Goal: Task Accomplishment & Management: Manage account settings

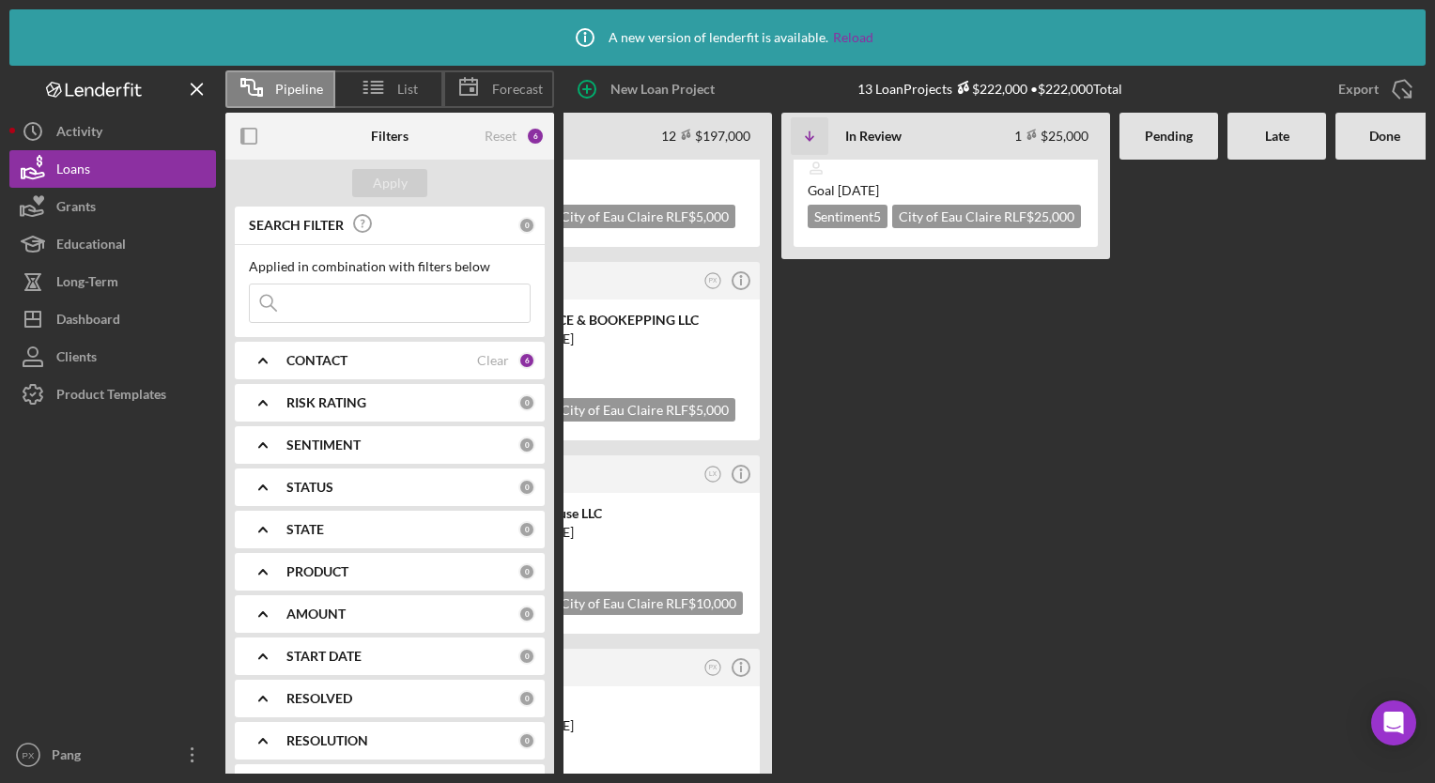
scroll to position [0, 122]
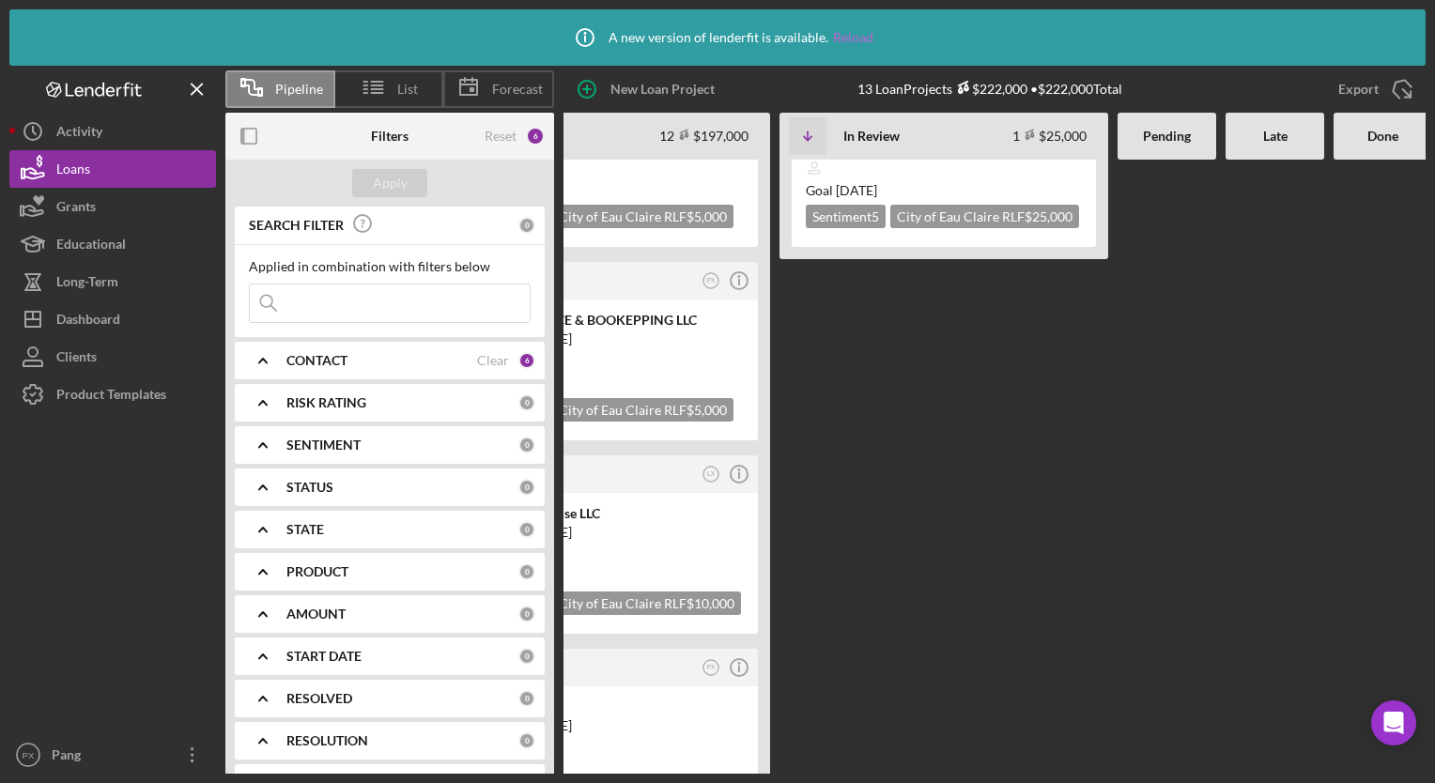
click at [856, 37] on link "Reload" at bounding box center [853, 37] width 40 height 15
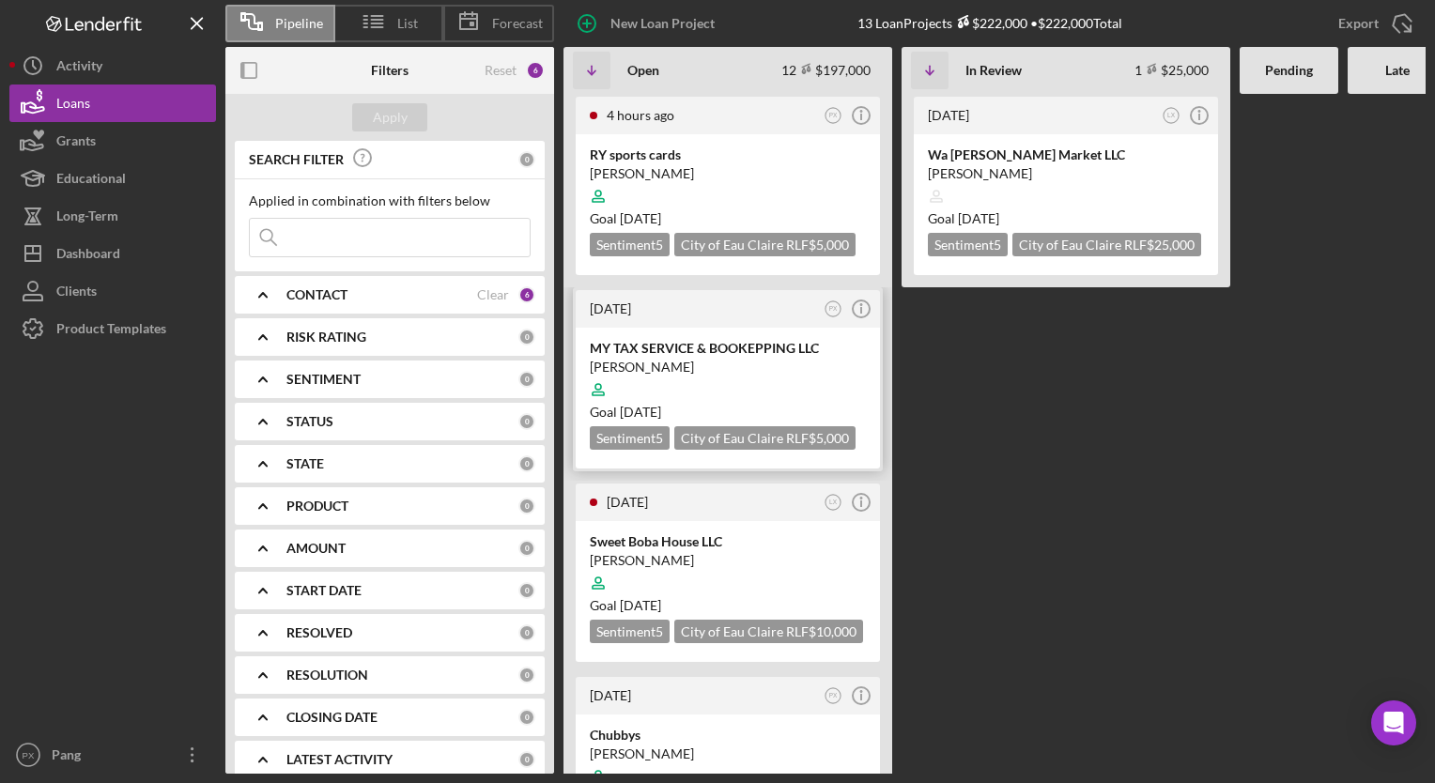
click at [736, 379] on div at bounding box center [728, 390] width 276 height 36
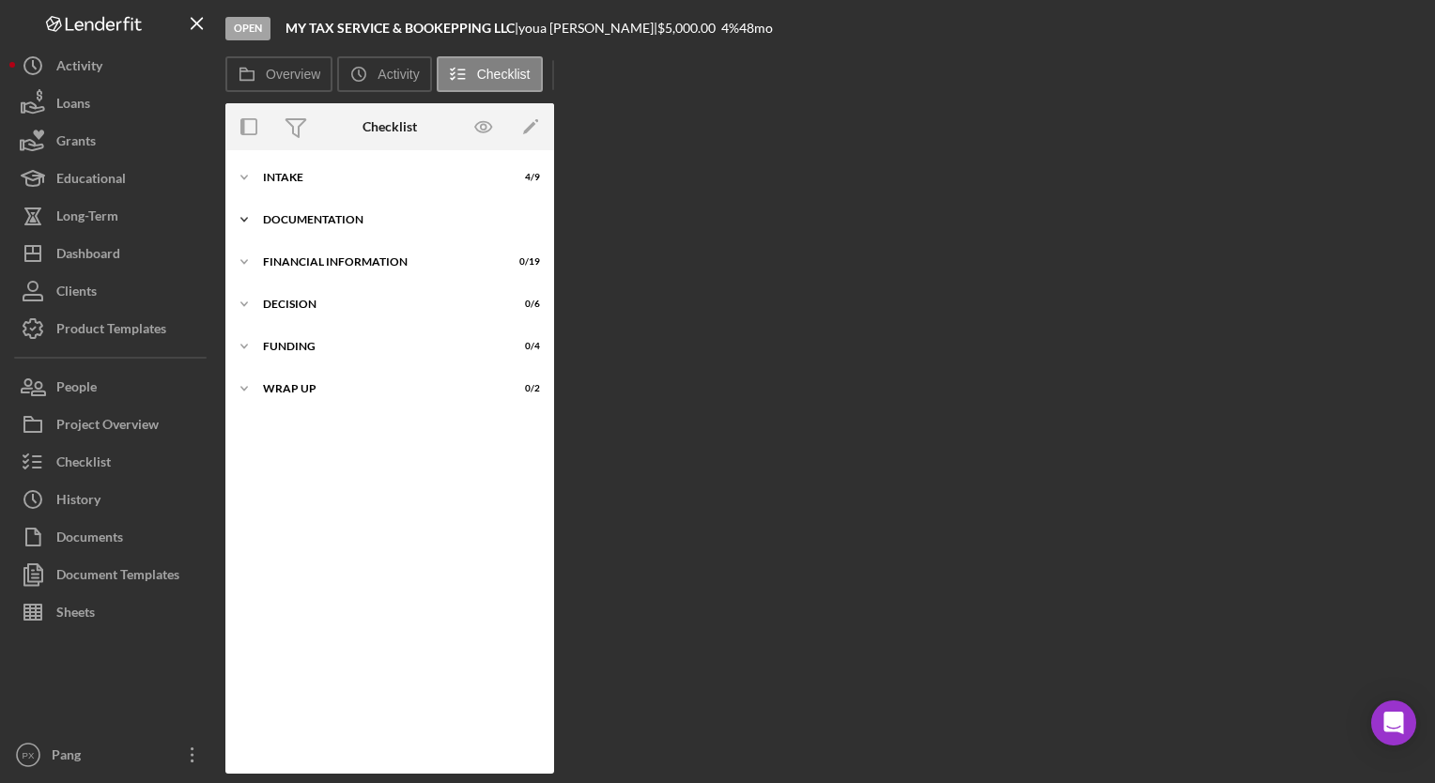
click at [315, 223] on div "Documentation" at bounding box center [397, 219] width 268 height 11
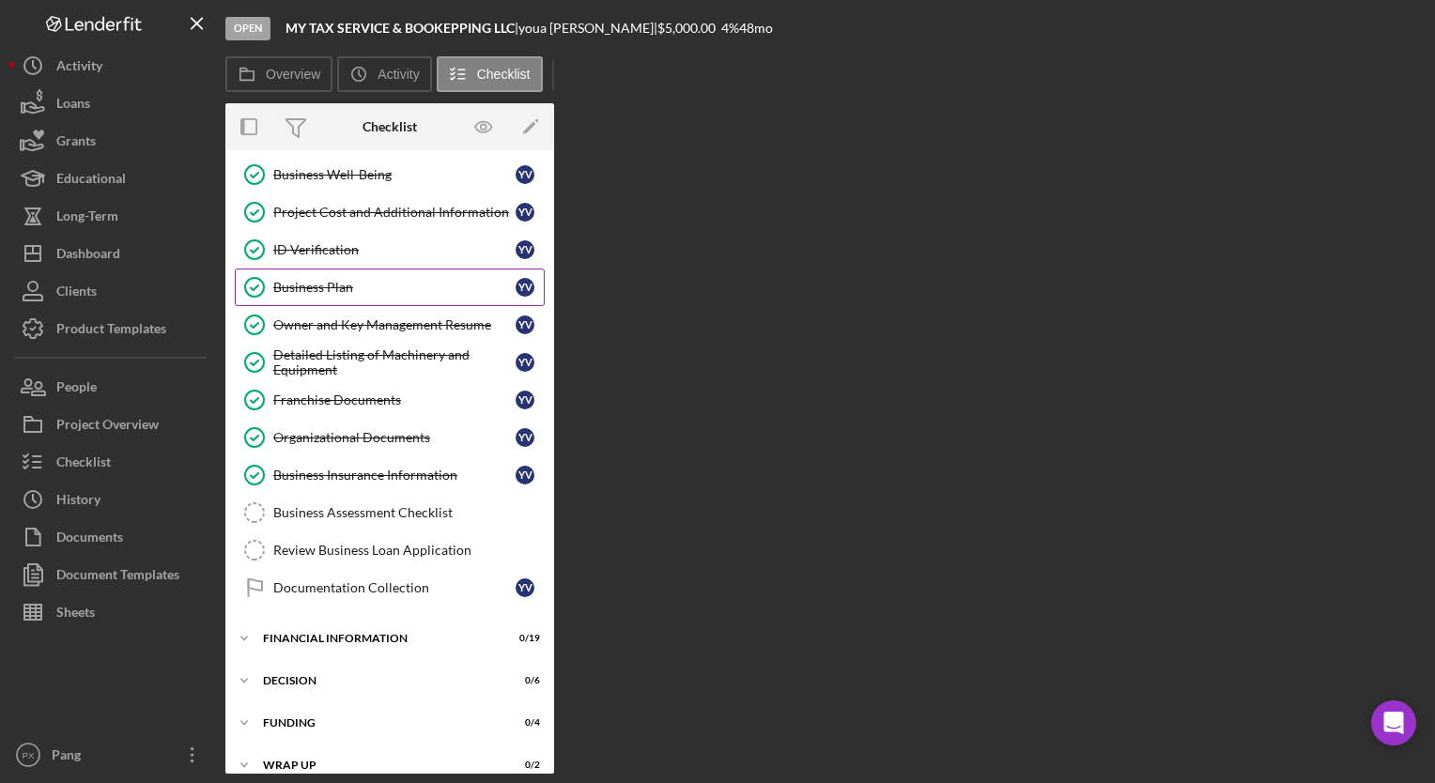
scroll to position [286, 0]
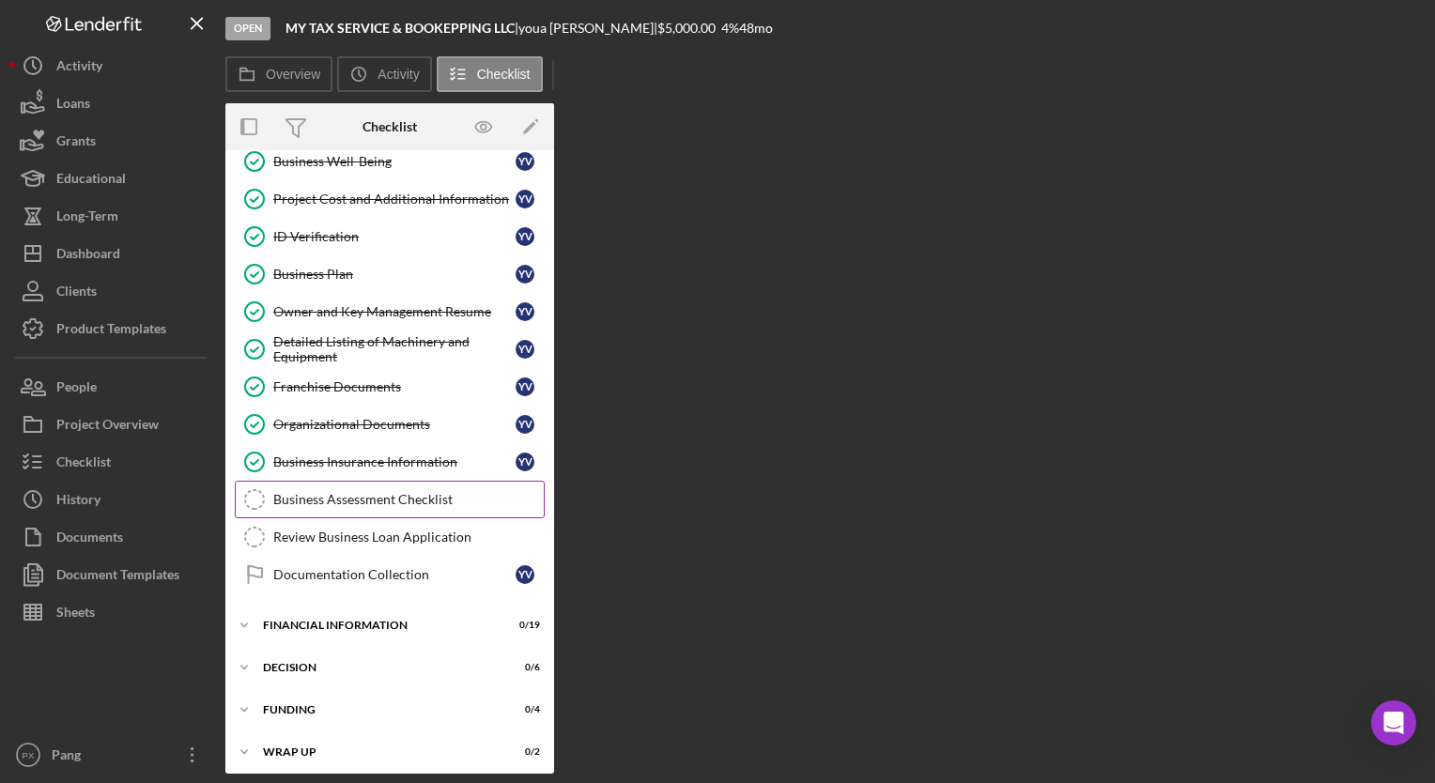
click at [380, 506] on link "Business Assessment Checklist Business Assessment Checklist" at bounding box center [390, 500] width 310 height 38
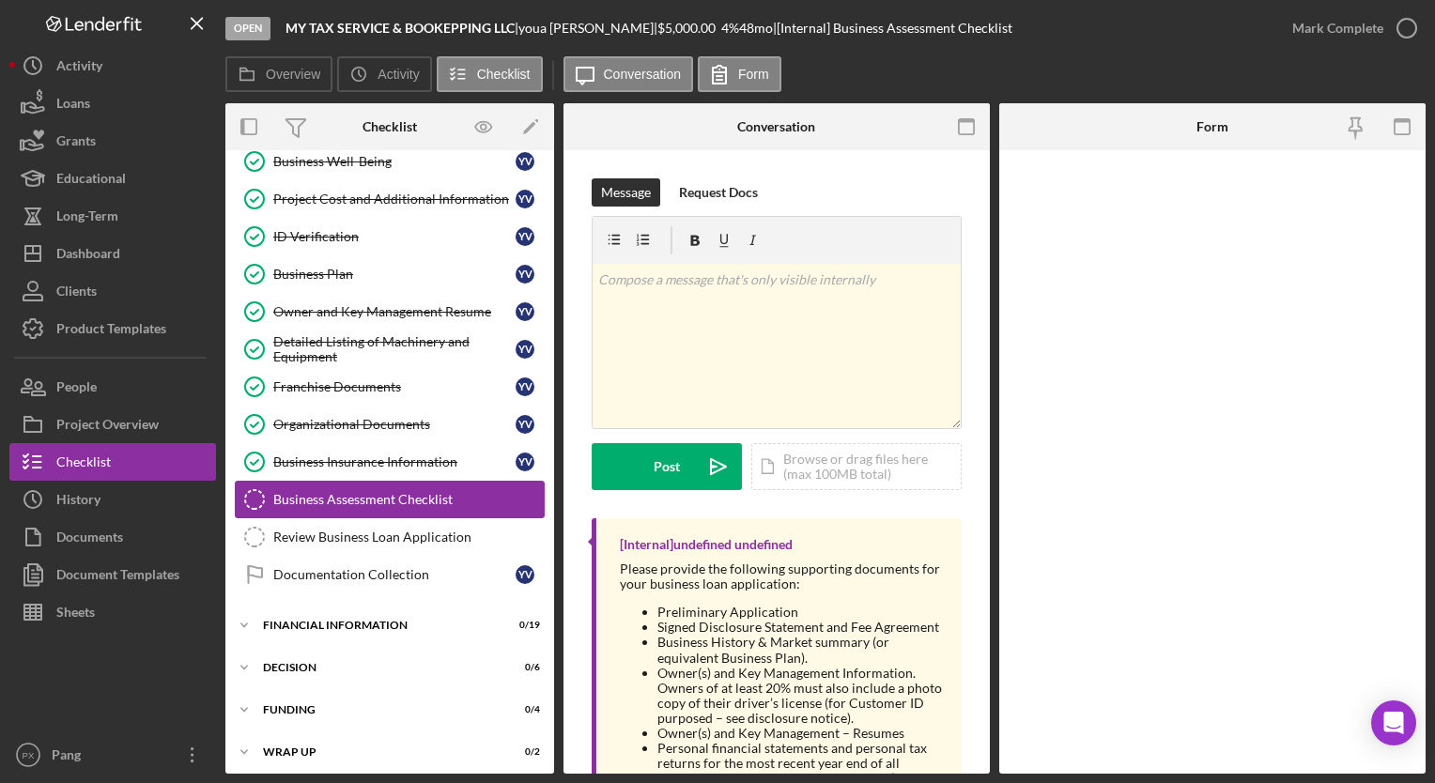
scroll to position [286, 0]
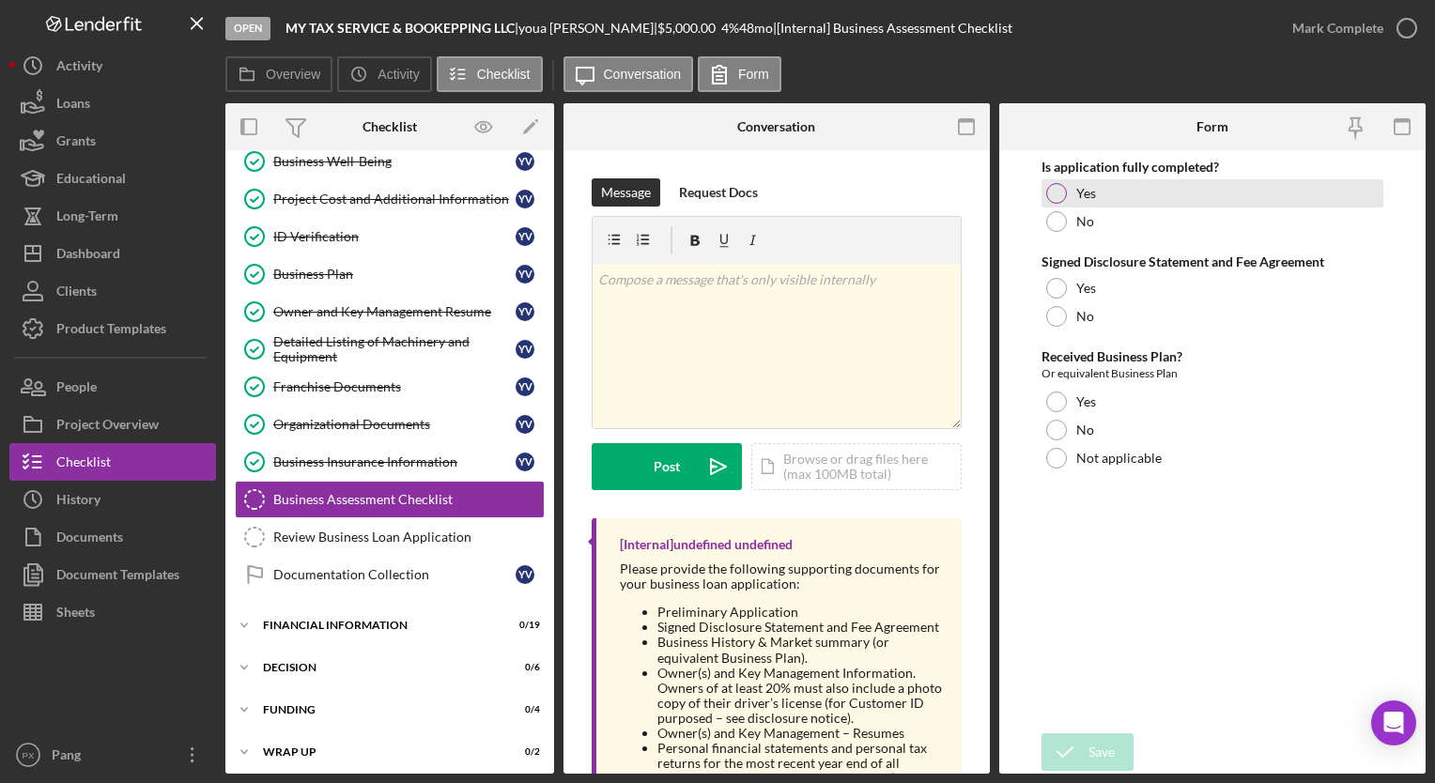
click at [1057, 192] on div at bounding box center [1056, 193] width 21 height 21
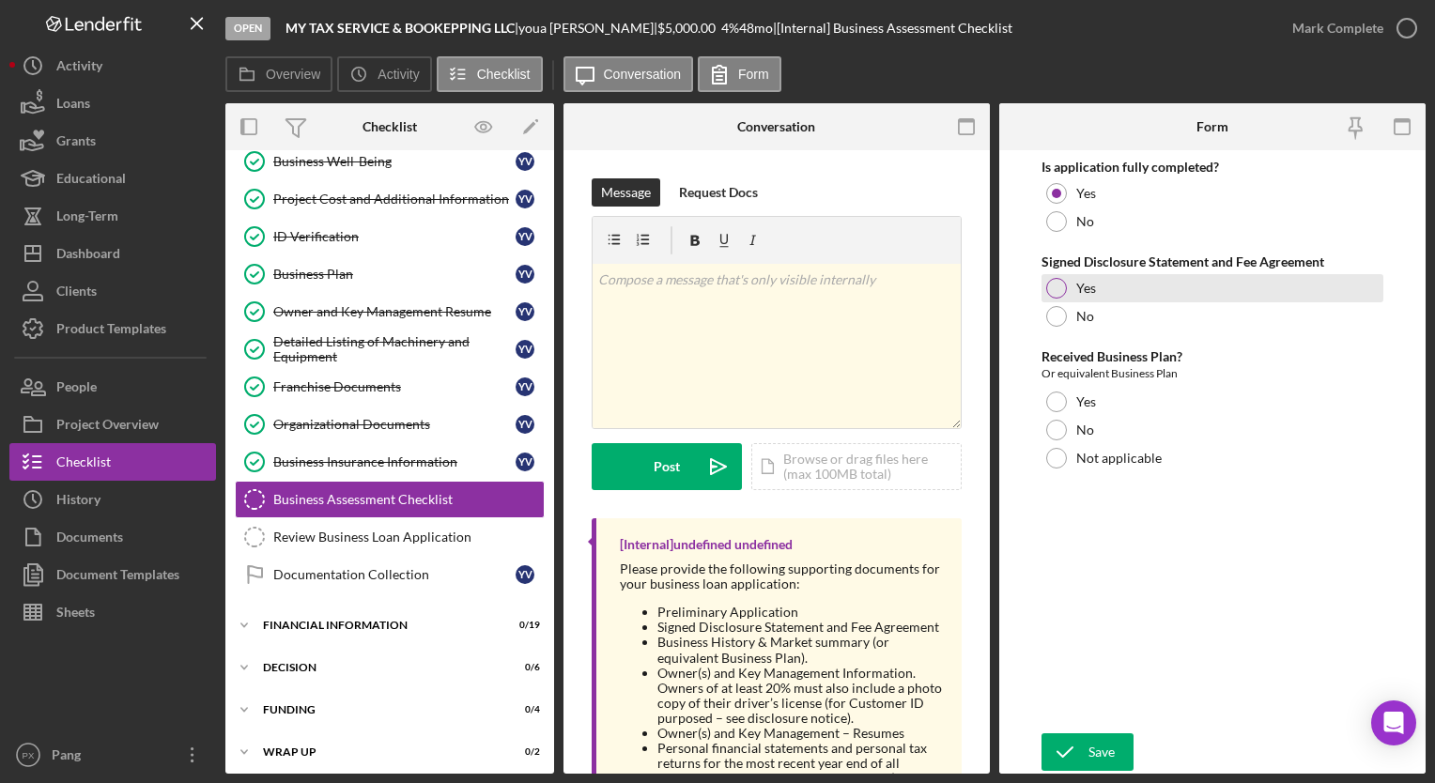
click at [1056, 287] on div at bounding box center [1056, 288] width 21 height 21
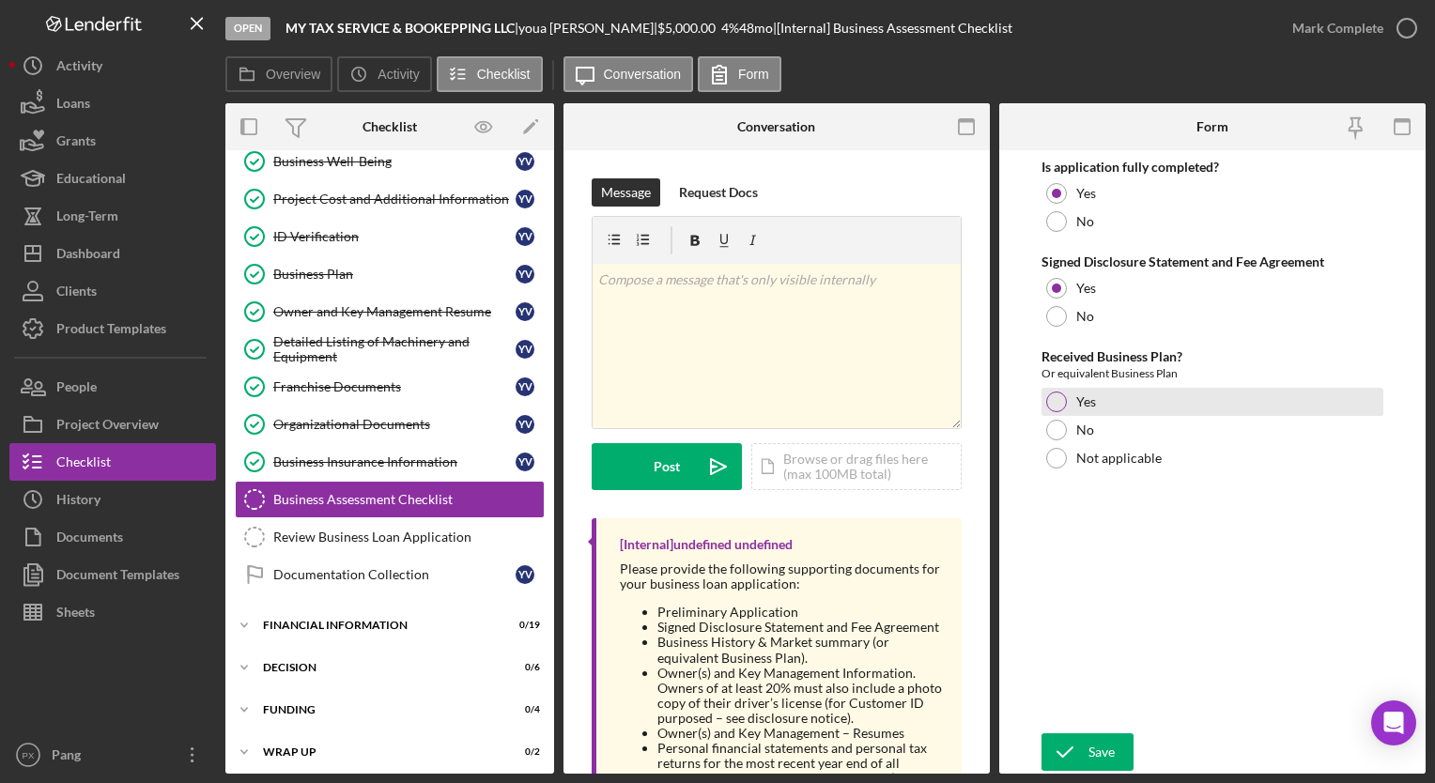
click at [1054, 401] on div at bounding box center [1056, 402] width 21 height 21
click at [1116, 740] on button "Save" at bounding box center [1088, 753] width 92 height 38
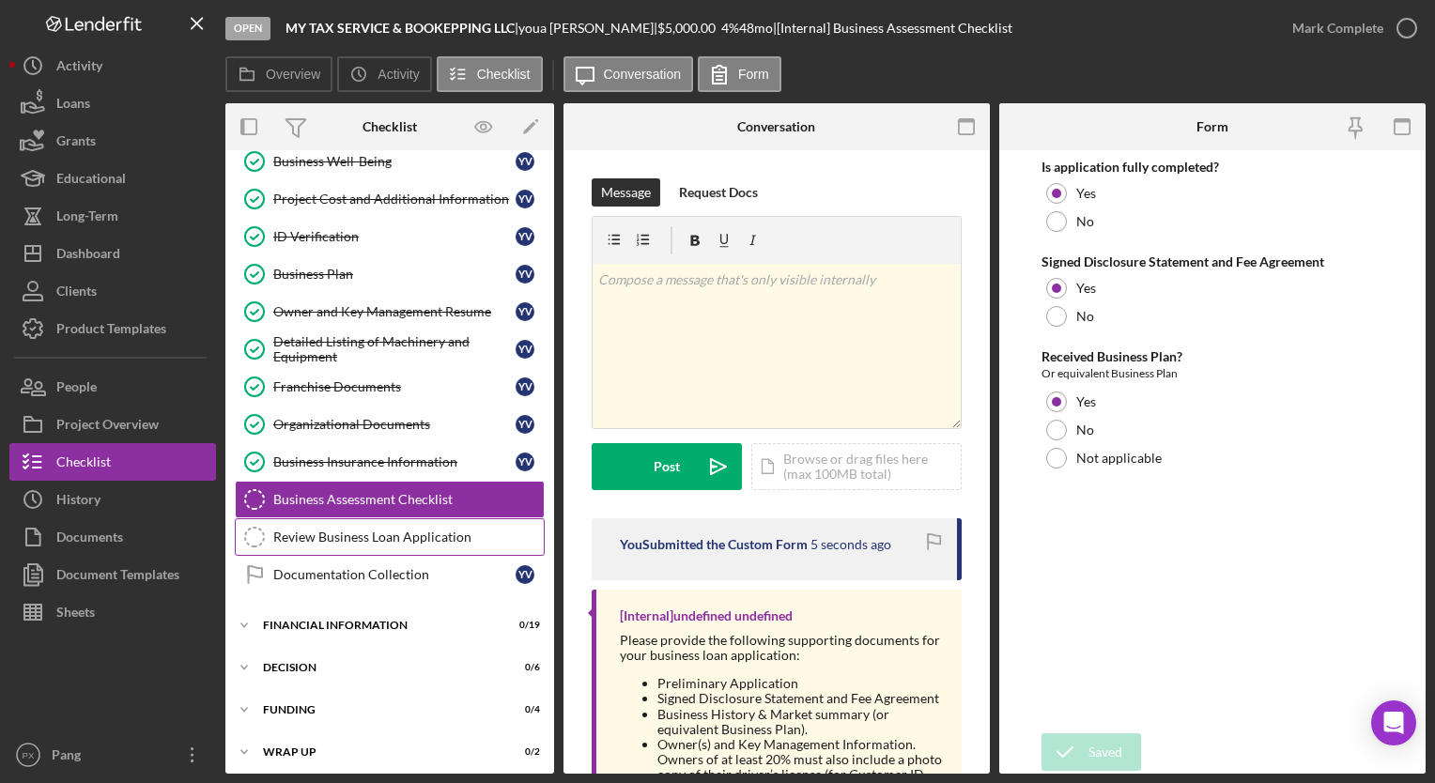
click at [381, 539] on link "Review Business Loan Application Review Business Loan Application" at bounding box center [390, 538] width 310 height 38
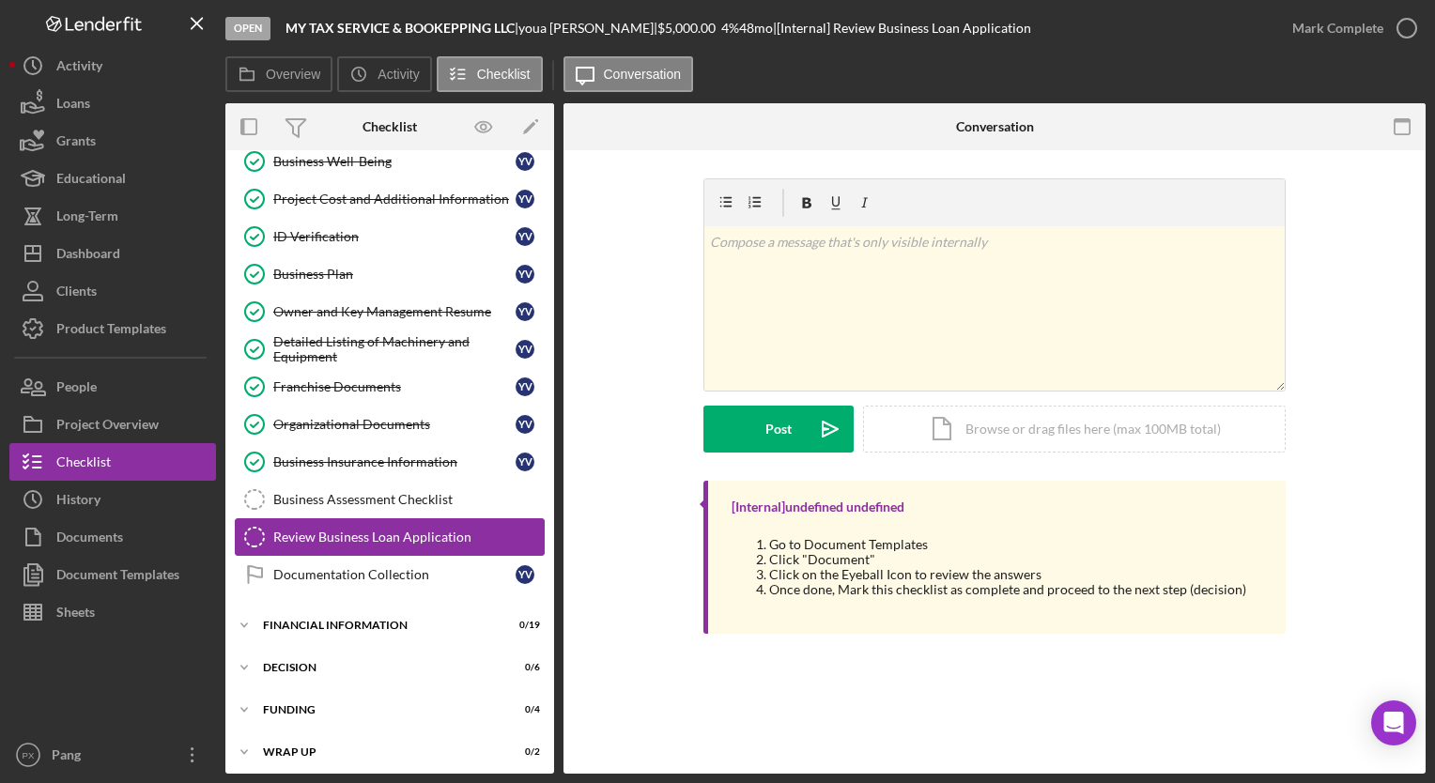
scroll to position [286, 0]
click at [353, 577] on link "Documentation Collection Documentation Collection y v" at bounding box center [390, 575] width 310 height 38
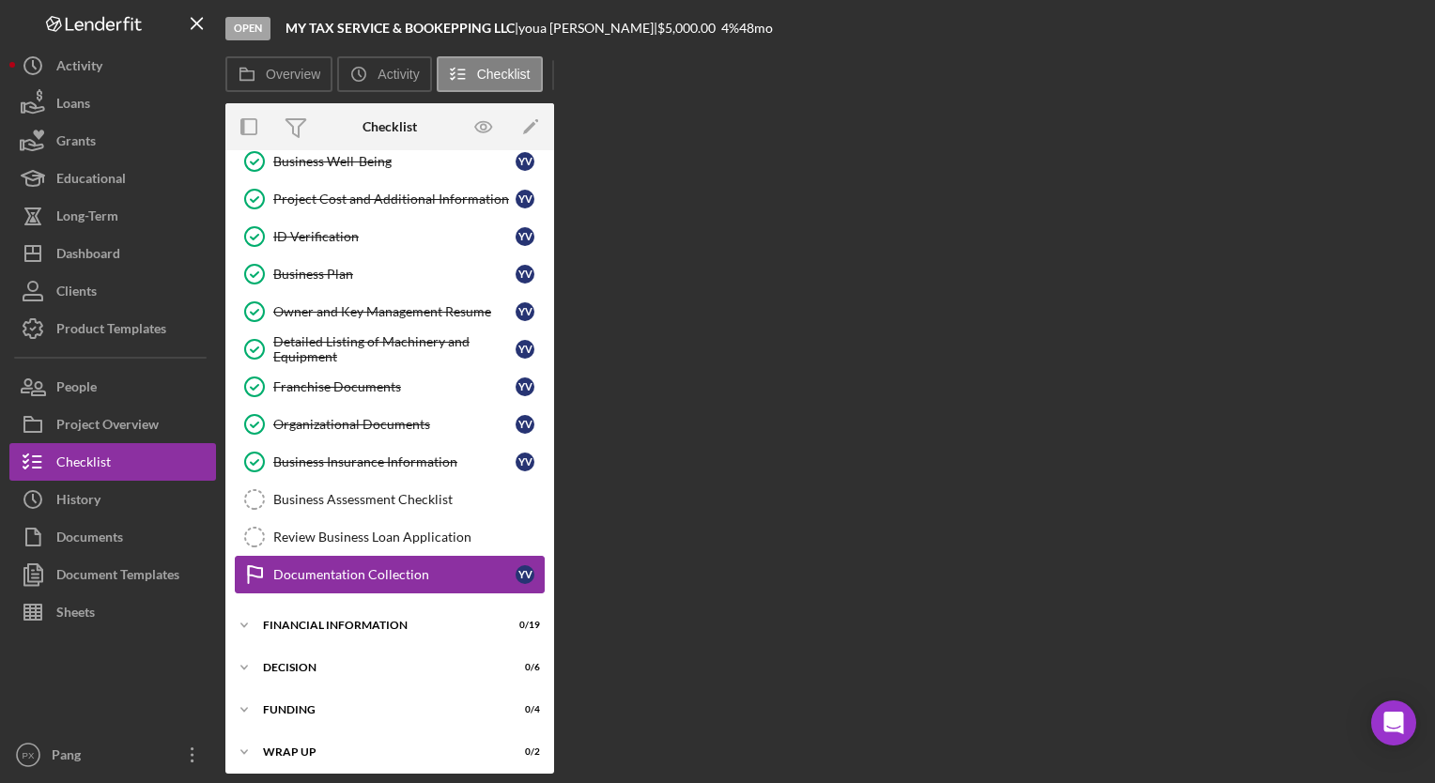
scroll to position [286, 0]
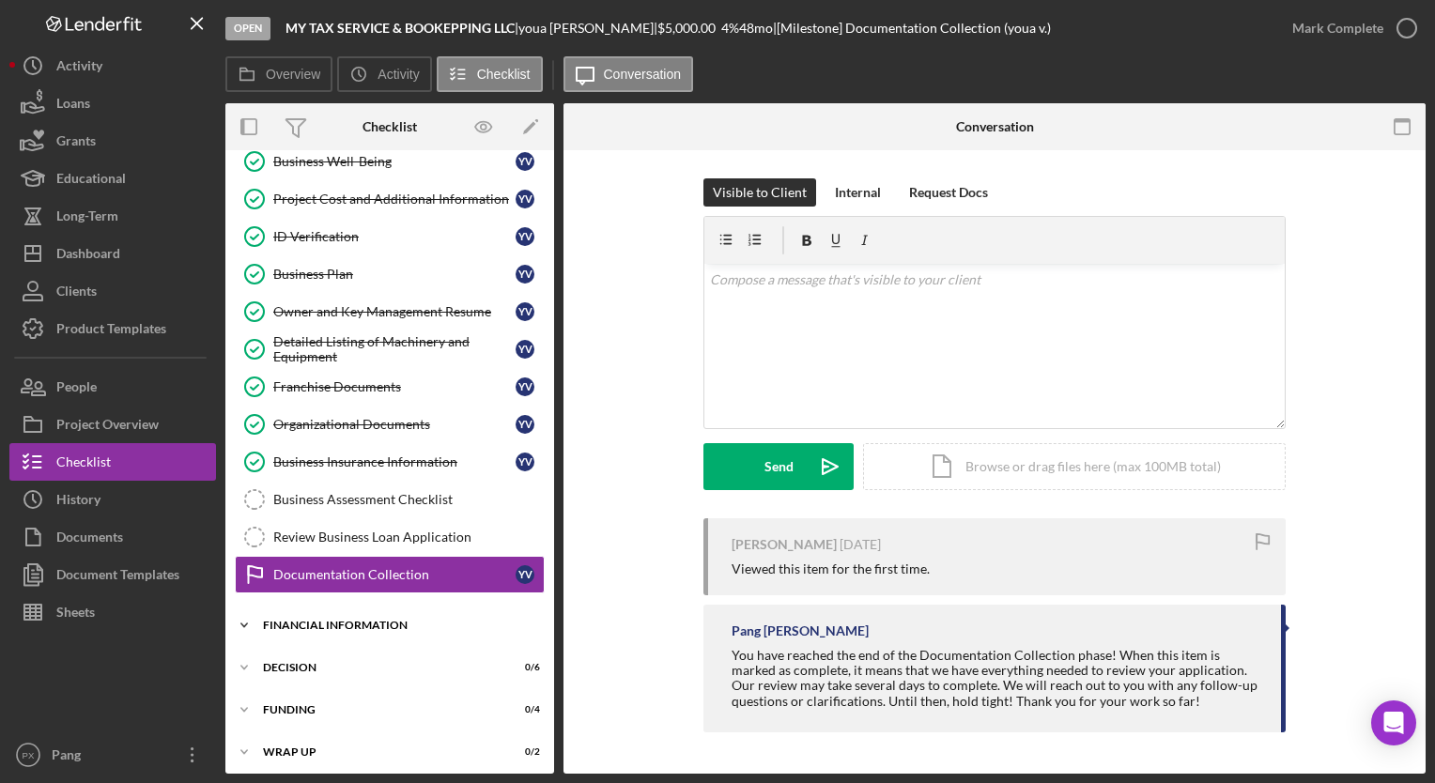
click at [353, 620] on div "Financial Information" at bounding box center [397, 625] width 268 height 11
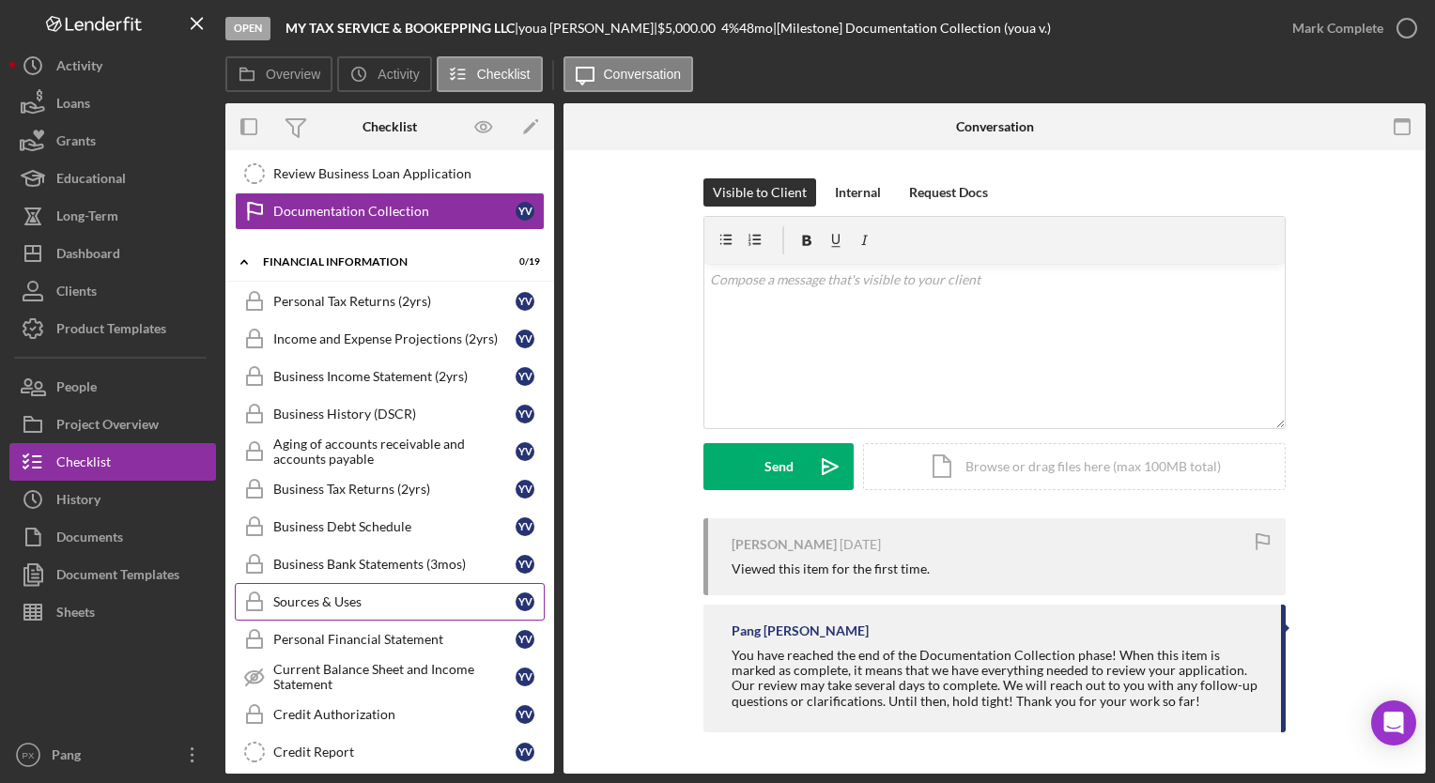
scroll to position [661, 0]
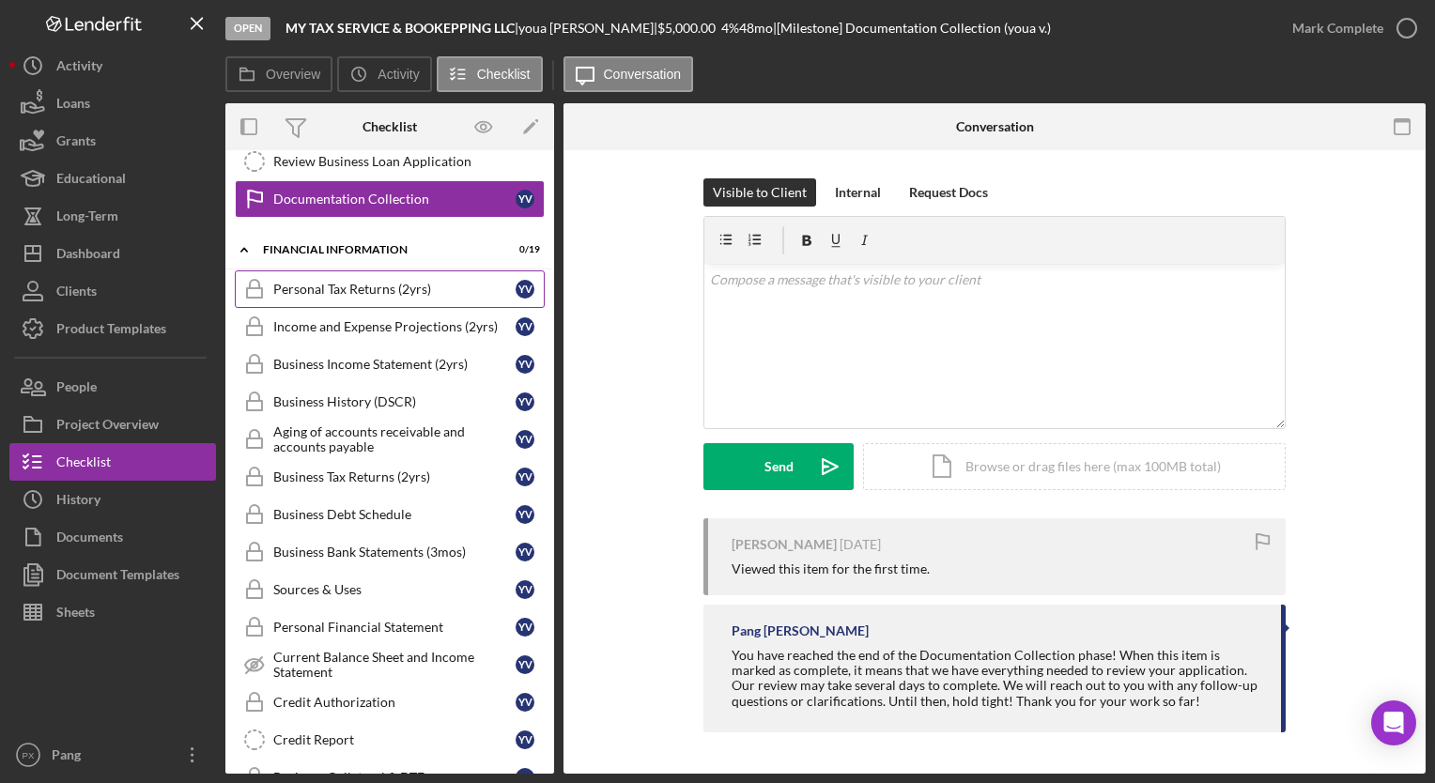
click at [402, 282] on div "Personal Tax Returns (2yrs)" at bounding box center [394, 289] width 242 height 15
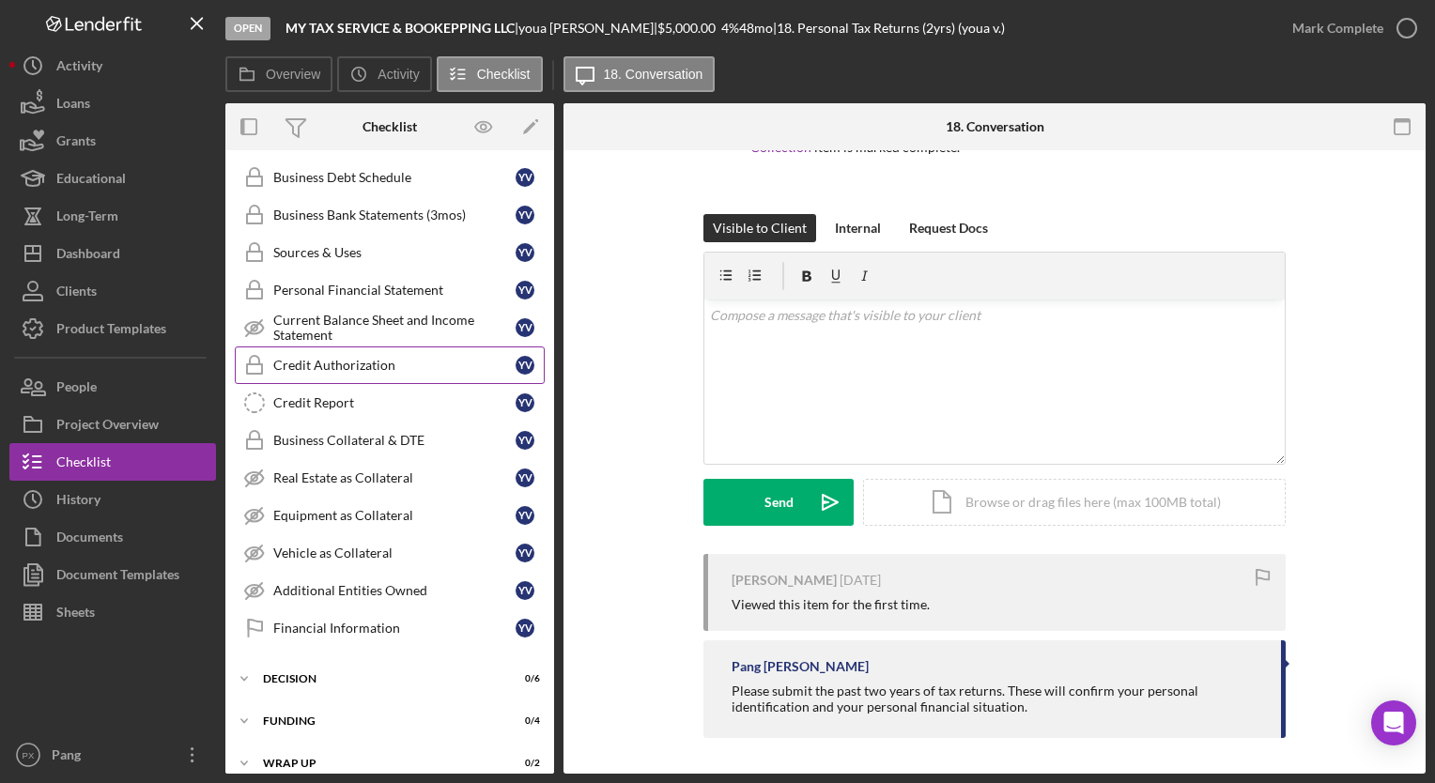
scroll to position [1002, 0]
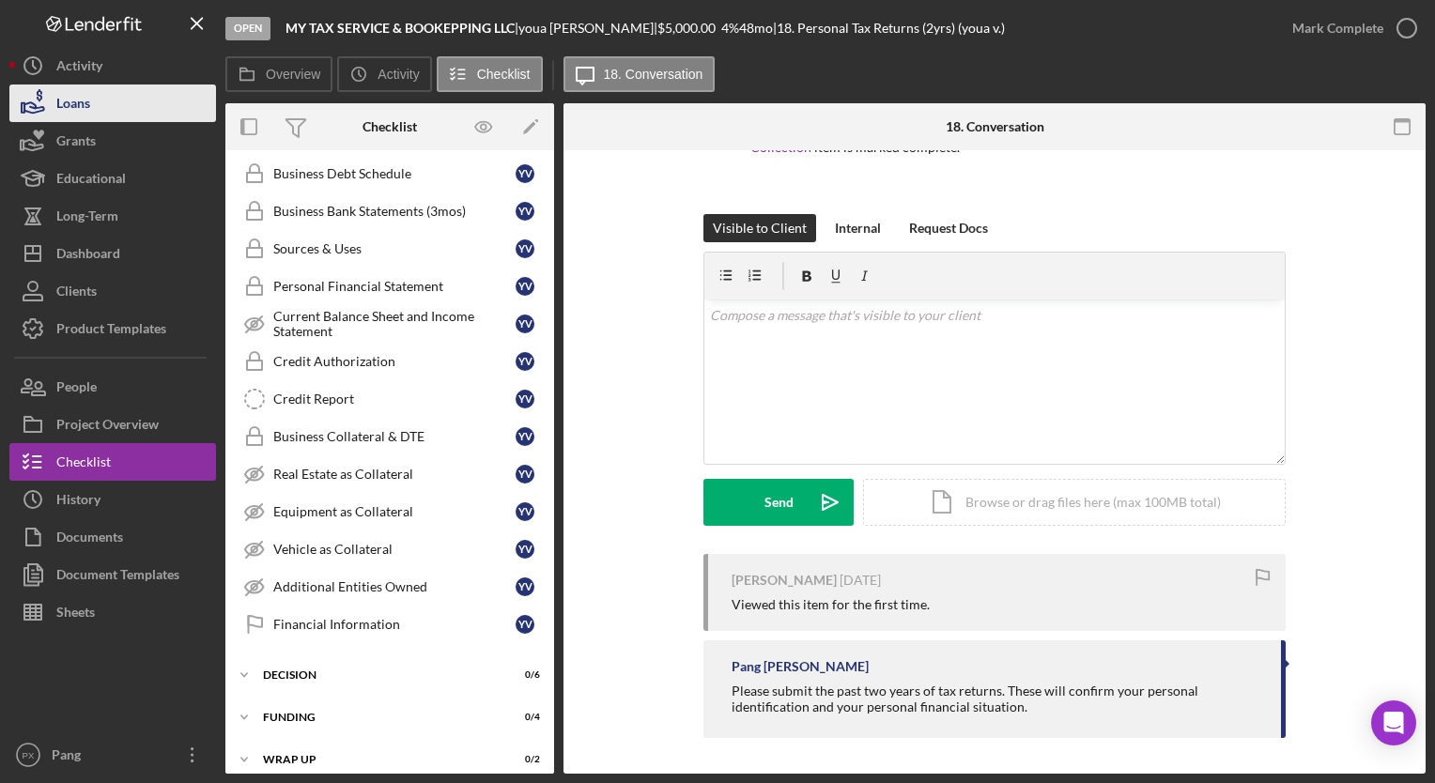
click at [108, 104] on button "Loans" at bounding box center [112, 104] width 207 height 38
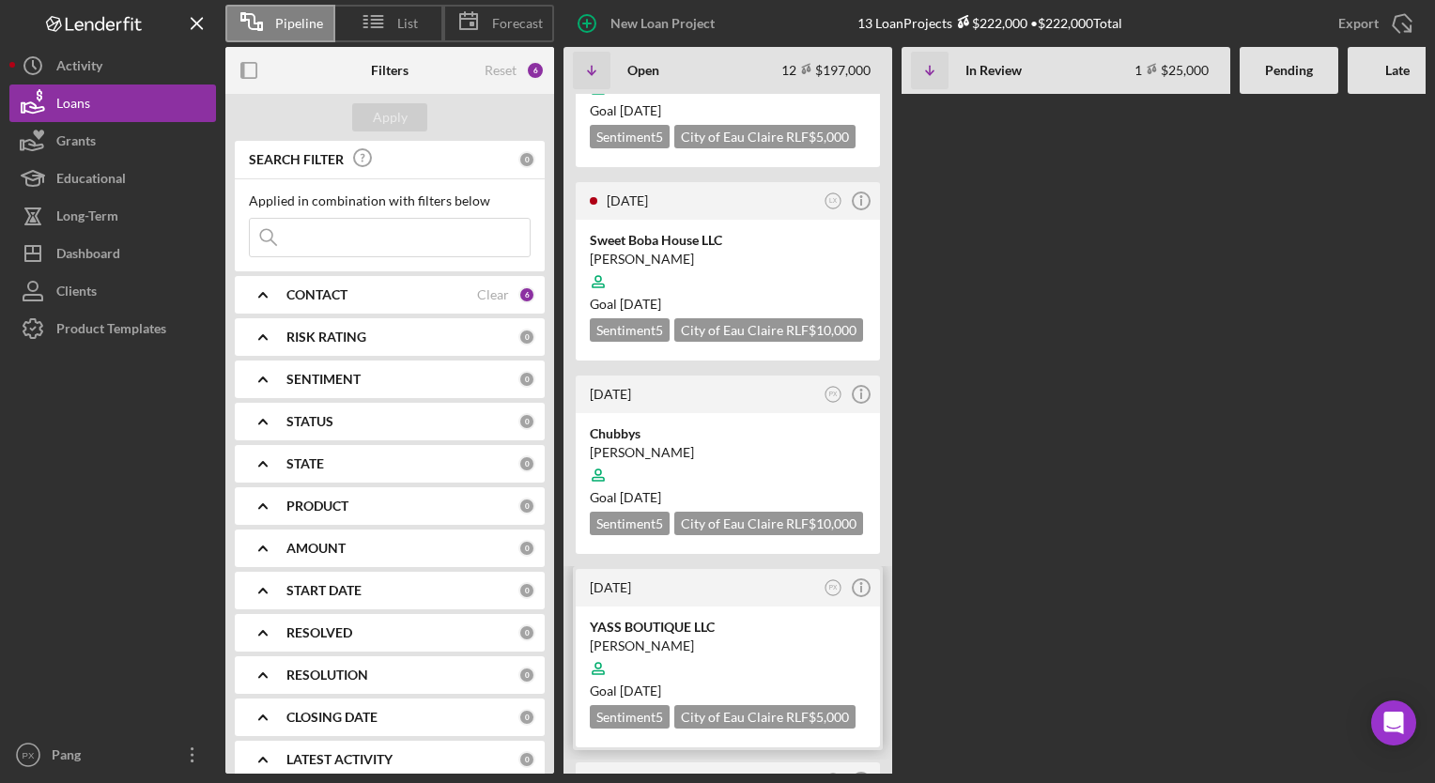
scroll to position [376, 0]
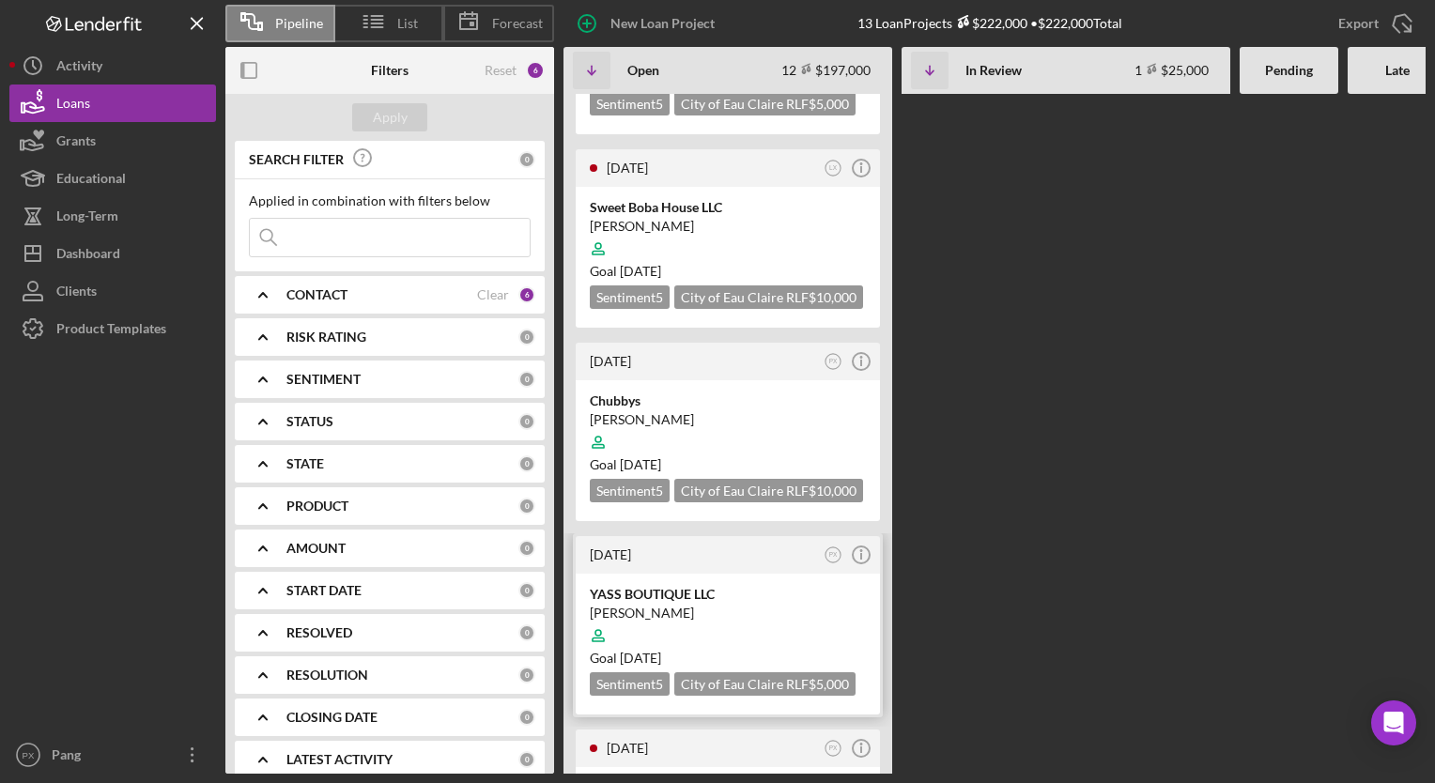
click at [655, 585] on div "YASS BOUTIQUE LLC" at bounding box center [728, 594] width 276 height 19
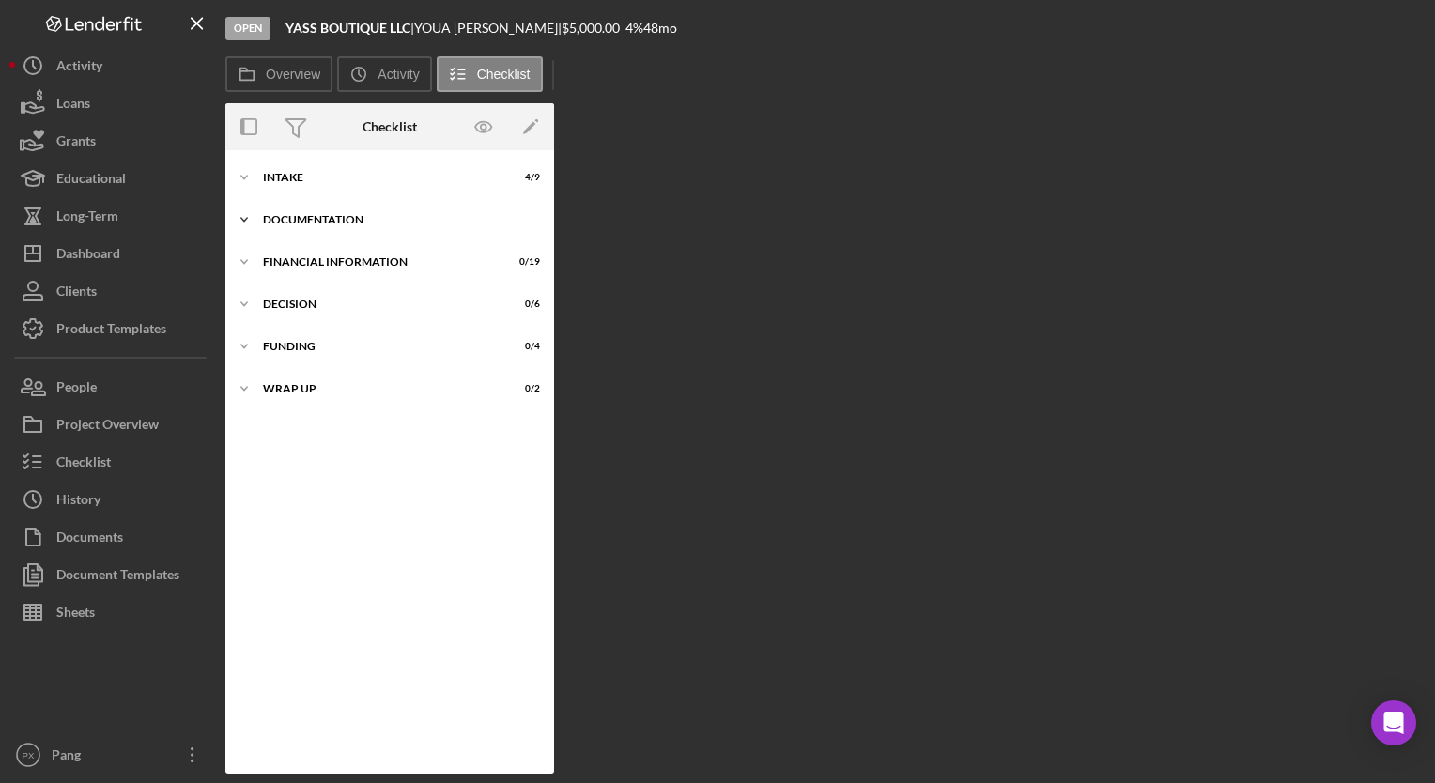
click at [289, 220] on div "Documentation" at bounding box center [397, 219] width 268 height 11
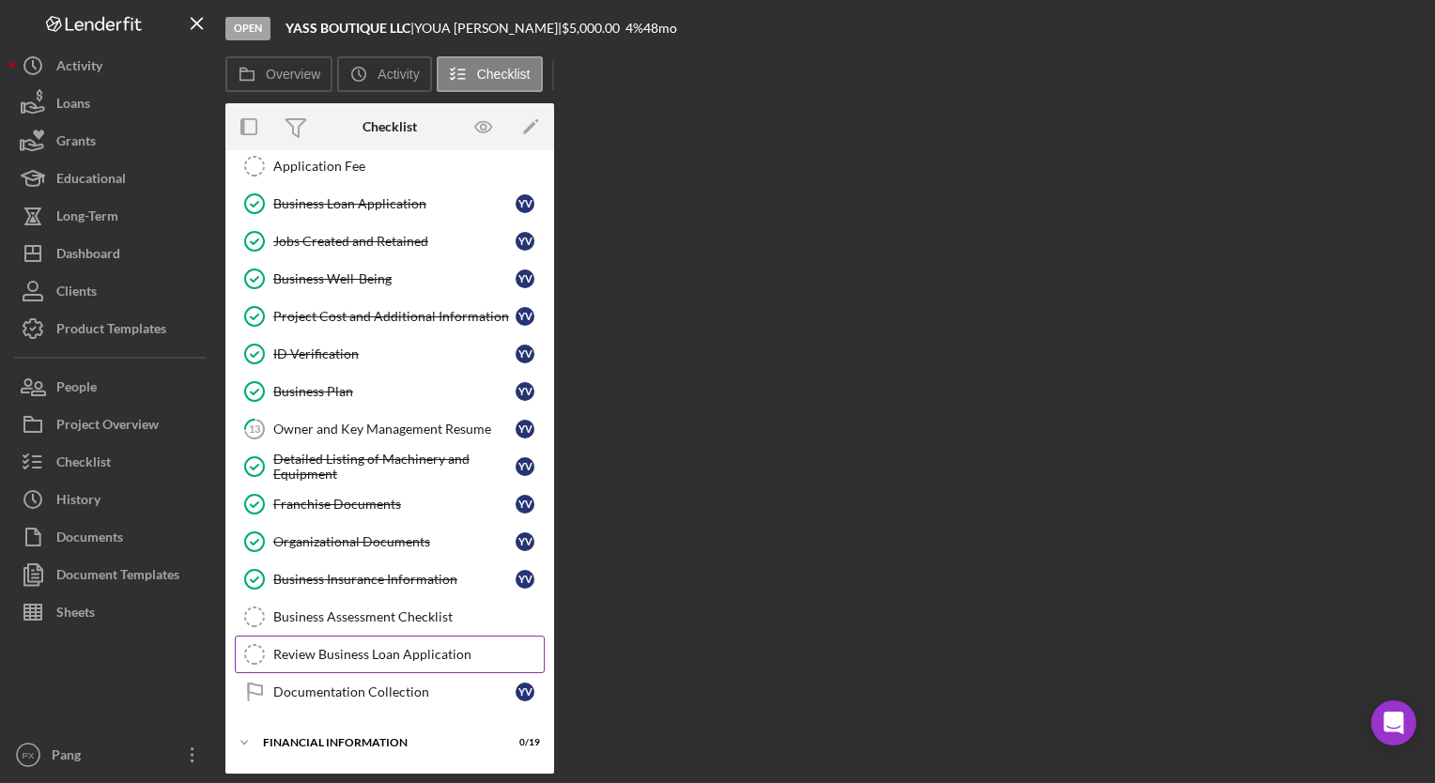
scroll to position [188, 0]
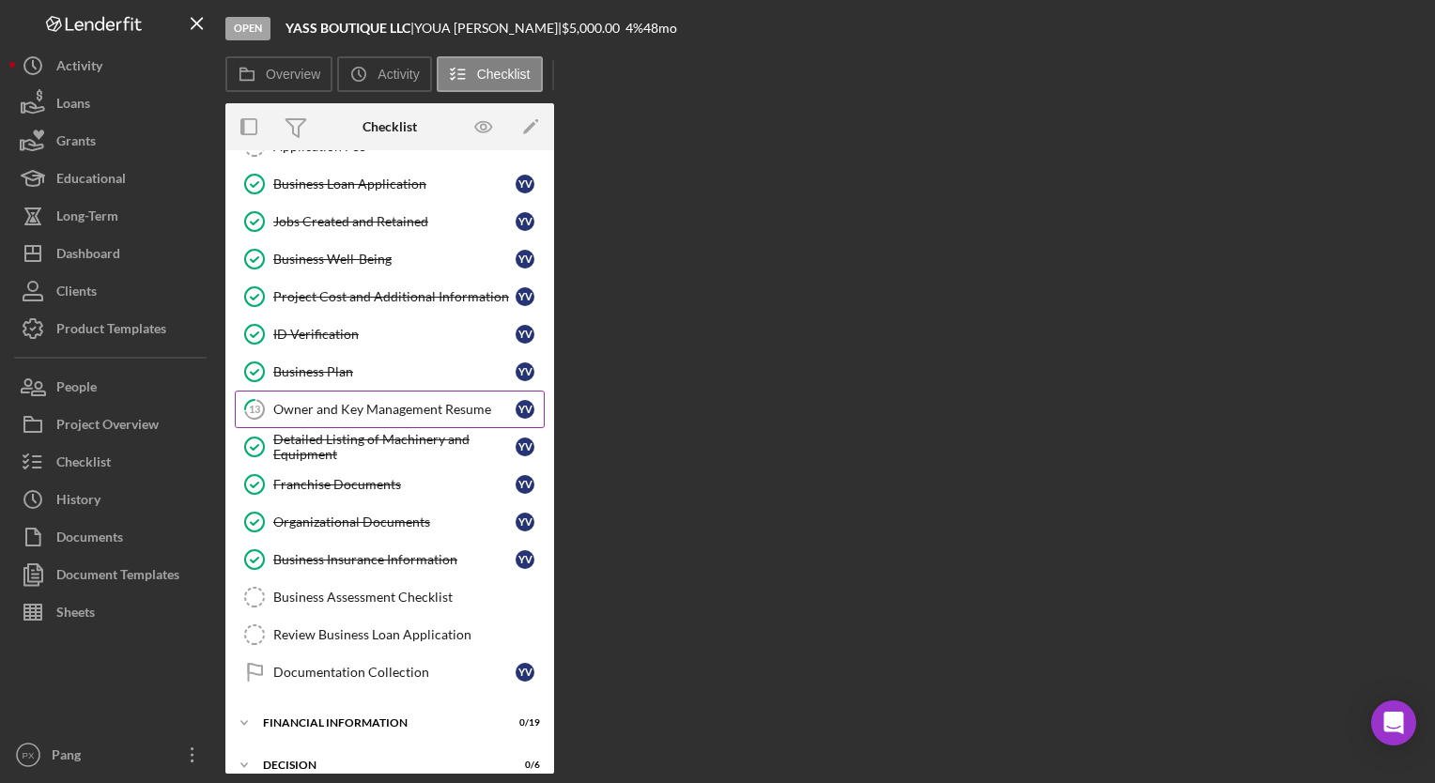
click at [382, 408] on div "Owner and Key Management Resume" at bounding box center [394, 409] width 242 height 15
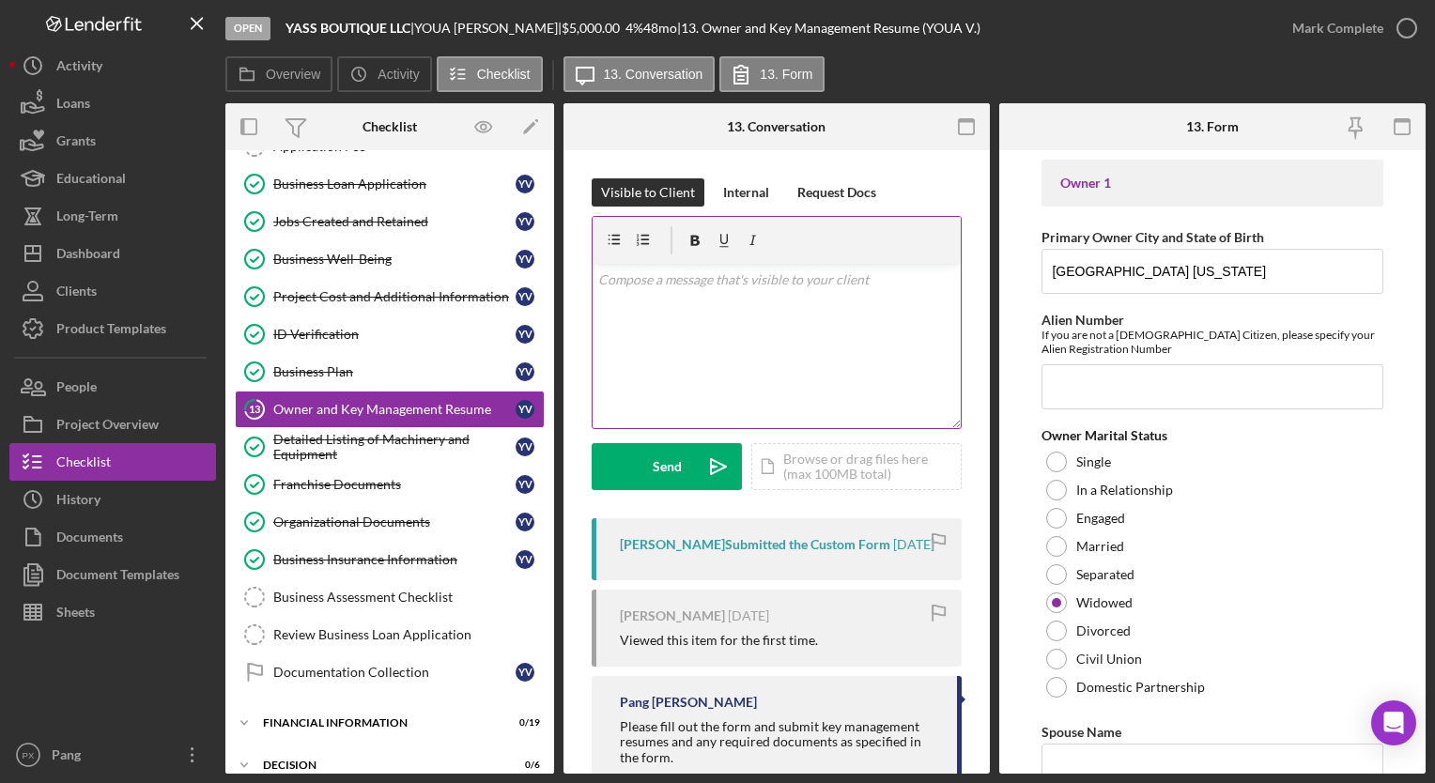
click at [860, 295] on div "v Color teal Color pink Remove color Add row above Add row below Add column bef…" at bounding box center [777, 346] width 368 height 164
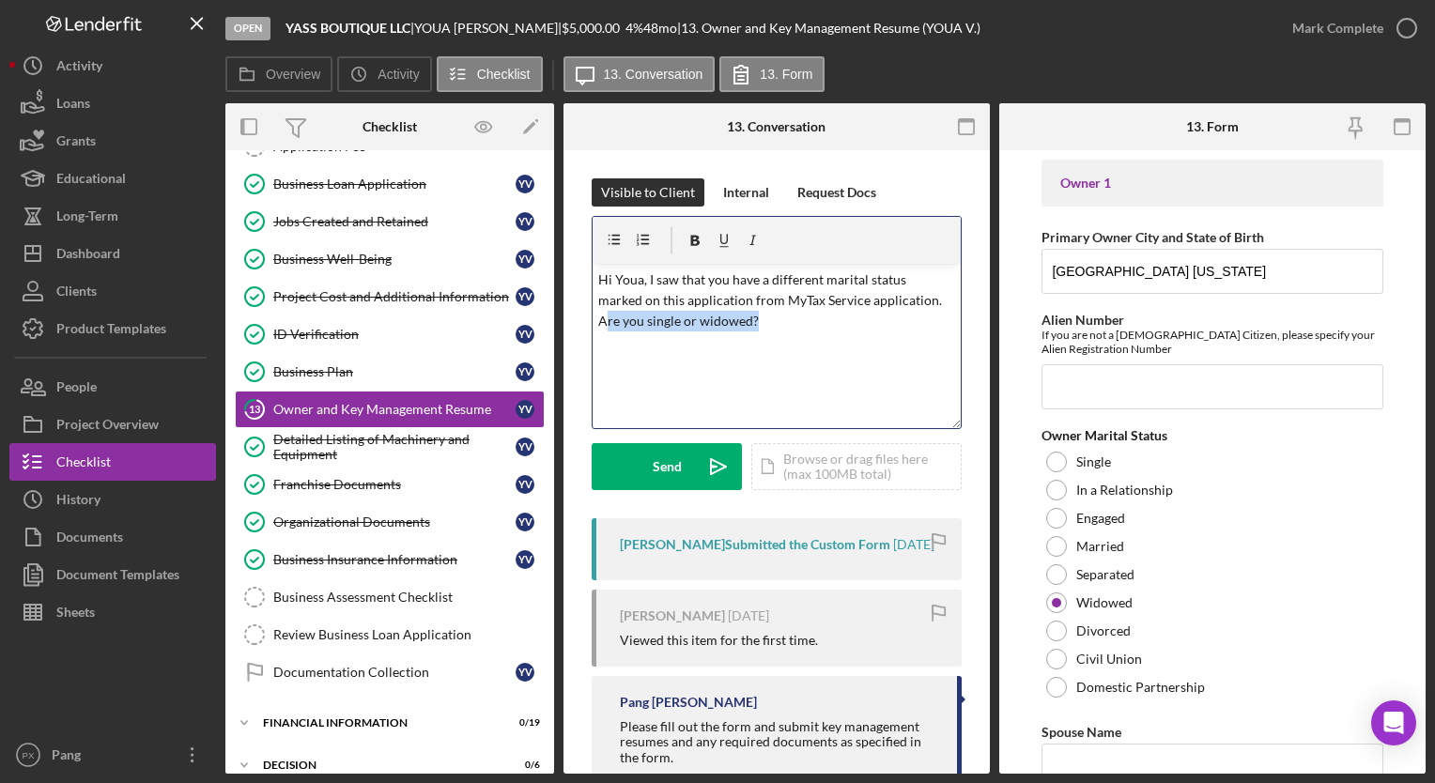
drag, startPoint x: 765, startPoint y: 325, endPoint x: 605, endPoint y: 345, distance: 160.9
click at [605, 345] on div "v Color teal Color pink Remove color Add row above Add row below Add column bef…" at bounding box center [777, 346] width 368 height 164
click at [888, 321] on p "Hi Youa, I saw that you have a different marital status marked on this applicat…" at bounding box center [777, 312] width 358 height 85
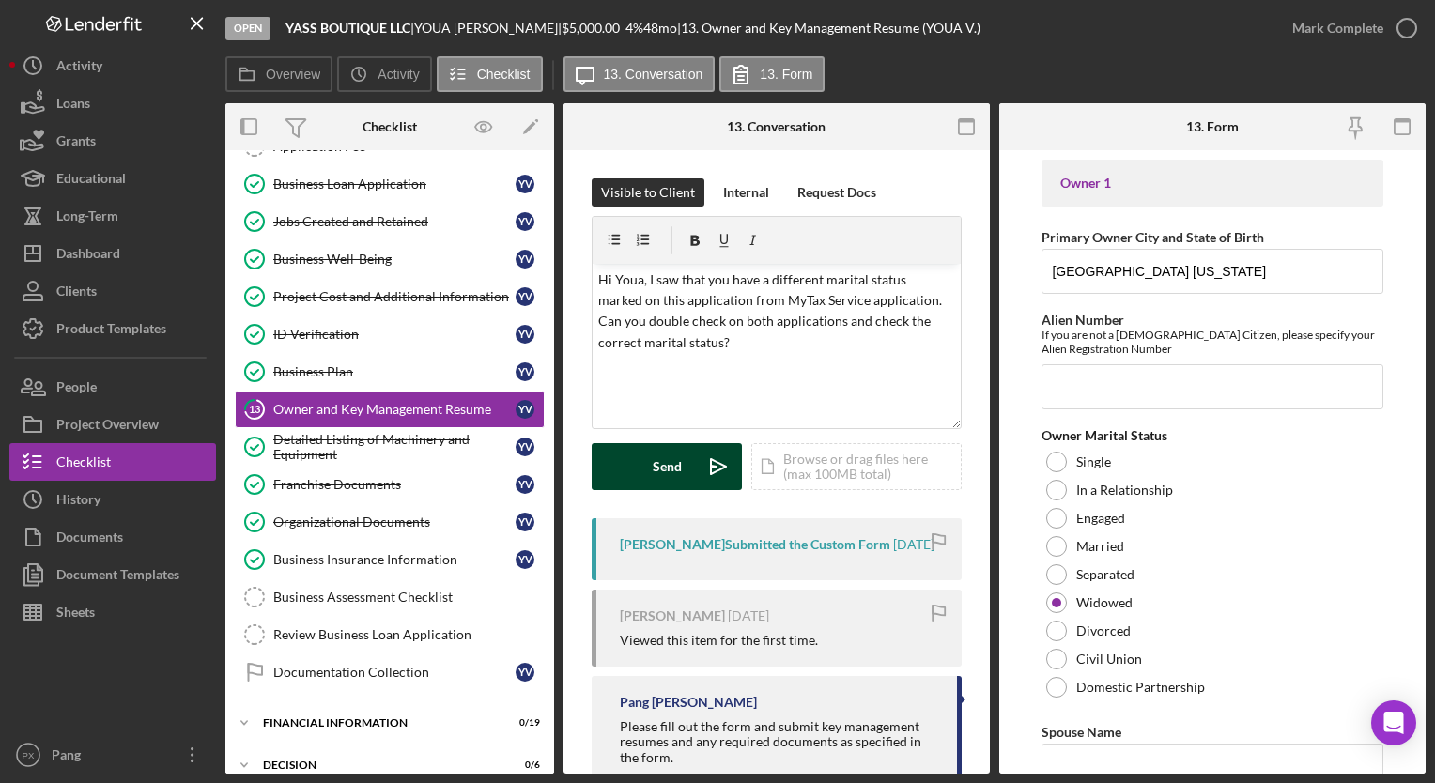
click at [658, 472] on div "Send" at bounding box center [667, 466] width 29 height 47
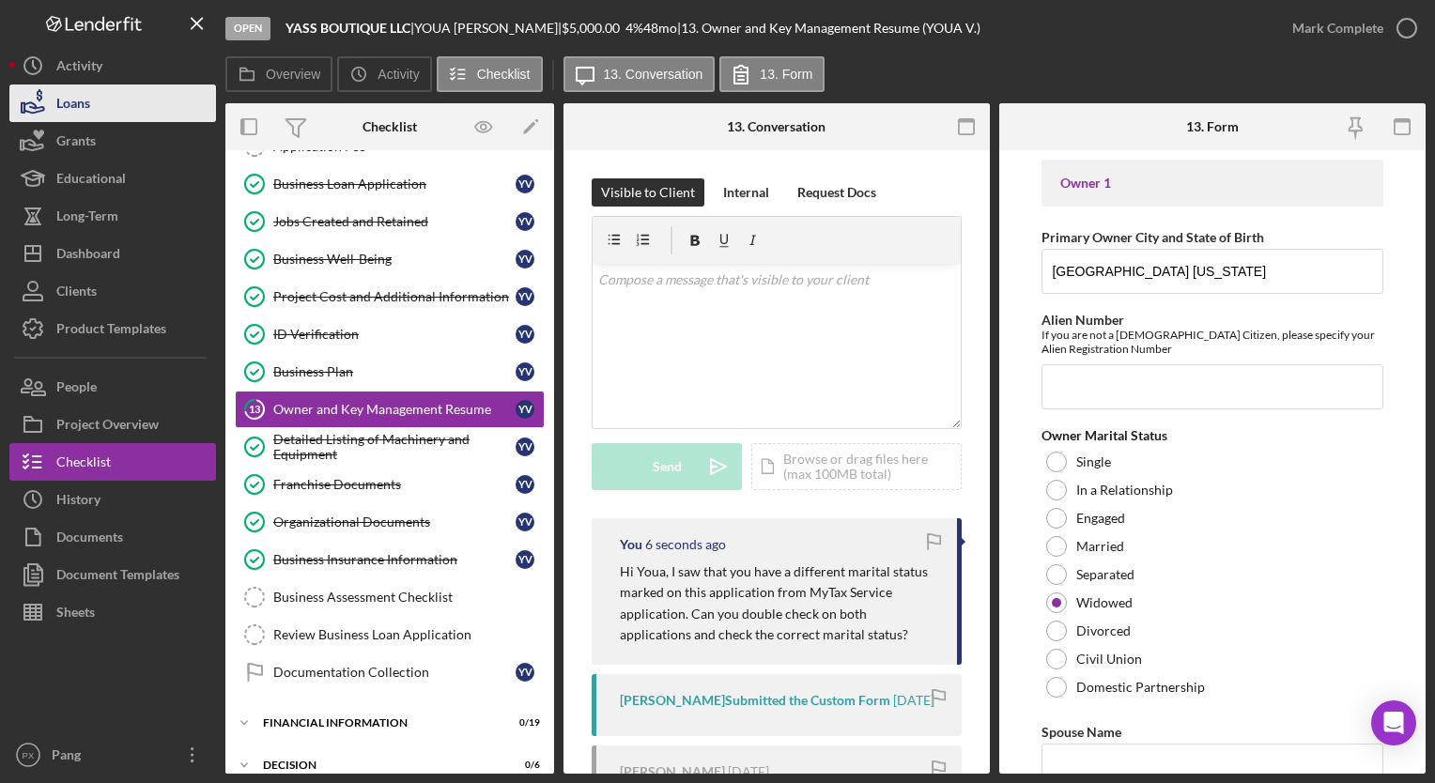
click at [130, 112] on button "Loans" at bounding box center [112, 104] width 207 height 38
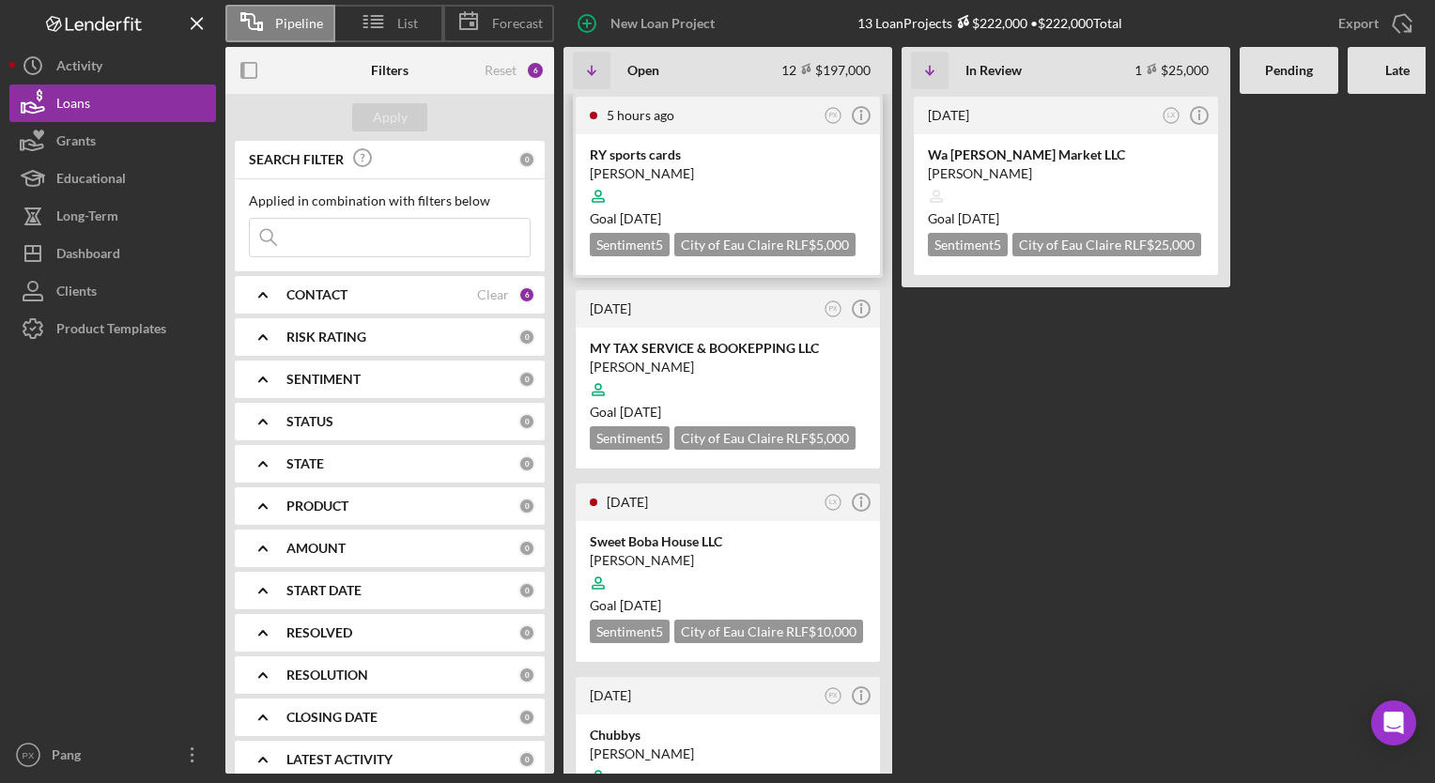
click at [643, 187] on div at bounding box center [728, 196] width 276 height 36
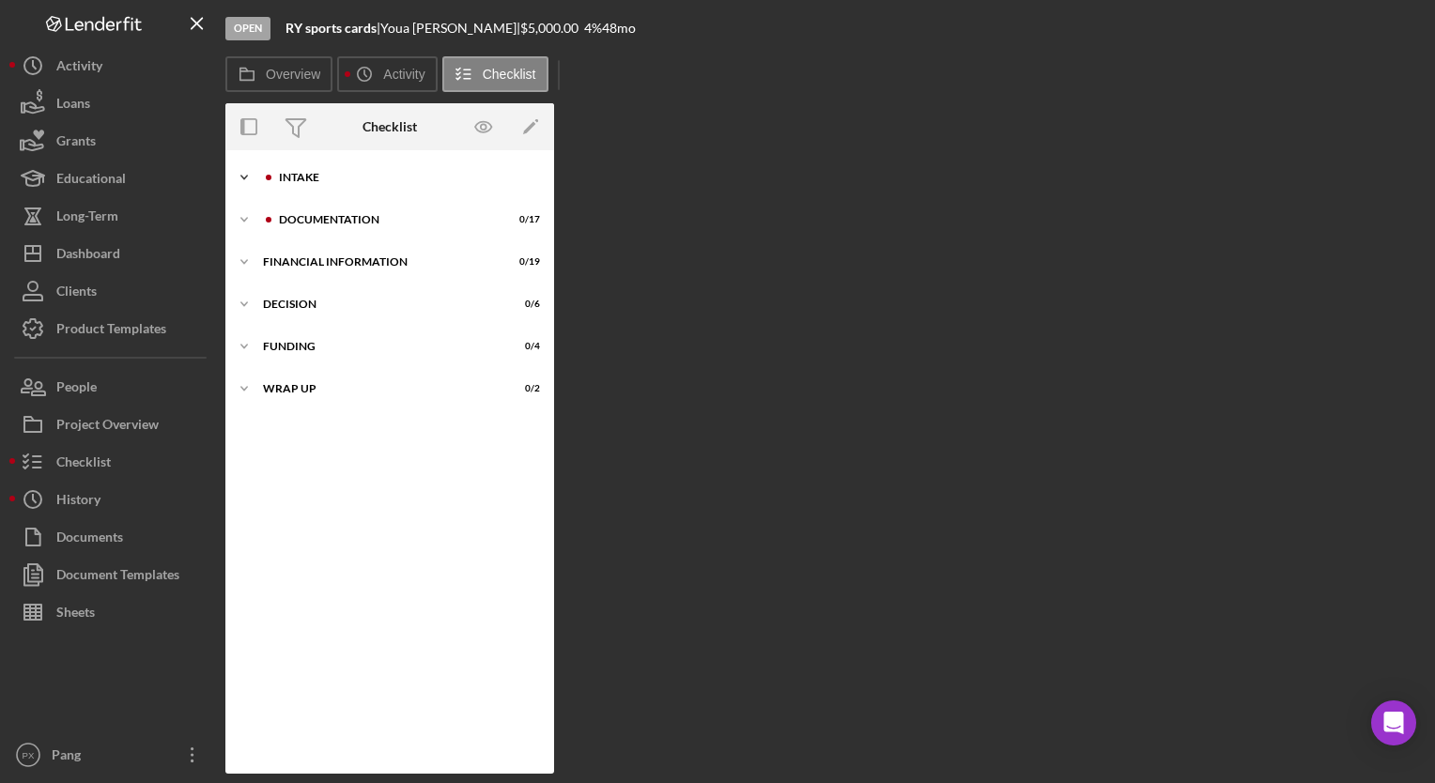
click at [368, 175] on div "Intake" at bounding box center [405, 177] width 252 height 11
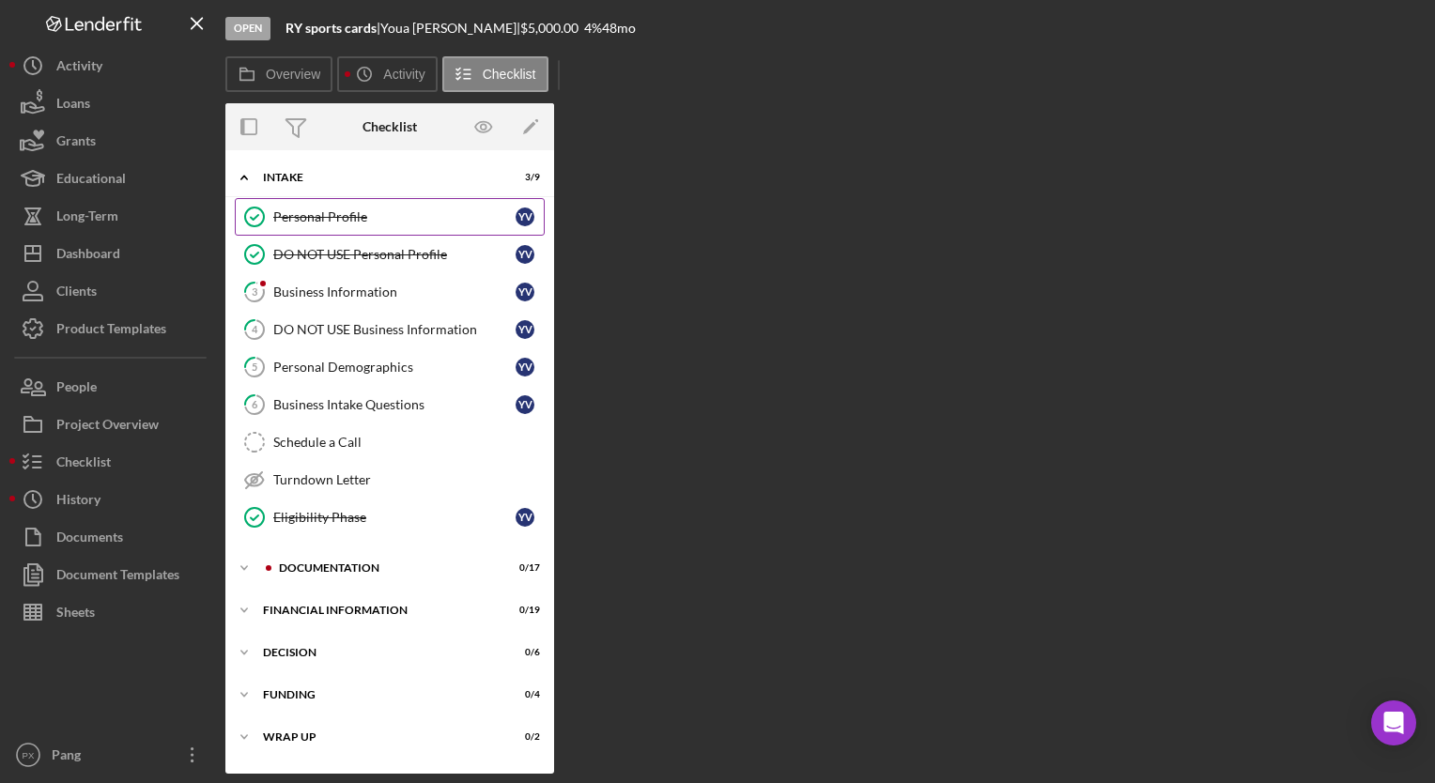
click at [353, 218] on div "Personal Profile" at bounding box center [394, 216] width 242 height 15
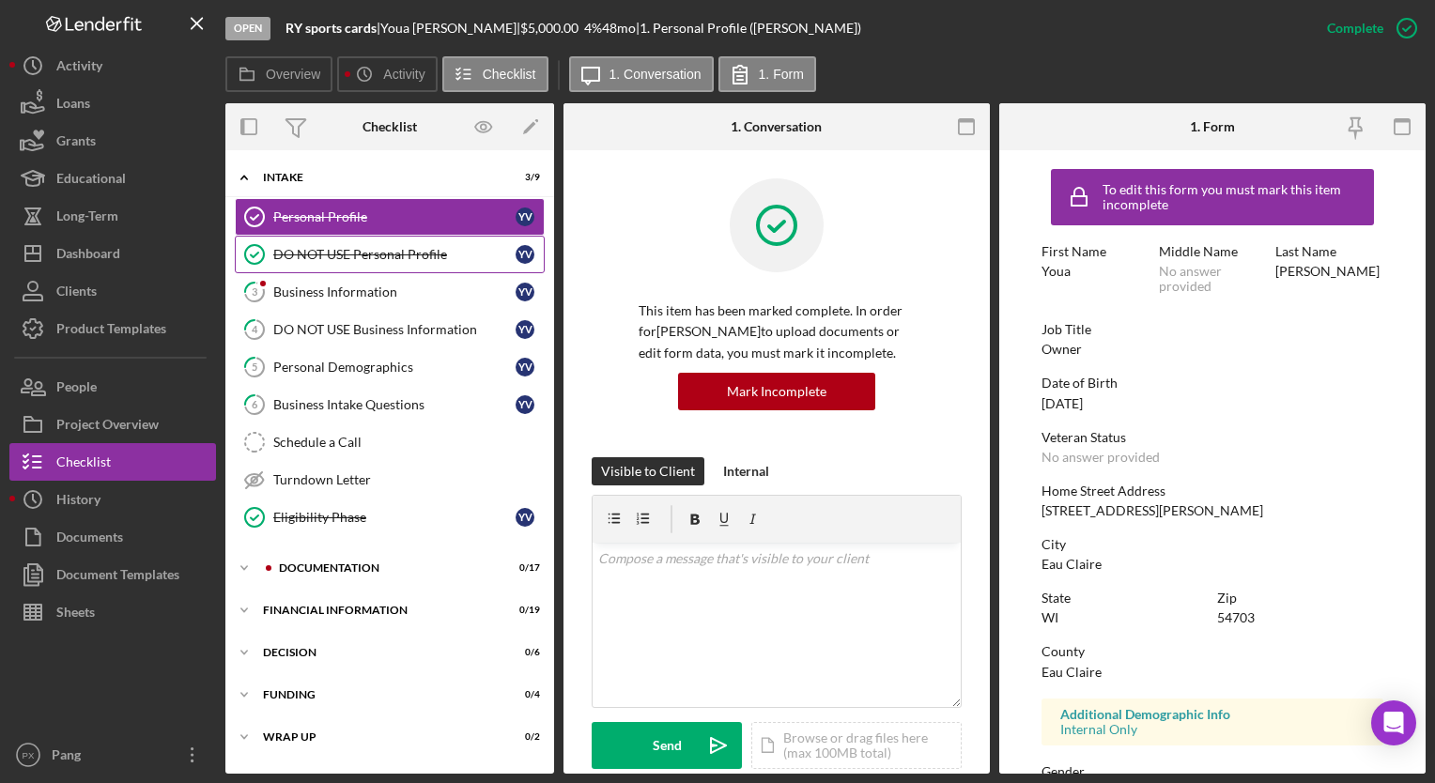
click at [358, 256] on div "DO NOT USE Personal Profile" at bounding box center [394, 254] width 242 height 15
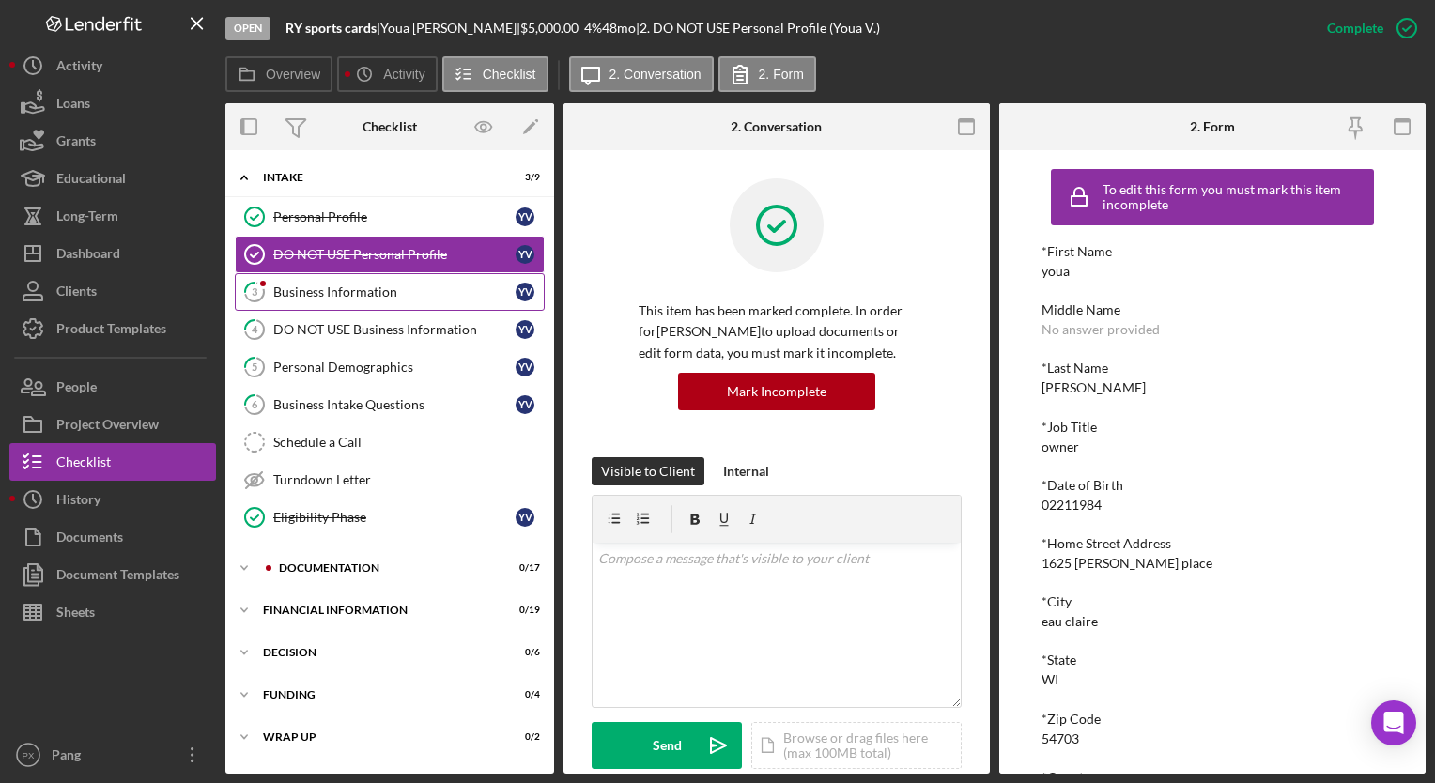
click at [364, 291] on div "Business Information" at bounding box center [394, 292] width 242 height 15
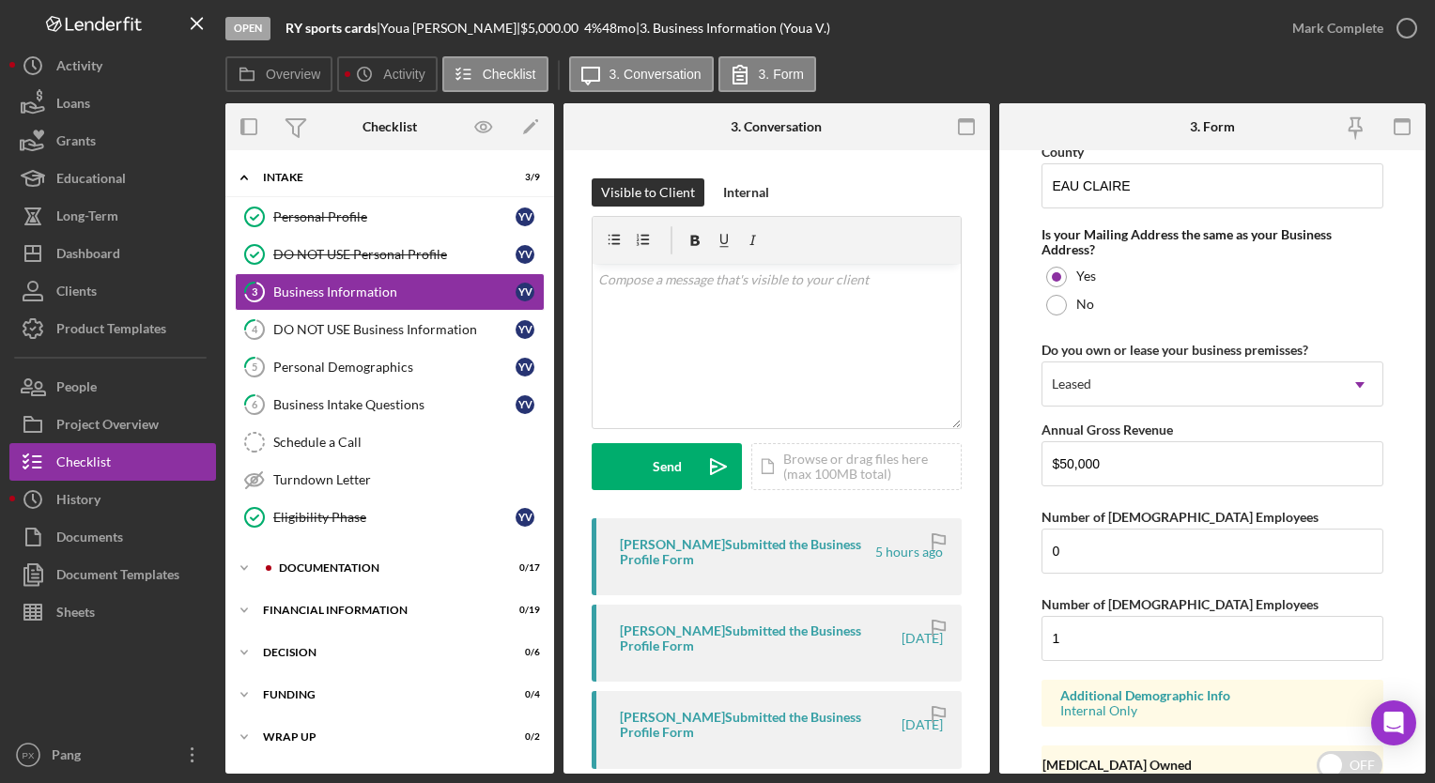
scroll to position [1469, 0]
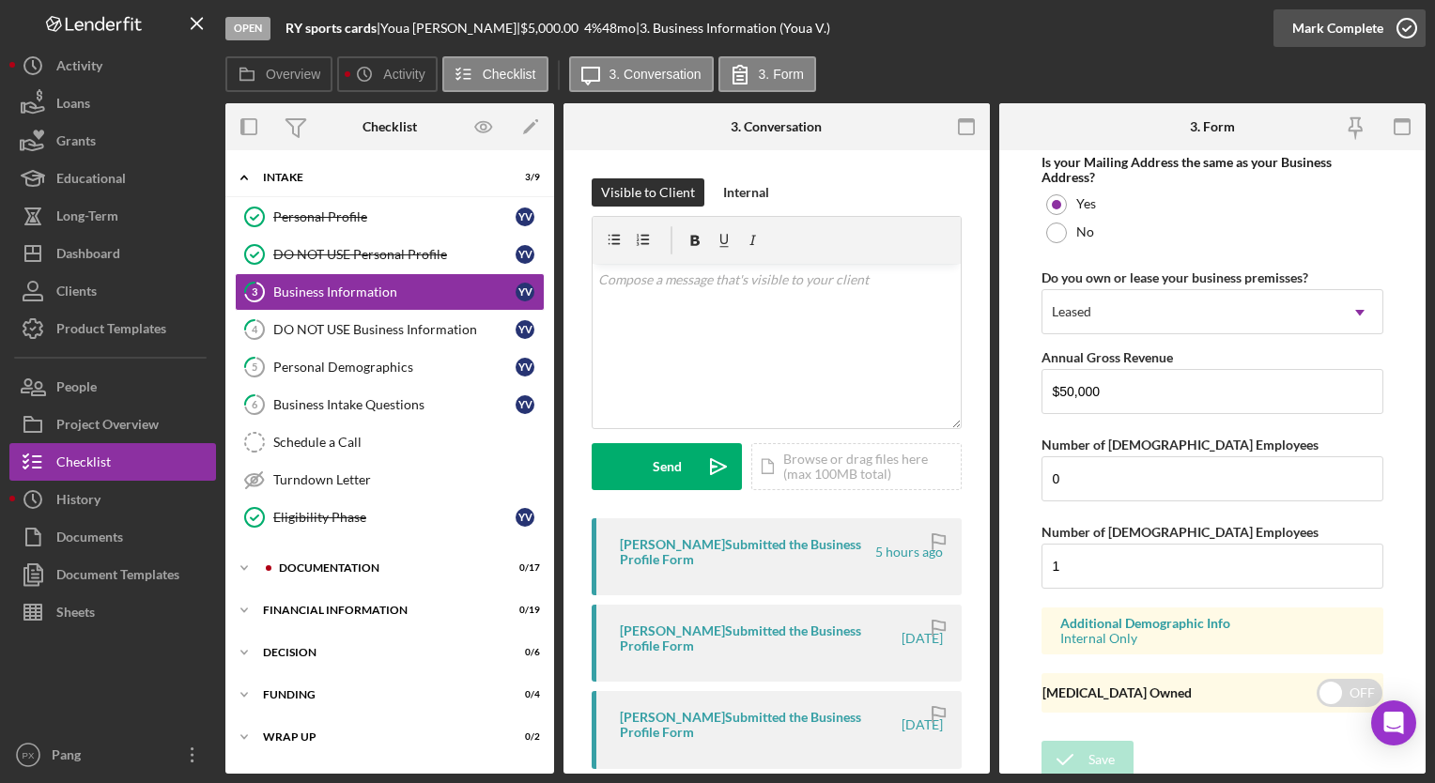
click at [1405, 23] on icon "button" at bounding box center [1407, 28] width 47 height 47
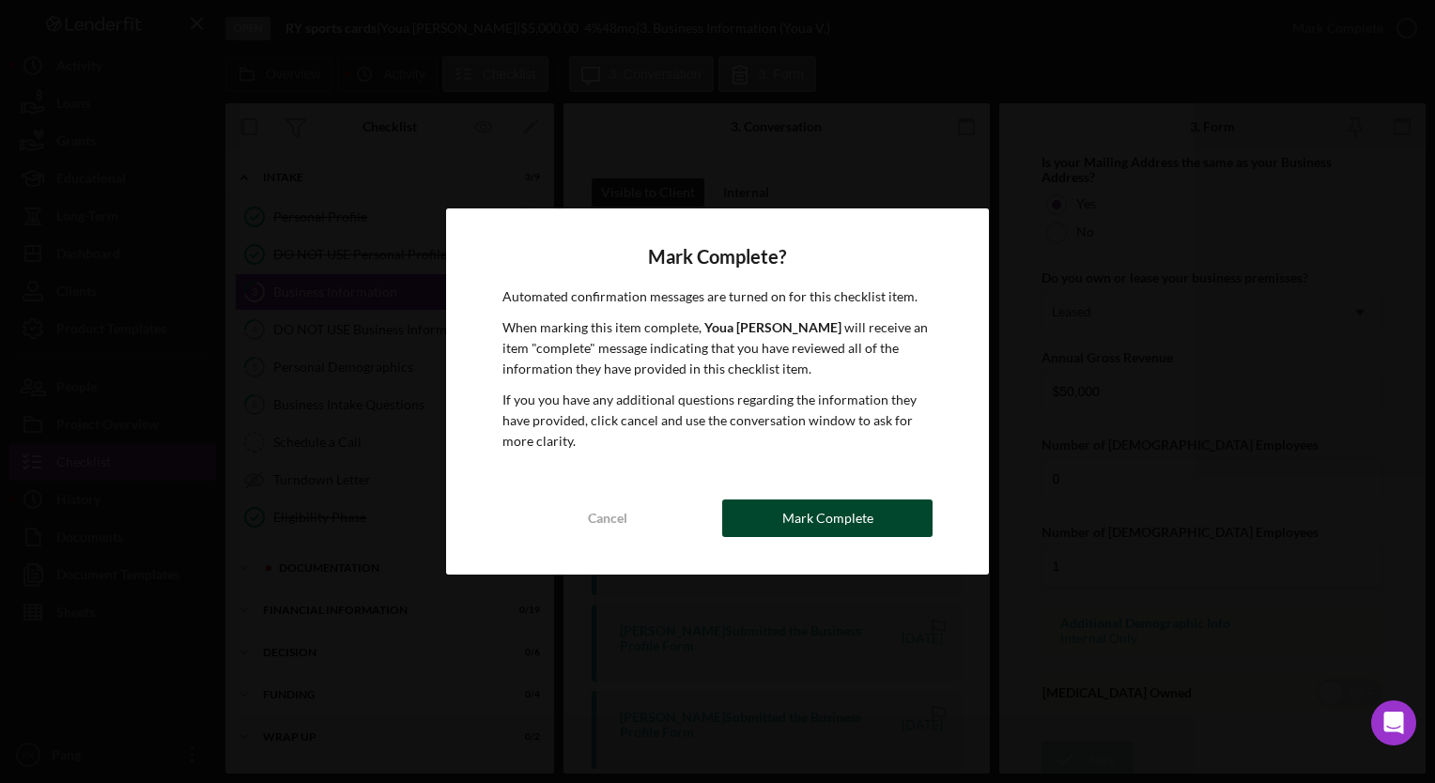
click at [847, 523] on div "Mark Complete" at bounding box center [828, 519] width 91 height 38
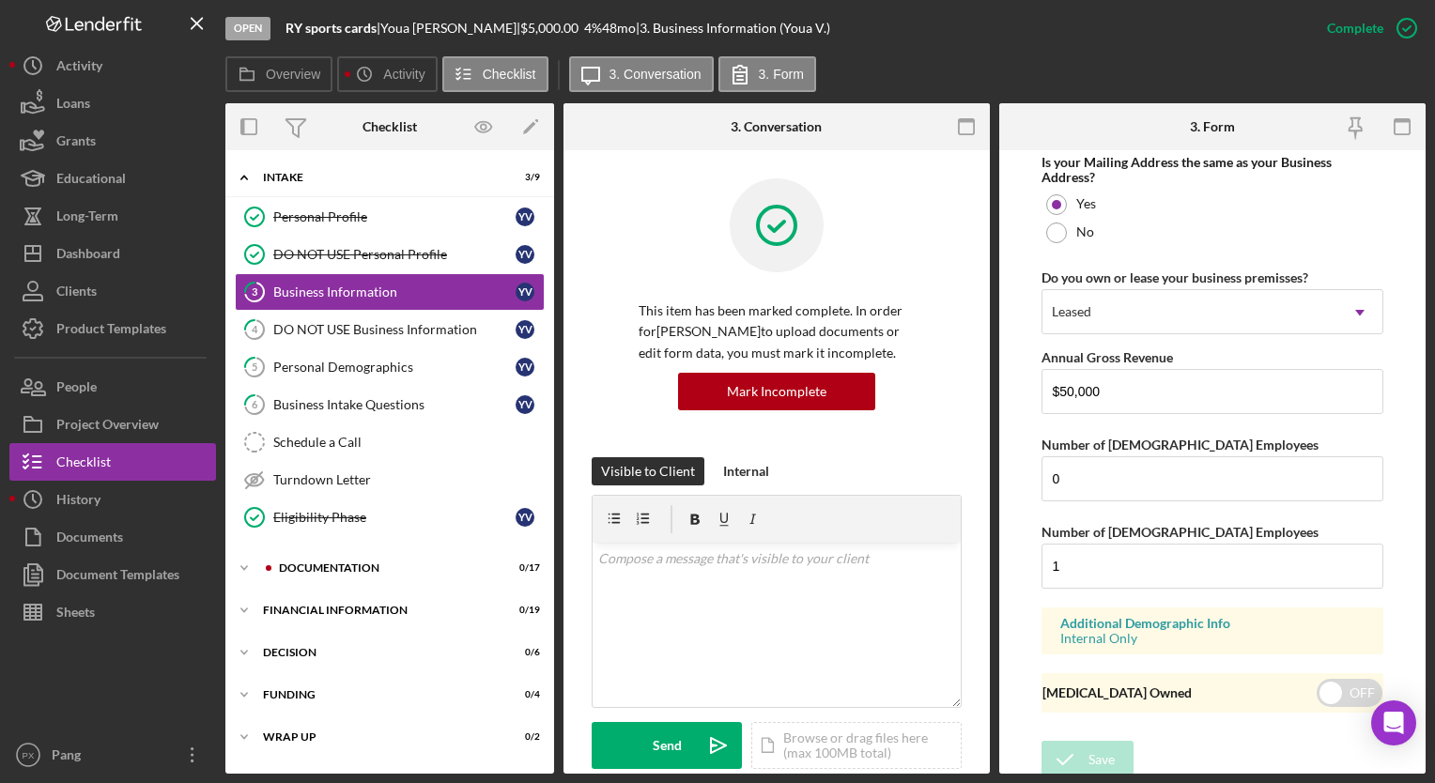
scroll to position [808, 0]
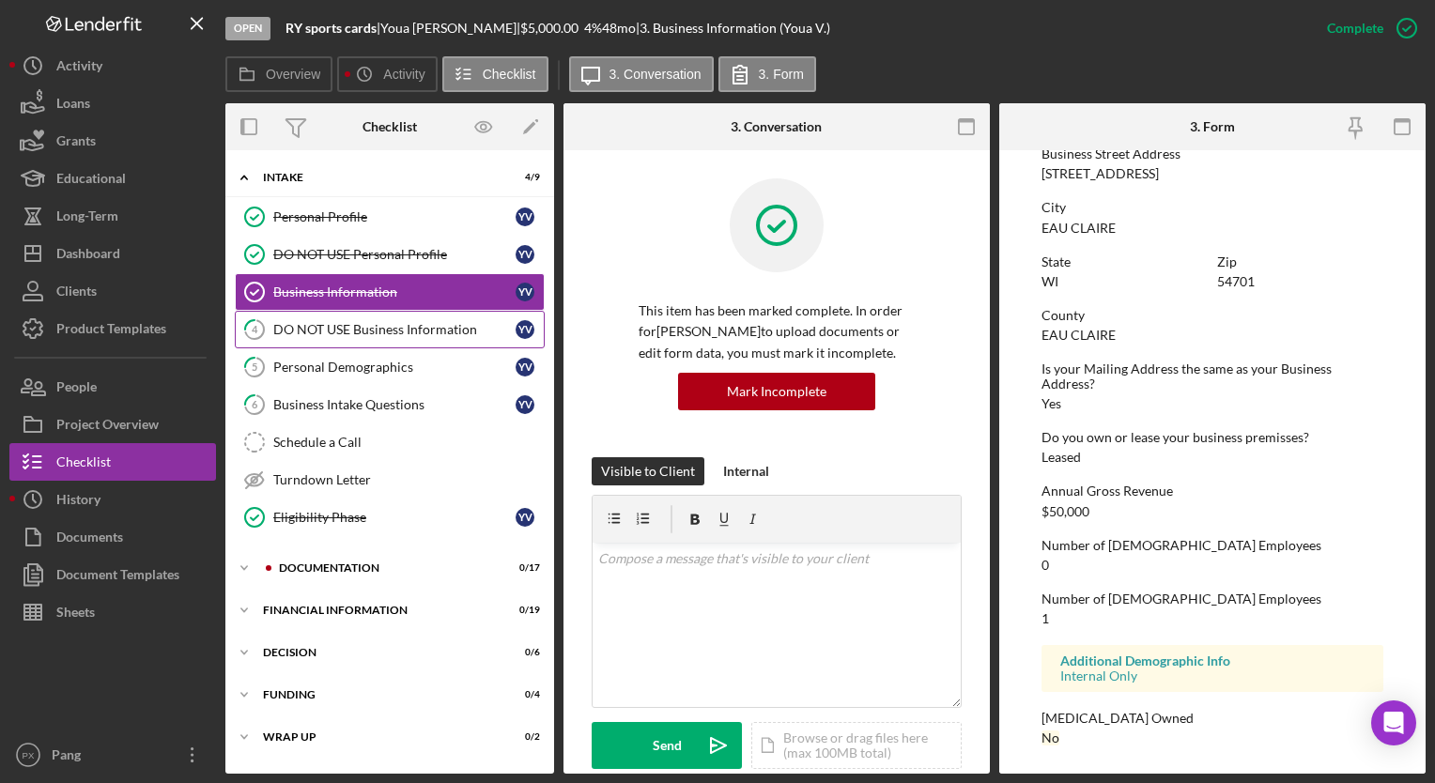
click at [429, 337] on link "4 DO NOT USE Business Information Y V" at bounding box center [390, 330] width 310 height 38
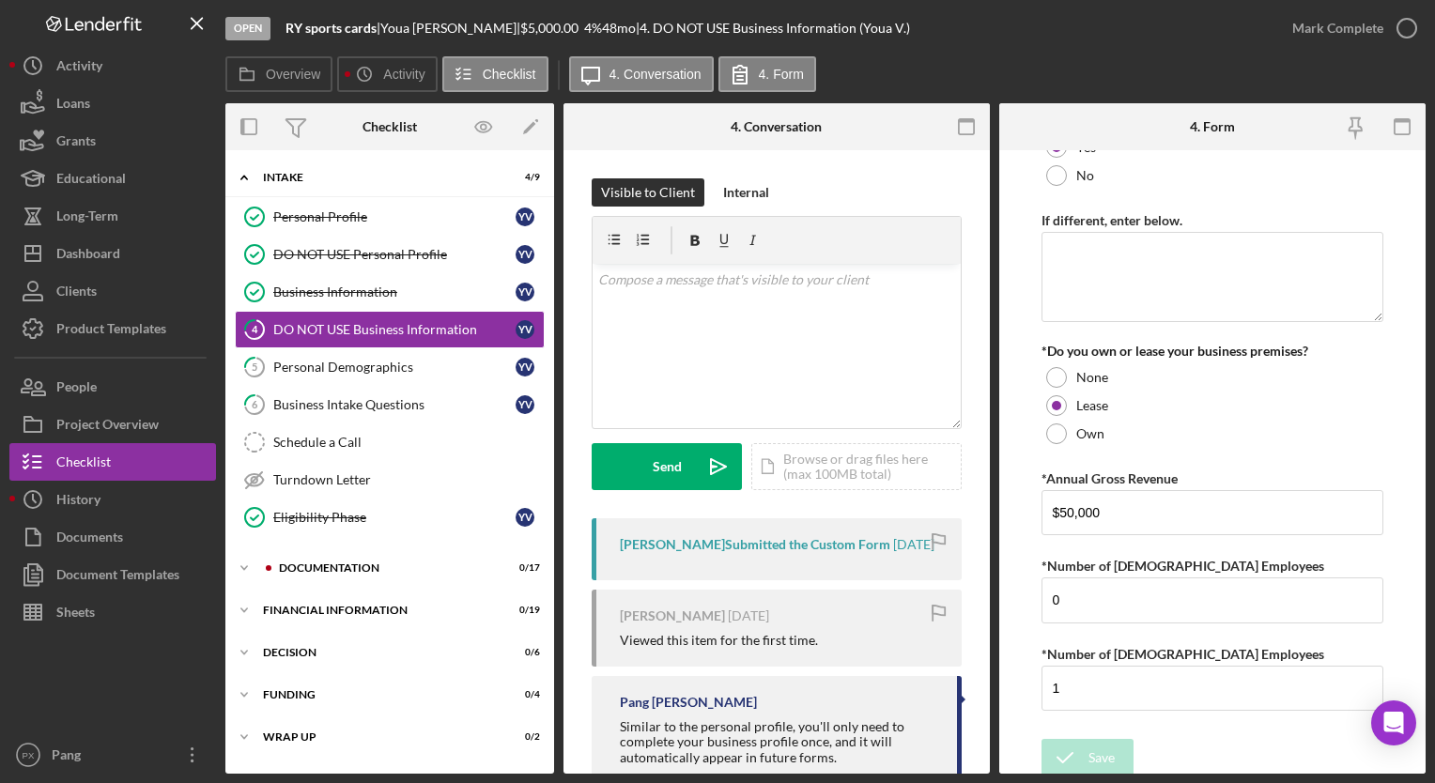
scroll to position [1894, 0]
click at [1402, 34] on icon "button" at bounding box center [1407, 28] width 47 height 47
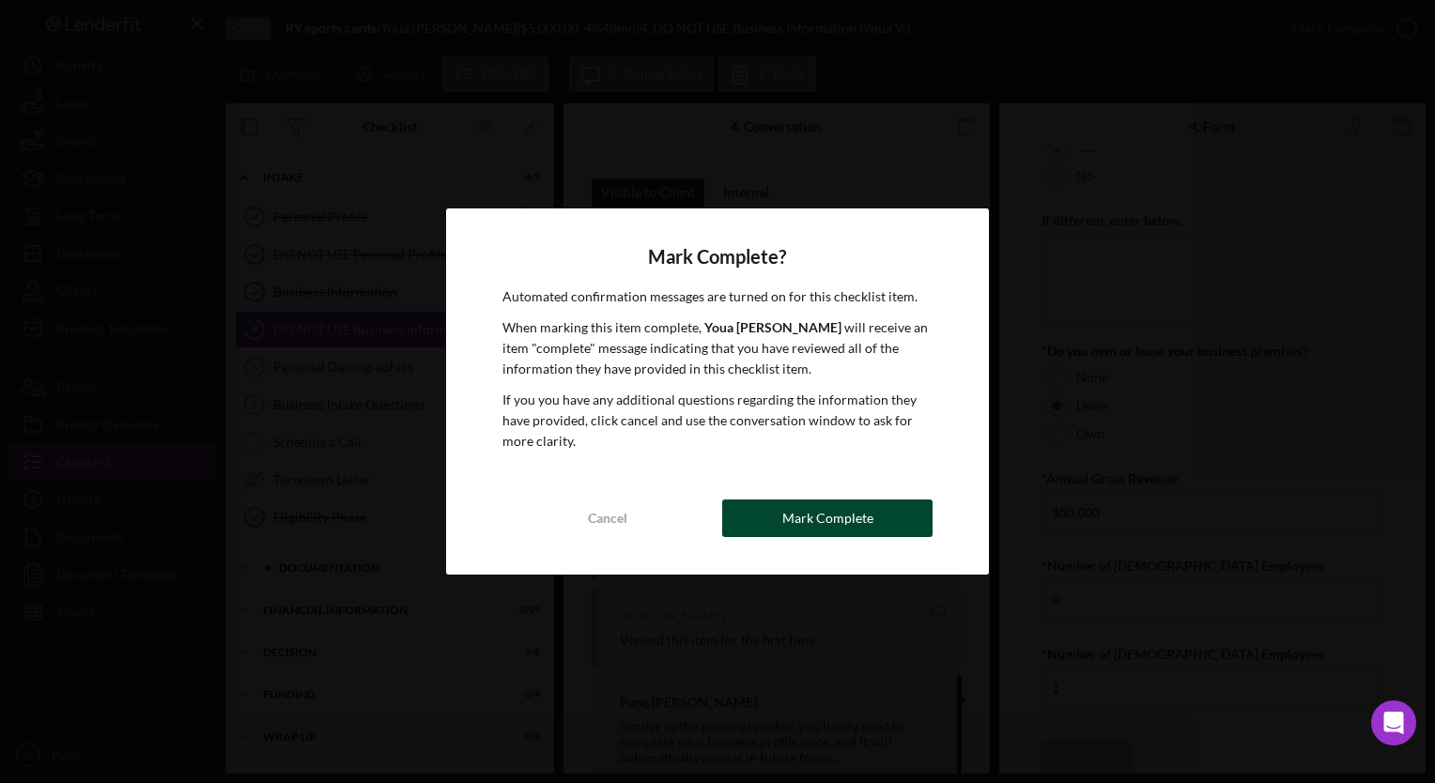
click at [874, 523] on button "Mark Complete" at bounding box center [827, 519] width 210 height 38
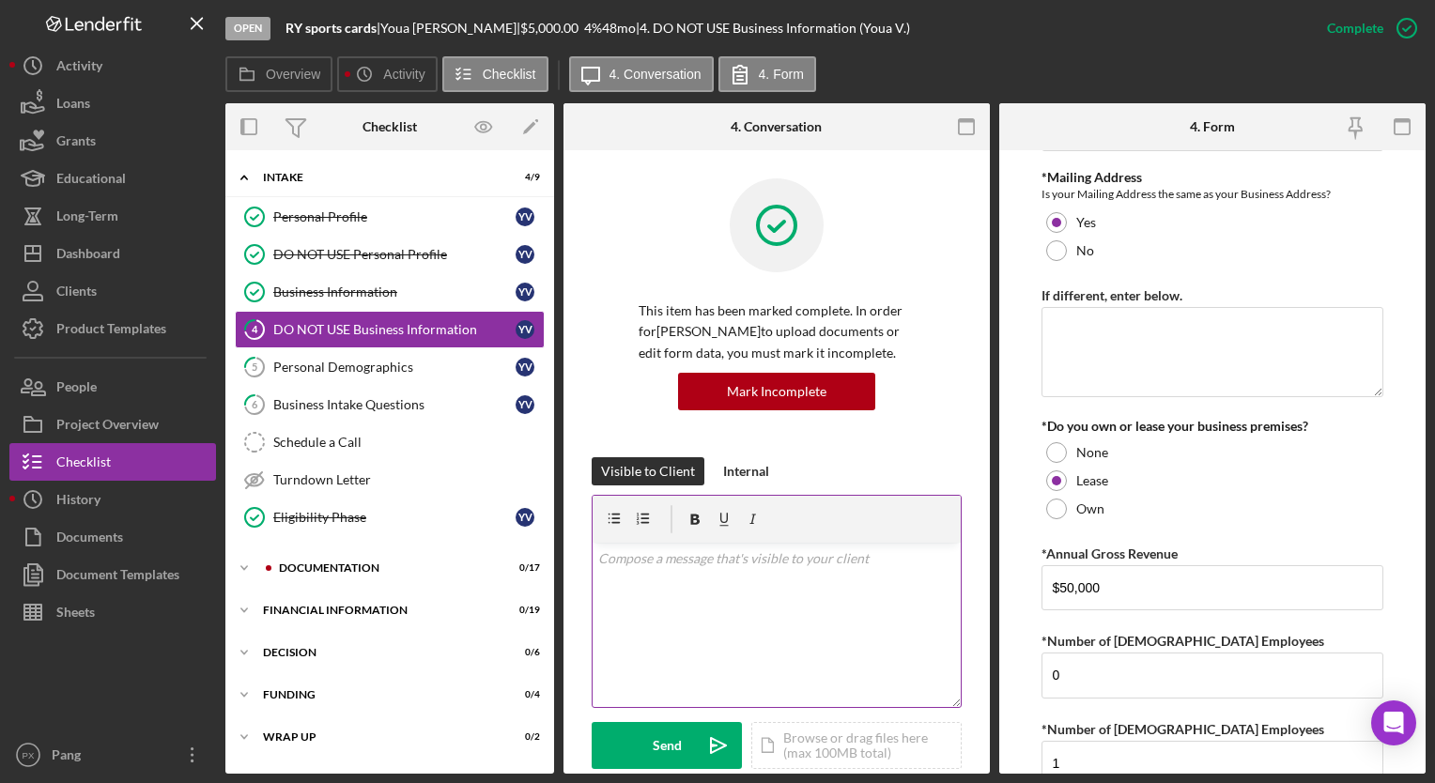
scroll to position [1969, 0]
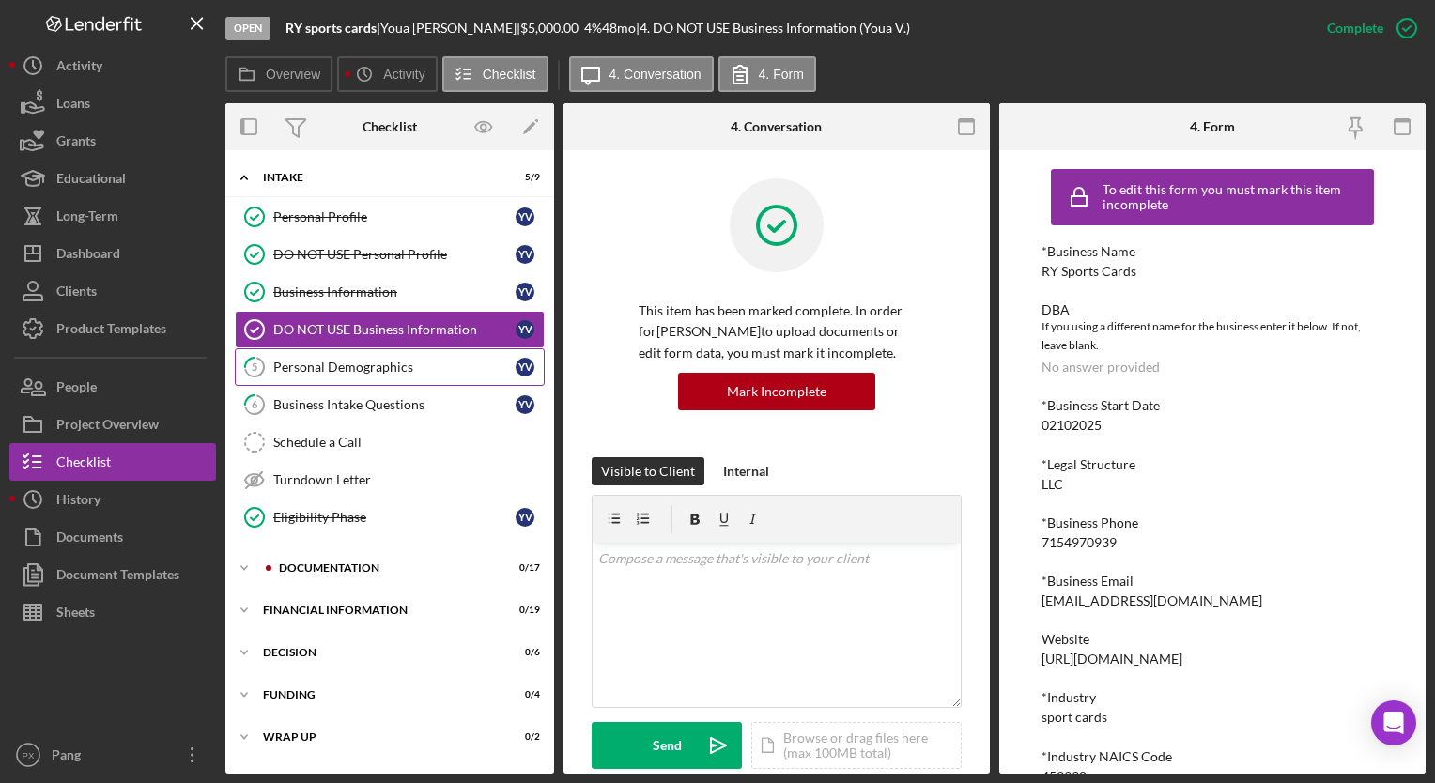
click at [334, 367] on div "Personal Demographics" at bounding box center [394, 367] width 242 height 15
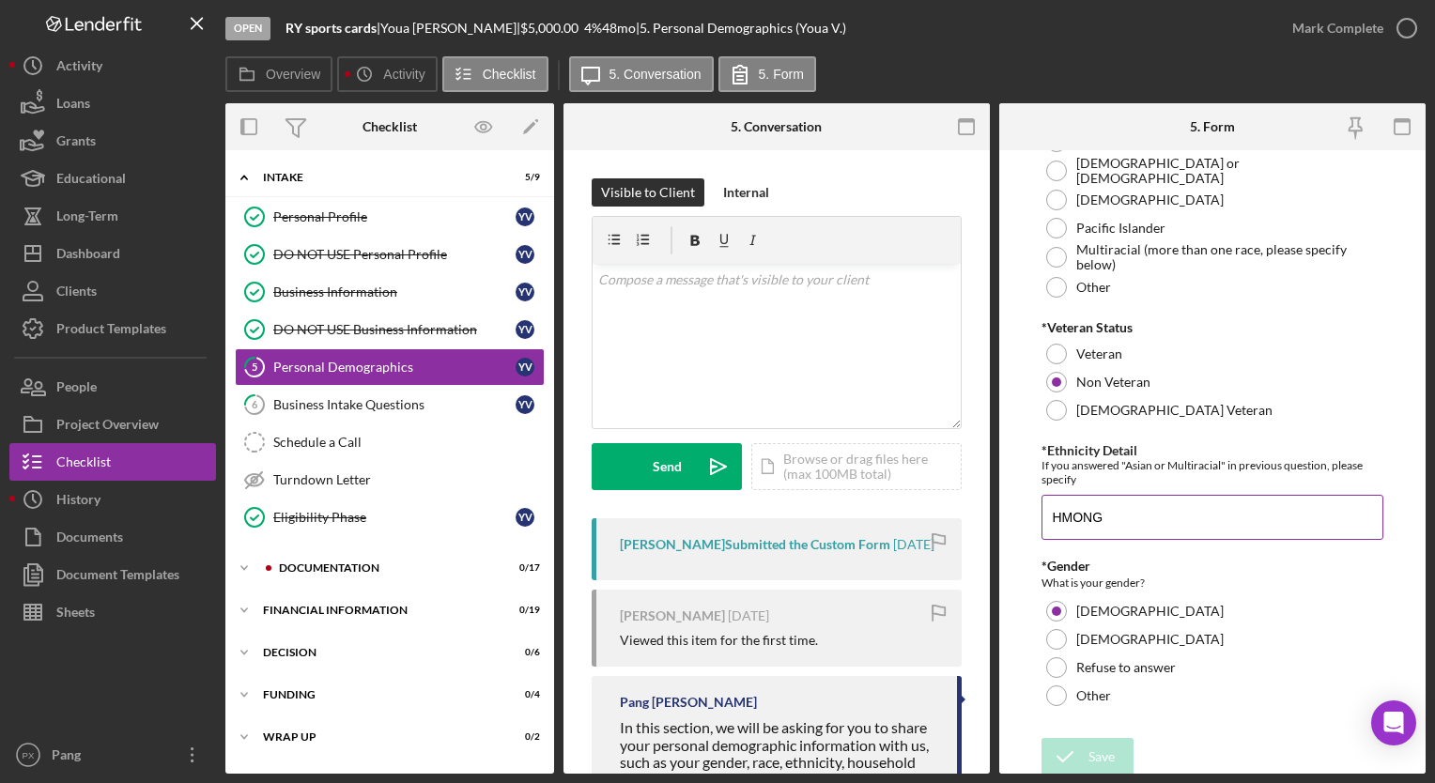
scroll to position [392, 0]
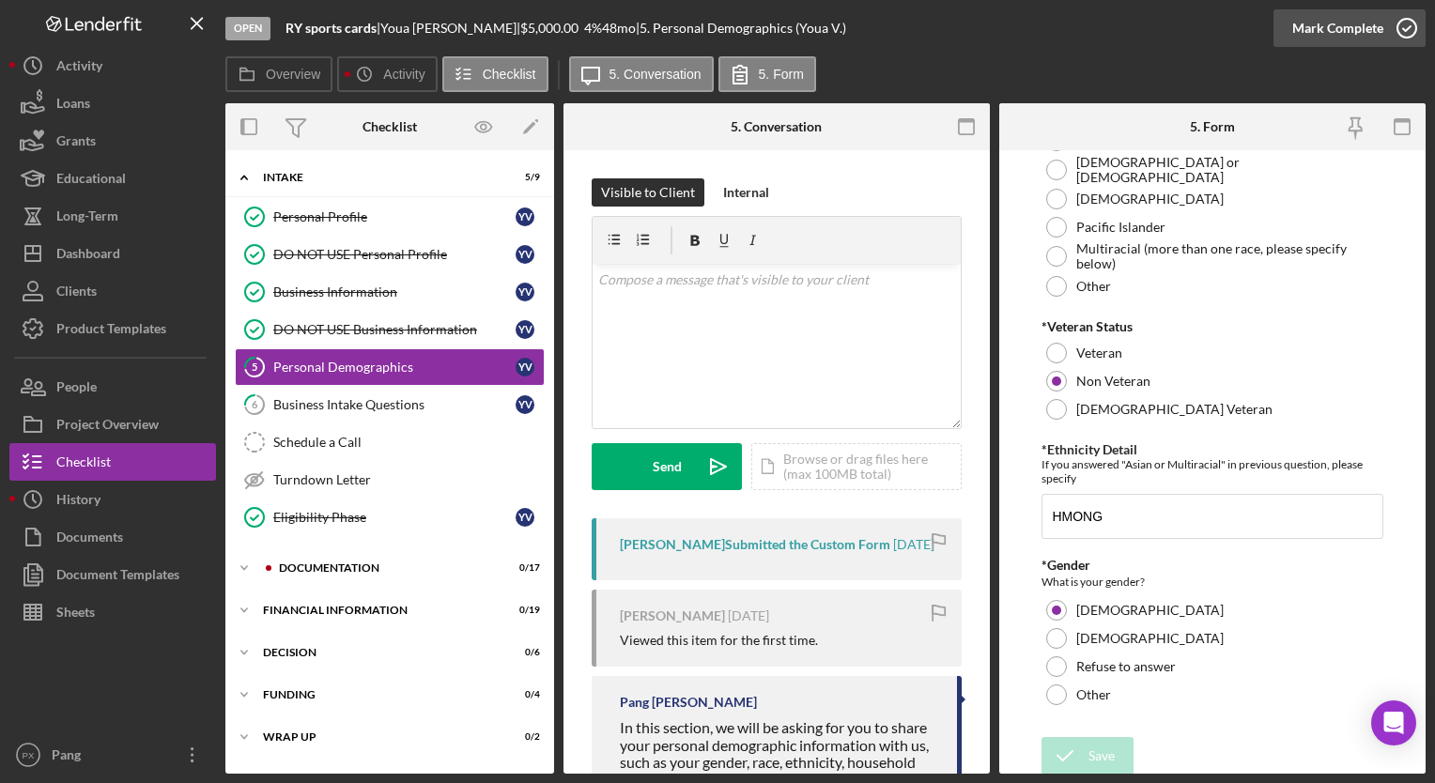
click at [1401, 21] on circle "button" at bounding box center [1407, 28] width 19 height 19
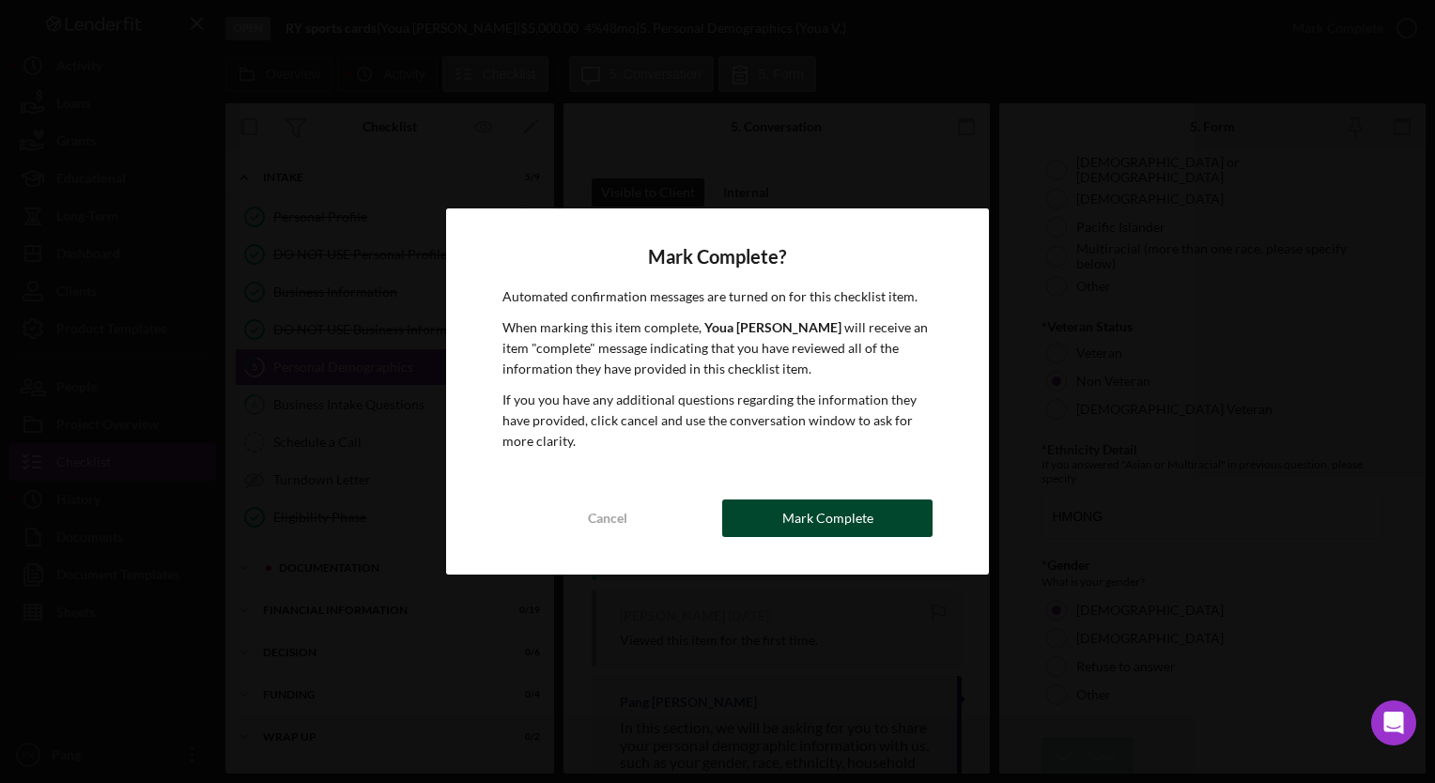
click at [841, 522] on div "Mark Complete" at bounding box center [828, 519] width 91 height 38
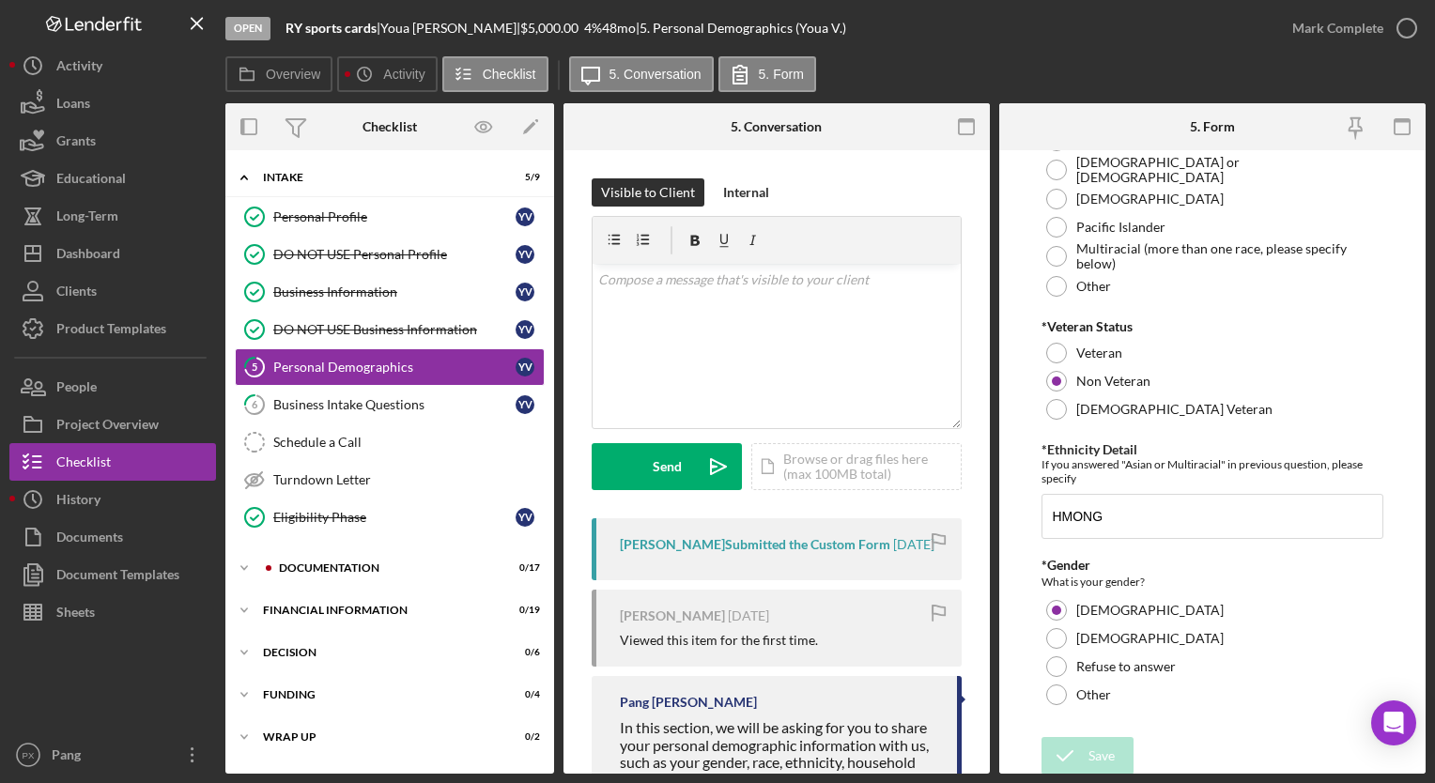
scroll to position [467, 0]
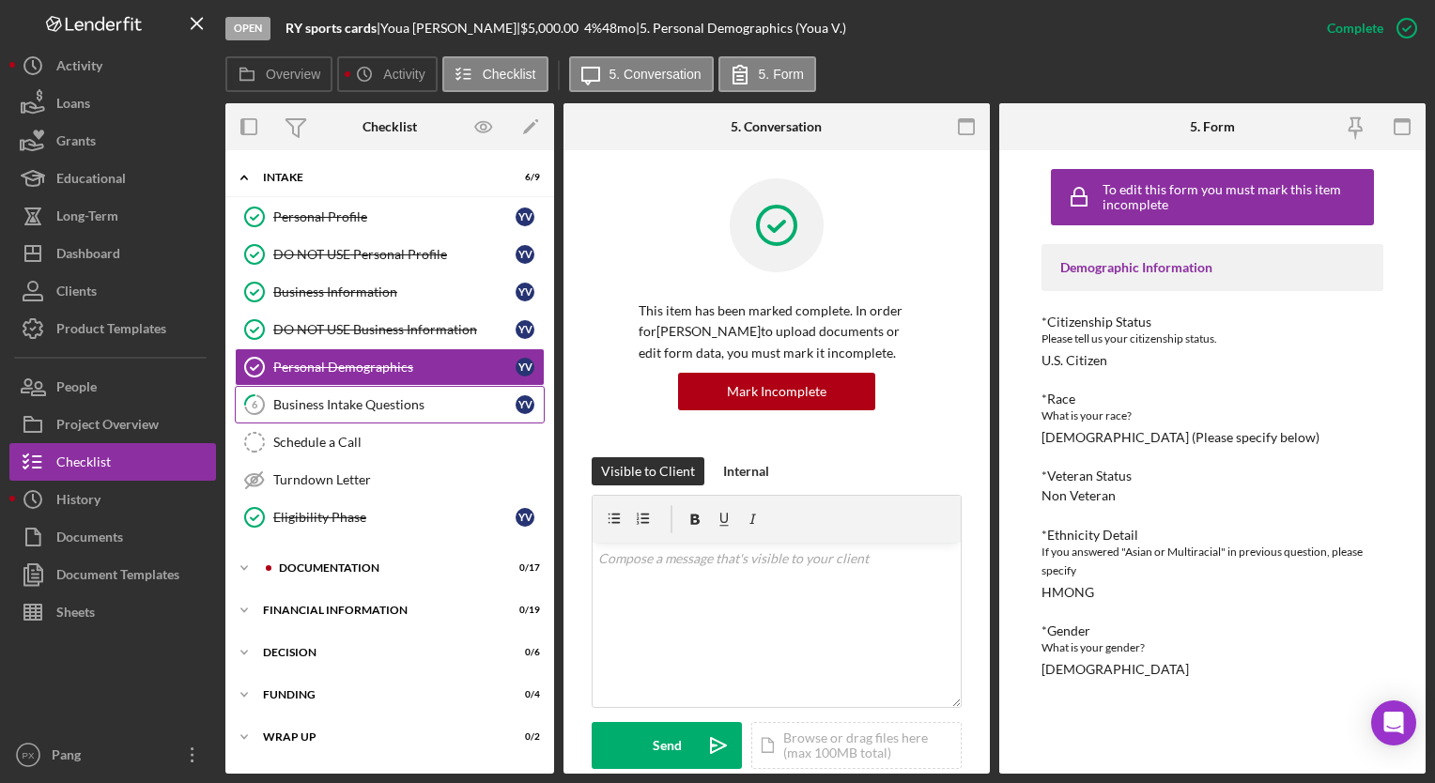
click at [347, 405] on div "Business Intake Questions" at bounding box center [394, 404] width 242 height 15
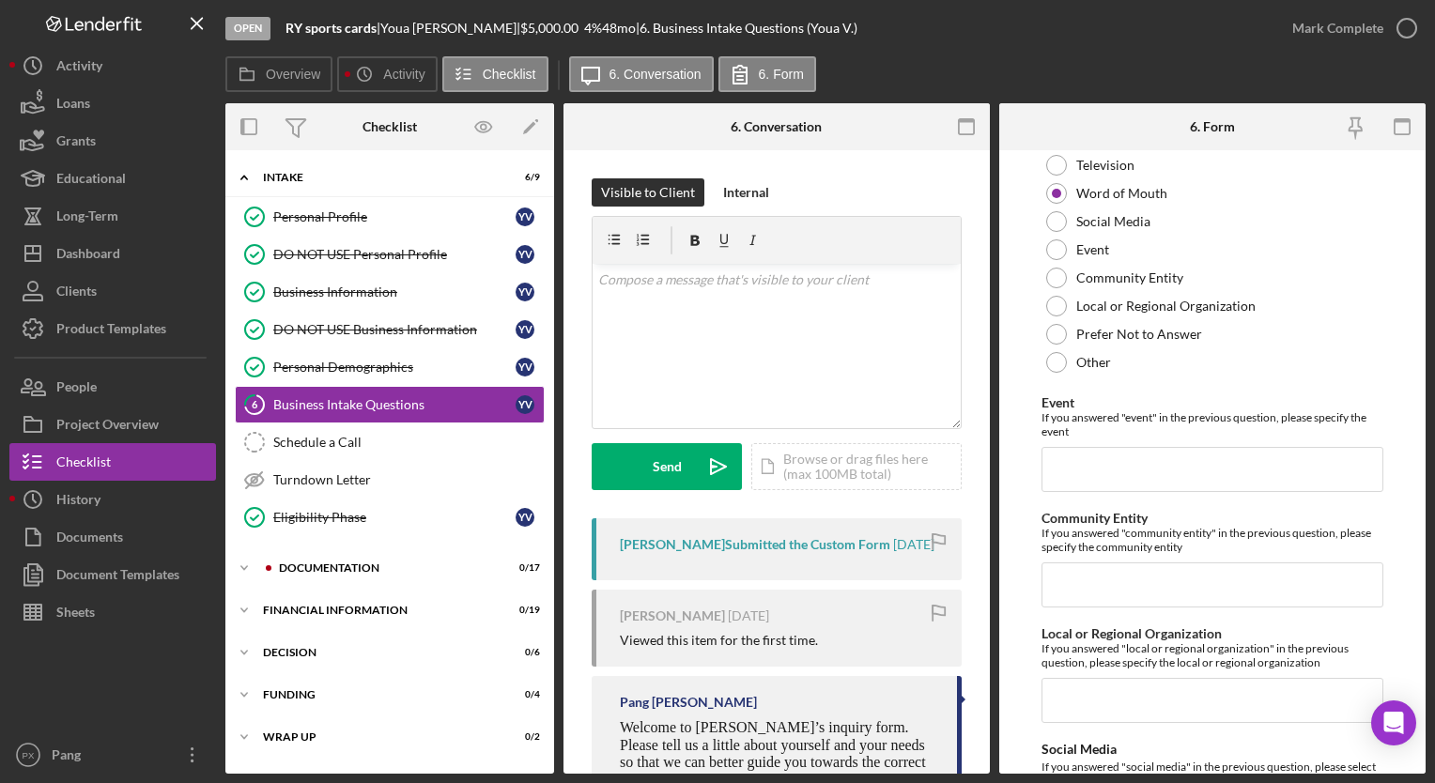
scroll to position [4486, 0]
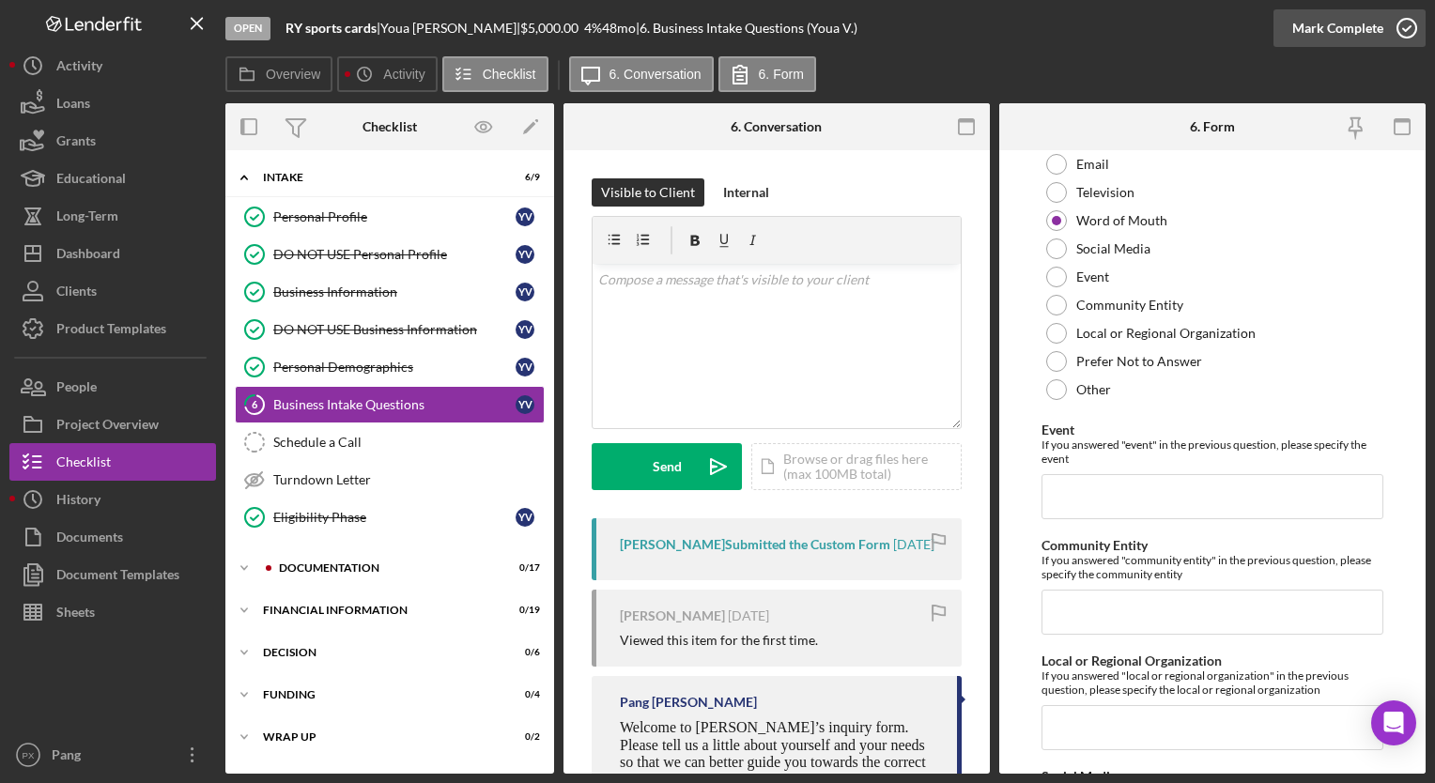
click at [1397, 32] on icon "button" at bounding box center [1407, 28] width 47 height 47
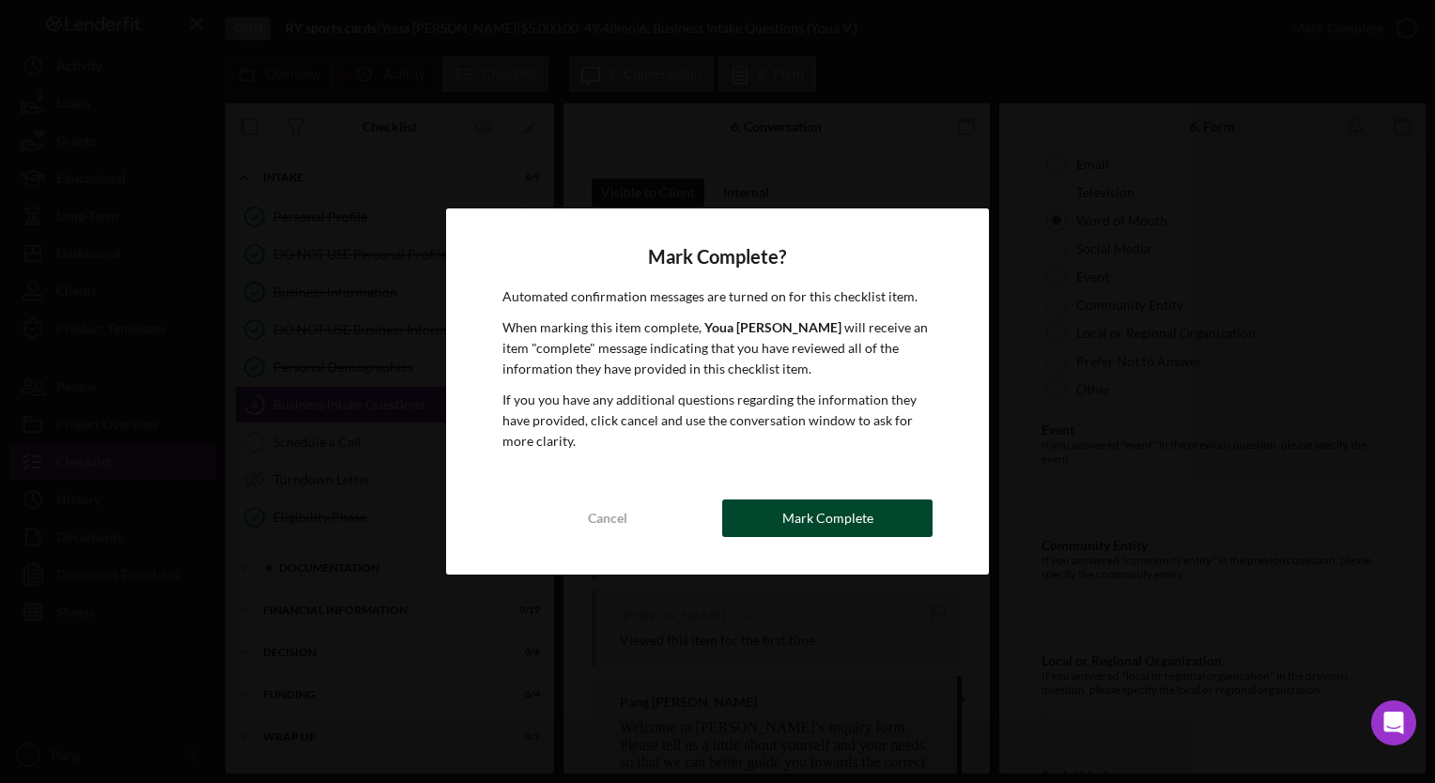
click at [860, 517] on div "Mark Complete" at bounding box center [828, 519] width 91 height 38
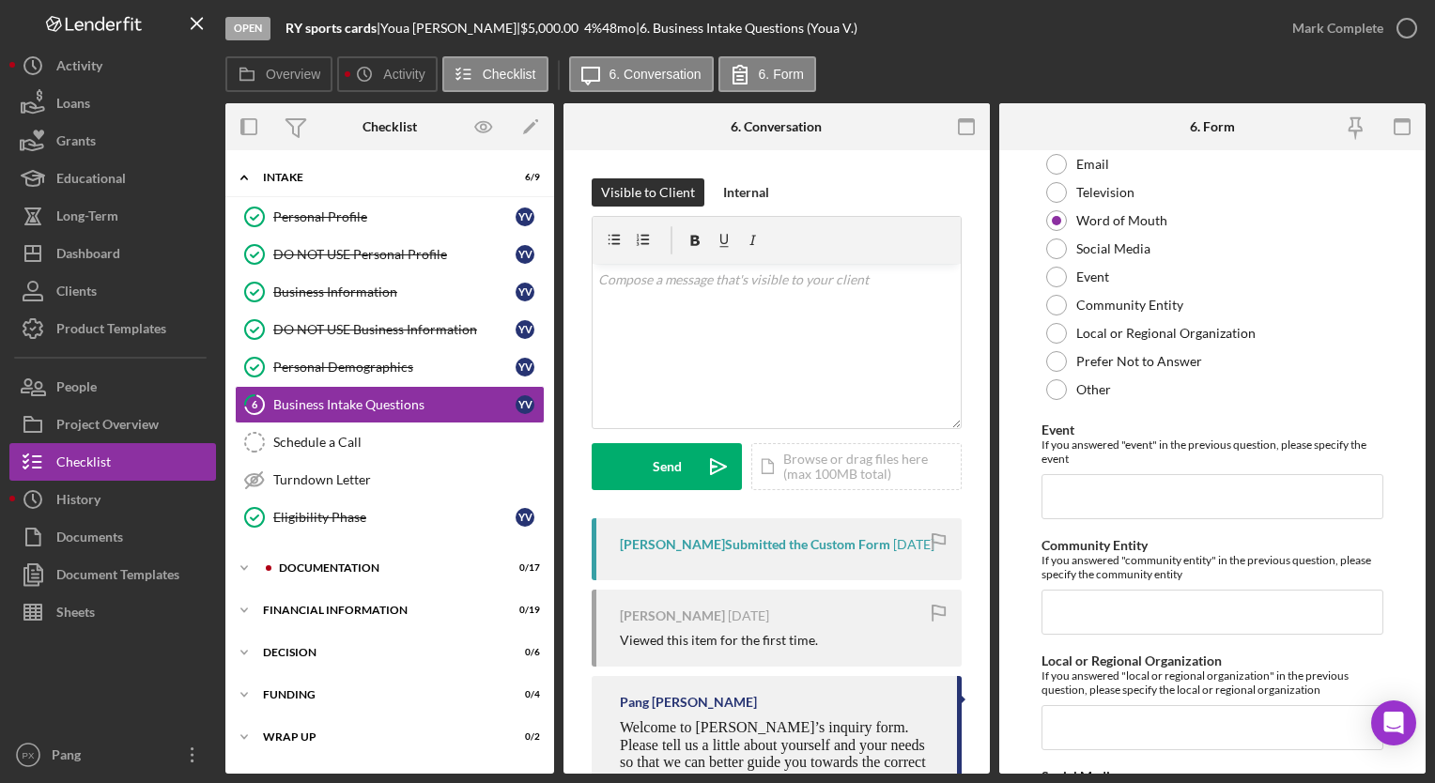
scroll to position [4561, 0]
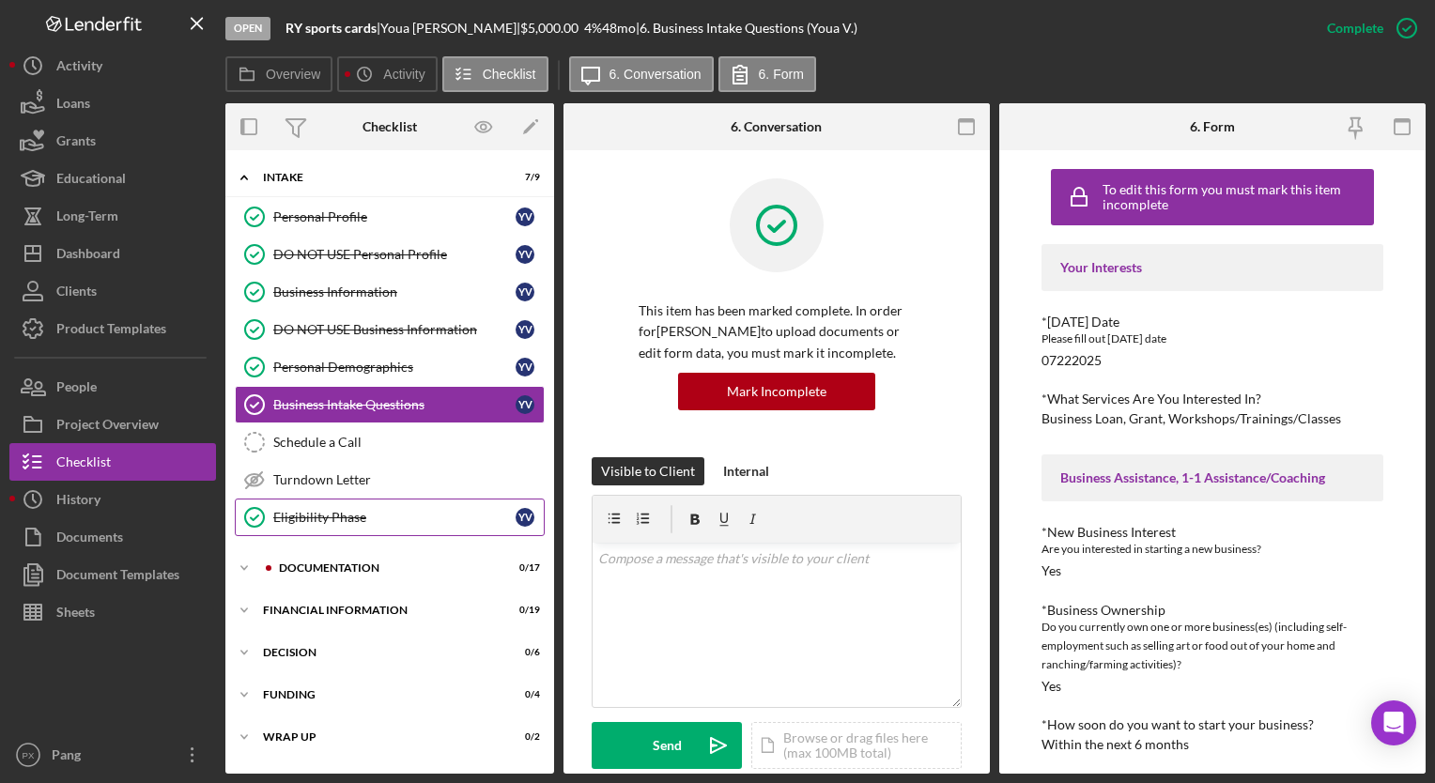
click at [321, 520] on div "Eligibility Phase" at bounding box center [394, 517] width 242 height 15
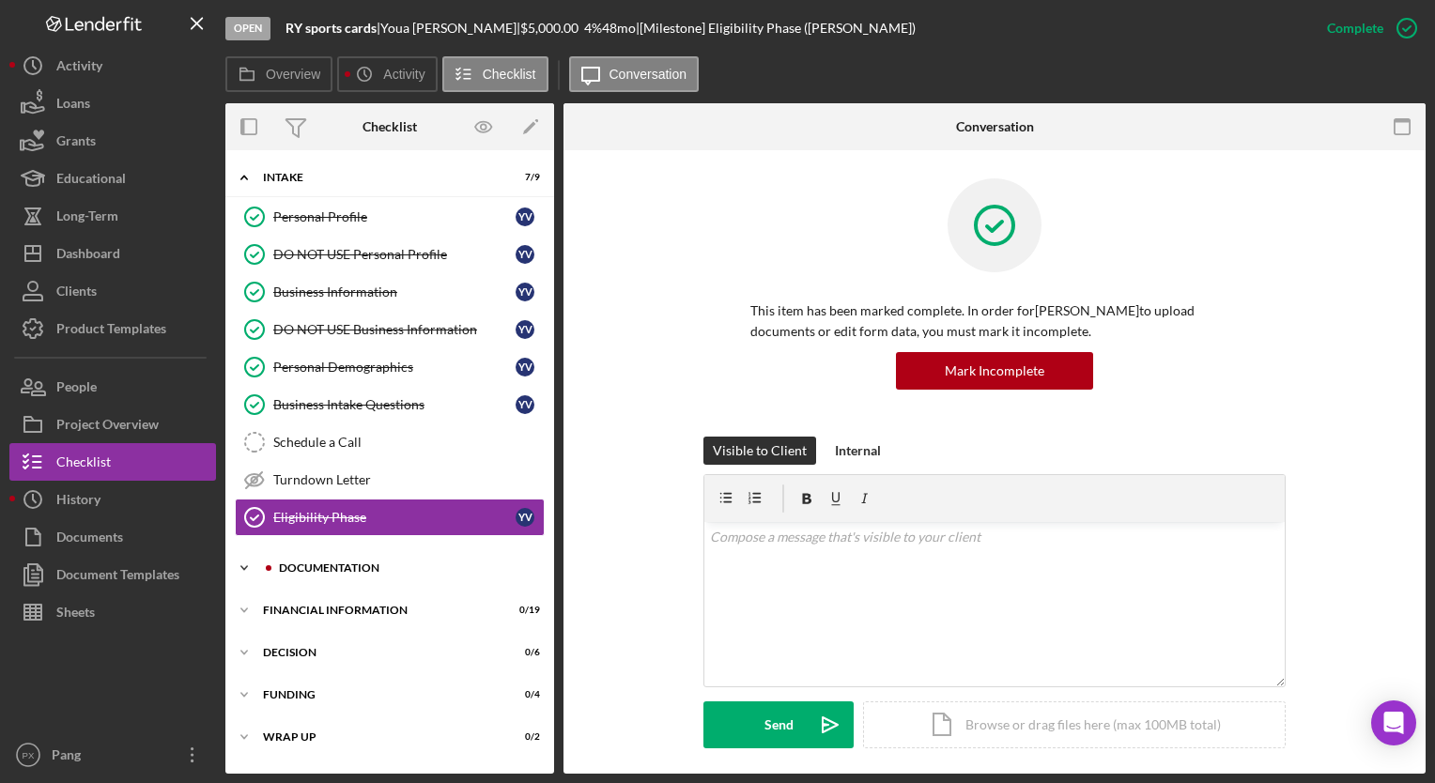
click at [340, 569] on div "Documentation" at bounding box center [405, 568] width 252 height 11
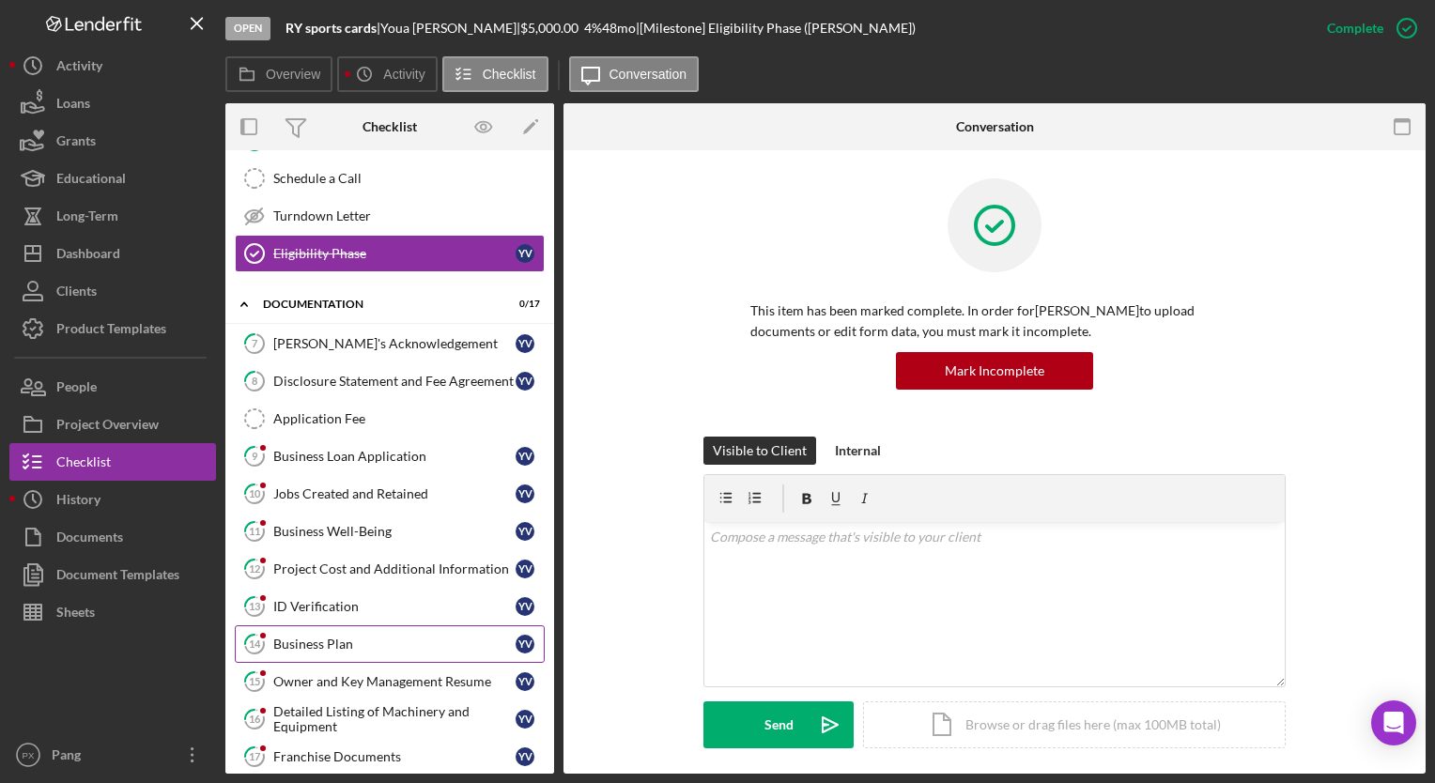
scroll to position [255, 0]
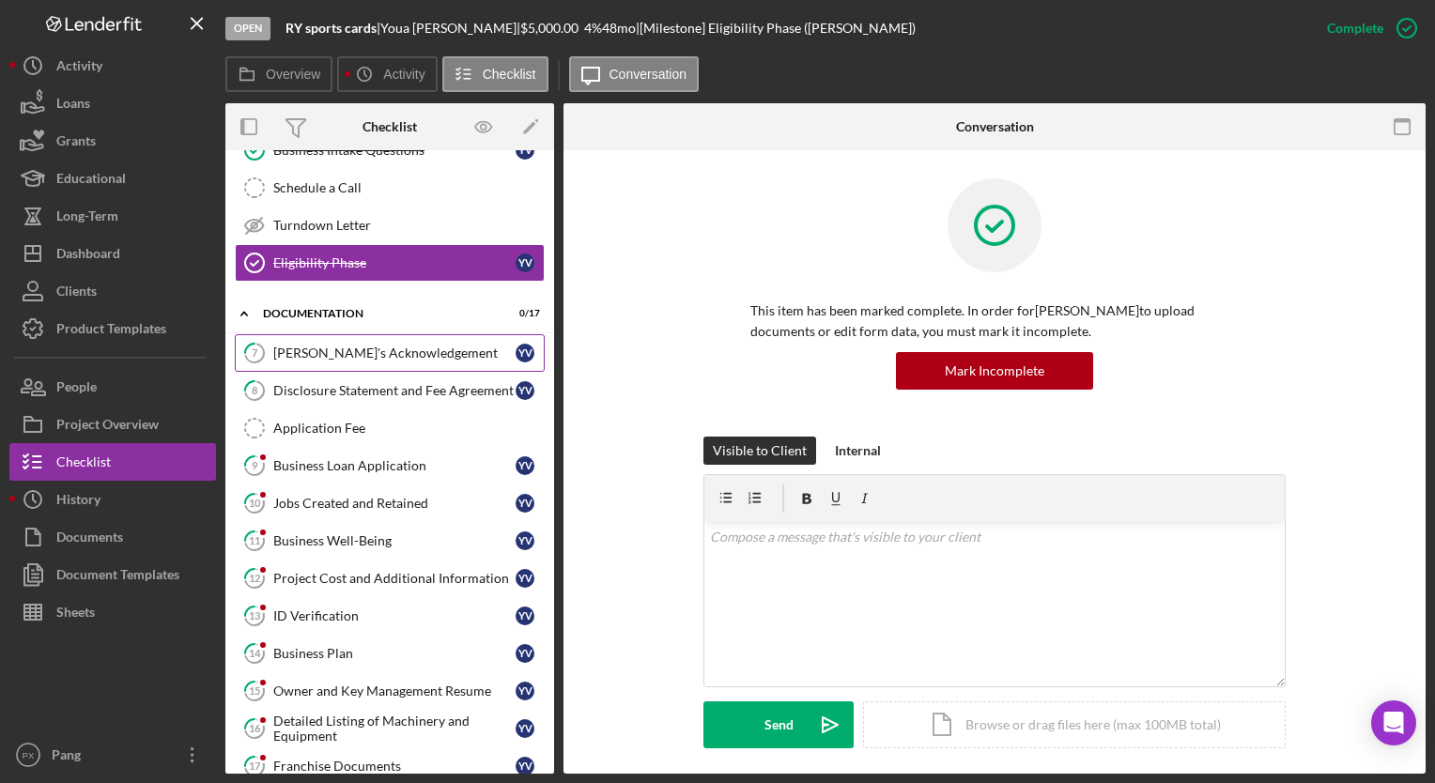
click at [353, 361] on link "7 Borrower's Acknowledgement Y V" at bounding box center [390, 353] width 310 height 38
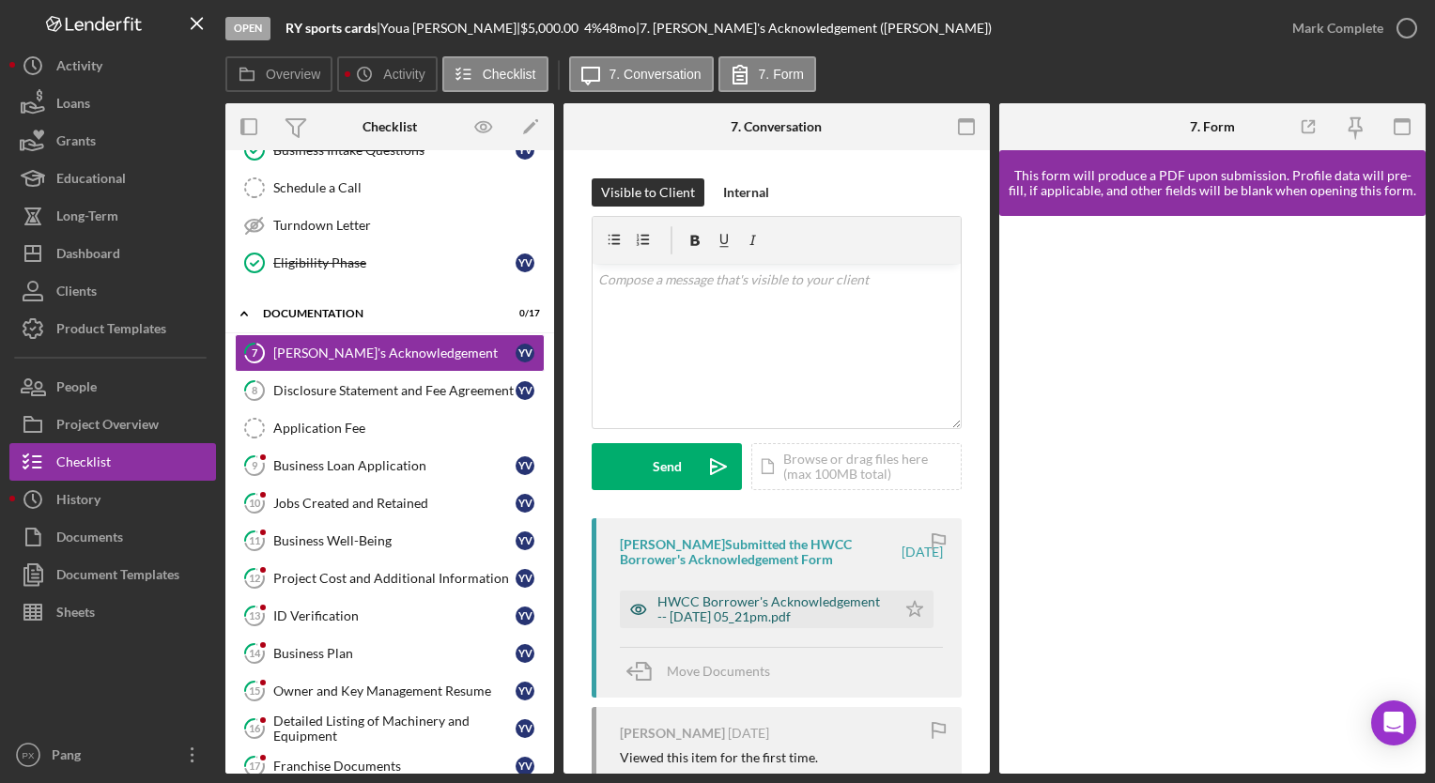
click at [749, 607] on div "HWCC Borrower's Acknowledgement -- 2025-07-22 05_21pm.pdf" at bounding box center [772, 610] width 229 height 30
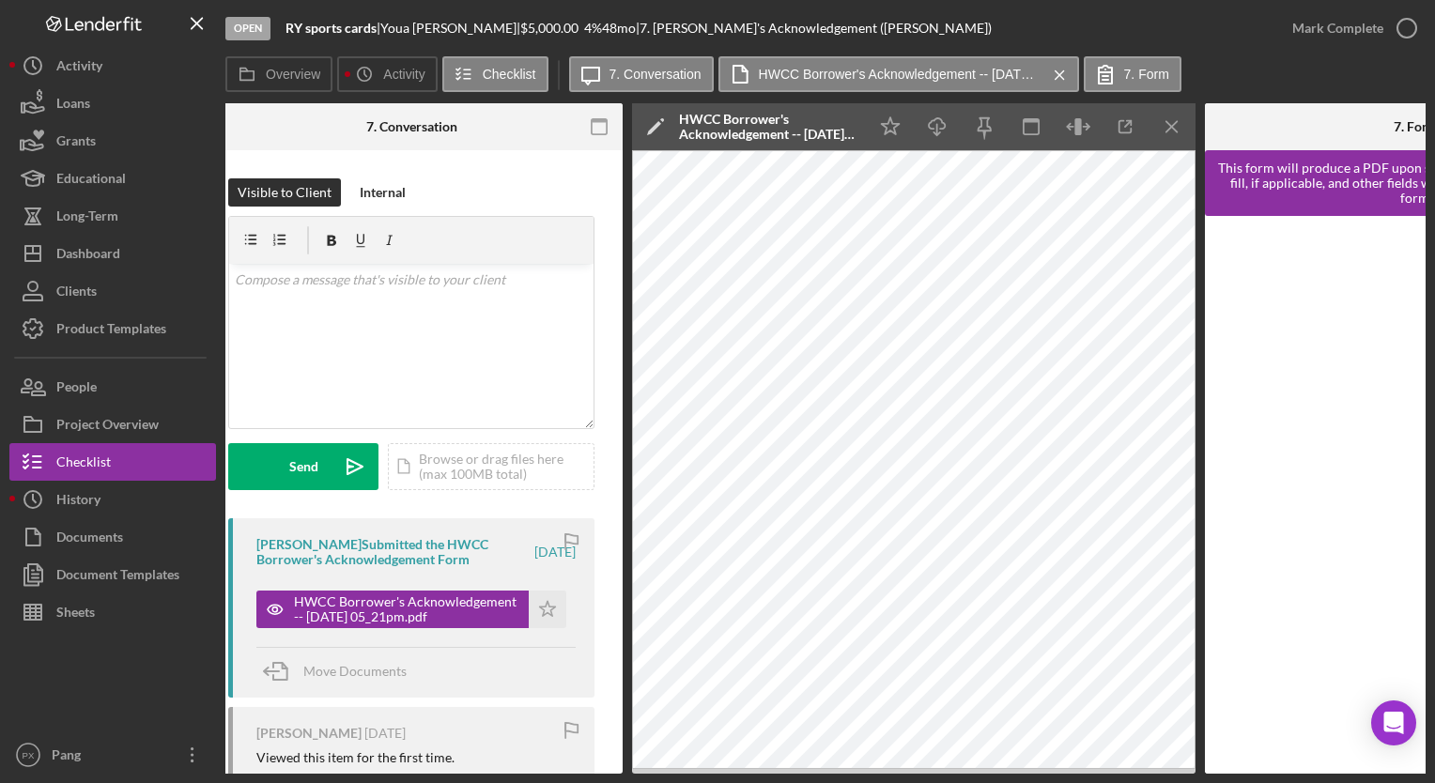
scroll to position [0, 377]
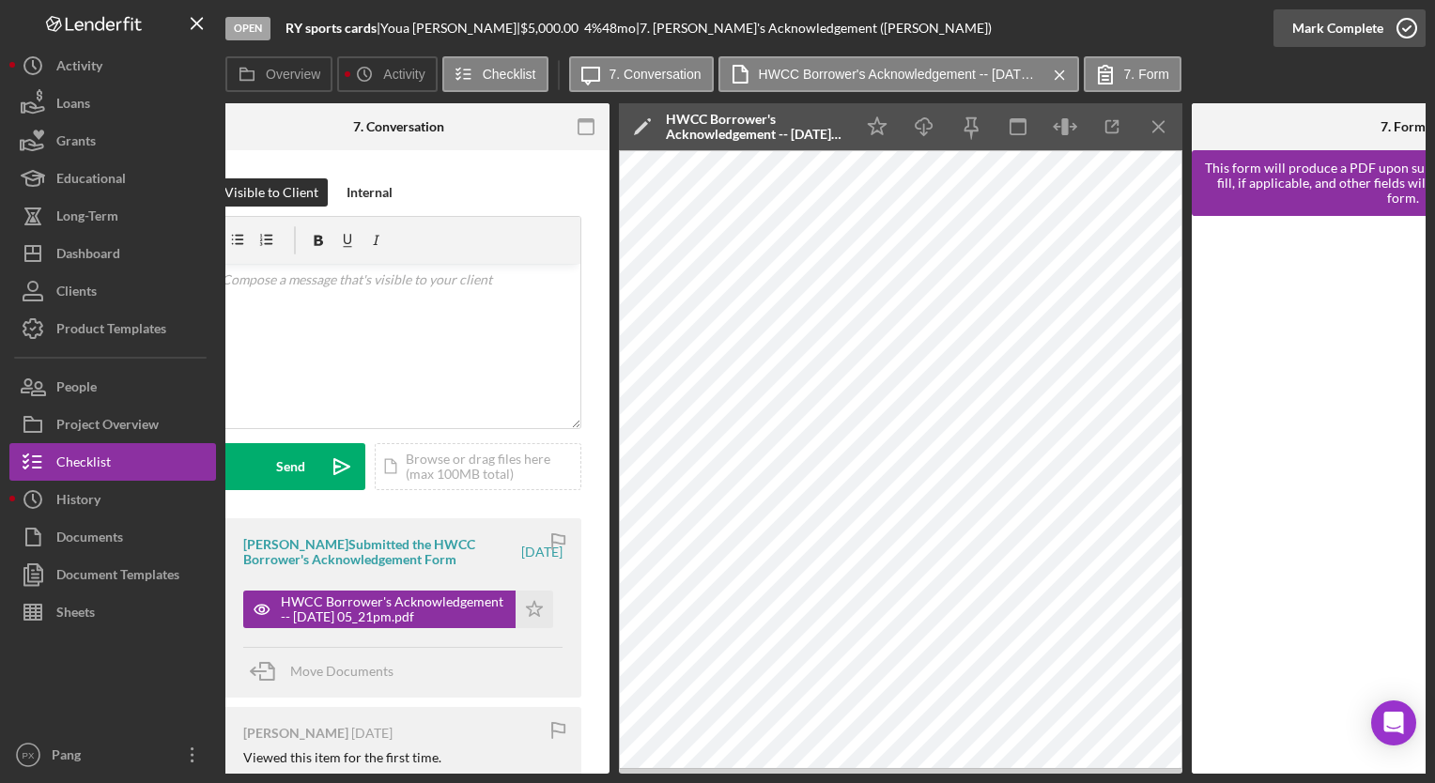
click at [1398, 24] on icon "button" at bounding box center [1407, 28] width 47 height 47
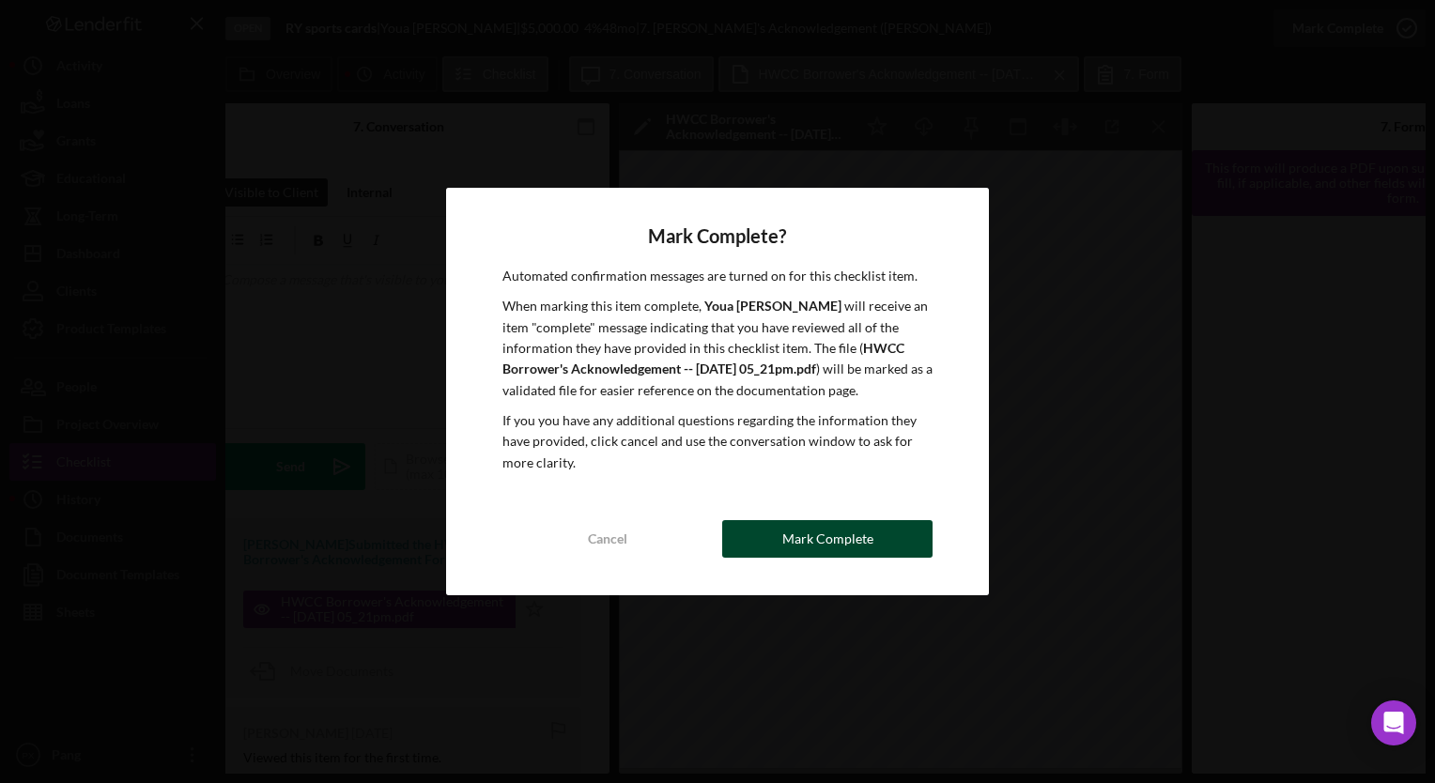
click at [858, 554] on div "Mark Complete" at bounding box center [828, 539] width 91 height 38
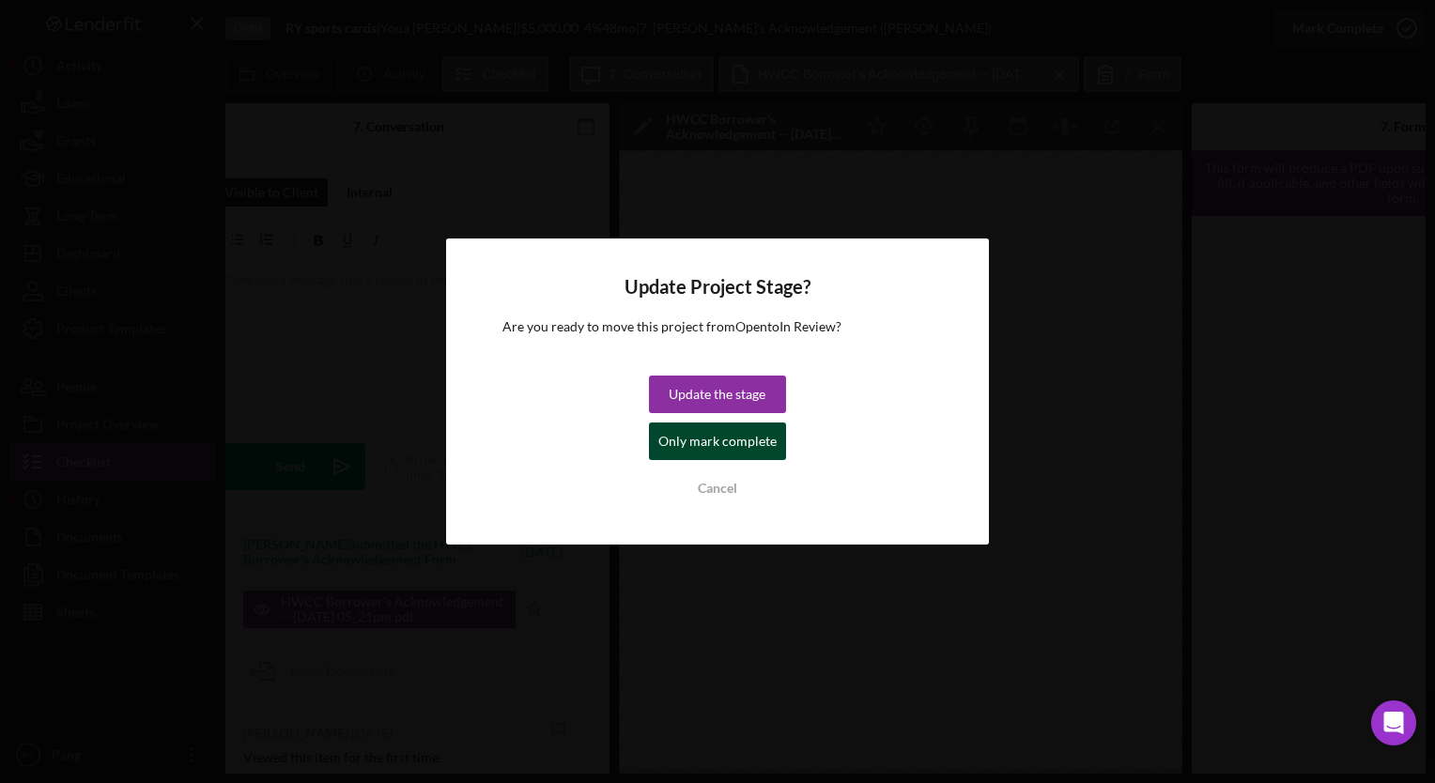
click at [710, 443] on div "Only mark complete" at bounding box center [718, 442] width 118 height 38
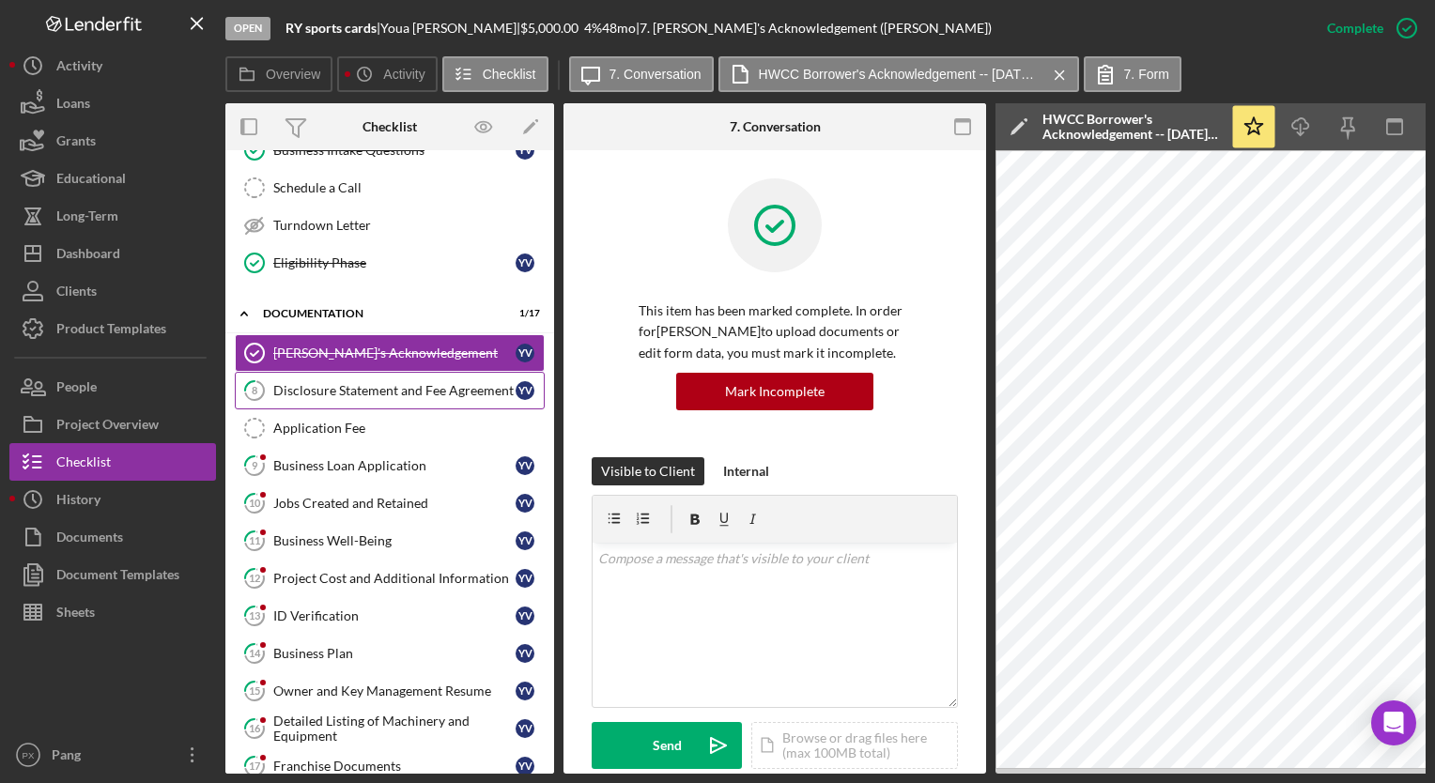
click at [350, 387] on div "Disclosure Statement and Fee Agreement" at bounding box center [394, 390] width 242 height 15
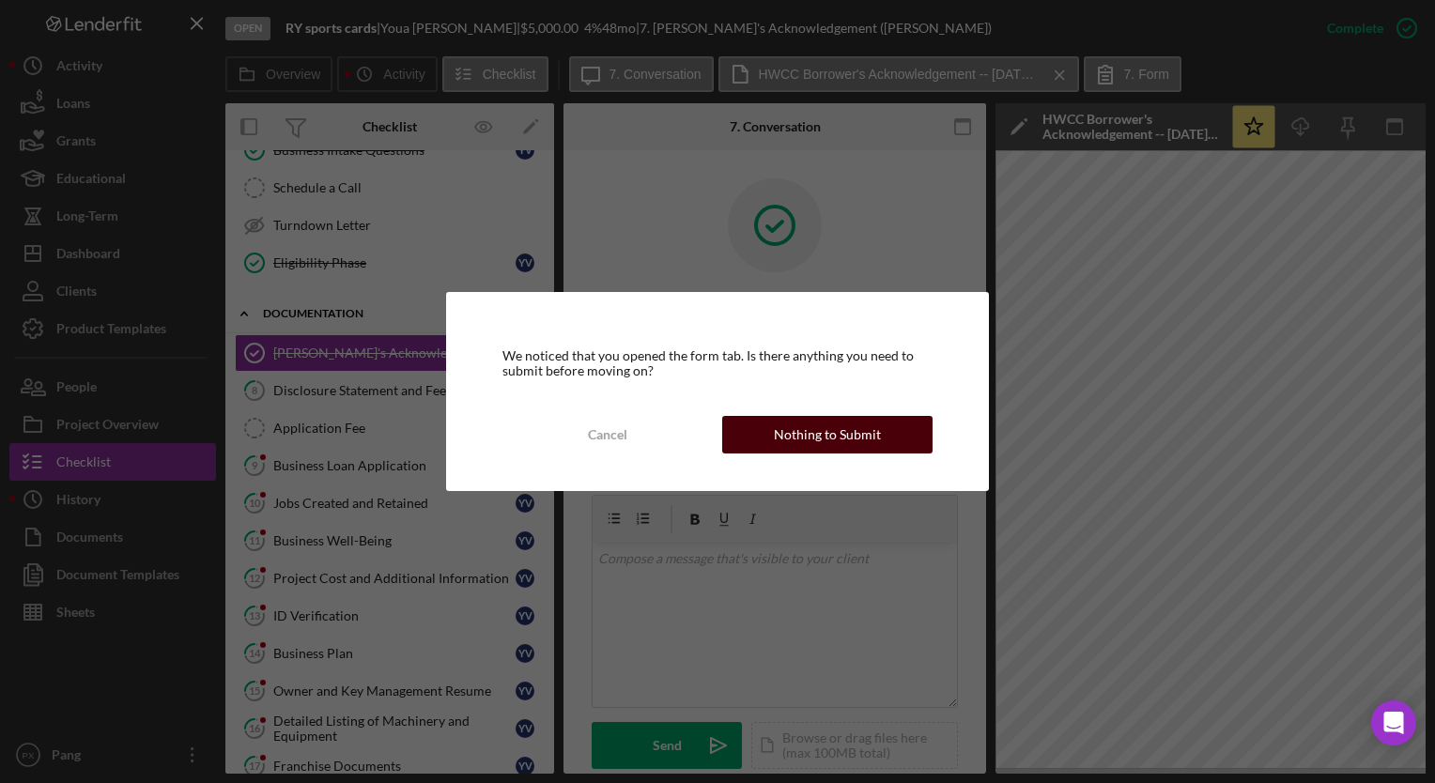
click at [801, 442] on div "Nothing to Submit" at bounding box center [827, 435] width 107 height 38
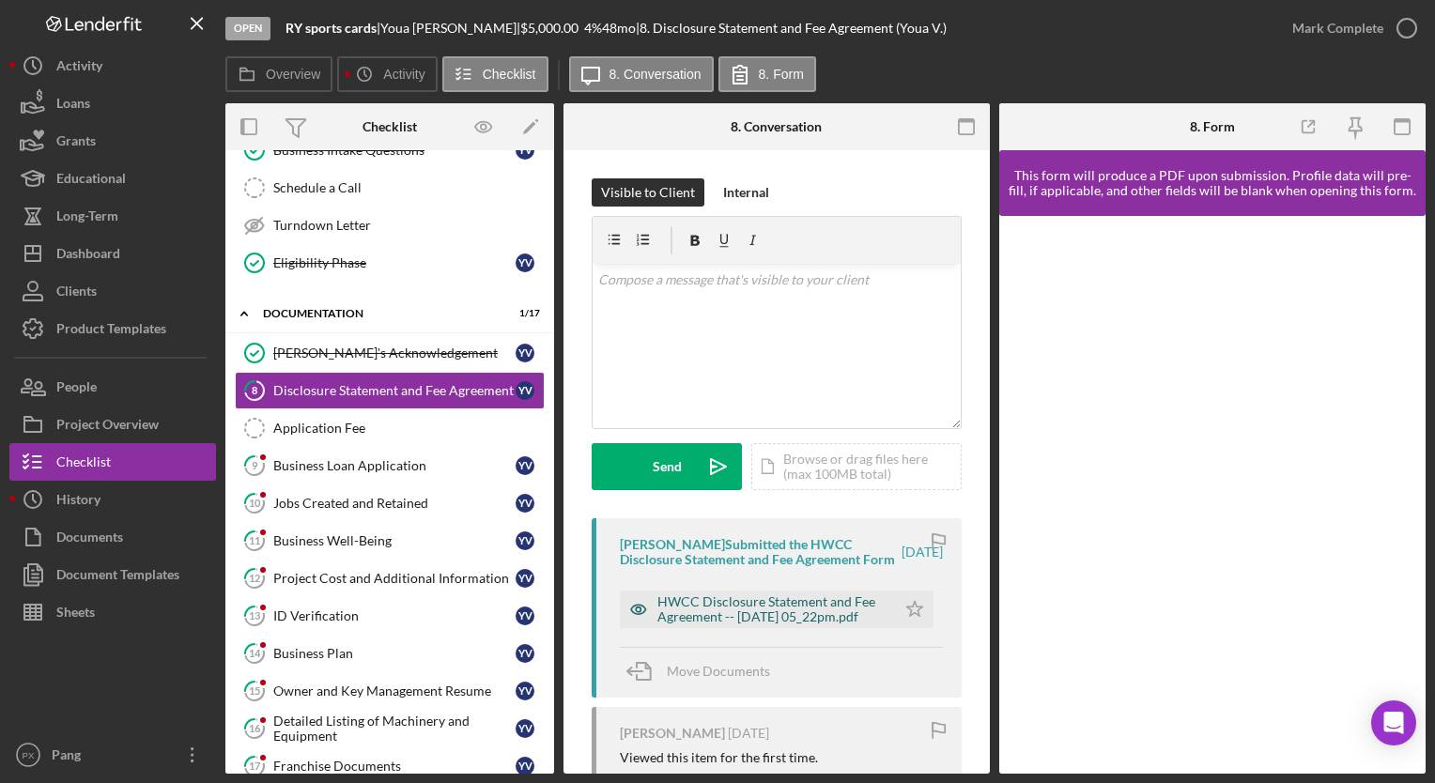
click at [725, 619] on div "HWCC Disclosure Statement and Fee Agreement -- 2025-07-22 05_22pm.pdf" at bounding box center [772, 610] width 229 height 30
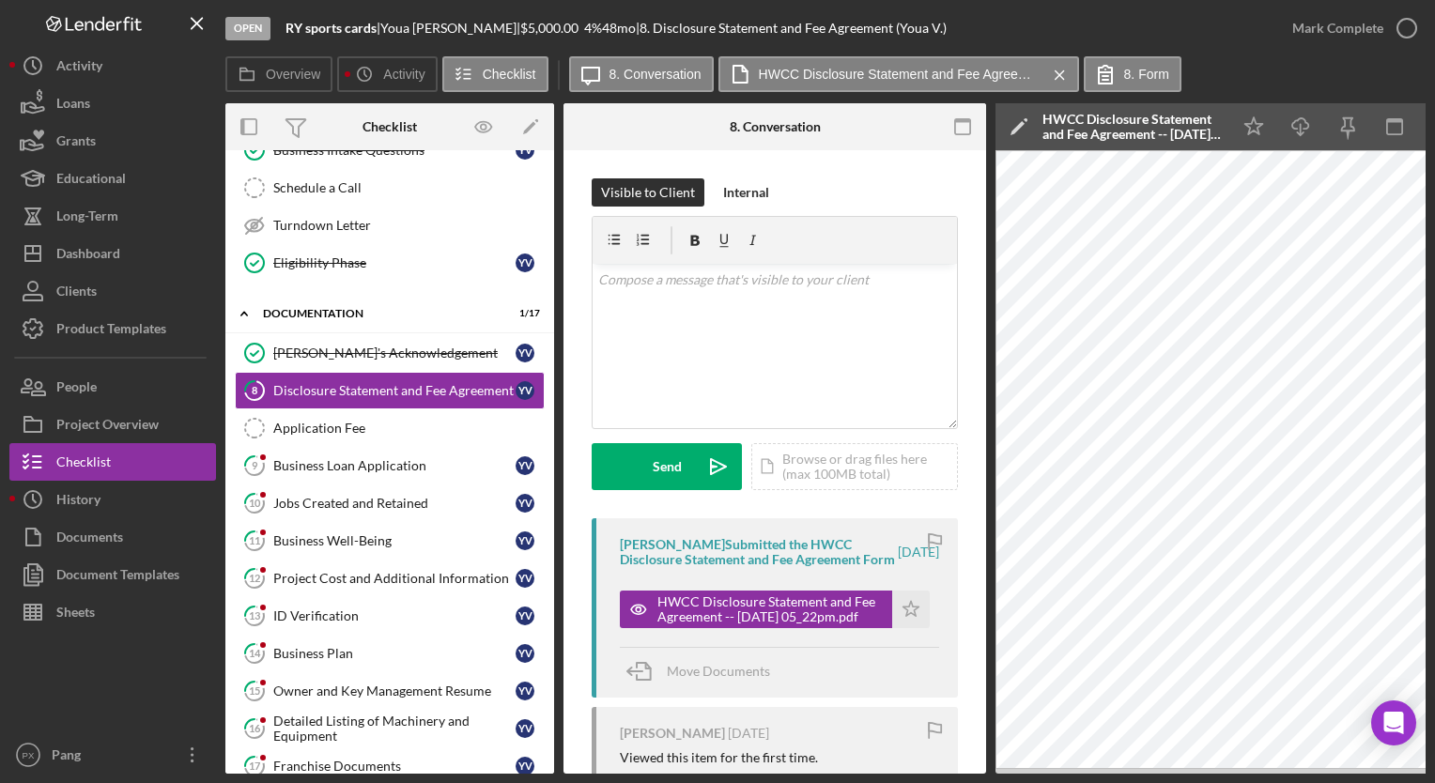
drag, startPoint x: 1031, startPoint y: 774, endPoint x: 1169, endPoint y: 770, distance: 137.2
click at [1169, 770] on div "Open RY sports cards | Youa Vang | $5,000.00 4 % 48 mo | 8. Disclosure Statemen…" at bounding box center [717, 391] width 1435 height 783
drag, startPoint x: 991, startPoint y: 774, endPoint x: 1165, endPoint y: 770, distance: 173.8
click at [1165, 770] on div "Open RY sports cards | Youa Vang | $5,000.00 4 % 48 mo | 8. Disclosure Statemen…" at bounding box center [717, 391] width 1435 height 783
click at [1407, 27] on icon "button" at bounding box center [1407, 28] width 47 height 47
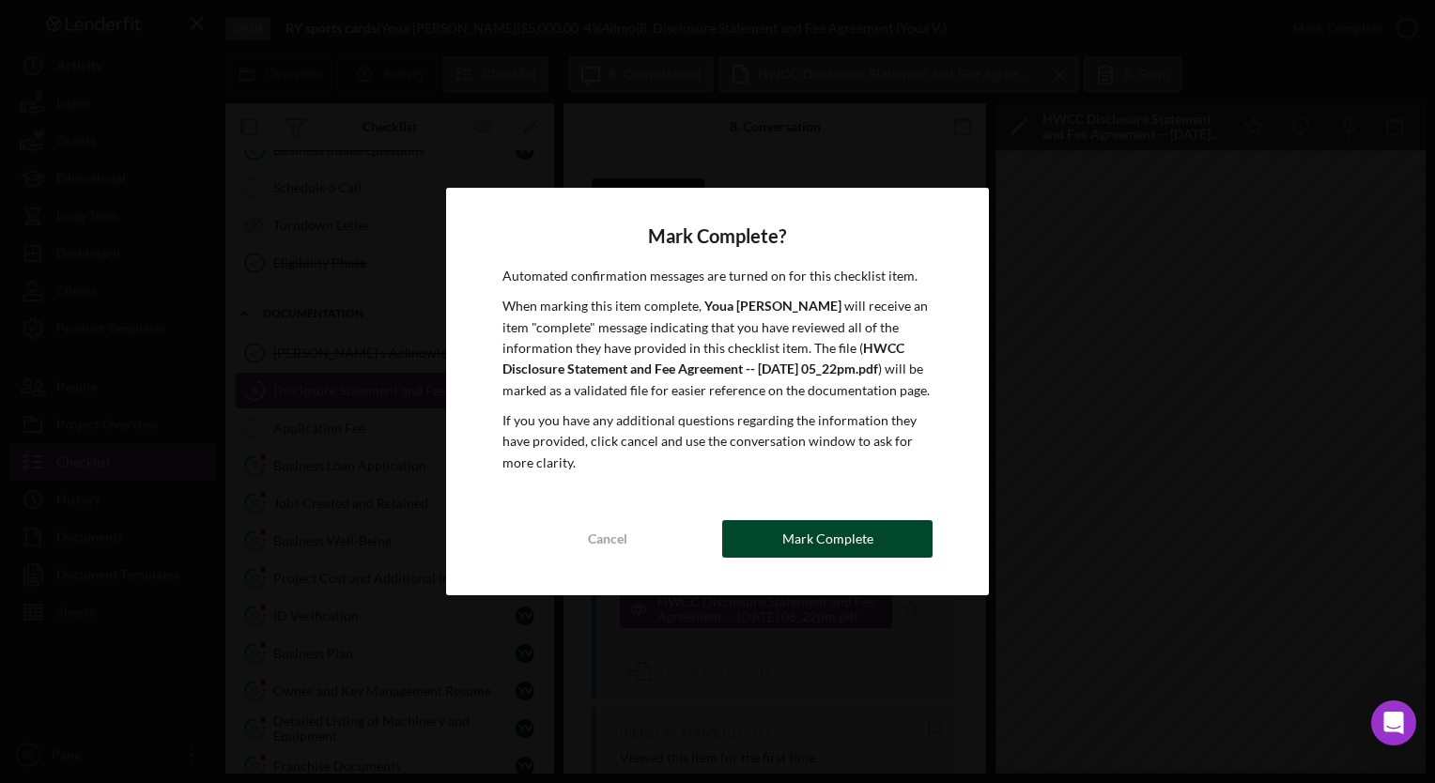
click at [836, 558] on div "Mark Complete" at bounding box center [828, 539] width 91 height 38
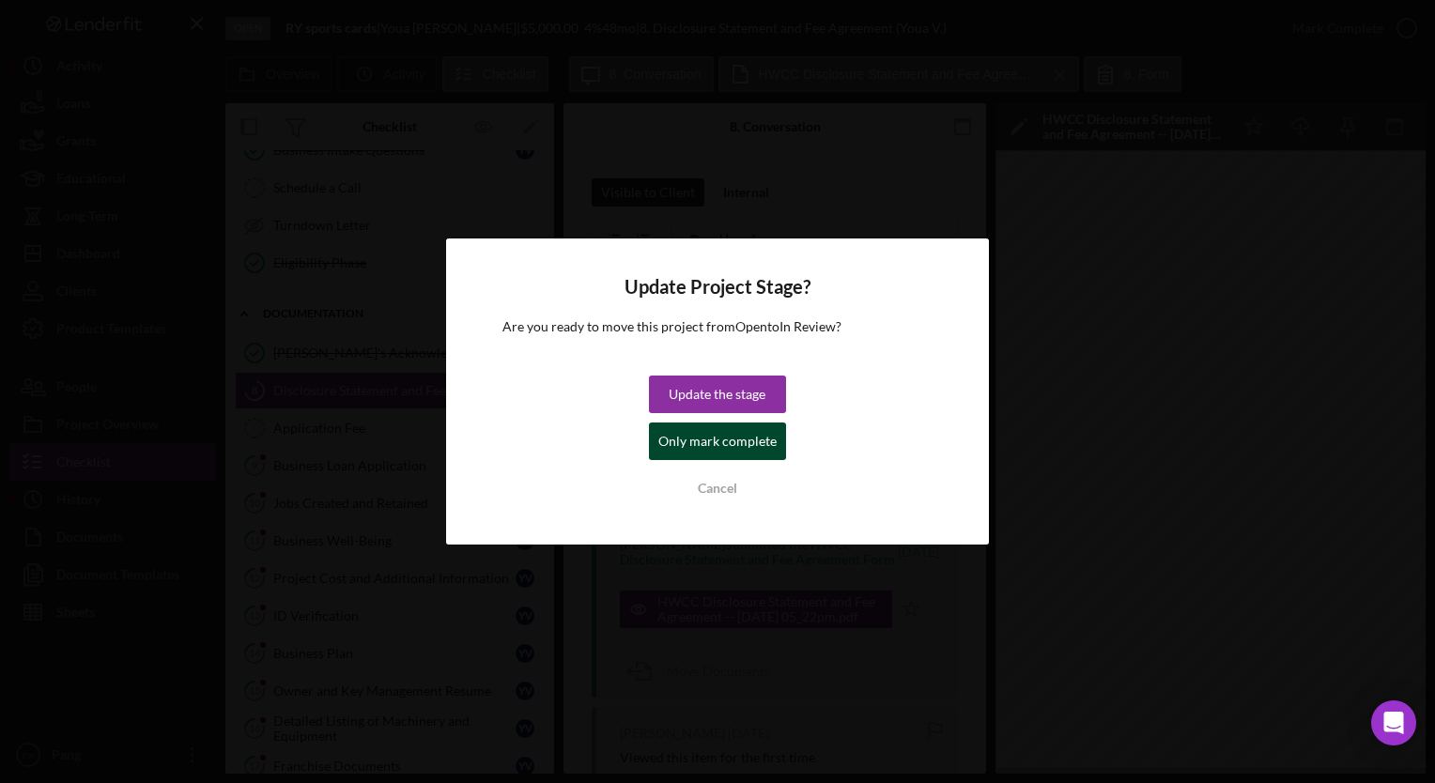
click at [718, 449] on div "Only mark complete" at bounding box center [718, 442] width 118 height 38
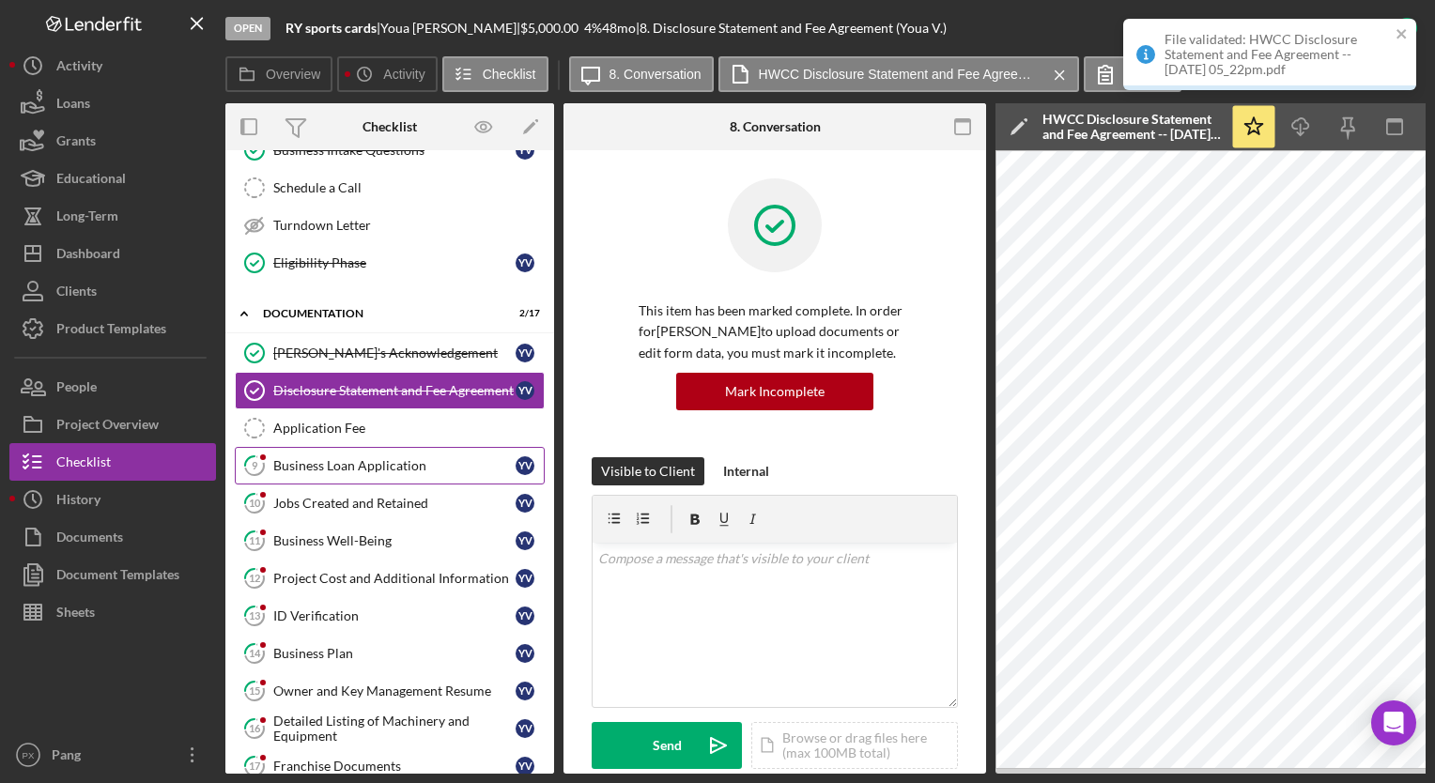
click at [328, 464] on div "Business Loan Application" at bounding box center [394, 465] width 242 height 15
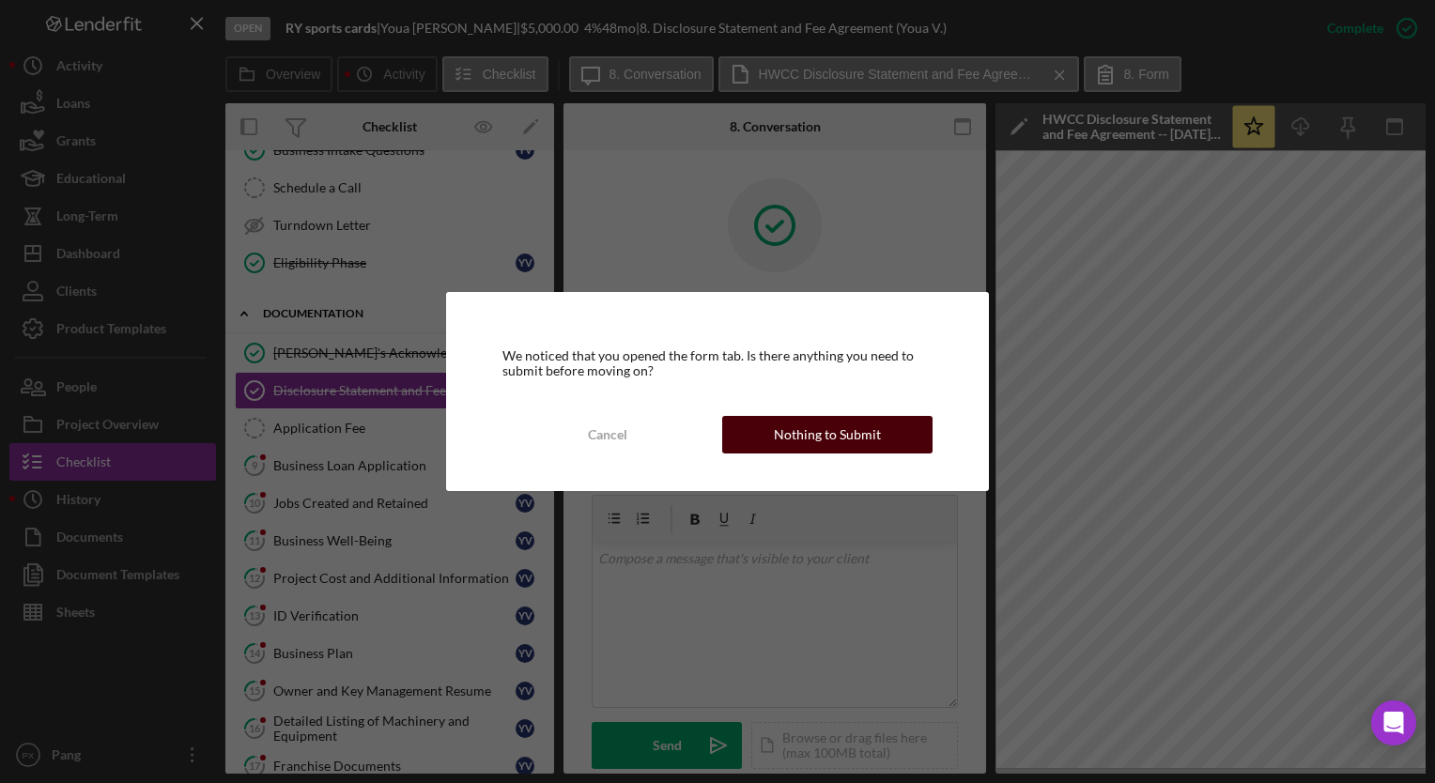
click at [827, 433] on div "Nothing to Submit" at bounding box center [827, 435] width 107 height 38
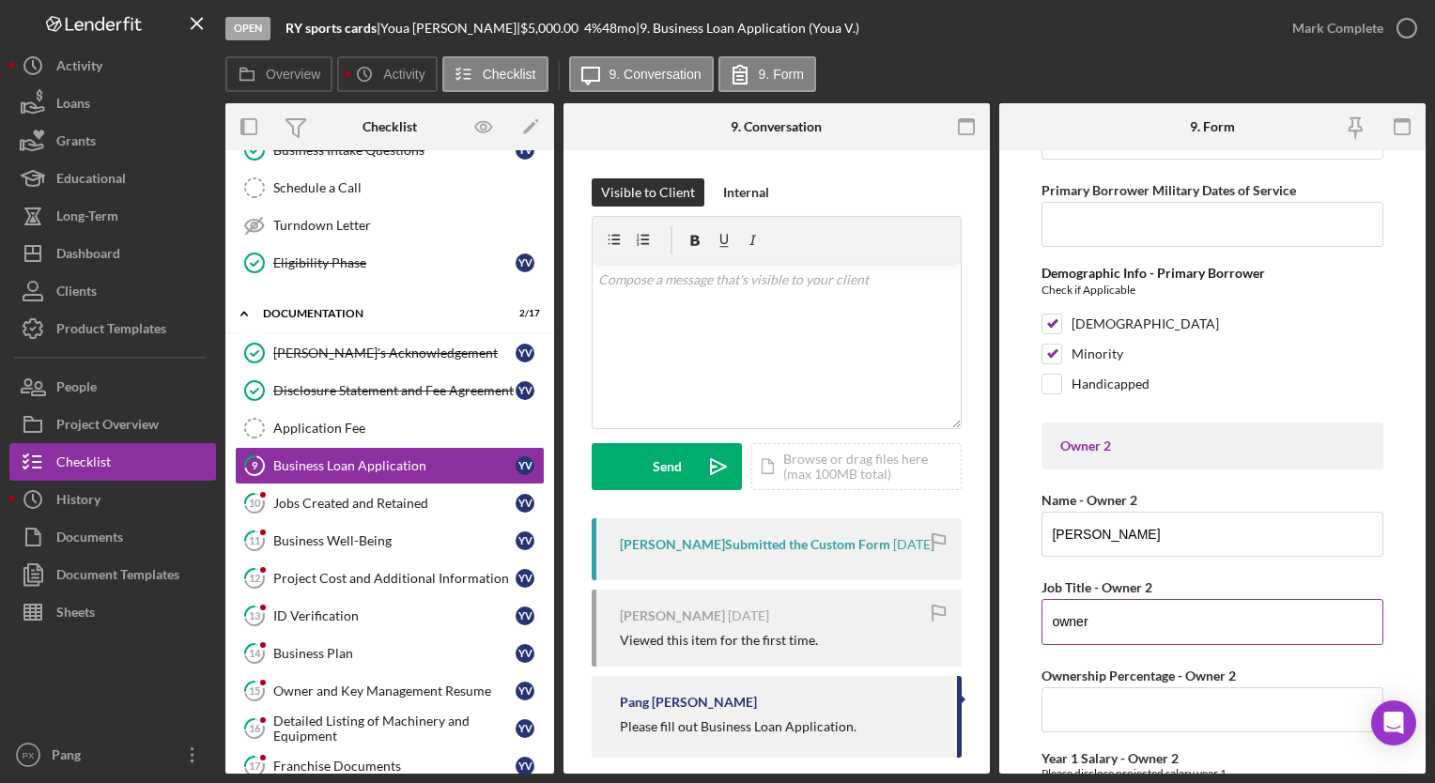
scroll to position [5824, 0]
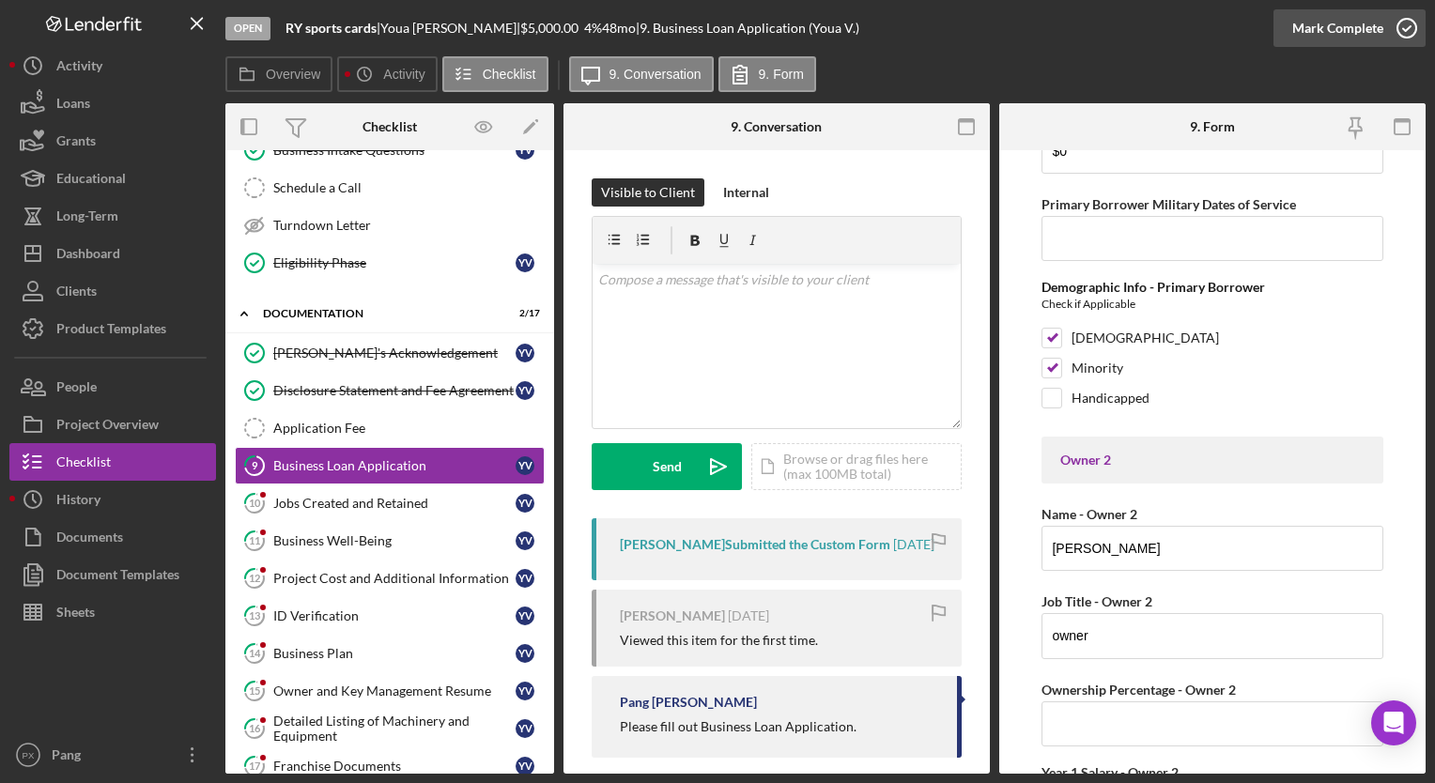
click at [1405, 26] on icon "button" at bounding box center [1407, 28] width 47 height 47
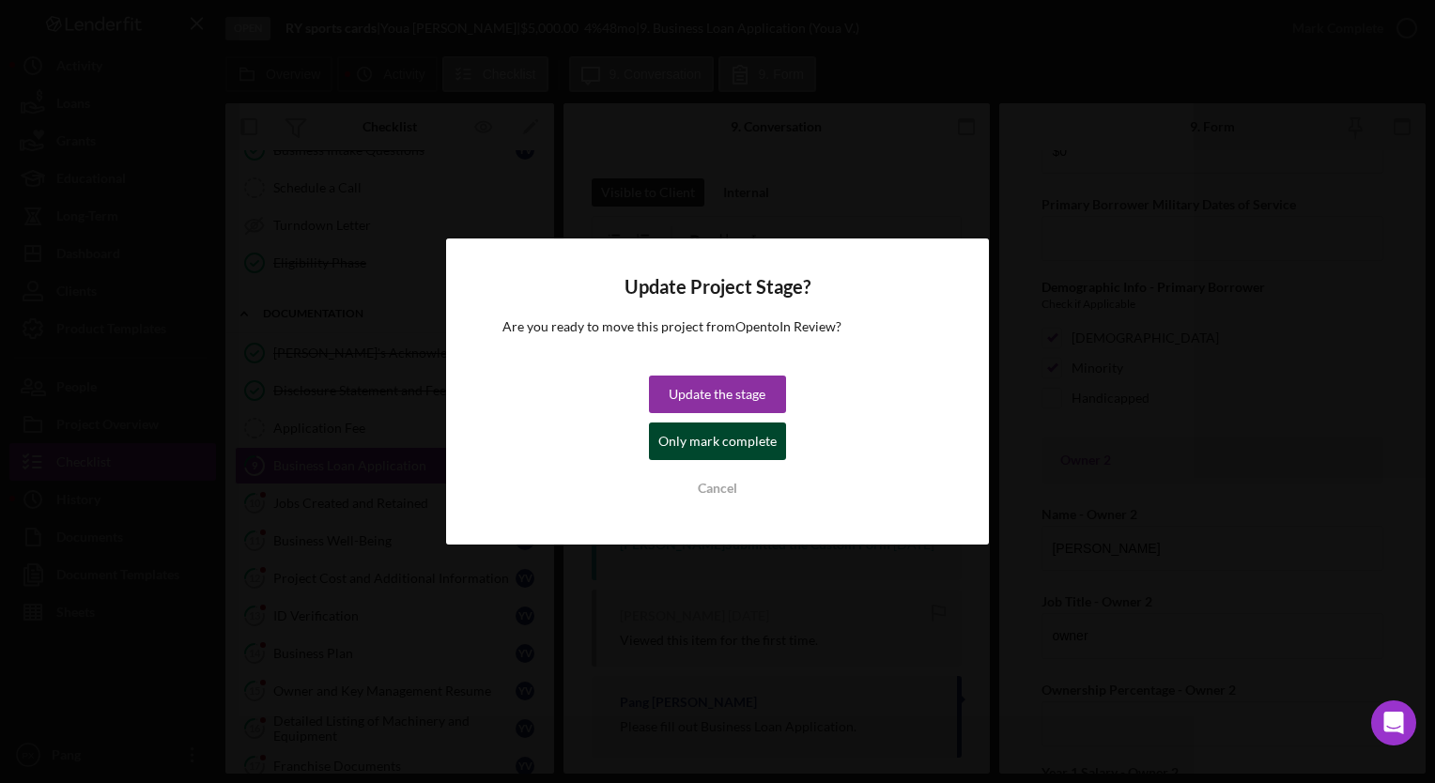
click at [699, 449] on div "Only mark complete" at bounding box center [718, 442] width 118 height 38
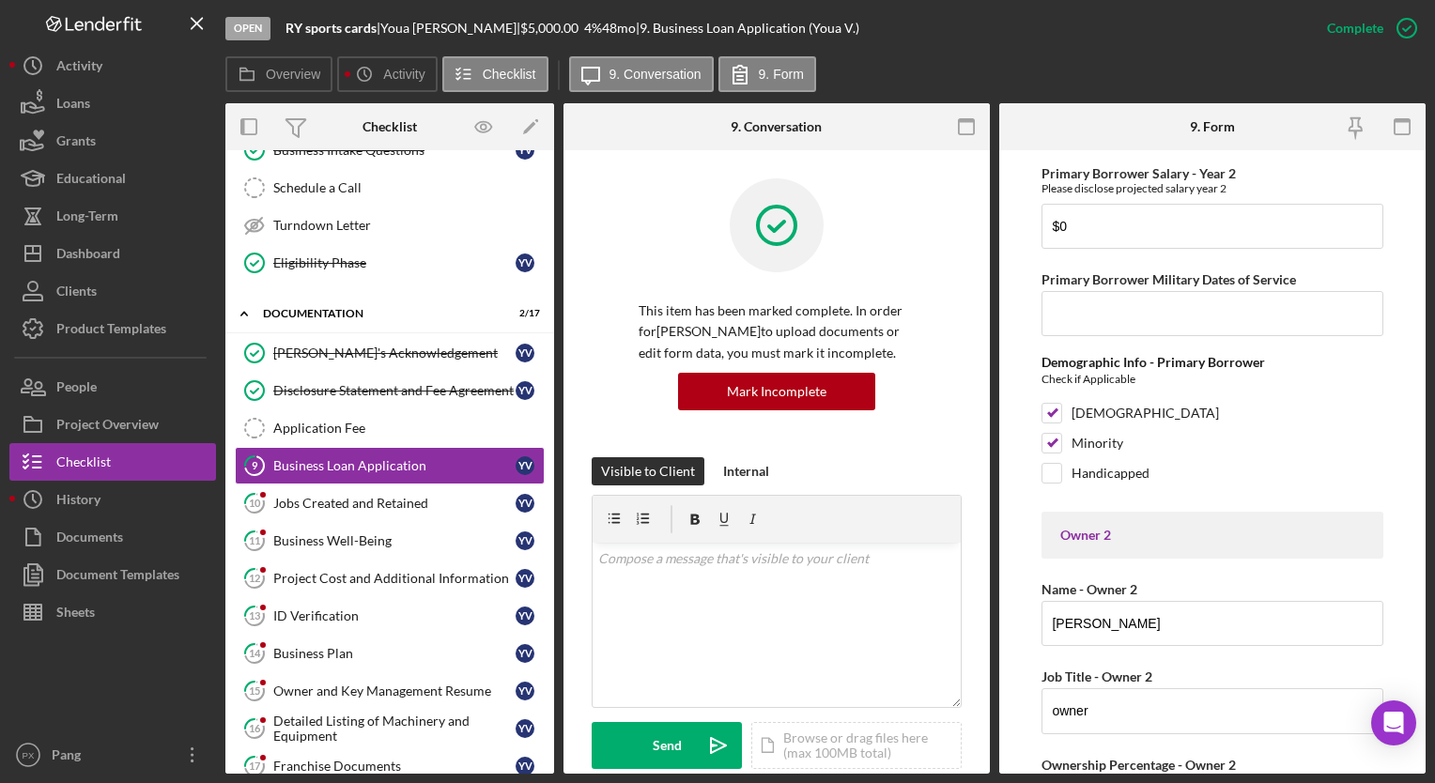
scroll to position [5899, 0]
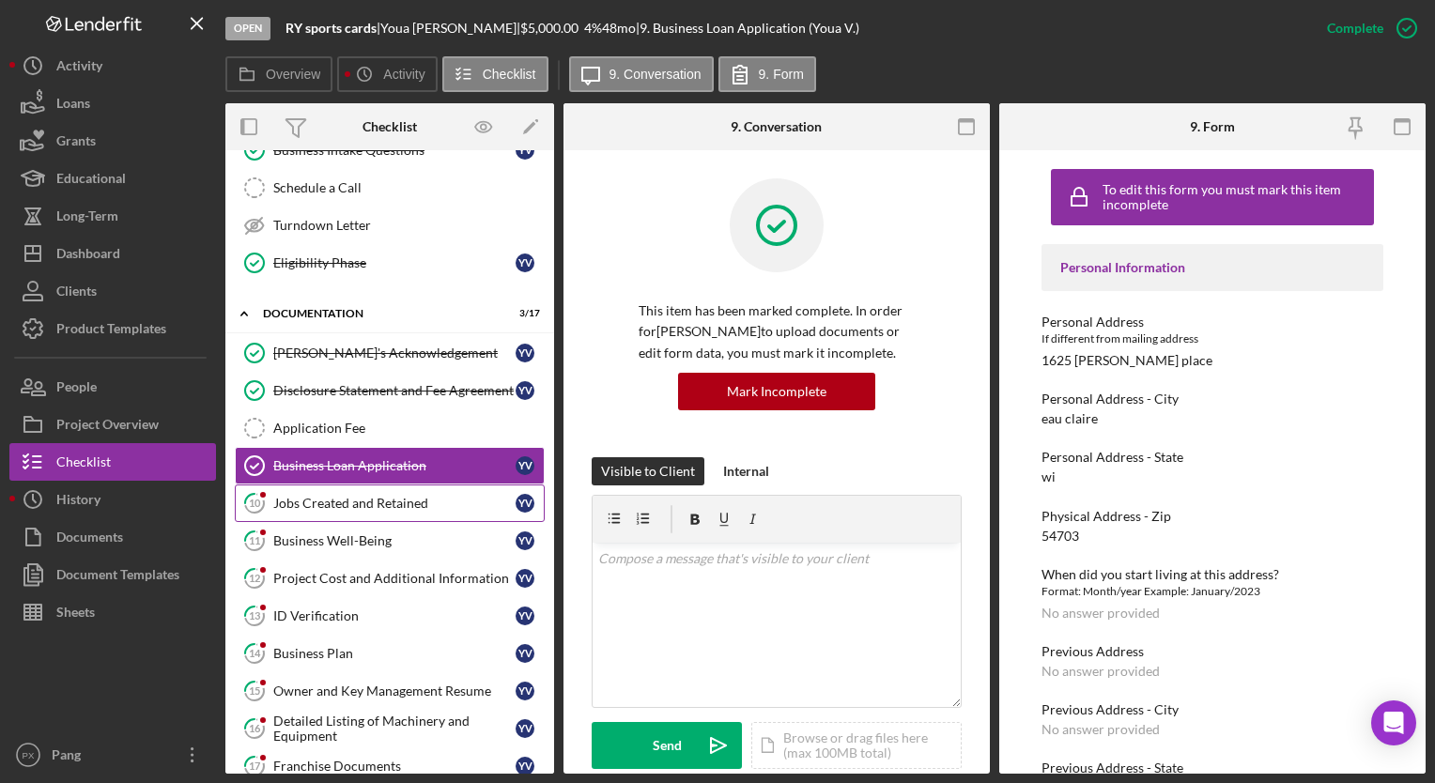
click at [333, 503] on div "Jobs Created and Retained" at bounding box center [394, 503] width 242 height 15
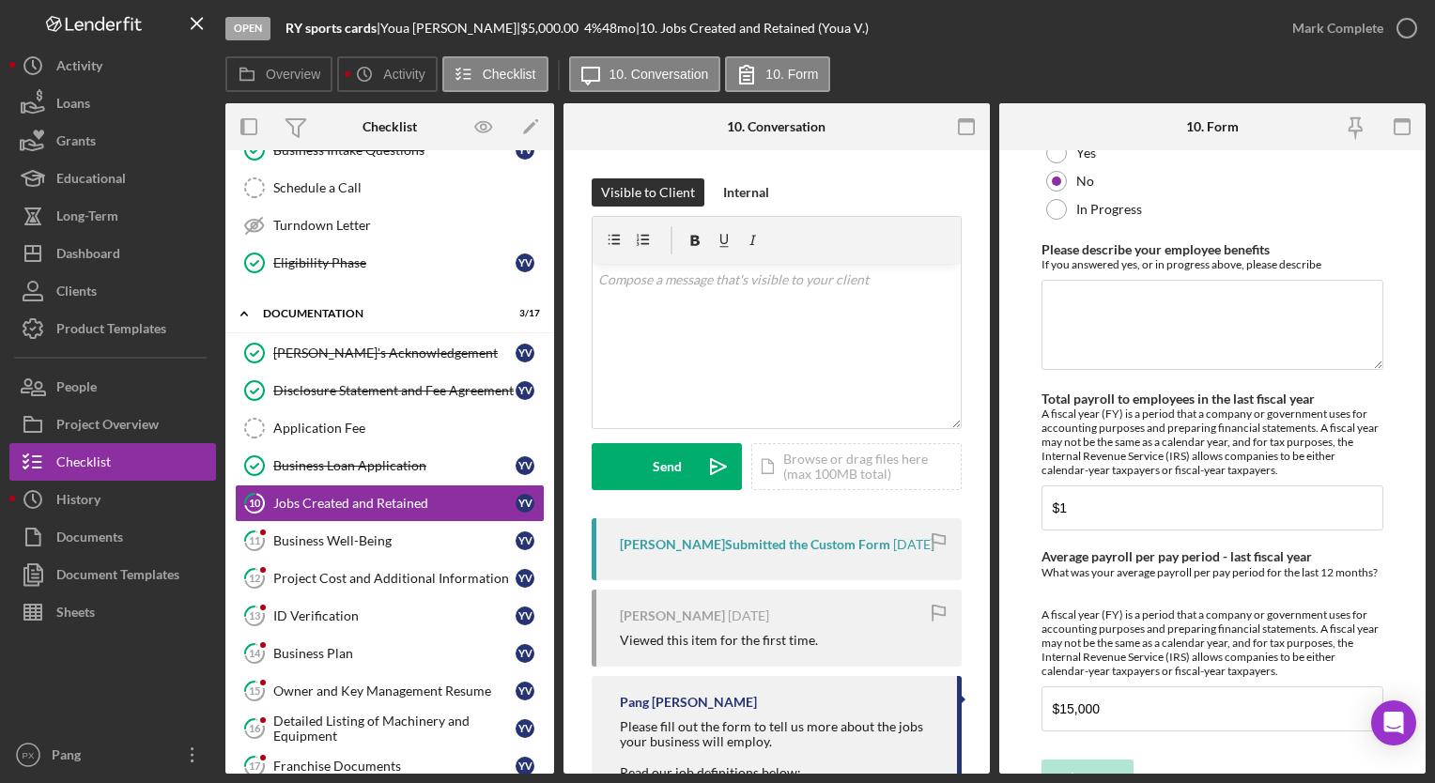
scroll to position [1861, 0]
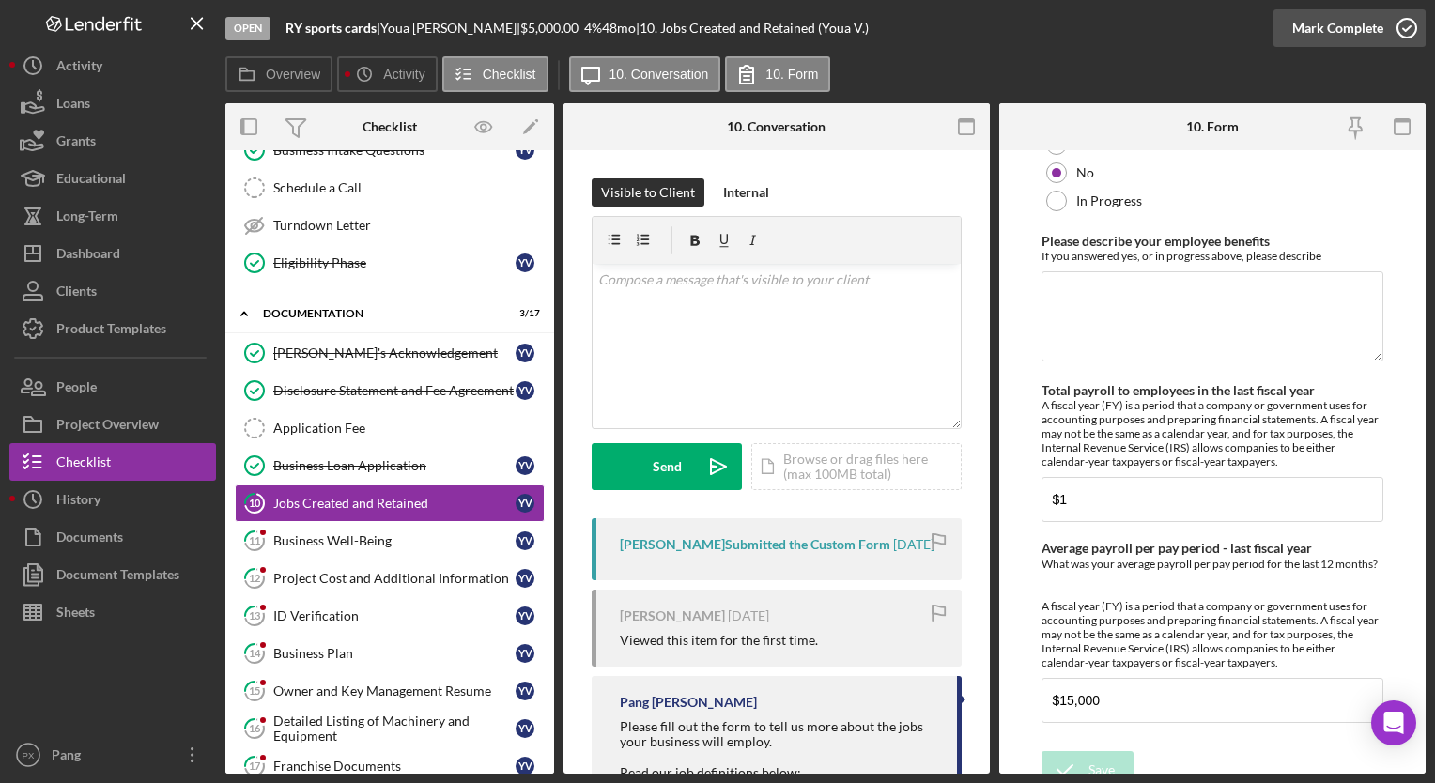
click at [1401, 26] on icon "button" at bounding box center [1407, 28] width 47 height 47
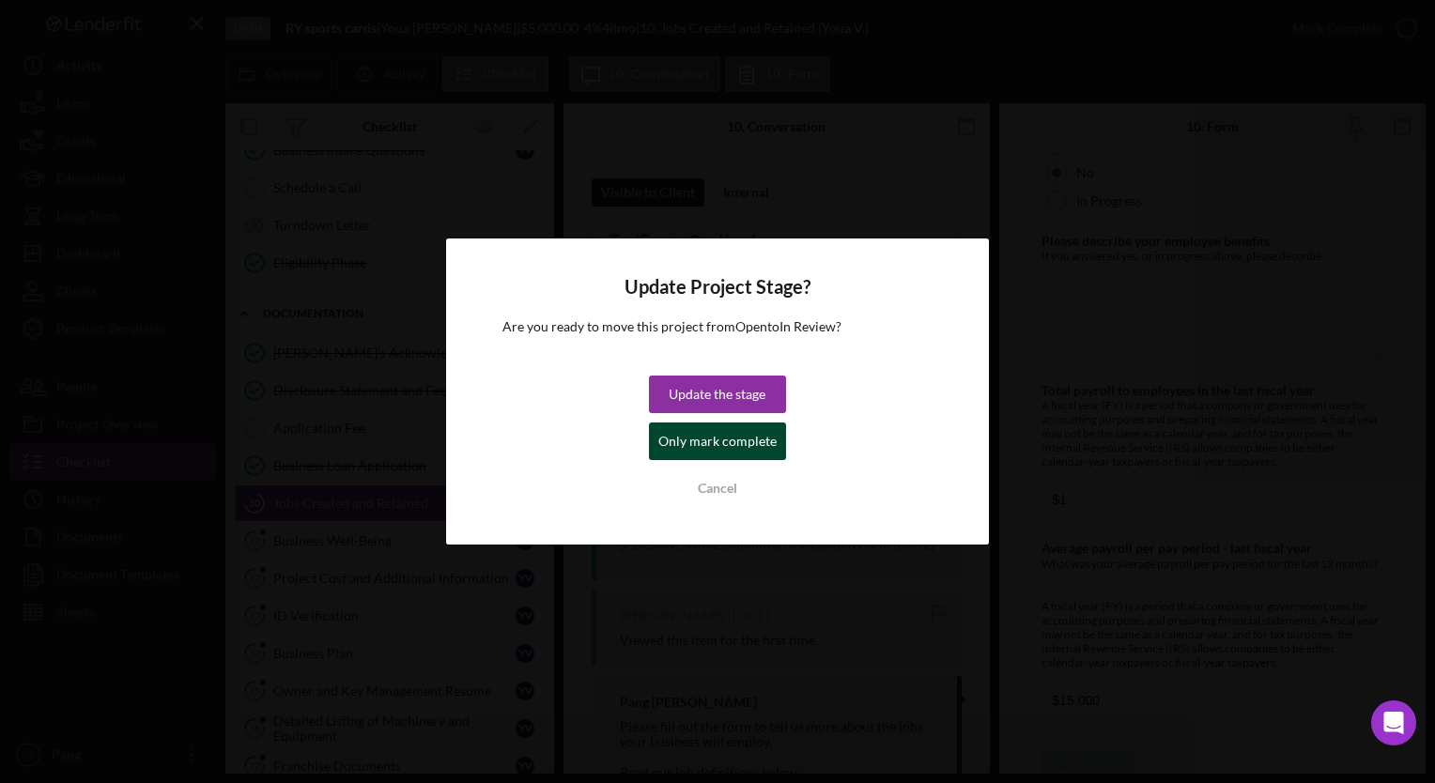
click at [718, 442] on div "Only mark complete" at bounding box center [718, 442] width 118 height 38
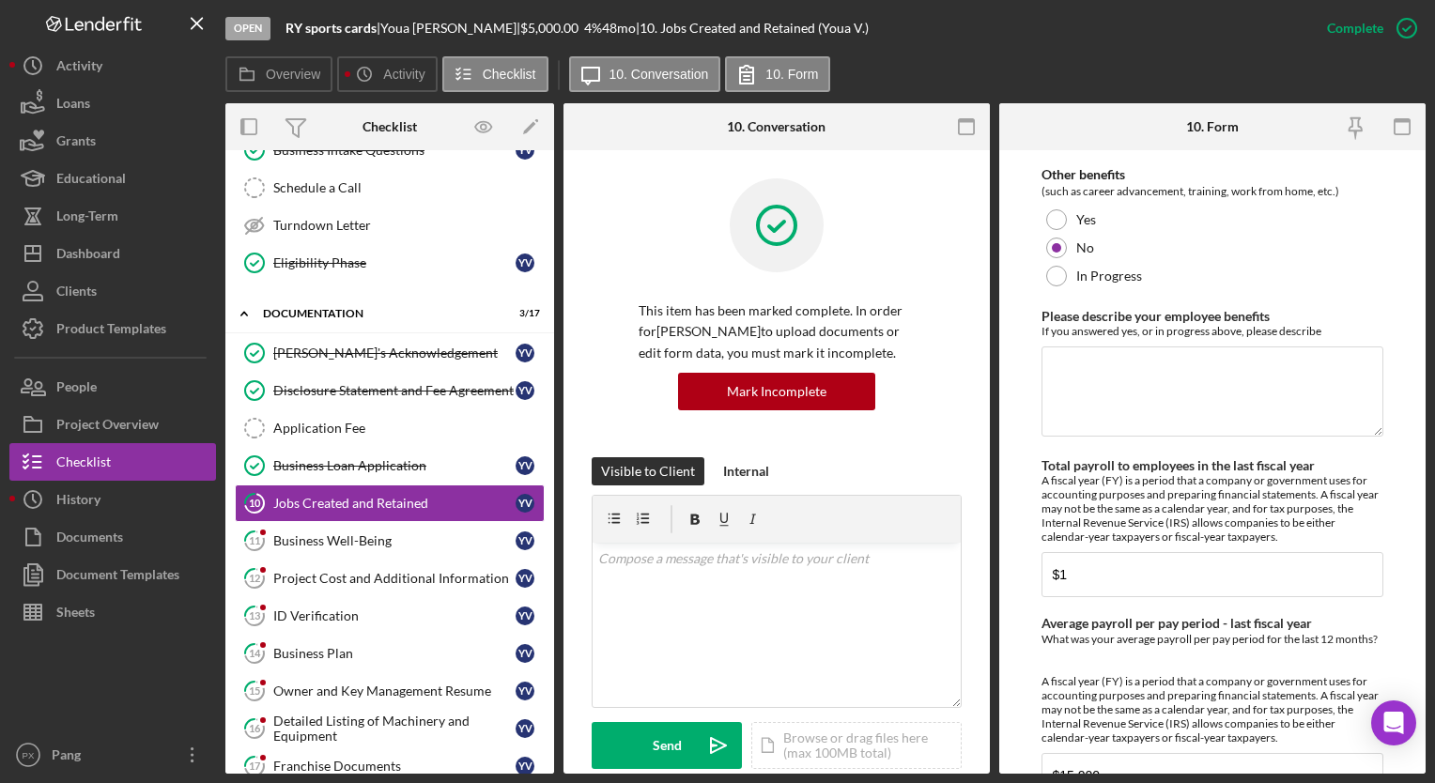
scroll to position [1936, 0]
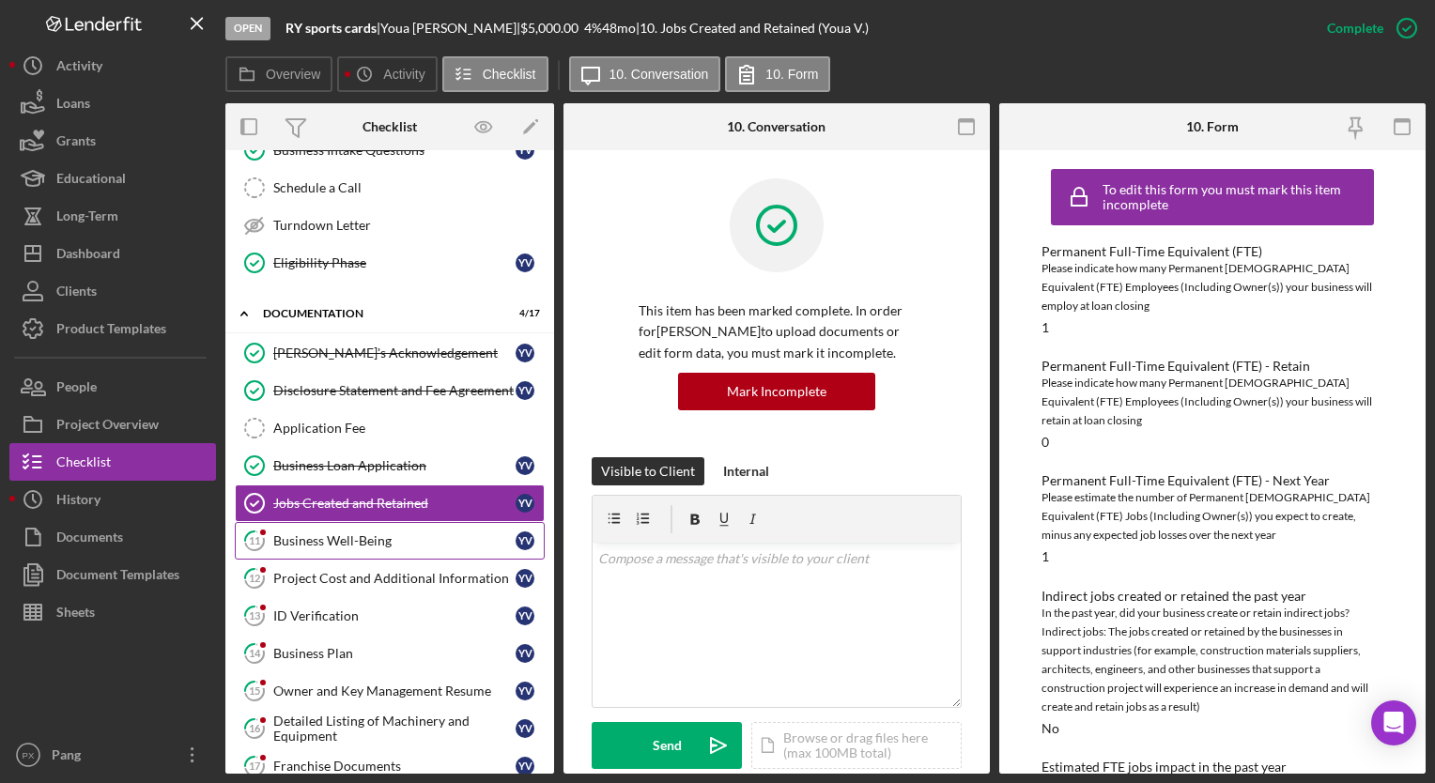
click at [290, 534] on div "Business Well-Being" at bounding box center [394, 541] width 242 height 15
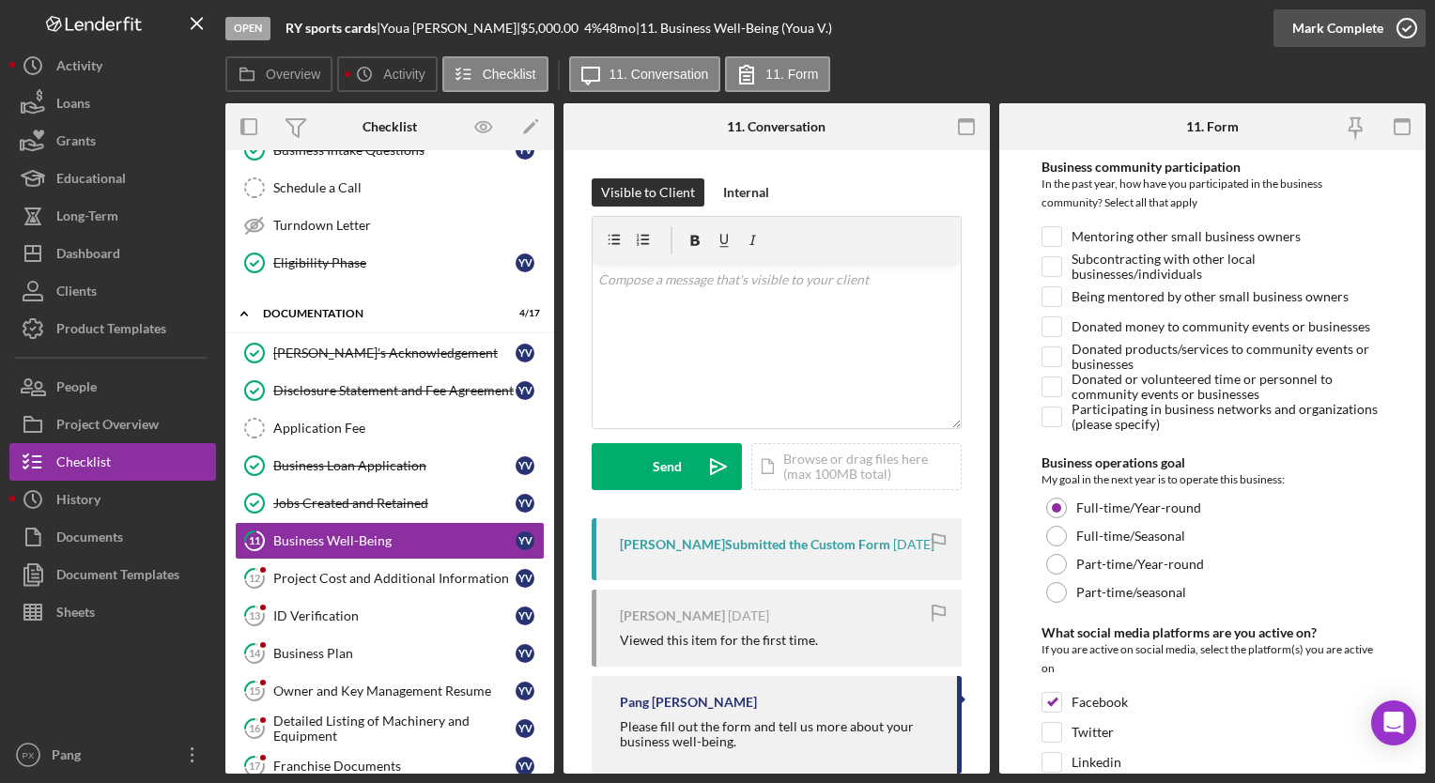
click at [1405, 34] on icon "button" at bounding box center [1407, 28] width 47 height 47
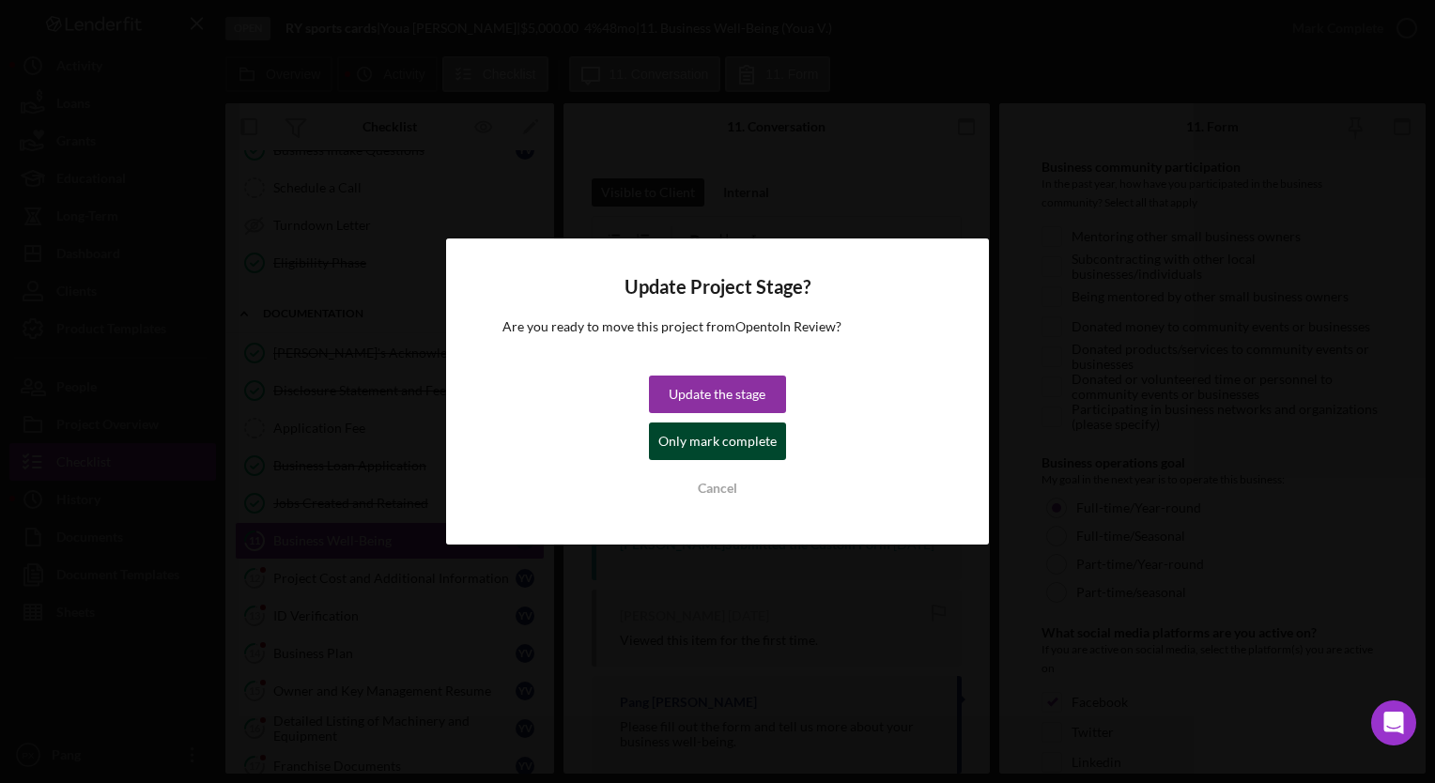
click at [710, 445] on div "Only mark complete" at bounding box center [718, 442] width 118 height 38
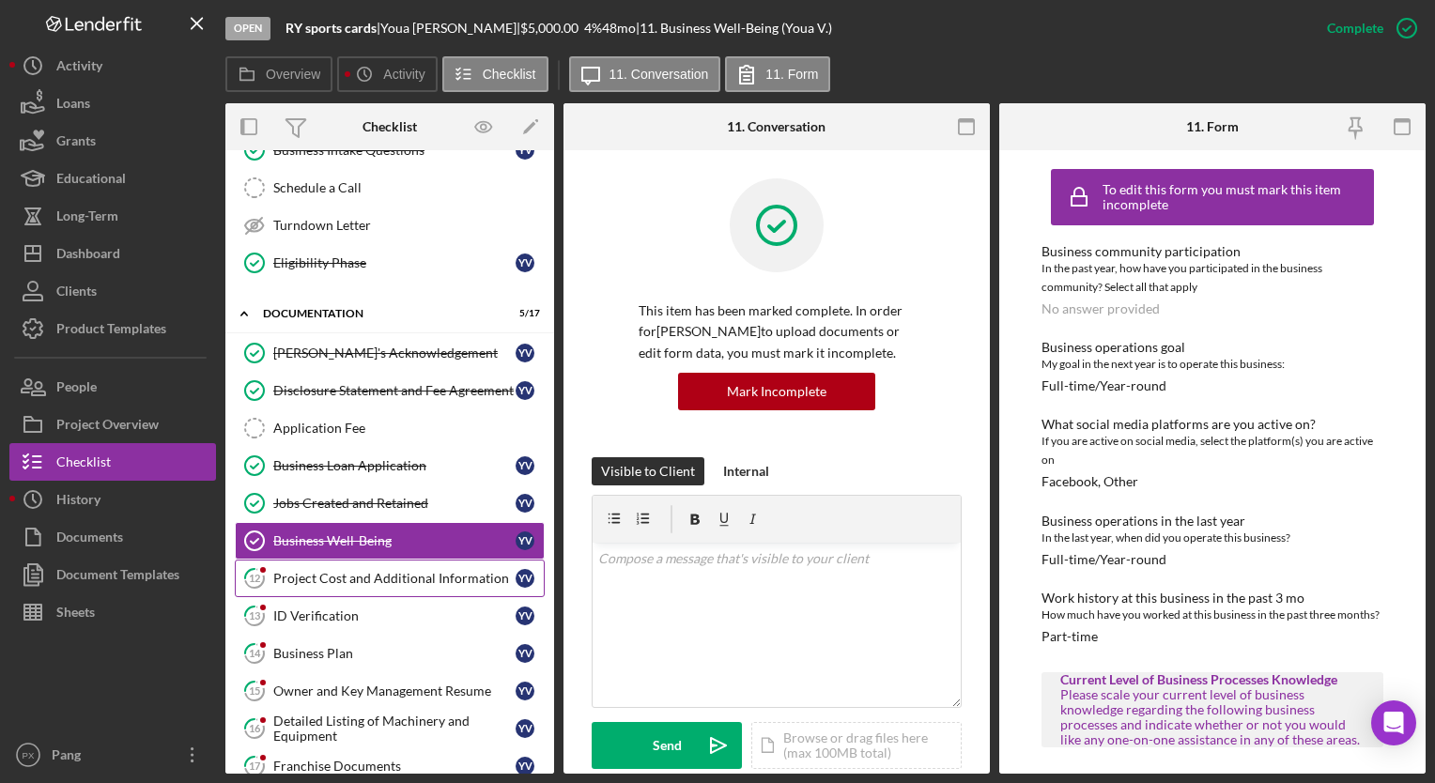
click at [336, 576] on div "Project Cost and Additional Information" at bounding box center [394, 578] width 242 height 15
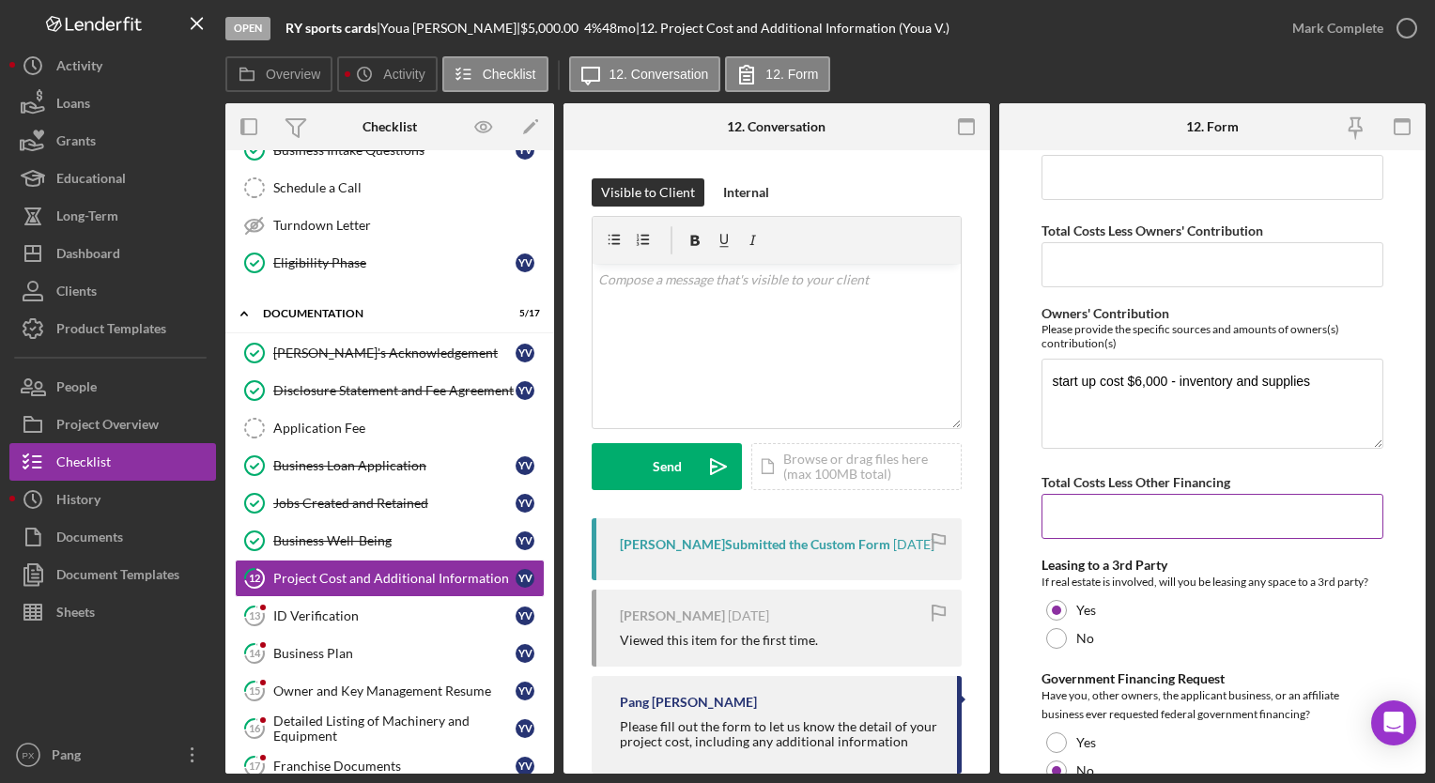
scroll to position [748, 0]
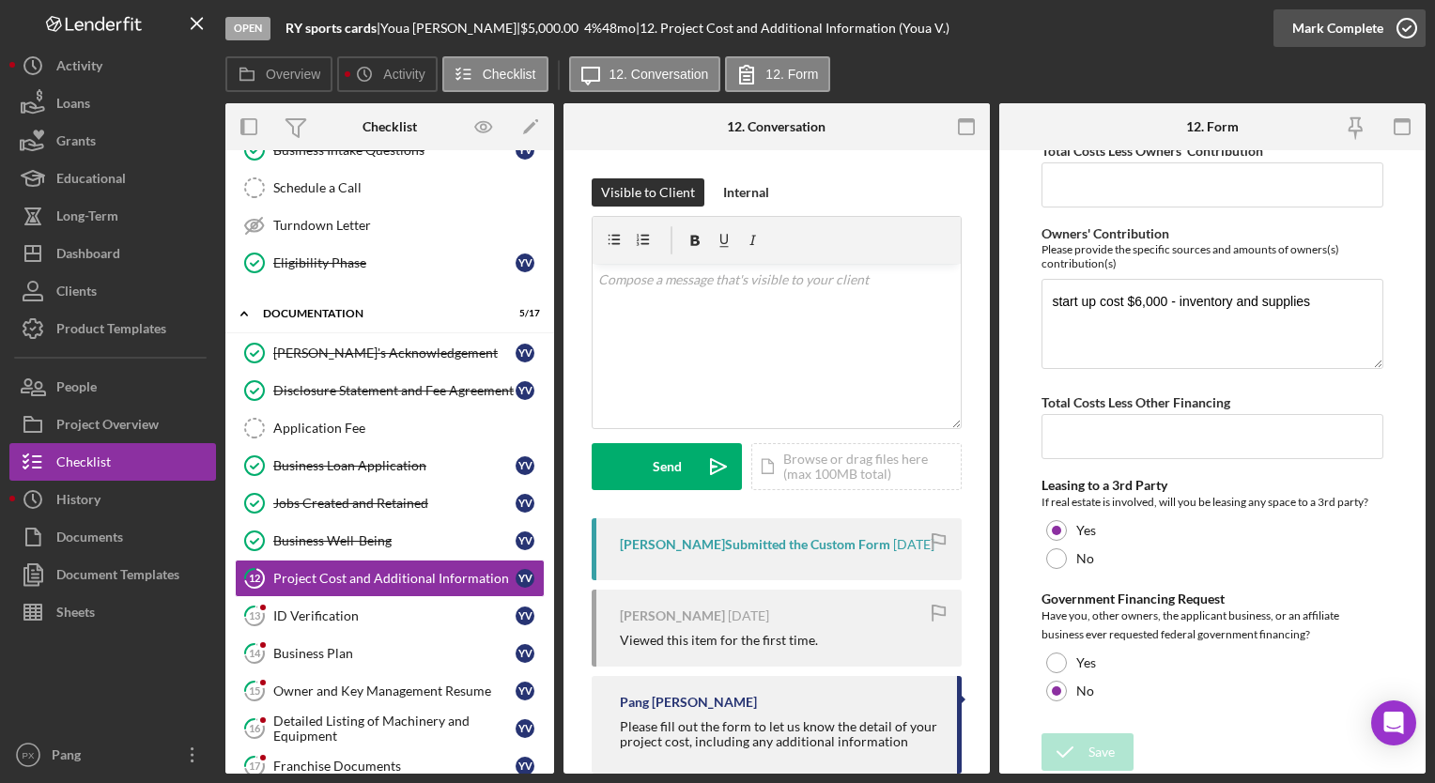
click at [1399, 23] on icon "button" at bounding box center [1407, 28] width 47 height 47
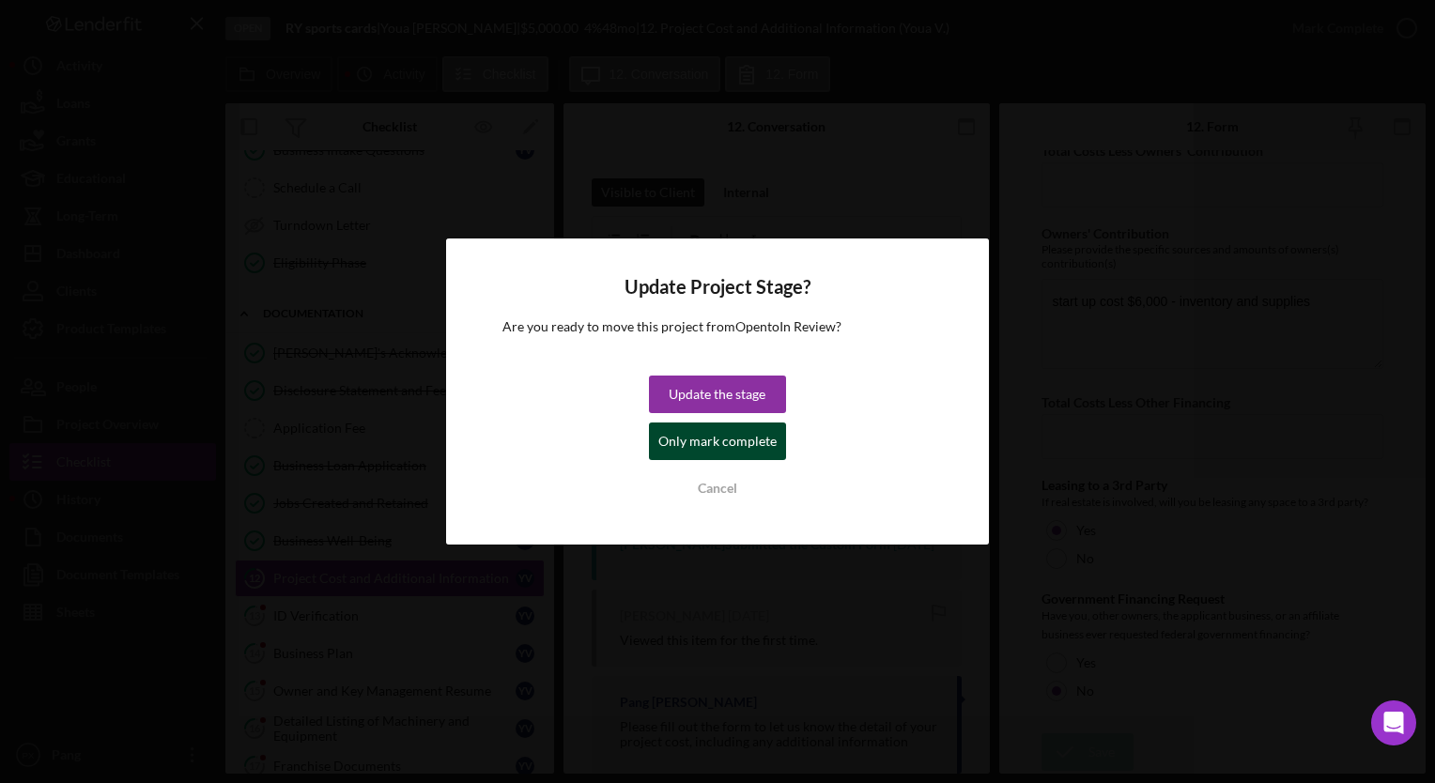
click at [714, 447] on div "Only mark complete" at bounding box center [718, 442] width 118 height 38
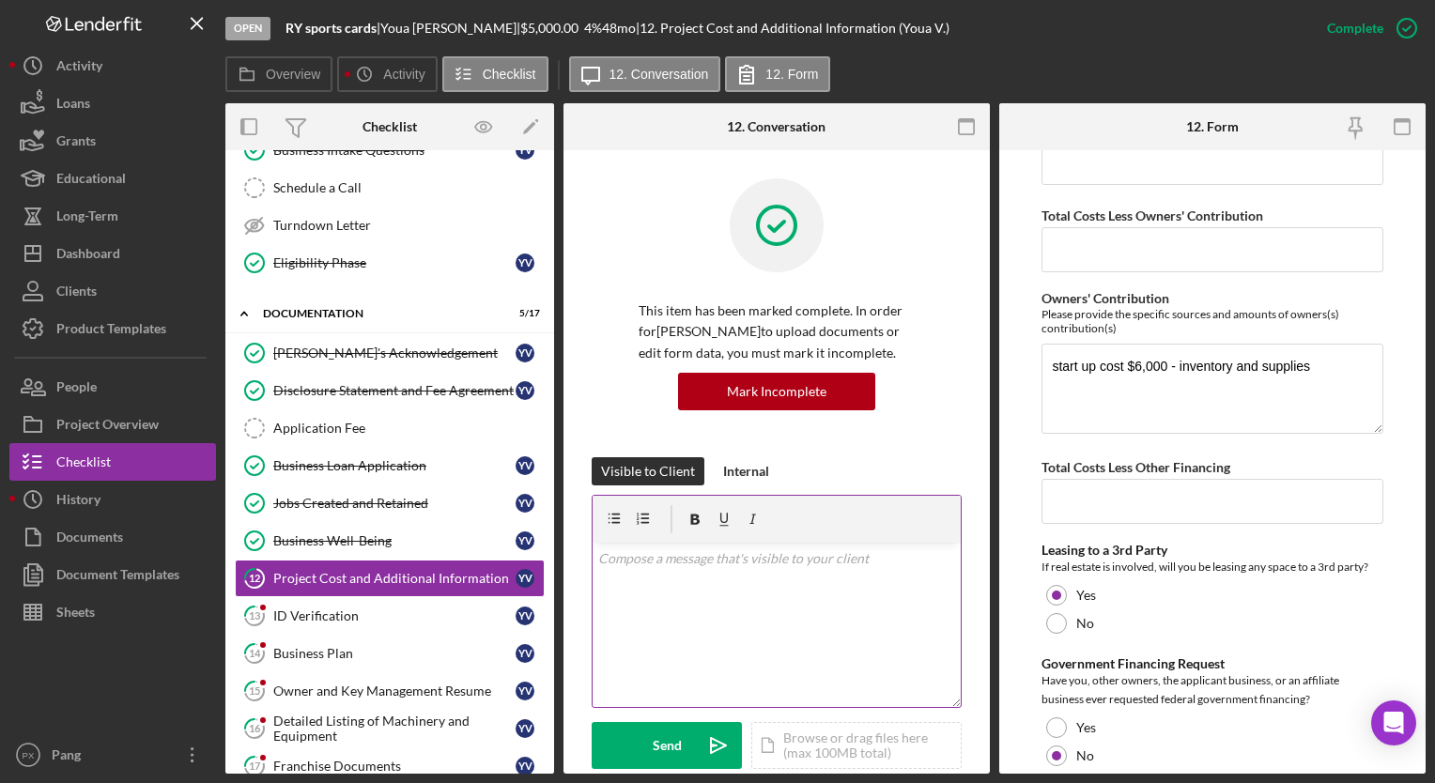
scroll to position [823, 0]
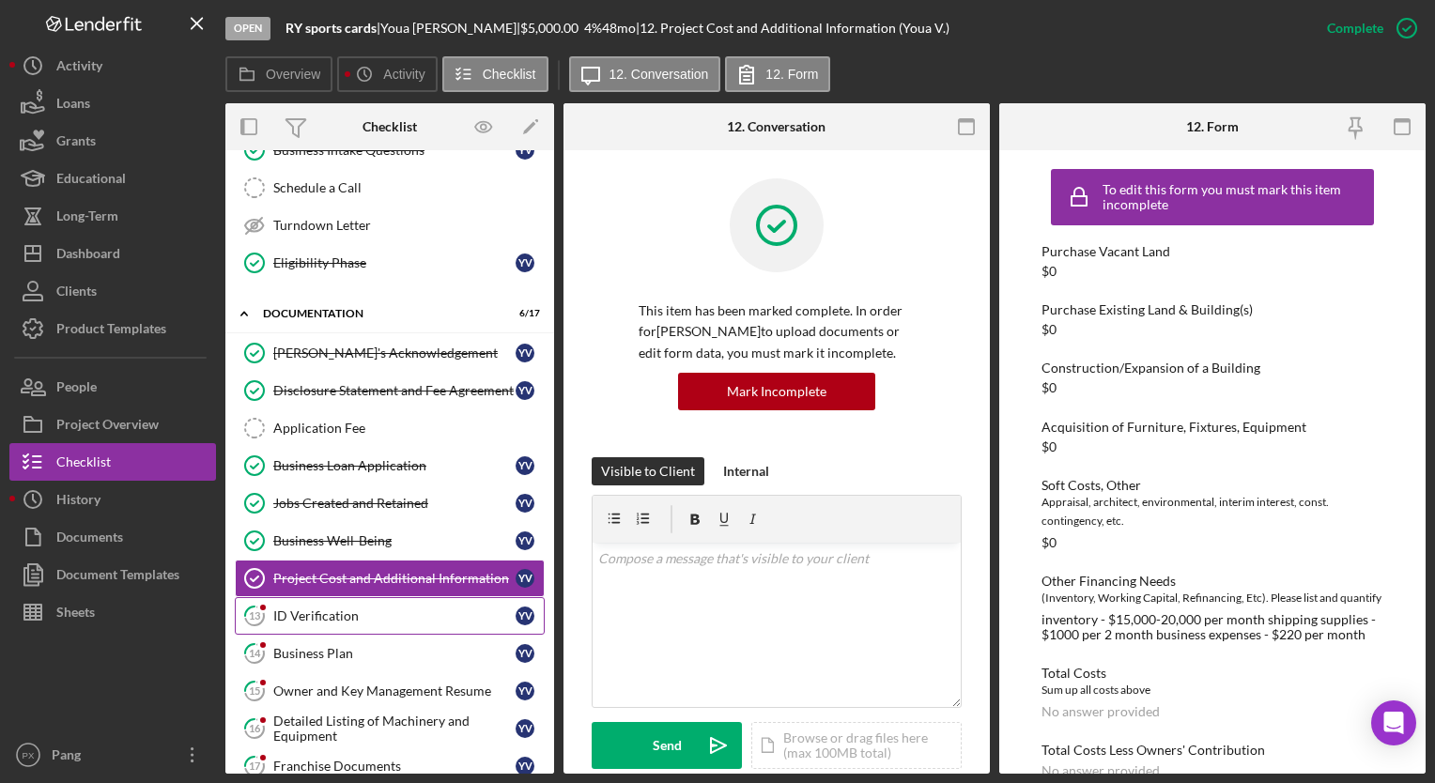
click at [320, 623] on link "13 ID Verification Y V" at bounding box center [390, 616] width 310 height 38
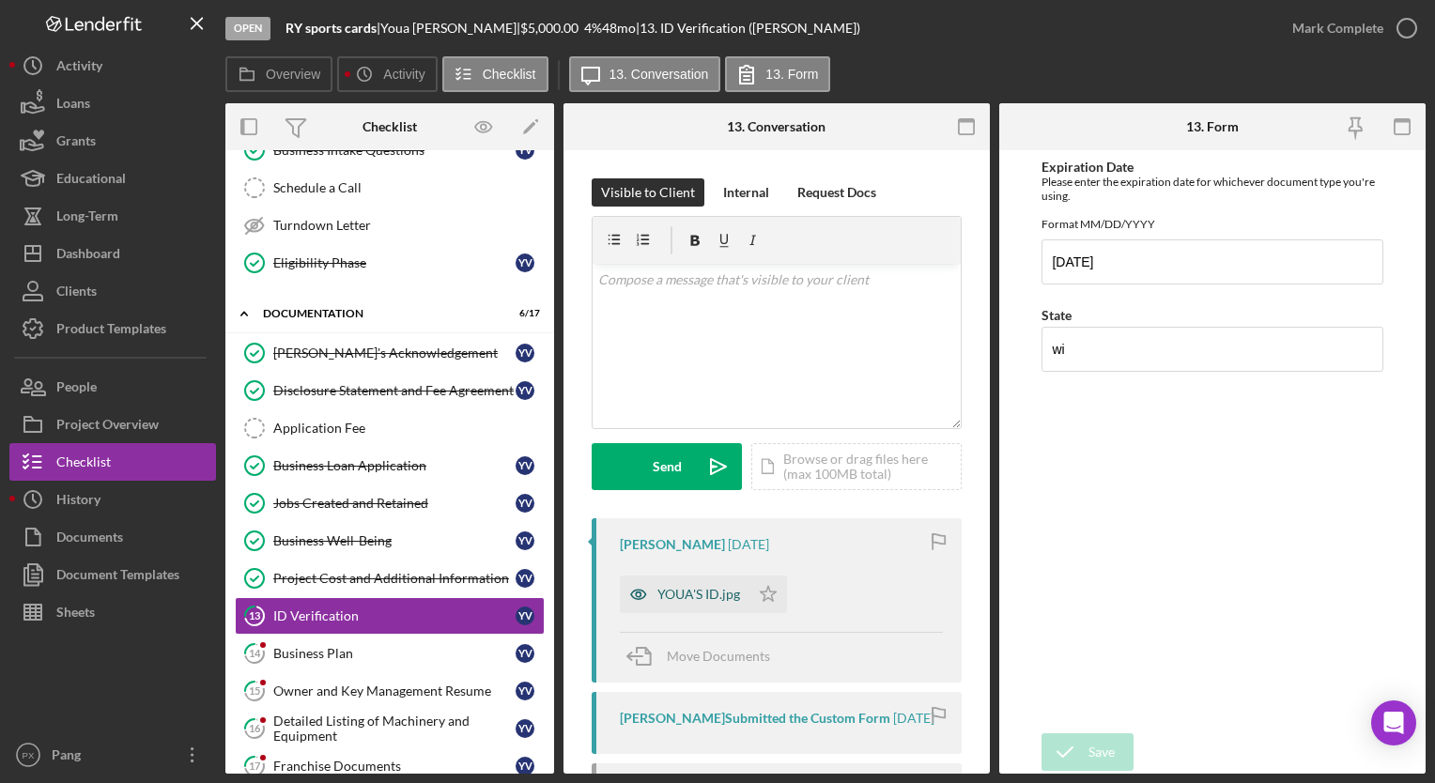
click at [711, 587] on div "YOUA'S ID.jpg" at bounding box center [699, 594] width 83 height 15
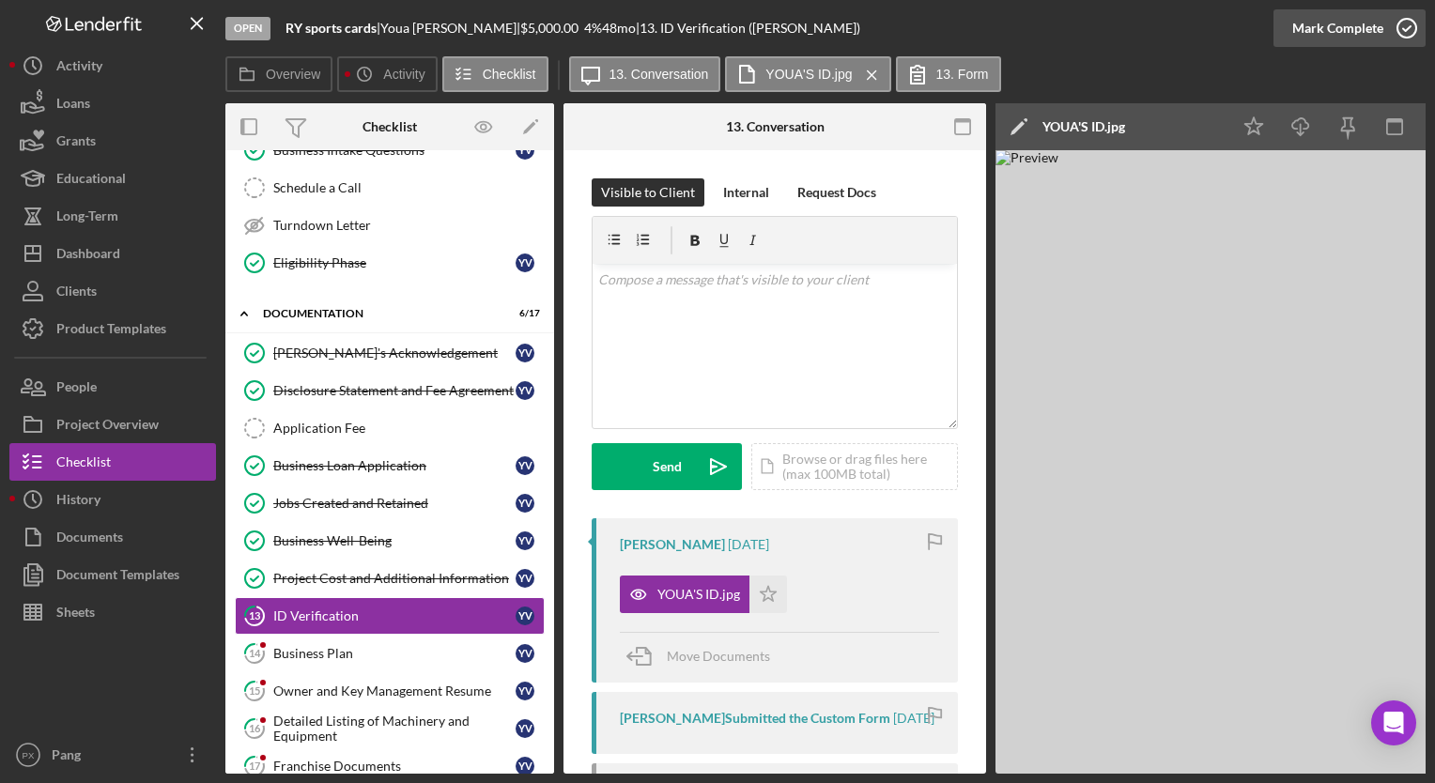
click at [1402, 32] on icon "button" at bounding box center [1407, 28] width 47 height 47
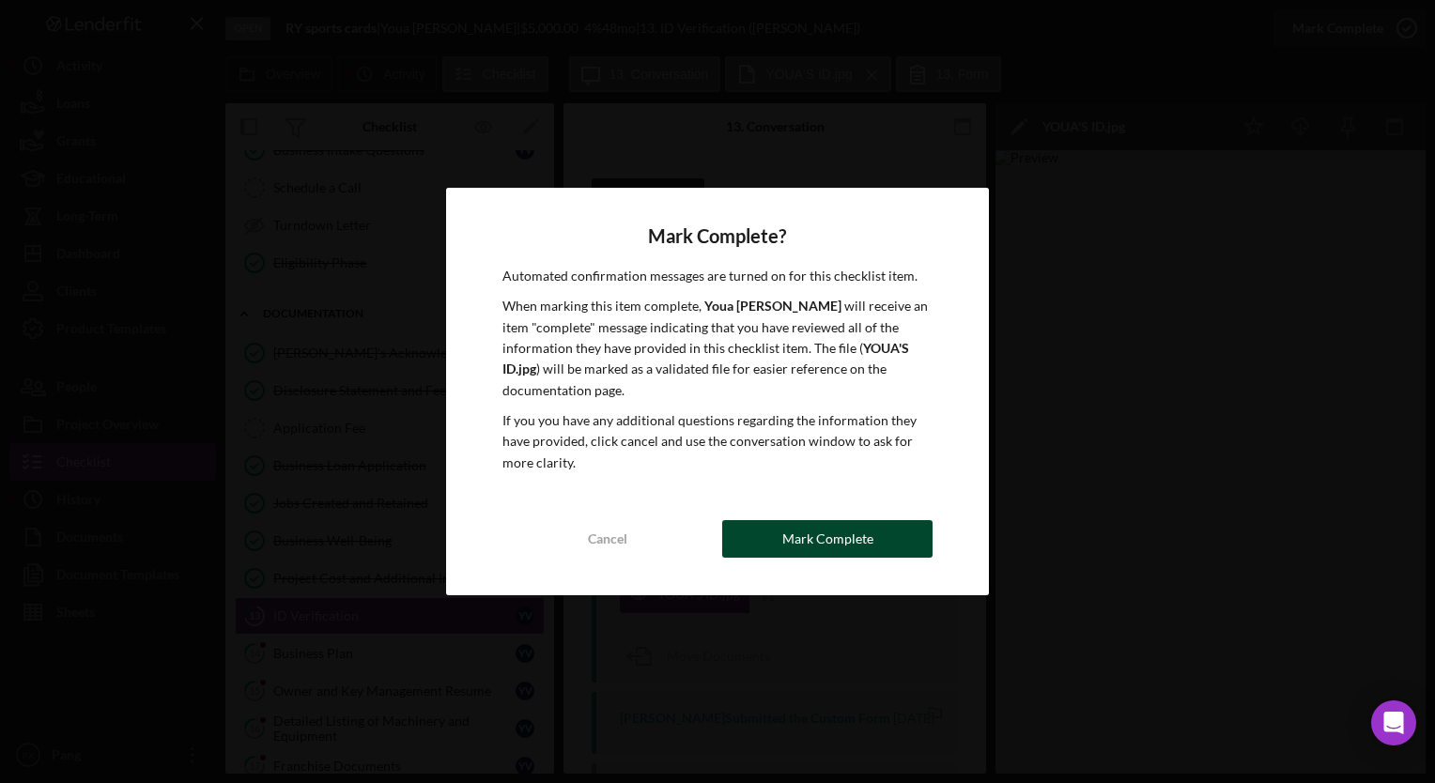
click at [819, 545] on div "Mark Complete" at bounding box center [828, 539] width 91 height 38
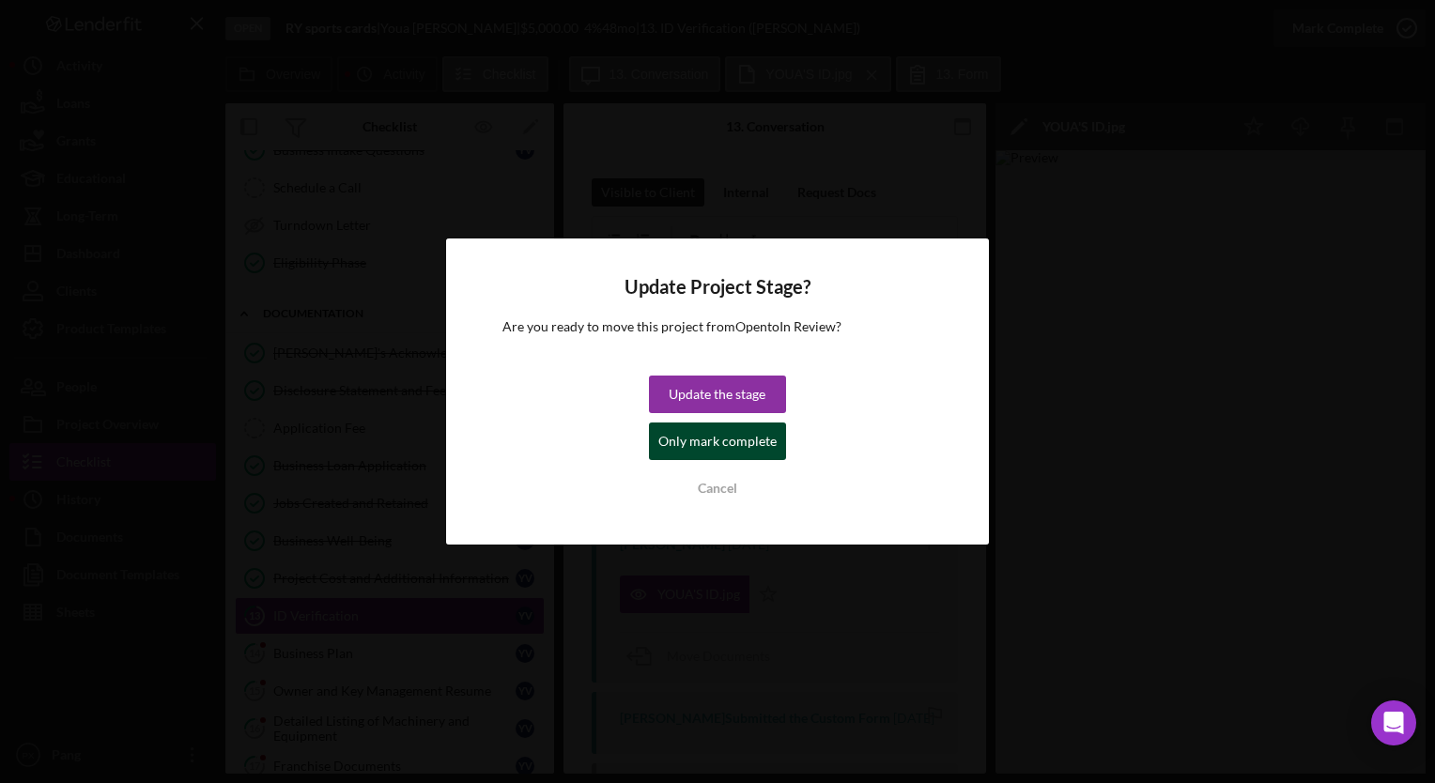
click at [731, 446] on div "Only mark complete" at bounding box center [718, 442] width 118 height 38
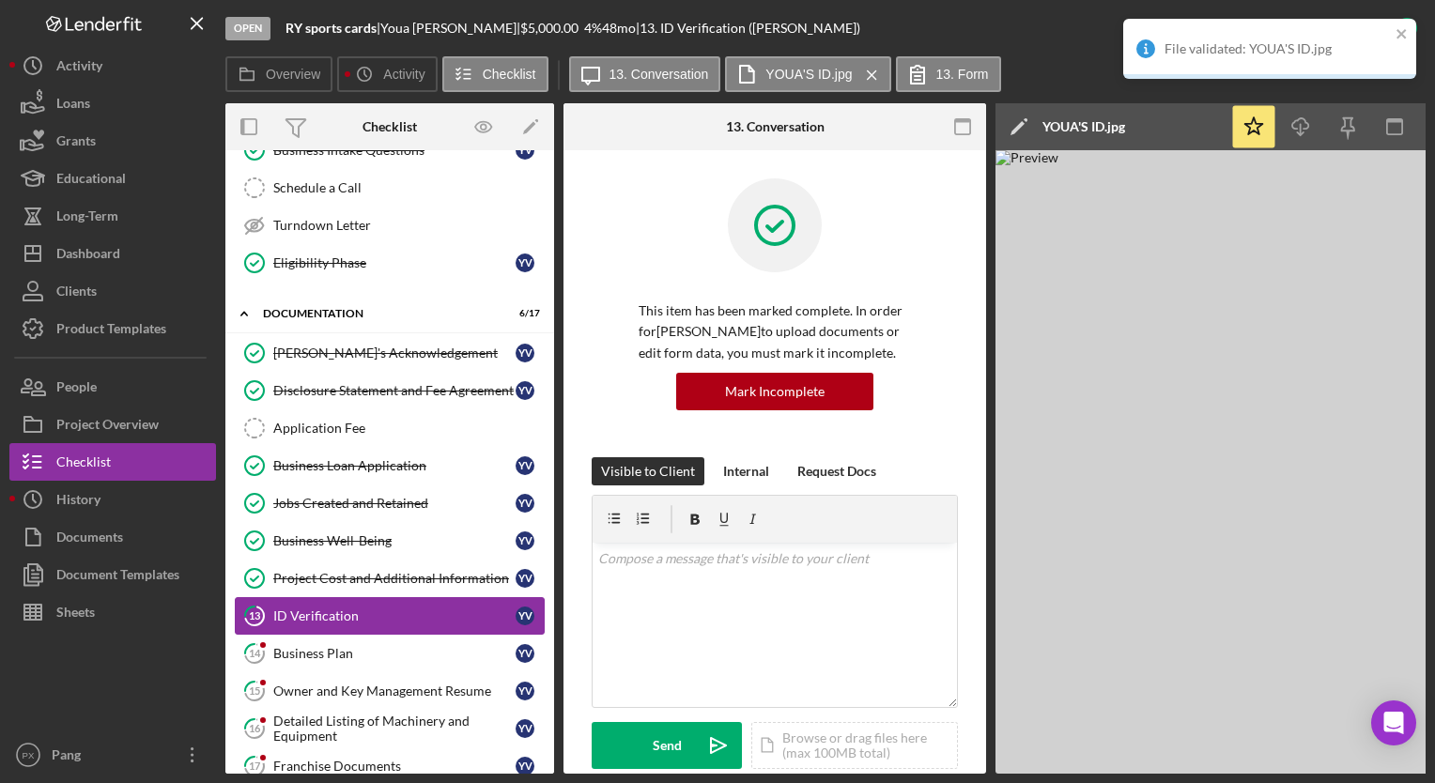
scroll to position [442, 0]
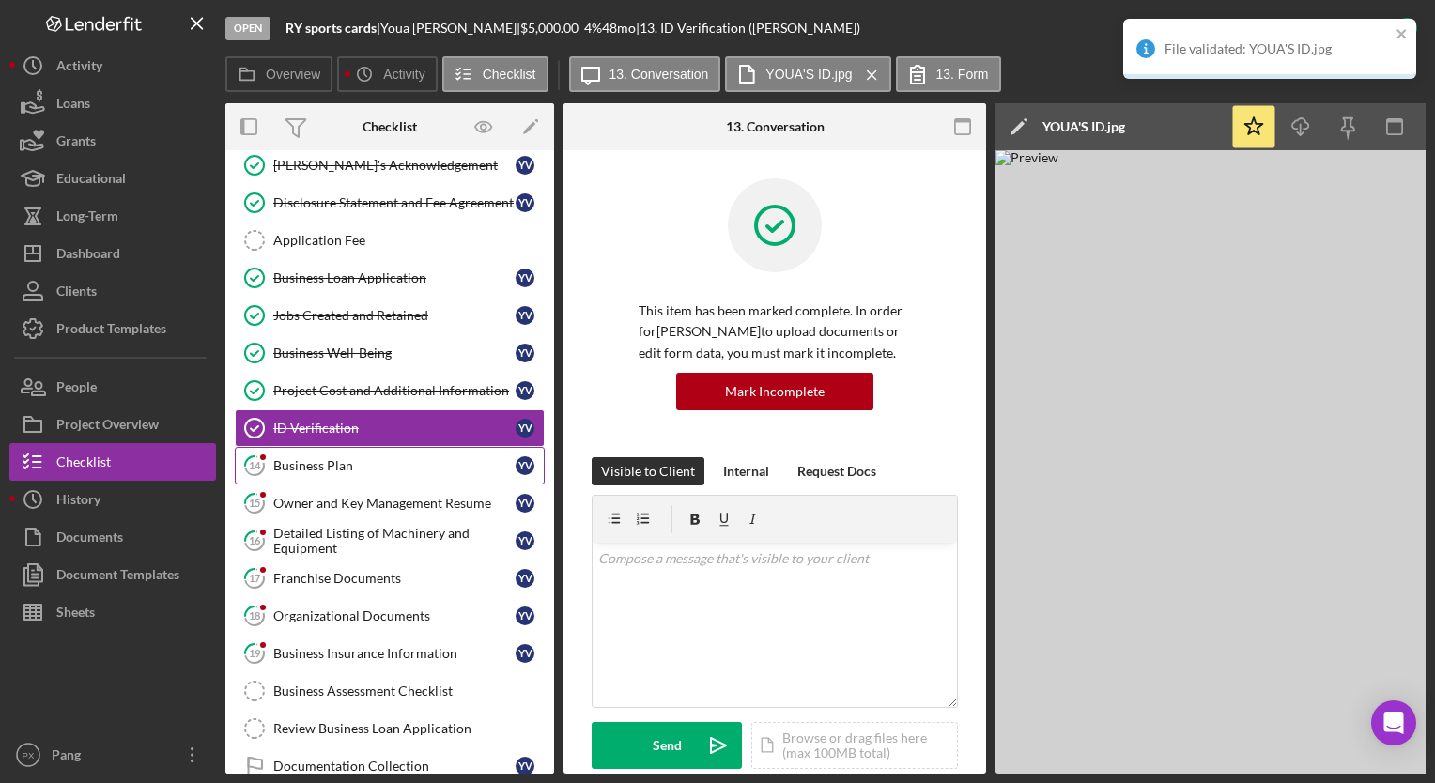
click at [372, 460] on div "Business Plan" at bounding box center [394, 465] width 242 height 15
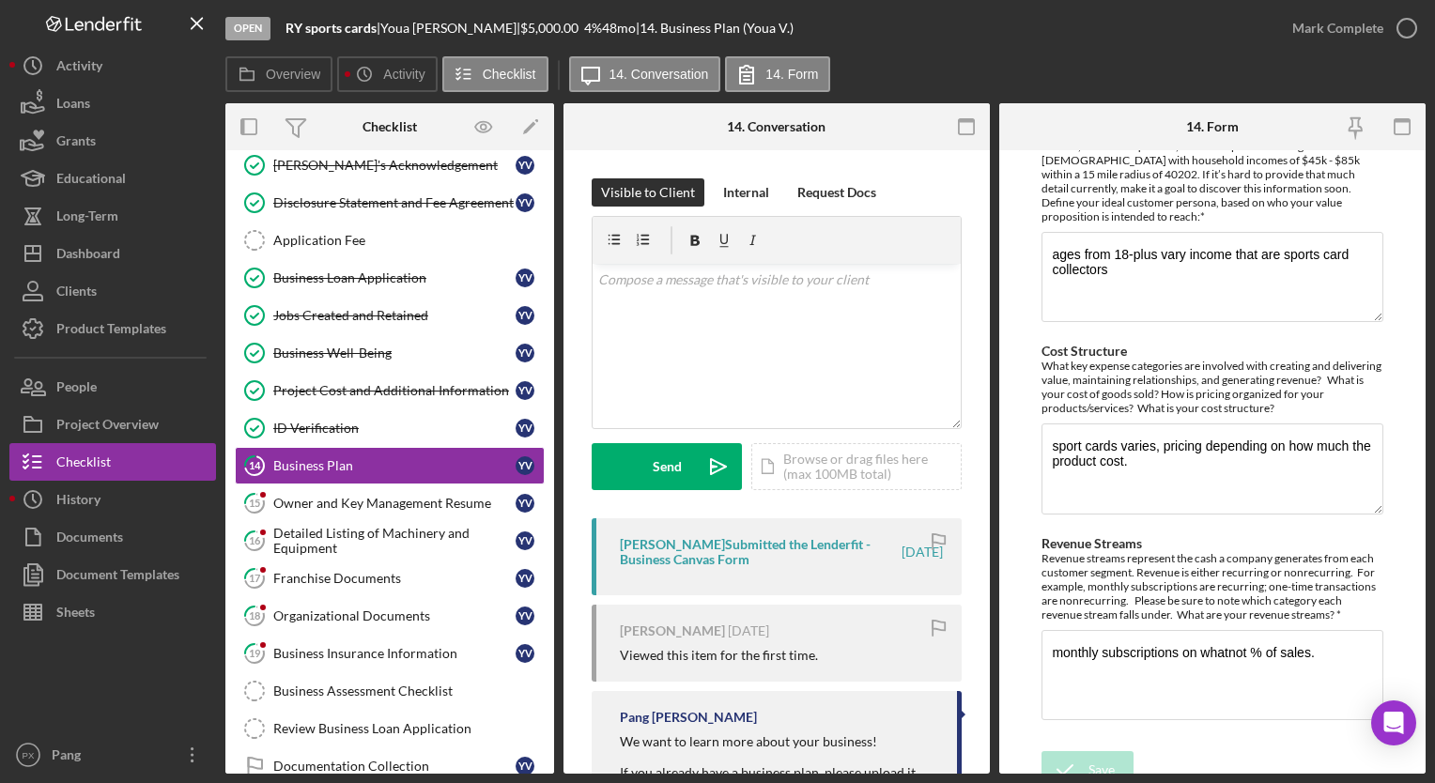
scroll to position [770, 0]
click at [1411, 21] on icon "button" at bounding box center [1407, 28] width 47 height 47
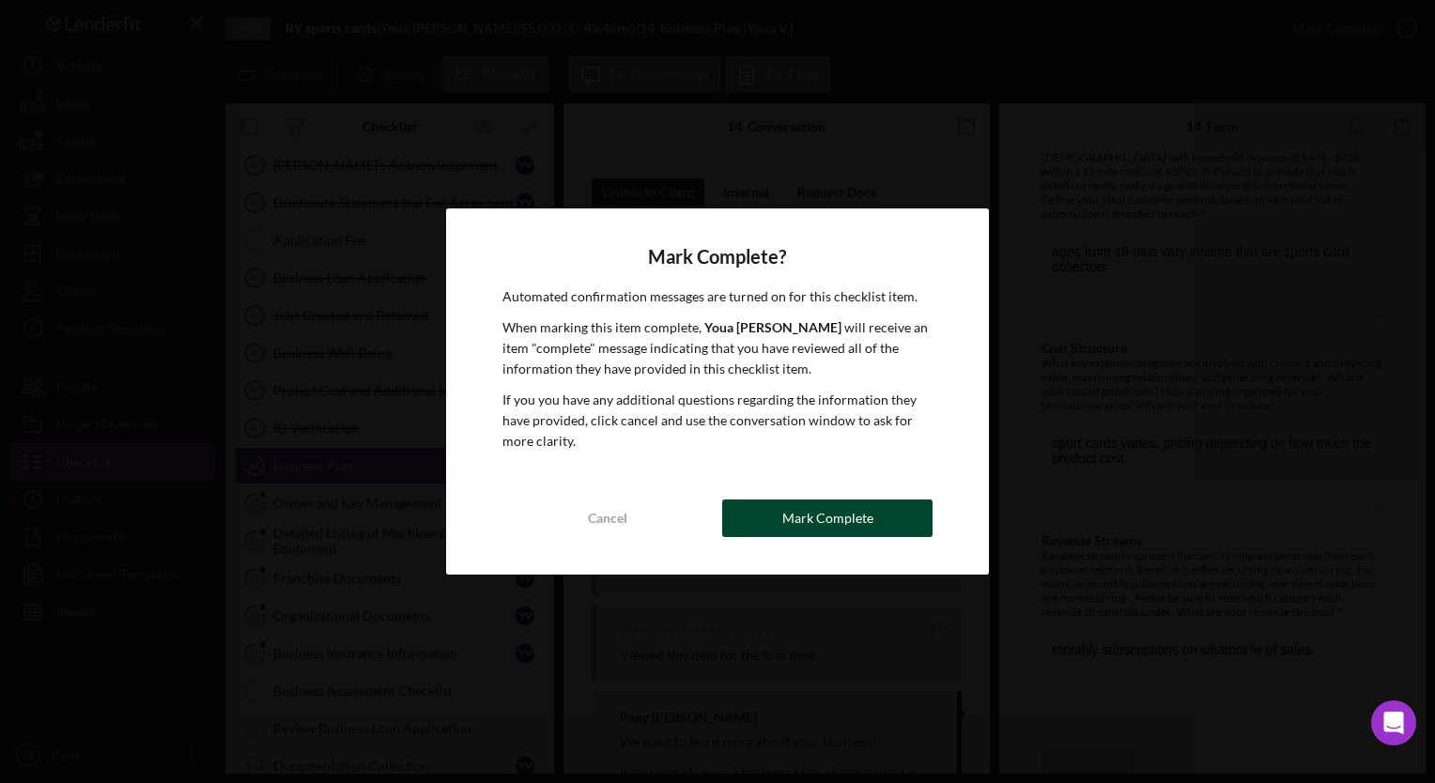
click at [829, 525] on div "Mark Complete" at bounding box center [828, 519] width 91 height 38
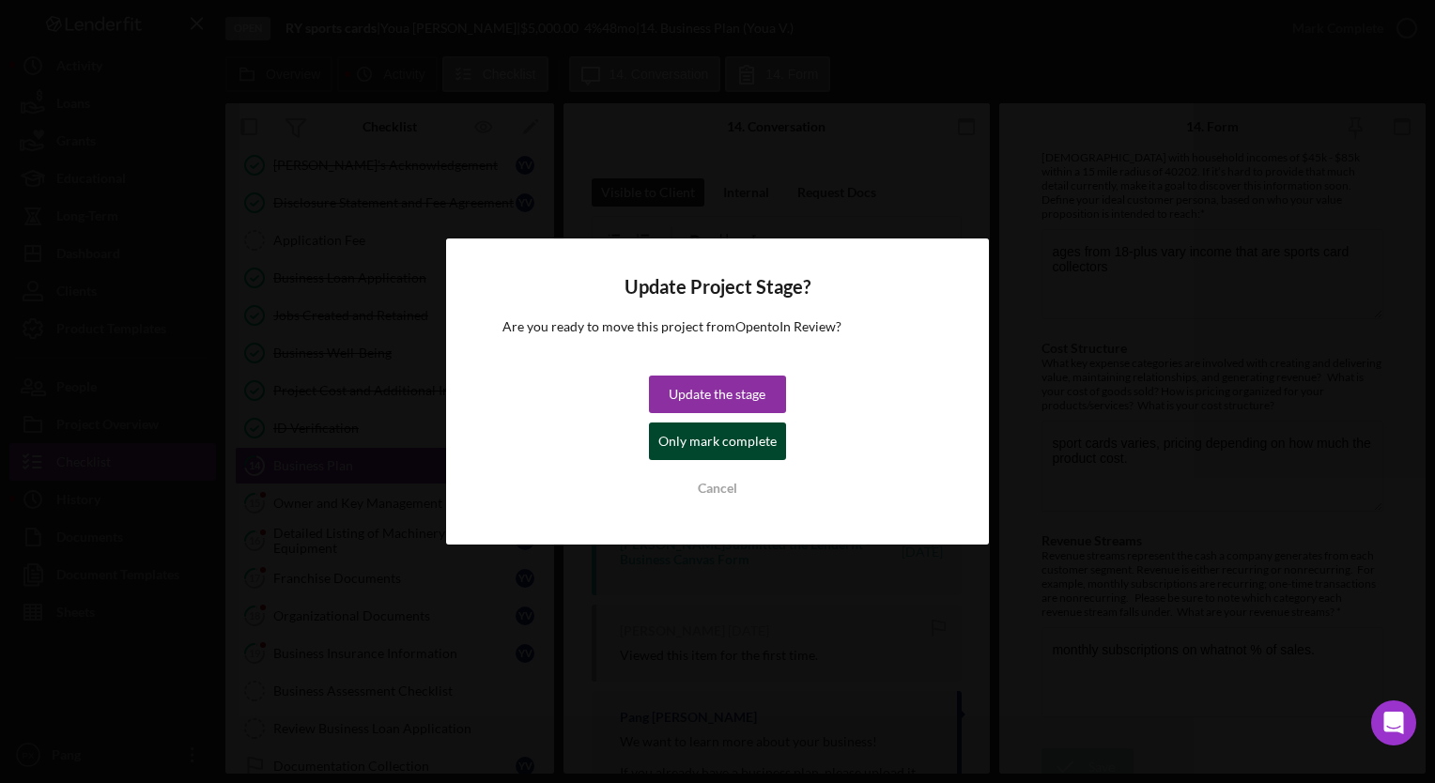
click at [698, 447] on div "Only mark complete" at bounding box center [718, 442] width 118 height 38
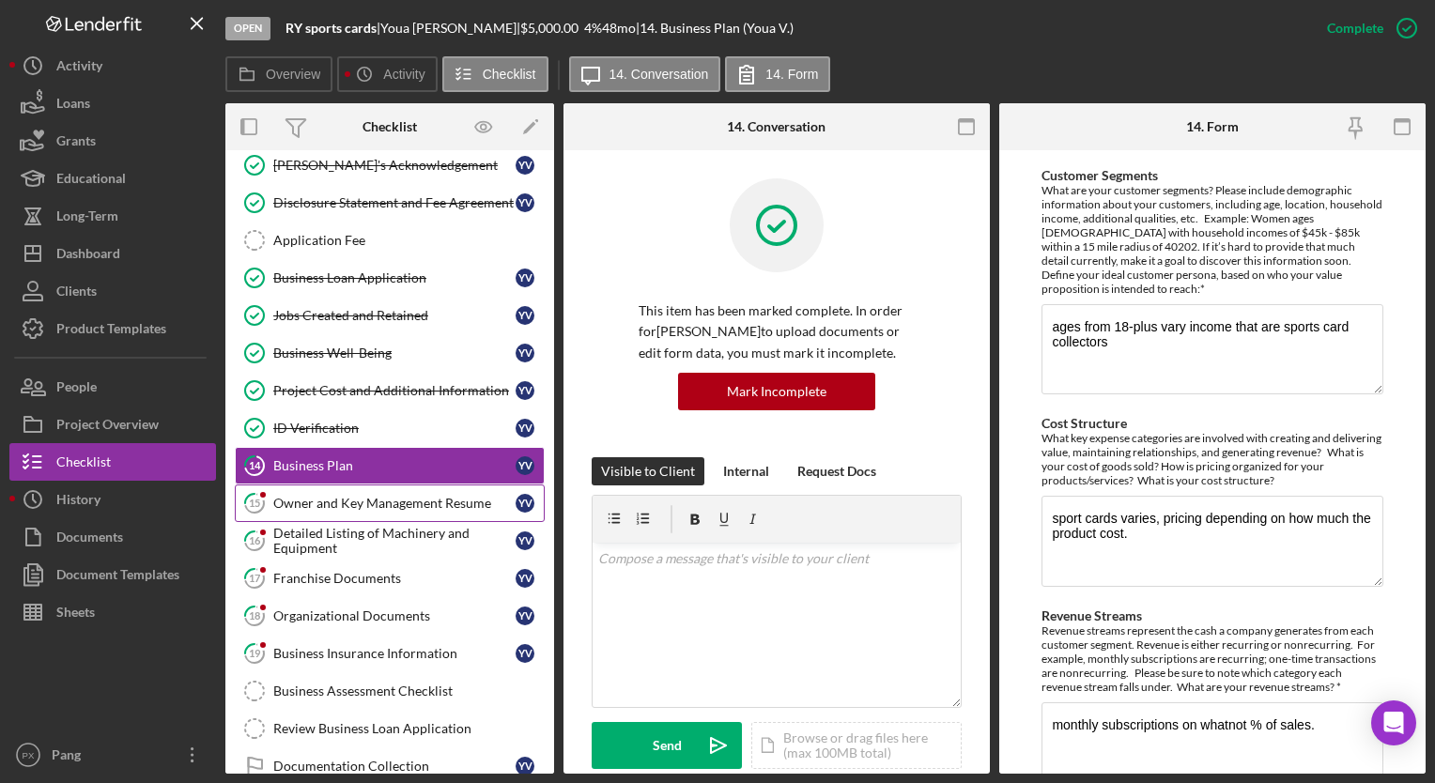
scroll to position [845, 0]
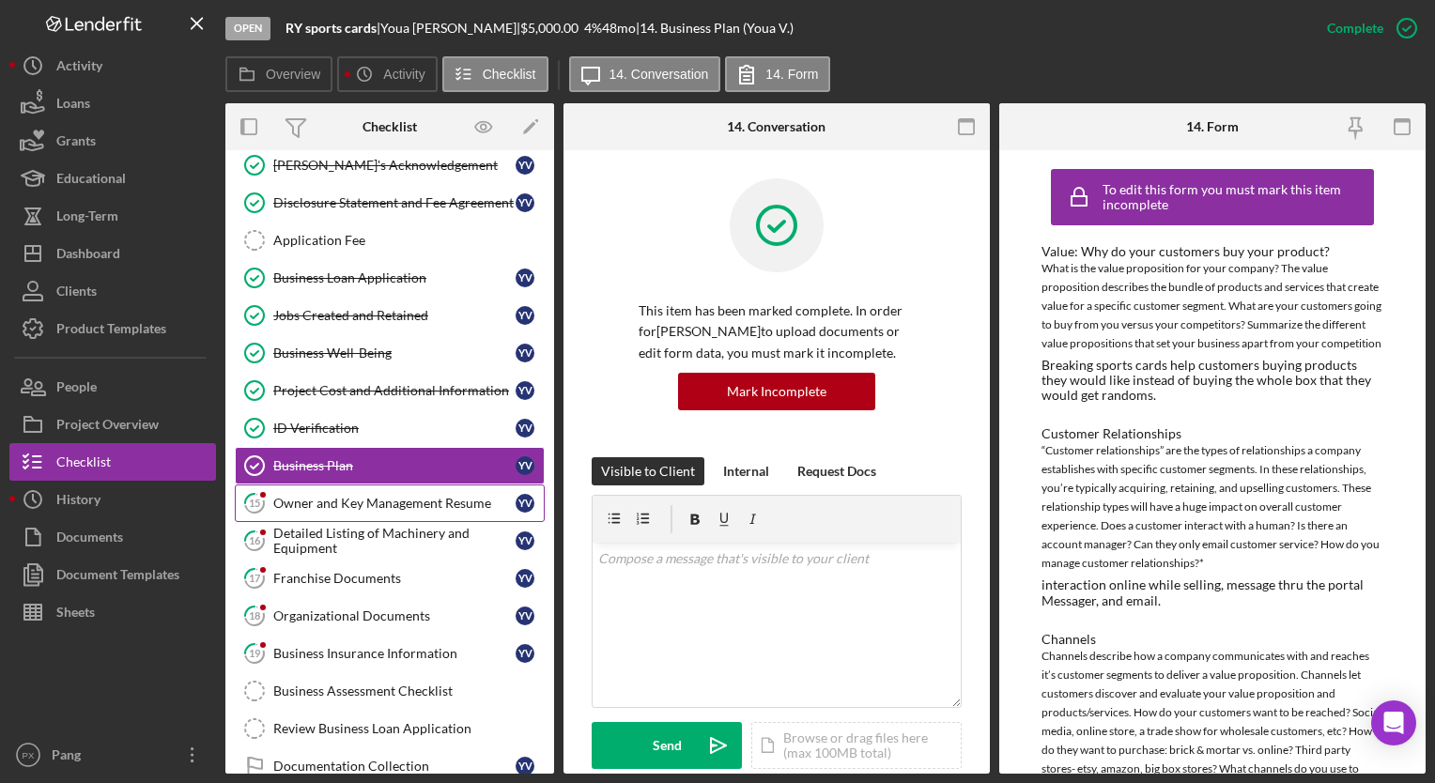
click at [382, 505] on link "15 Owner and Key Management Resume Y V" at bounding box center [390, 504] width 310 height 38
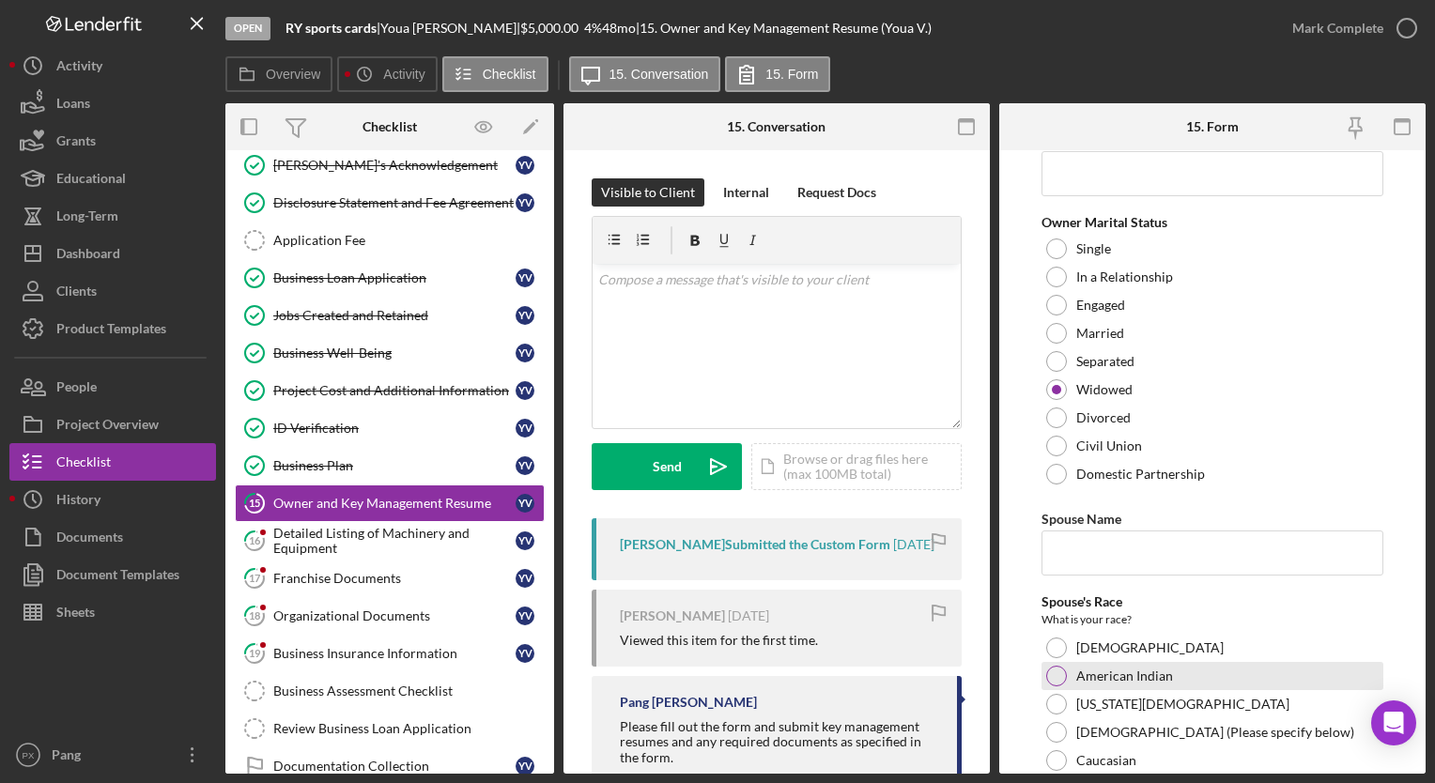
scroll to position [188, 0]
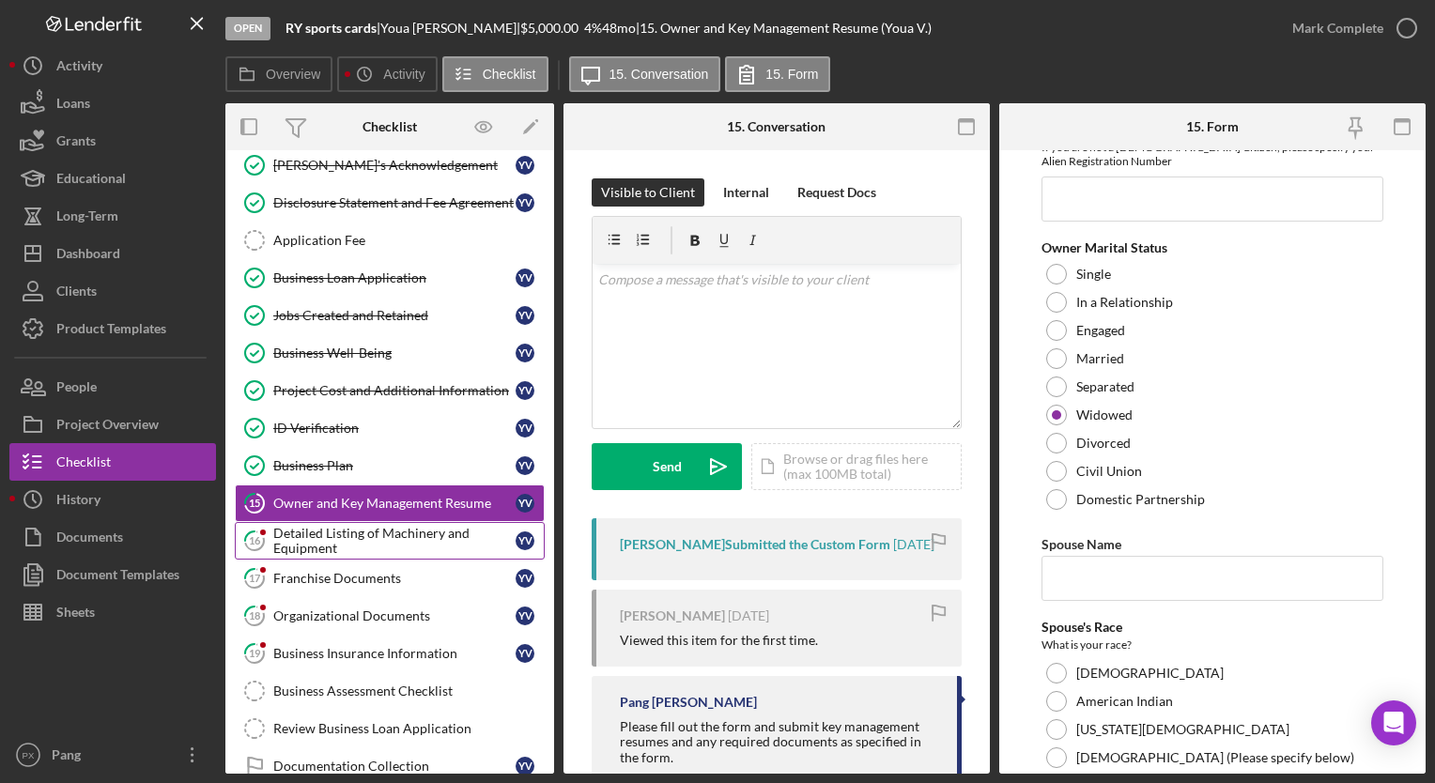
click at [318, 526] on div "Detailed Listing of Machinery and Equipment" at bounding box center [394, 541] width 242 height 30
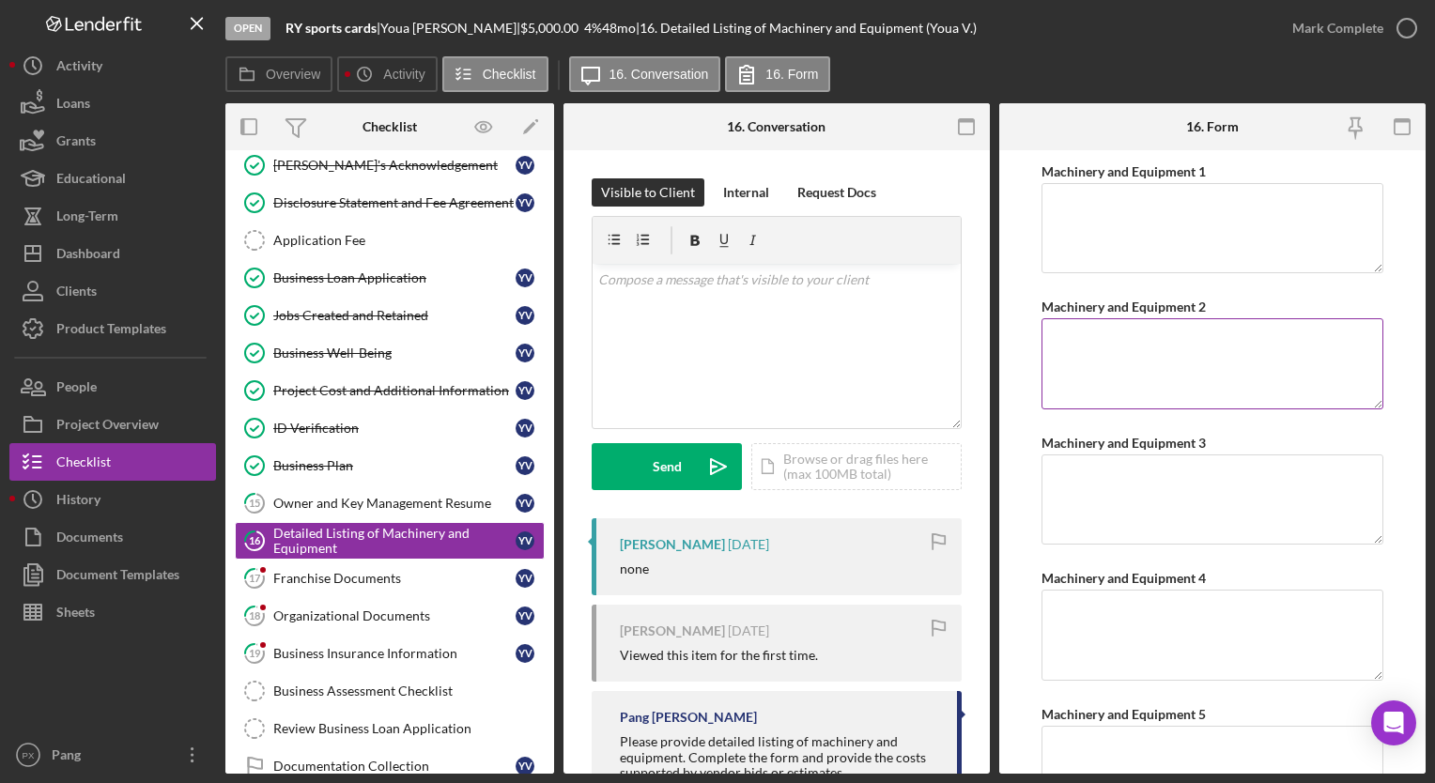
scroll to position [113, 0]
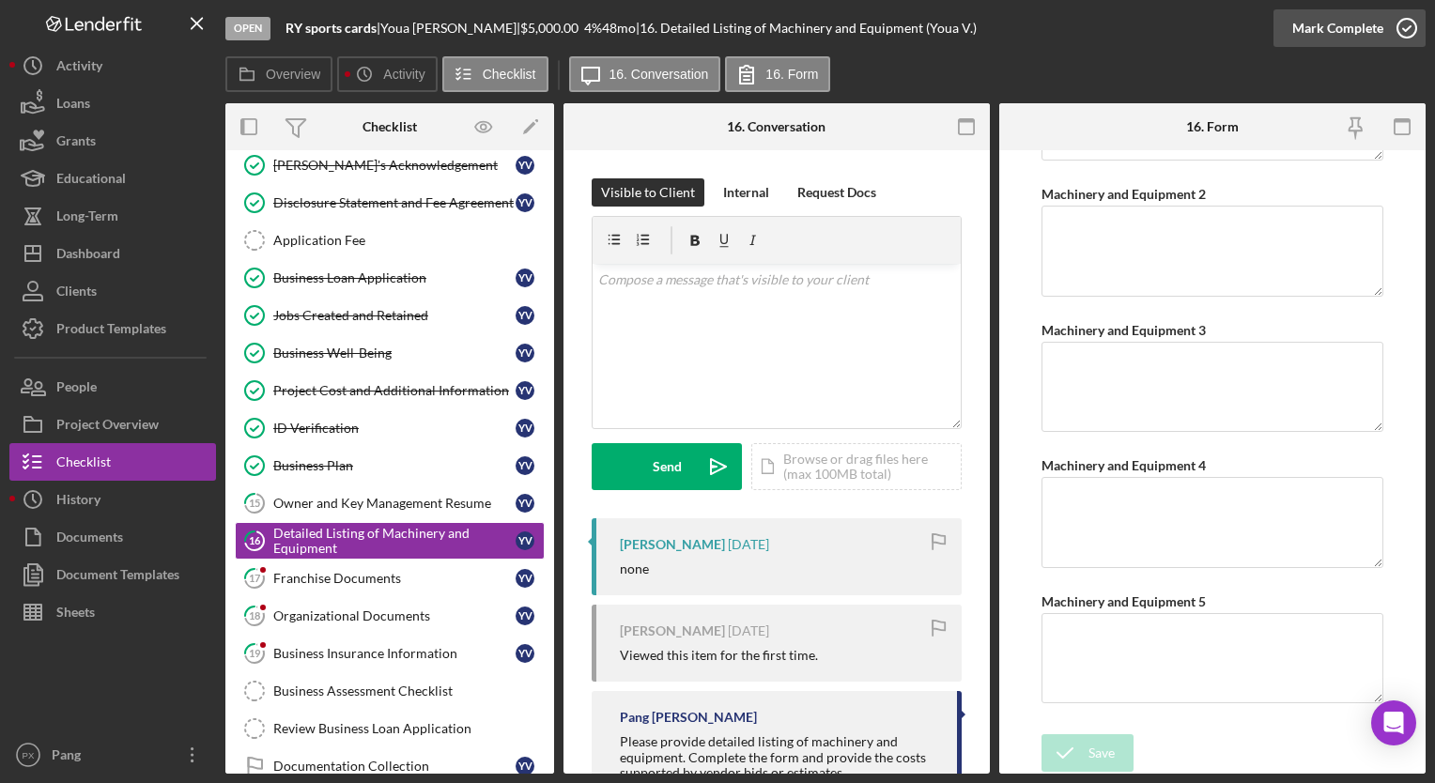
click at [1413, 28] on icon "button" at bounding box center [1407, 28] width 47 height 47
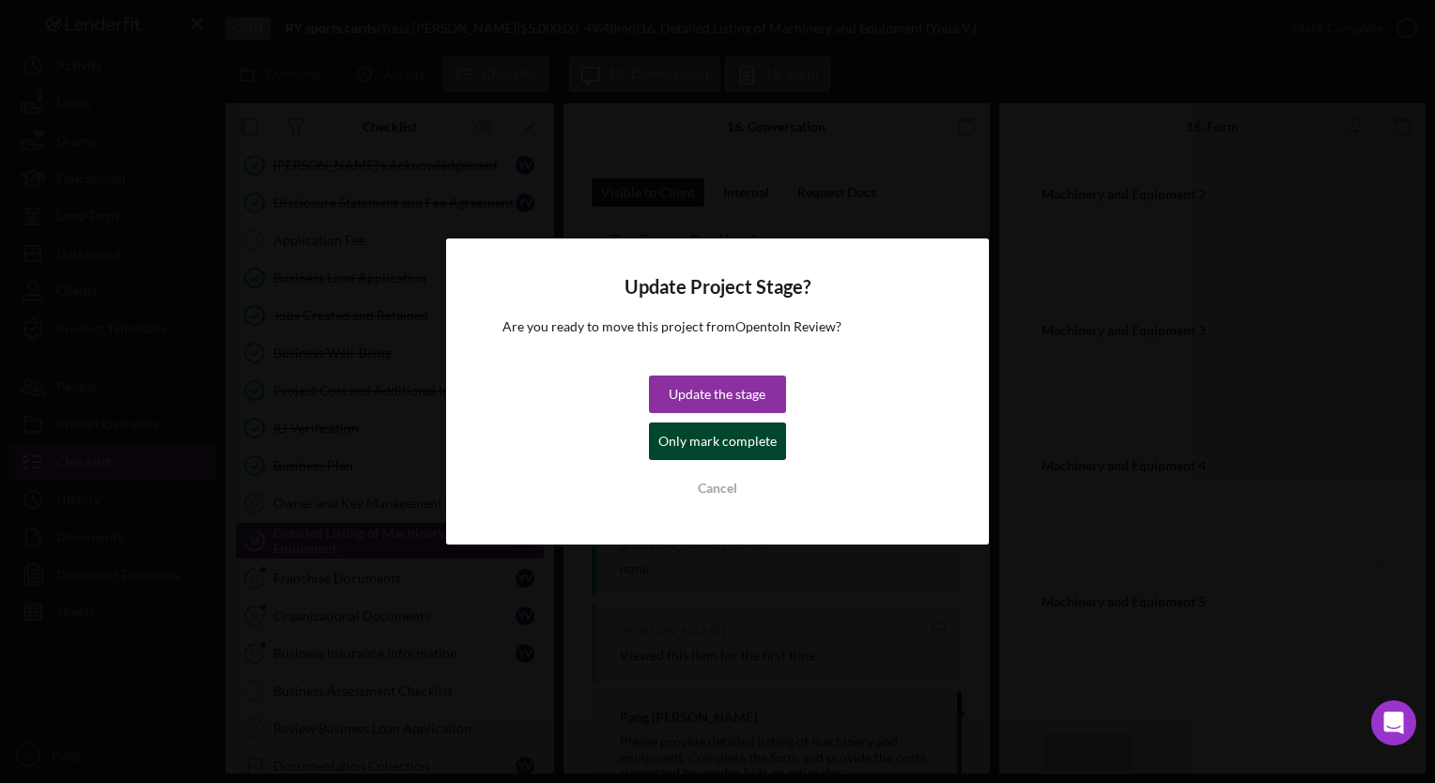
click at [714, 443] on div "Only mark complete" at bounding box center [718, 442] width 118 height 38
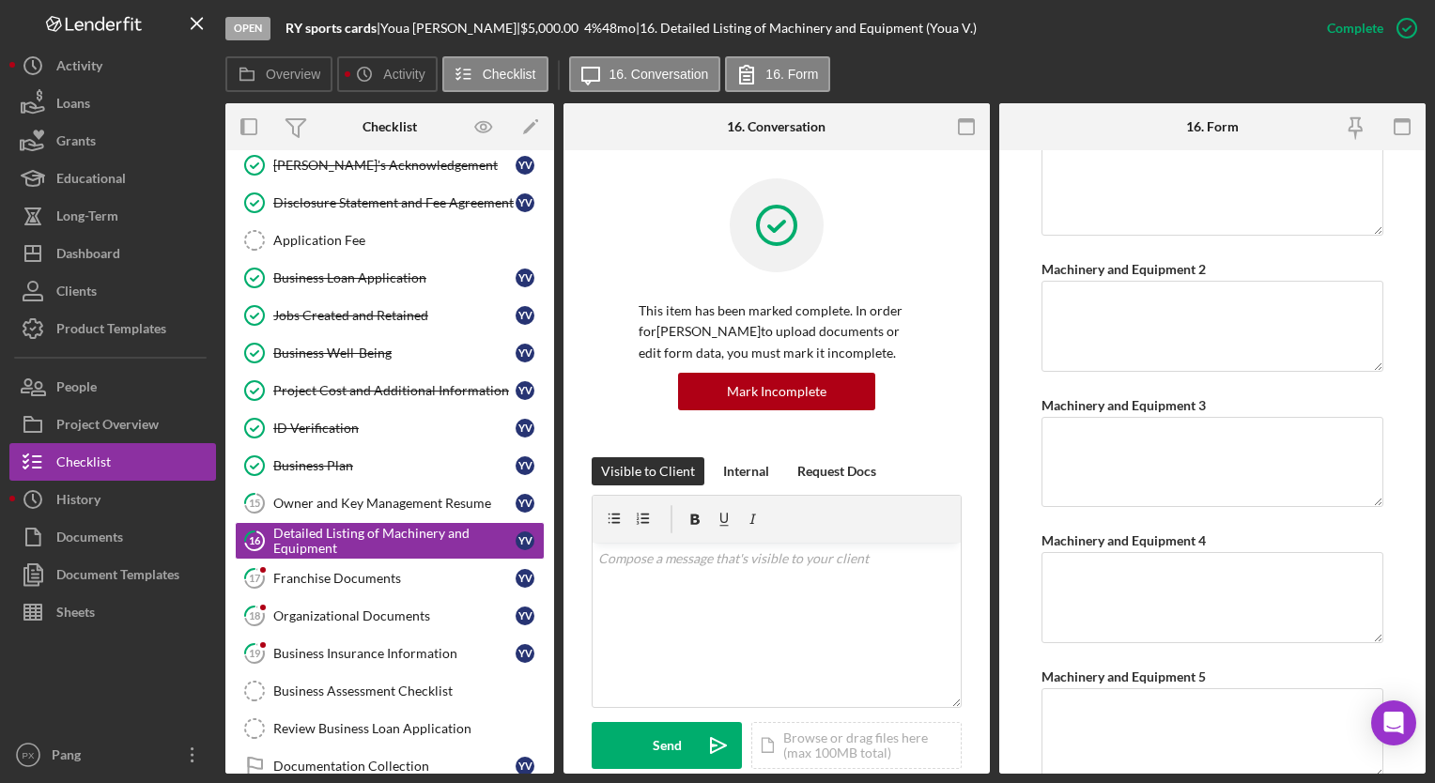
scroll to position [188, 0]
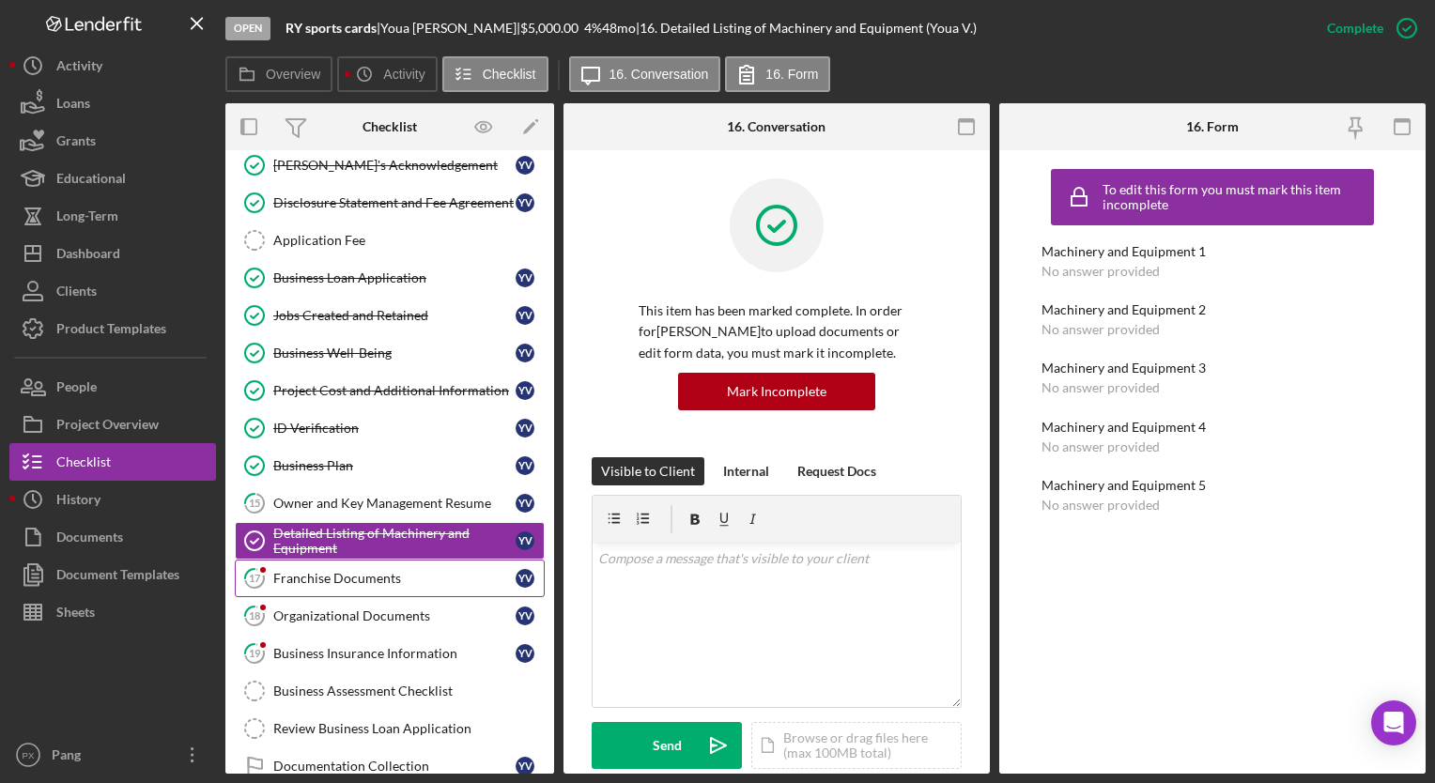
click at [398, 571] on div "Franchise Documents" at bounding box center [394, 578] width 242 height 15
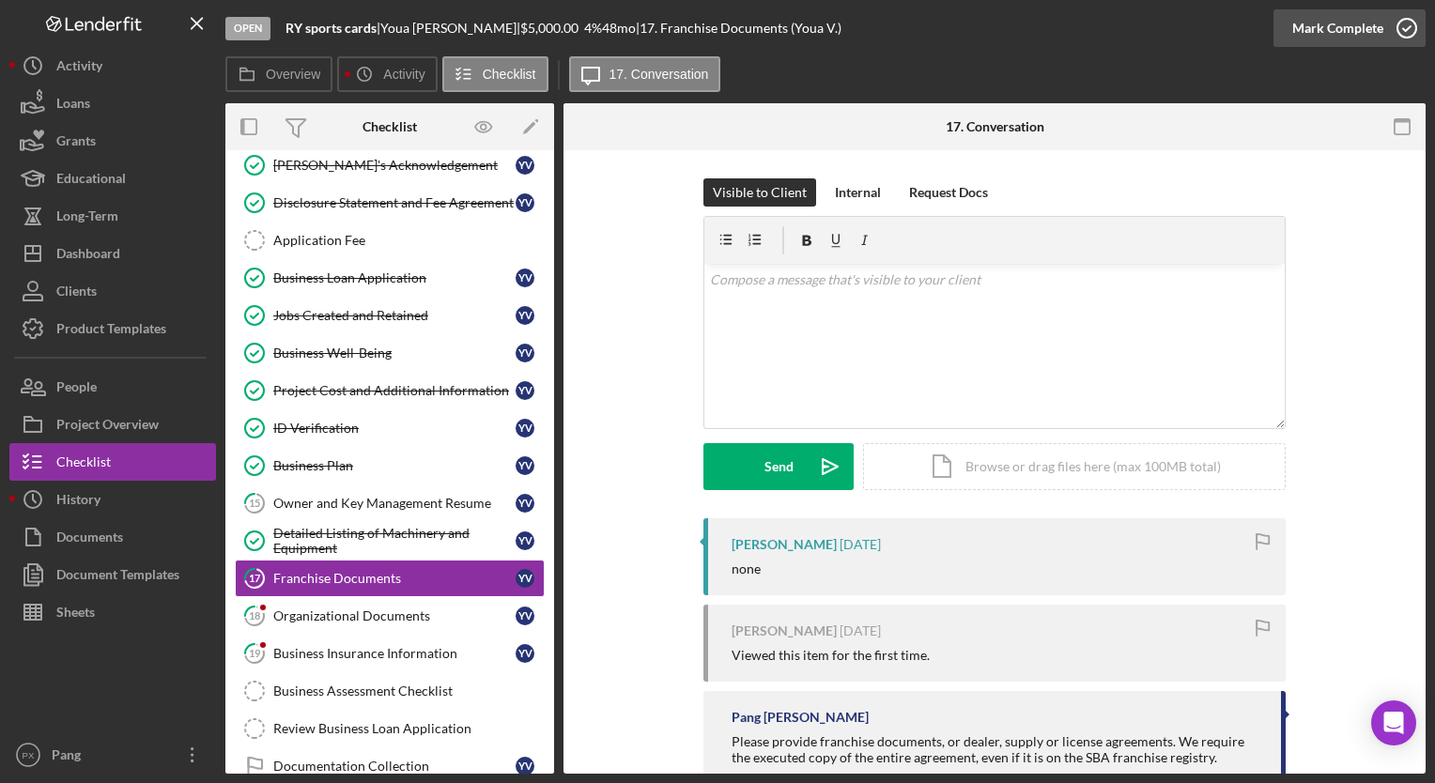
click at [1415, 28] on icon "button" at bounding box center [1407, 28] width 47 height 47
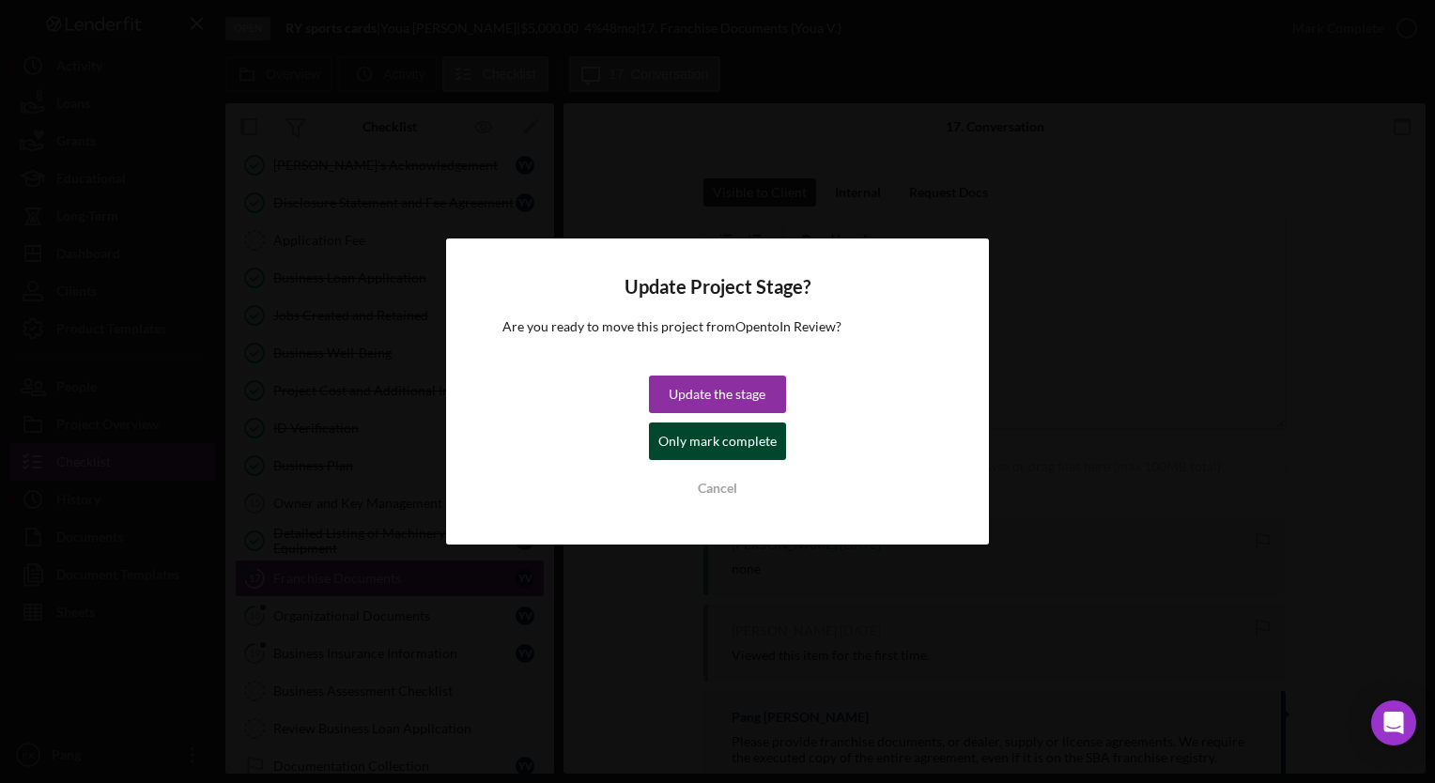
click at [719, 434] on div "Only mark complete" at bounding box center [718, 442] width 118 height 38
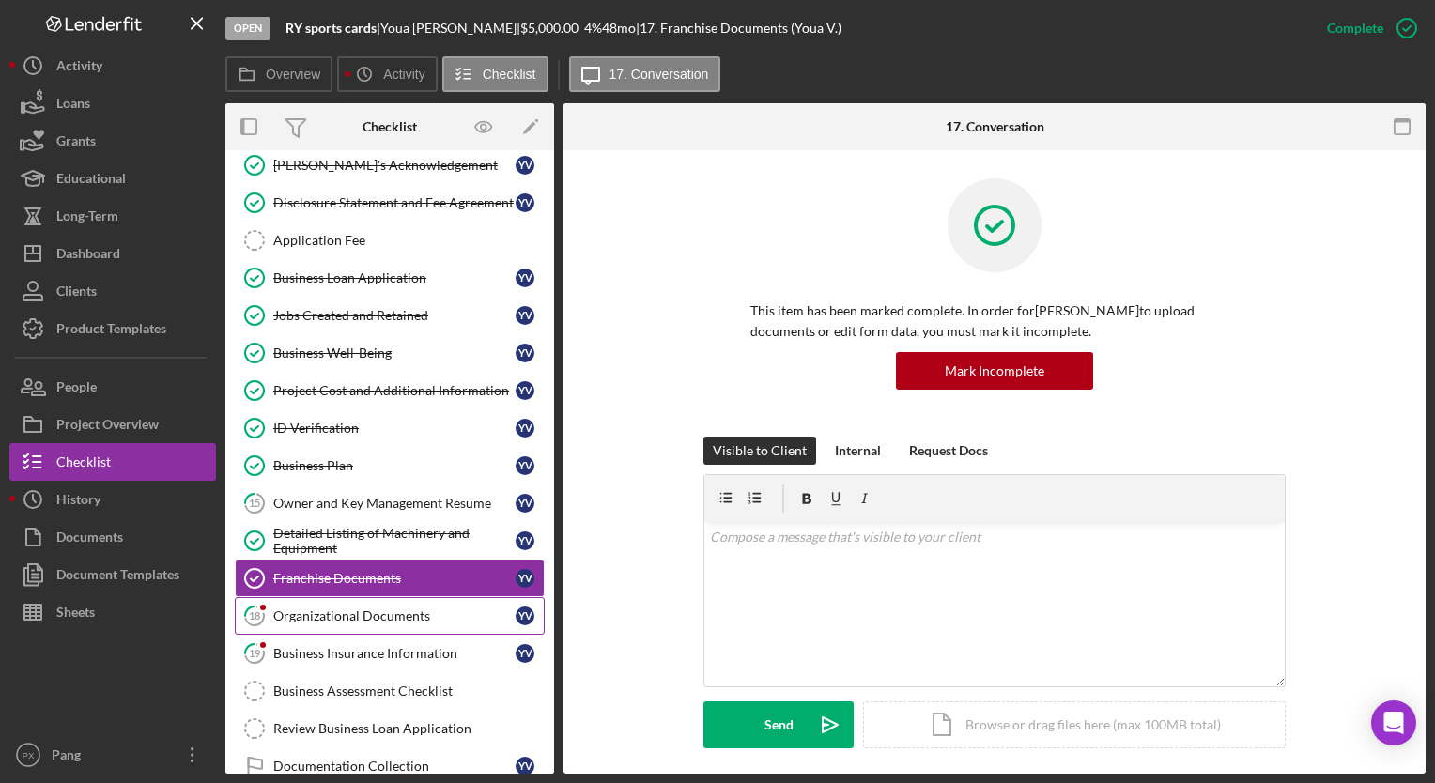
click at [342, 613] on div "Organizational Documents" at bounding box center [394, 616] width 242 height 15
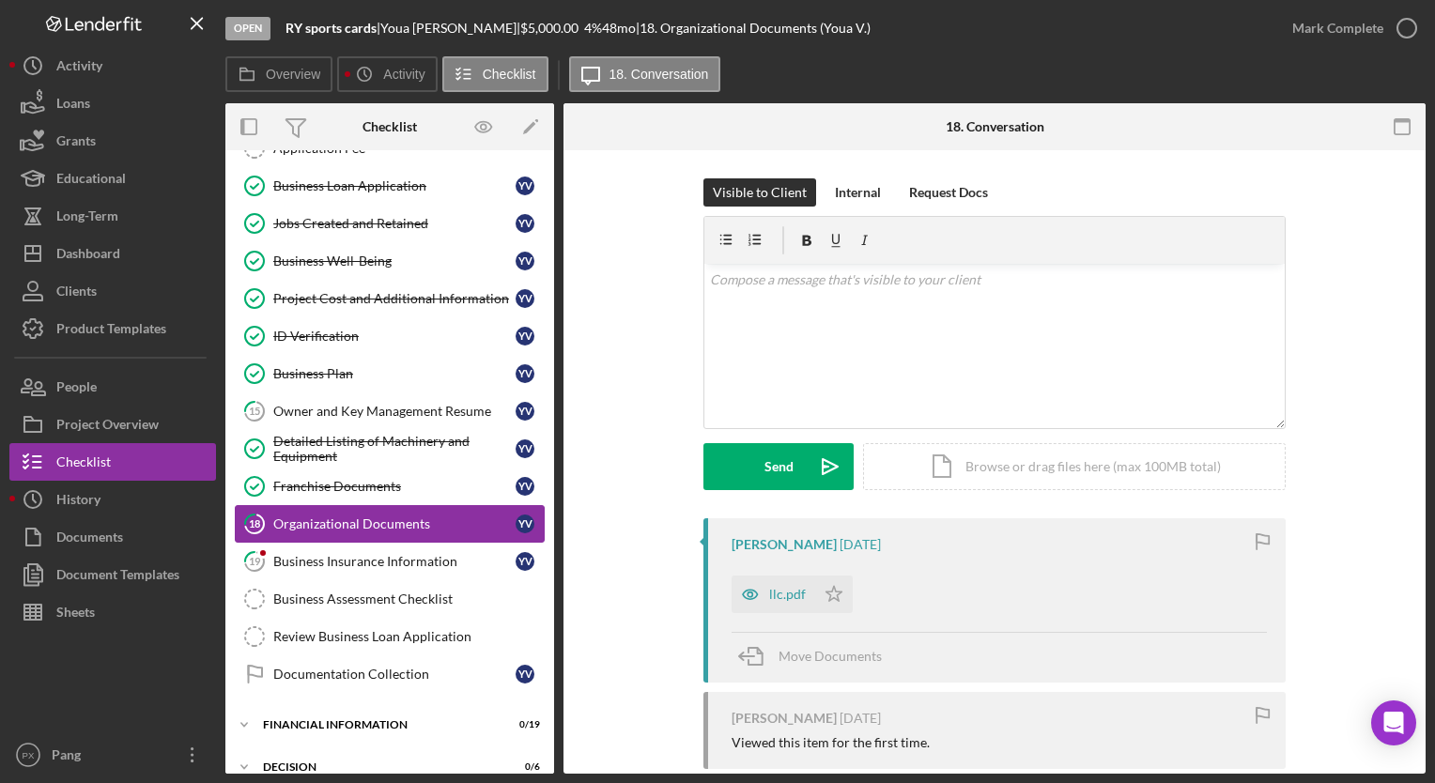
scroll to position [630, 0]
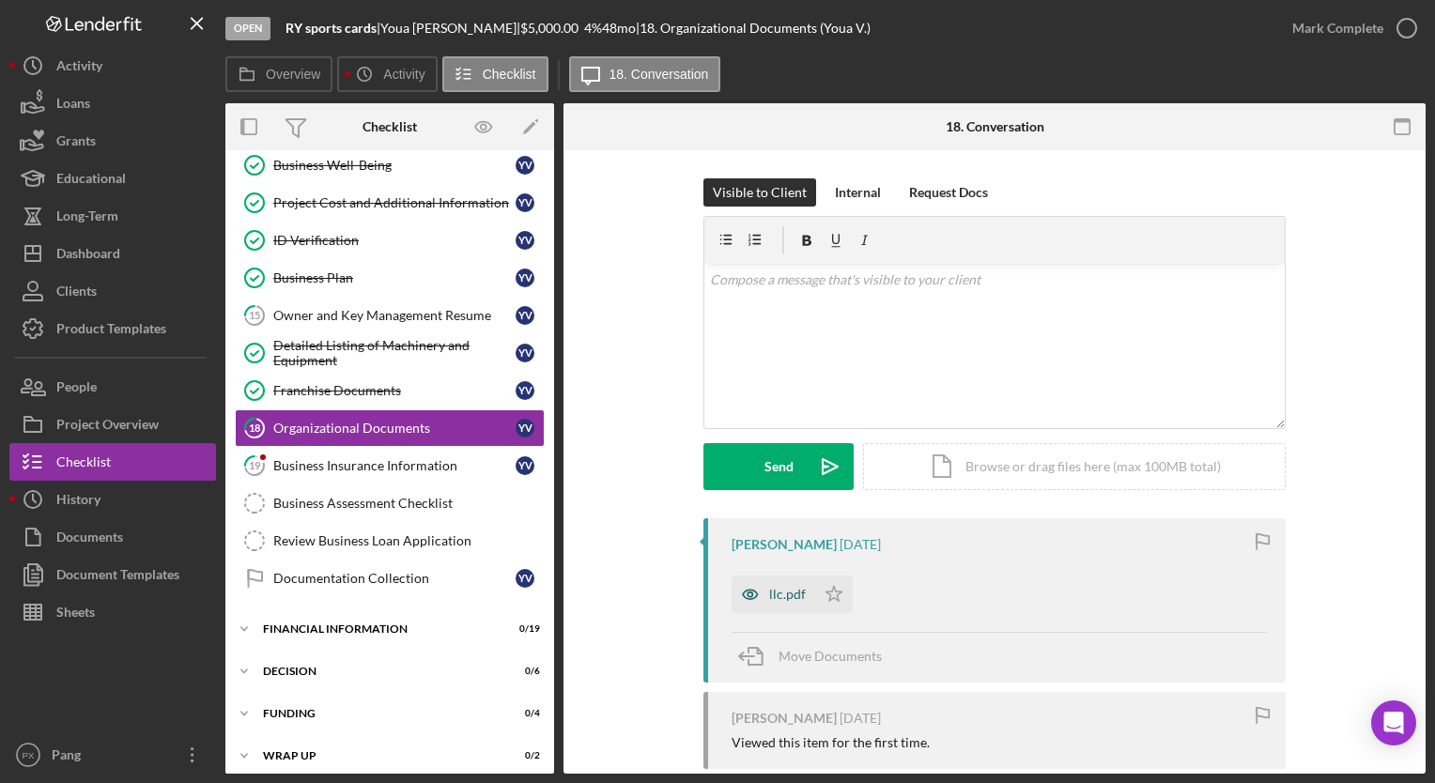
click at [765, 603] on icon "button" at bounding box center [751, 595] width 38 height 38
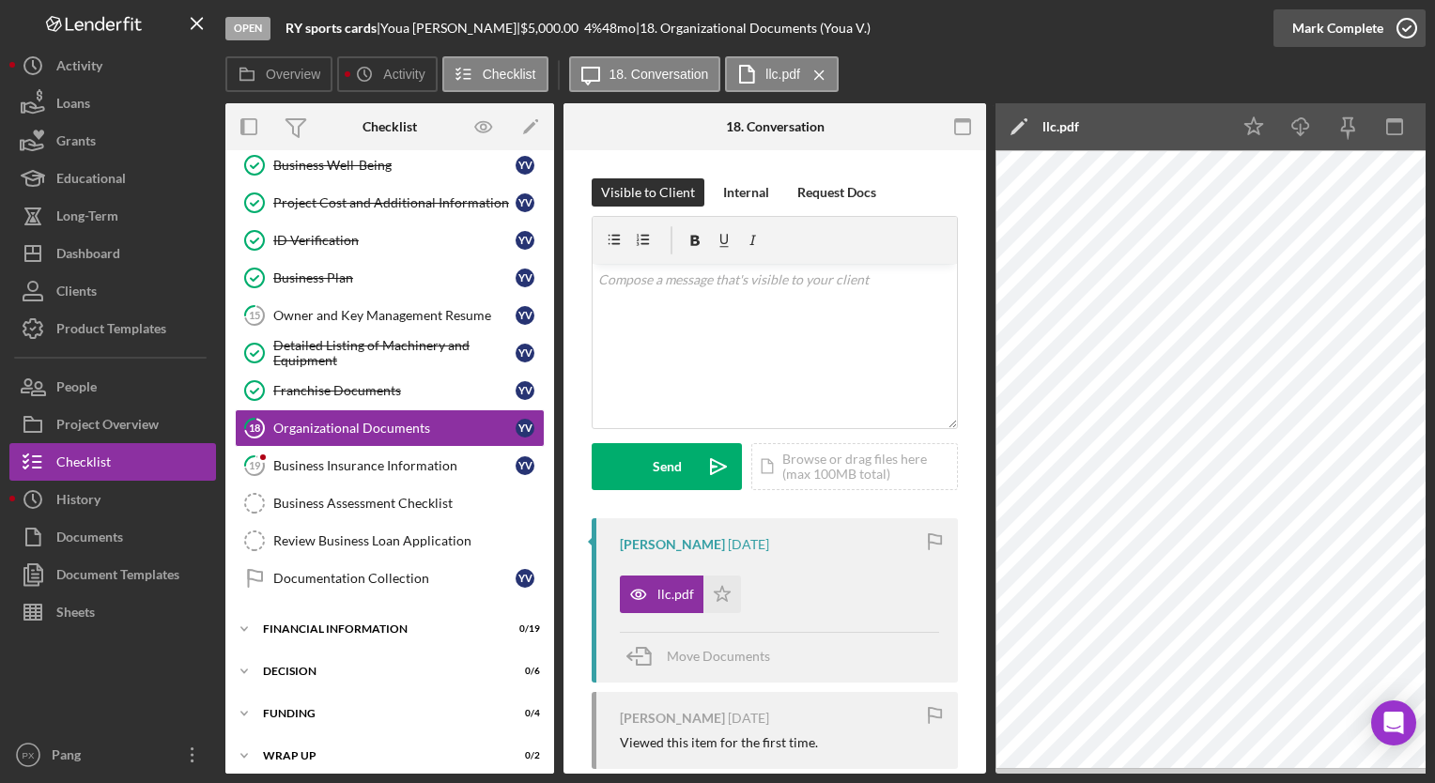
click at [1398, 30] on icon "button" at bounding box center [1407, 28] width 47 height 47
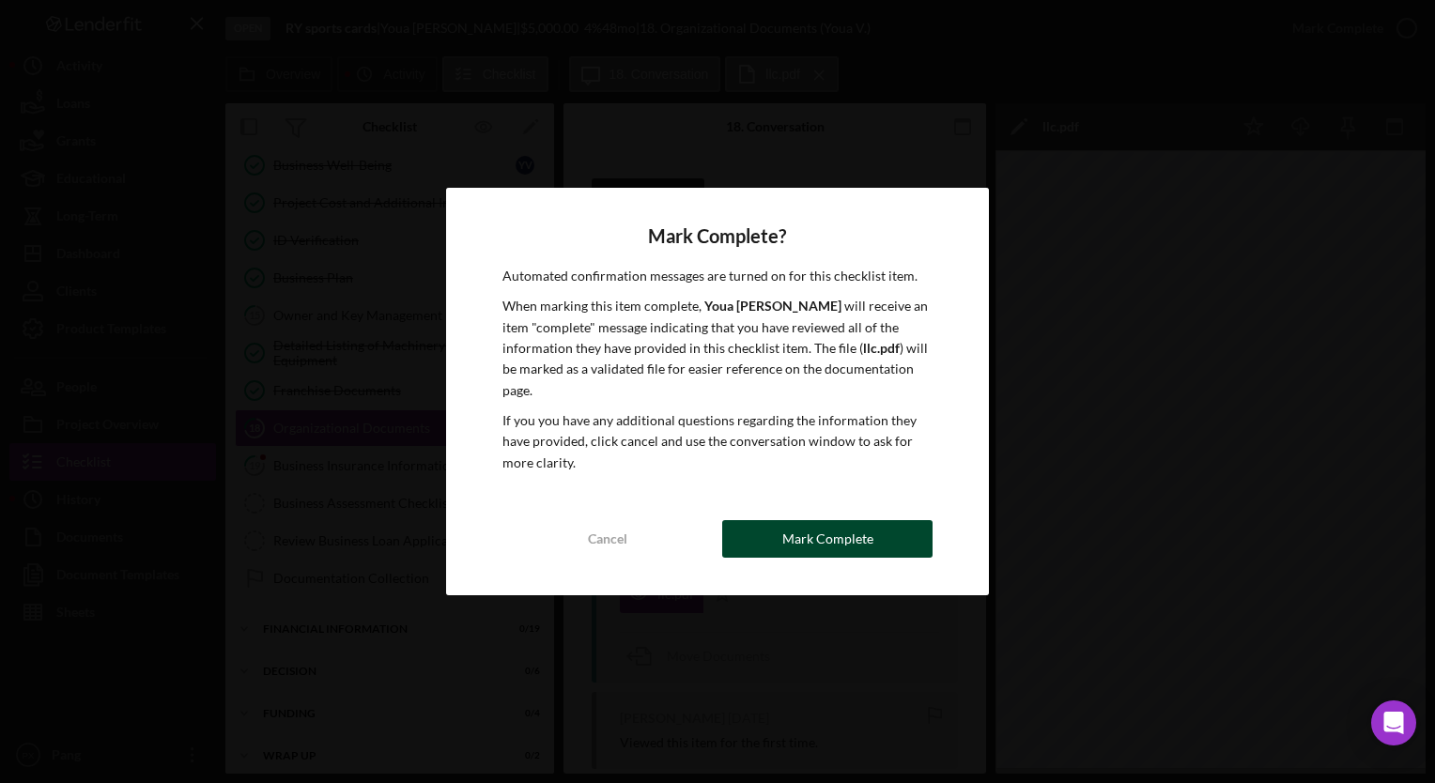
click at [852, 547] on div "Mark Complete" at bounding box center [828, 539] width 91 height 38
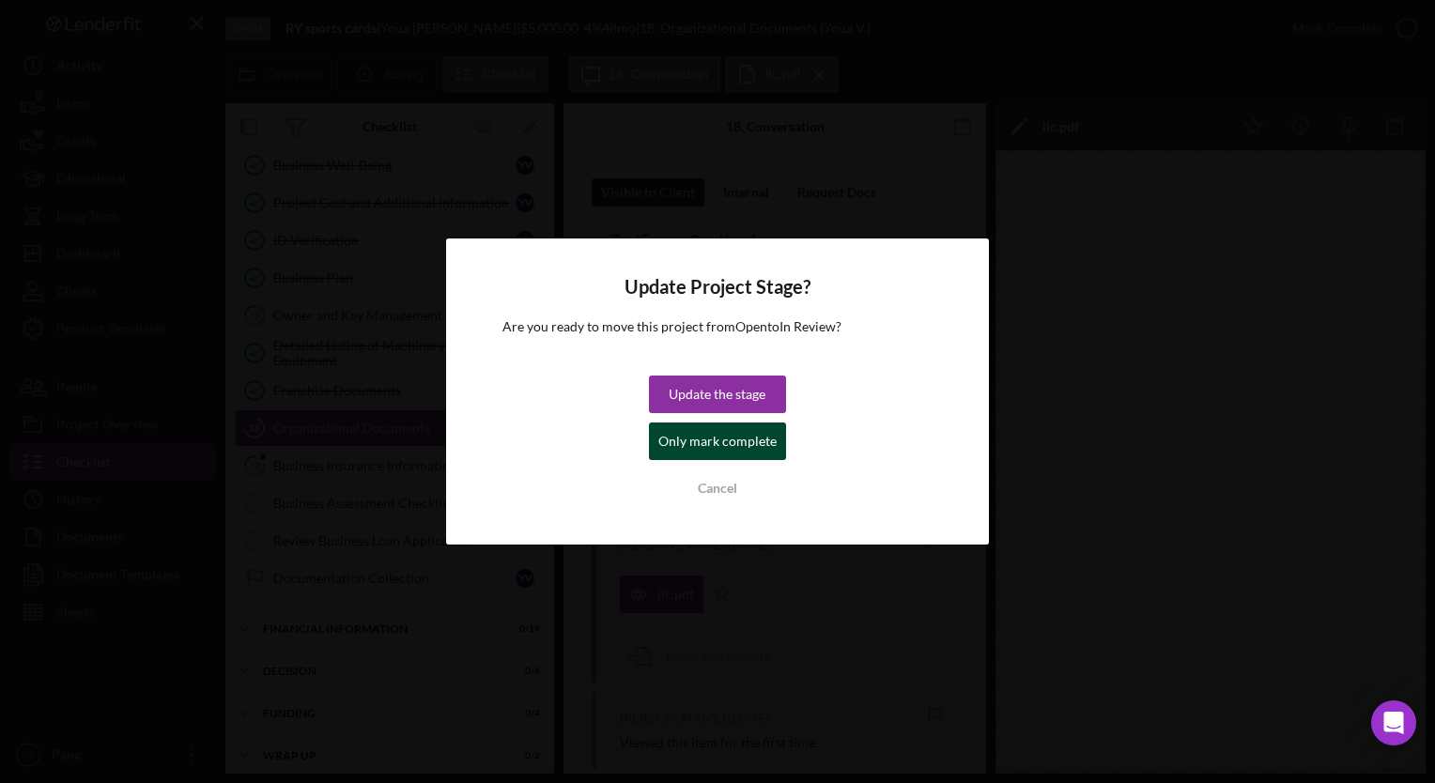
click at [721, 451] on div "Only mark complete" at bounding box center [718, 442] width 118 height 38
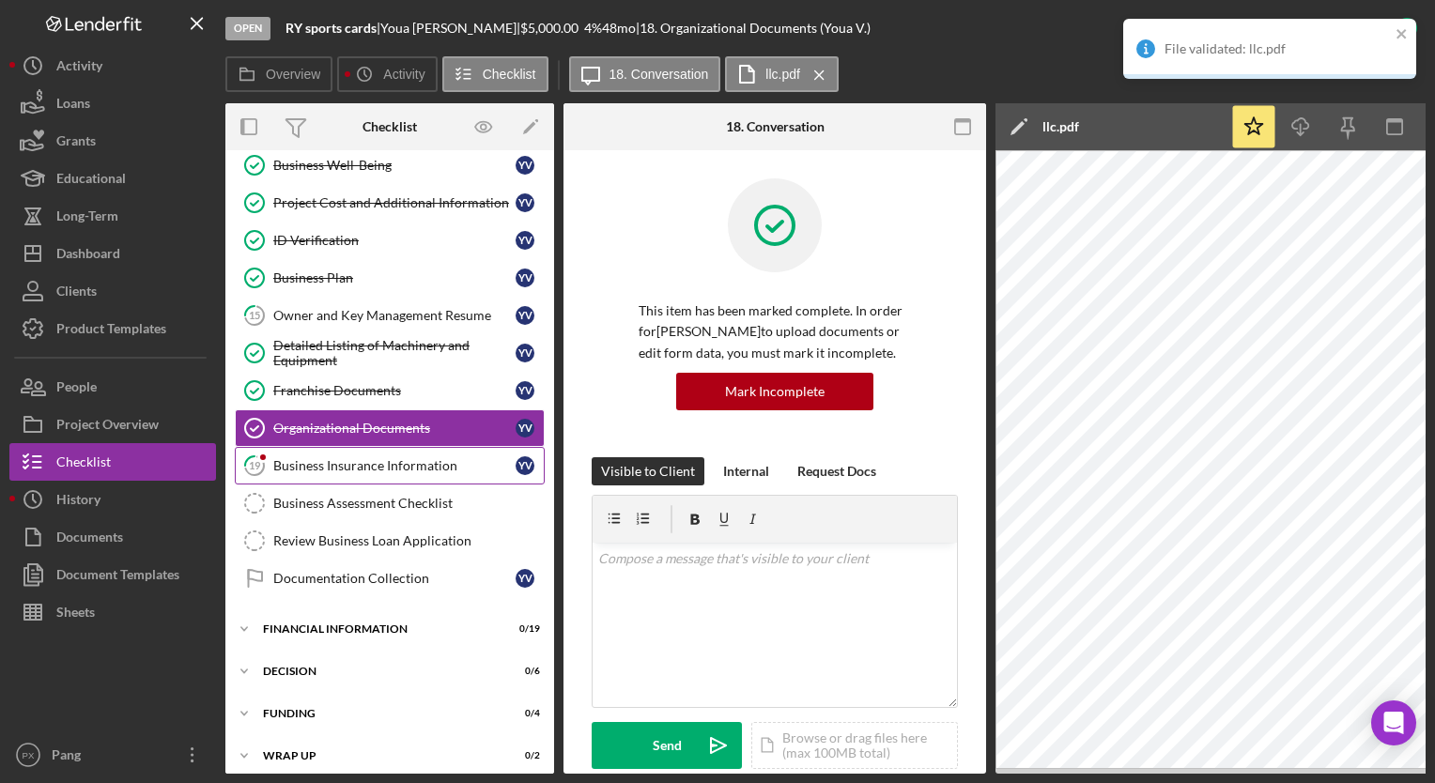
click at [395, 459] on div "Business Insurance Information" at bounding box center [394, 465] width 242 height 15
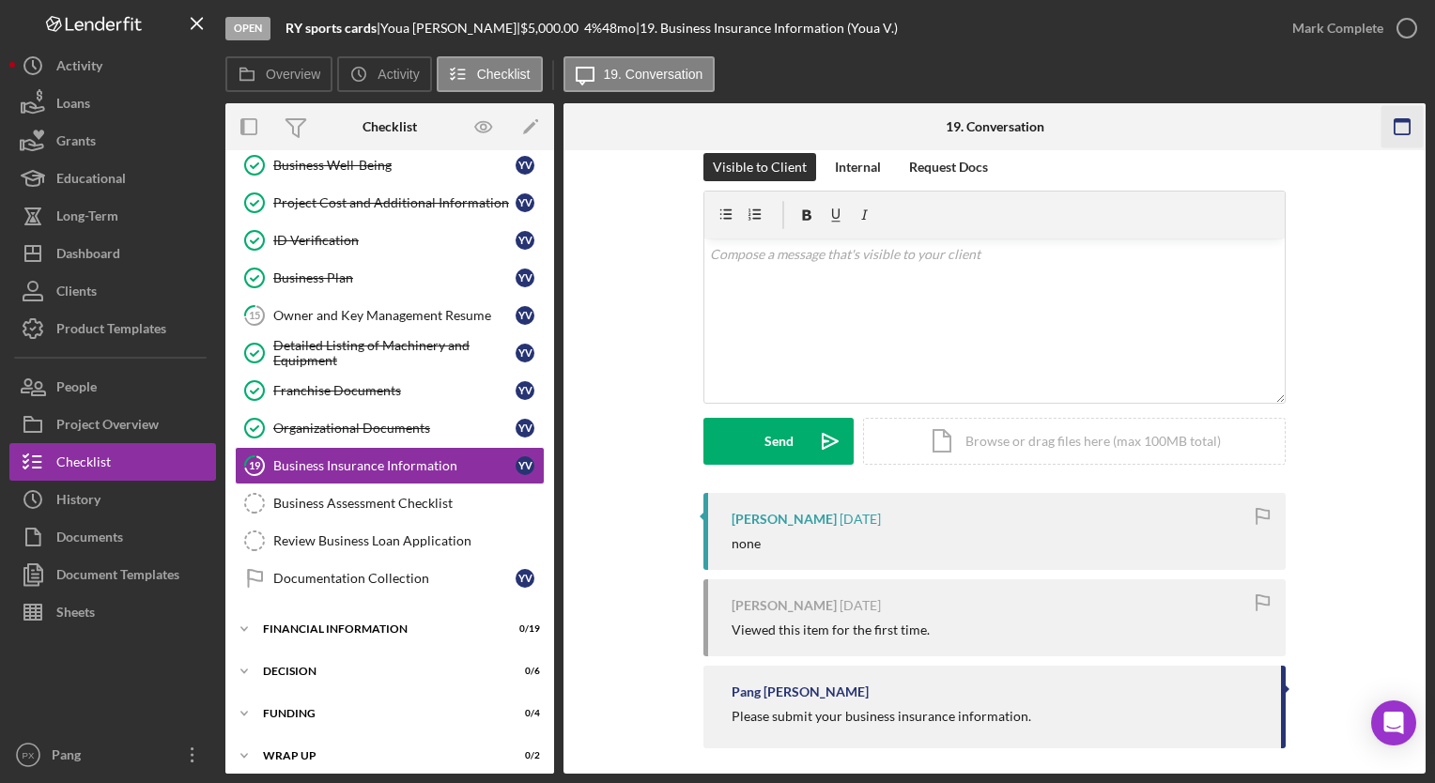
scroll to position [36, 0]
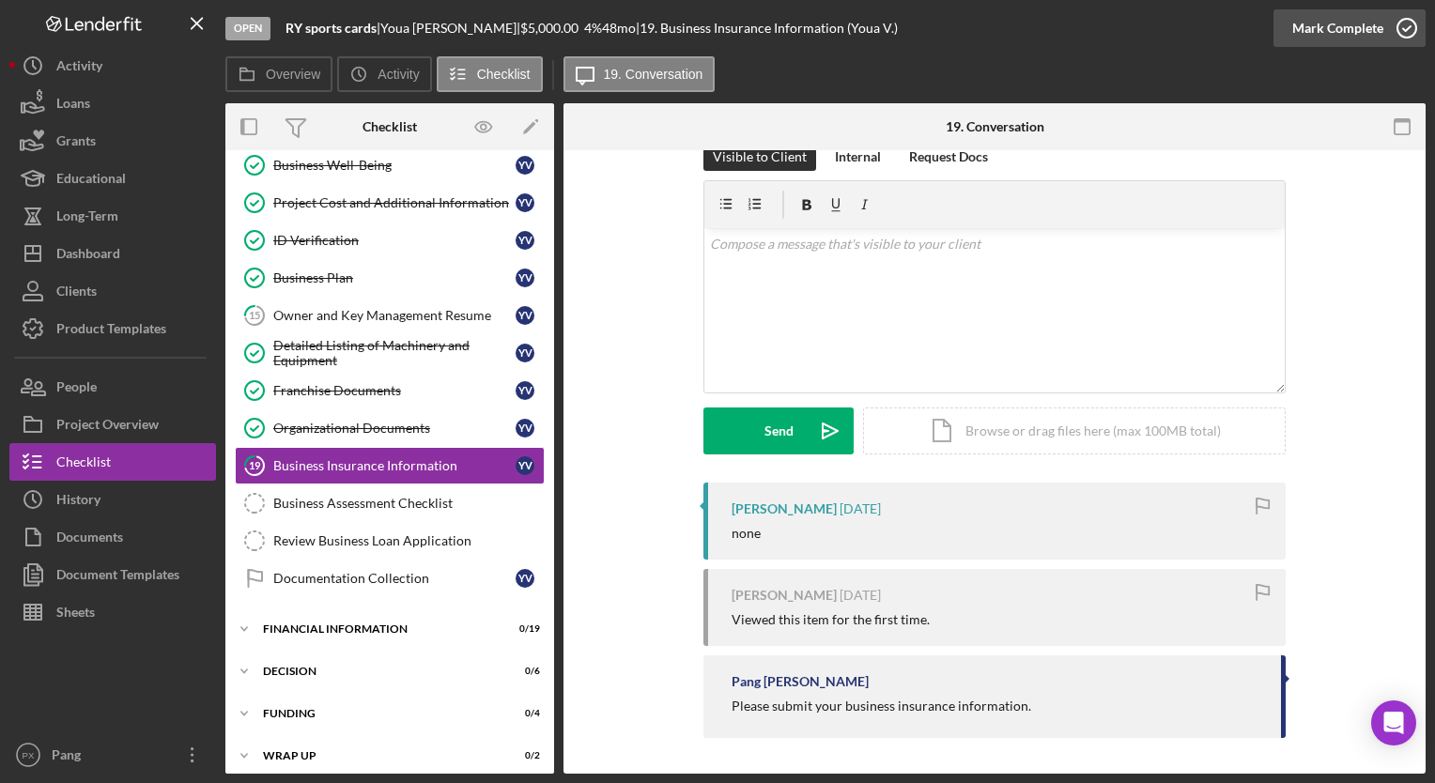
click at [1402, 39] on icon "button" at bounding box center [1407, 28] width 47 height 47
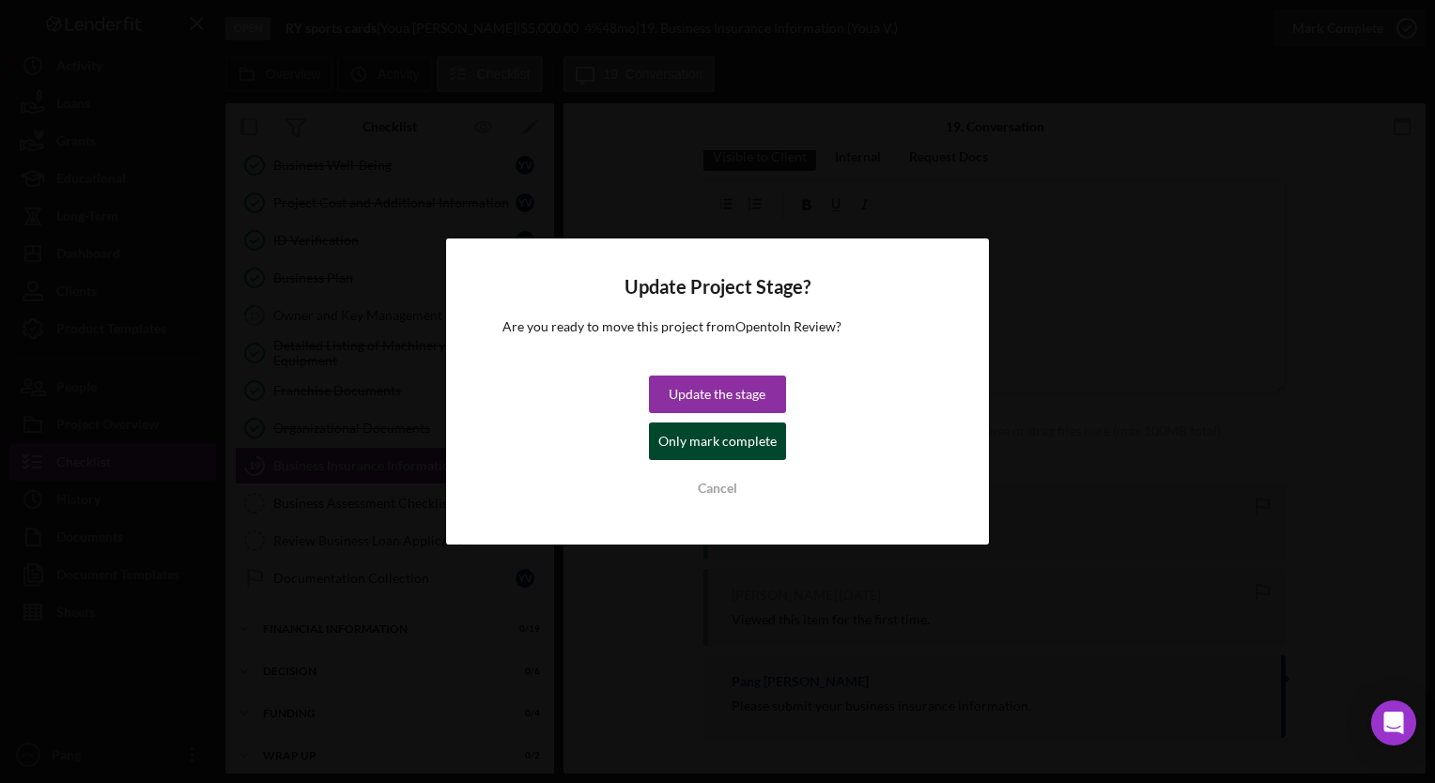
click at [734, 445] on div "Only mark complete" at bounding box center [718, 442] width 118 height 38
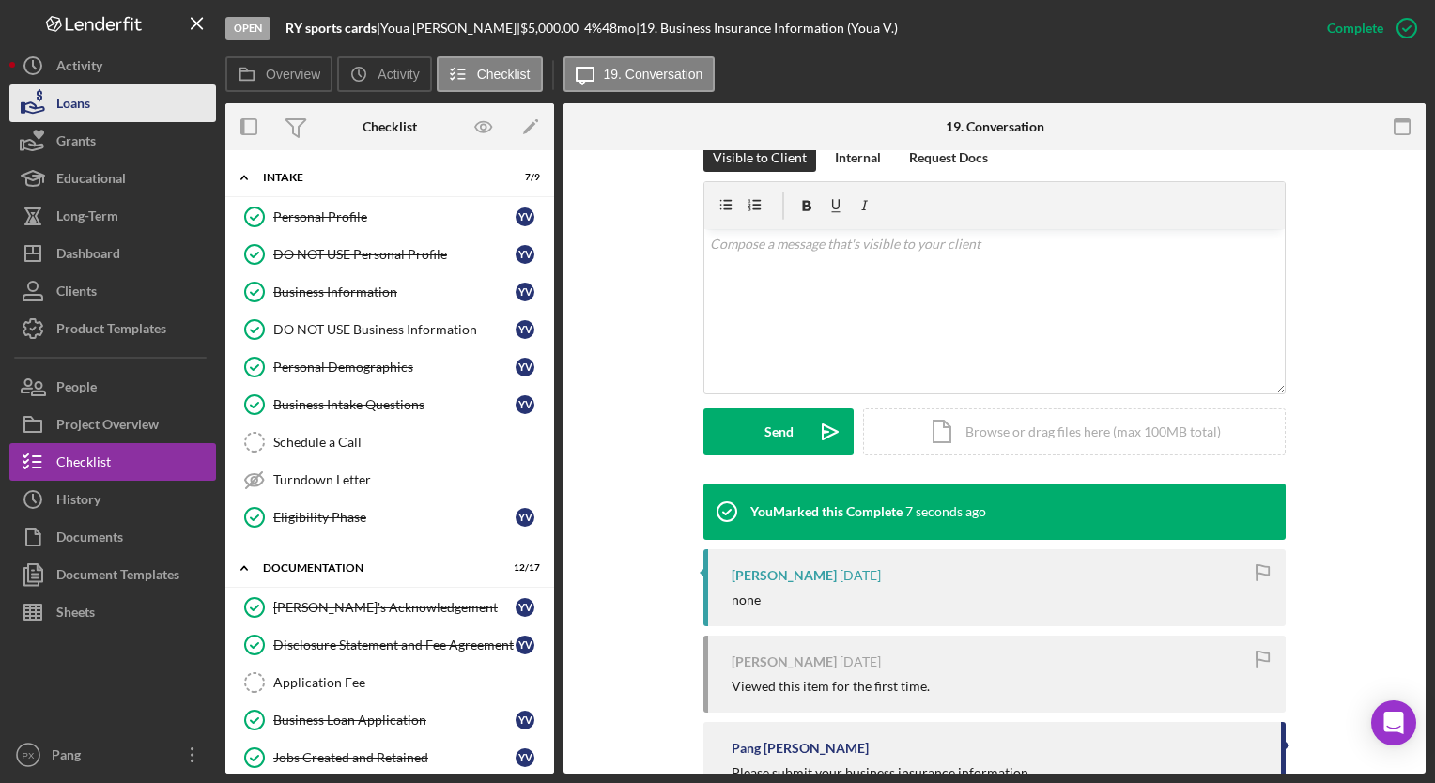
click at [123, 98] on button "Loans" at bounding box center [112, 104] width 207 height 38
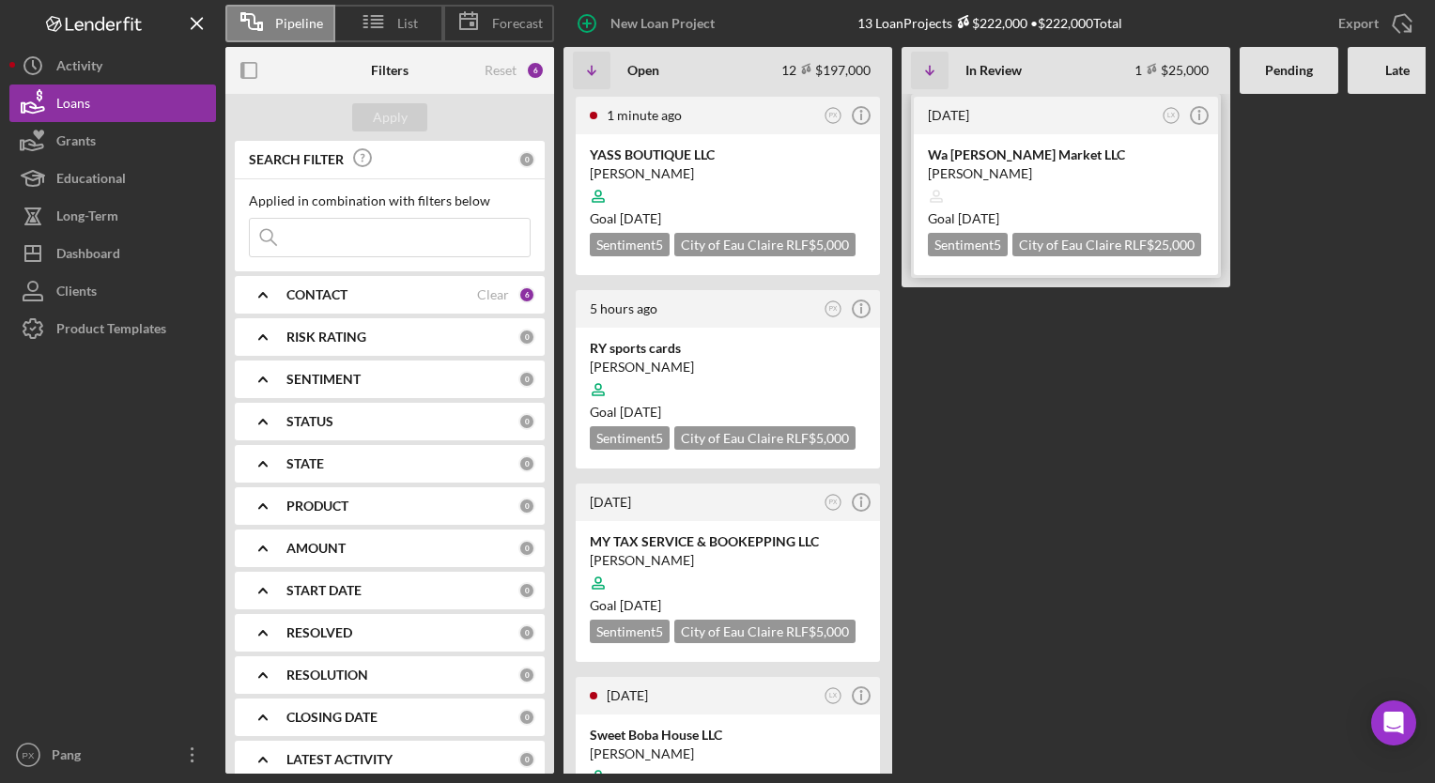
click at [995, 167] on div "Bao Vue" at bounding box center [1066, 173] width 276 height 19
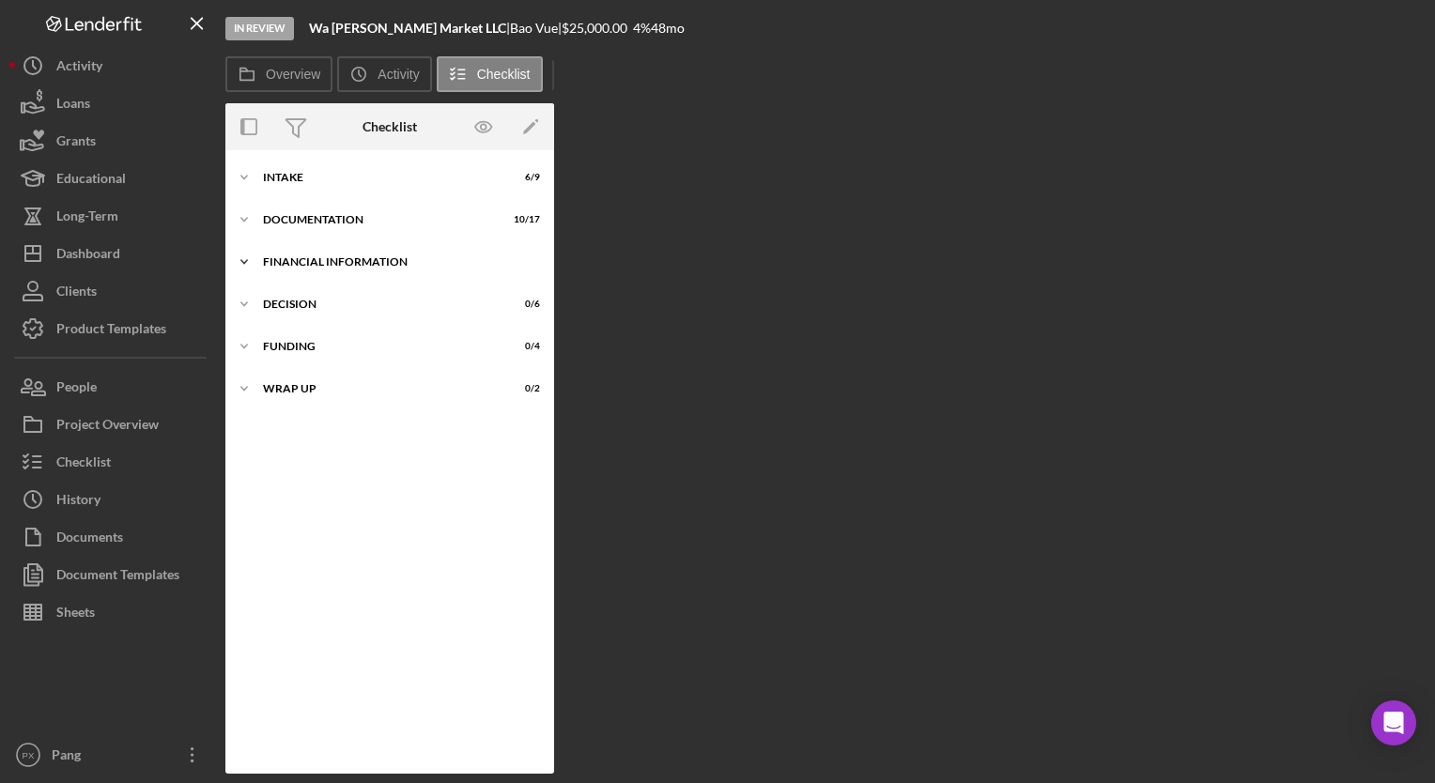
click at [335, 247] on div "Icon/Expander Financial Information 0 / 19" at bounding box center [389, 262] width 329 height 38
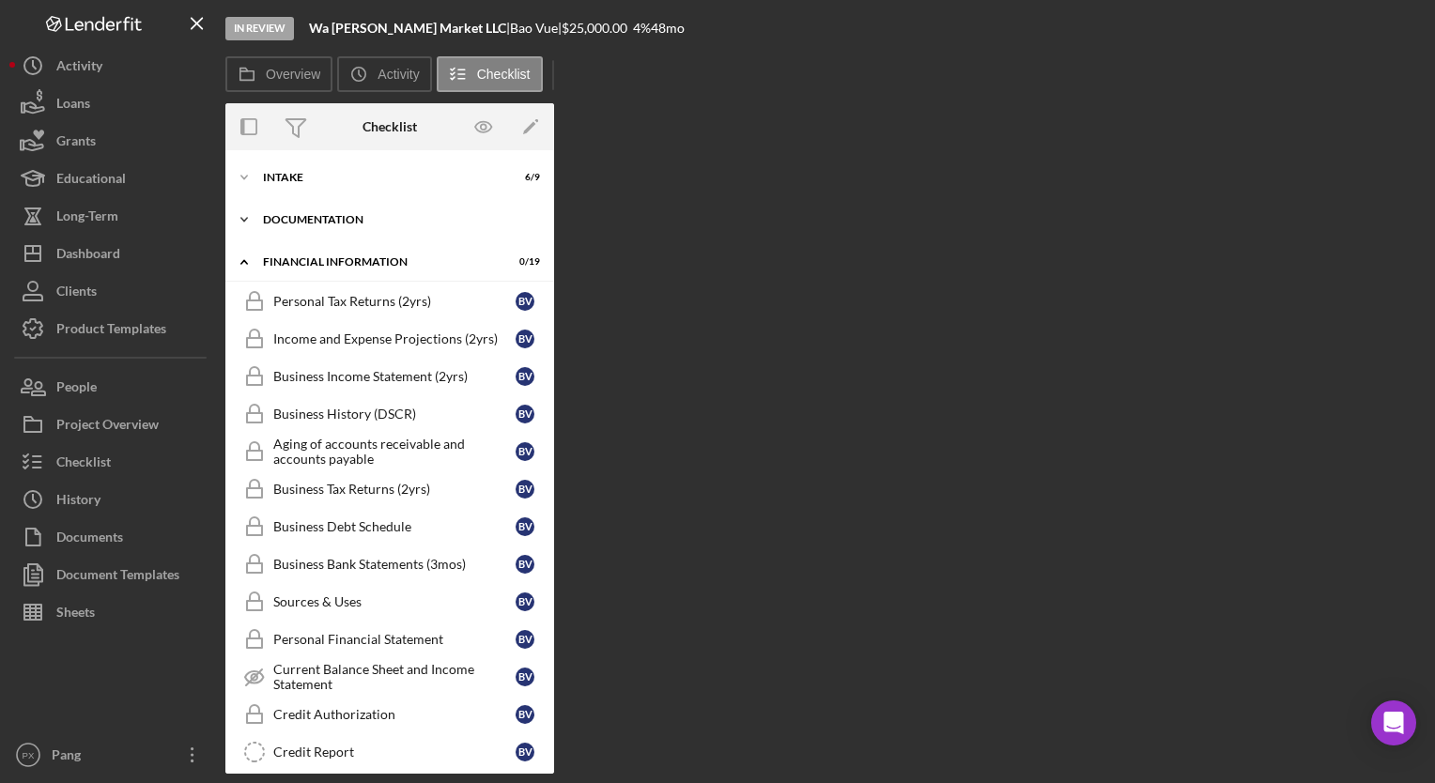
click at [360, 220] on div "Documentation" at bounding box center [397, 219] width 268 height 11
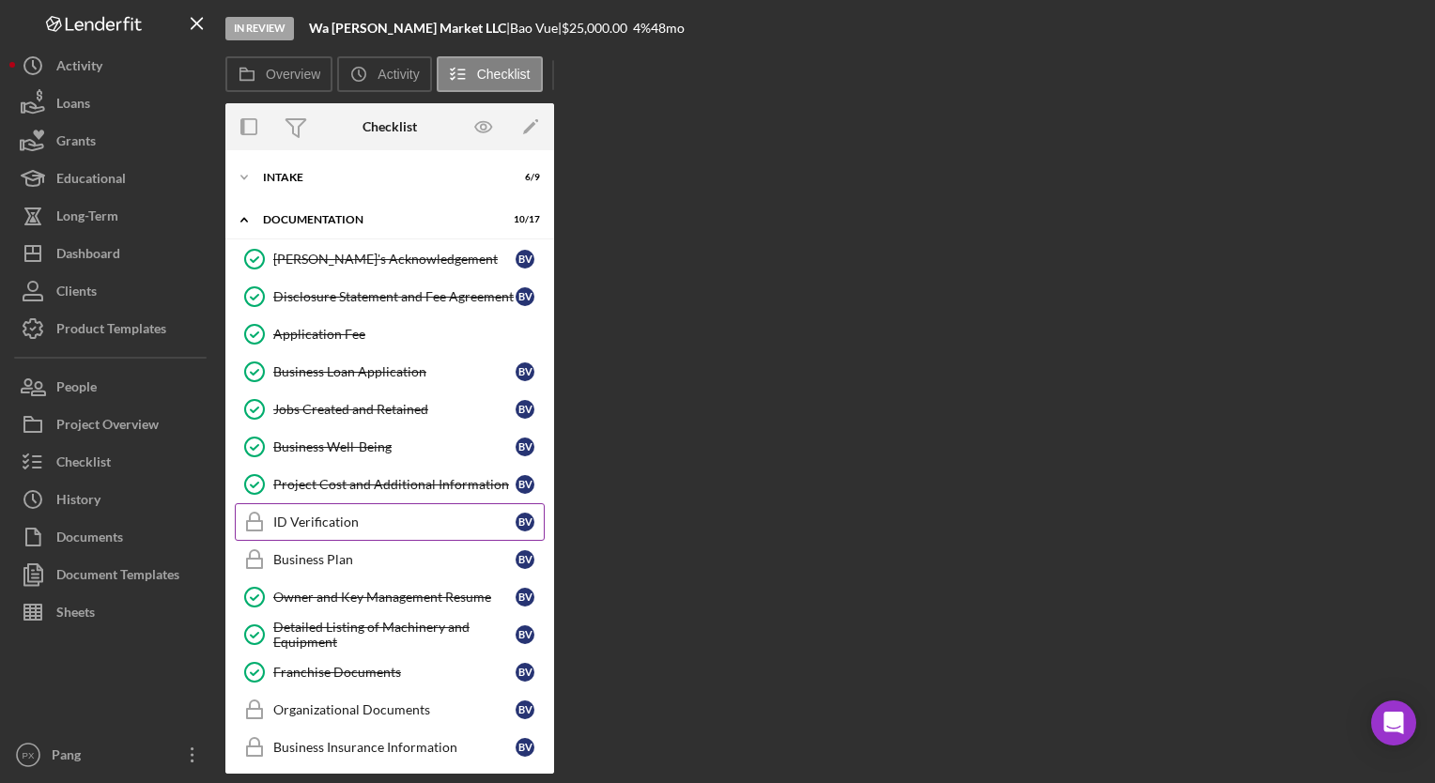
scroll to position [94, 0]
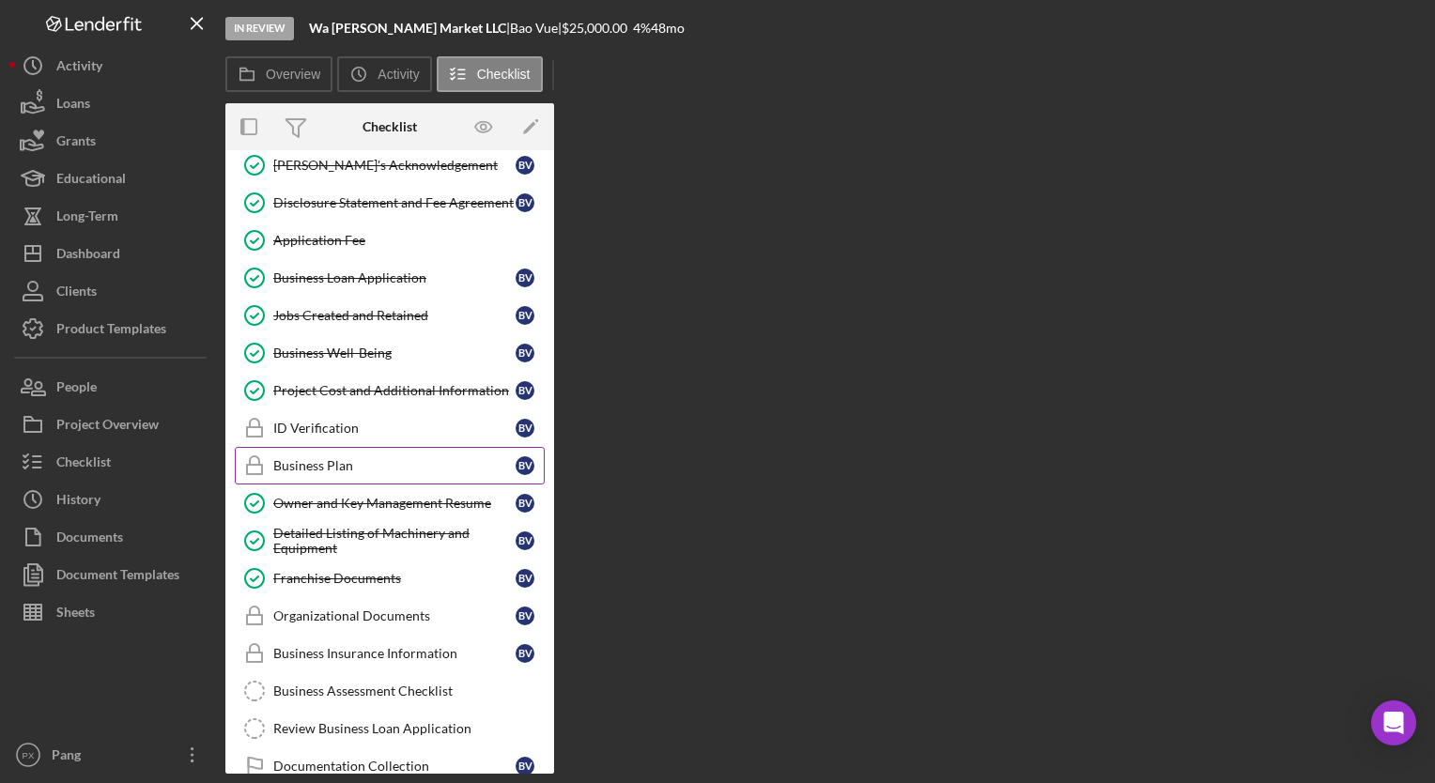
click at [363, 464] on div "Business Plan" at bounding box center [394, 465] width 242 height 15
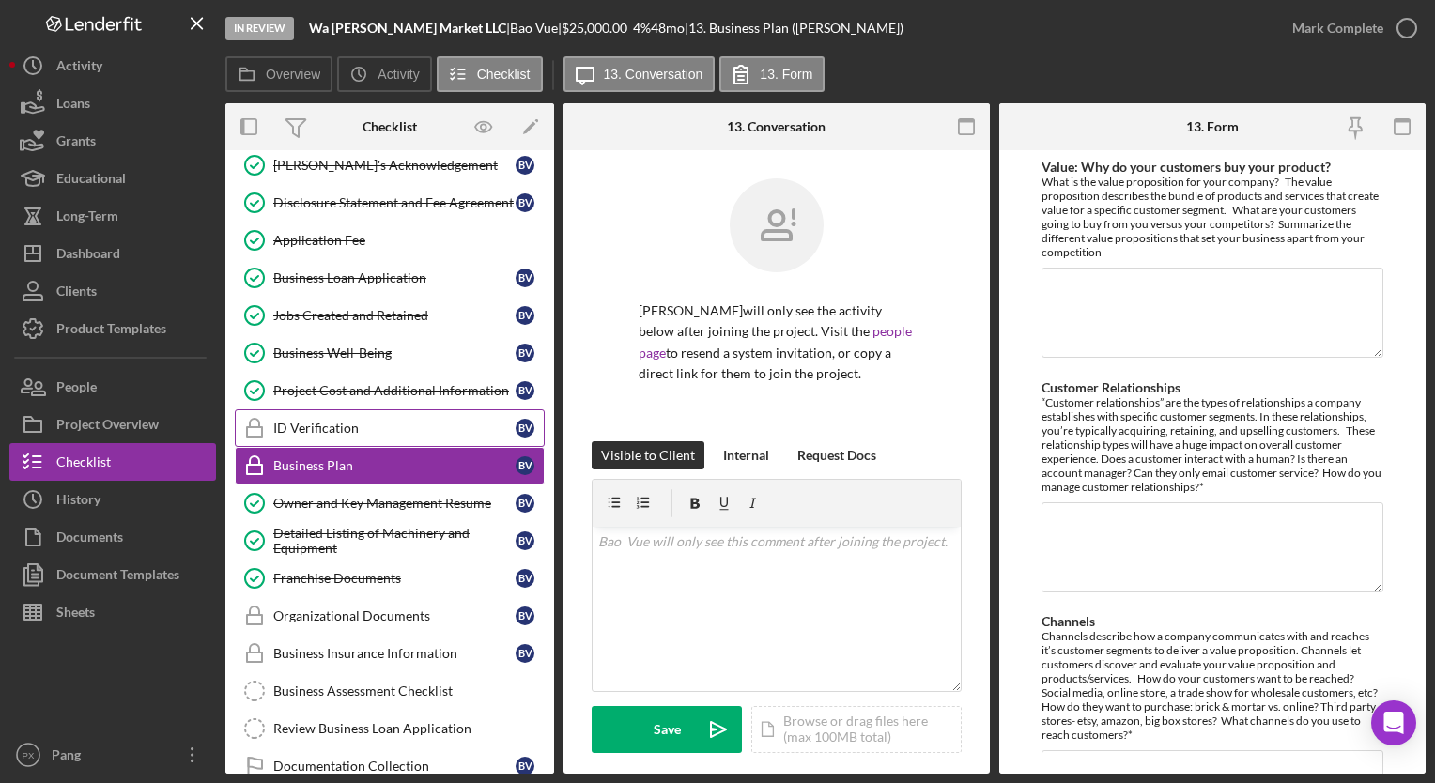
click at [312, 423] on div "ID Verification" at bounding box center [394, 428] width 242 height 15
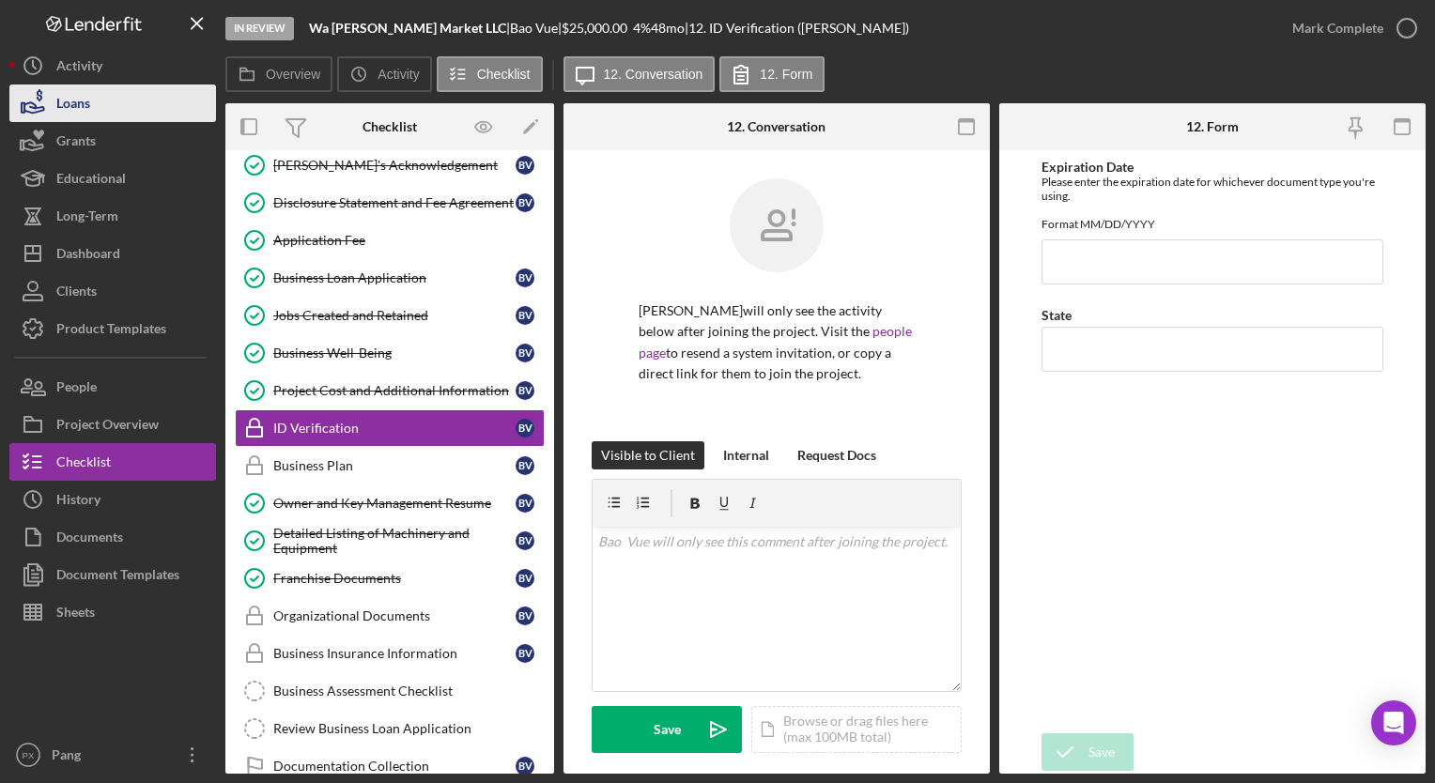
click at [90, 107] on button "Loans" at bounding box center [112, 104] width 207 height 38
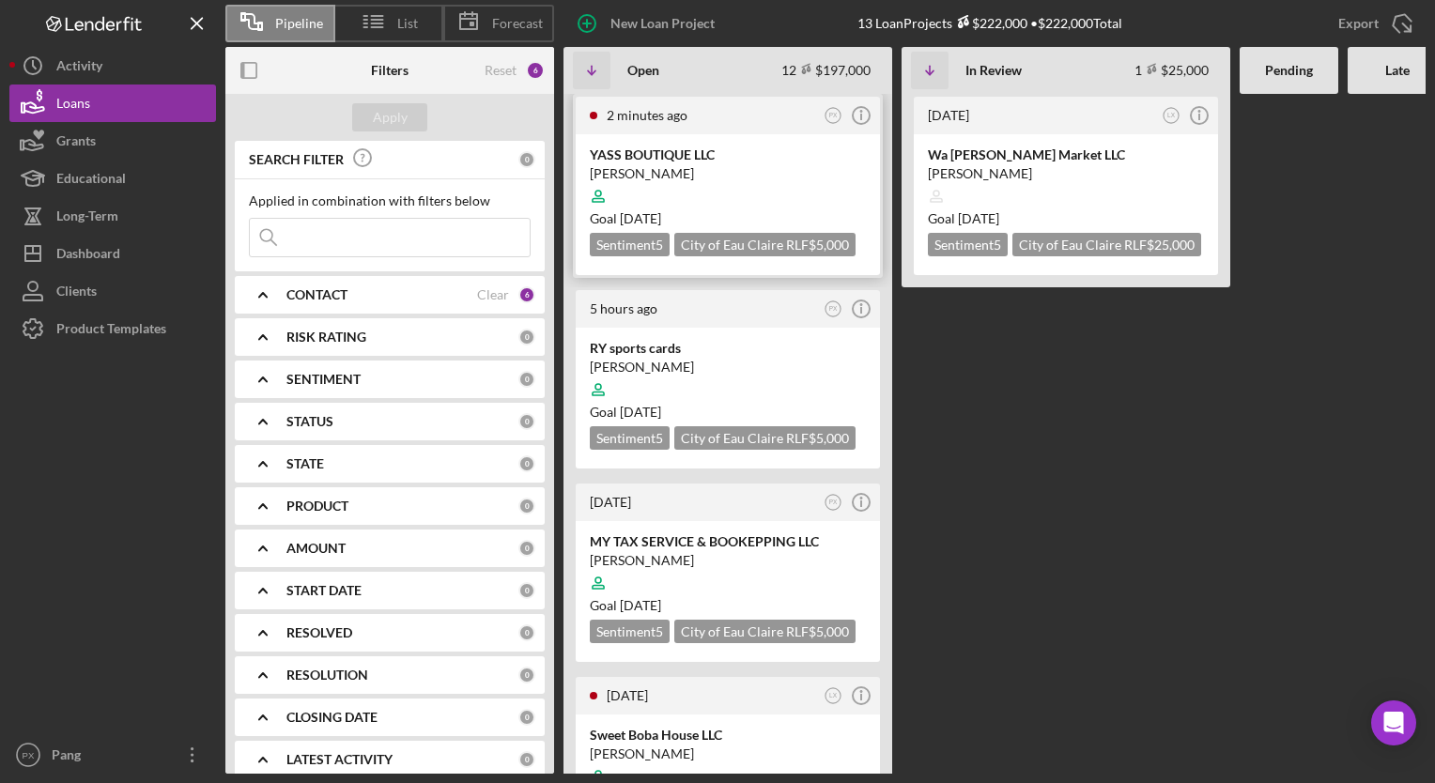
click at [667, 164] on div "YOUA VANG" at bounding box center [728, 173] width 276 height 19
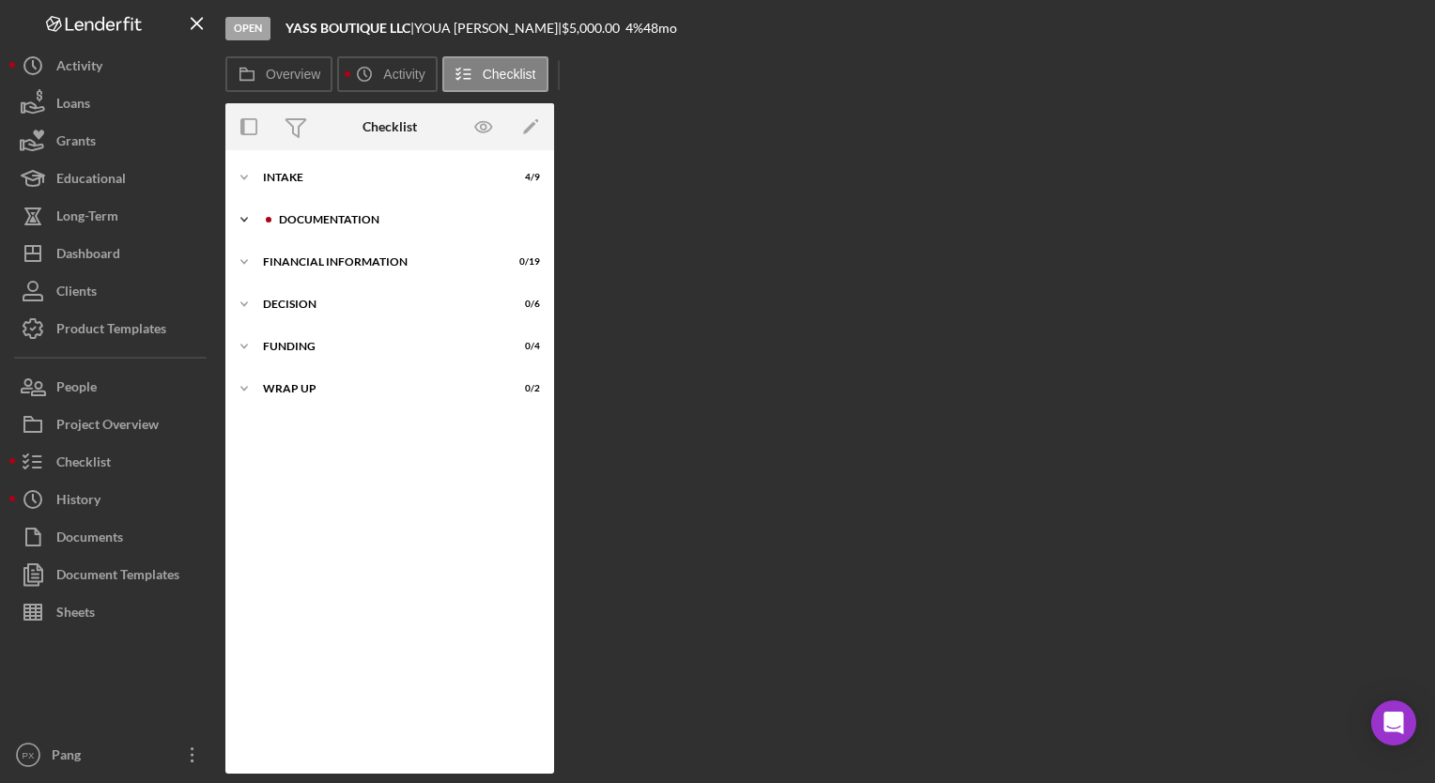
click at [350, 212] on div "Icon/Expander Documentation 12 / 17" at bounding box center [389, 220] width 329 height 38
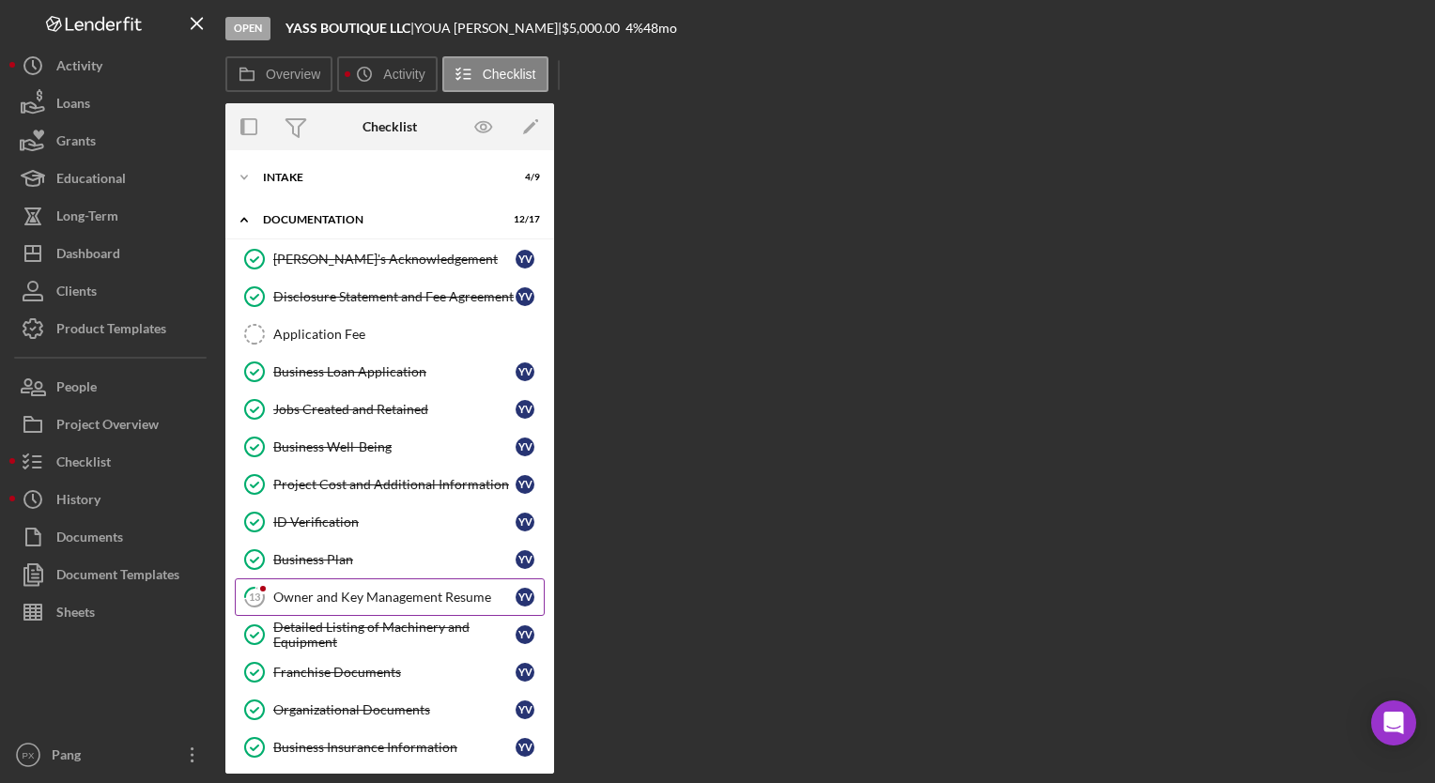
click at [301, 603] on link "13 Owner and Key Management Resume Y V" at bounding box center [390, 598] width 310 height 38
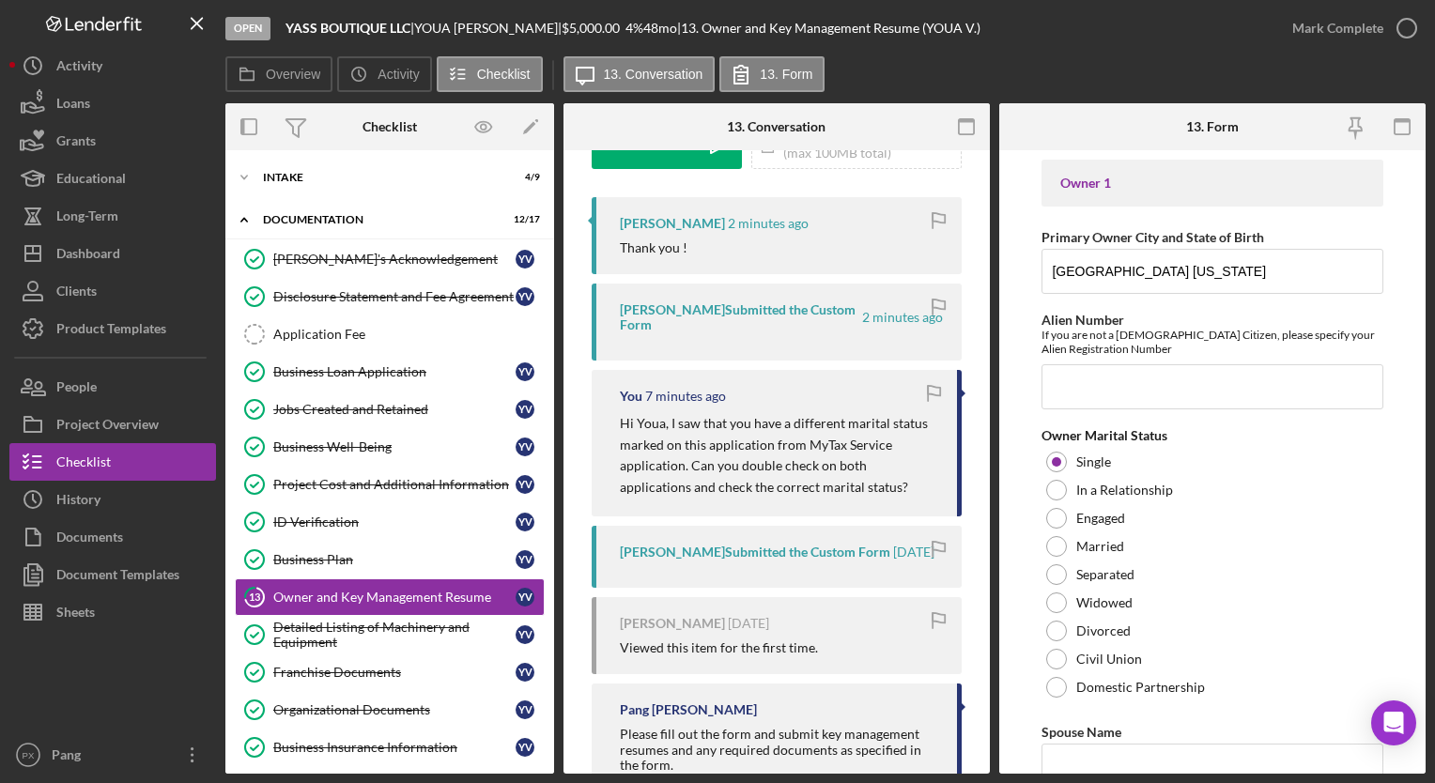
scroll to position [376, 0]
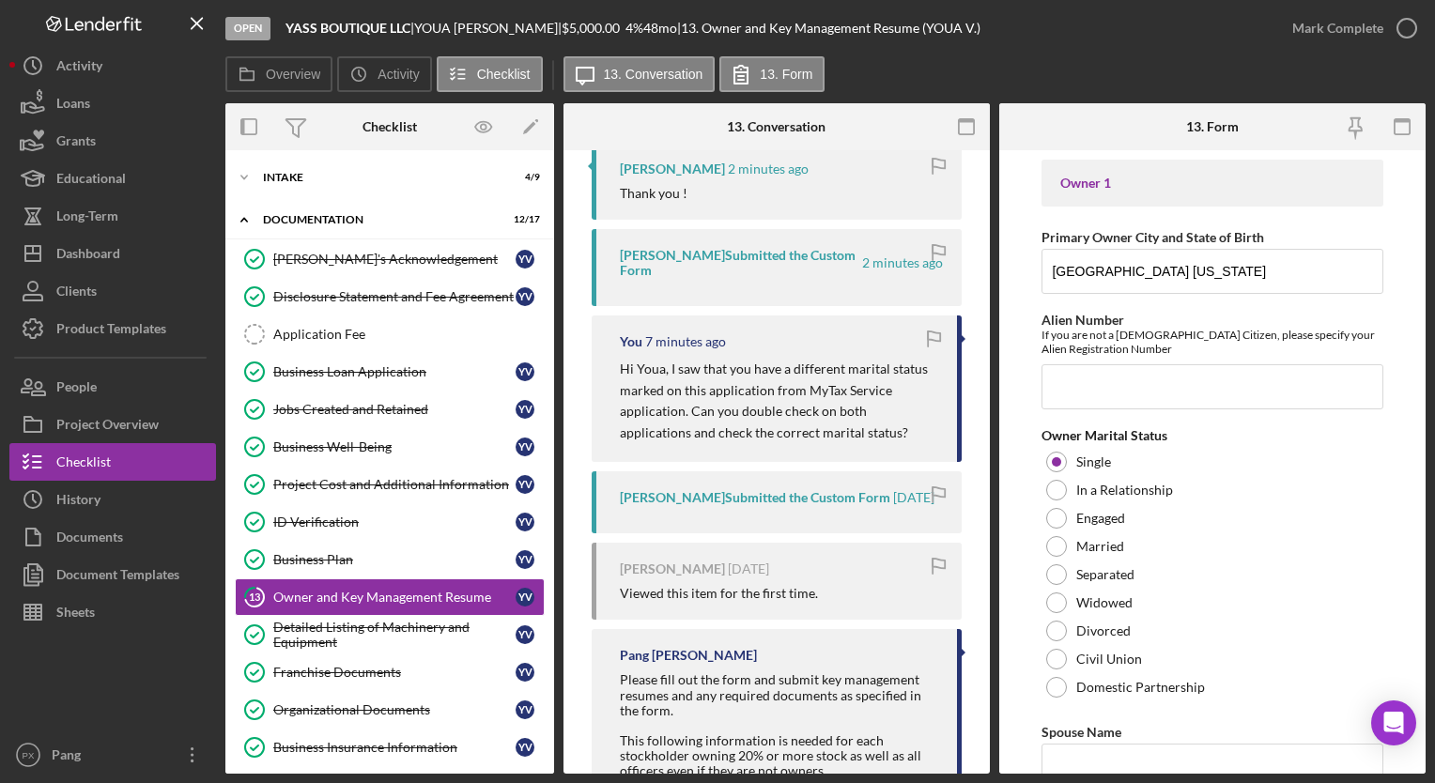
click at [842, 438] on p "Hi Youa, I saw that you have a different marital status marked on this applicat…" at bounding box center [779, 401] width 318 height 85
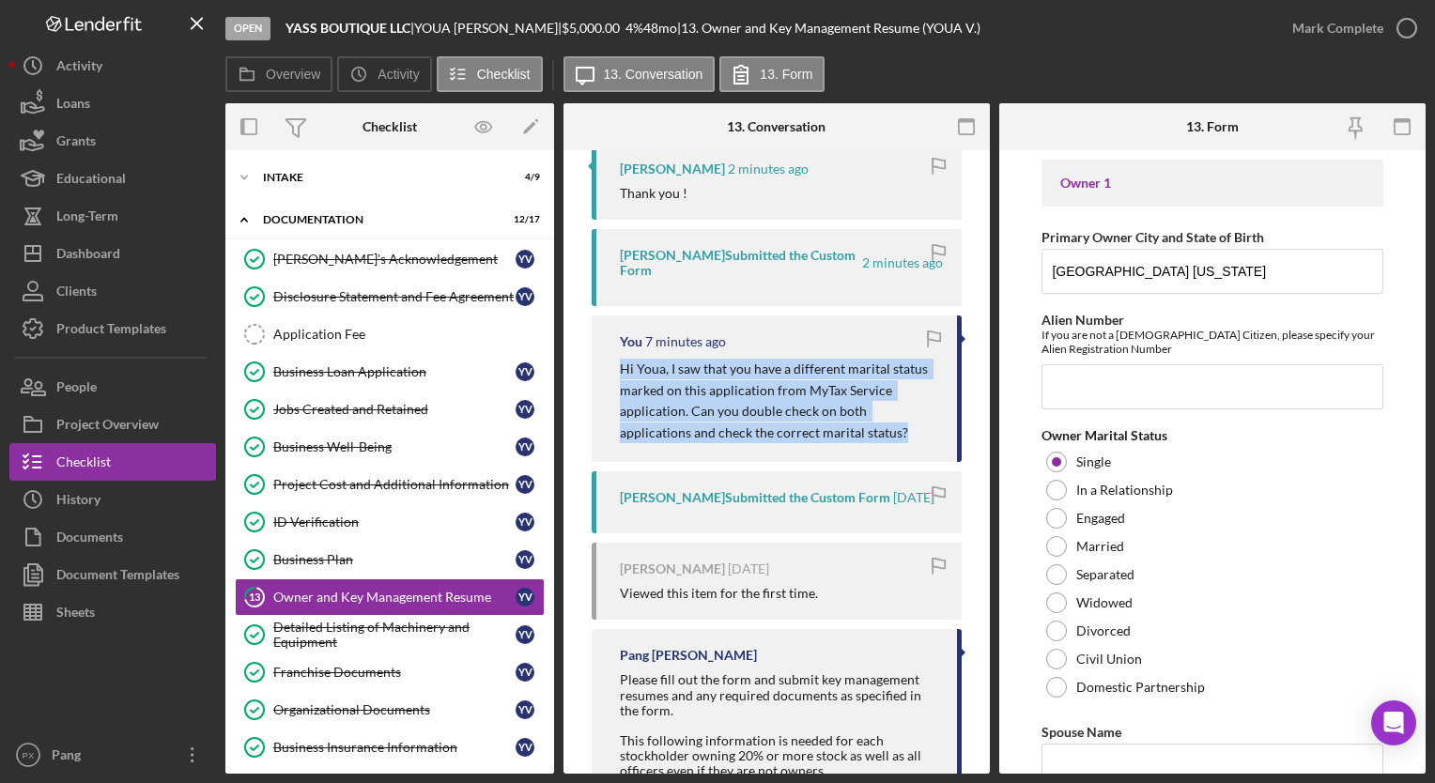
drag, startPoint x: 837, startPoint y: 432, endPoint x: 612, endPoint y: 368, distance: 234.3
click at [612, 368] on div "You 7 minutes ago Hi Youa, I saw that you have a different marital status marke…" at bounding box center [777, 389] width 370 height 147
drag, startPoint x: 612, startPoint y: 368, endPoint x: 716, endPoint y: 397, distance: 108.3
copy p "Hi Youa, I saw that you have a different marital status marked on this applicat…"
click at [707, 408] on p "Hi Youa, I saw that you have a different marital status marked on this applicat…" at bounding box center [779, 401] width 318 height 85
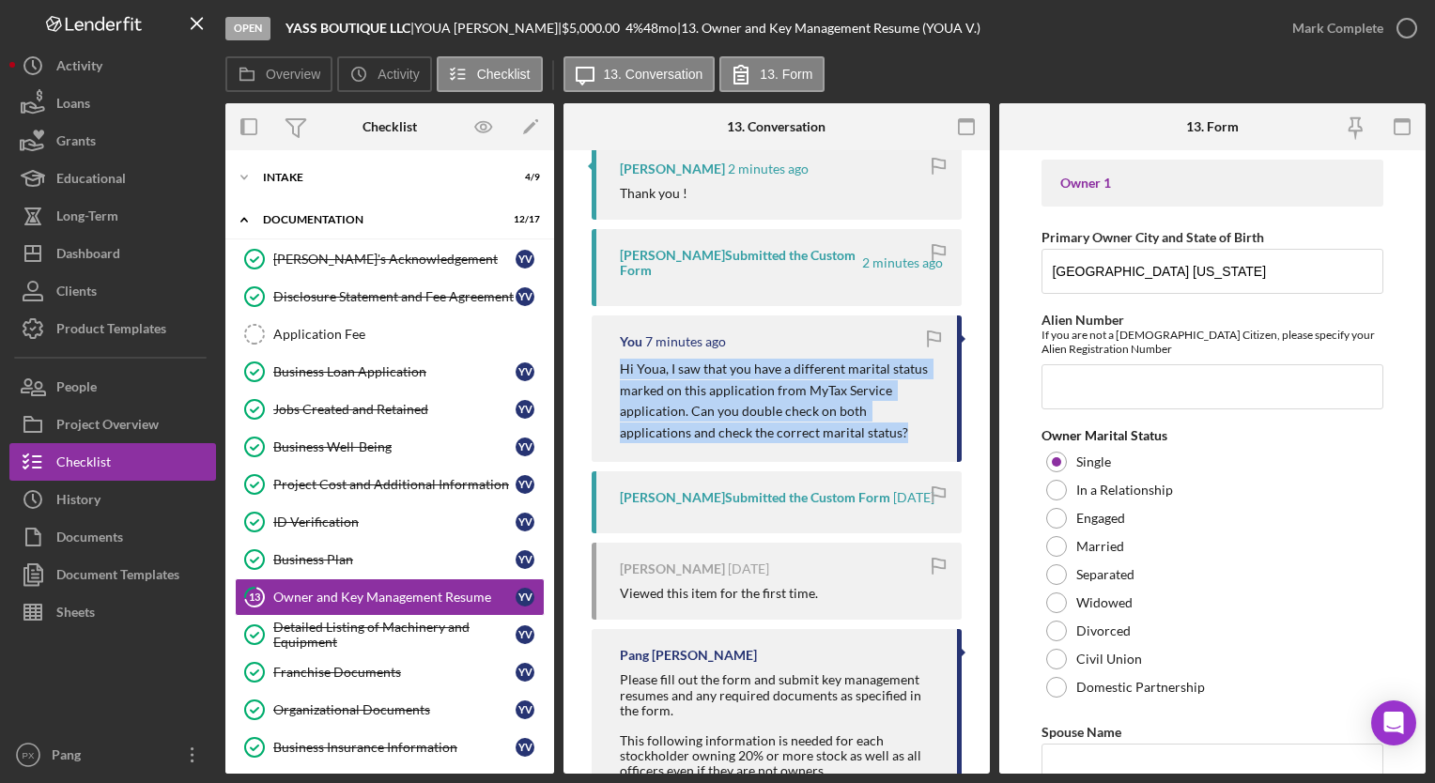
click at [843, 456] on div "You 7 minutes ago Hi Youa, I saw that you have a different marital status marke…" at bounding box center [777, 389] width 370 height 147
click at [1407, 25] on icon "button" at bounding box center [1407, 28] width 47 height 47
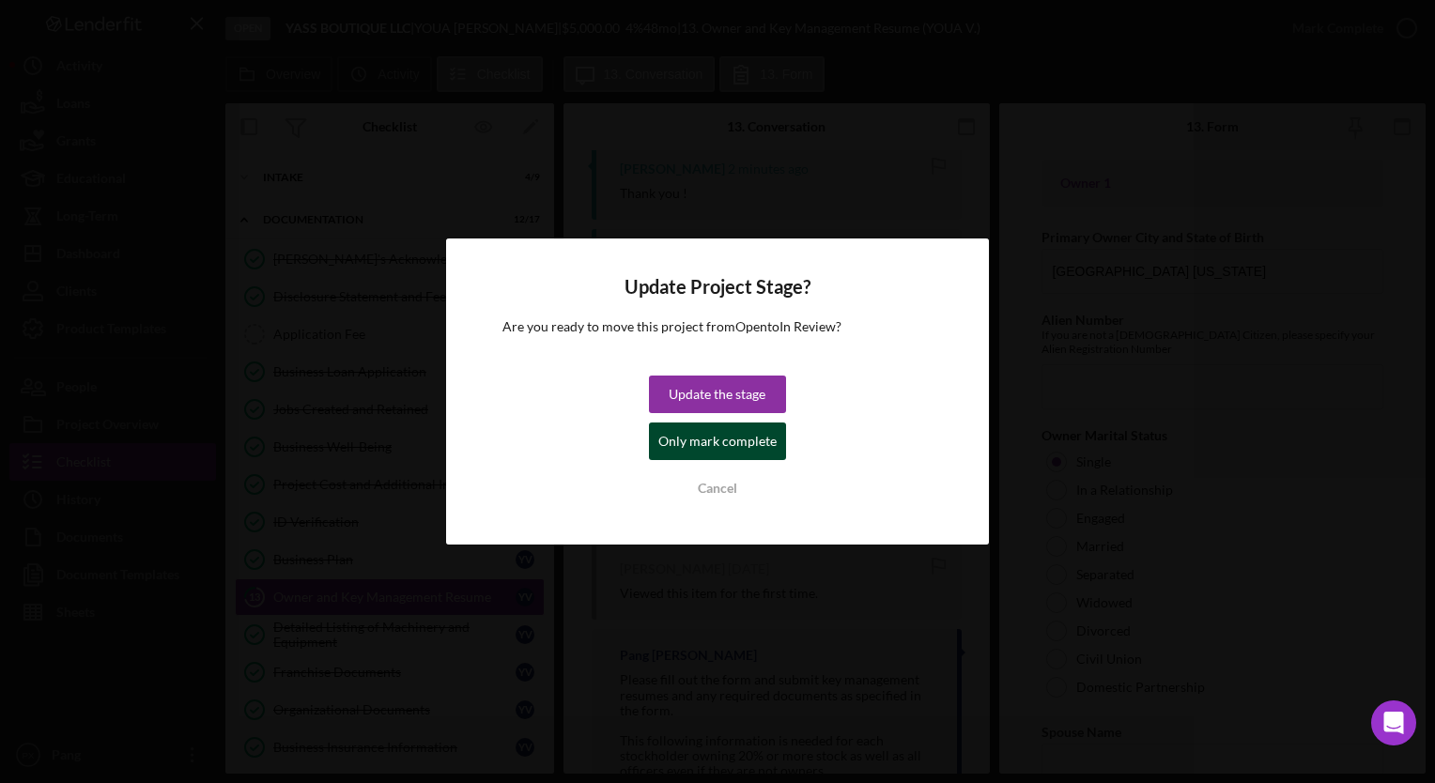
click at [737, 438] on div "Only mark complete" at bounding box center [718, 442] width 118 height 38
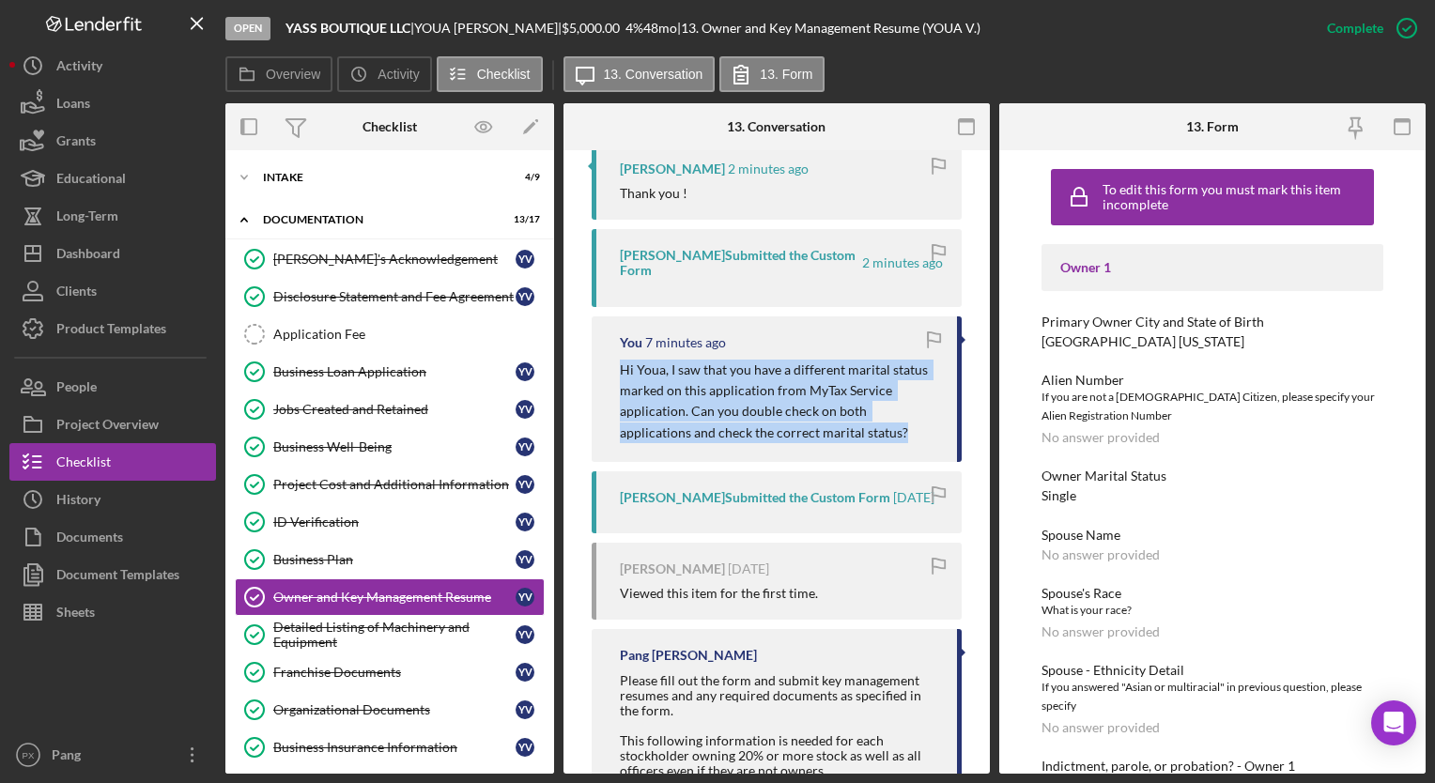
scroll to position [717, 0]
click at [951, 439] on div "You 7 minutes ago Hi Youa, I saw that you have a different marital status marke…" at bounding box center [777, 390] width 370 height 147
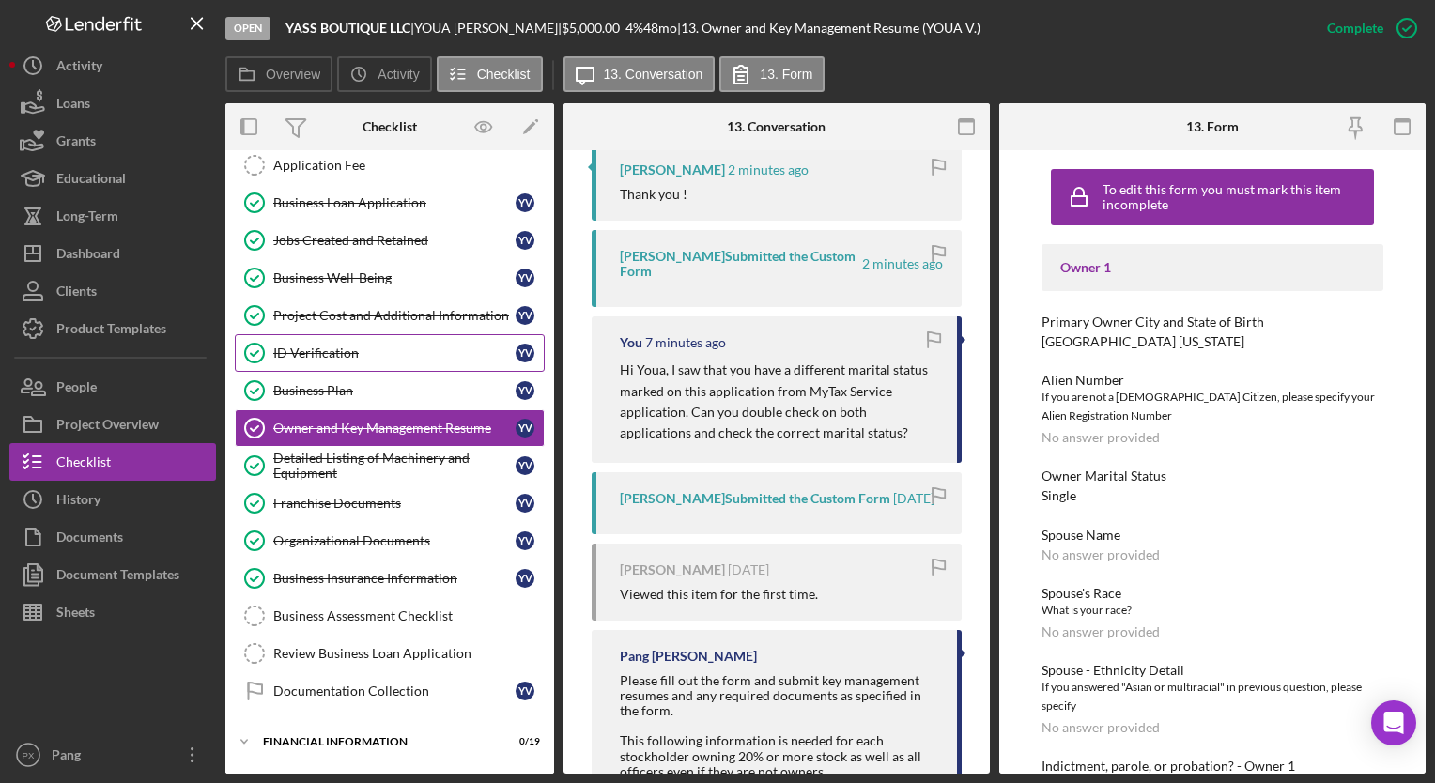
scroll to position [188, 0]
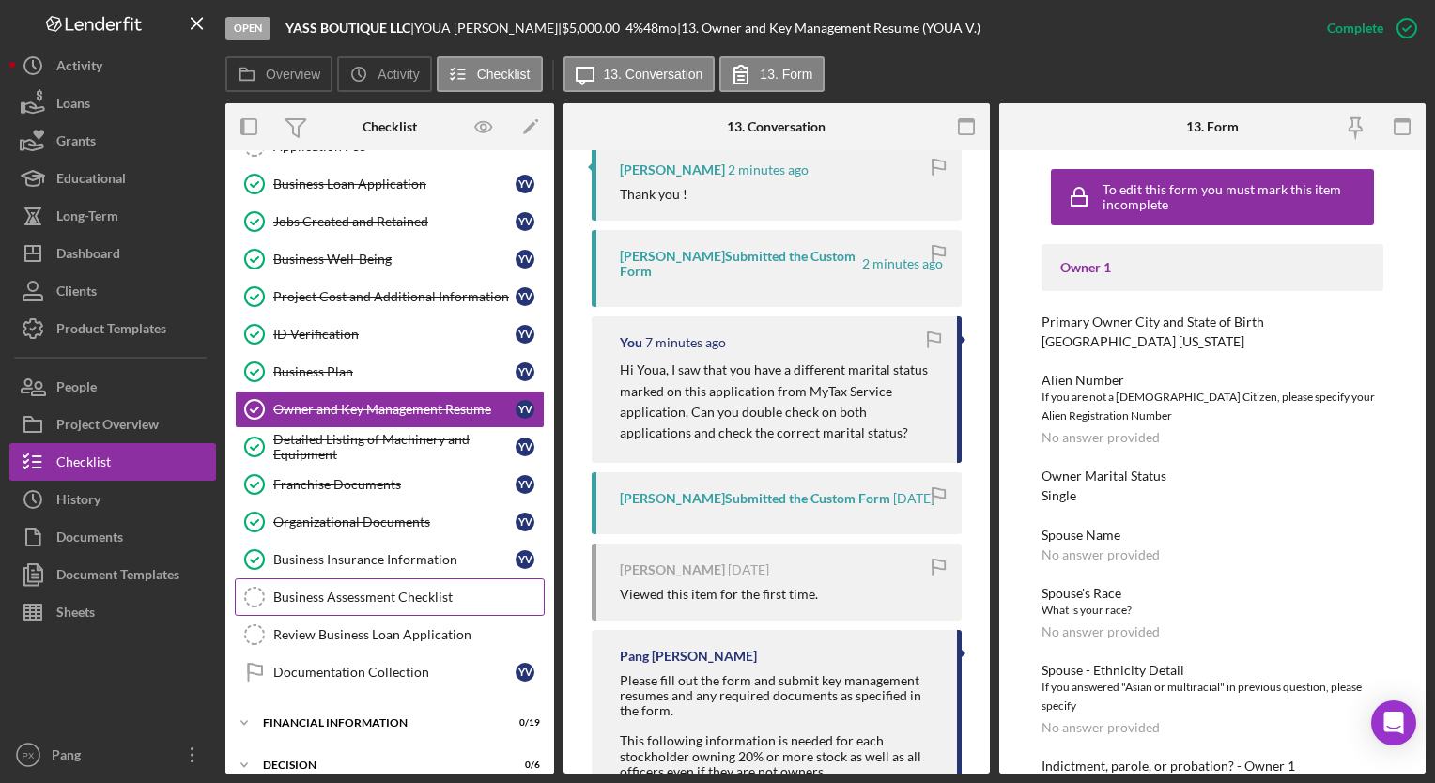
click at [391, 580] on link "Business Assessment Checklist Business Assessment Checklist" at bounding box center [390, 598] width 310 height 38
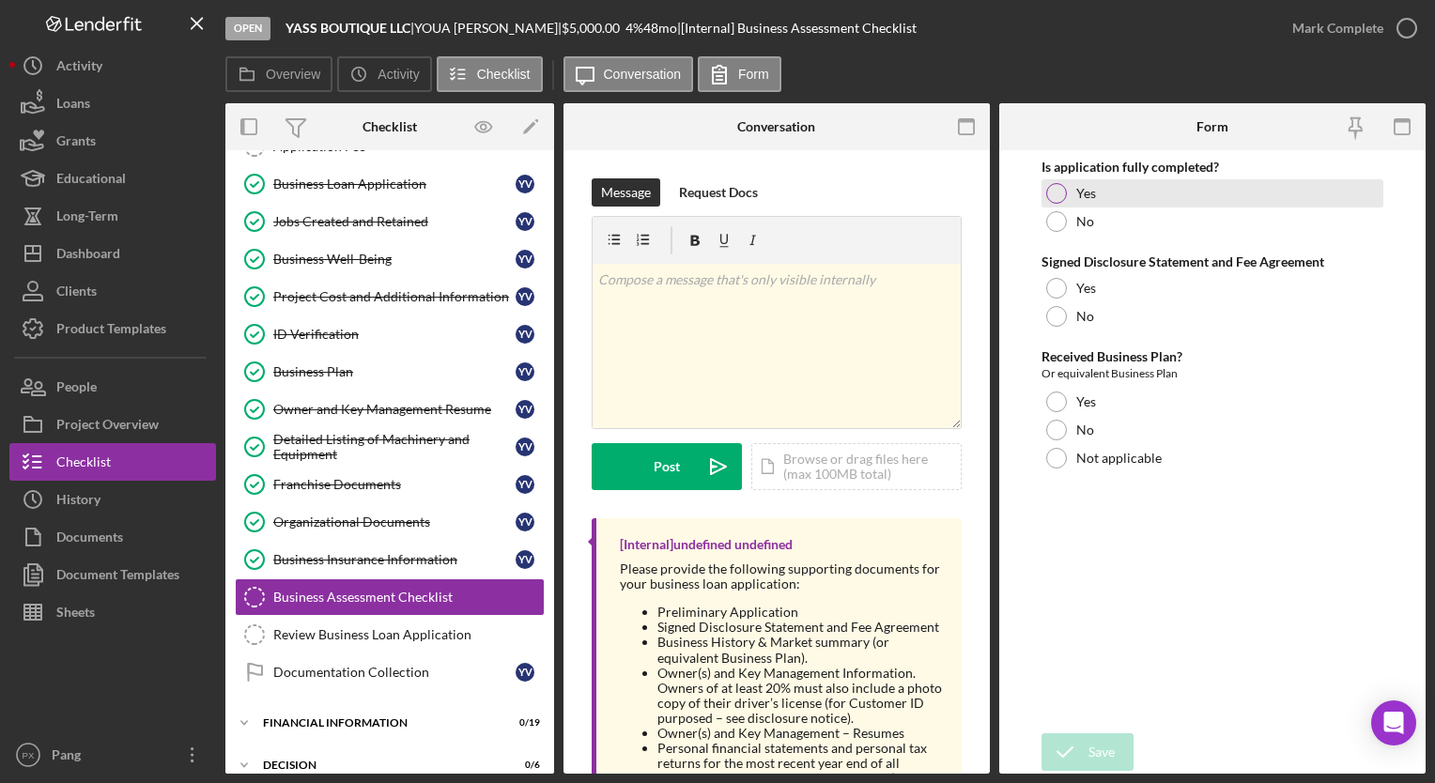
click at [1058, 200] on div at bounding box center [1056, 193] width 21 height 21
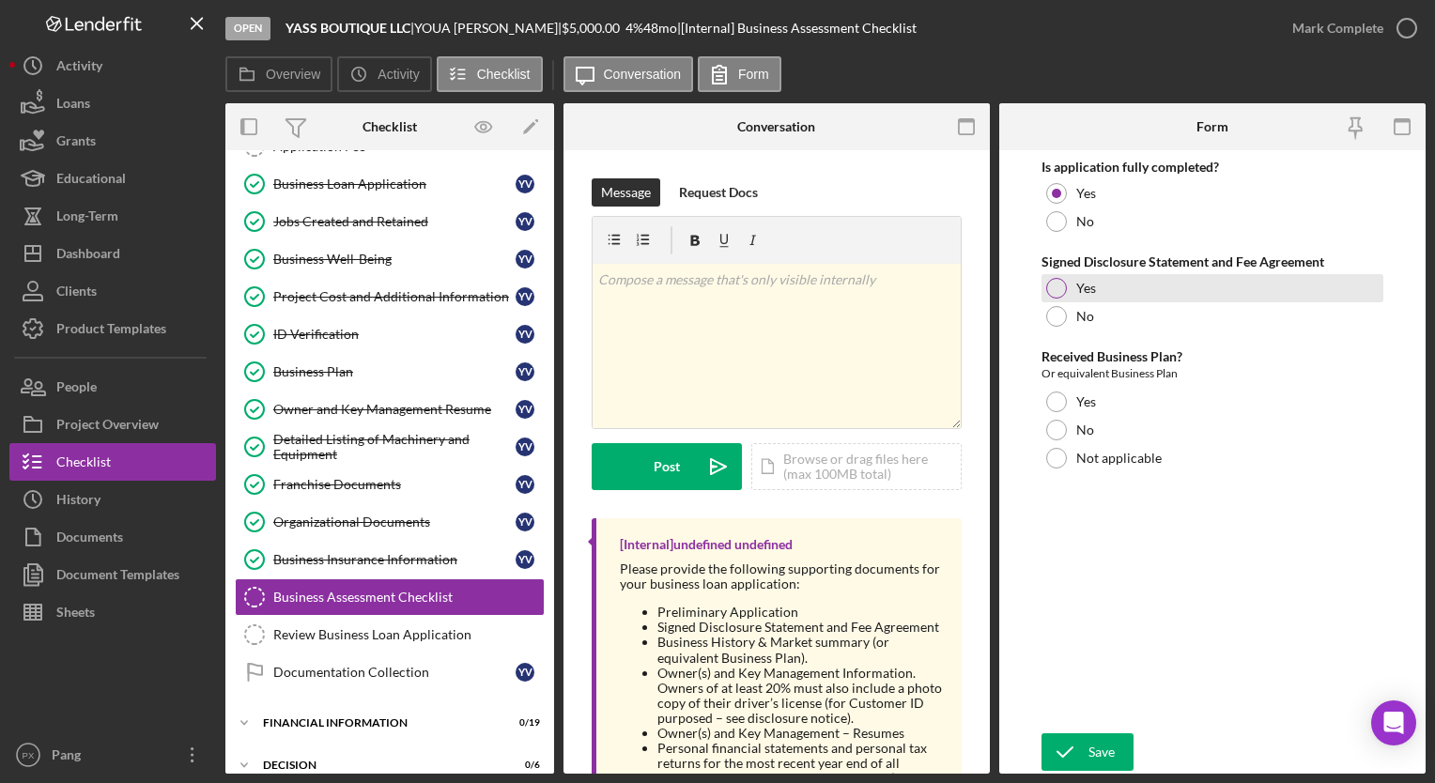
click at [1063, 290] on div at bounding box center [1056, 288] width 21 height 21
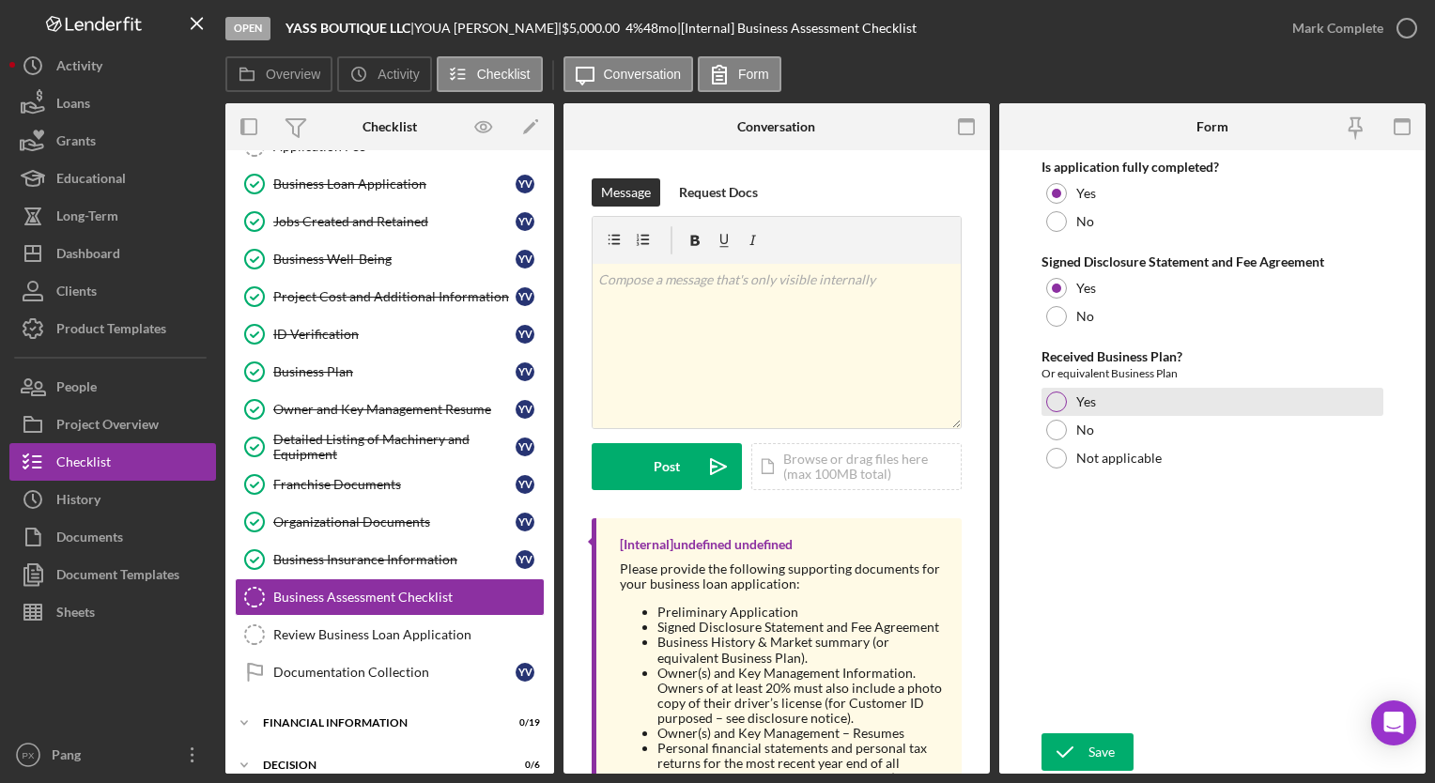
click at [1065, 398] on div at bounding box center [1056, 402] width 21 height 21
click at [1096, 754] on div "Save" at bounding box center [1102, 753] width 26 height 38
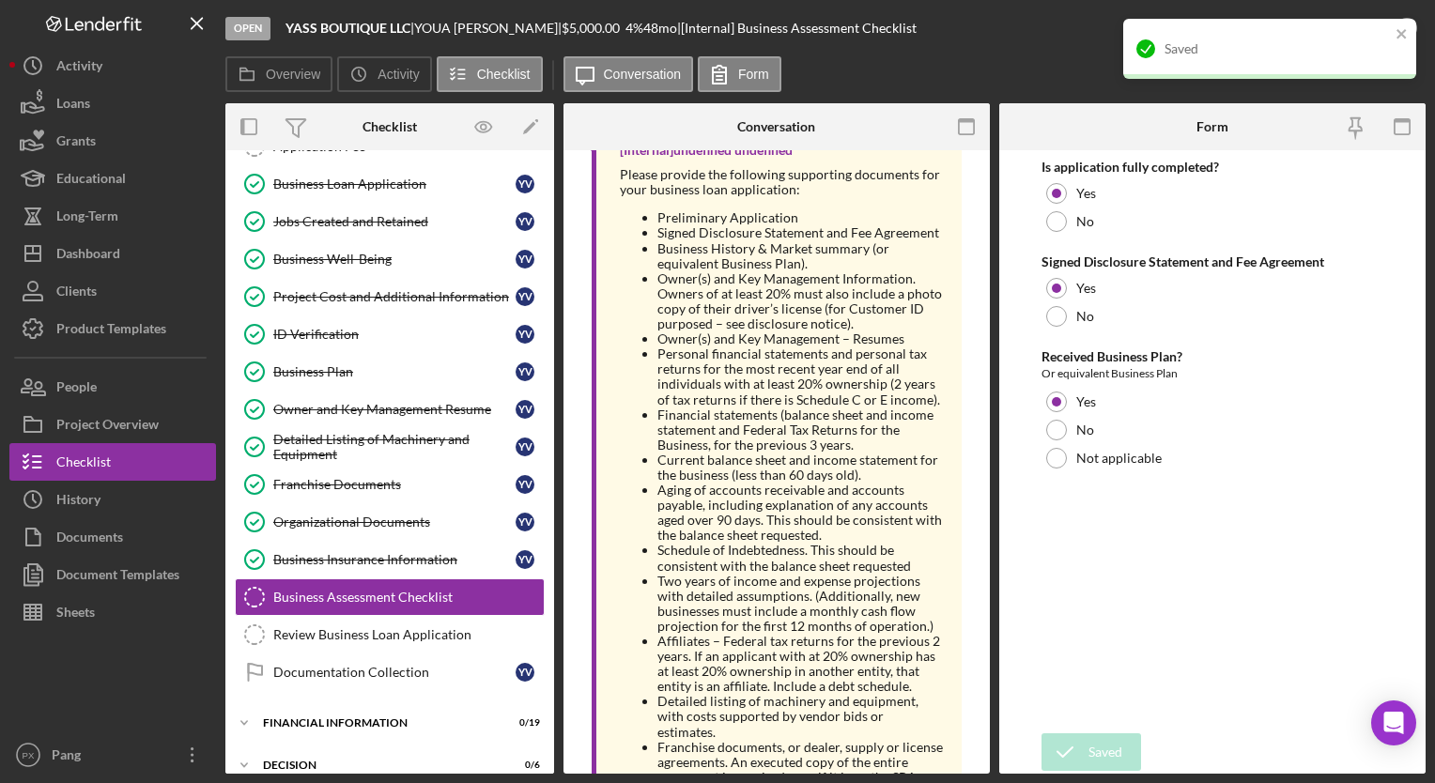
scroll to position [470, 0]
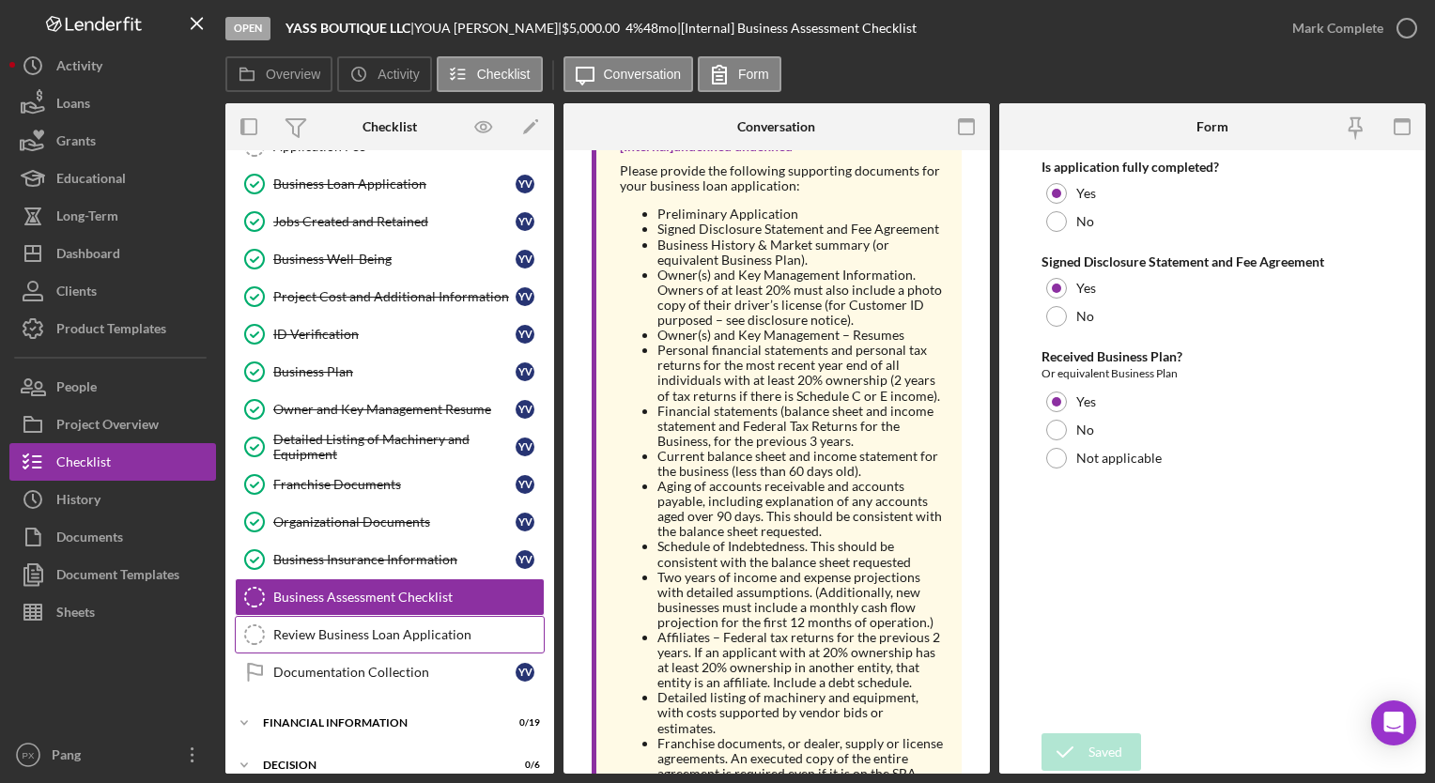
click at [411, 629] on div "Review Business Loan Application" at bounding box center [408, 635] width 271 height 15
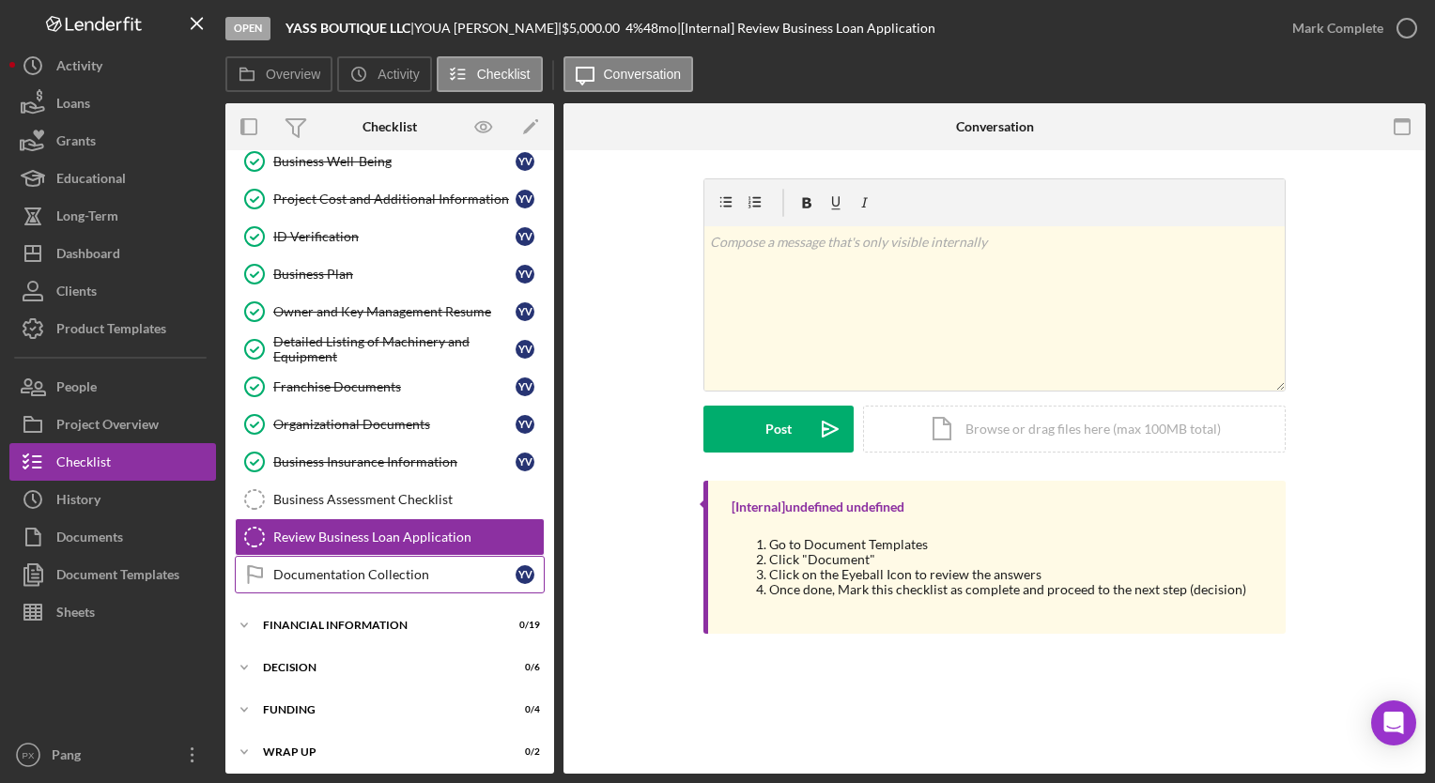
click at [365, 567] on div "Documentation Collection" at bounding box center [394, 574] width 242 height 15
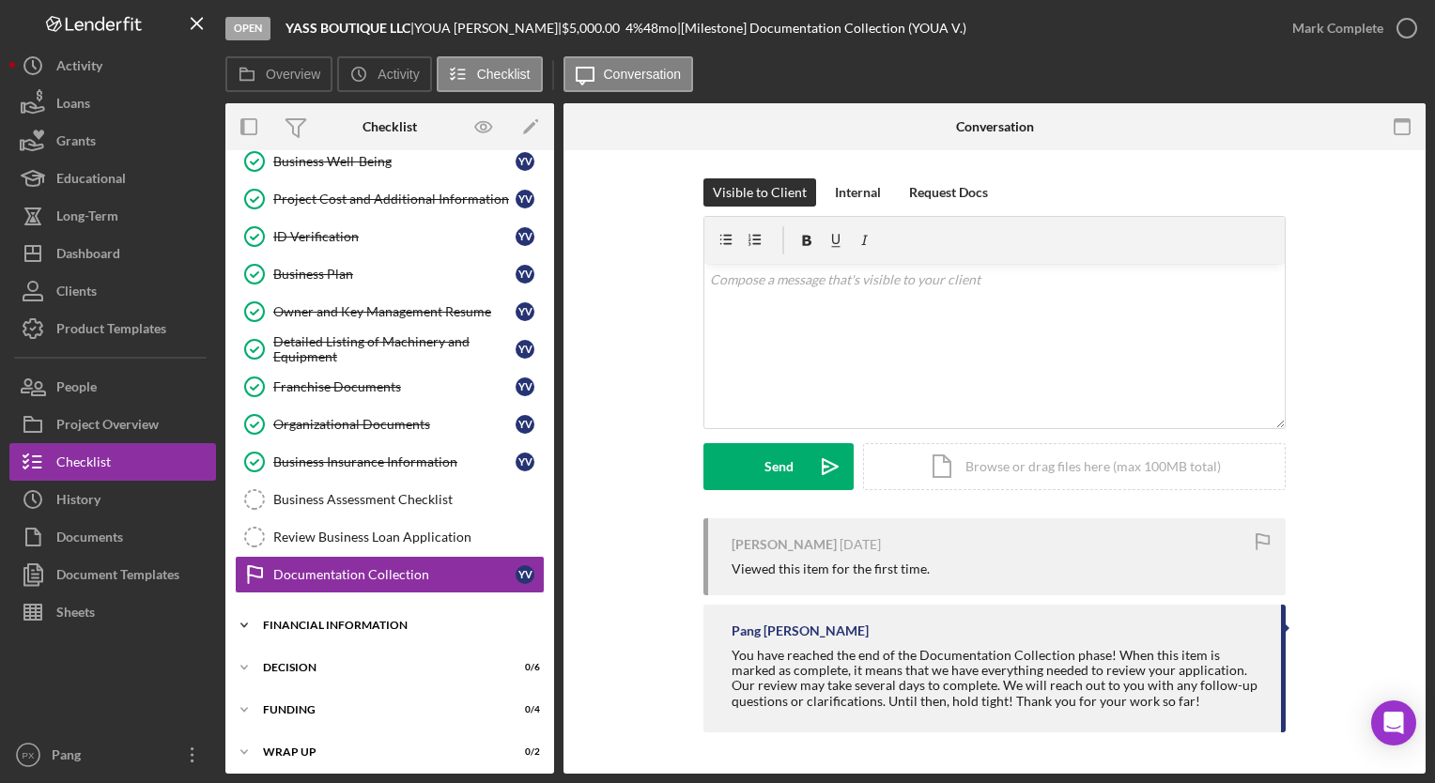
click at [425, 620] on div "Financial Information" at bounding box center [397, 625] width 268 height 11
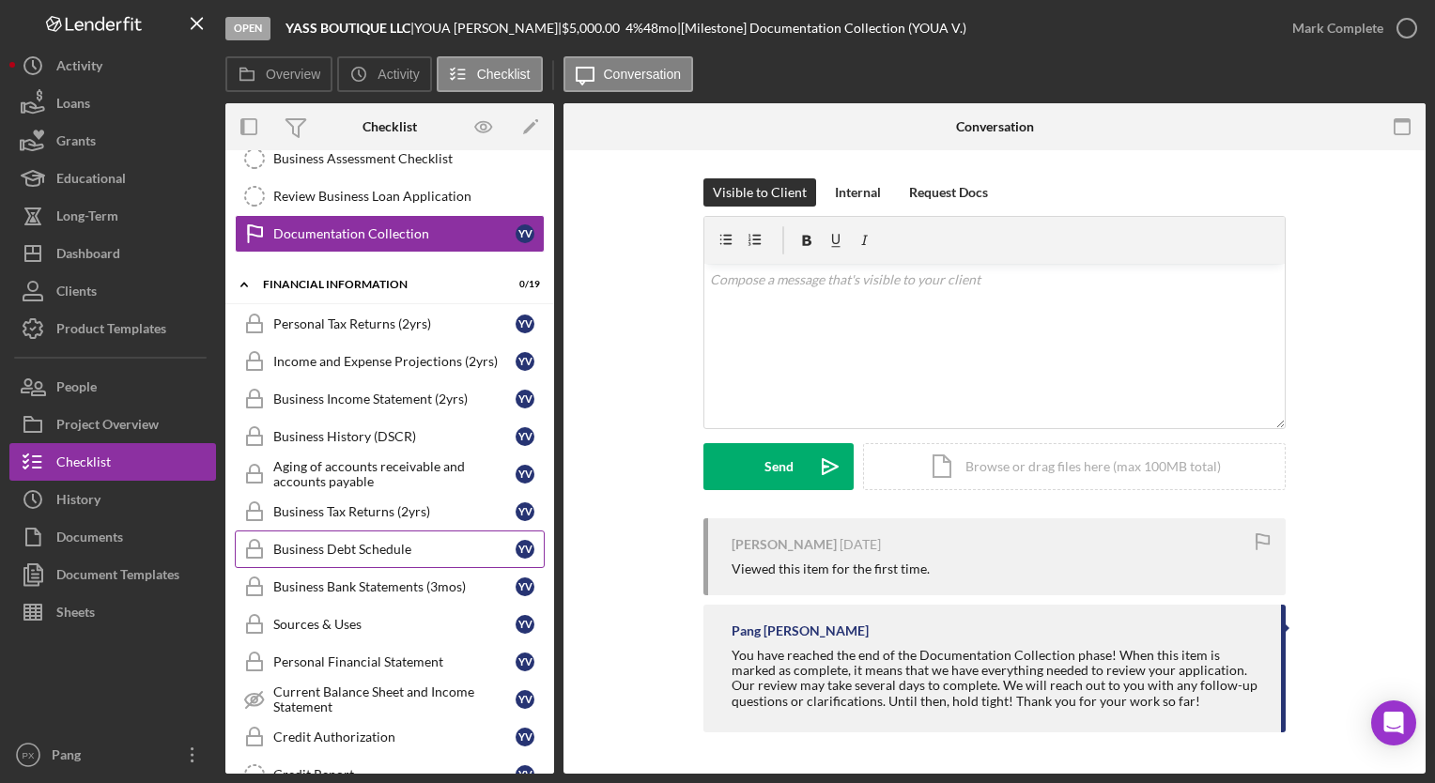
scroll to position [533, 0]
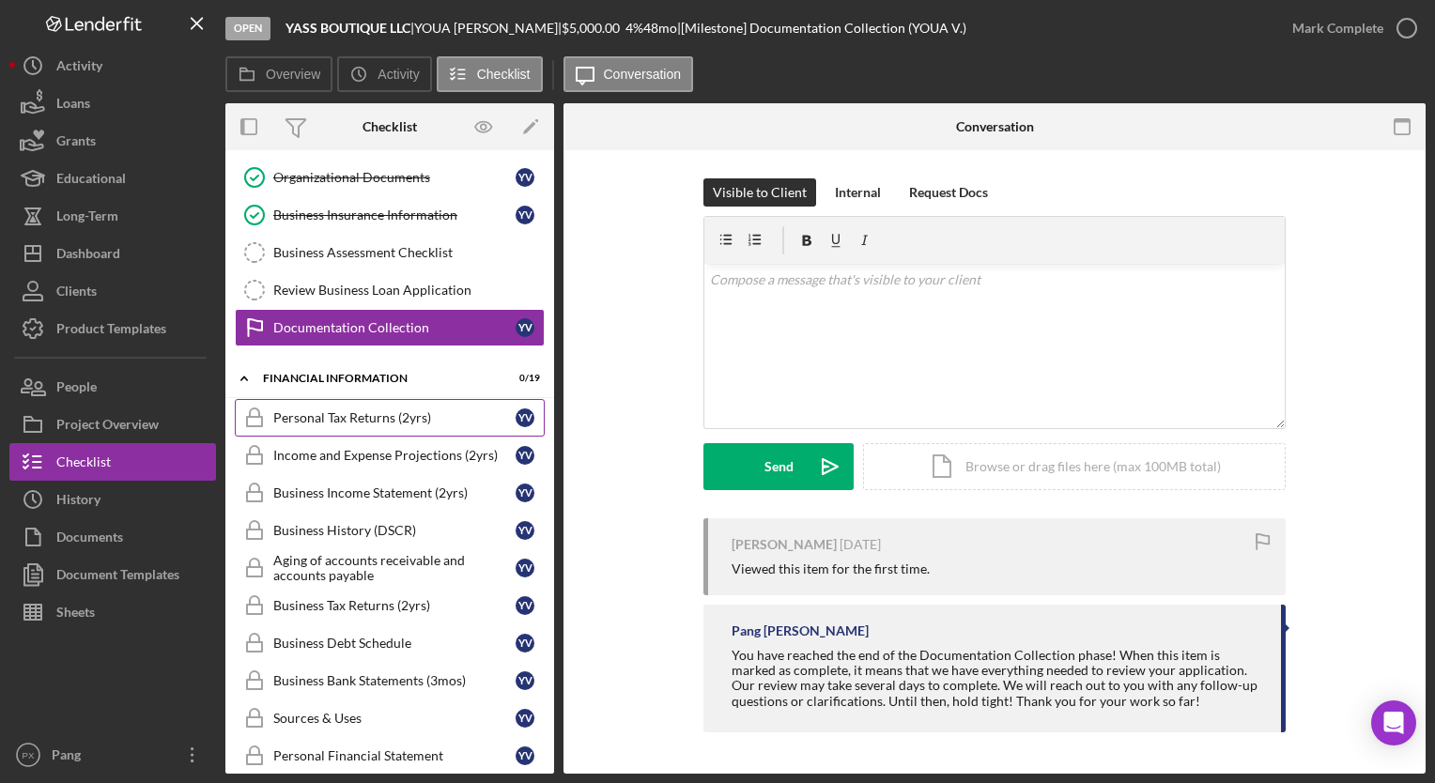
click at [354, 411] on div "Personal Tax Returns (2yrs)" at bounding box center [394, 418] width 242 height 15
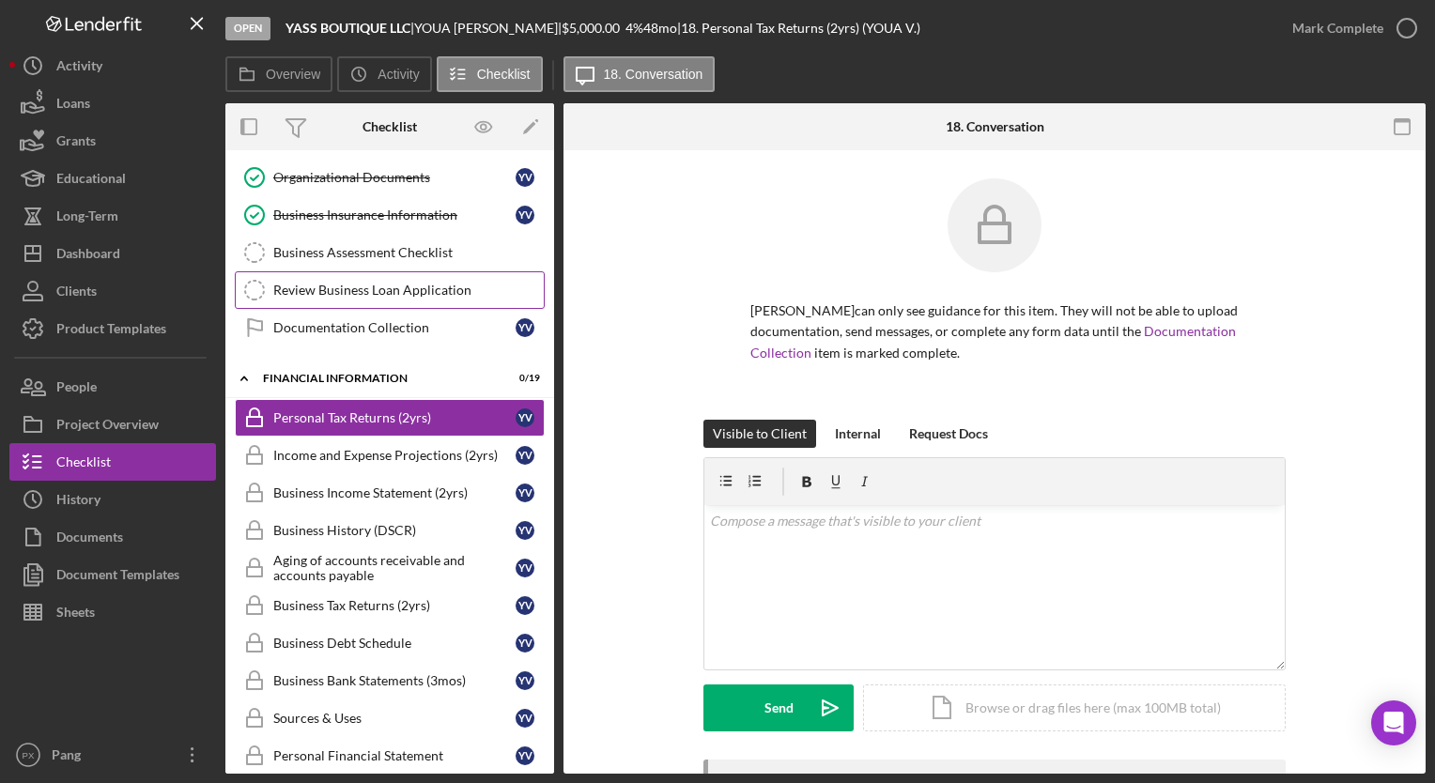
click at [341, 271] on link "Review Business Loan Application Review Business Loan Application" at bounding box center [390, 290] width 310 height 38
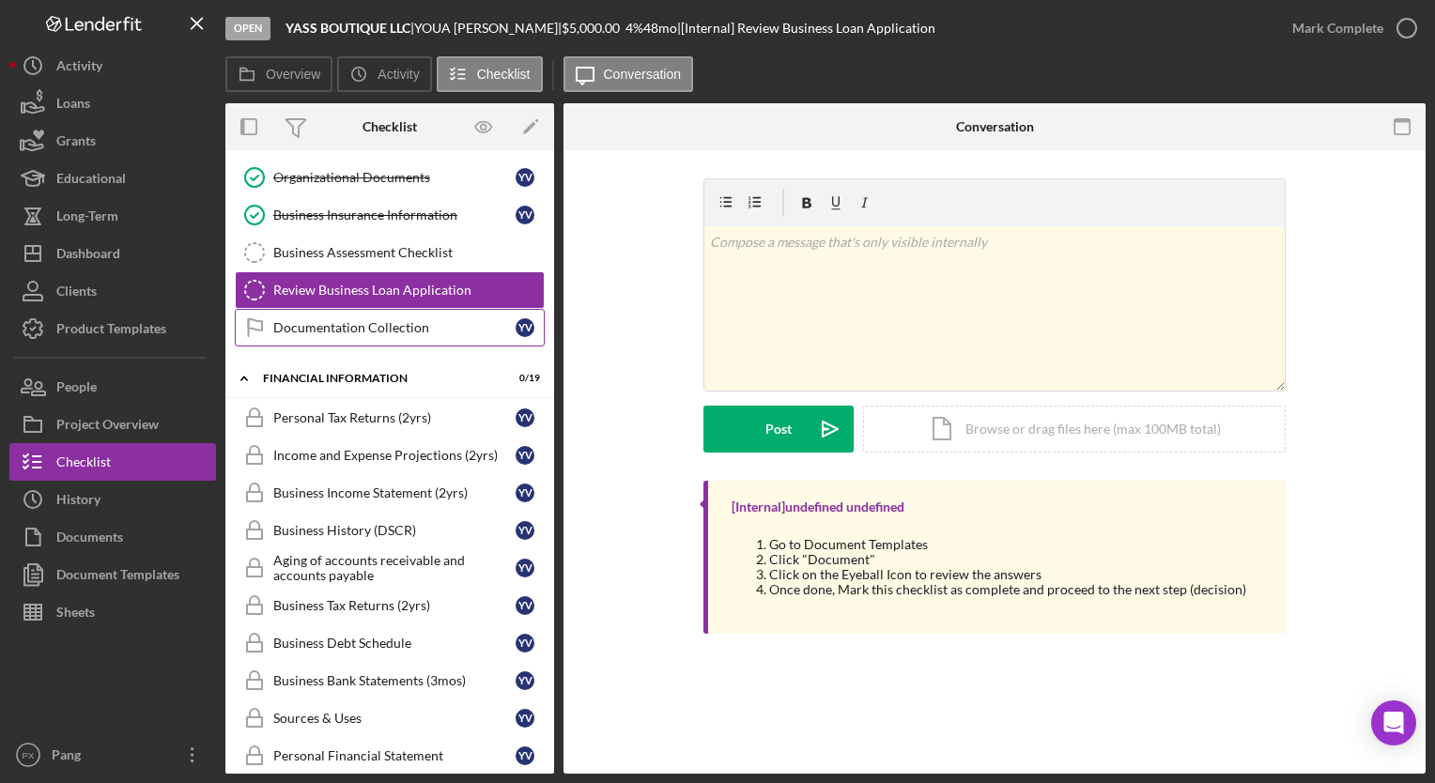
click at [353, 309] on link "Documentation Collection Documentation Collection Y V" at bounding box center [390, 328] width 310 height 38
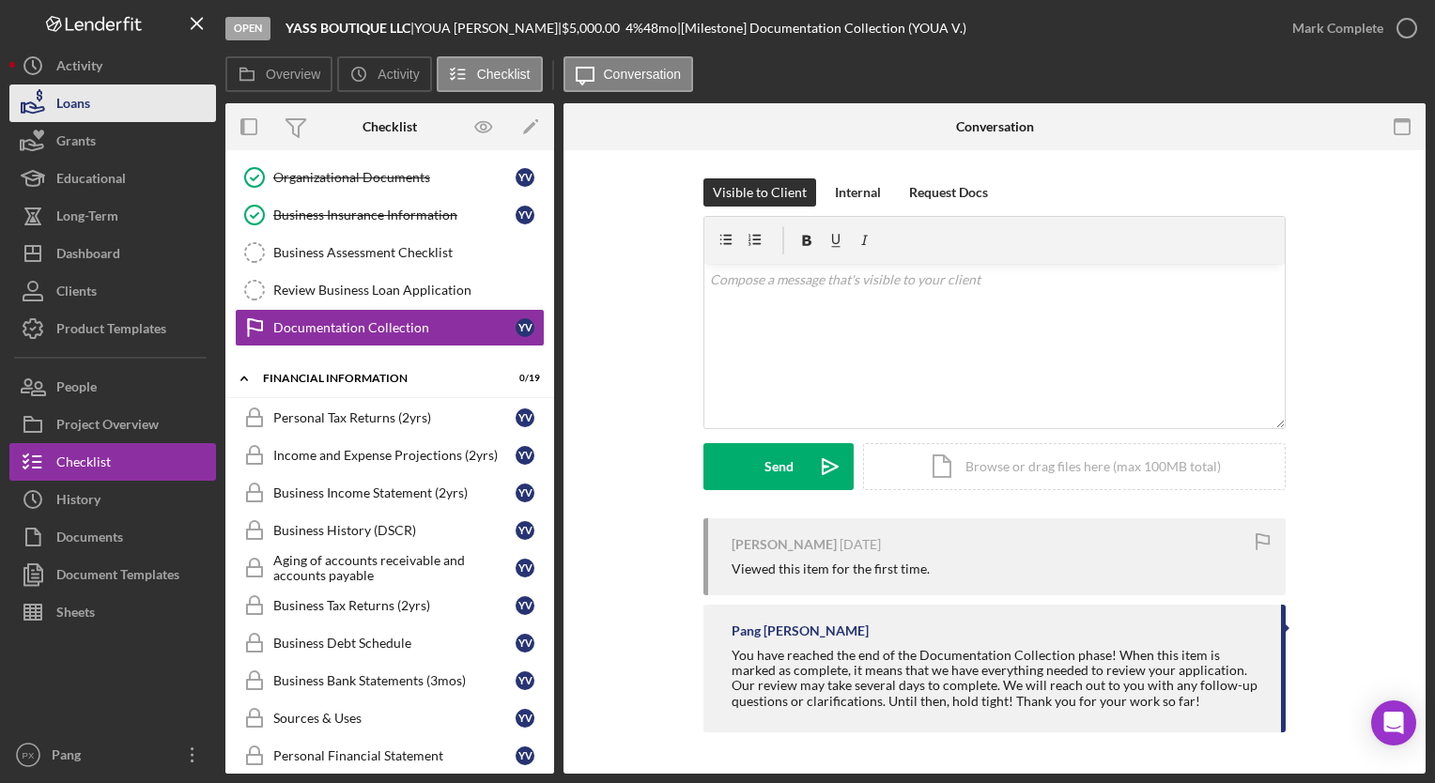
click at [84, 109] on div "Loans" at bounding box center [73, 106] width 34 height 42
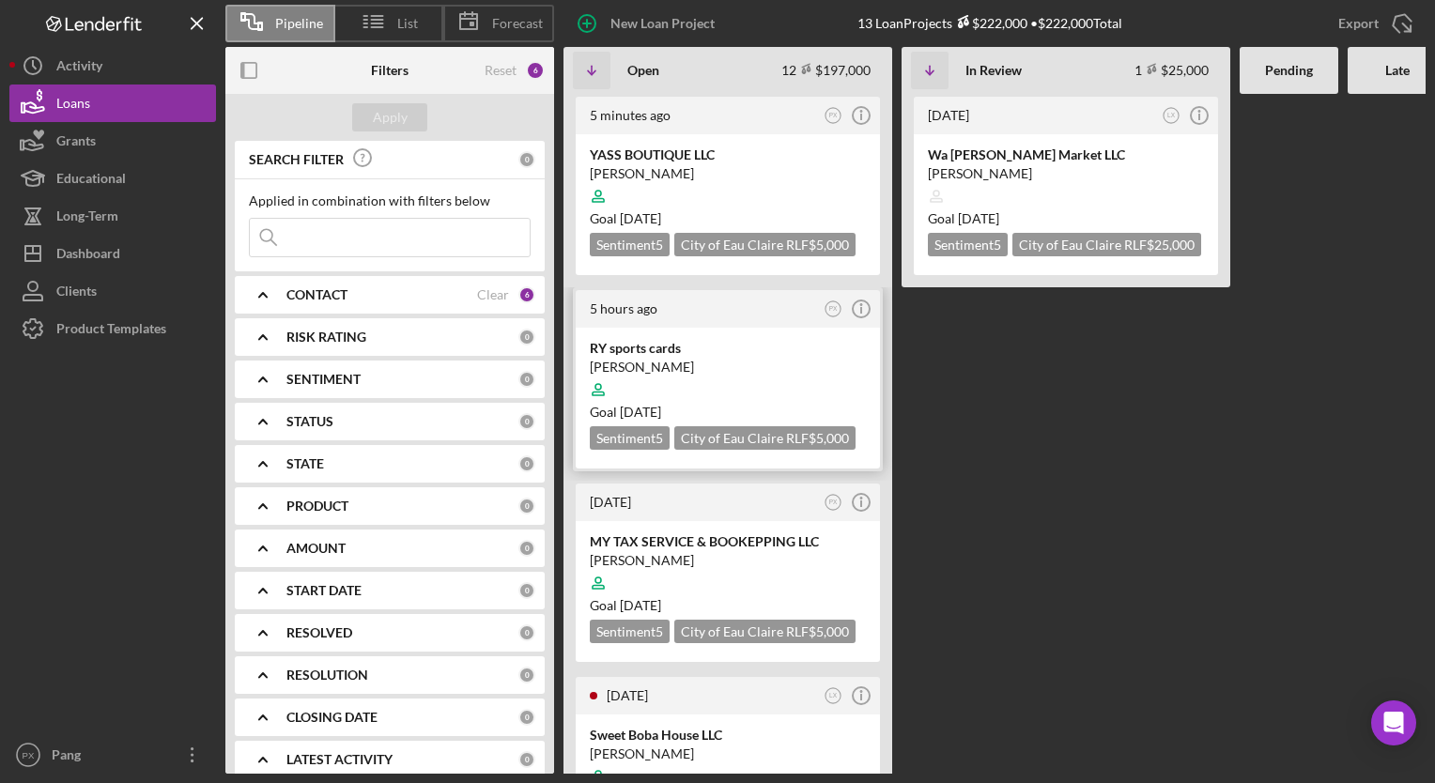
click at [656, 355] on div "RY sports cards" at bounding box center [728, 348] width 276 height 19
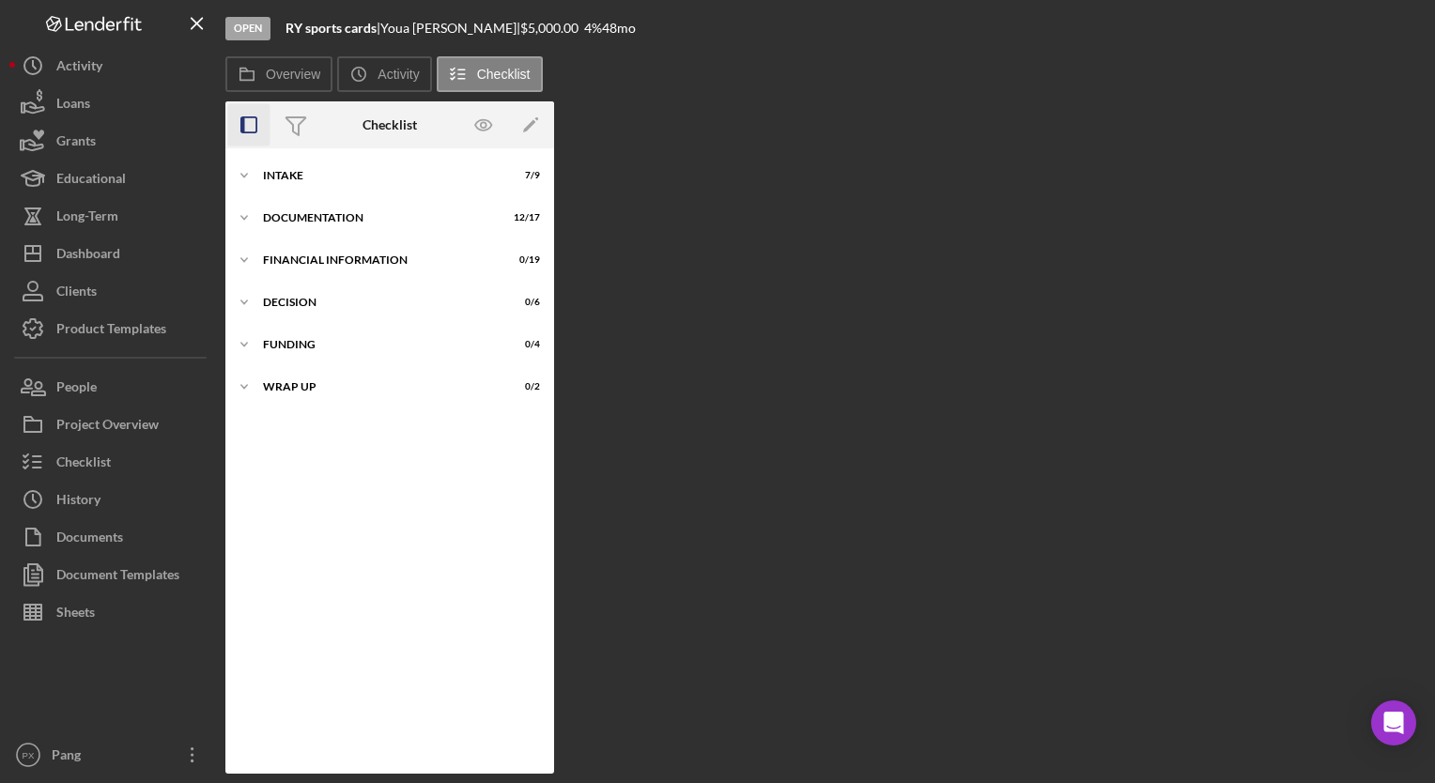
click at [247, 122] on icon "button" at bounding box center [249, 125] width 42 height 42
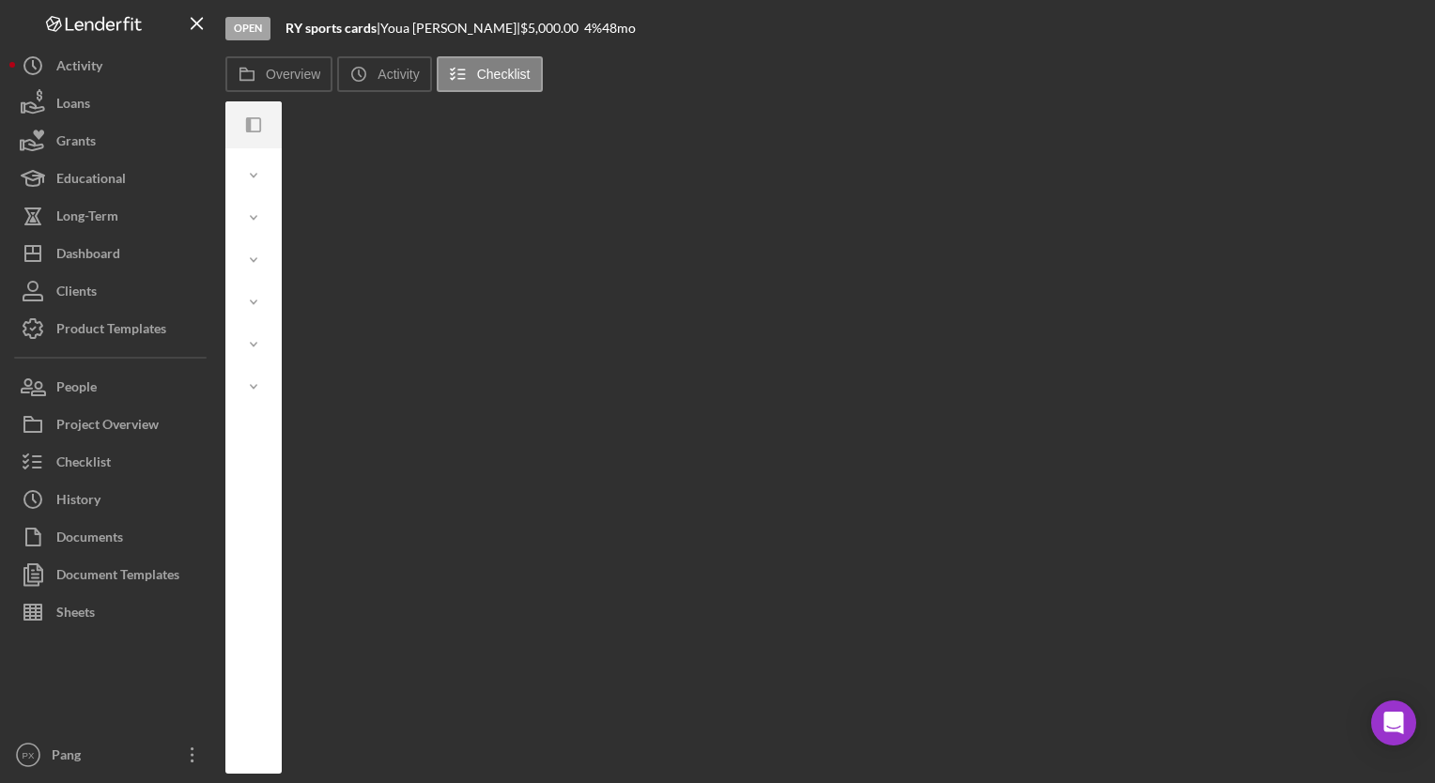
click at [247, 122] on icon "button" at bounding box center [248, 124] width 5 height 15
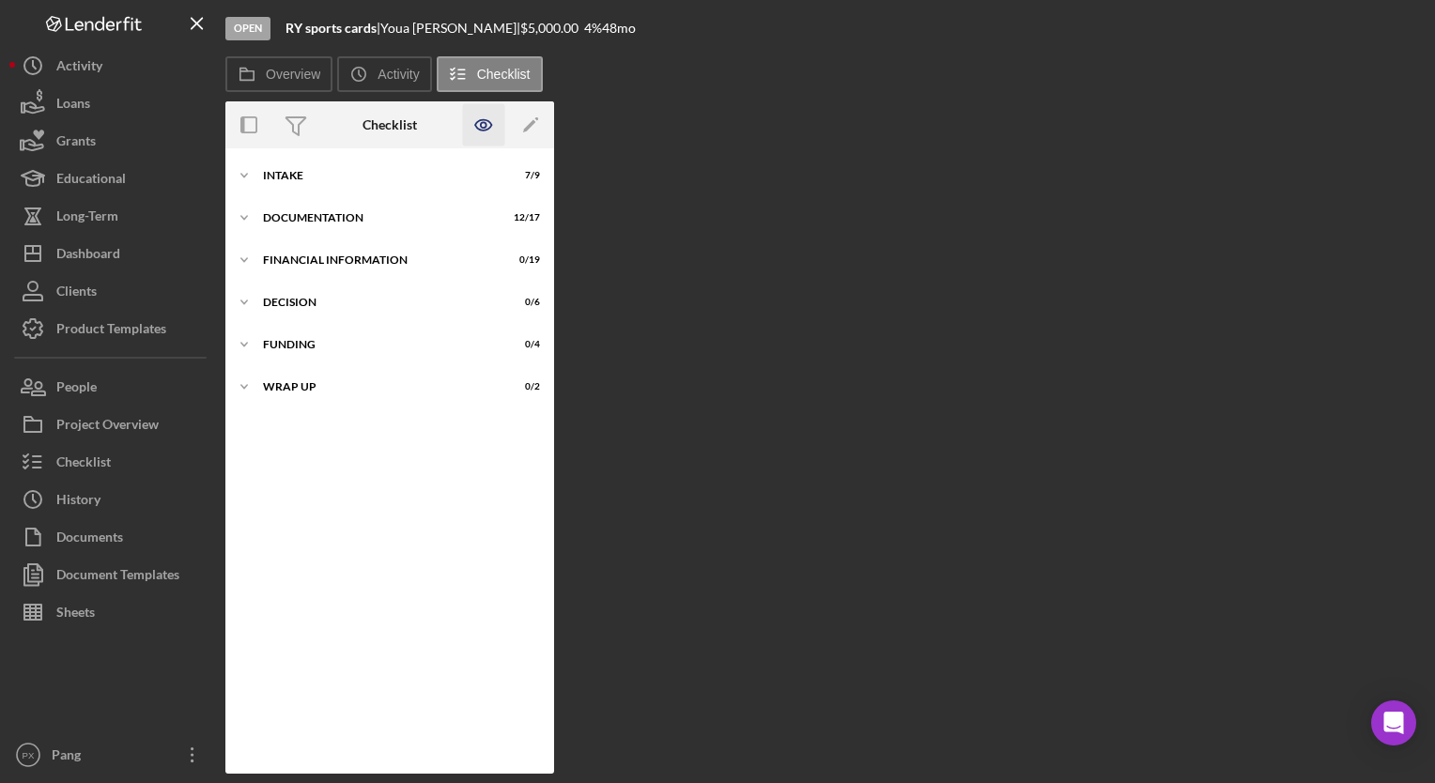
click at [486, 127] on icon "button" at bounding box center [484, 125] width 42 height 42
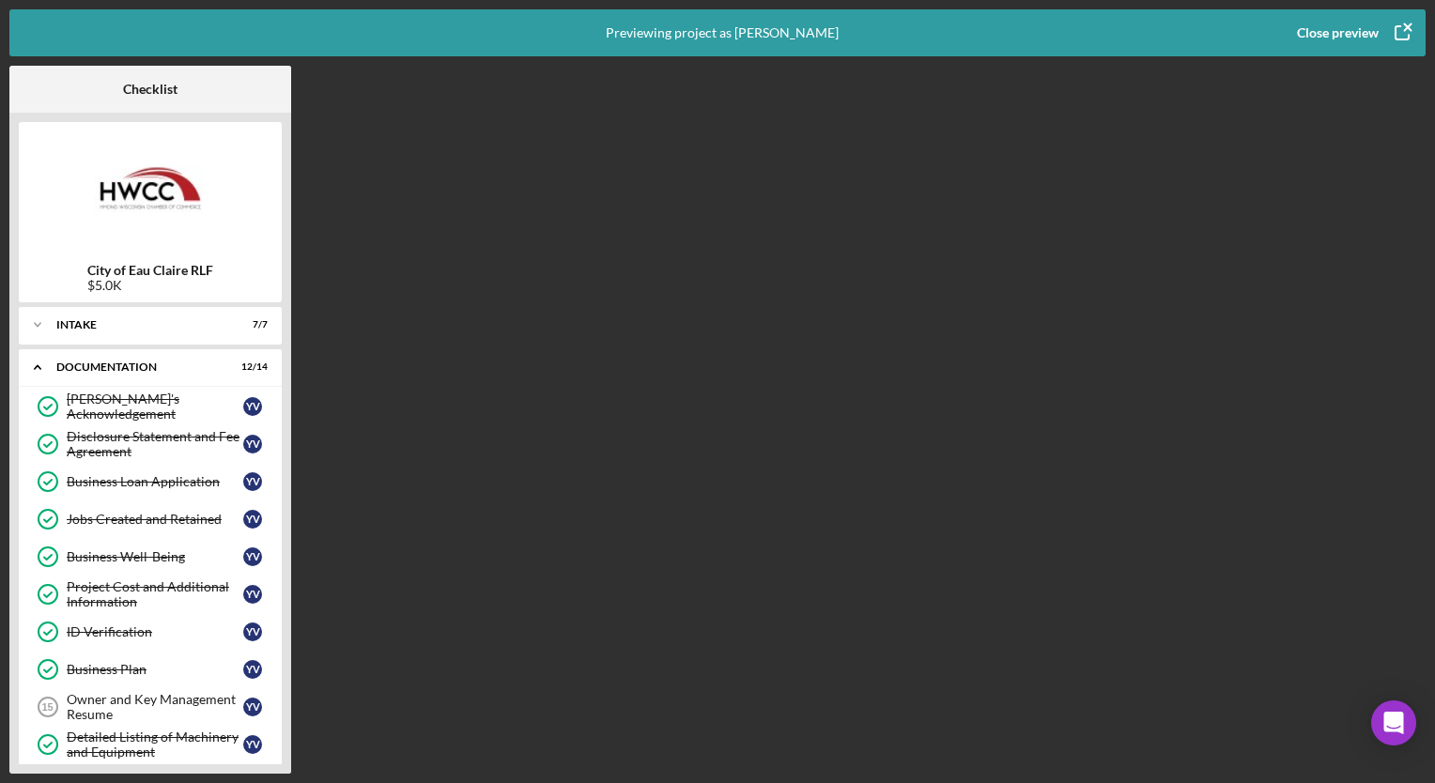
click at [1396, 28] on icon "button" at bounding box center [1402, 32] width 47 height 47
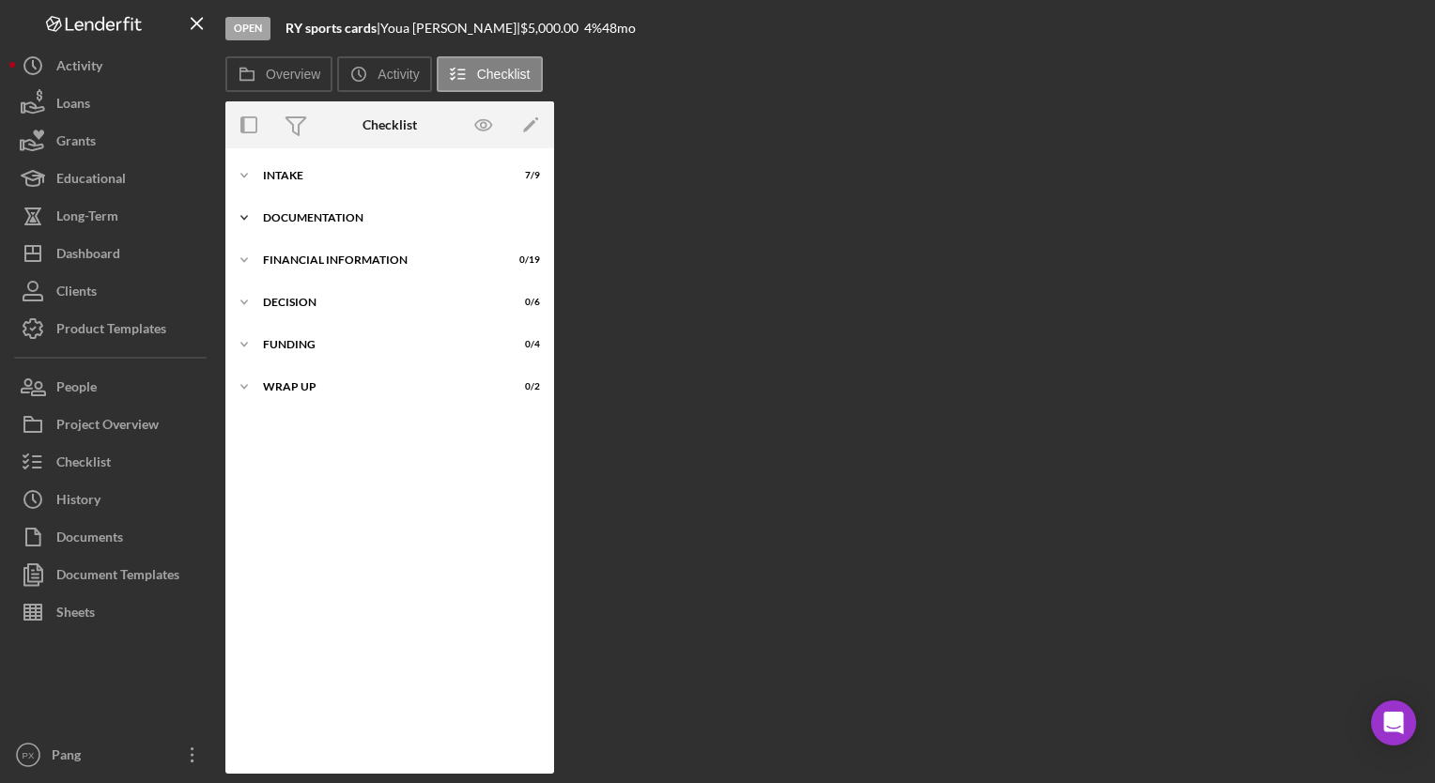
click at [325, 221] on div "Documentation" at bounding box center [397, 217] width 268 height 11
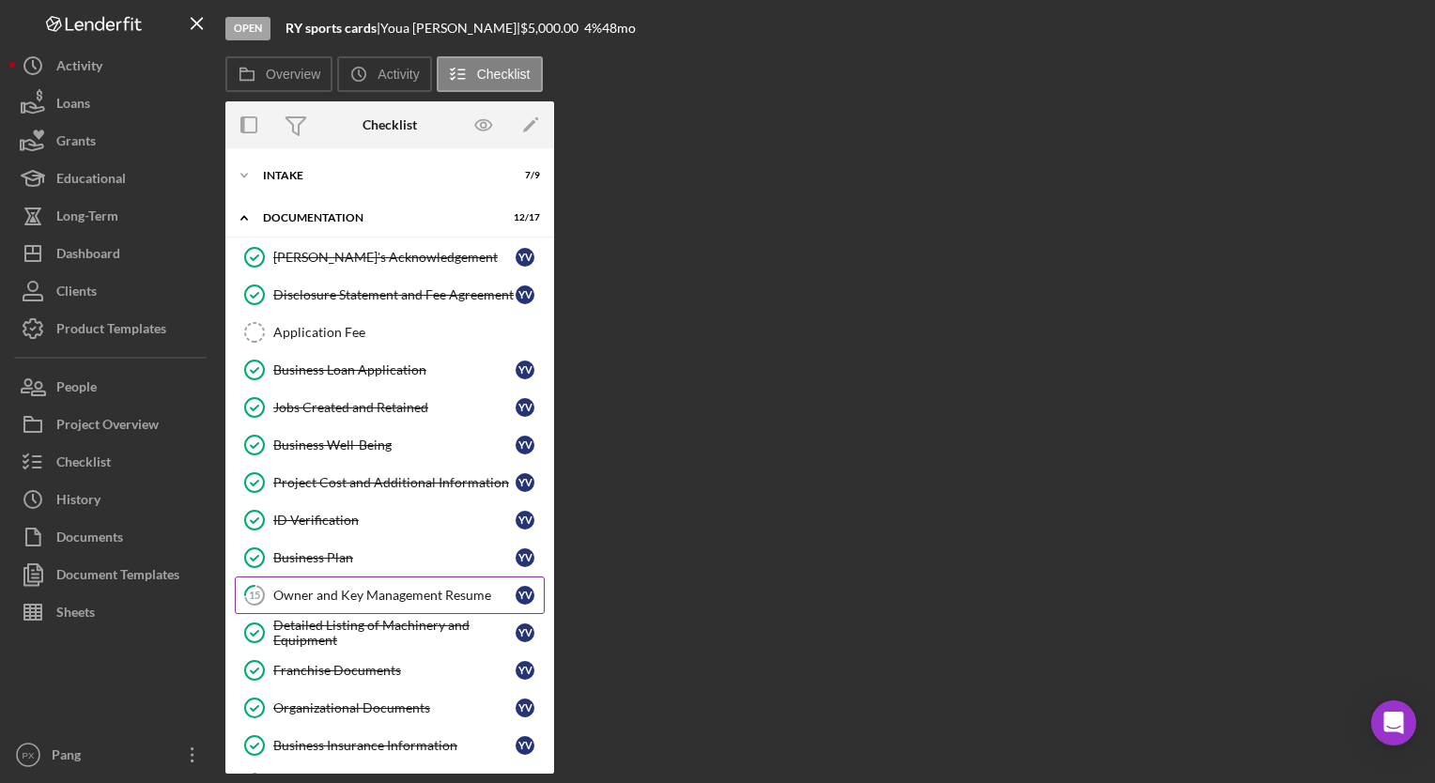
click at [343, 593] on div "Owner and Key Management Resume" at bounding box center [394, 595] width 242 height 15
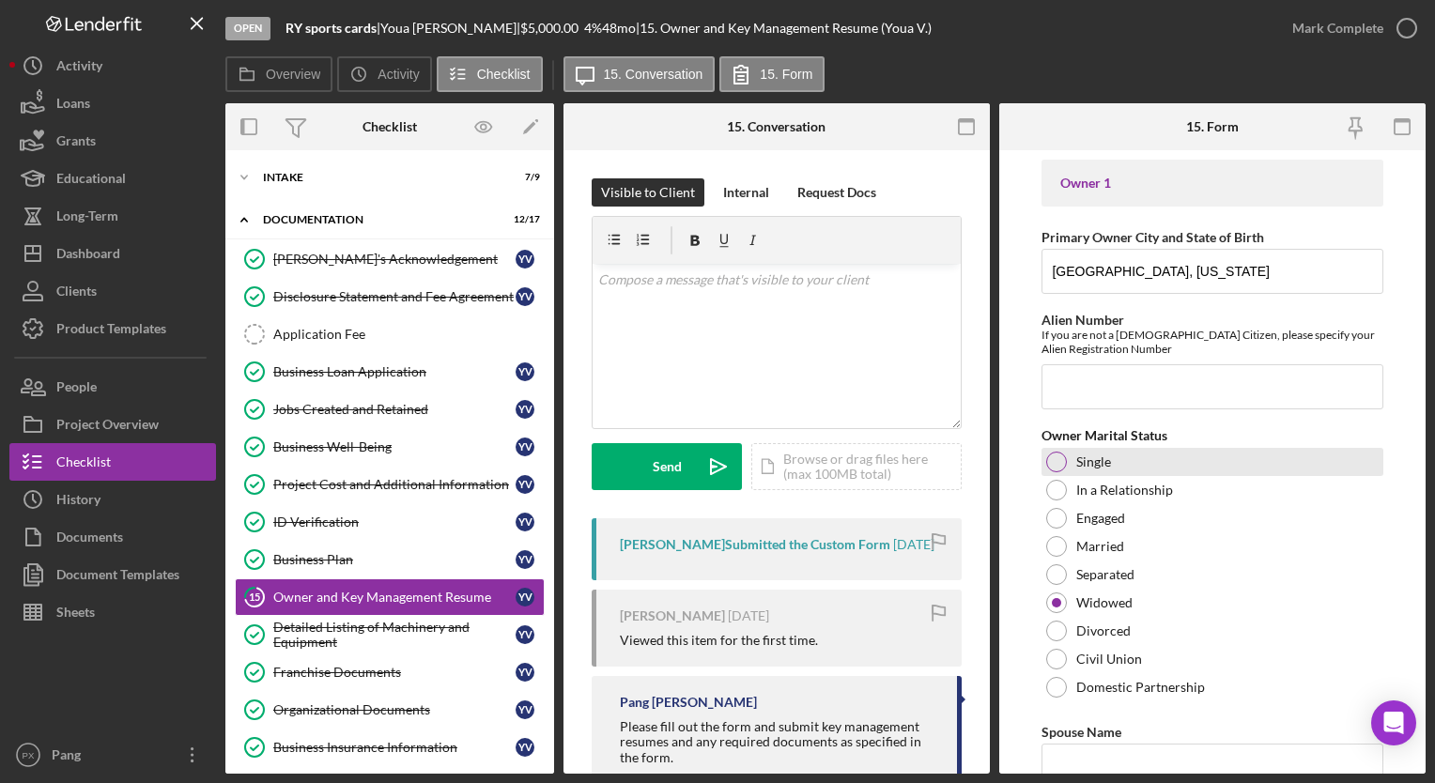
click at [1062, 465] on div at bounding box center [1056, 462] width 21 height 21
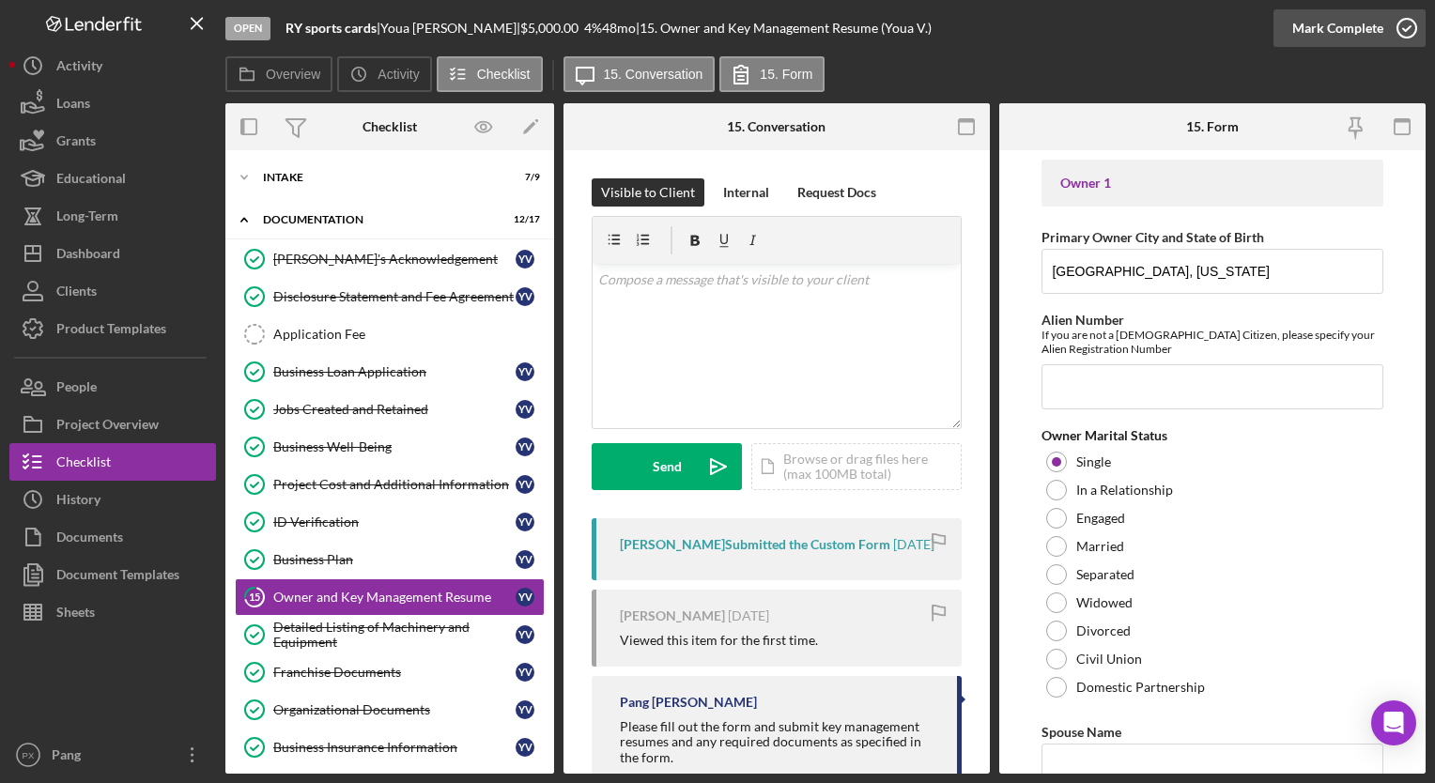
click at [1402, 28] on icon "button" at bounding box center [1407, 28] width 47 height 47
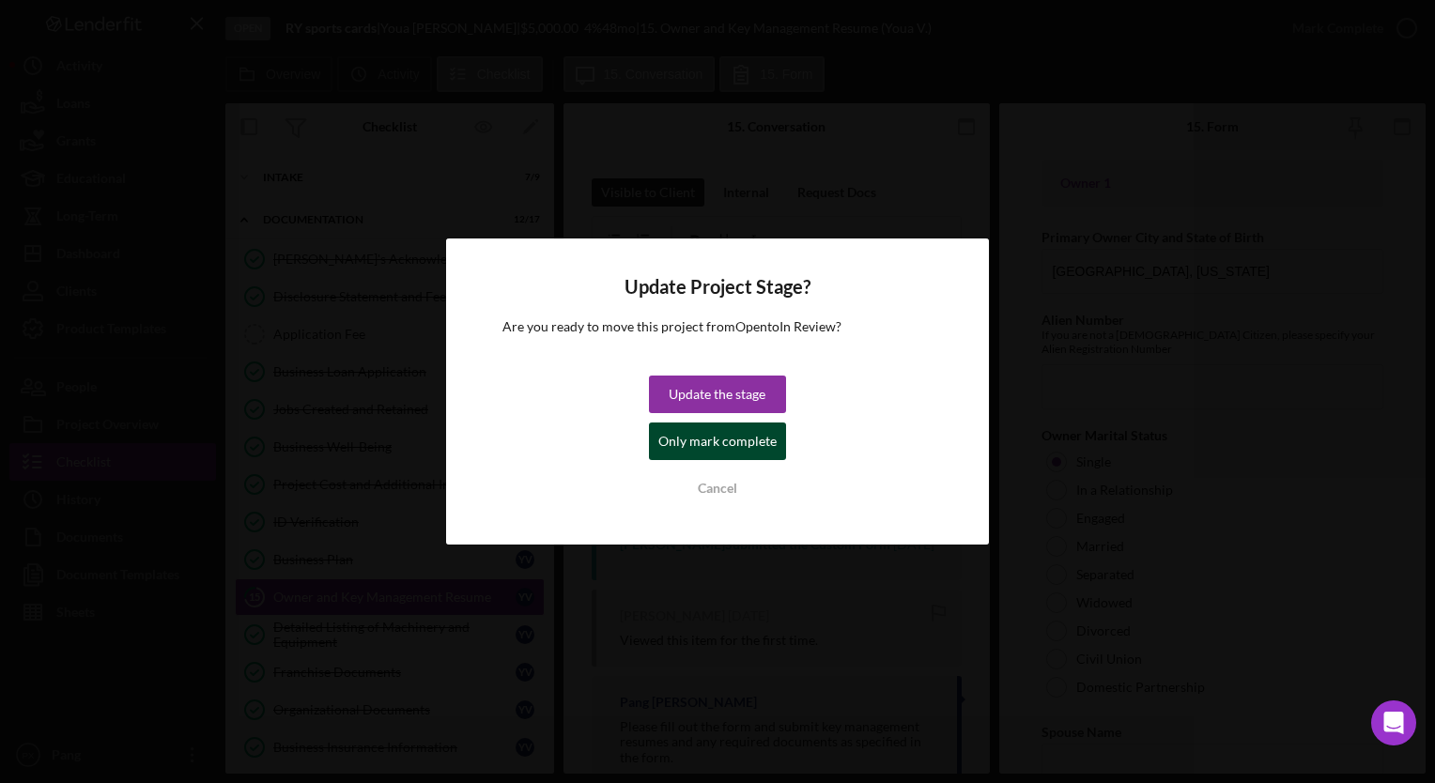
click at [723, 442] on div "Only mark complete" at bounding box center [718, 442] width 118 height 38
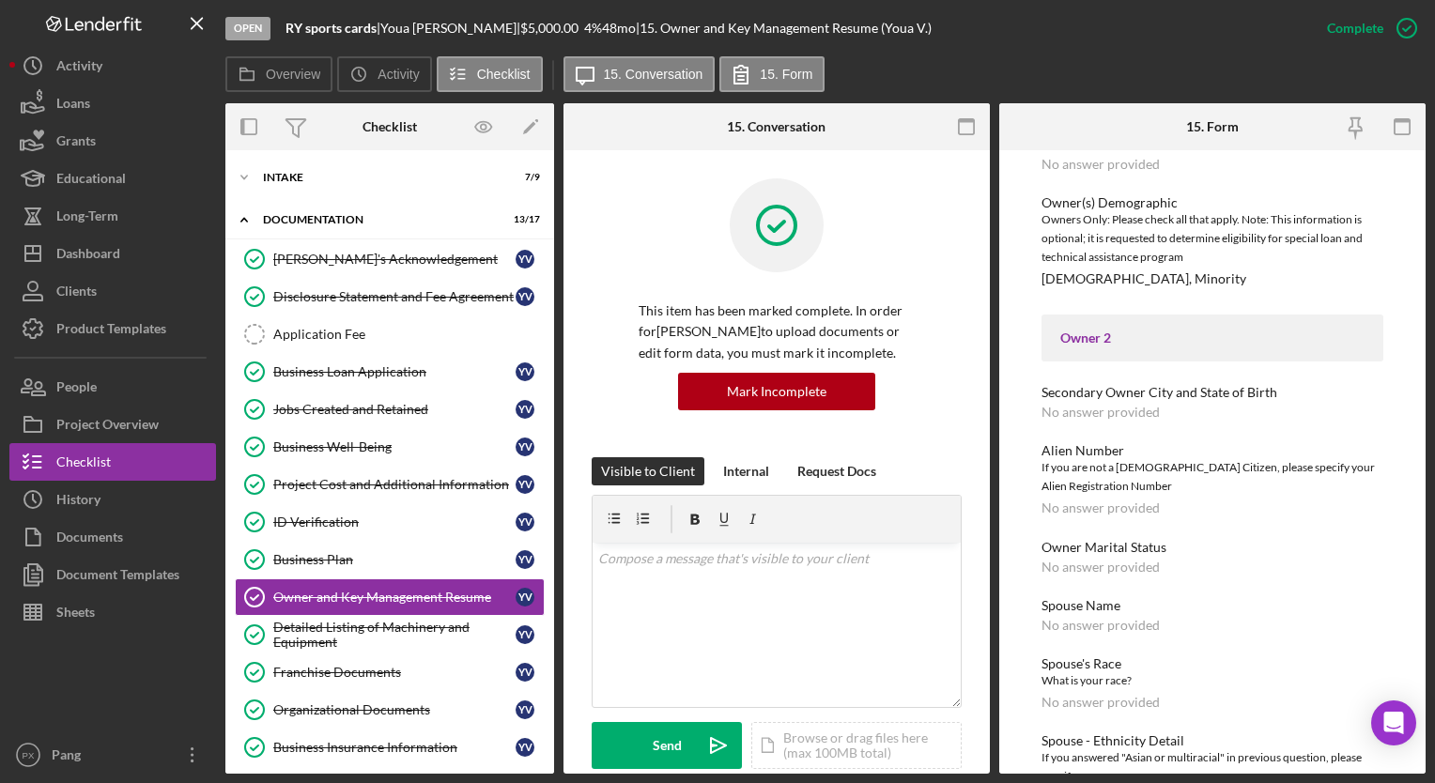
scroll to position [1785, 0]
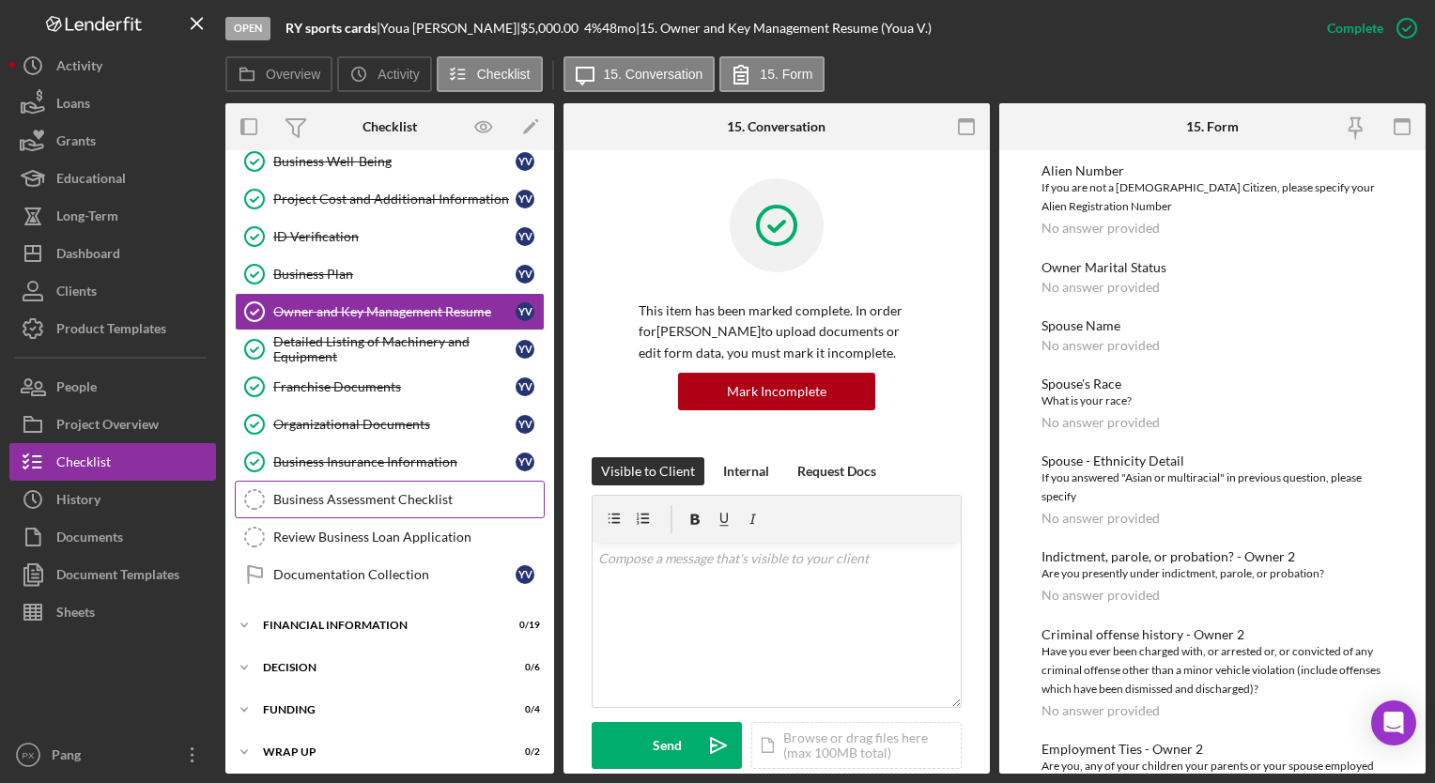
click at [337, 504] on link "Business Assessment Checklist Business Assessment Checklist" at bounding box center [390, 500] width 310 height 38
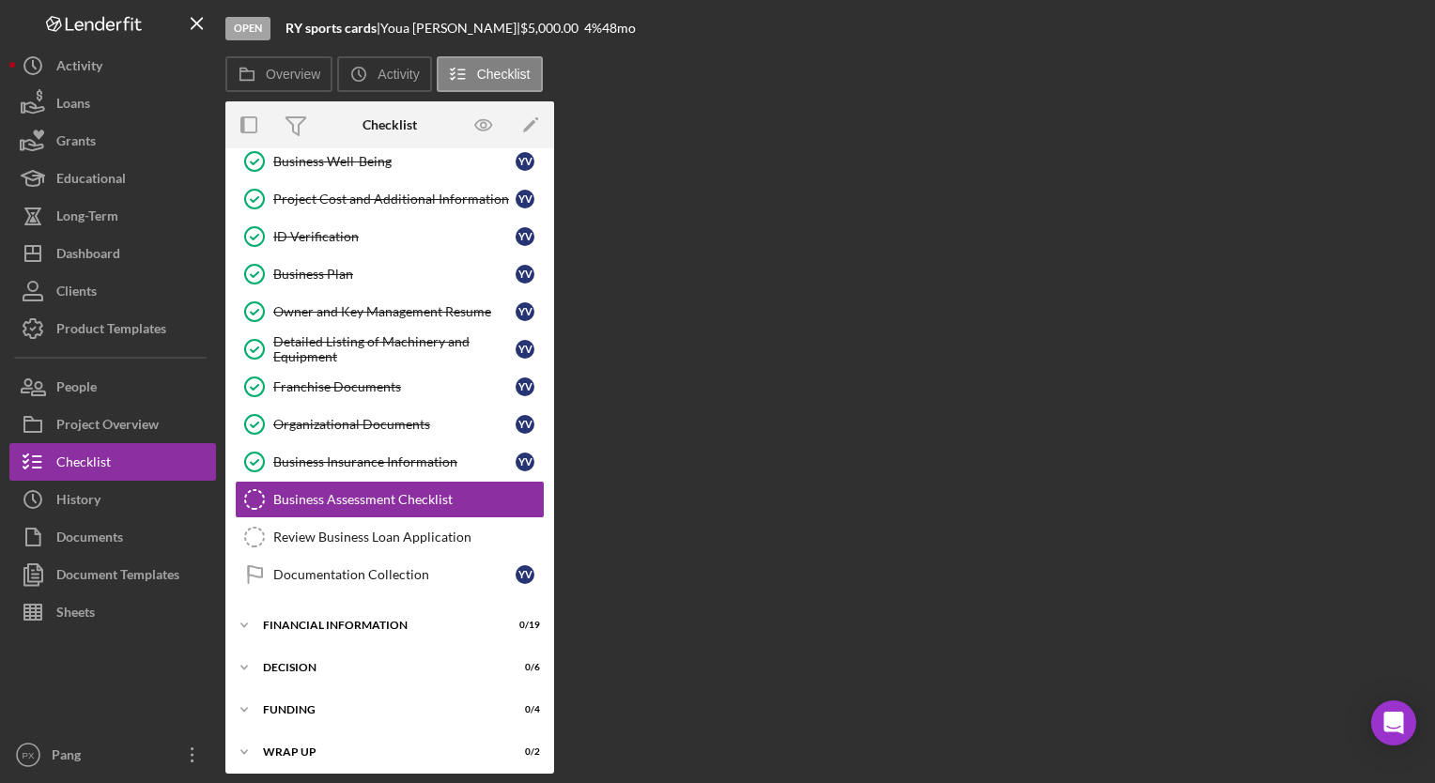
scroll to position [286, 0]
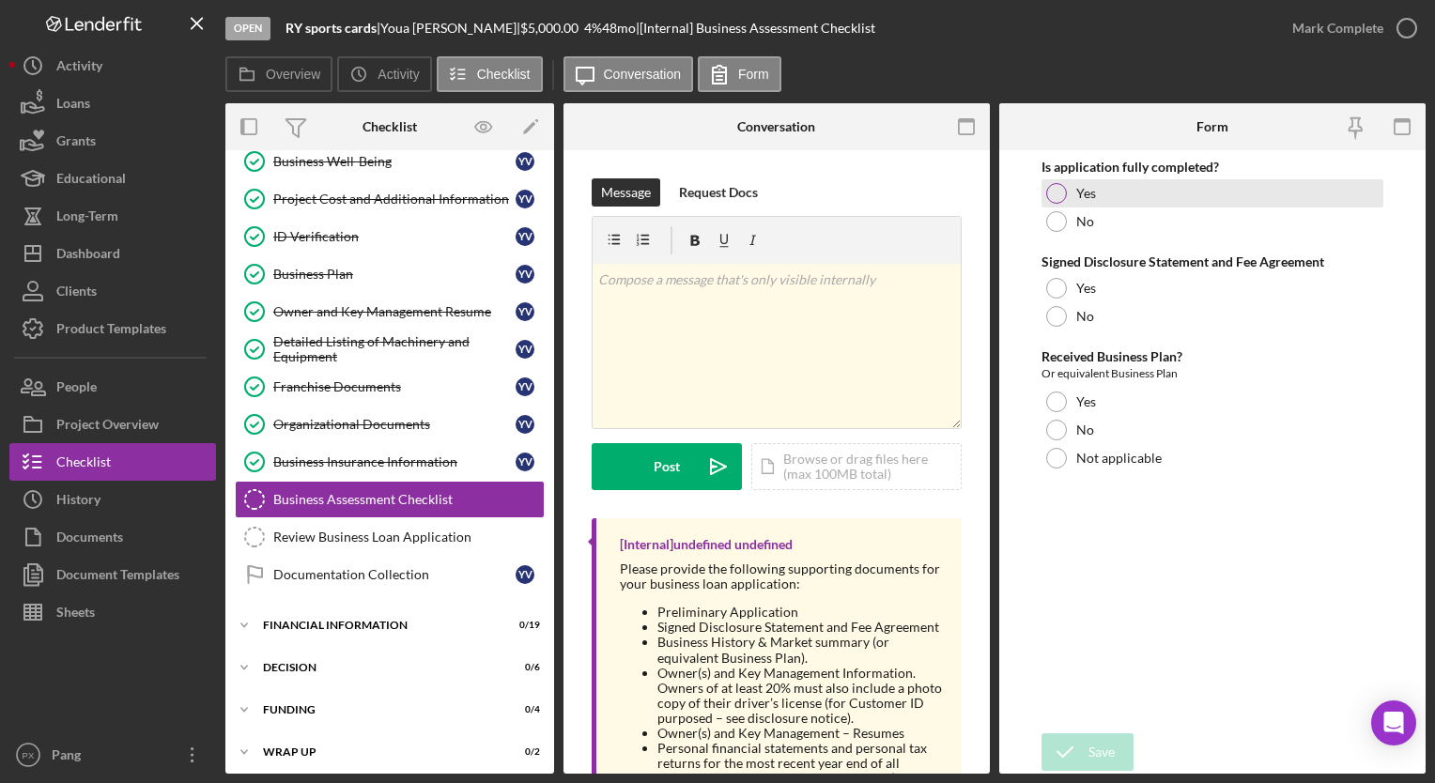
click at [1062, 195] on div at bounding box center [1056, 193] width 21 height 21
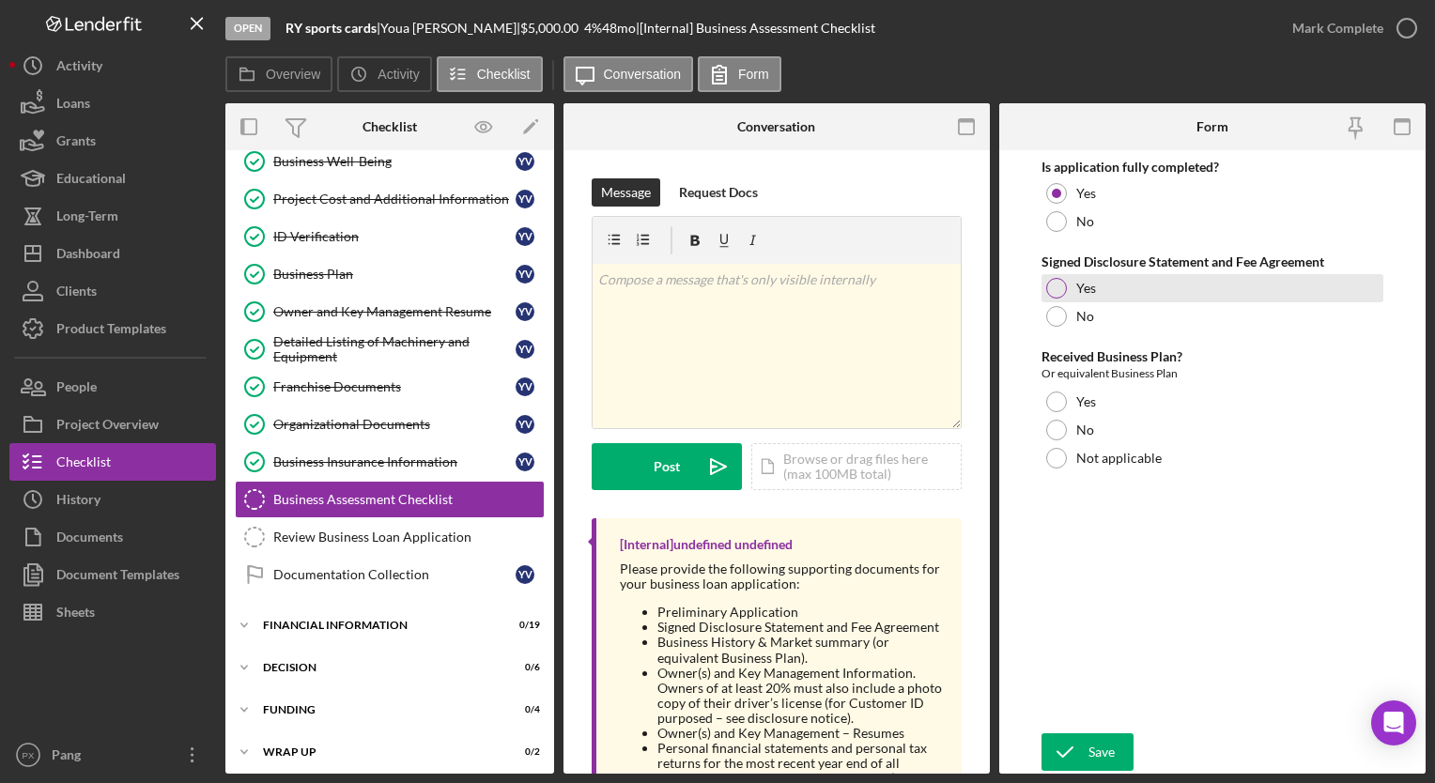
click at [1058, 281] on div at bounding box center [1056, 288] width 21 height 21
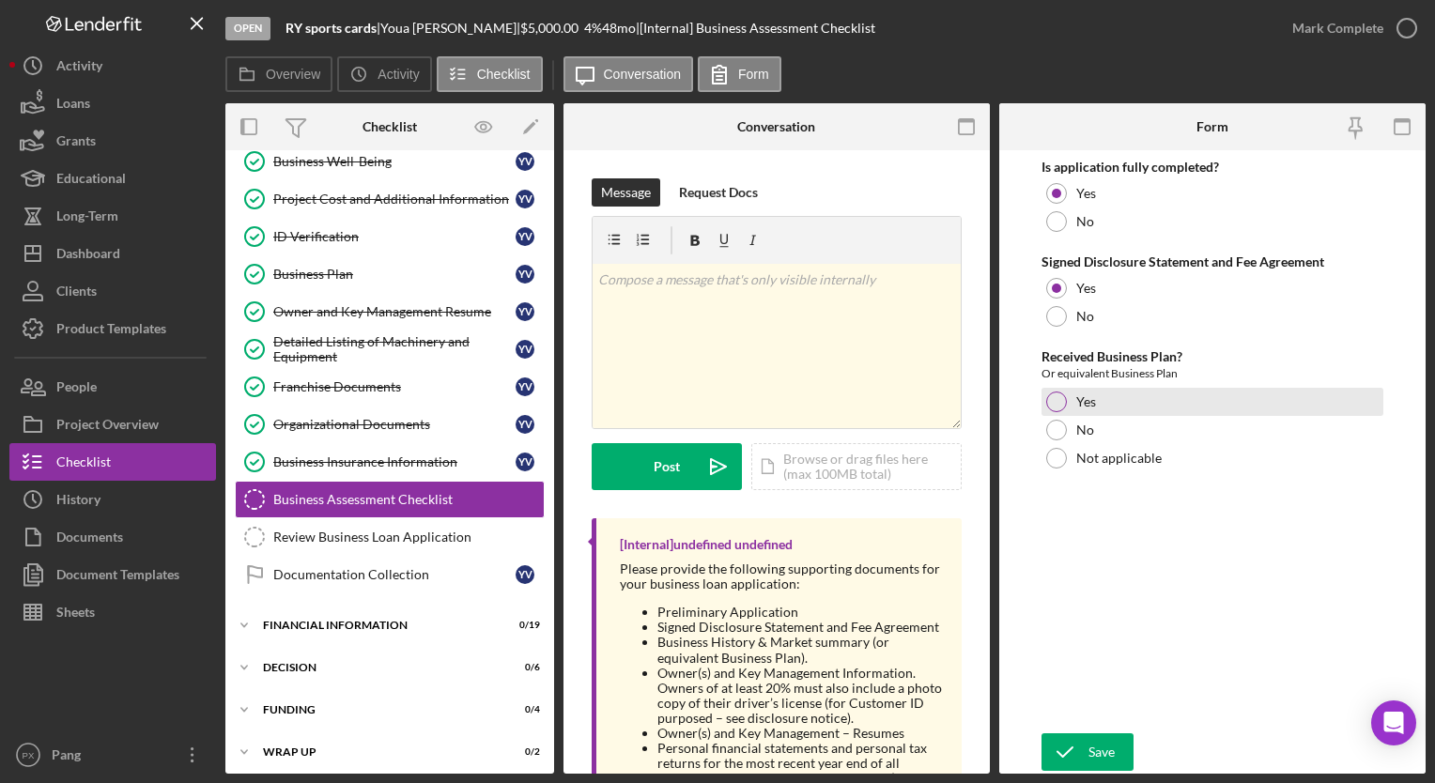
click at [1059, 400] on div at bounding box center [1056, 402] width 21 height 21
click at [1105, 752] on div "Save" at bounding box center [1102, 753] width 26 height 38
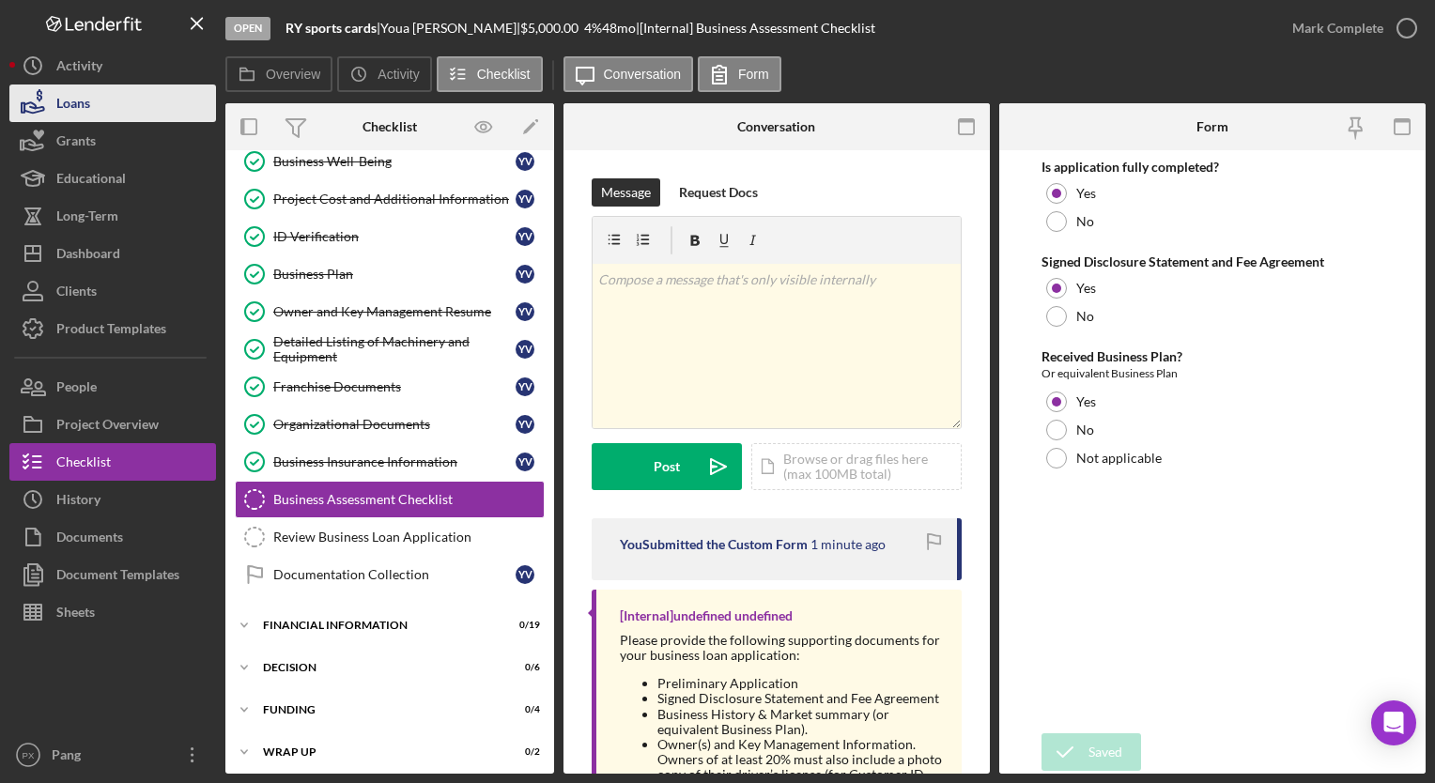
click at [132, 101] on button "Loans" at bounding box center [112, 104] width 207 height 38
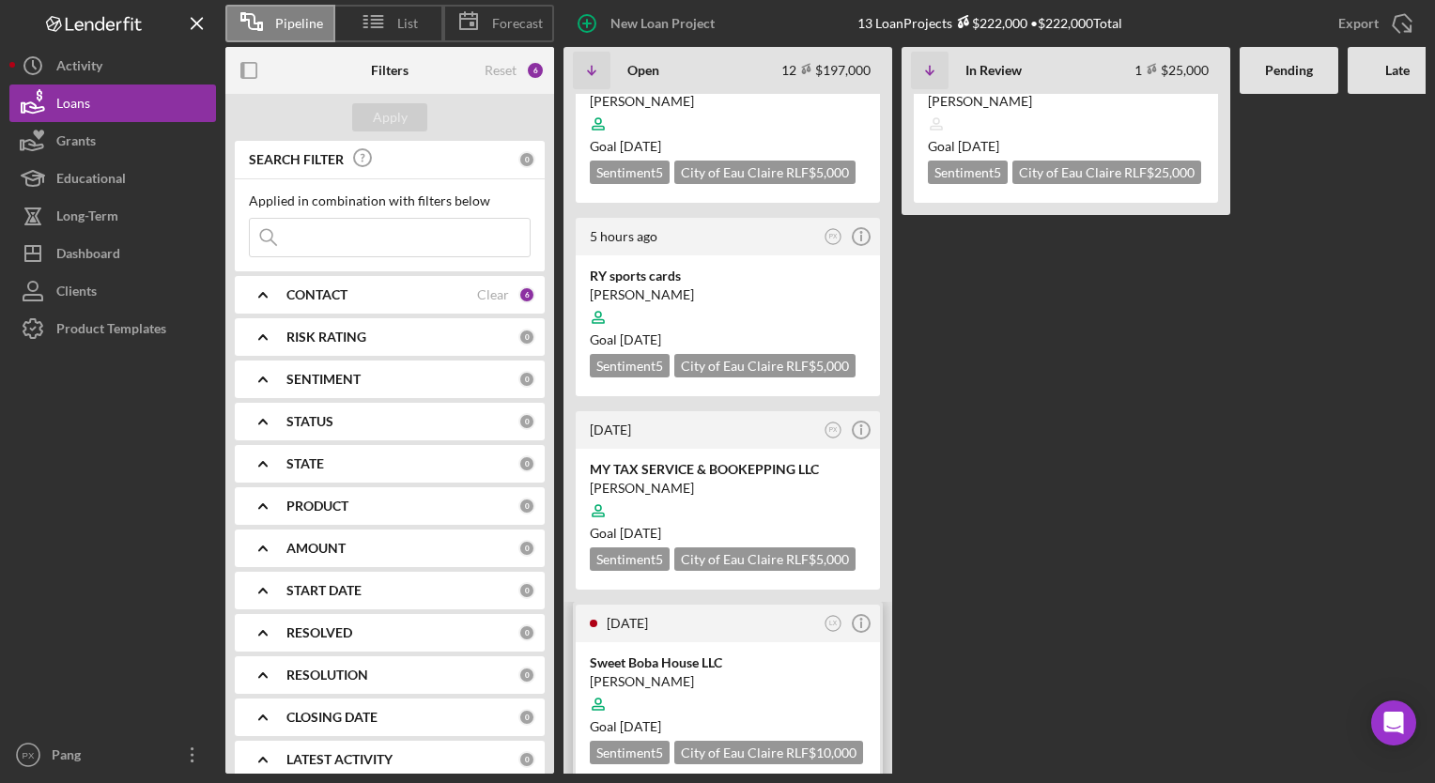
scroll to position [188, 0]
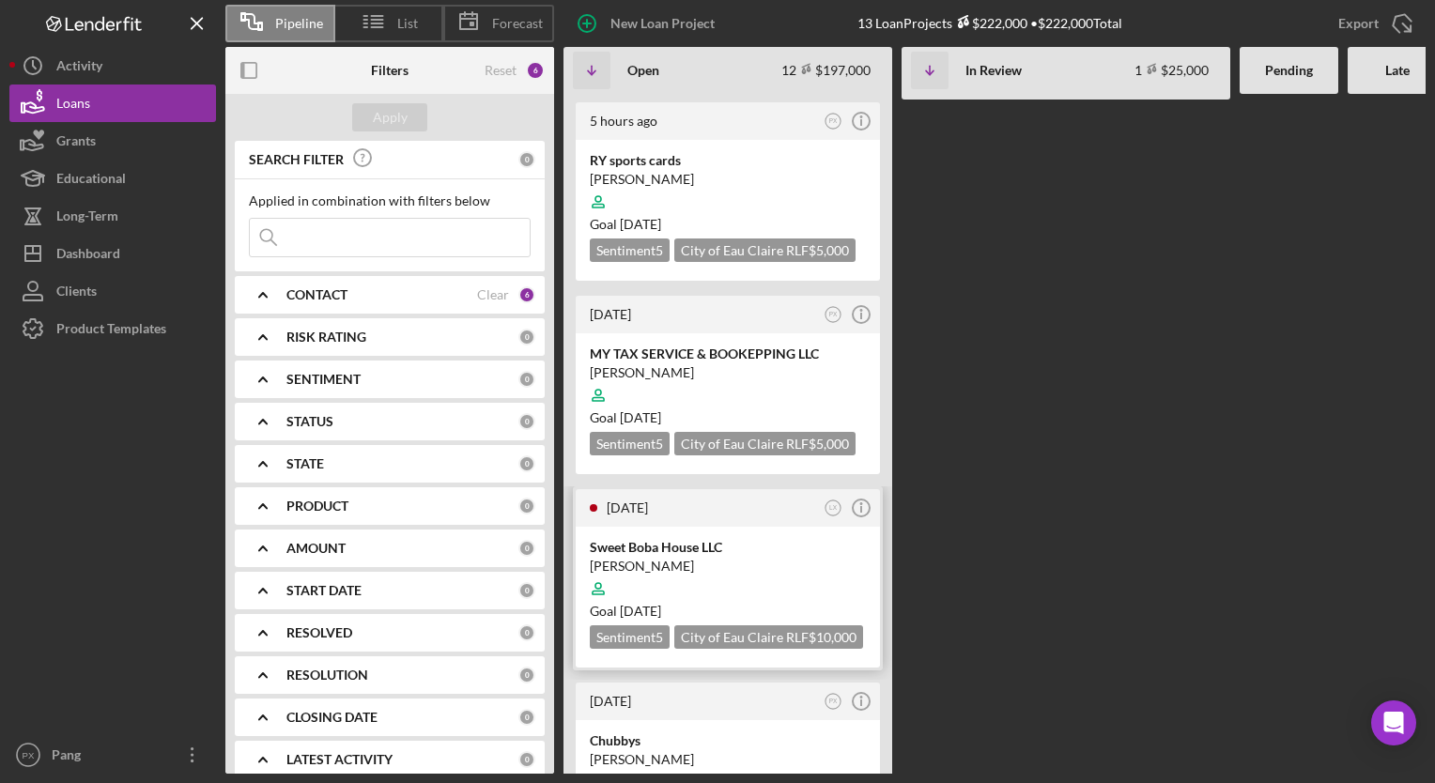
click at [657, 560] on div "Mai Yia Vang" at bounding box center [728, 566] width 276 height 19
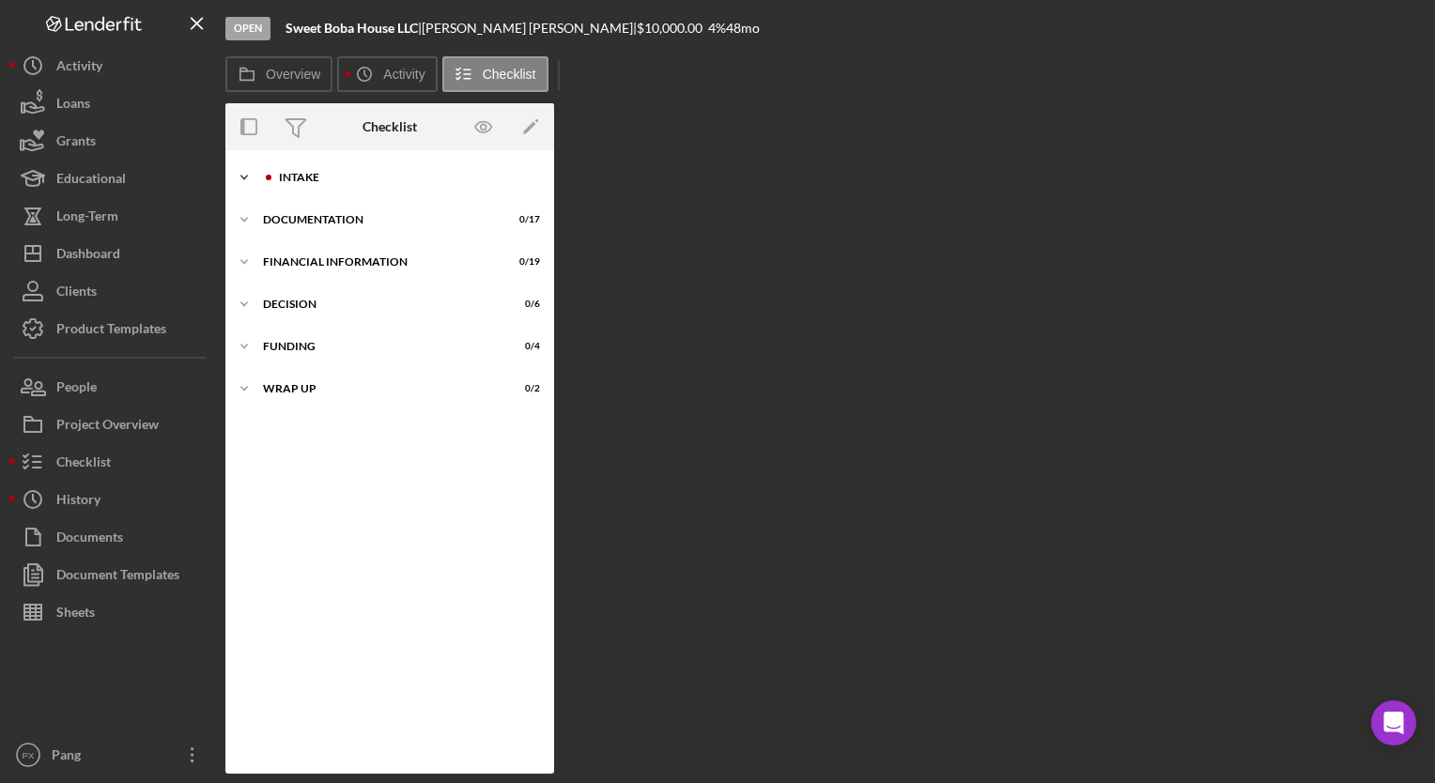
click at [358, 172] on div "Intake" at bounding box center [405, 177] width 252 height 11
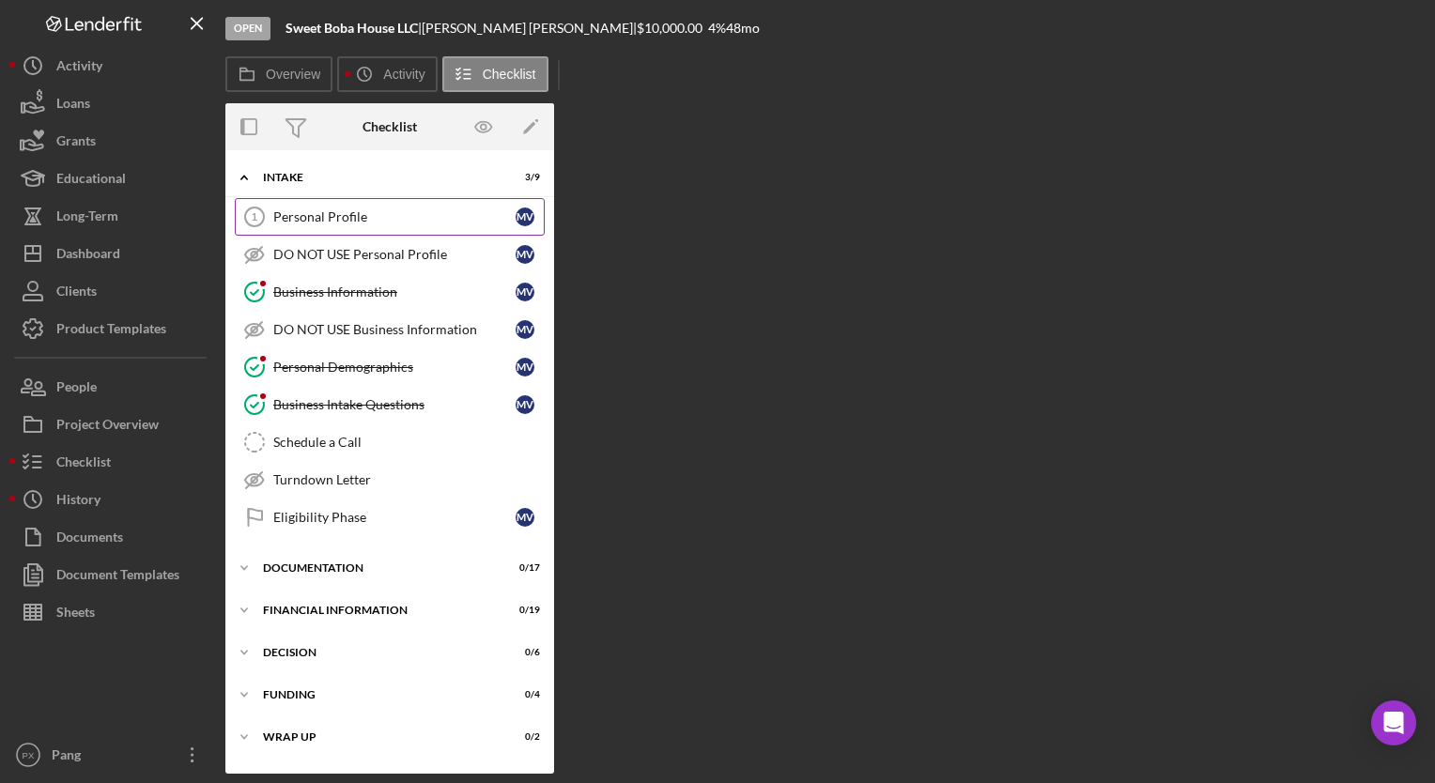
click at [343, 222] on div "Personal Profile" at bounding box center [394, 216] width 242 height 15
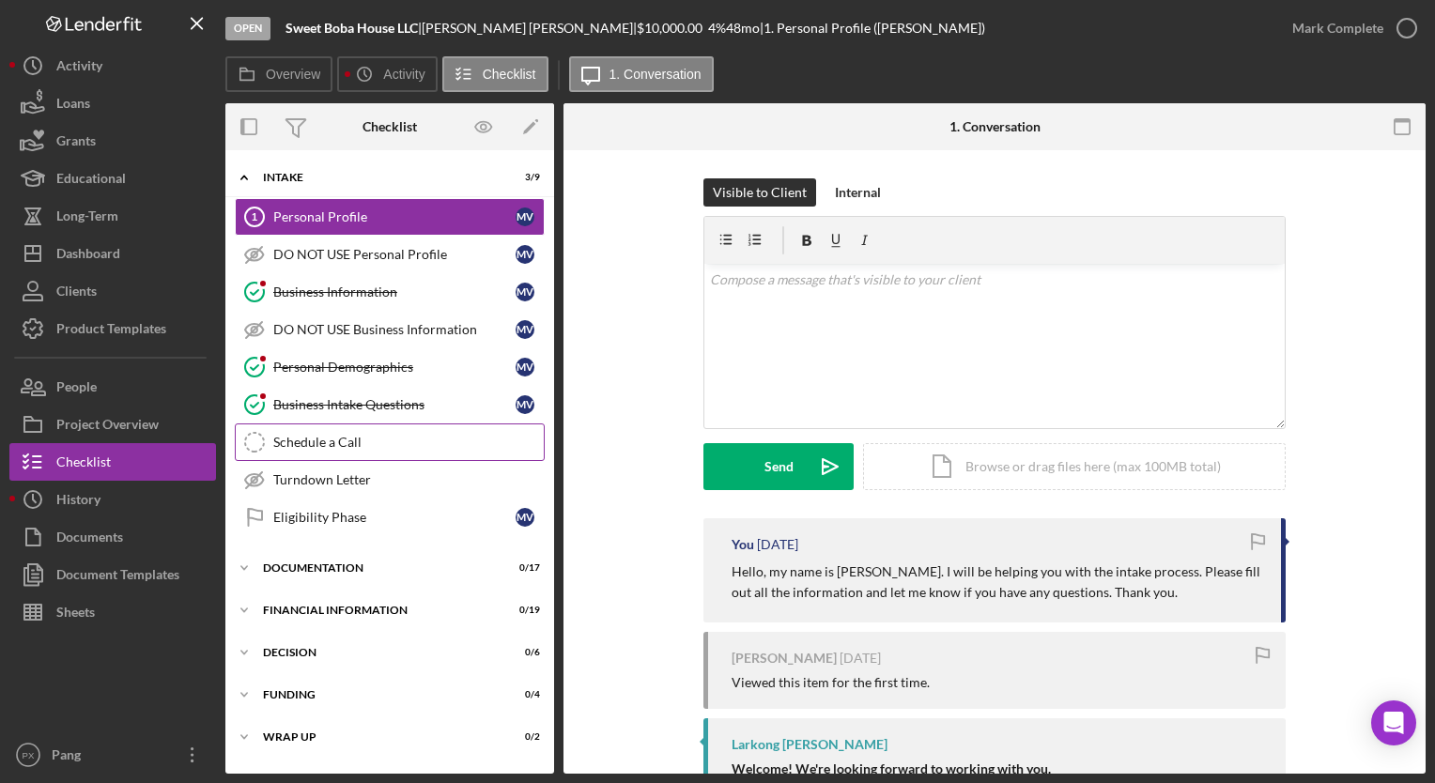
click at [349, 443] on div "Schedule a Call" at bounding box center [408, 442] width 271 height 15
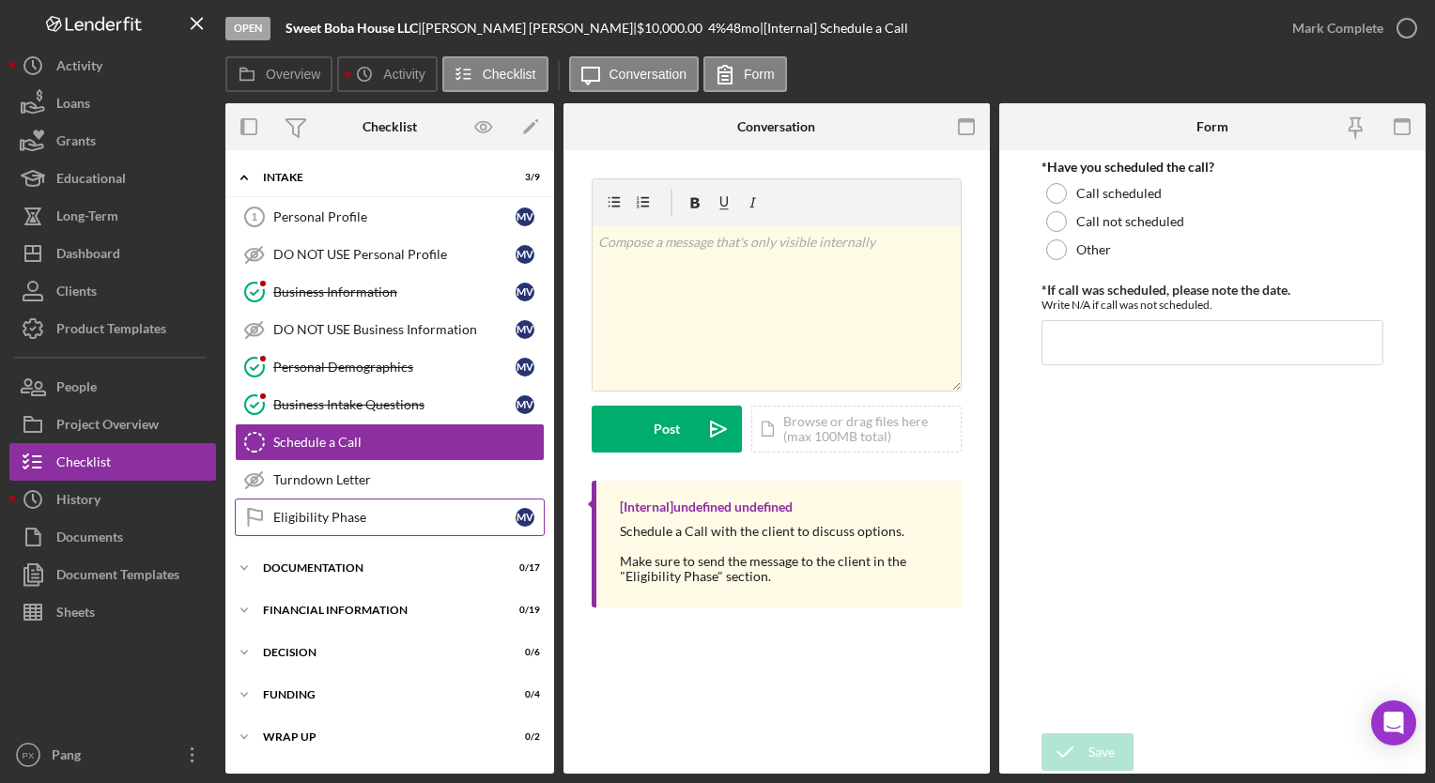
click at [332, 503] on link "Eligibility Phase Eligibility Phase M V" at bounding box center [390, 518] width 310 height 38
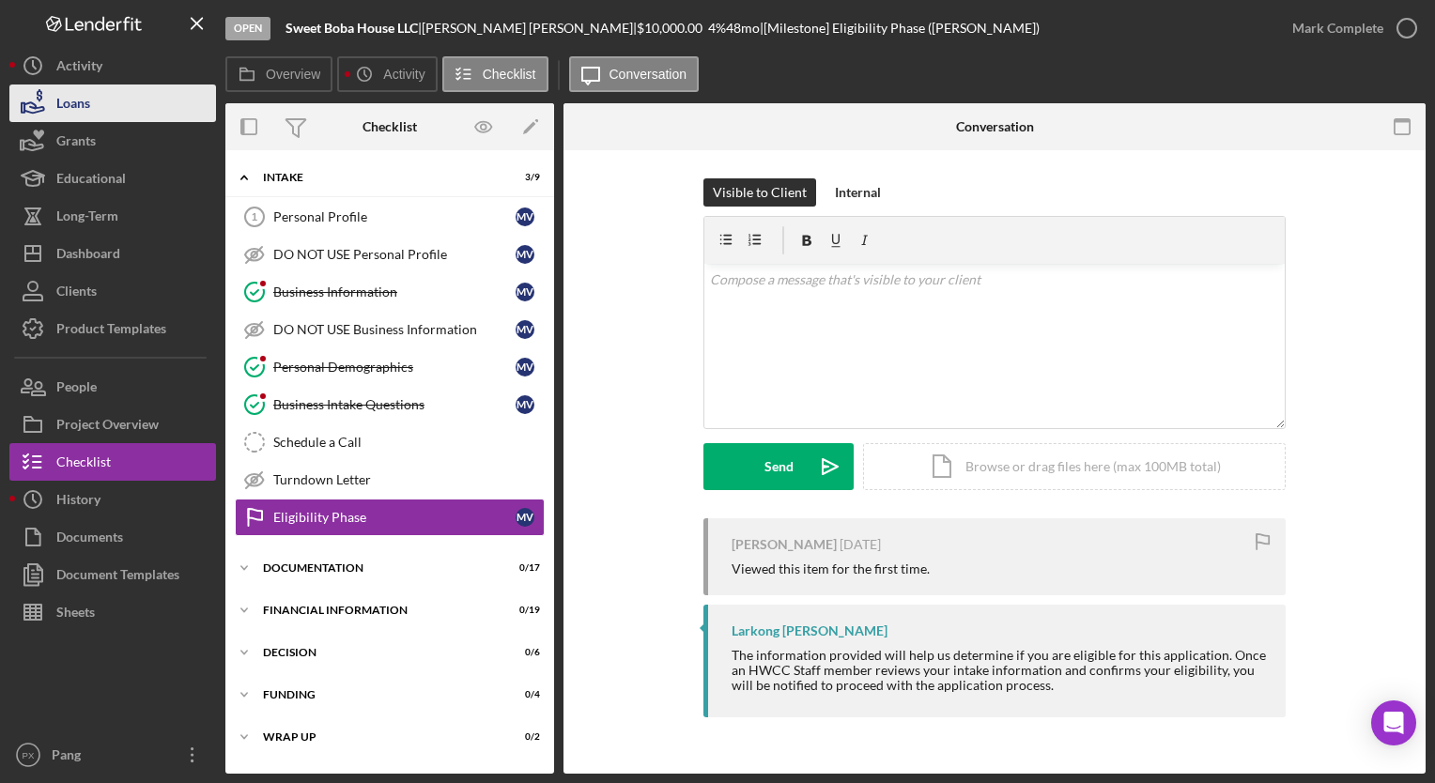
click at [90, 112] on div "Loans" at bounding box center [73, 106] width 34 height 42
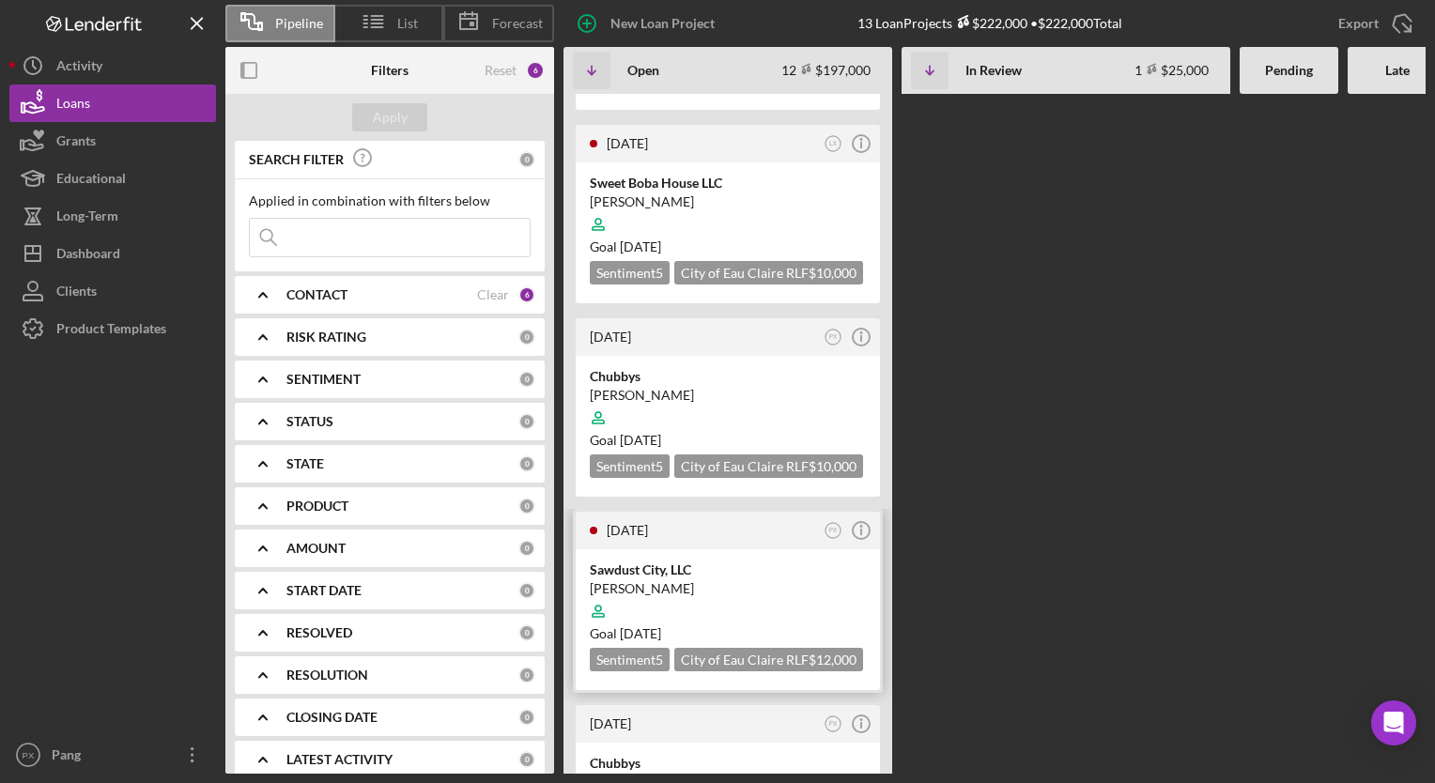
scroll to position [658, 0]
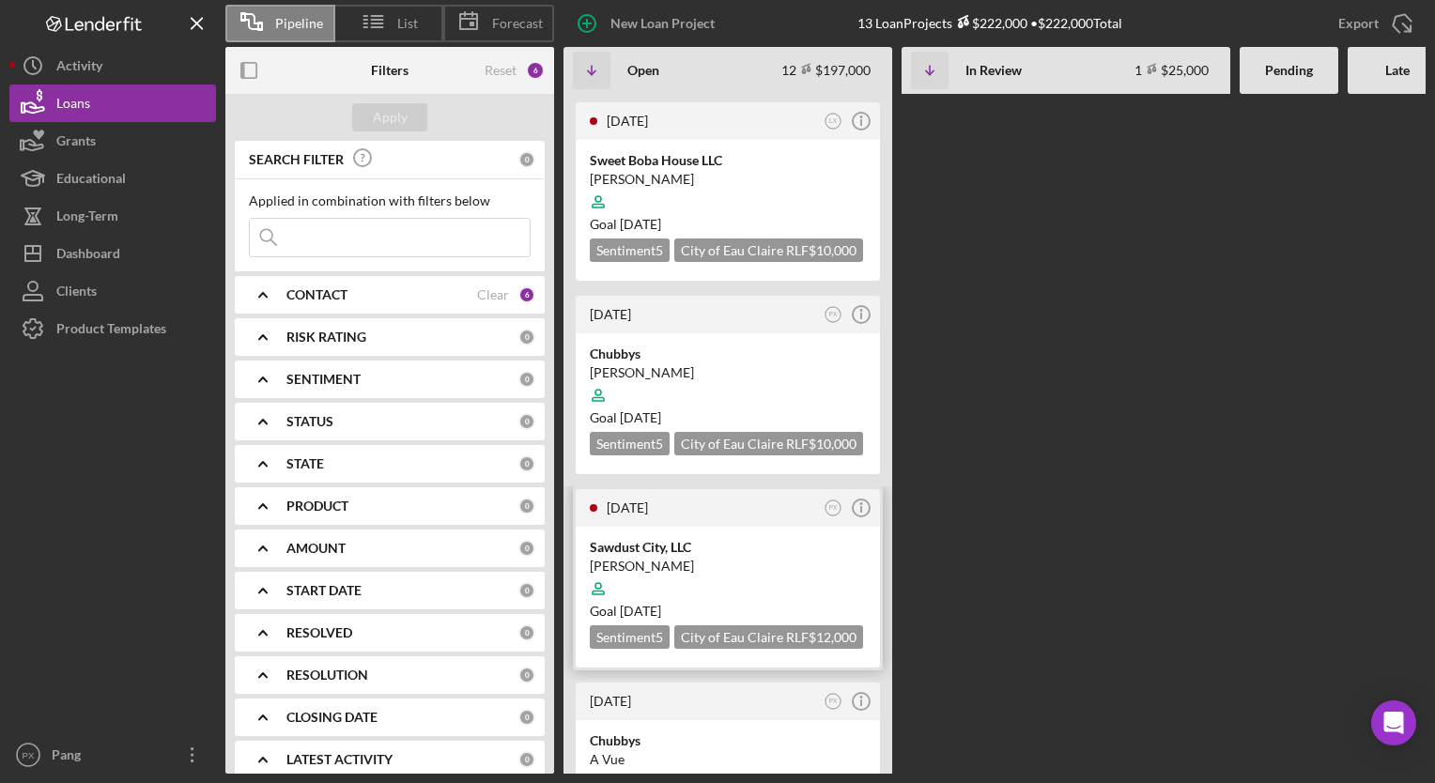
click at [681, 571] on div at bounding box center [728, 589] width 276 height 36
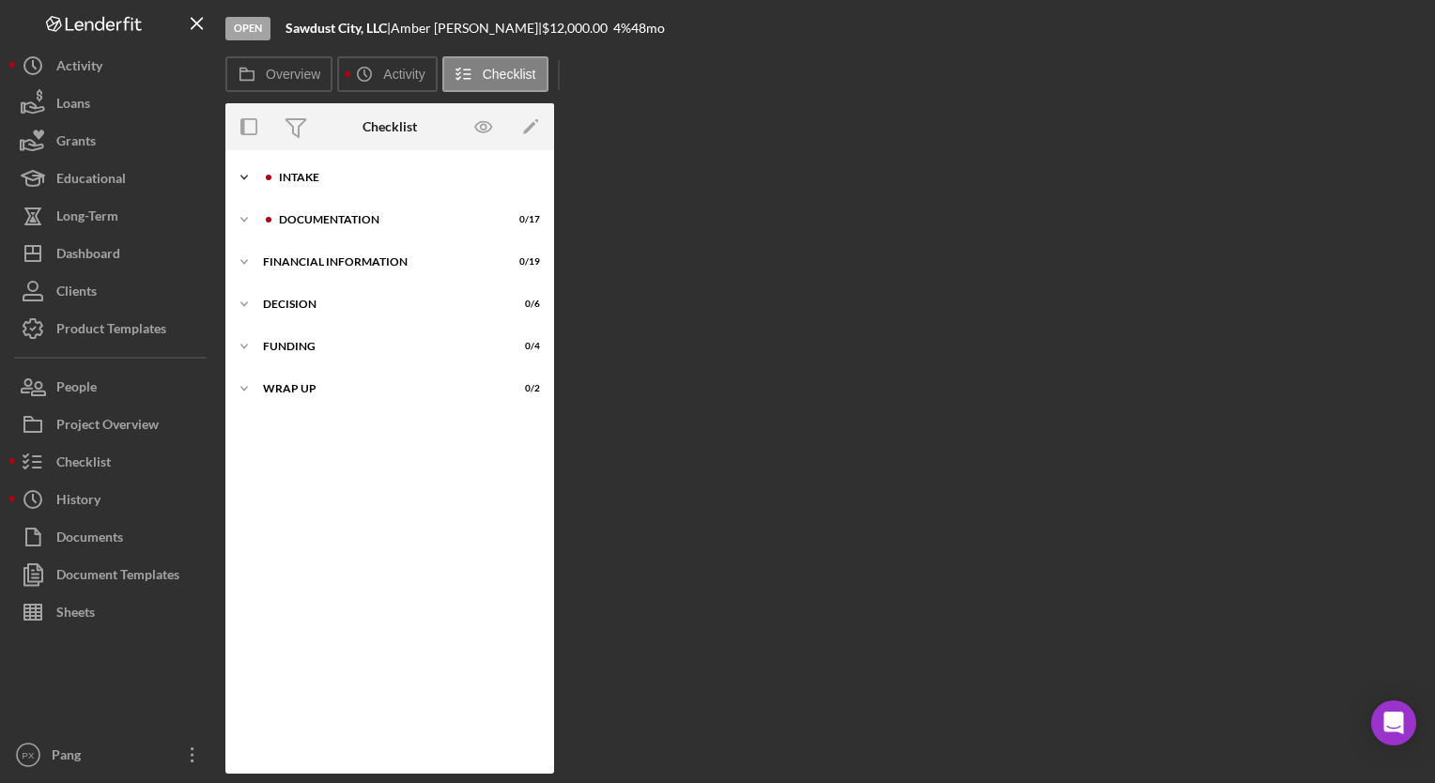
click at [350, 179] on div "Intake" at bounding box center [405, 177] width 252 height 11
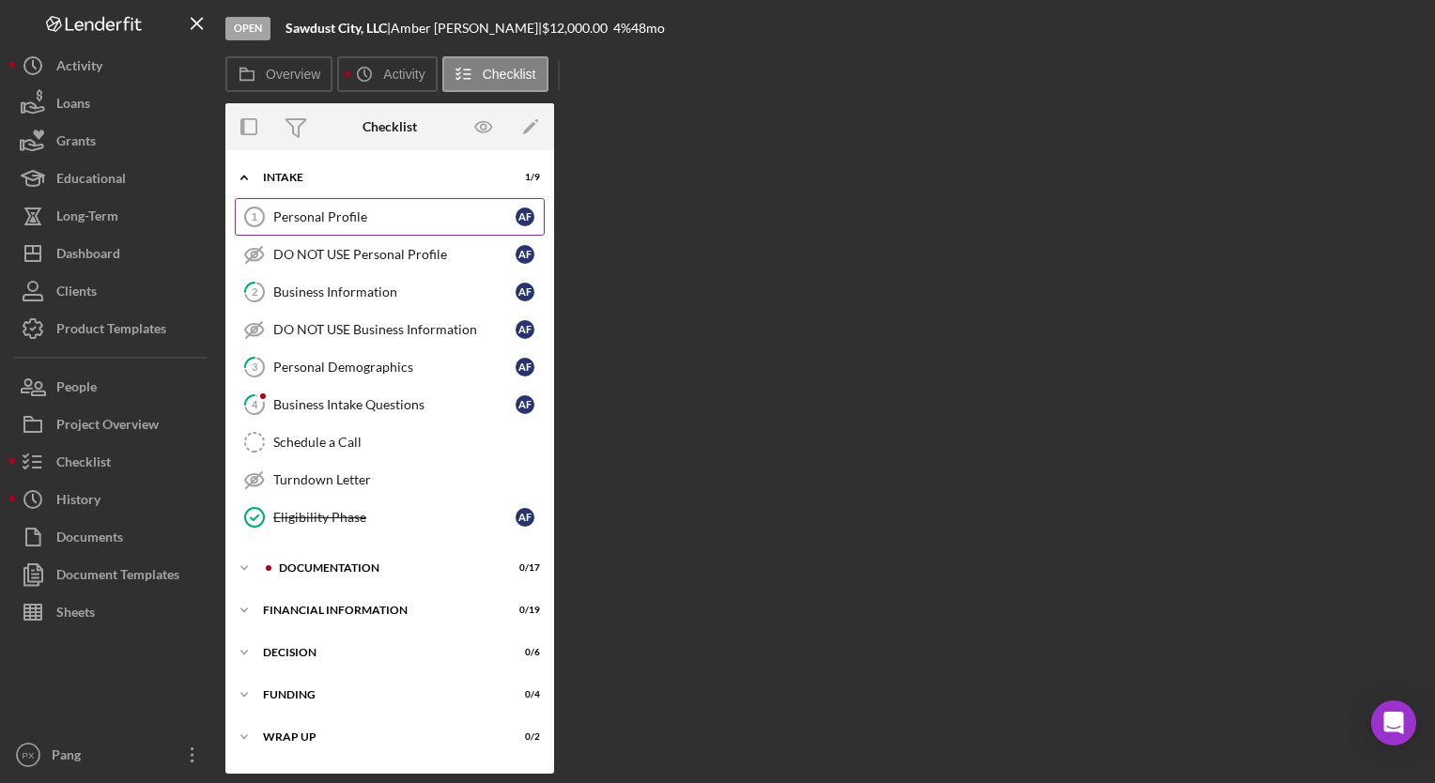
click at [357, 215] on div "Personal Profile" at bounding box center [394, 216] width 242 height 15
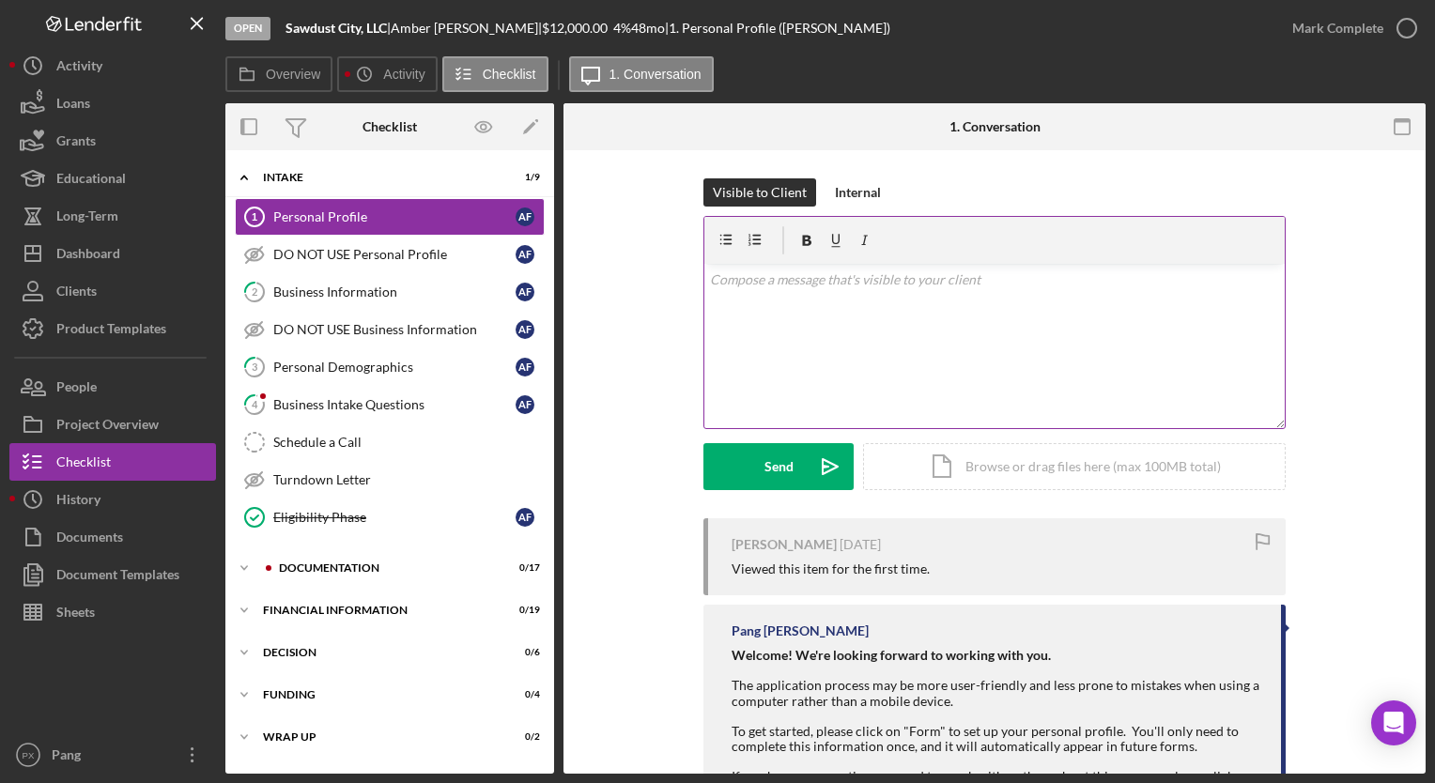
click at [802, 321] on div "v Color teal Color pink Remove color Add row above Add row below Add column bef…" at bounding box center [995, 346] width 581 height 164
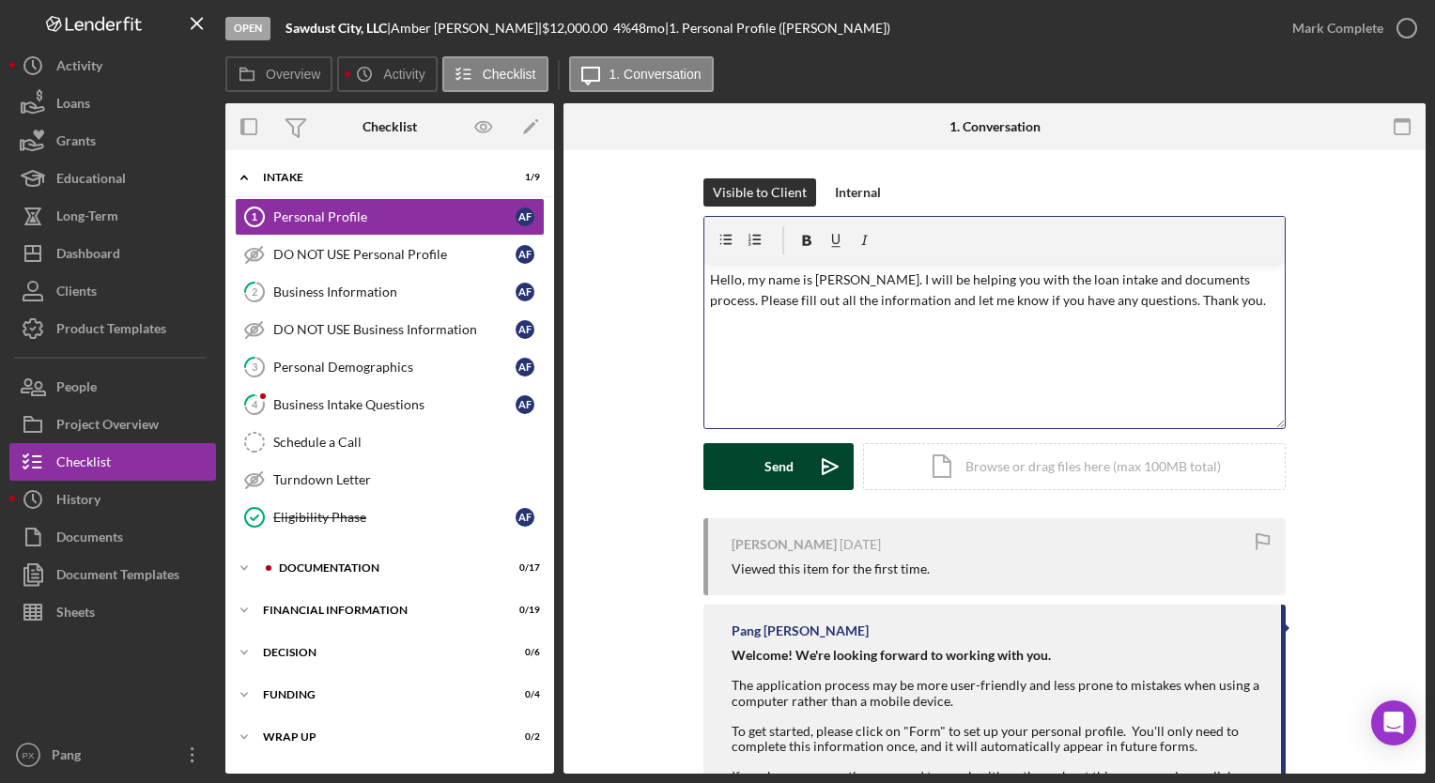
click at [782, 467] on div "Send" at bounding box center [779, 466] width 29 height 47
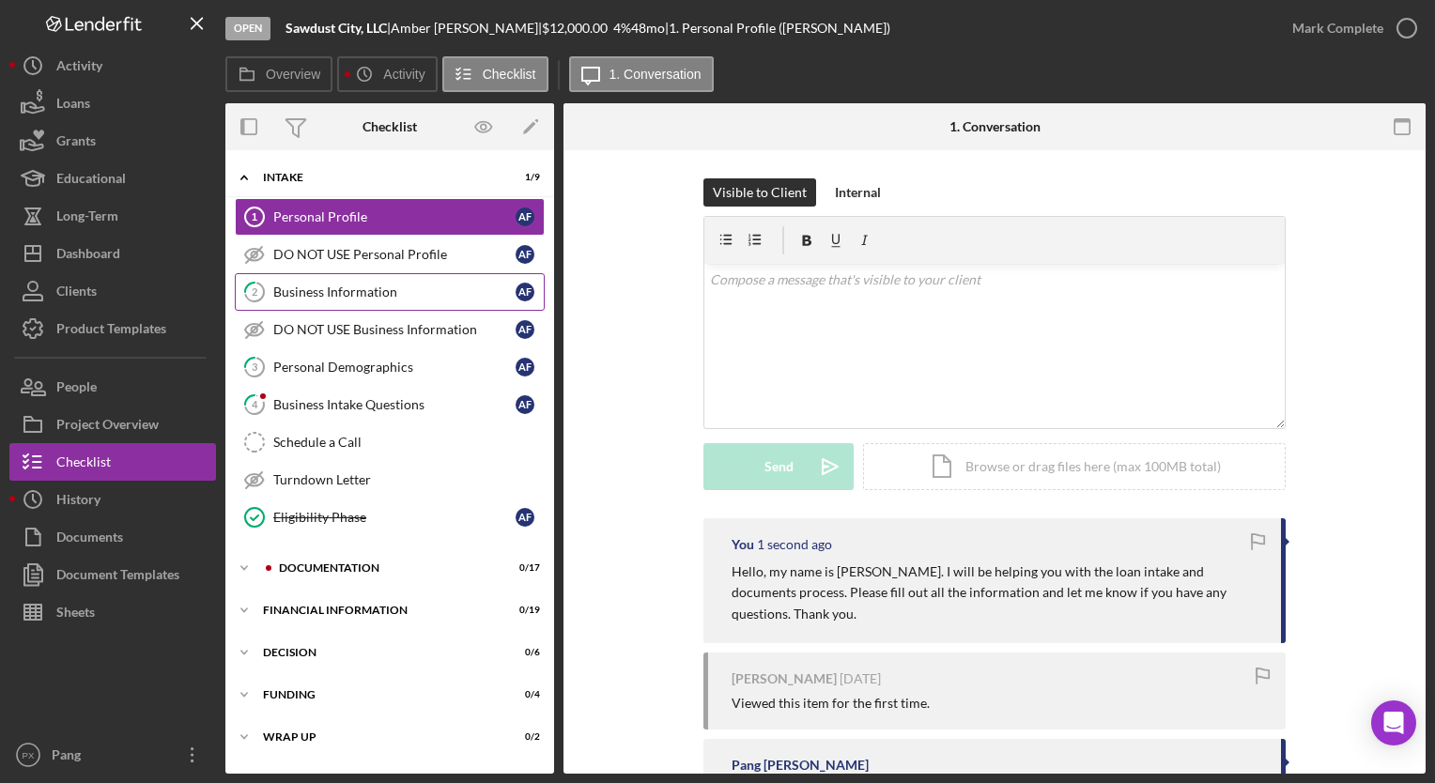
click at [346, 302] on link "2 Business Information A F" at bounding box center [390, 292] width 310 height 38
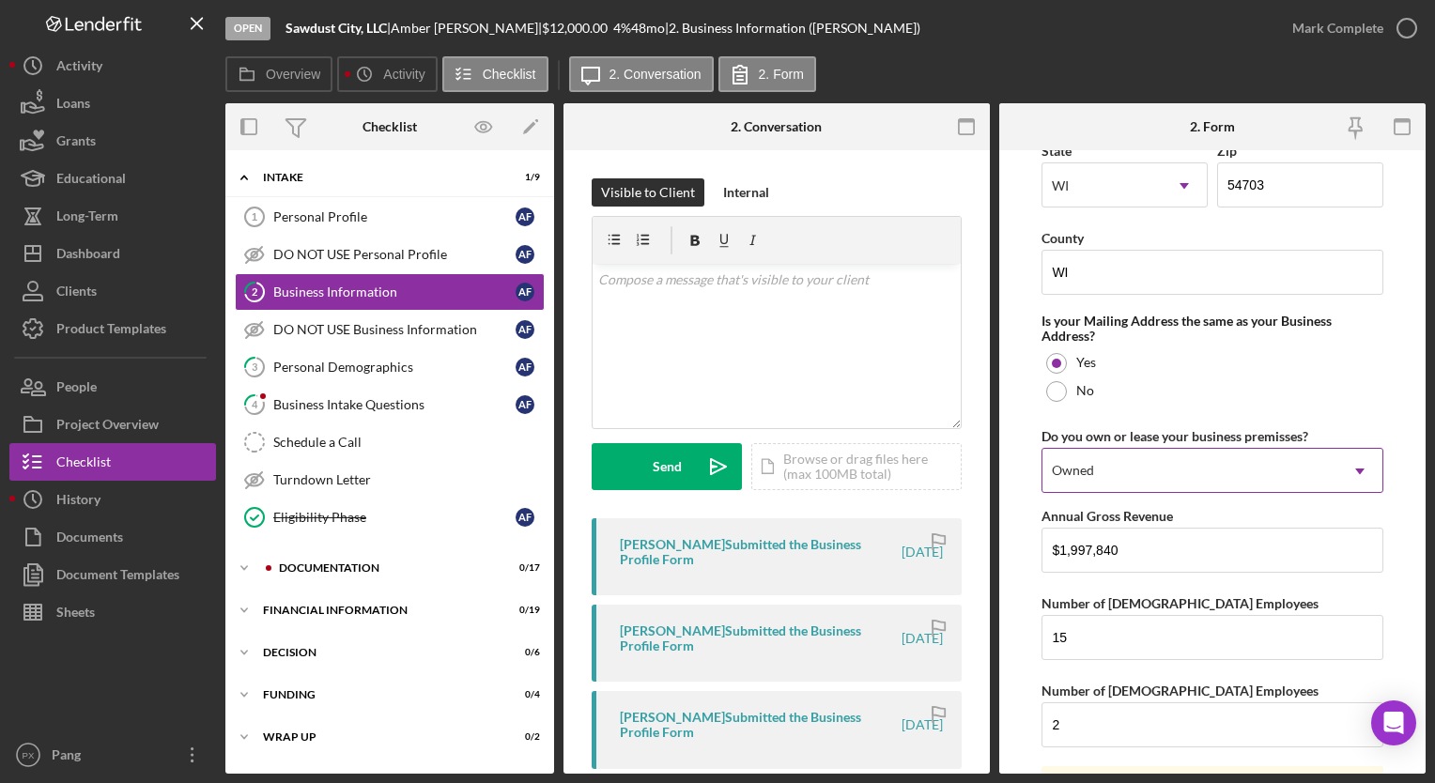
scroll to position [1469, 0]
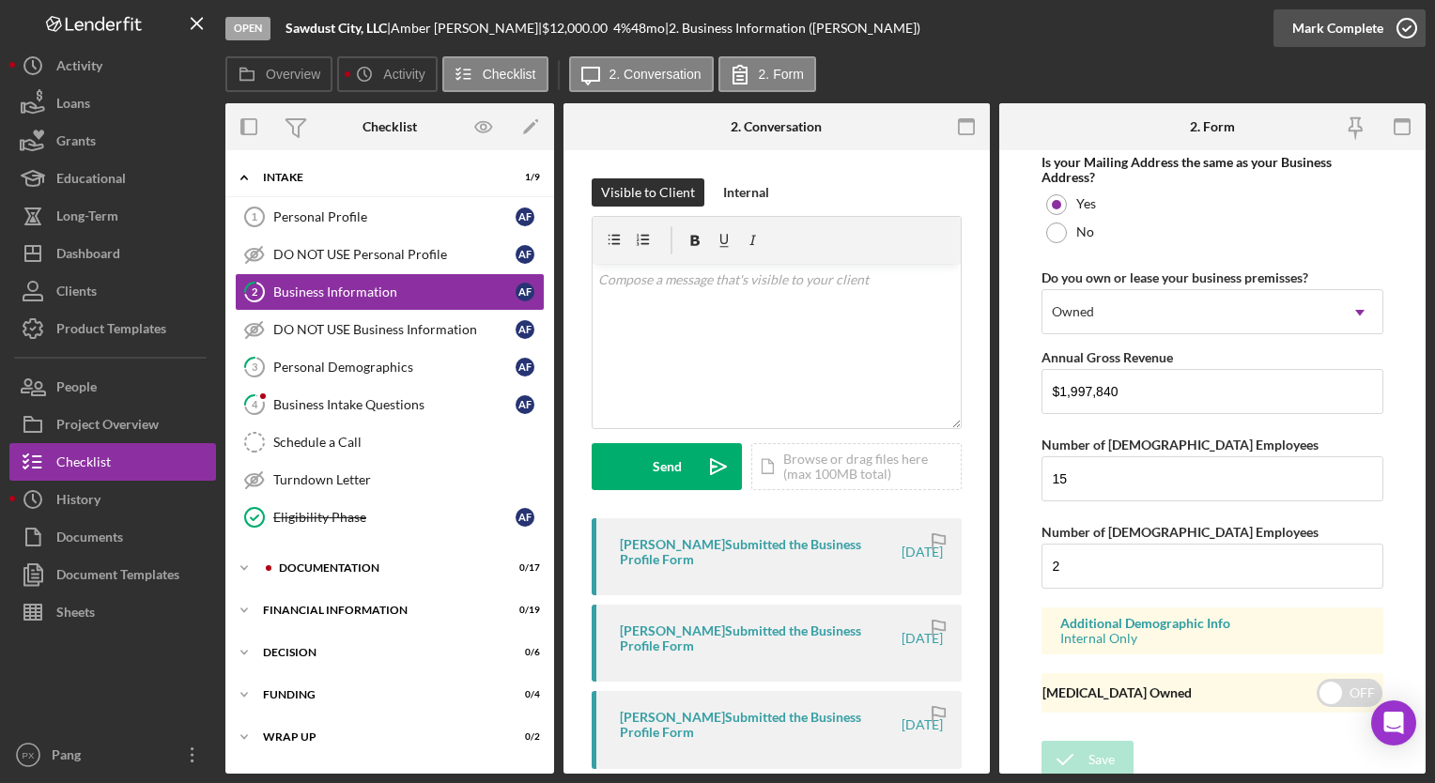
click at [1411, 29] on icon "button" at bounding box center [1407, 28] width 47 height 47
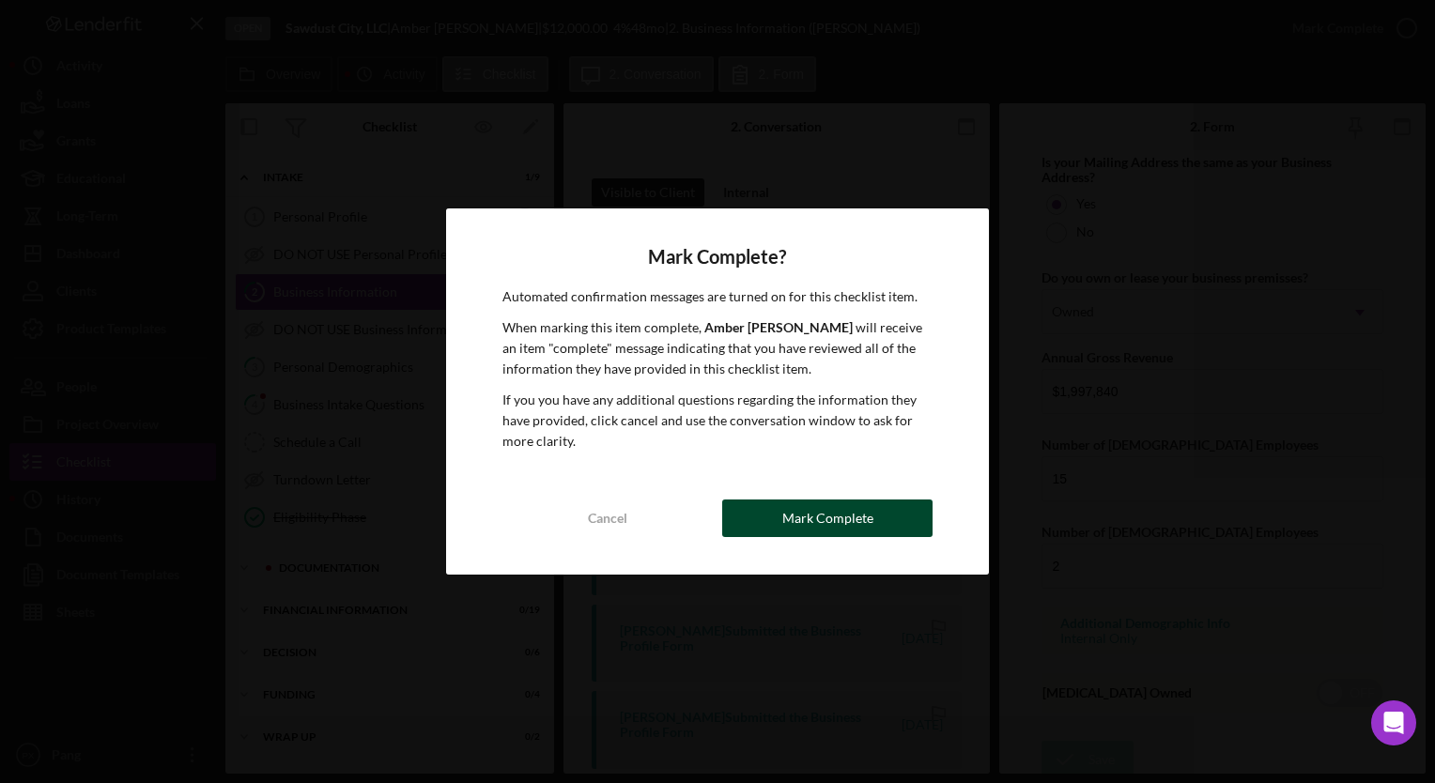
click at [867, 516] on div "Mark Complete" at bounding box center [828, 519] width 91 height 38
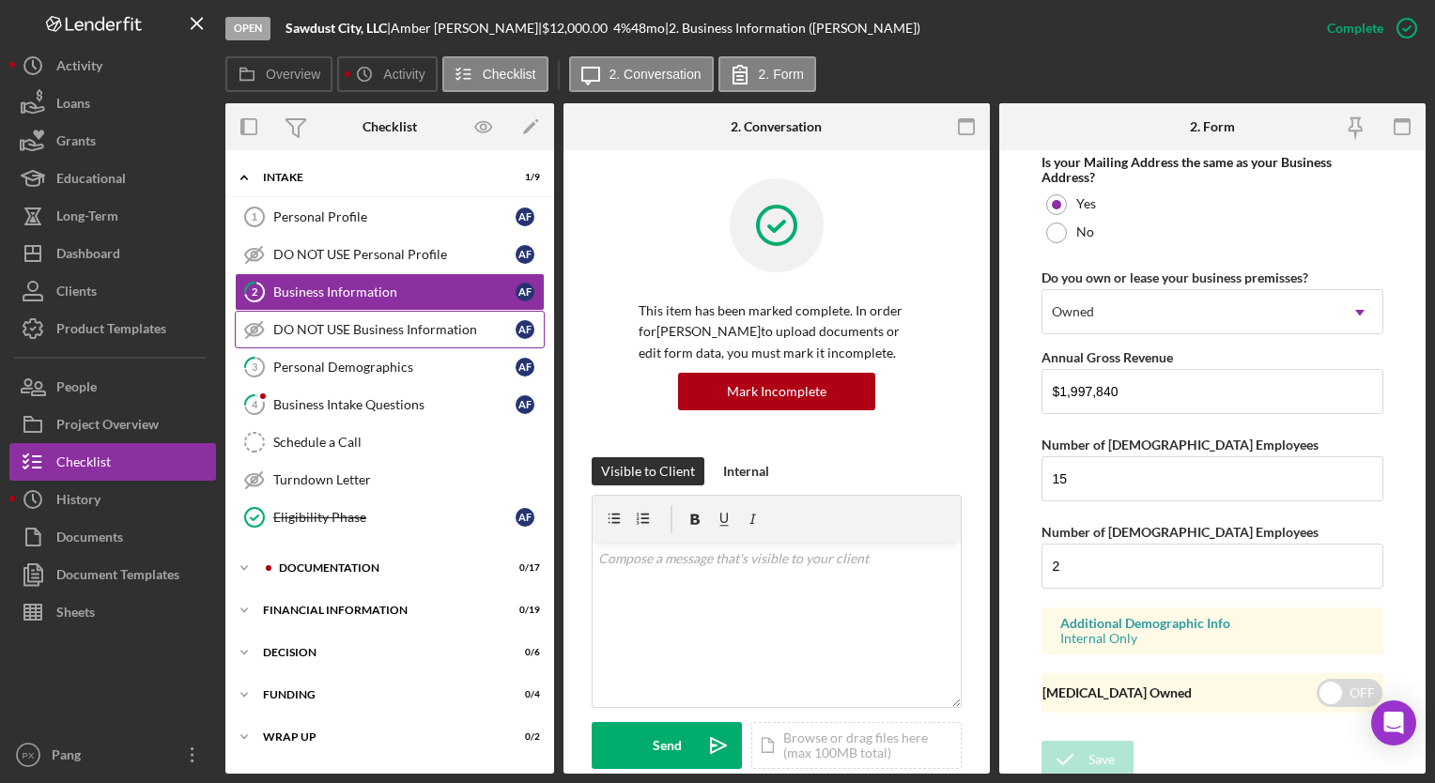
scroll to position [808, 0]
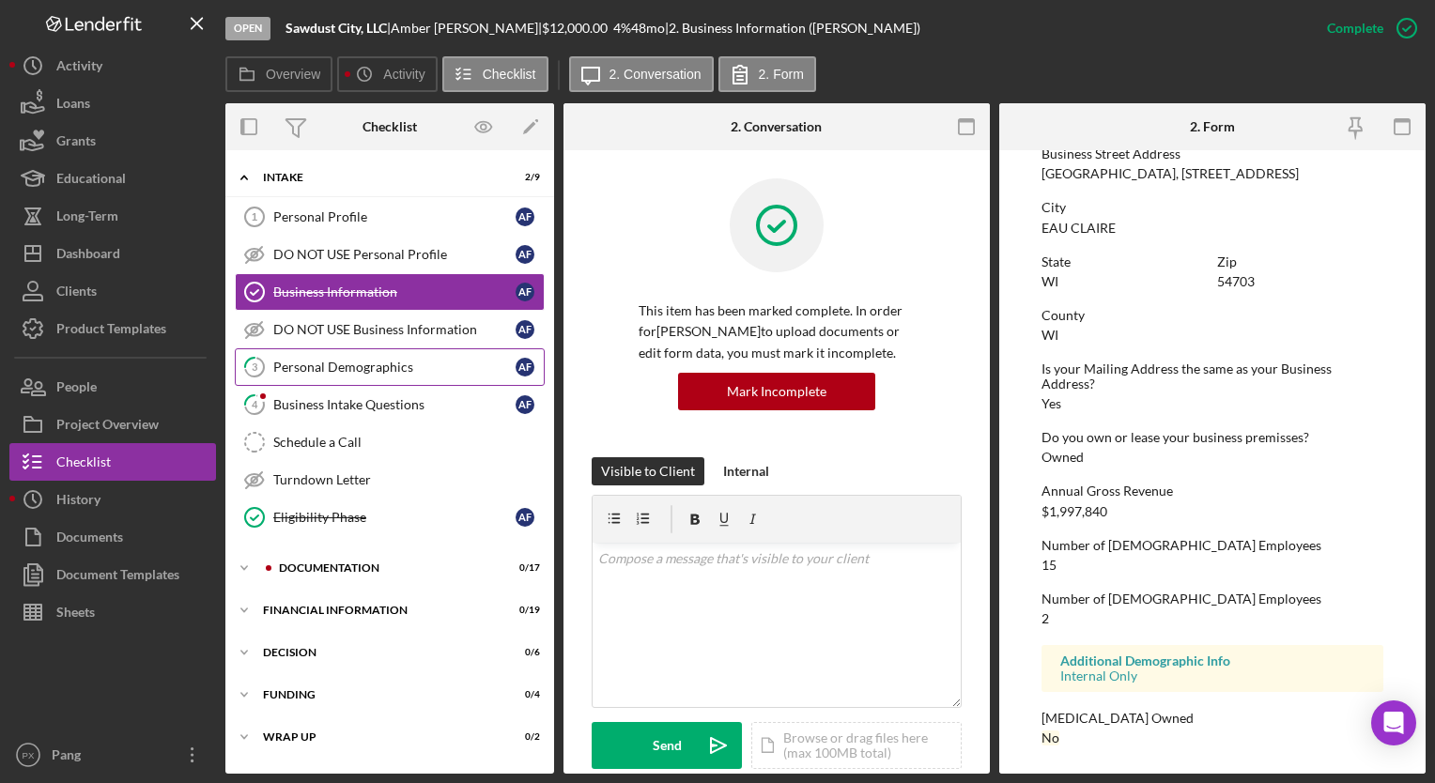
click at [303, 367] on div "Personal Demographics" at bounding box center [394, 367] width 242 height 15
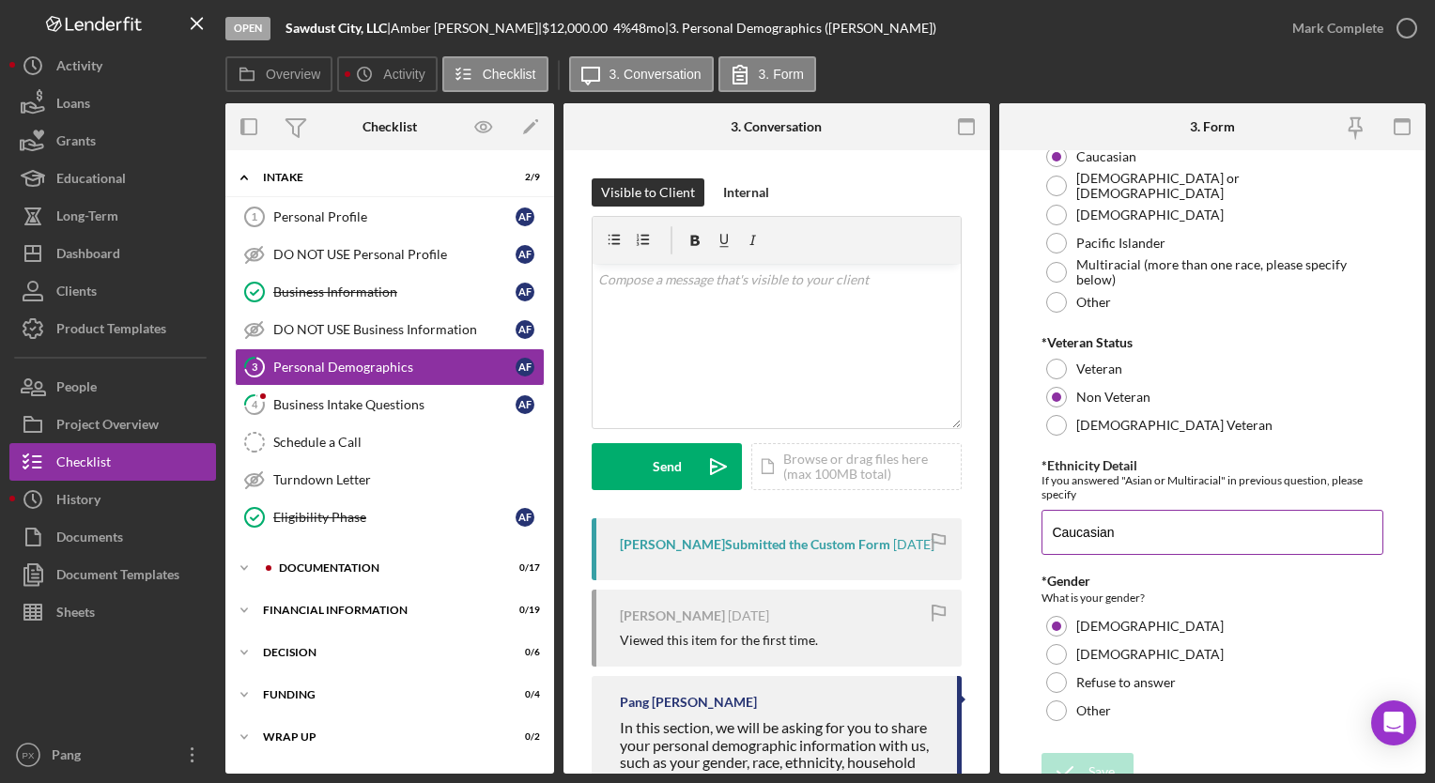
scroll to position [392, 0]
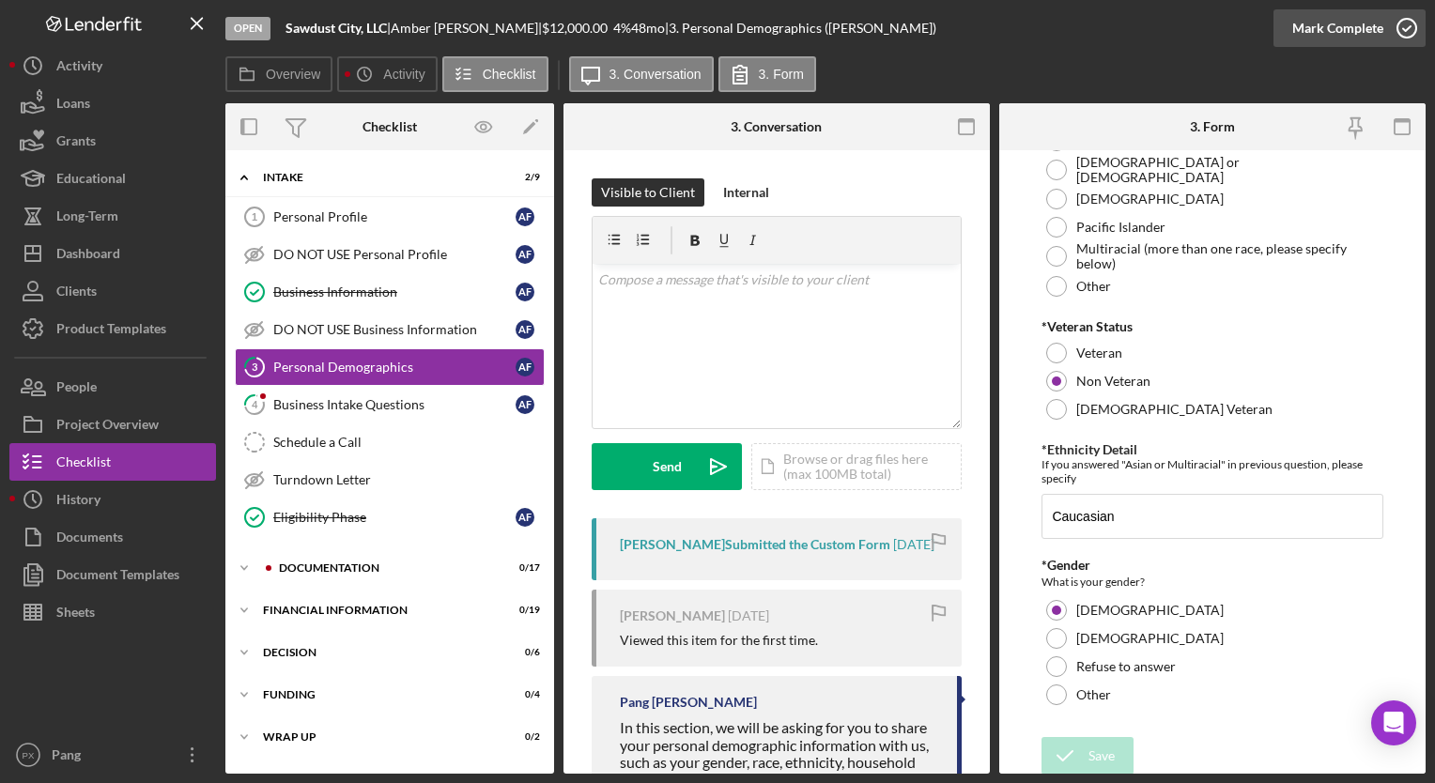
click at [1413, 28] on icon "button" at bounding box center [1407, 28] width 47 height 47
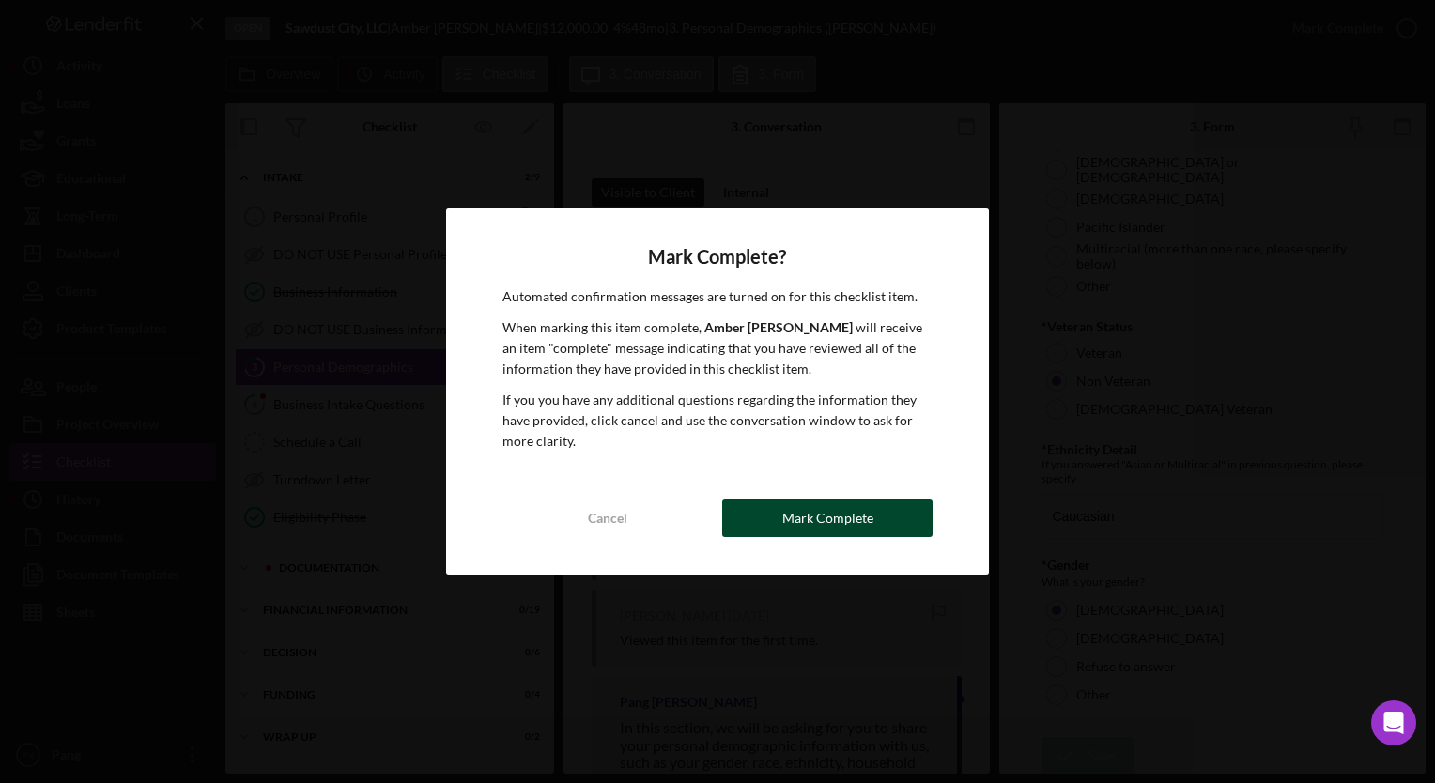
click at [828, 517] on div "Mark Complete" at bounding box center [828, 519] width 91 height 38
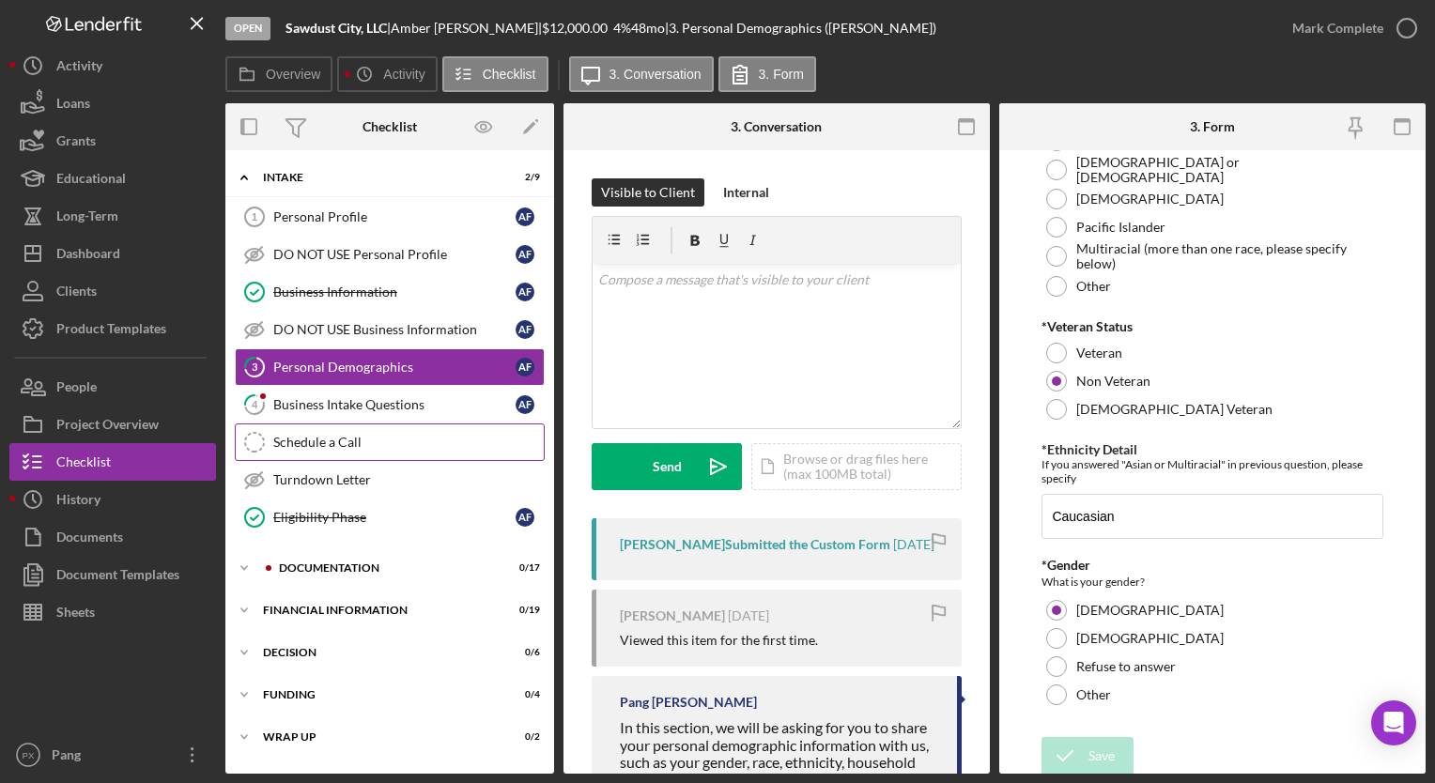
scroll to position [467, 0]
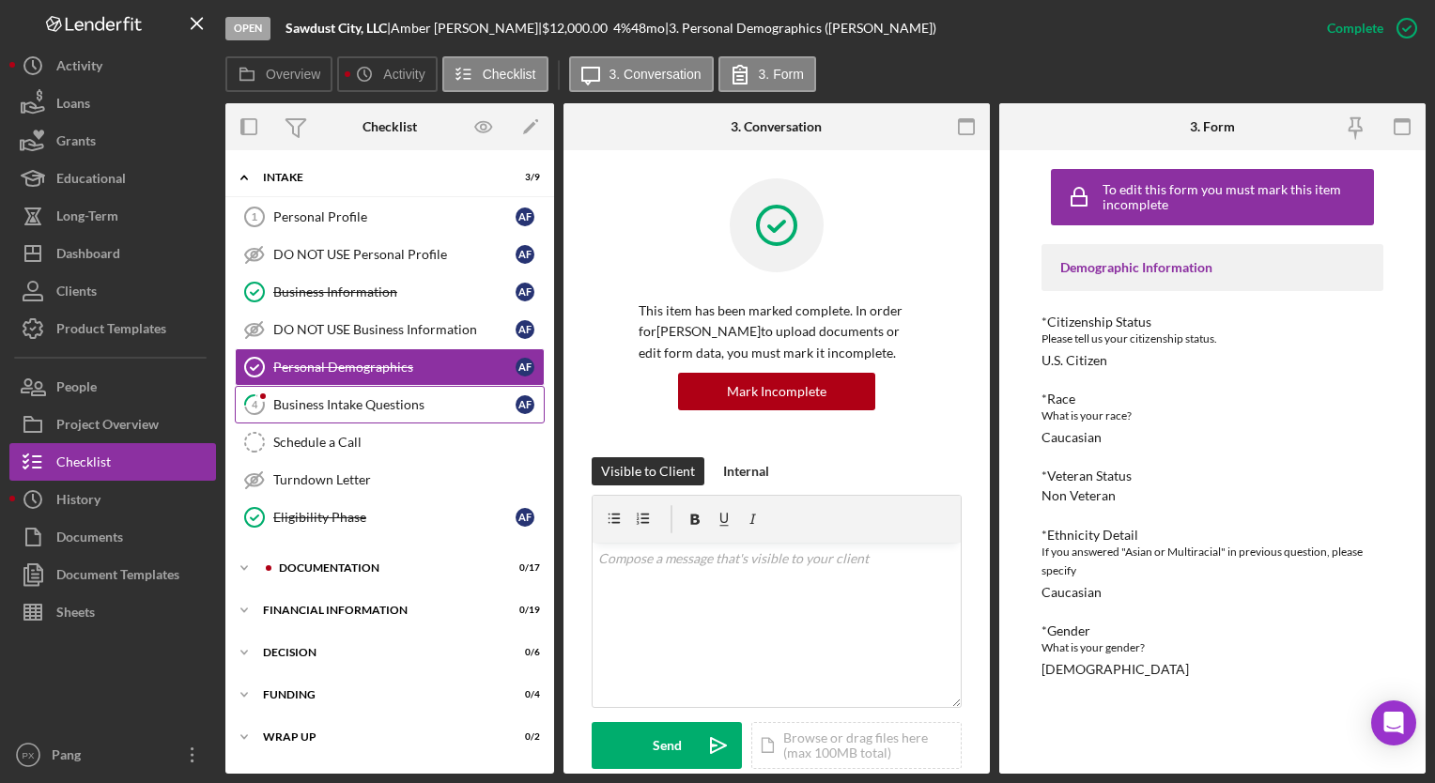
click at [375, 411] on link "4 Business Intake Questions A F" at bounding box center [390, 405] width 310 height 38
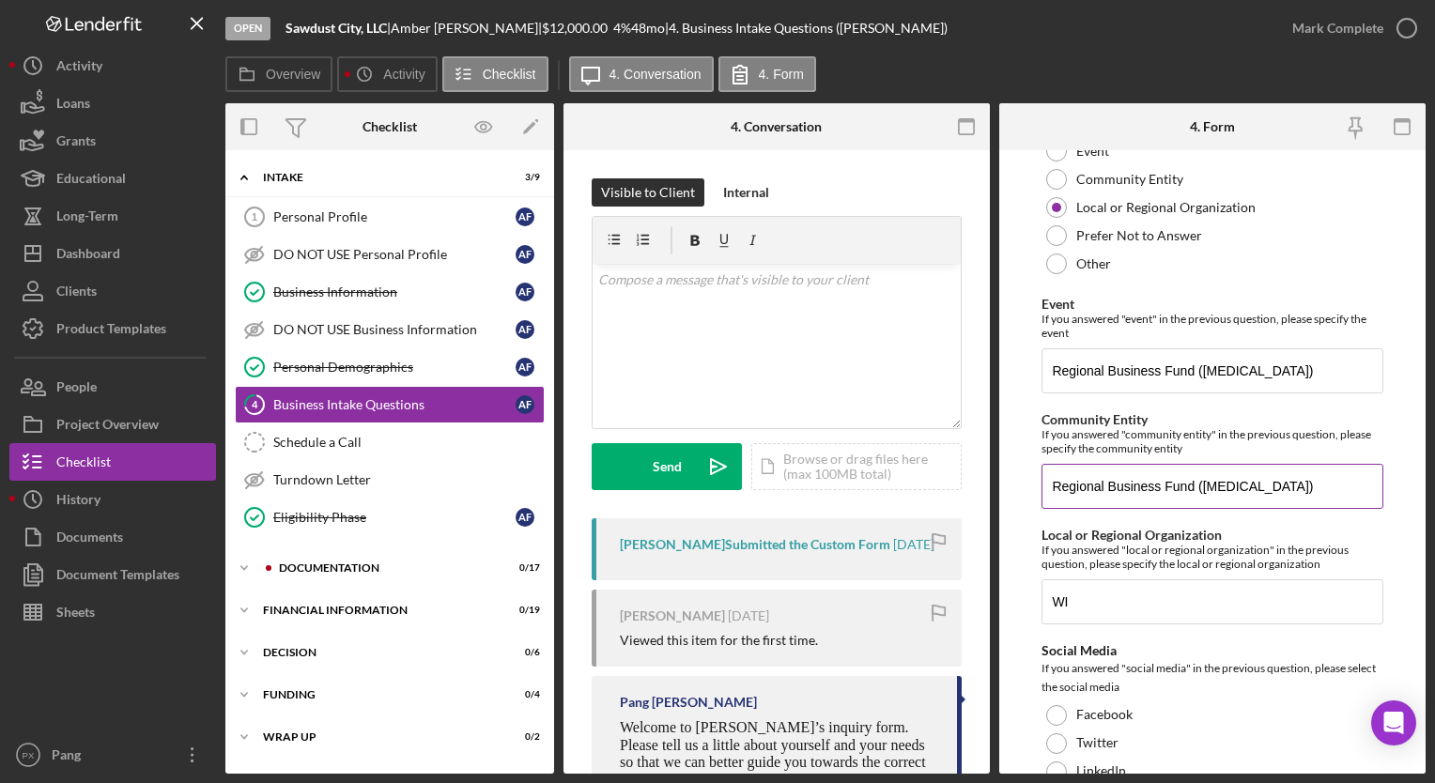
scroll to position [4580, 0]
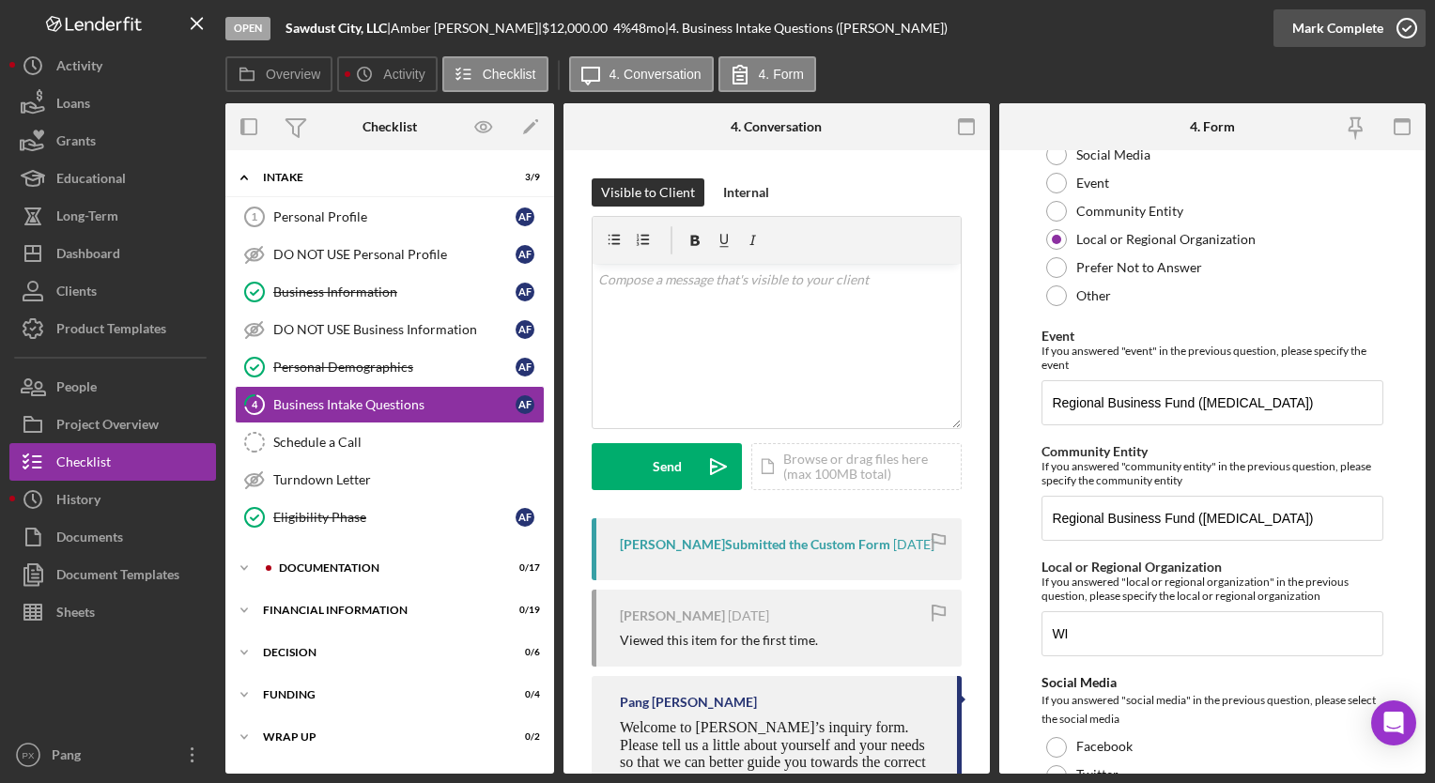
click at [1405, 36] on icon "button" at bounding box center [1407, 28] width 47 height 47
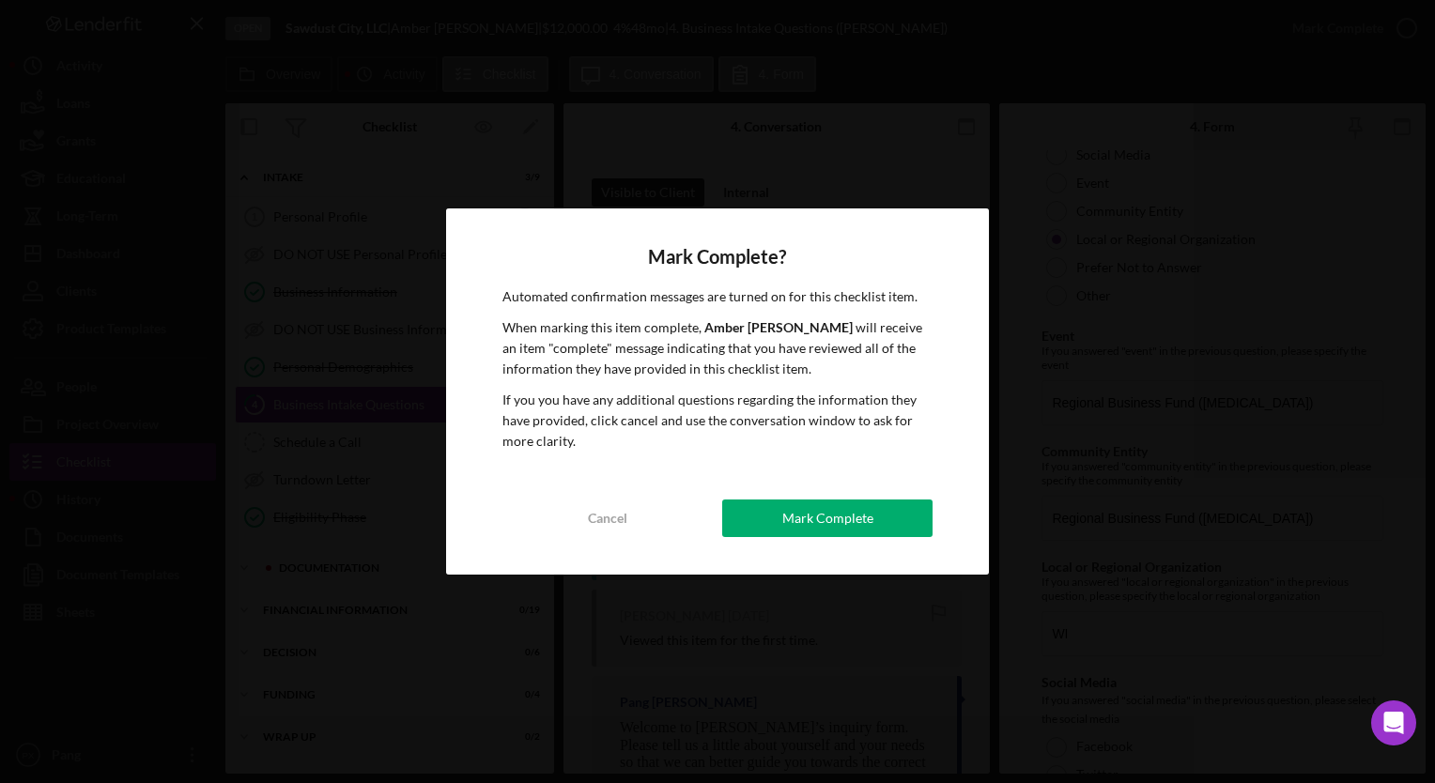
click at [868, 527] on div "Mark Complete" at bounding box center [828, 519] width 91 height 38
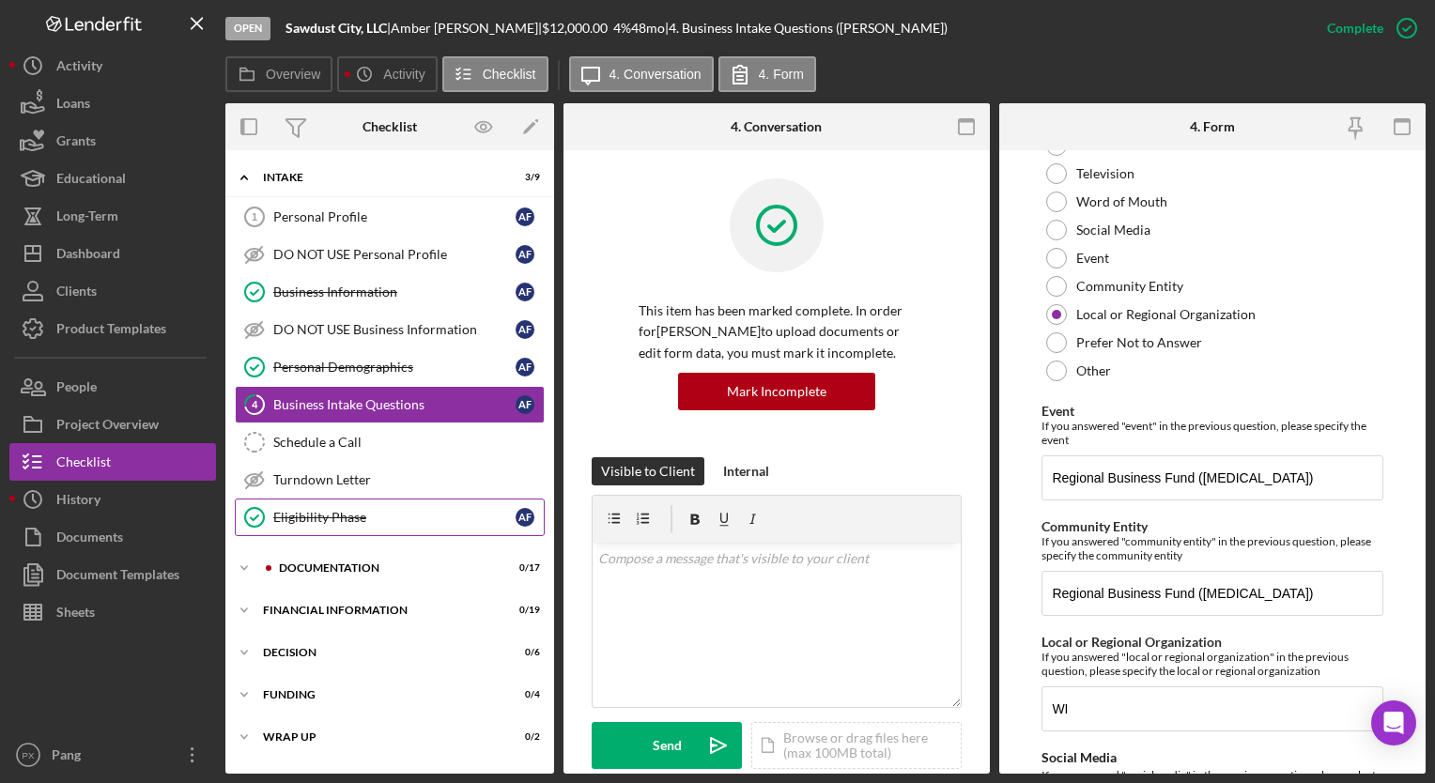
scroll to position [4655, 0]
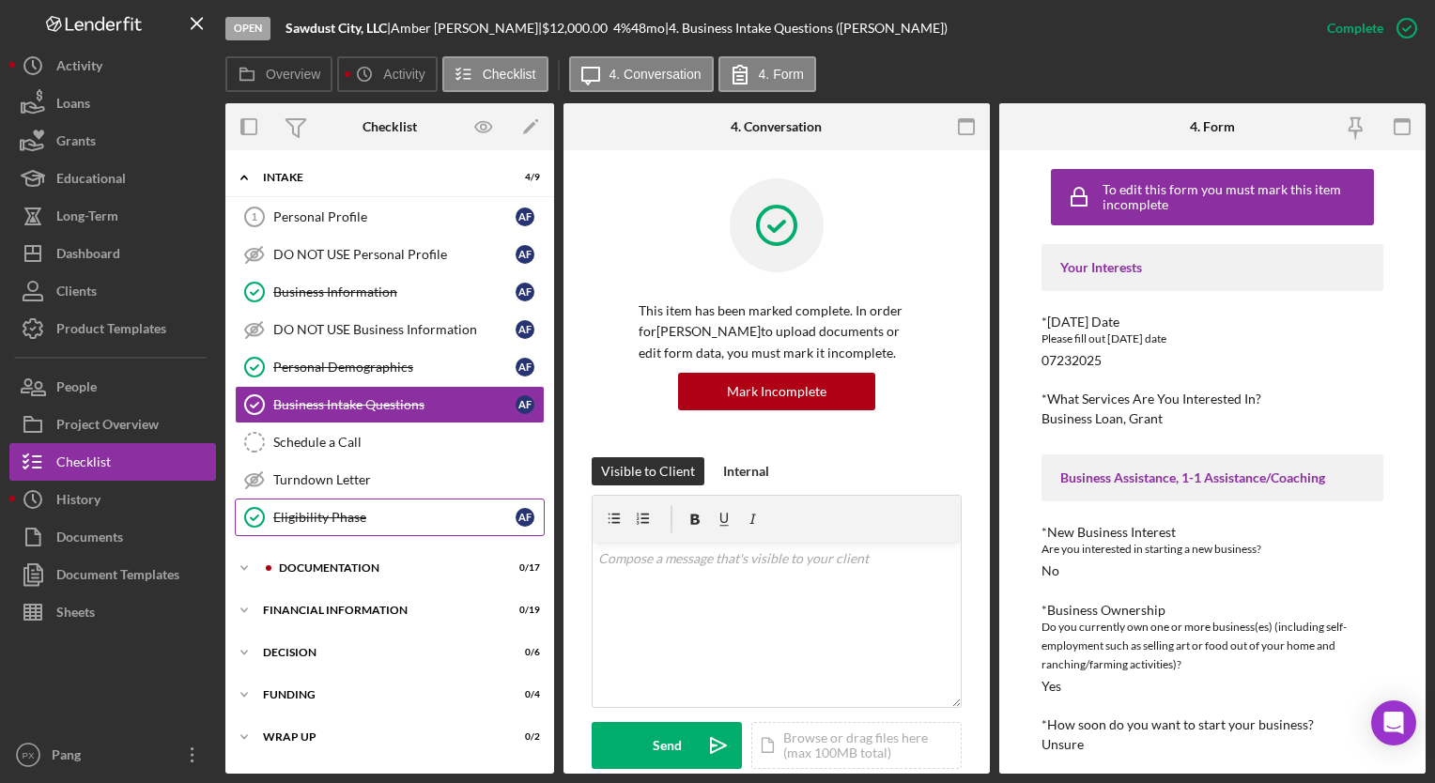
click at [331, 520] on div "Eligibility Phase" at bounding box center [394, 517] width 242 height 15
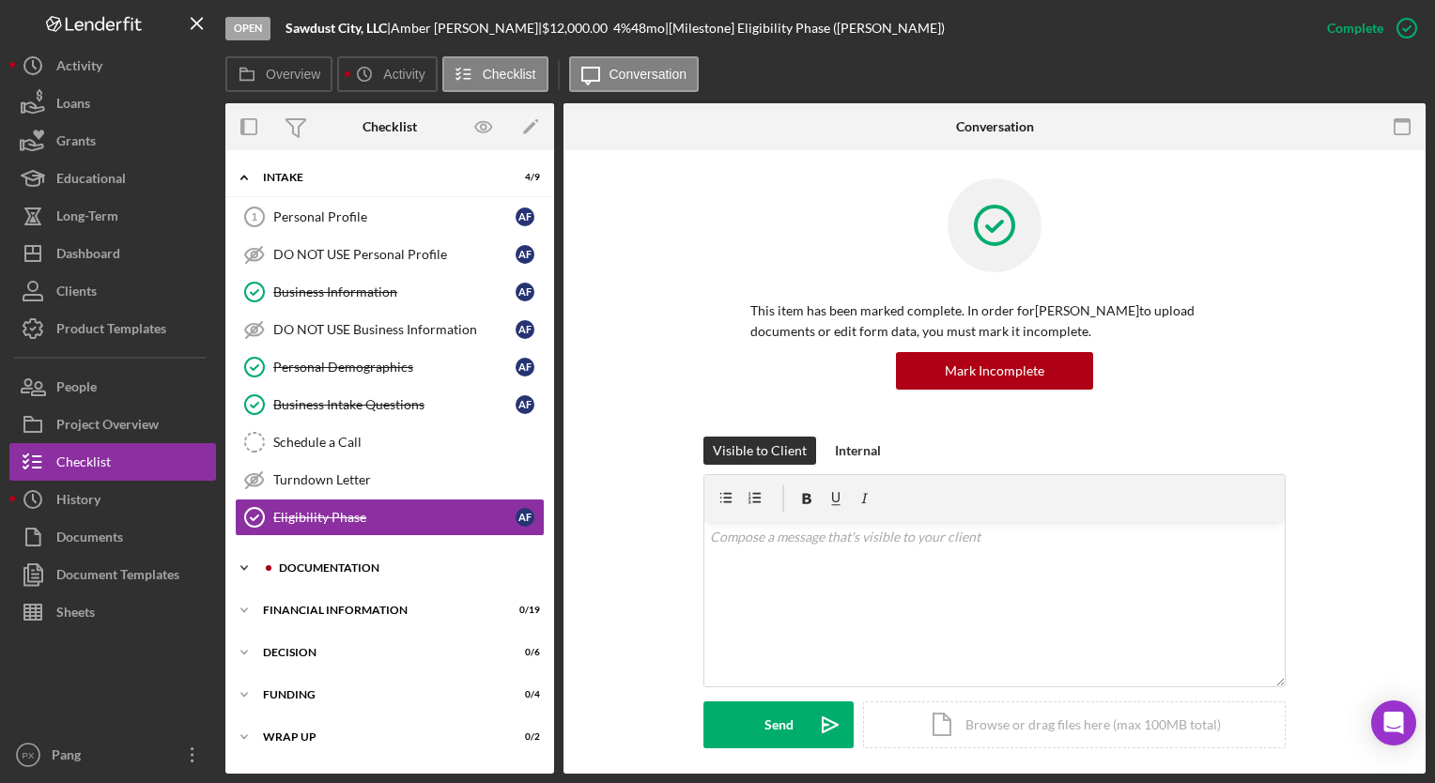
click at [351, 566] on div "Documentation" at bounding box center [405, 568] width 252 height 11
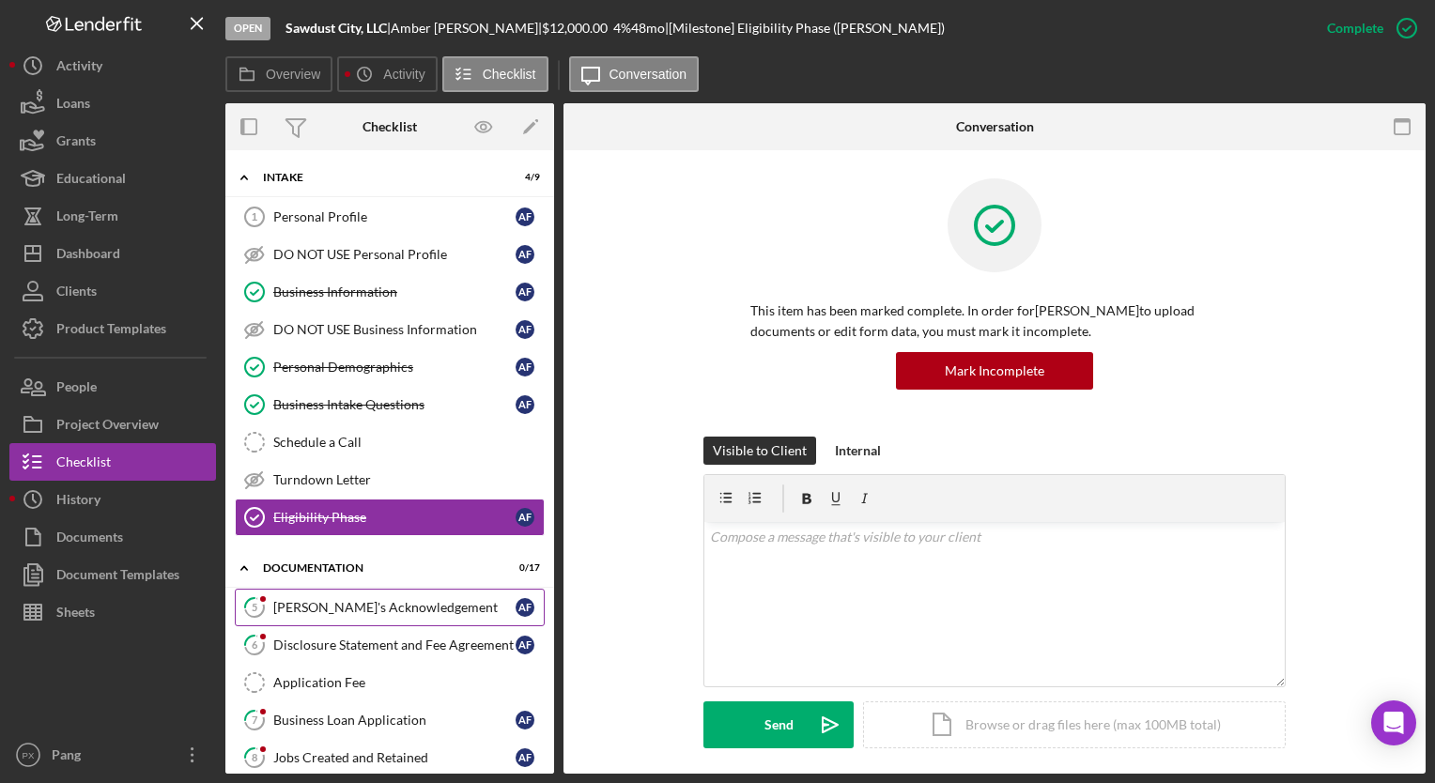
click at [338, 618] on link "5 Borrower's Acknowledgement A F" at bounding box center [390, 608] width 310 height 38
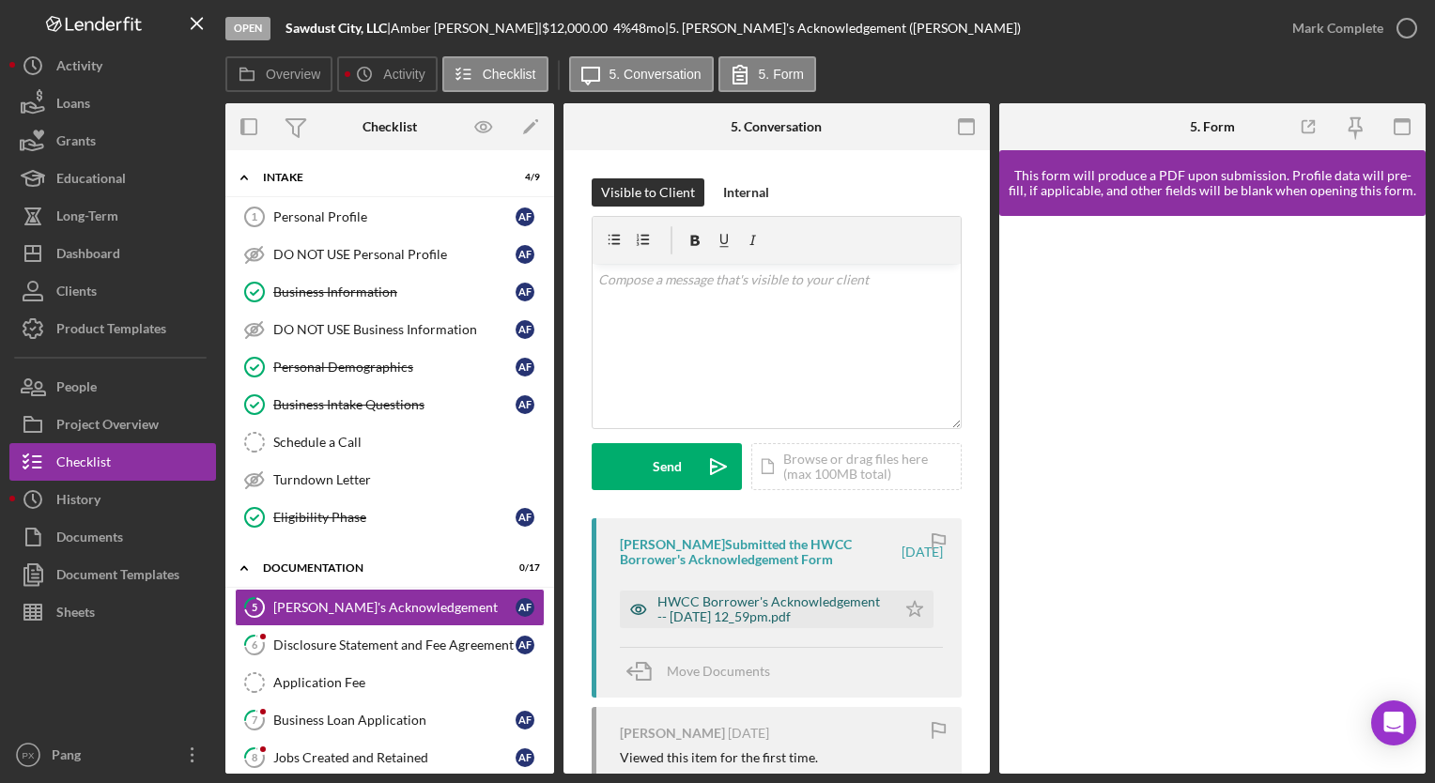
click at [684, 616] on div "HWCC Borrower's Acknowledgement -- 2025-07-24 12_59pm.pdf" at bounding box center [772, 610] width 229 height 30
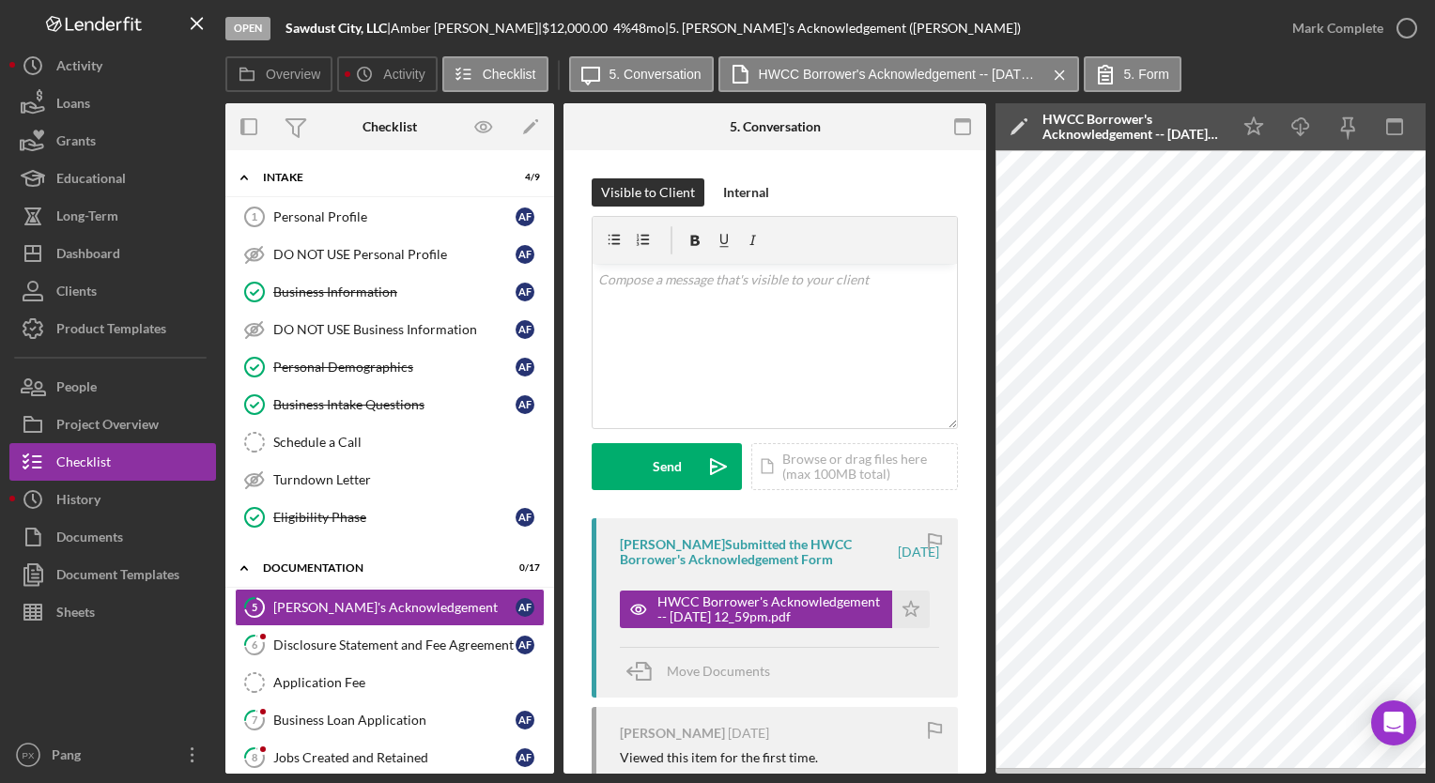
drag, startPoint x: 1037, startPoint y: 776, endPoint x: 1060, endPoint y: 776, distance: 22.5
click at [1060, 776] on div "Open Sawdust City, LLC | Amber Fink | $12,000.00 4 % 48 mo | 5. Borrower's Ackn…" at bounding box center [717, 391] width 1435 height 783
click at [1404, 26] on icon "button" at bounding box center [1407, 28] width 47 height 47
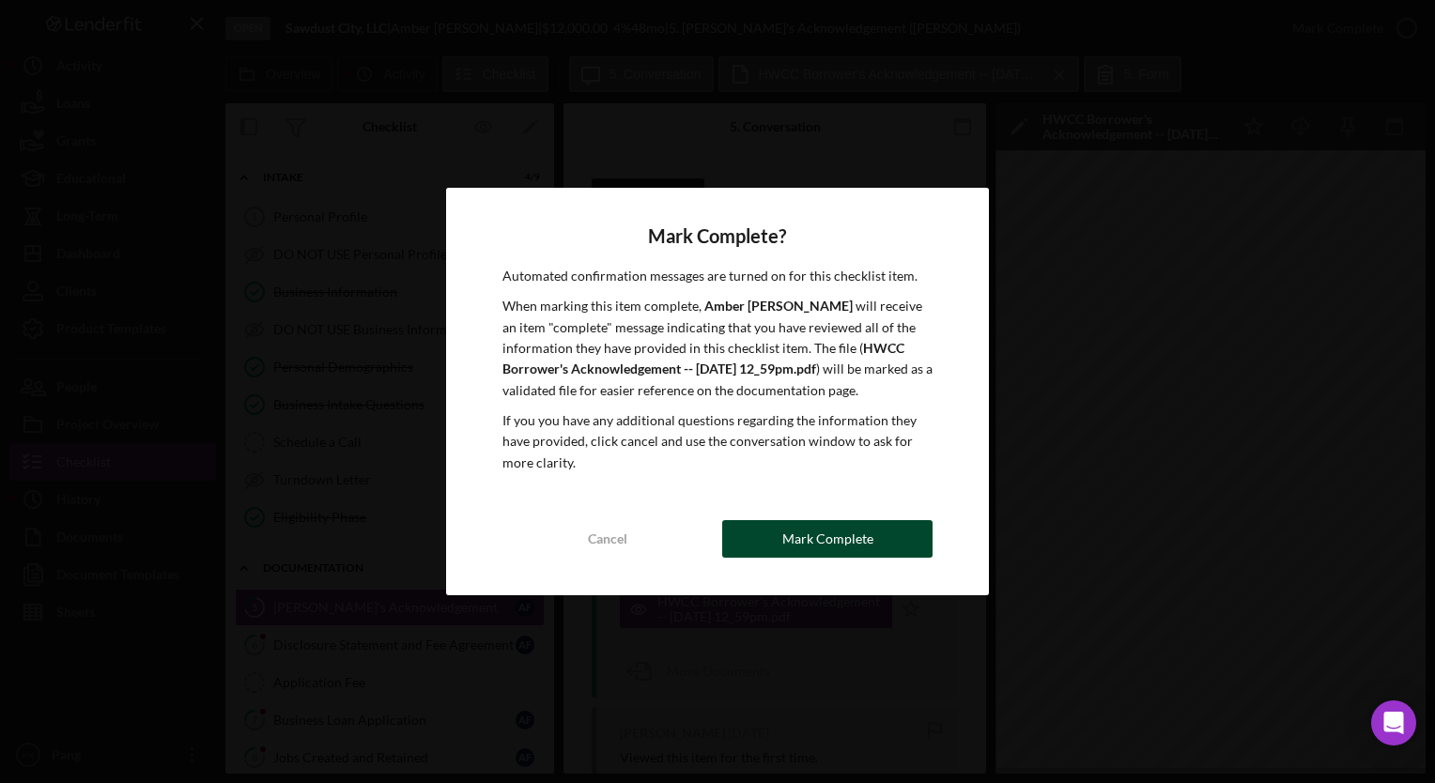
click at [836, 536] on div "Mark Complete" at bounding box center [828, 539] width 91 height 38
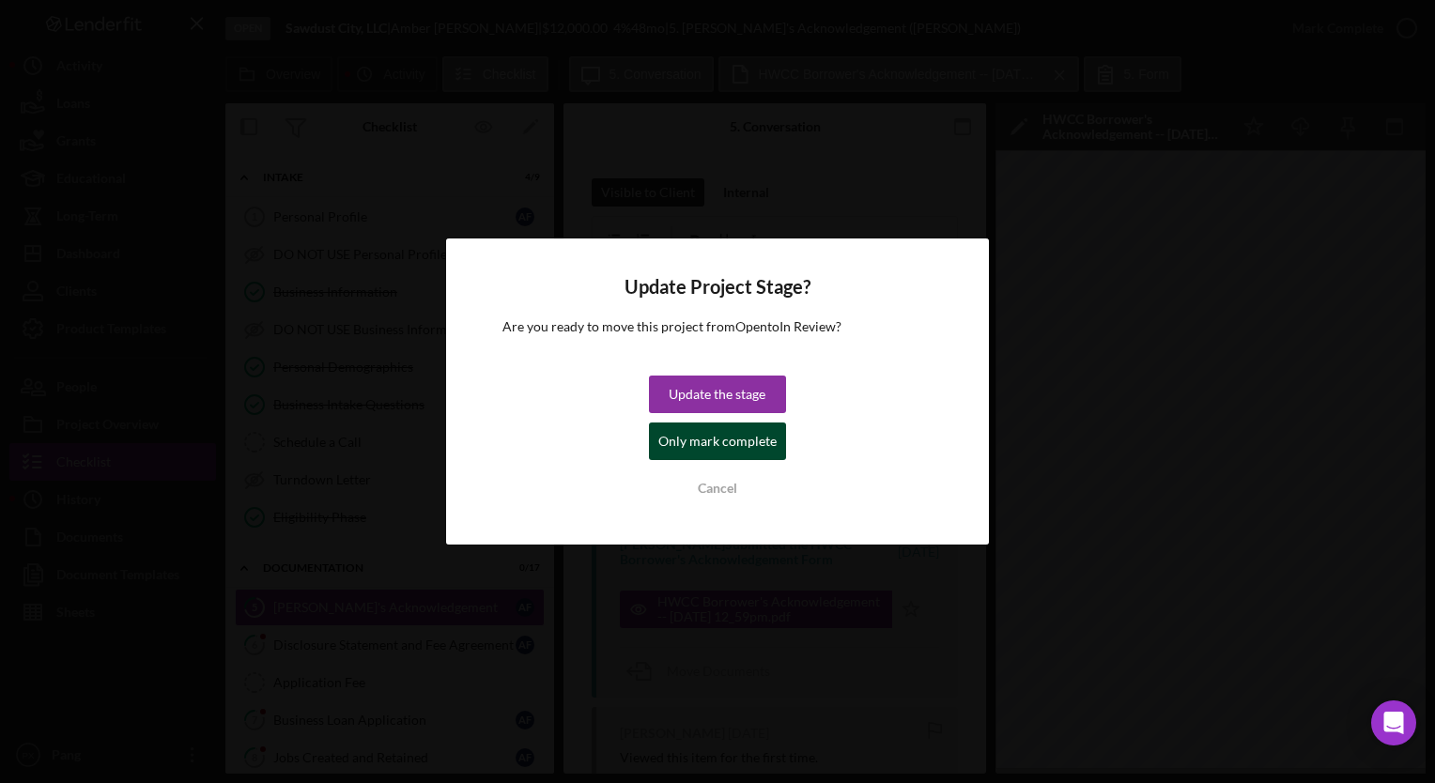
click at [703, 439] on div "Only mark complete" at bounding box center [718, 442] width 118 height 38
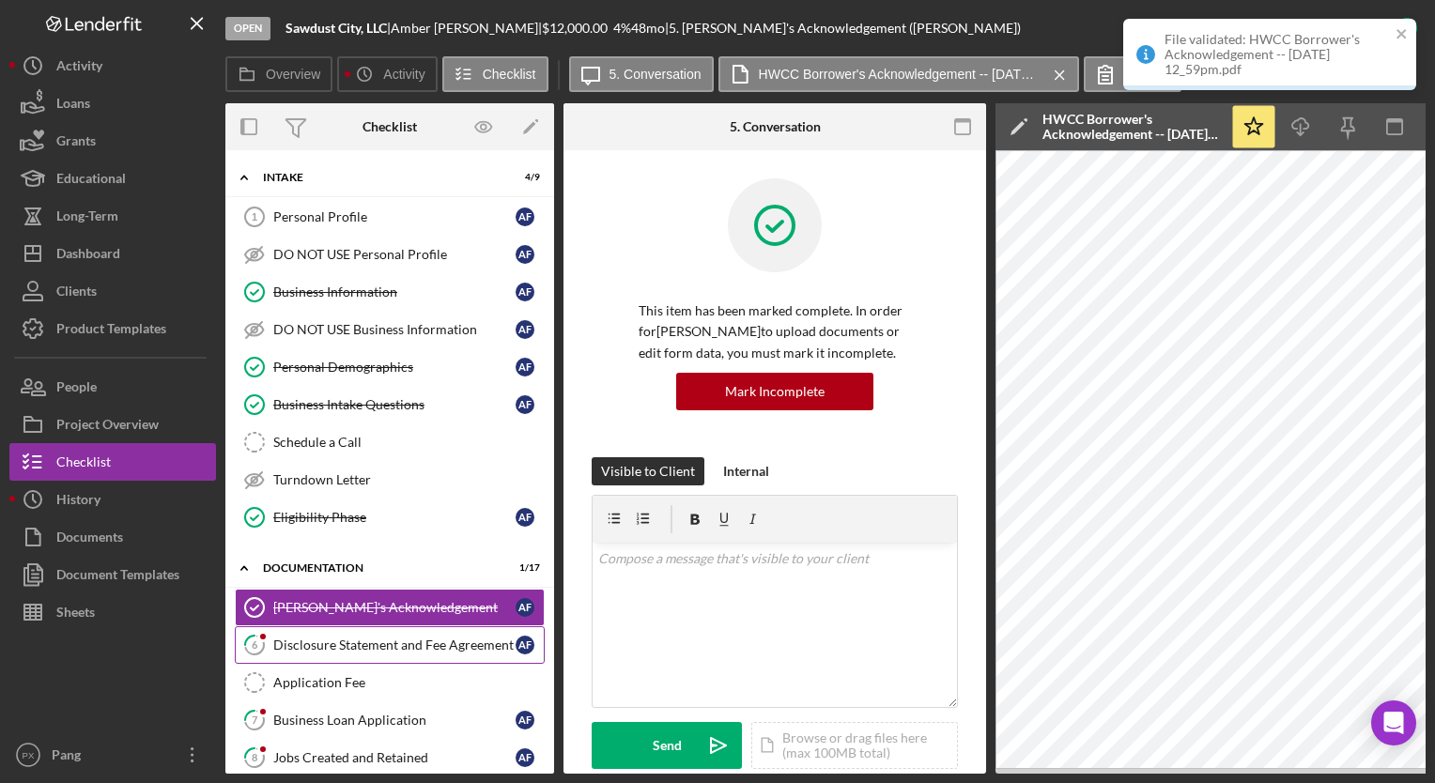
click at [356, 638] on div "Disclosure Statement and Fee Agreement" at bounding box center [394, 645] width 242 height 15
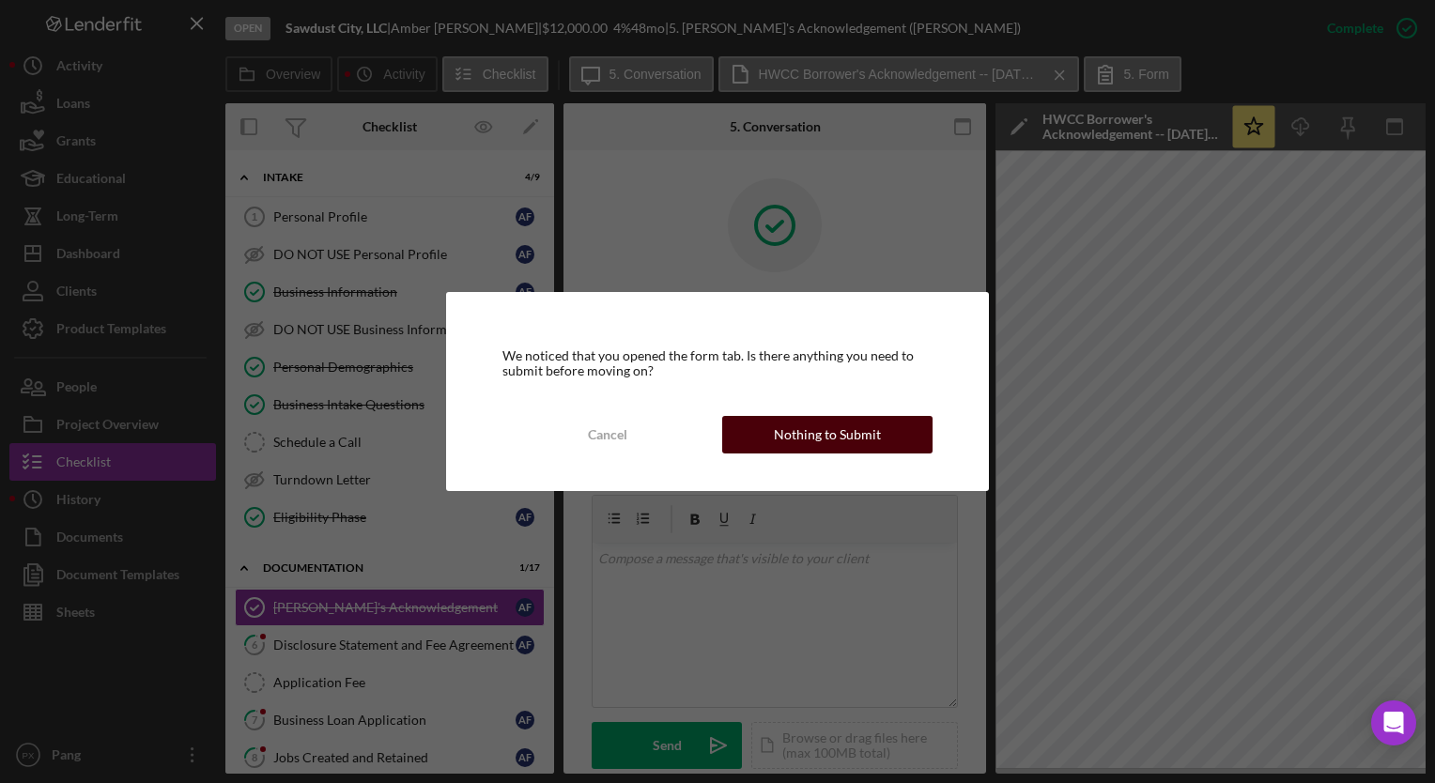
click at [801, 430] on div "Nothing to Submit" at bounding box center [827, 435] width 107 height 38
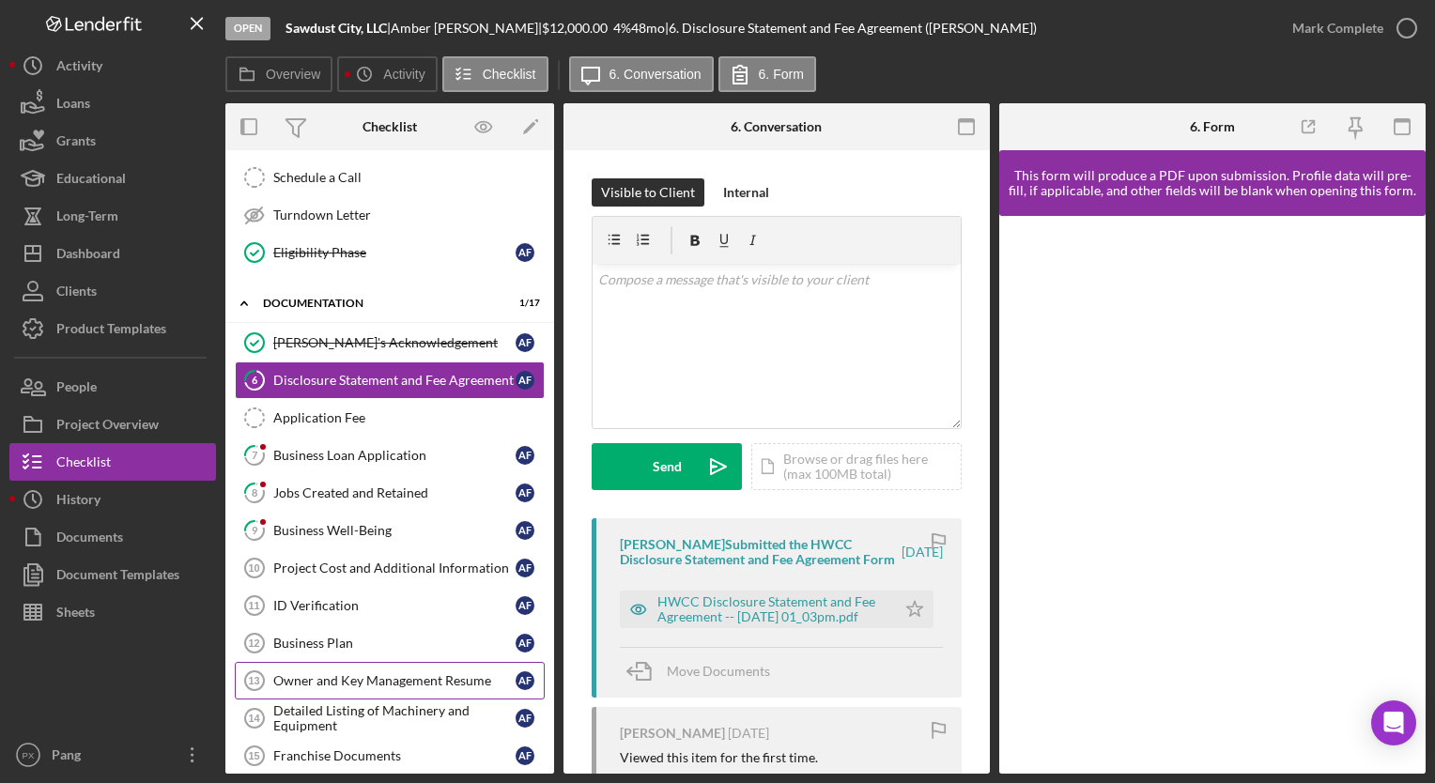
scroll to position [376, 0]
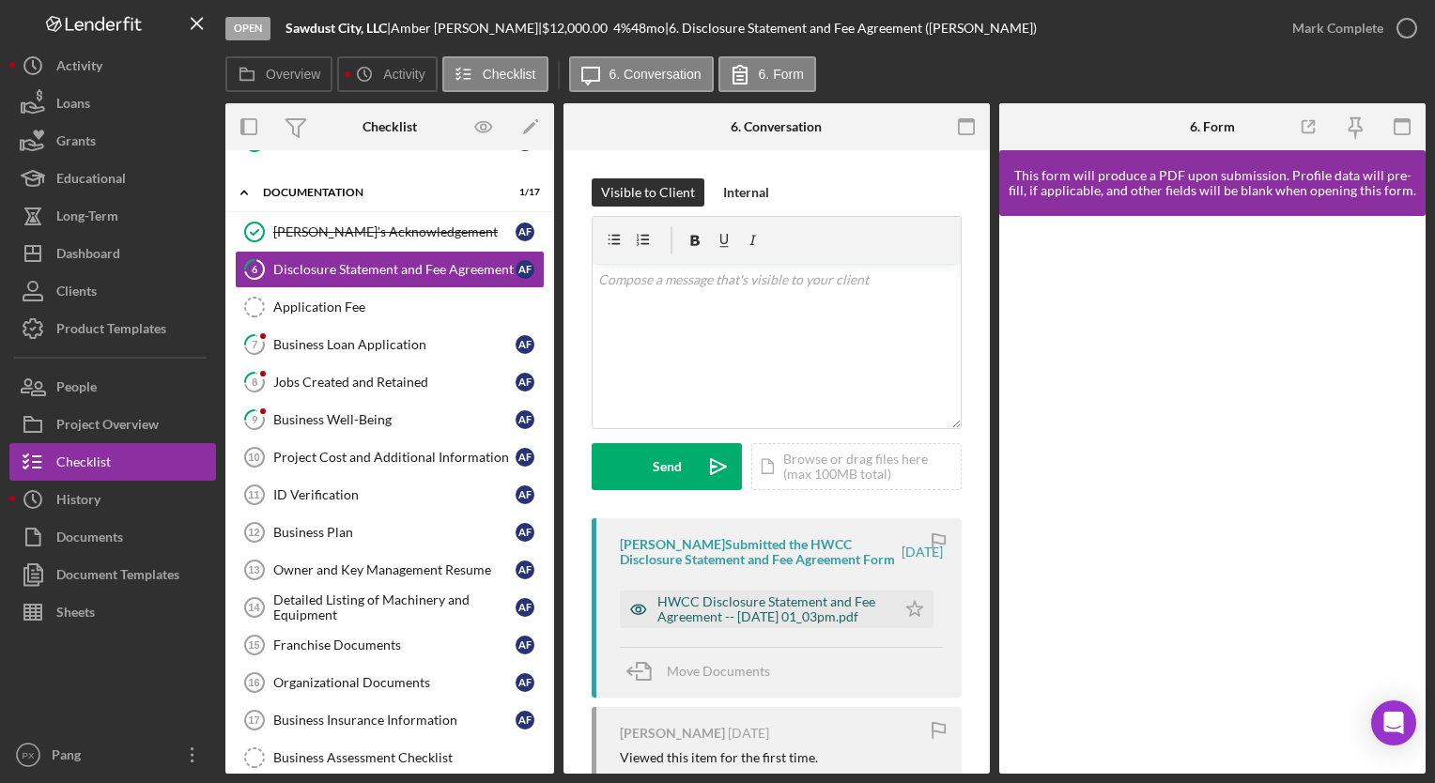
click at [751, 625] on div "HWCC Disclosure Statement and Fee Agreement -- 2025-07-24 01_03pm.pdf" at bounding box center [772, 610] width 229 height 30
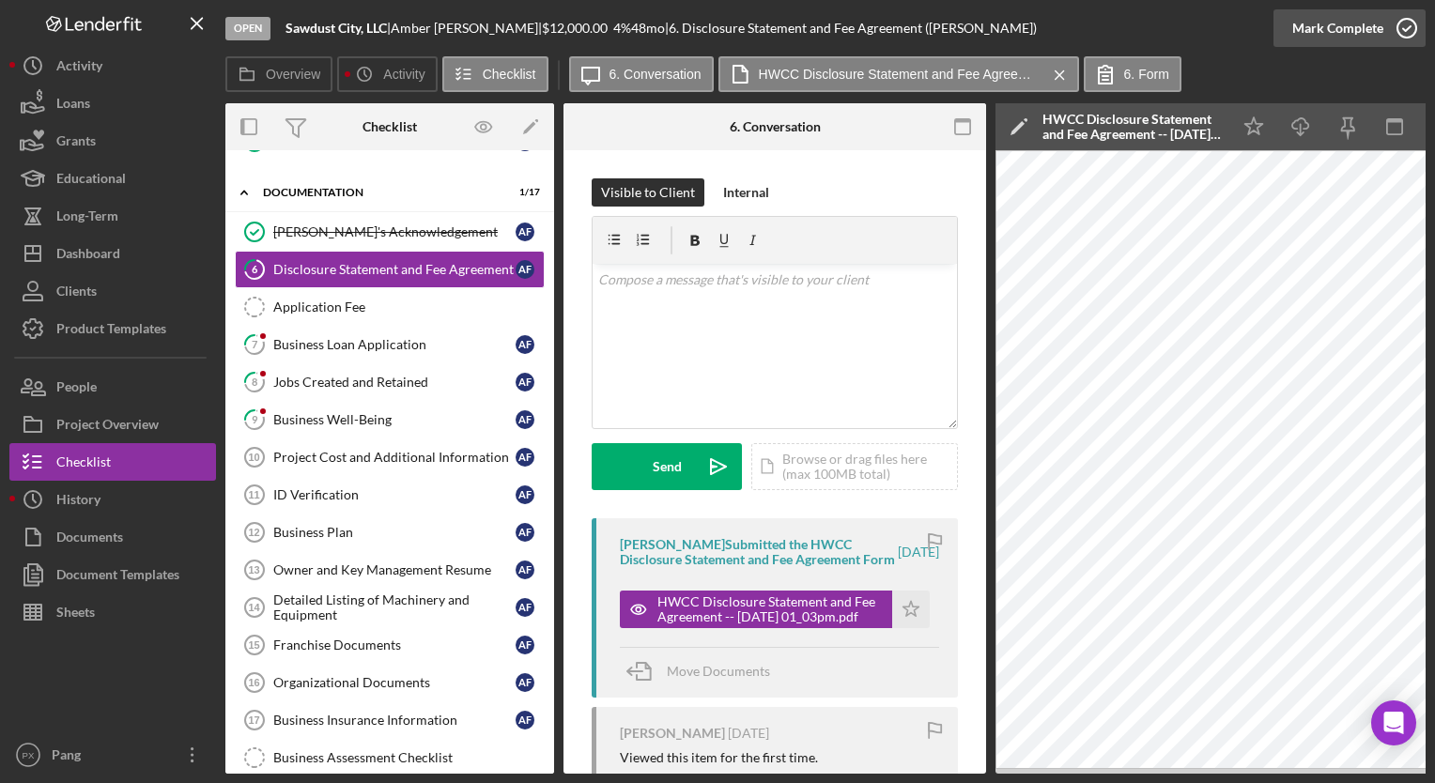
click at [1403, 29] on icon "button" at bounding box center [1407, 28] width 47 height 47
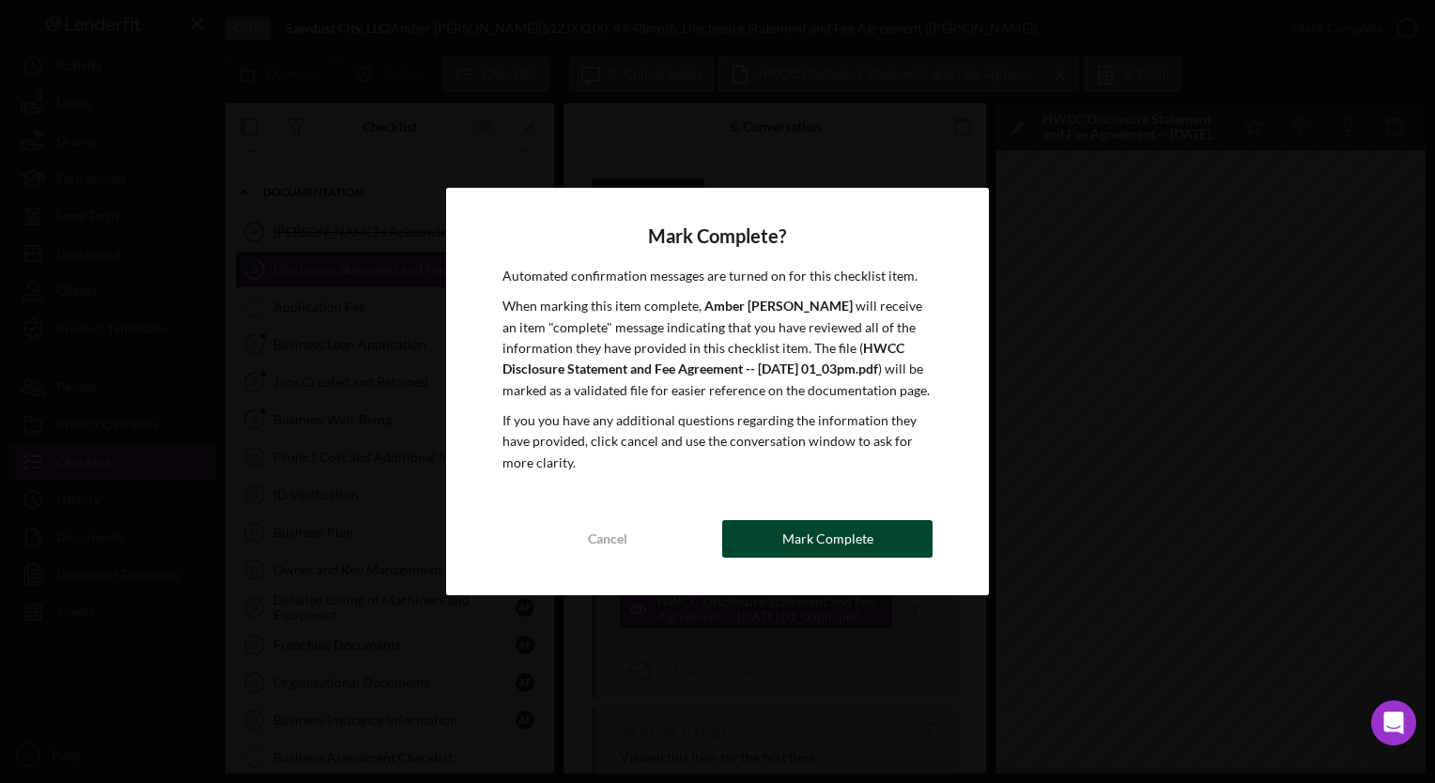
click at [862, 544] on div "Mark Complete" at bounding box center [828, 539] width 91 height 38
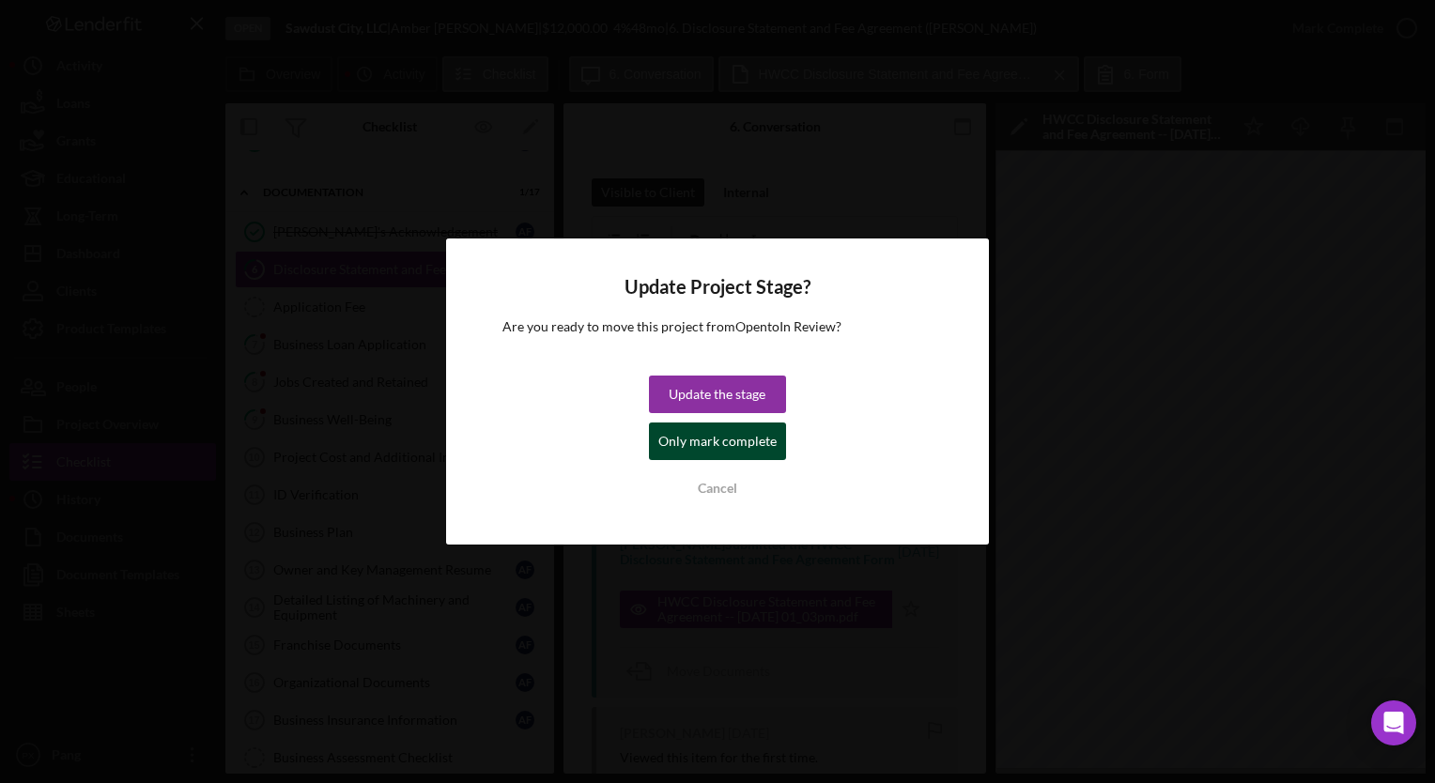
click at [699, 452] on div "Only mark complete" at bounding box center [718, 442] width 118 height 38
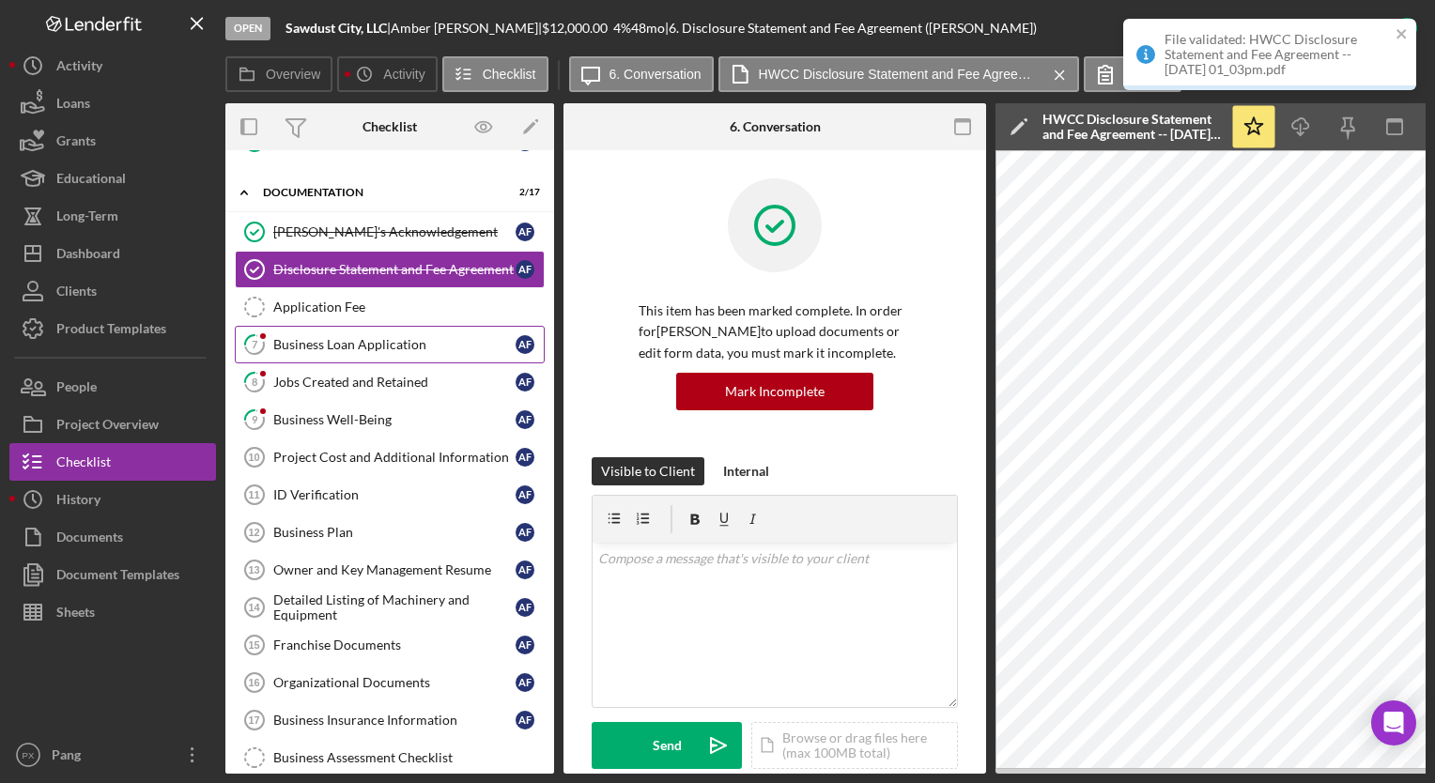
click at [305, 341] on div "Business Loan Application" at bounding box center [394, 344] width 242 height 15
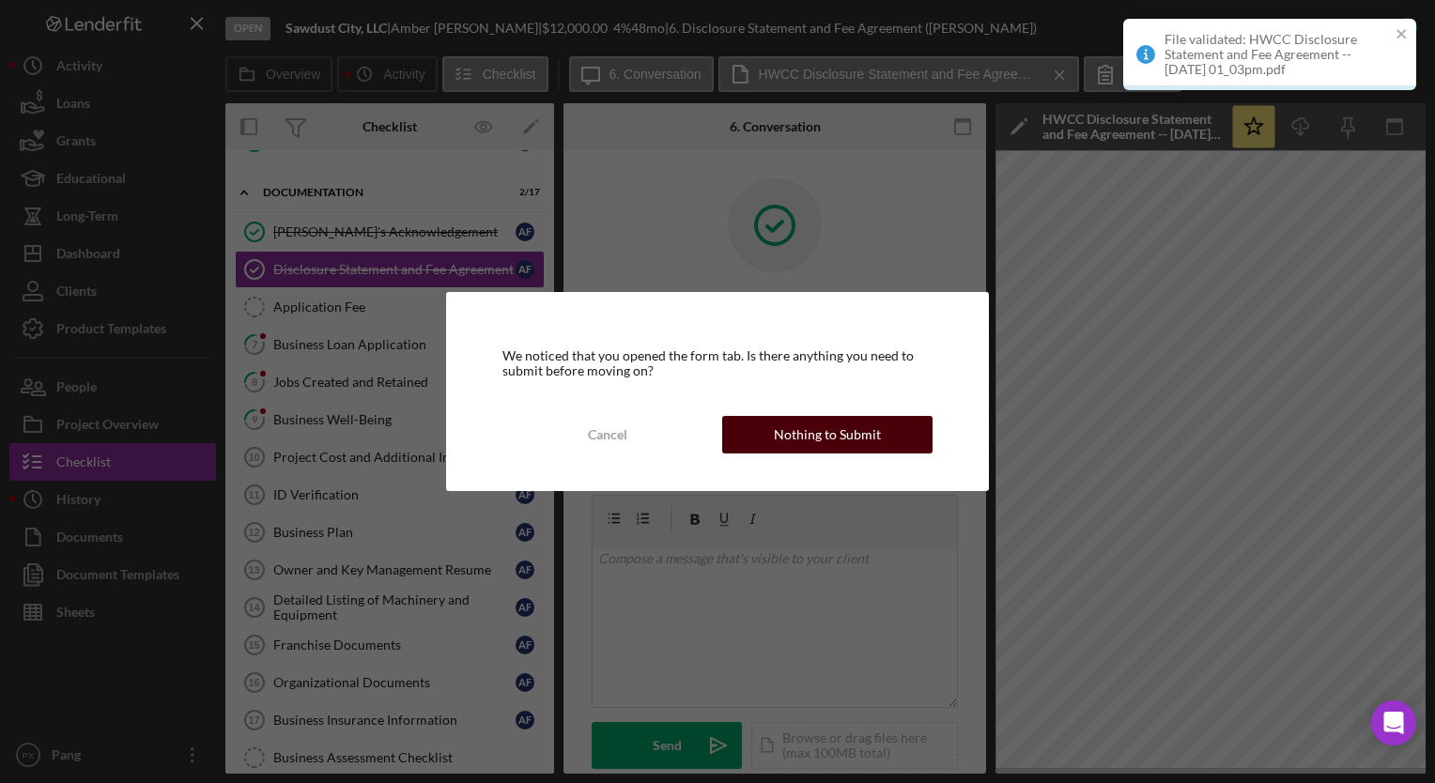
click at [828, 442] on div "Nothing to Submit" at bounding box center [827, 435] width 107 height 38
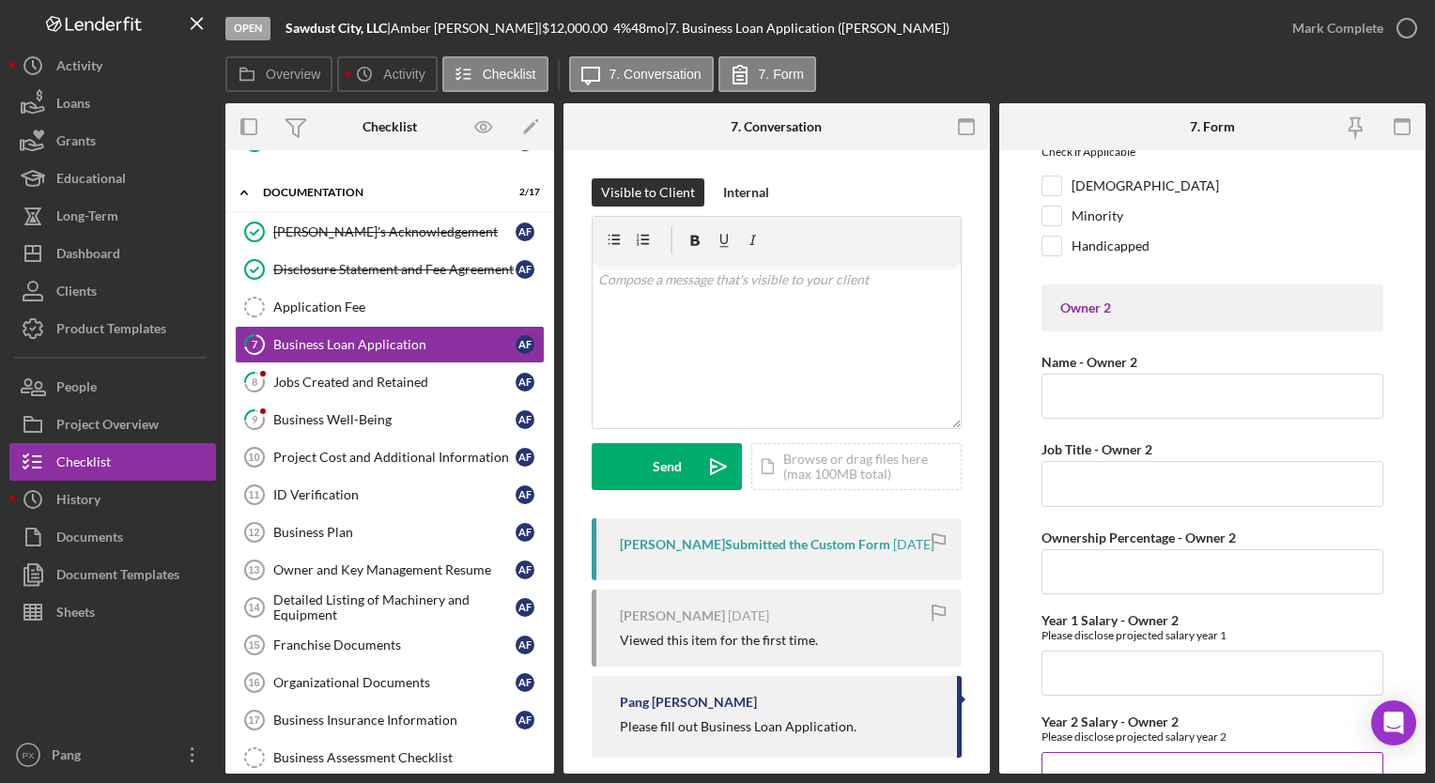
scroll to position [6200, 0]
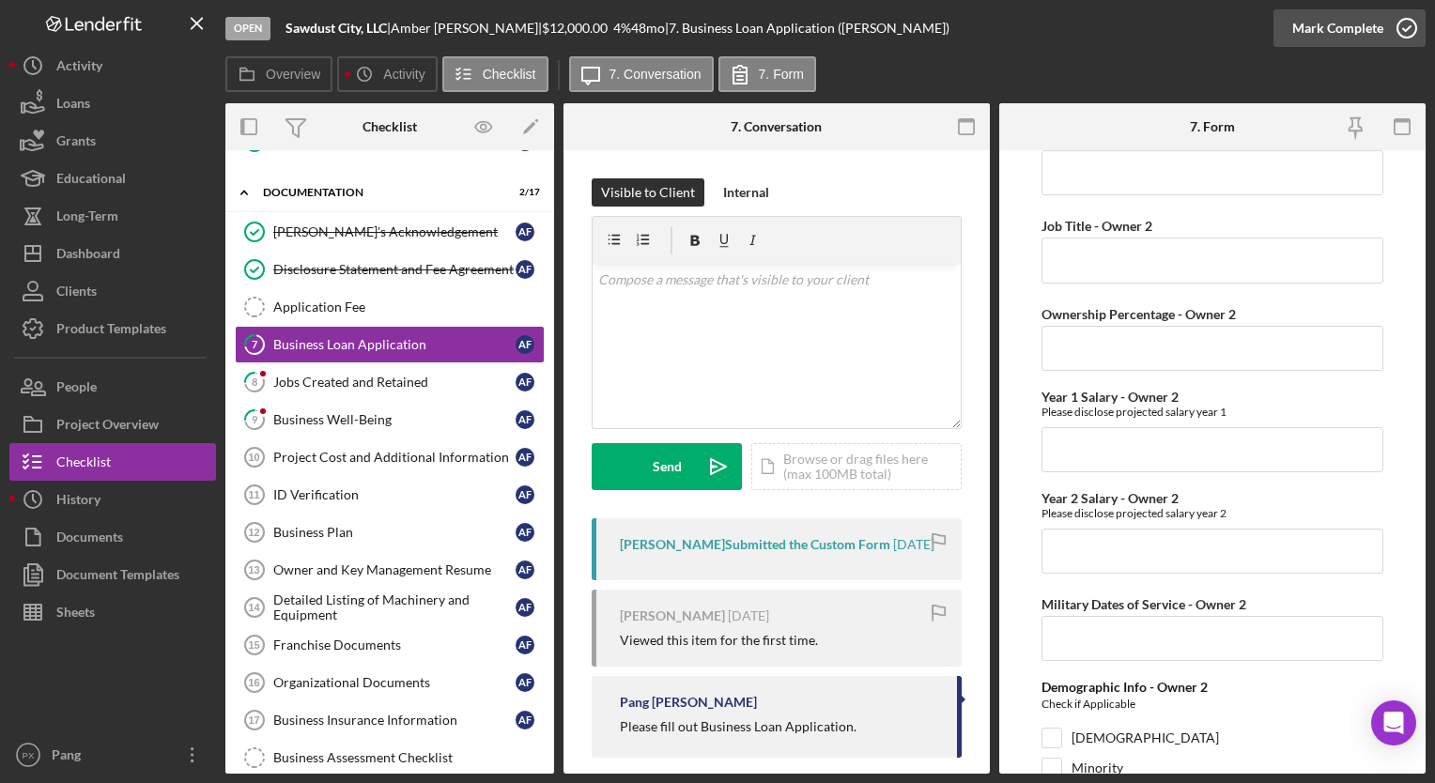
click at [1409, 23] on icon "button" at bounding box center [1407, 28] width 47 height 47
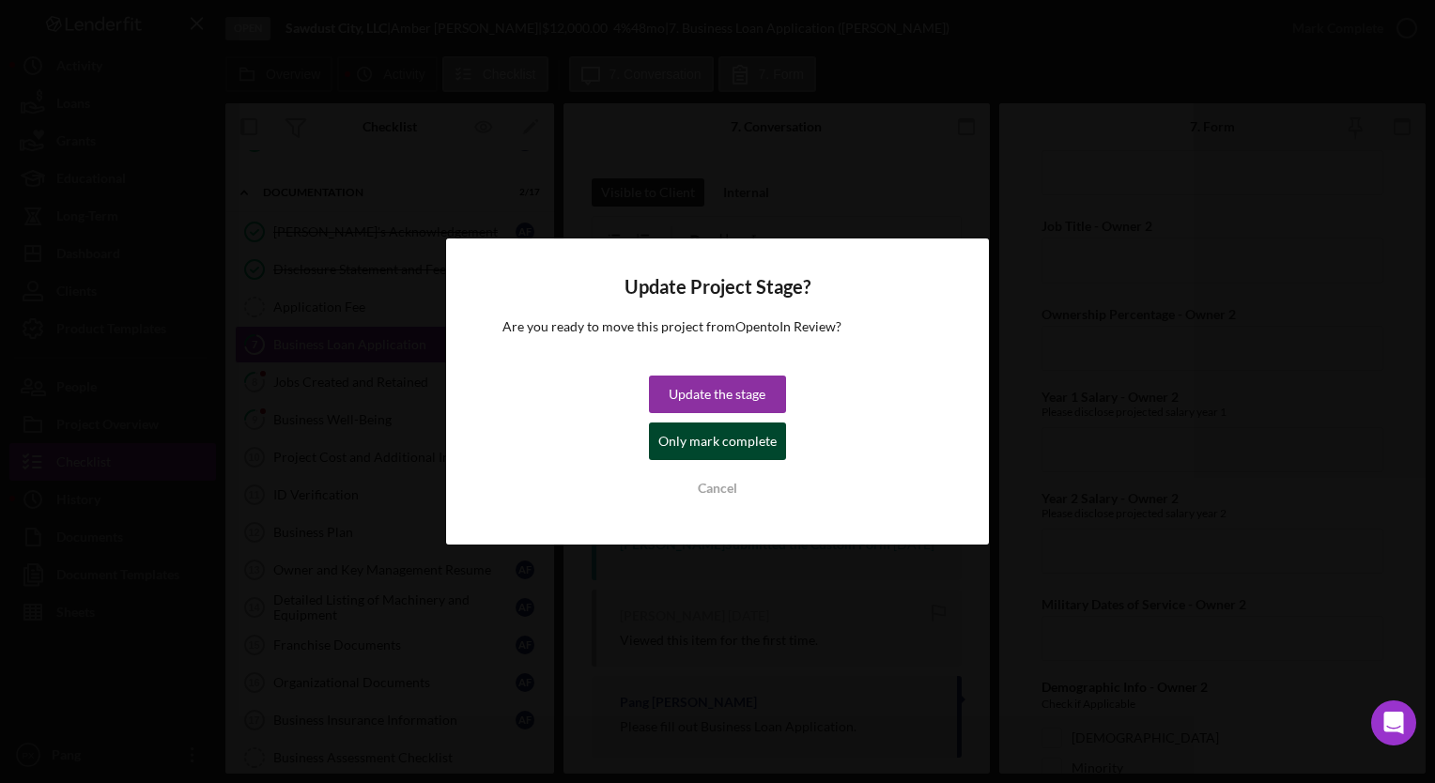
click at [748, 442] on div "Only mark complete" at bounding box center [718, 442] width 118 height 38
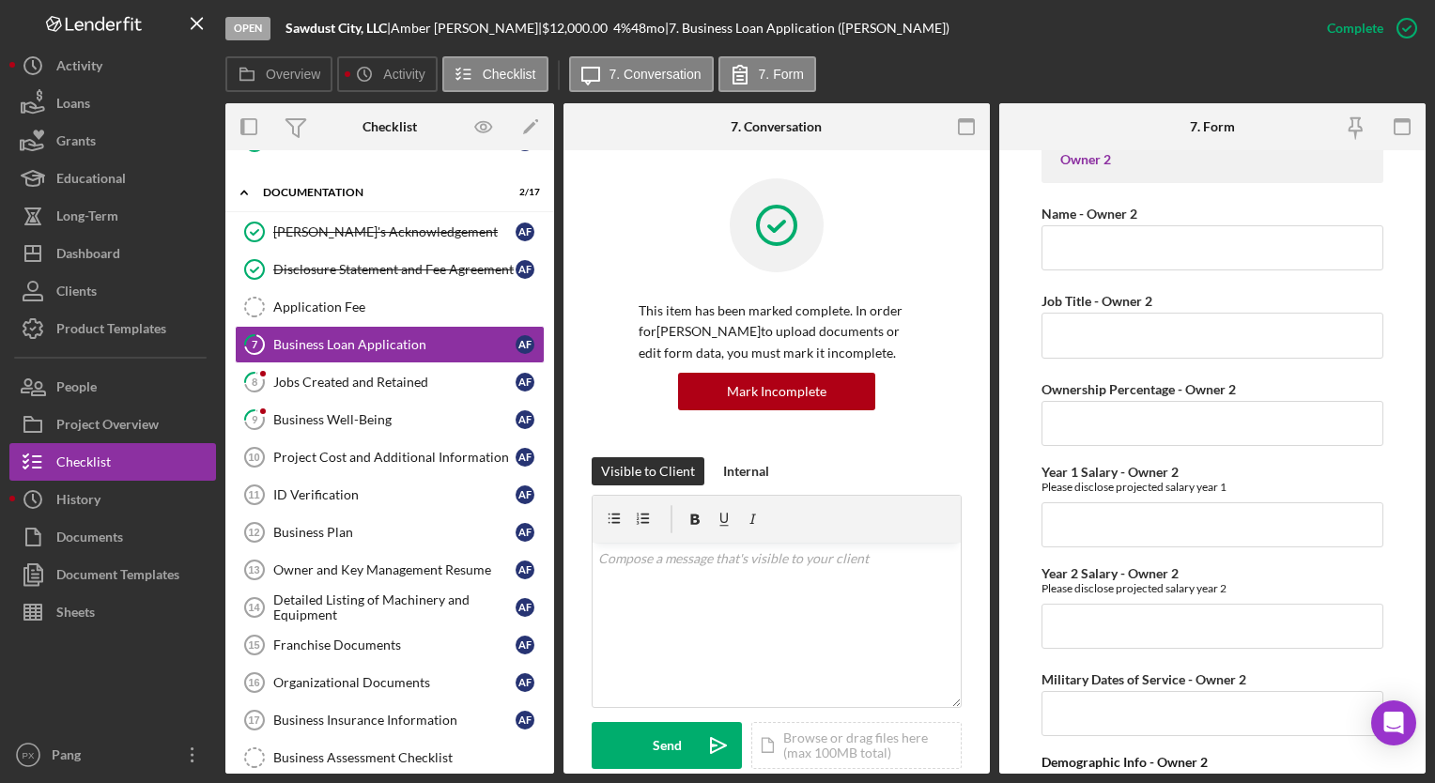
scroll to position [6275, 0]
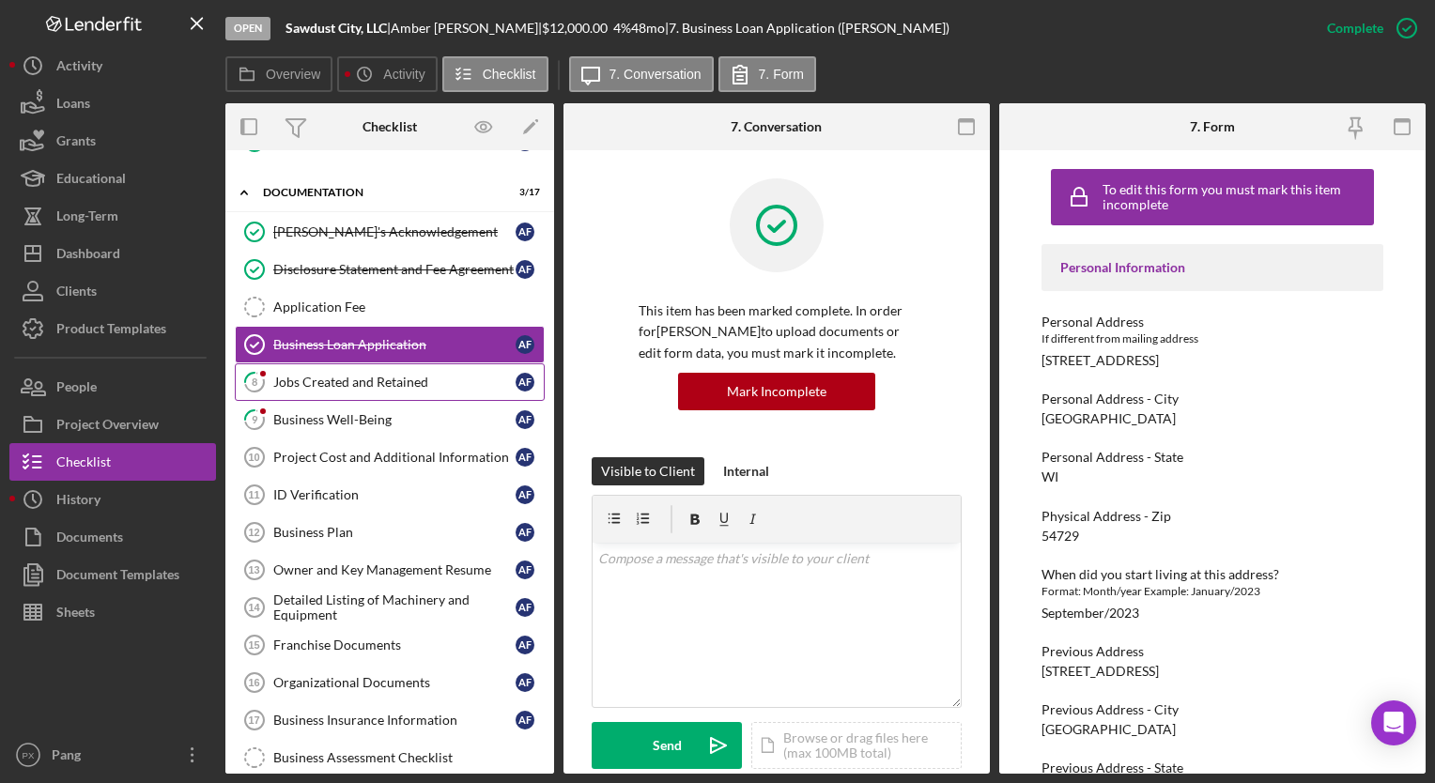
click at [343, 375] on div "Jobs Created and Retained" at bounding box center [394, 382] width 242 height 15
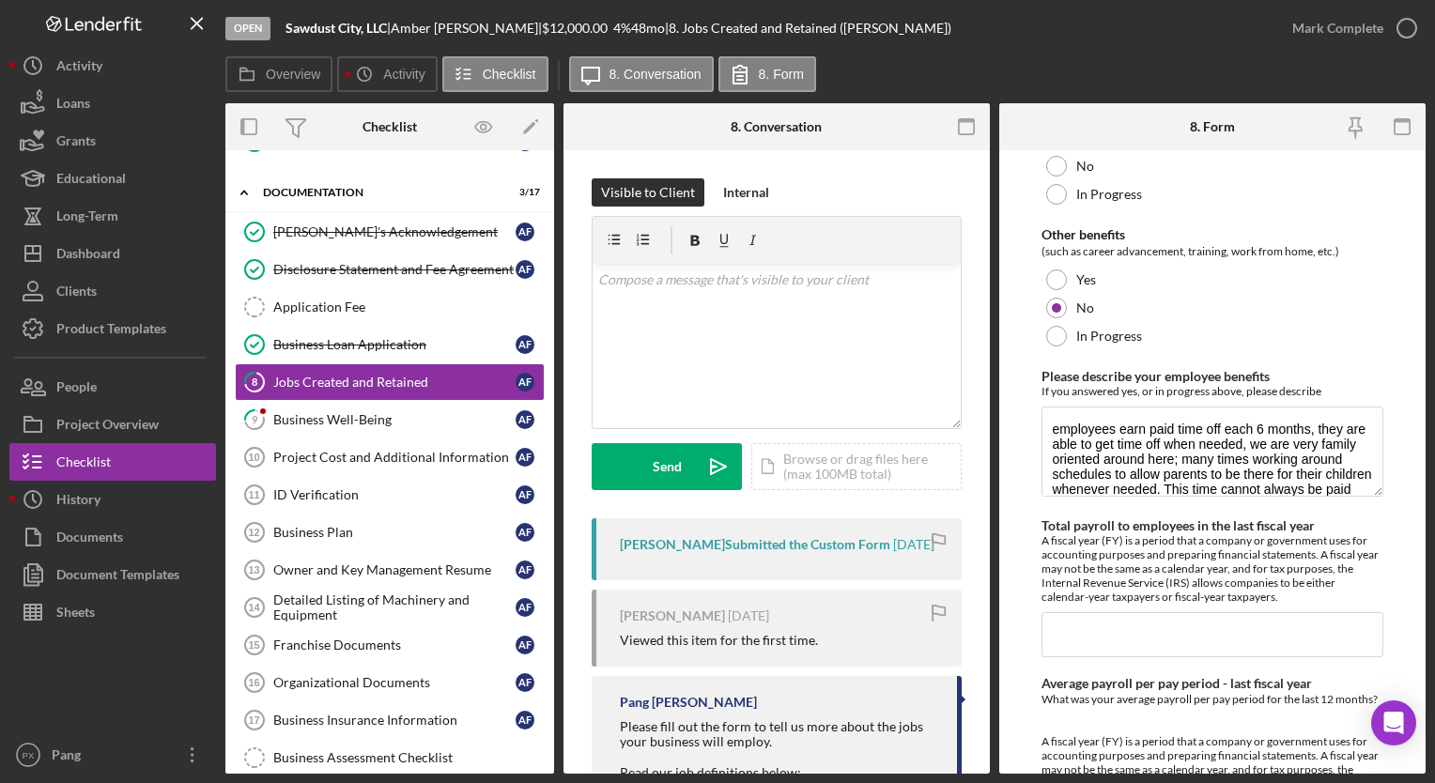
scroll to position [1861, 0]
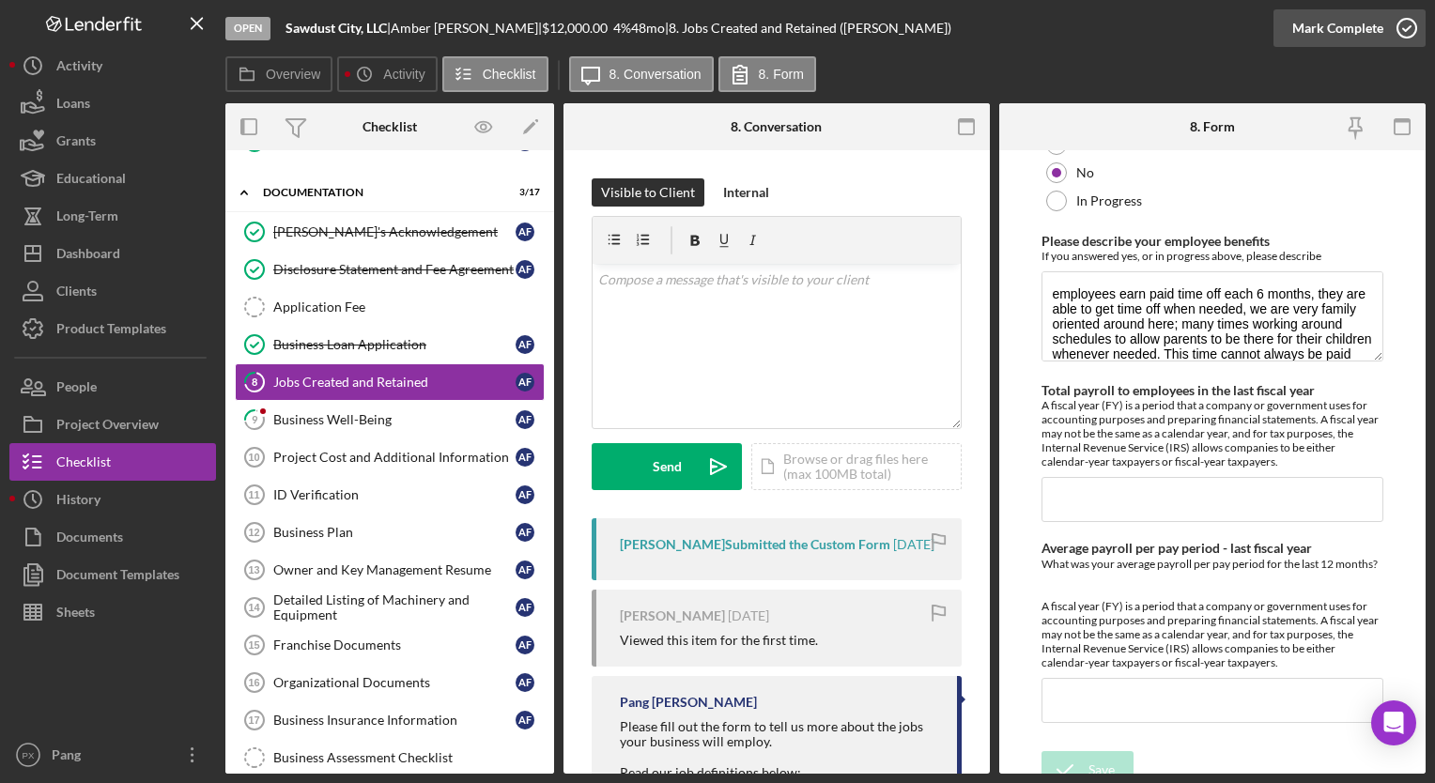
click at [1411, 36] on icon "button" at bounding box center [1407, 28] width 47 height 47
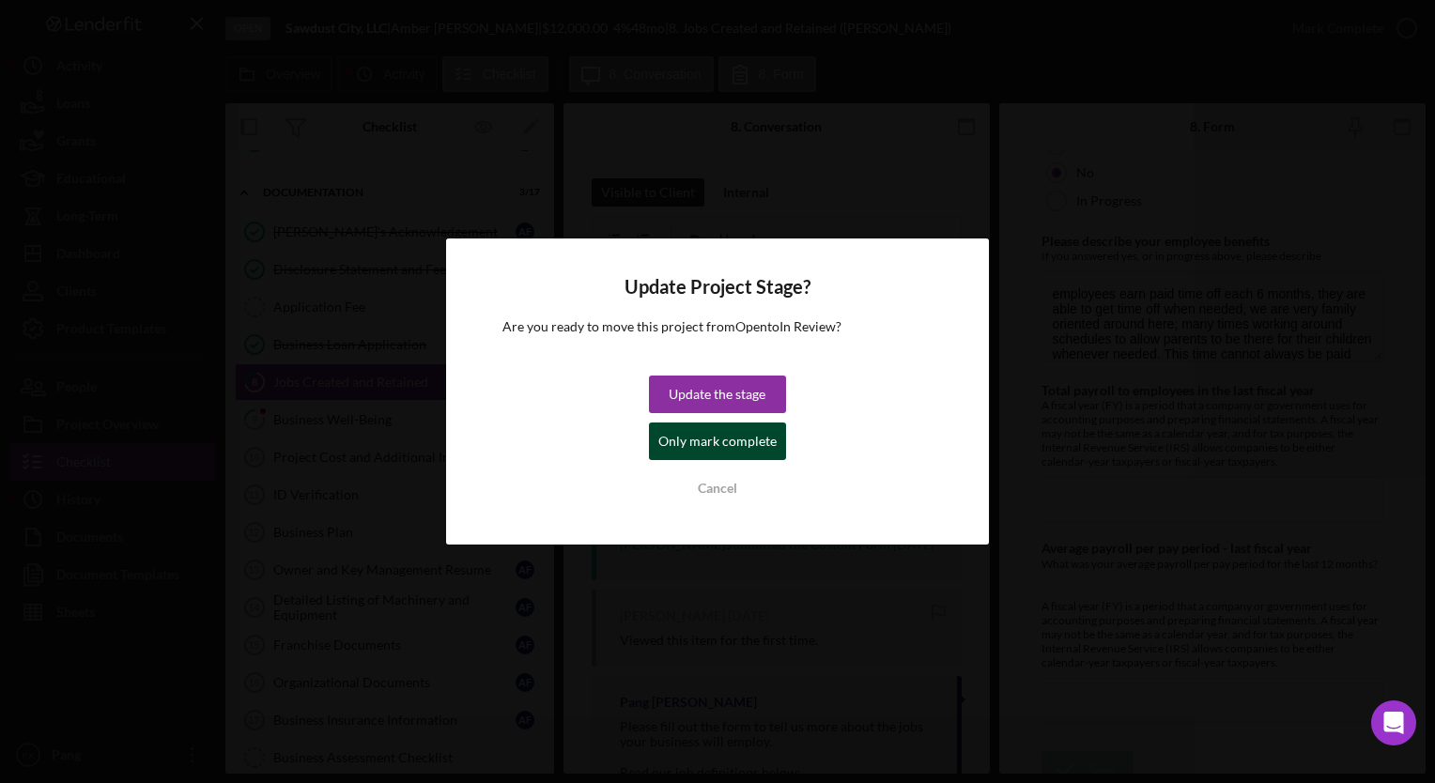
click at [759, 448] on div "Only mark complete" at bounding box center [718, 442] width 118 height 38
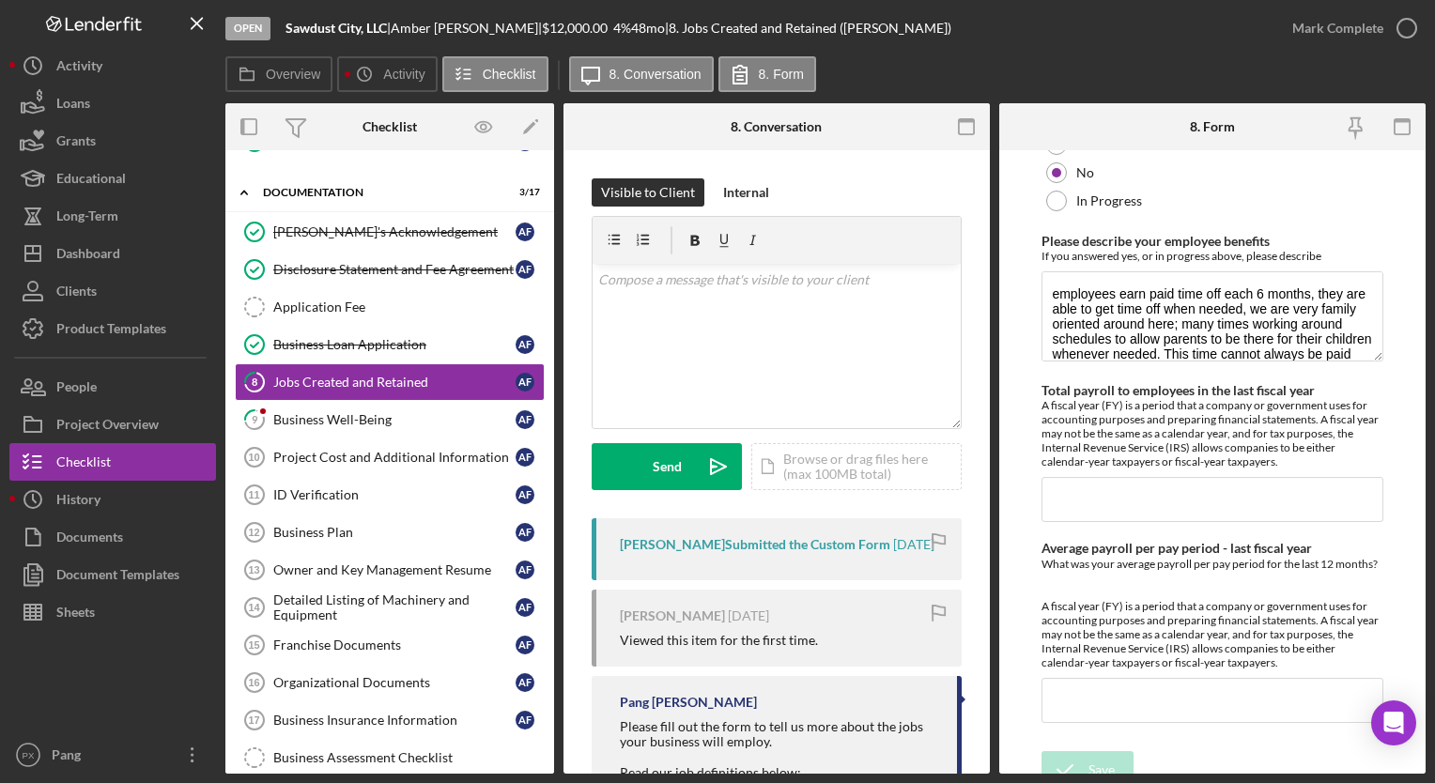
scroll to position [1936, 0]
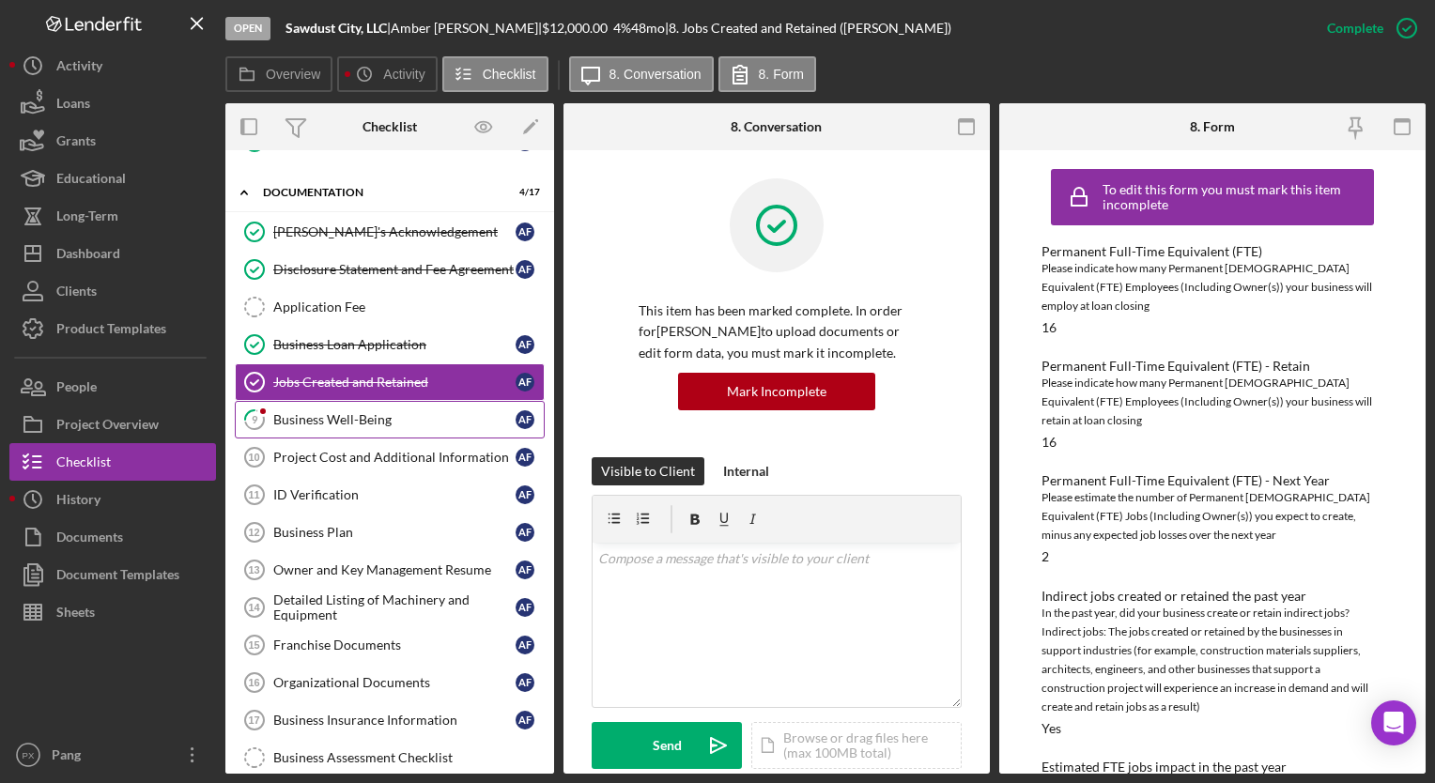
click at [362, 424] on link "9 Business Well-Being A F" at bounding box center [390, 420] width 310 height 38
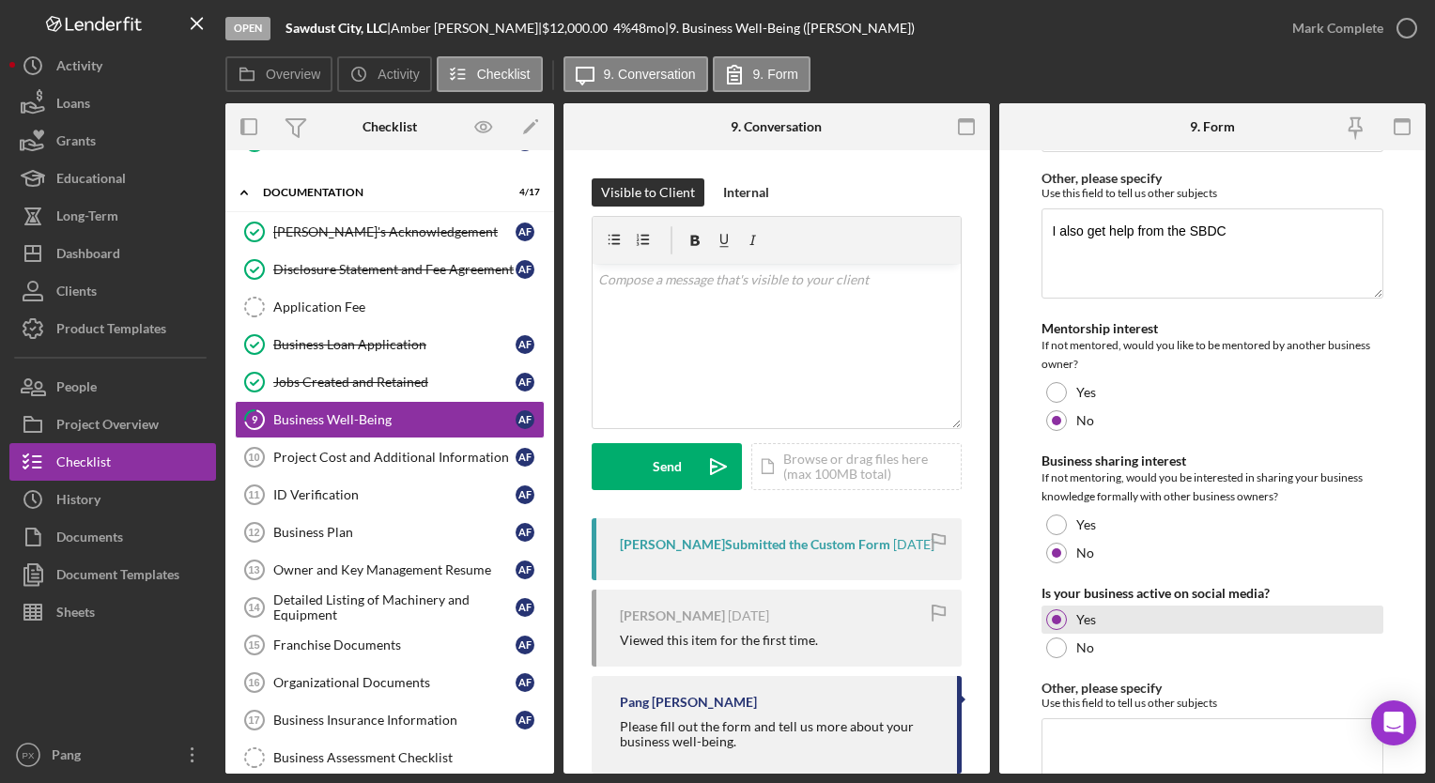
scroll to position [3739, 0]
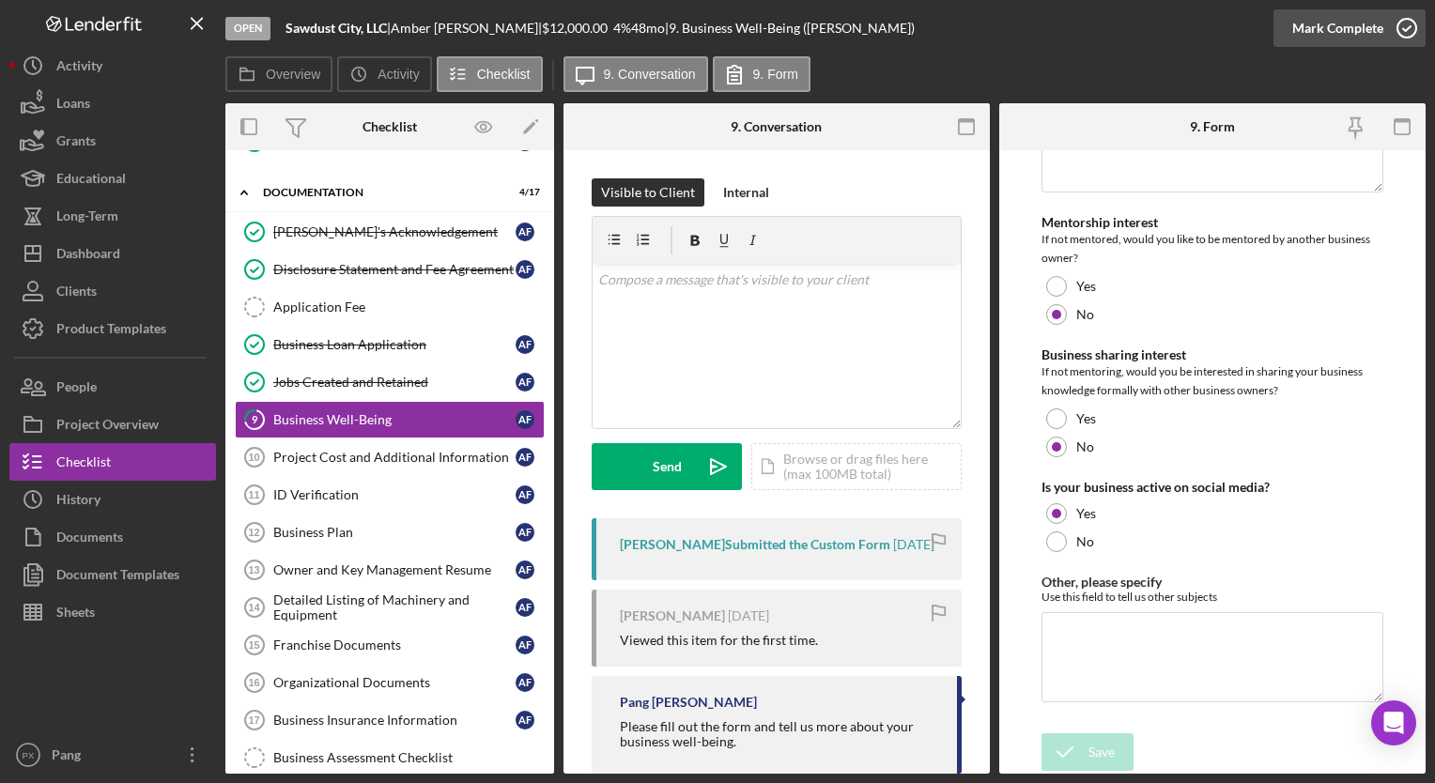
click at [1398, 30] on icon "button" at bounding box center [1407, 28] width 47 height 47
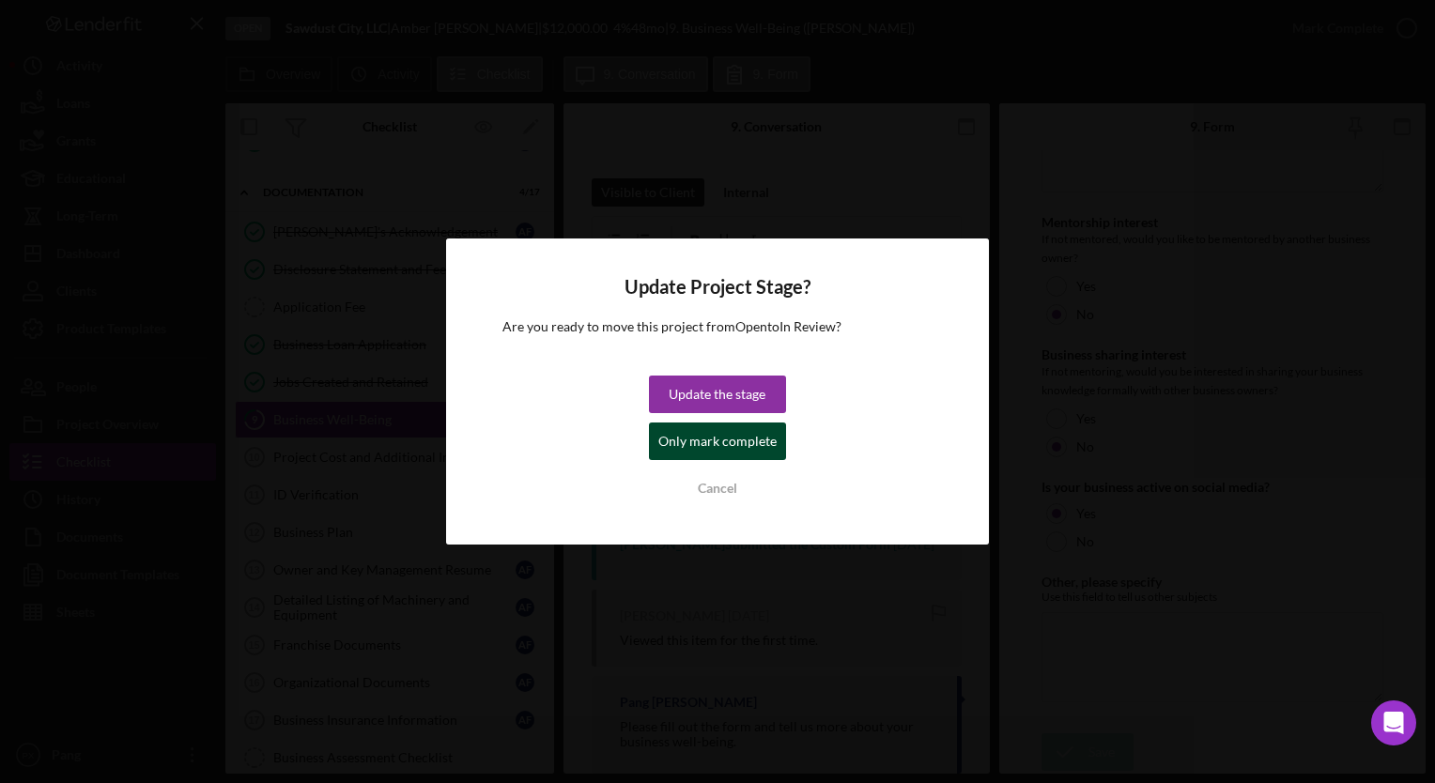
click at [753, 444] on div "Only mark complete" at bounding box center [718, 442] width 118 height 38
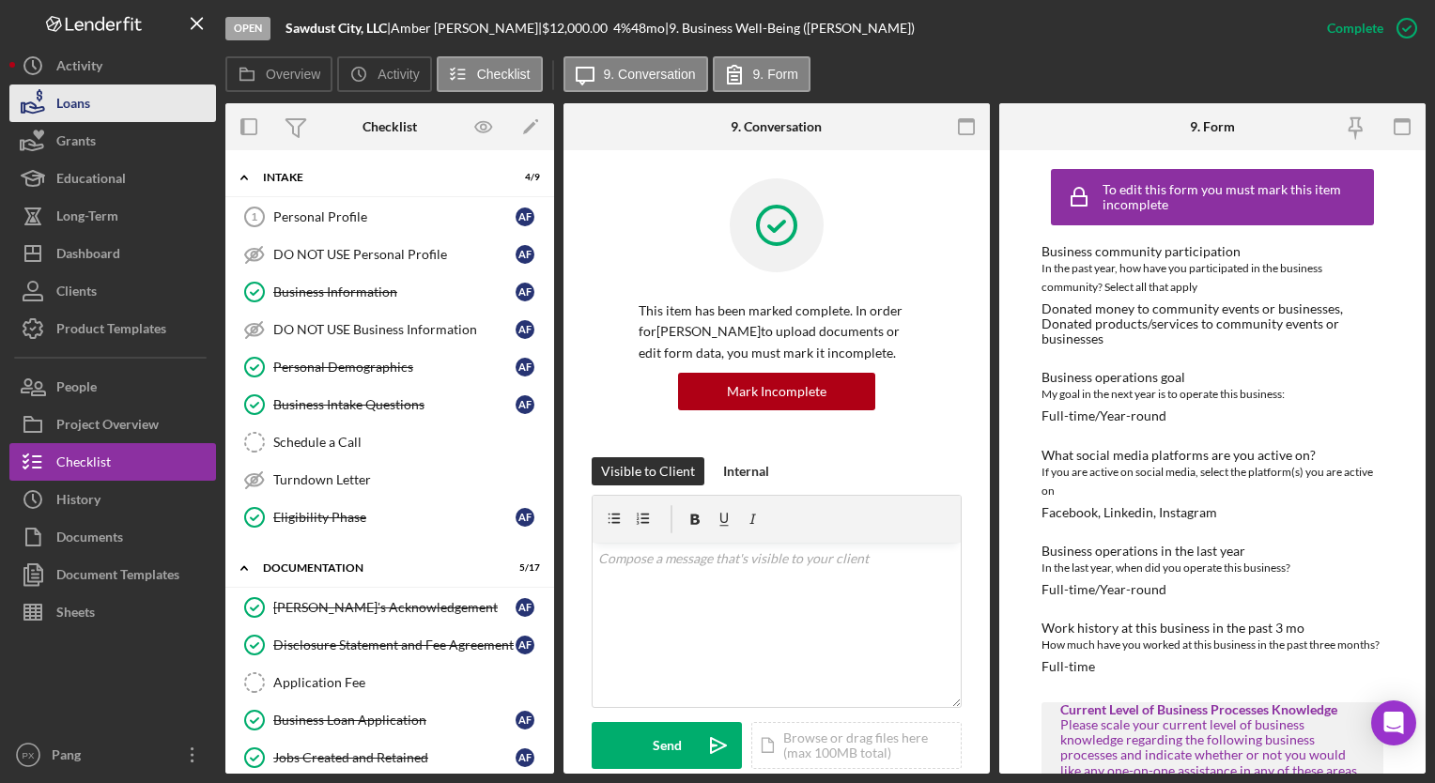
click at [99, 116] on button "Loans" at bounding box center [112, 104] width 207 height 38
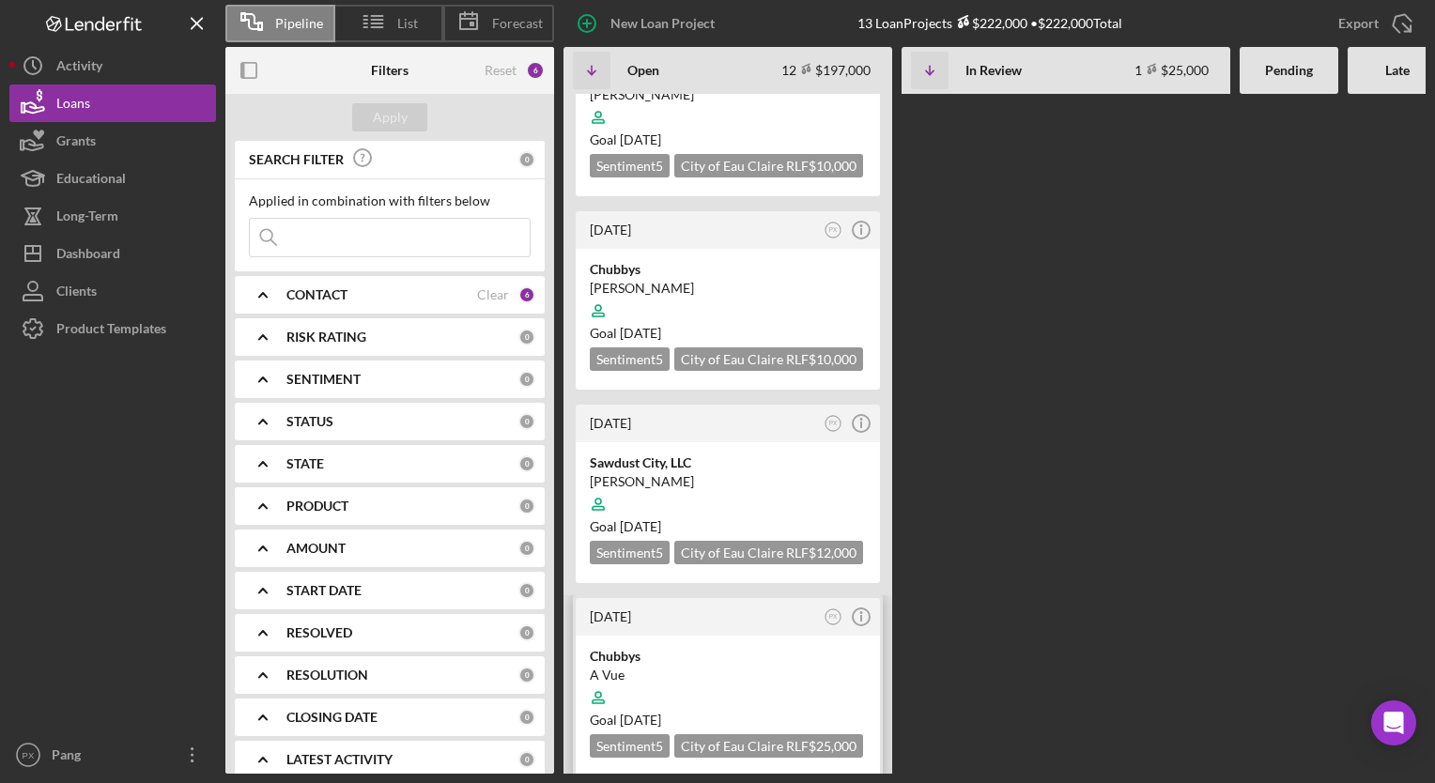
scroll to position [752, 0]
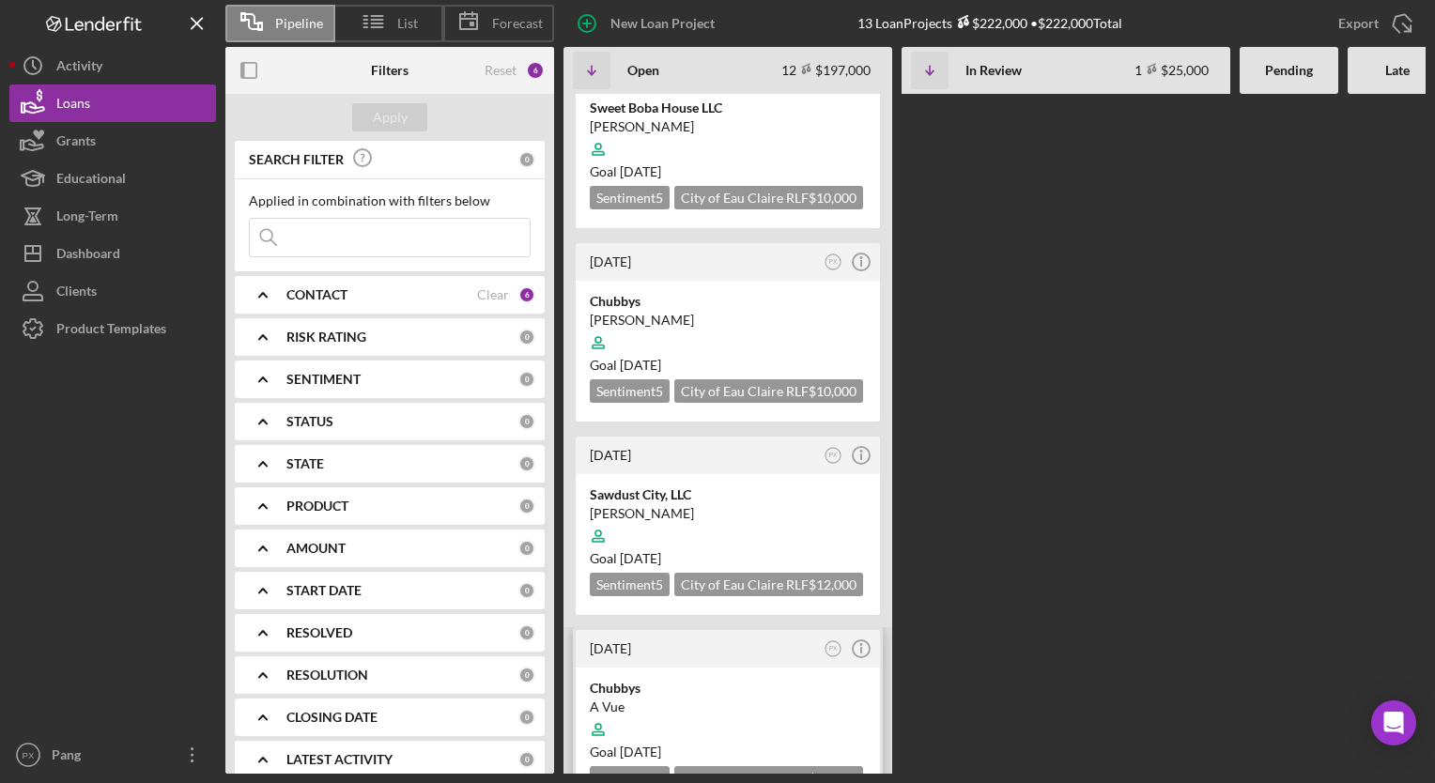
click at [724, 679] on div "Chubbys" at bounding box center [728, 688] width 276 height 19
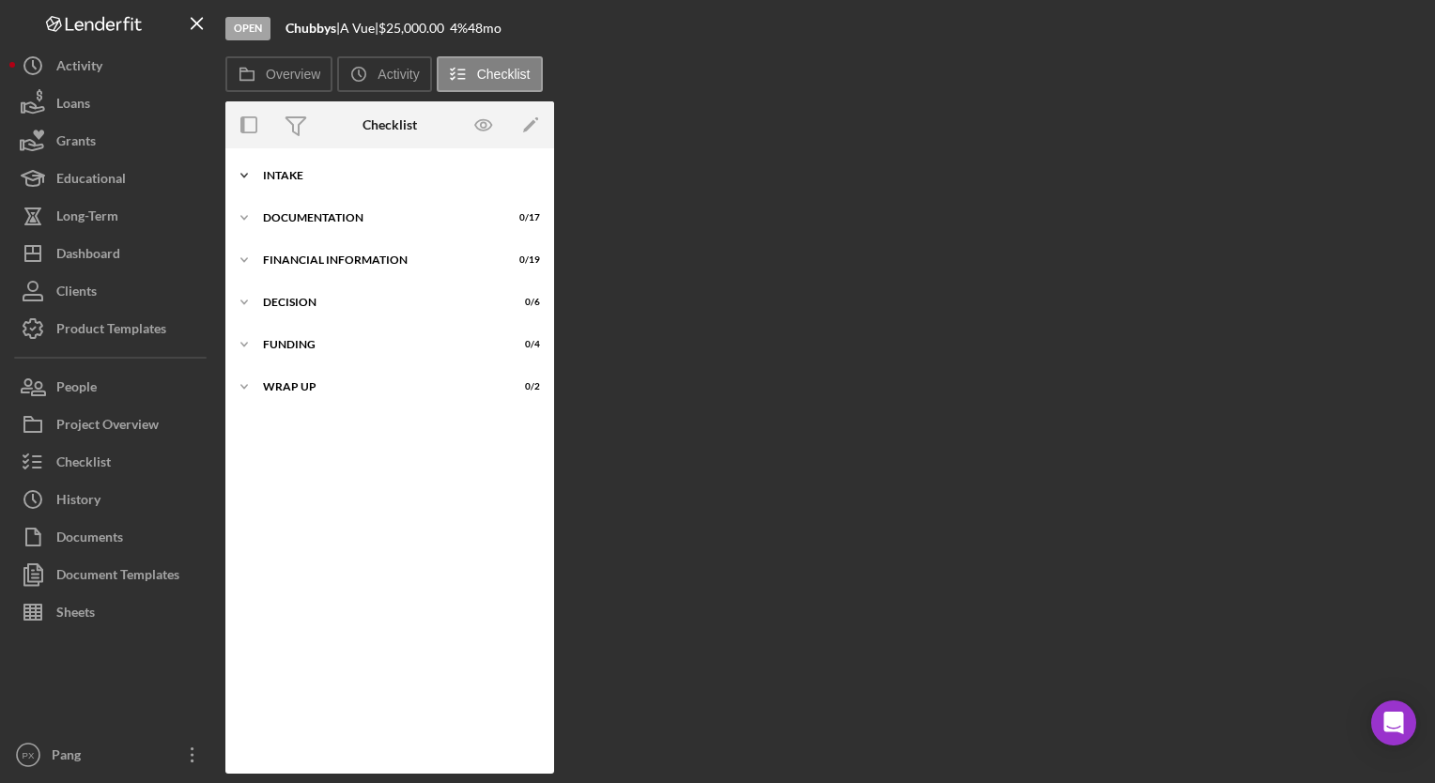
click at [278, 167] on div "Icon/Expander Intake 0 / 9" at bounding box center [389, 176] width 329 height 38
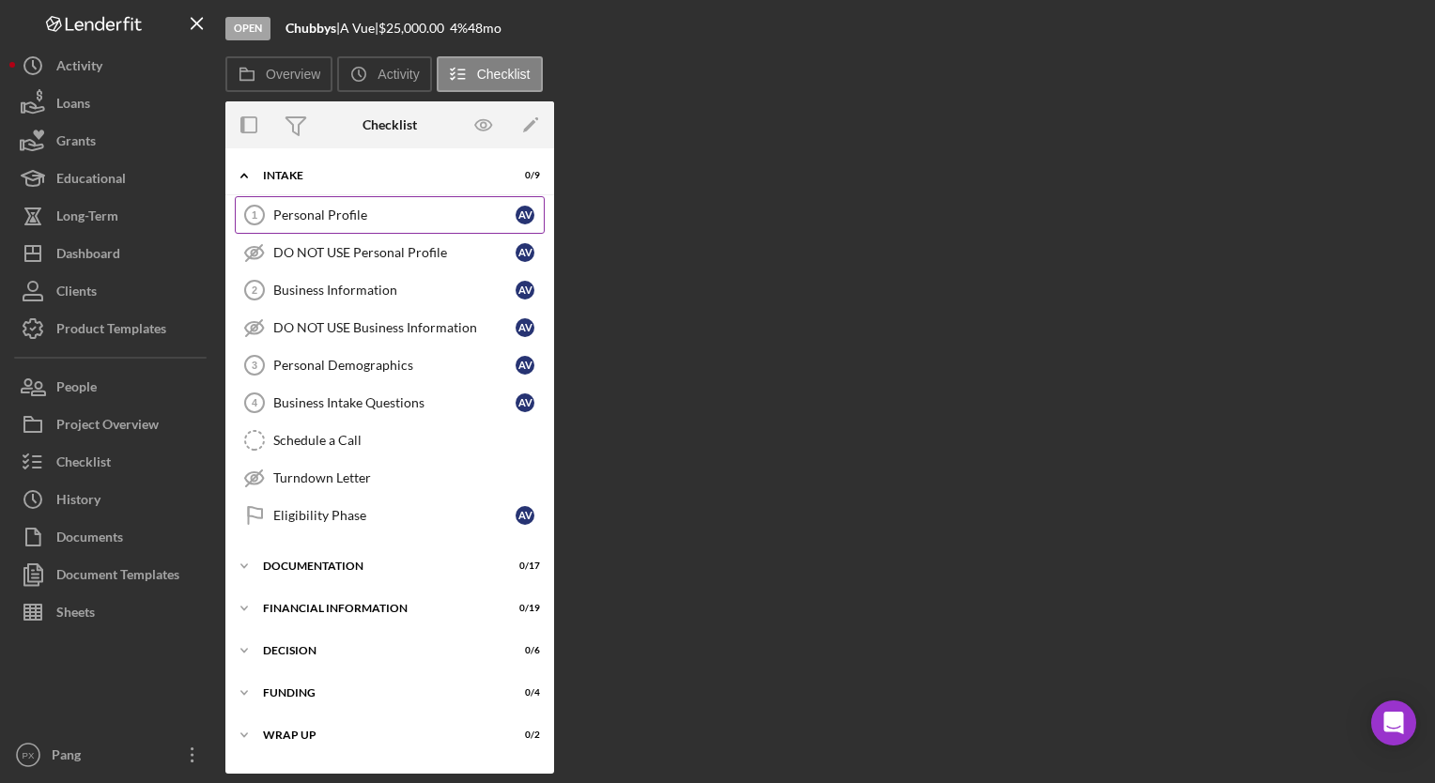
click at [370, 219] on div "Personal Profile" at bounding box center [394, 215] width 242 height 15
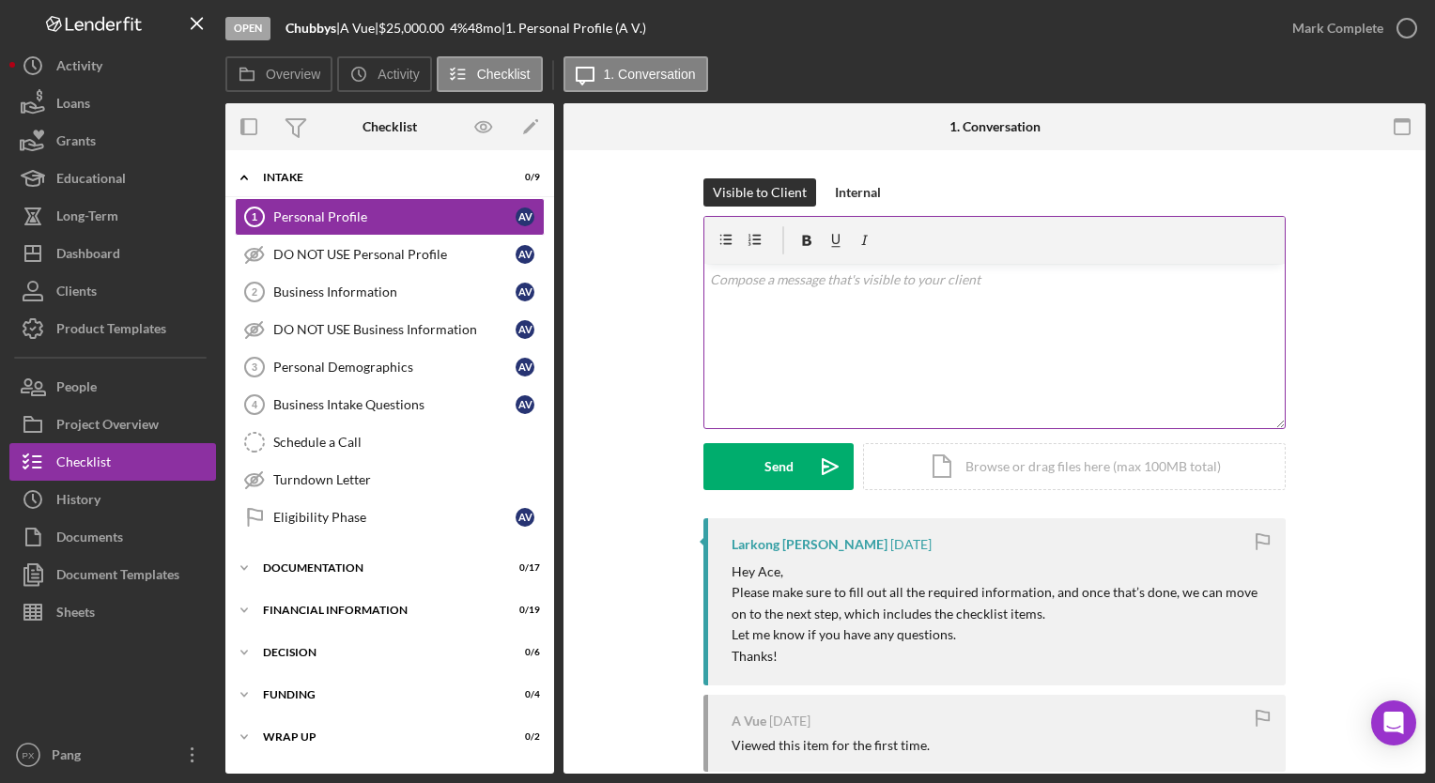
click at [858, 295] on div "v Color teal Color pink Remove color Add row above Add row below Add column bef…" at bounding box center [995, 346] width 581 height 164
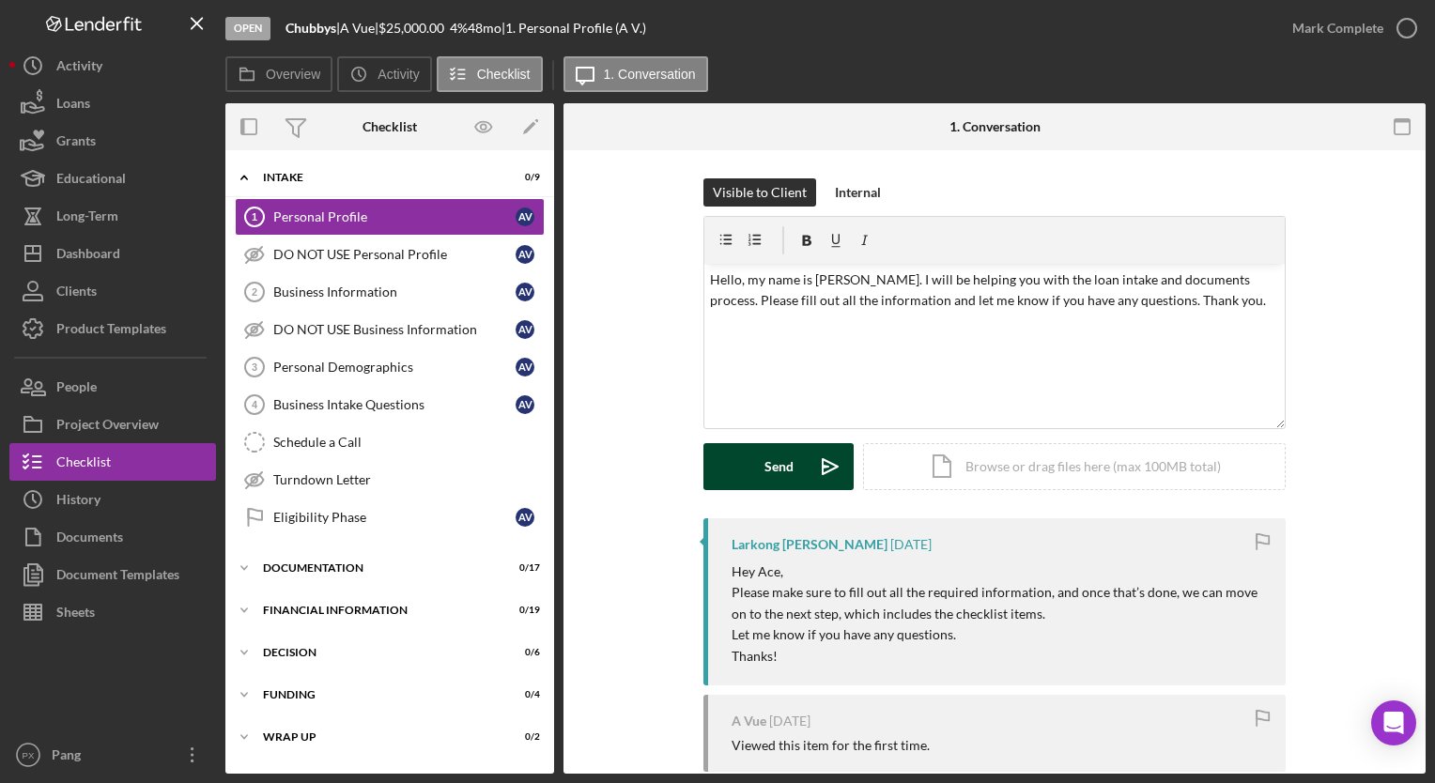
click at [765, 459] on div "Send" at bounding box center [779, 466] width 29 height 47
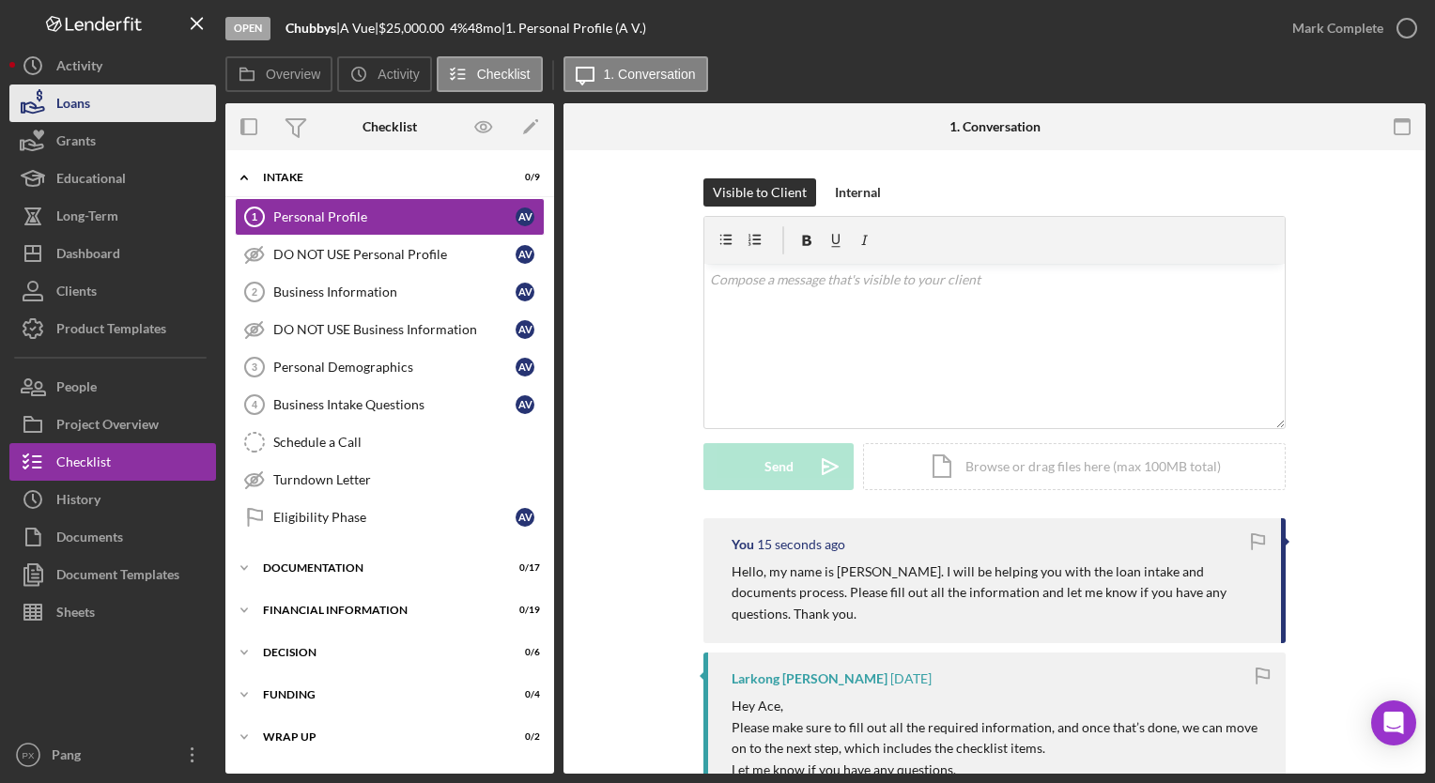
click at [80, 96] on div "Loans" at bounding box center [73, 106] width 34 height 42
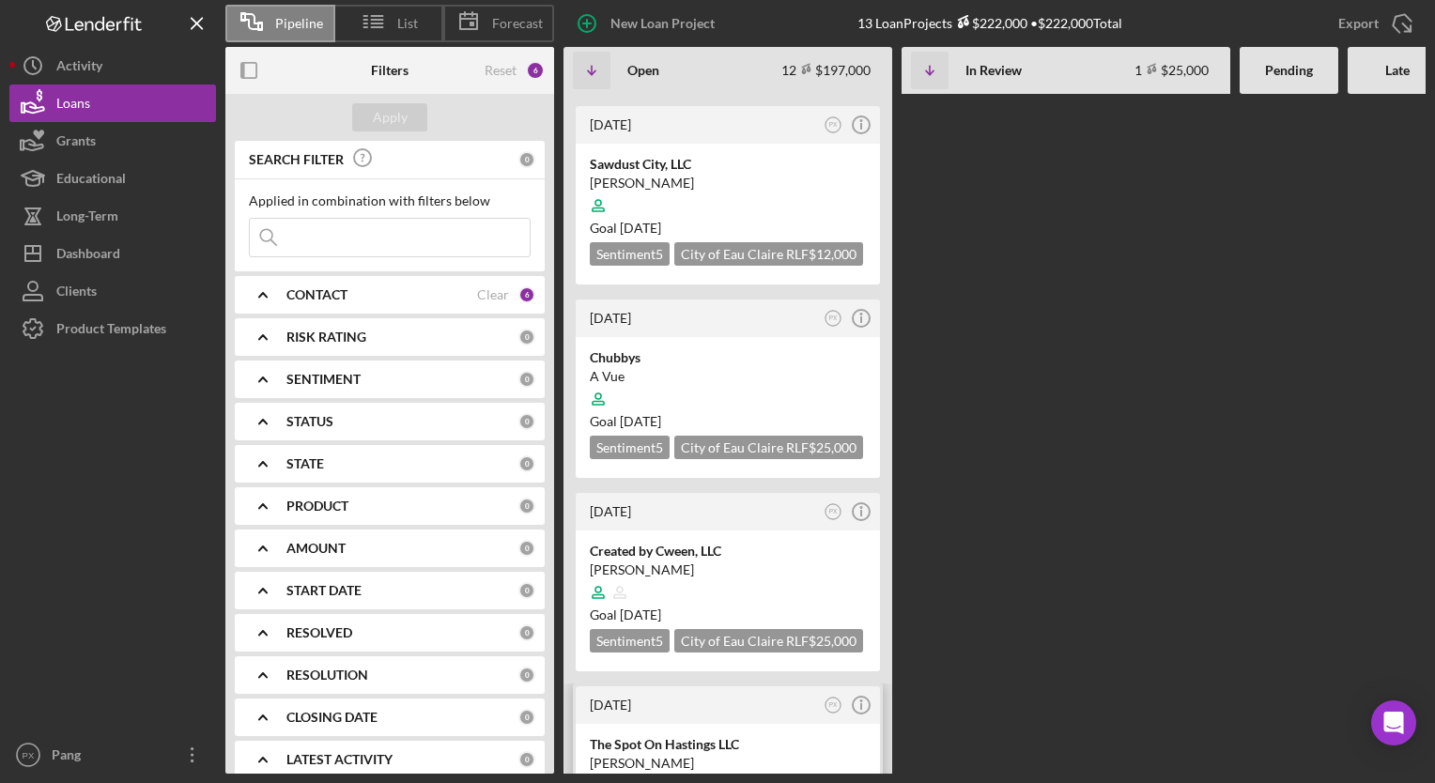
scroll to position [1127, 0]
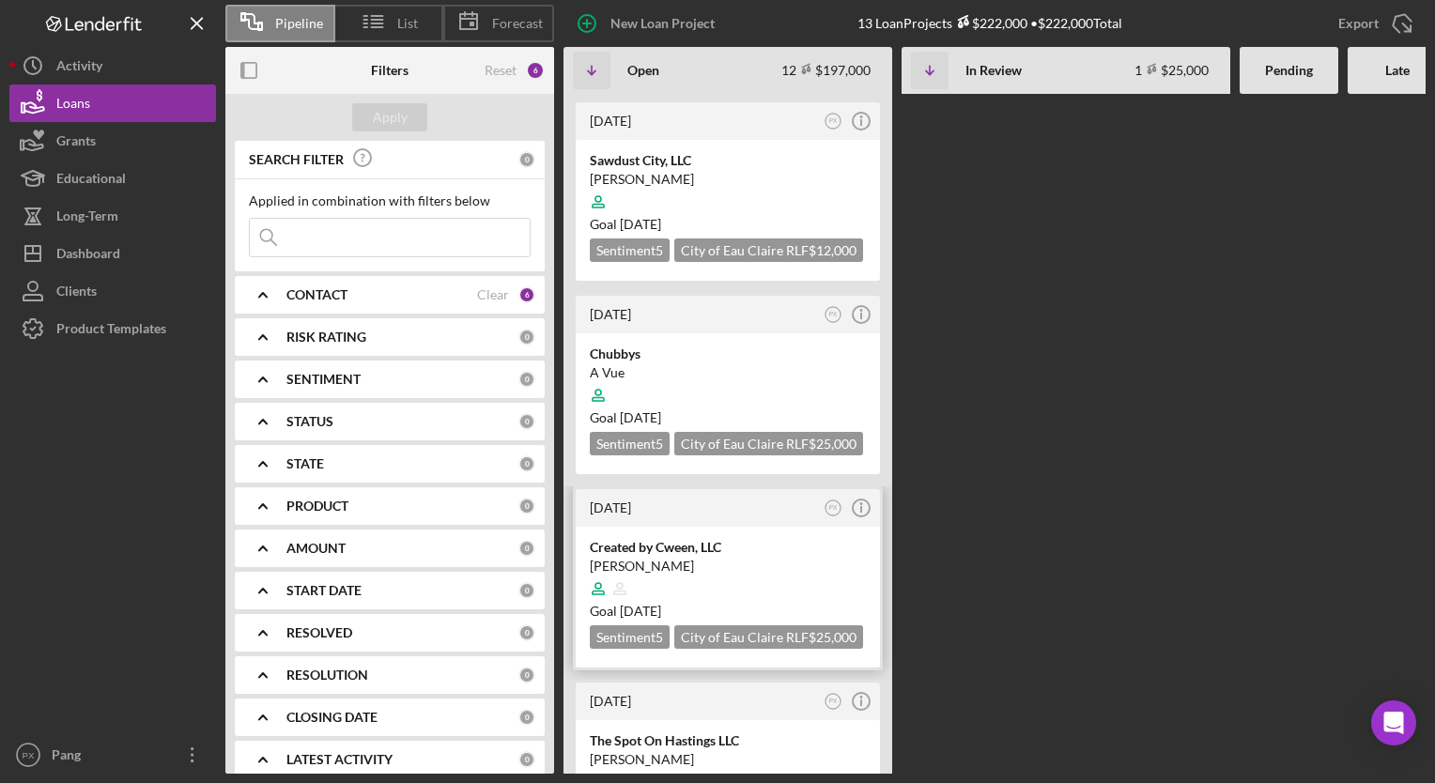
click at [689, 557] on div "Leslie Stephens" at bounding box center [728, 566] width 276 height 19
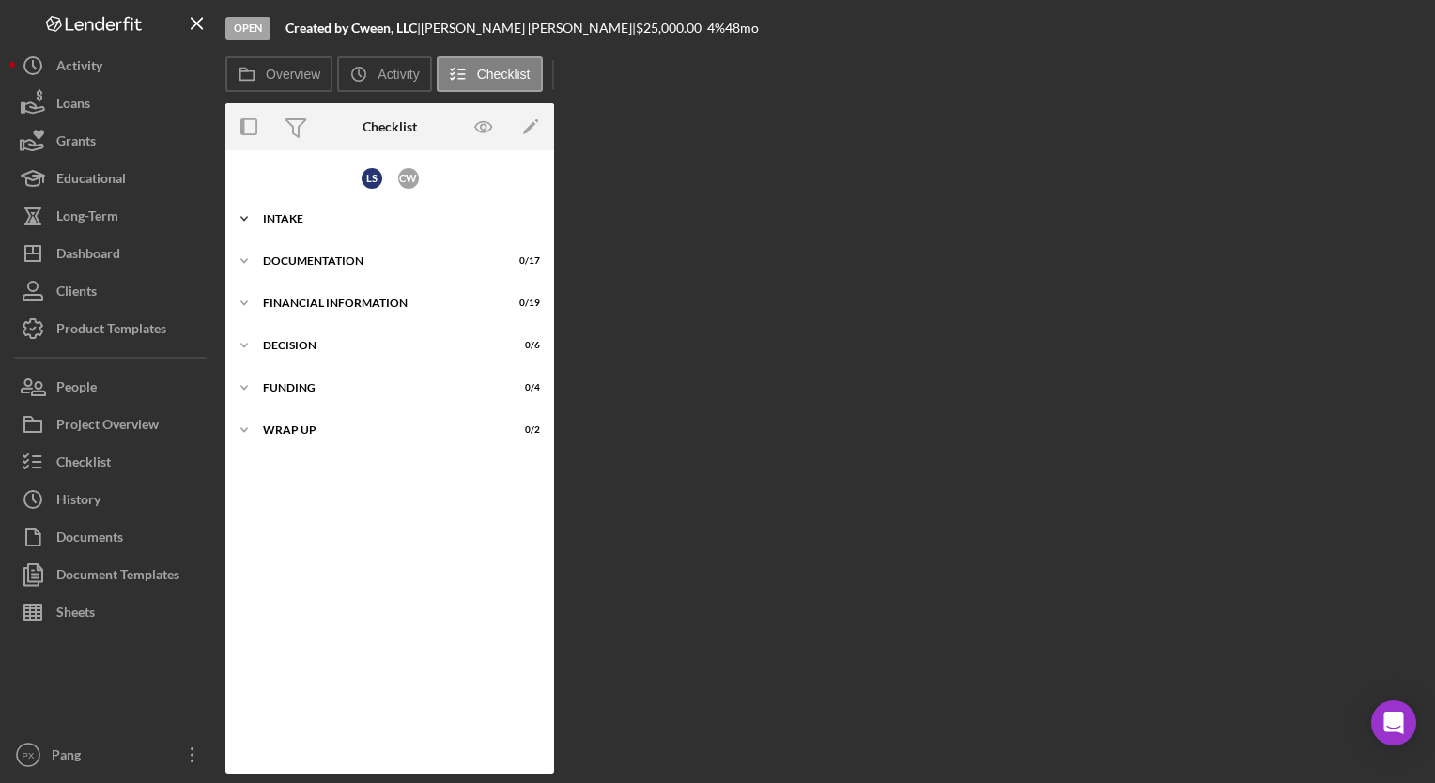
click at [298, 219] on div "Intake" at bounding box center [397, 218] width 268 height 11
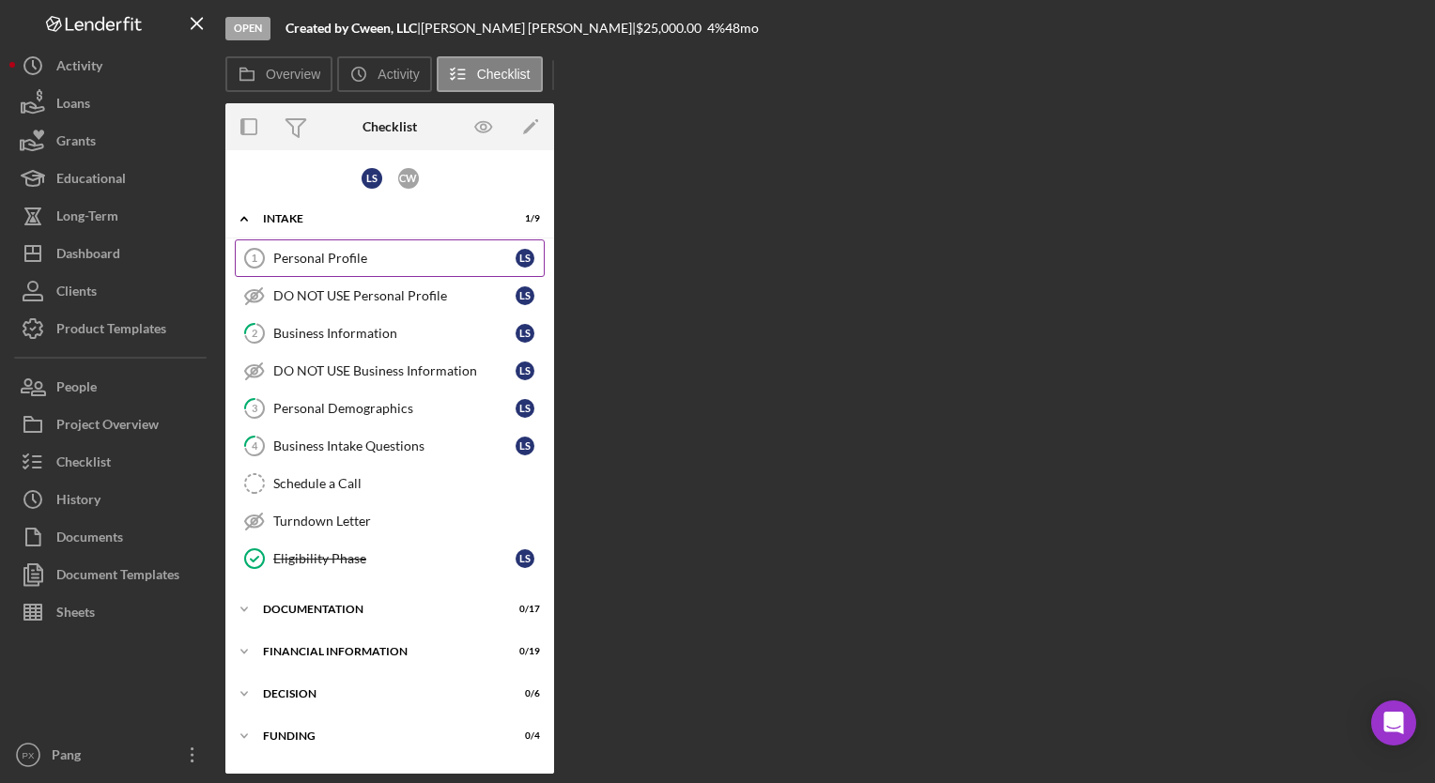
click at [365, 253] on div "Personal Profile" at bounding box center [394, 258] width 242 height 15
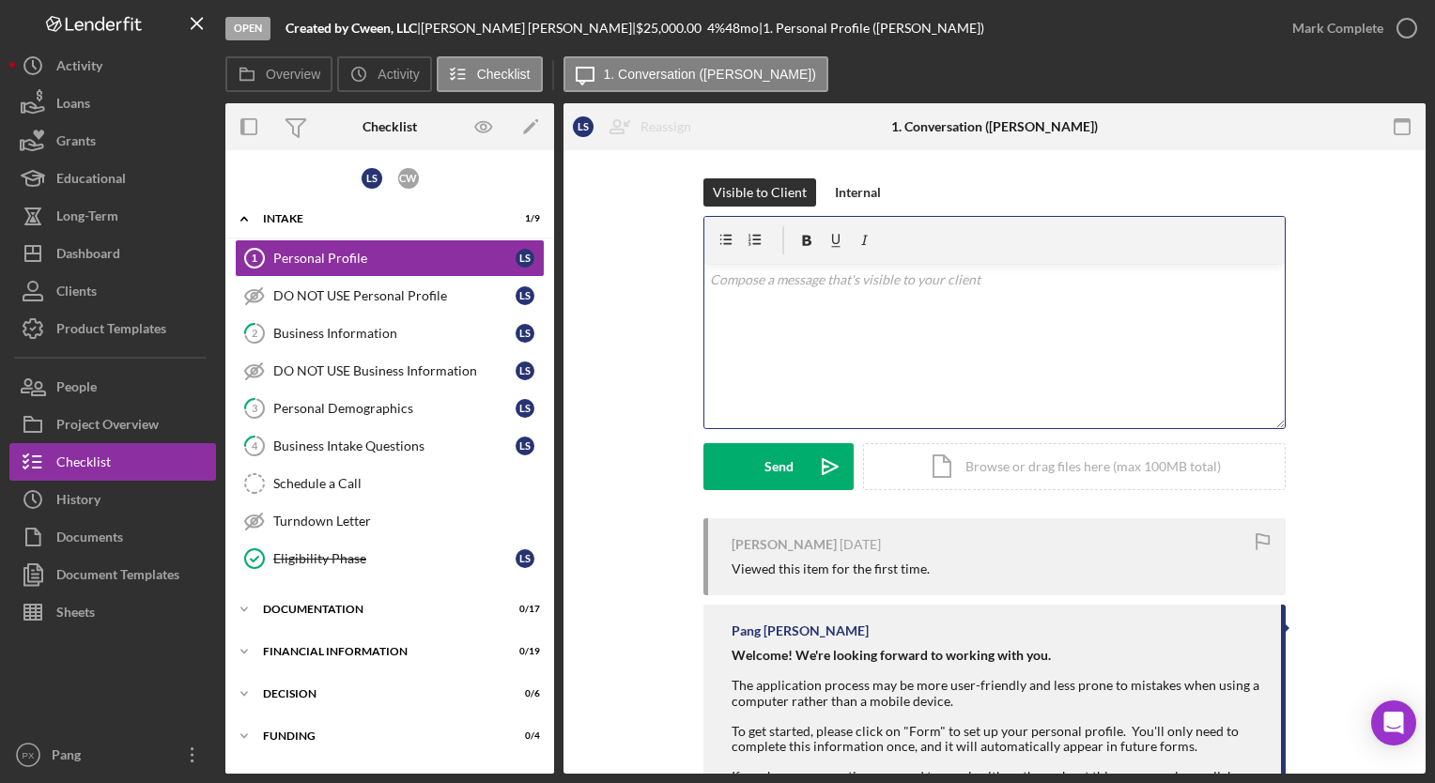
click at [962, 321] on div "v Color teal Color pink Remove color Add row above Add row below Add column bef…" at bounding box center [995, 346] width 581 height 164
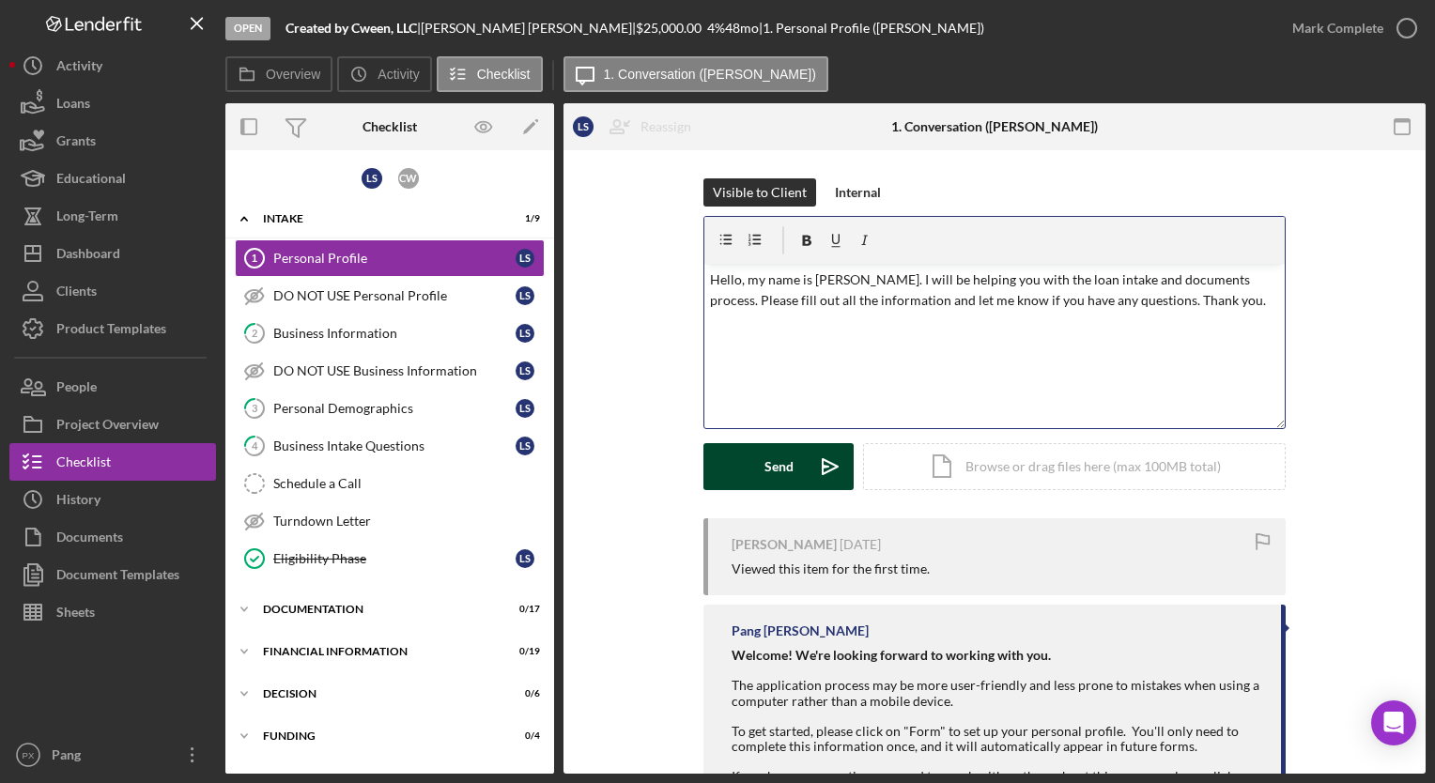
click at [775, 473] on div "Send" at bounding box center [779, 466] width 29 height 47
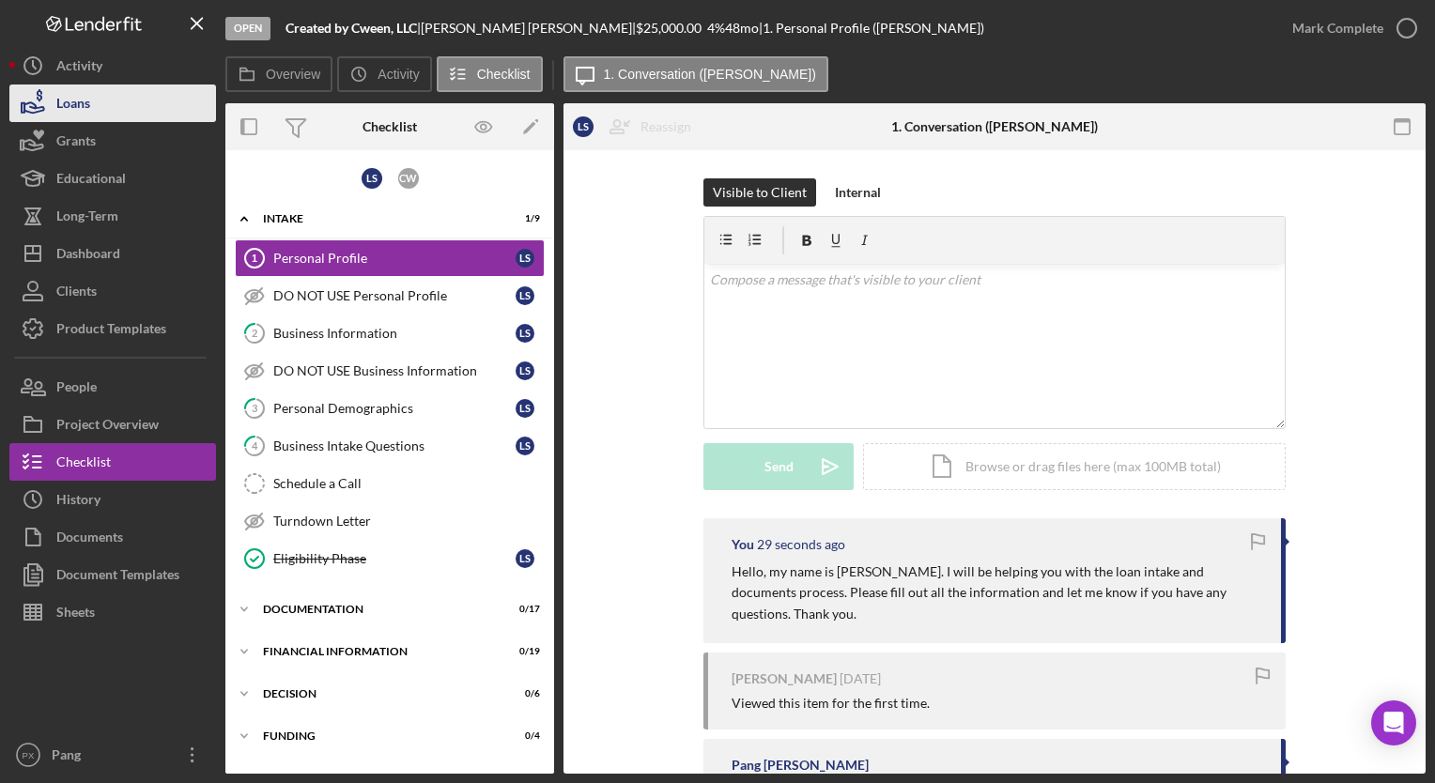
click at [94, 107] on button "Loans" at bounding box center [112, 104] width 207 height 38
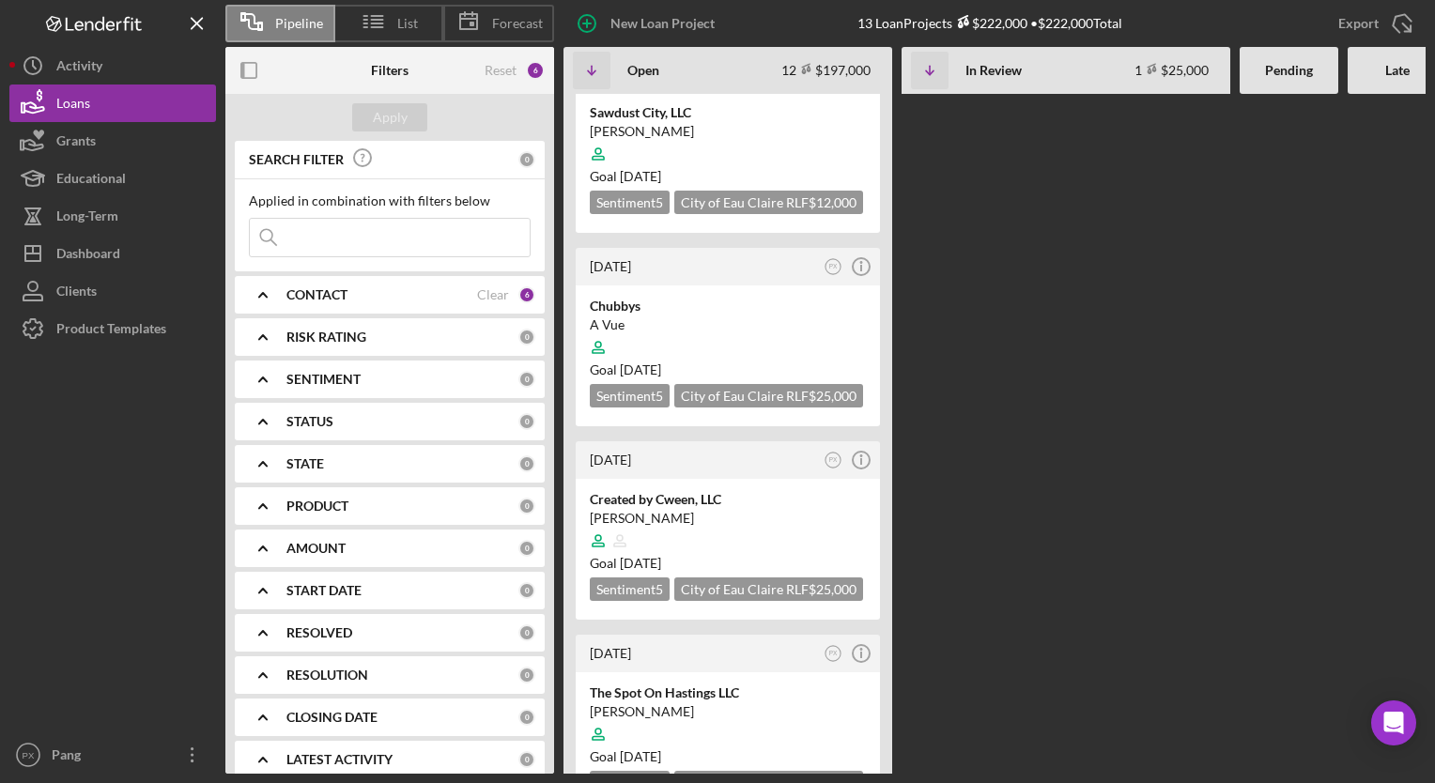
scroll to position [1221, 0]
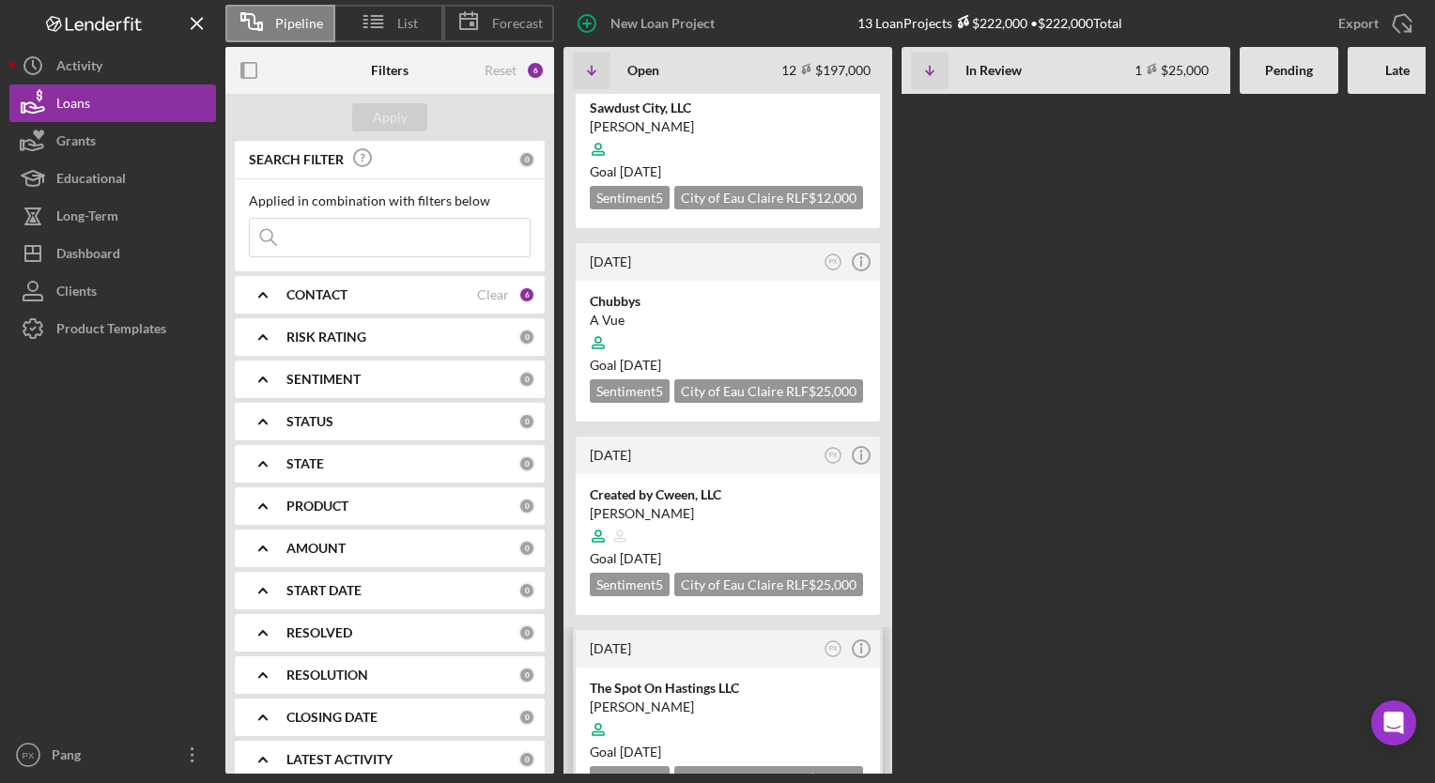
click at [800, 679] on div "The Spot On Hastings LLC" at bounding box center [728, 688] width 276 height 19
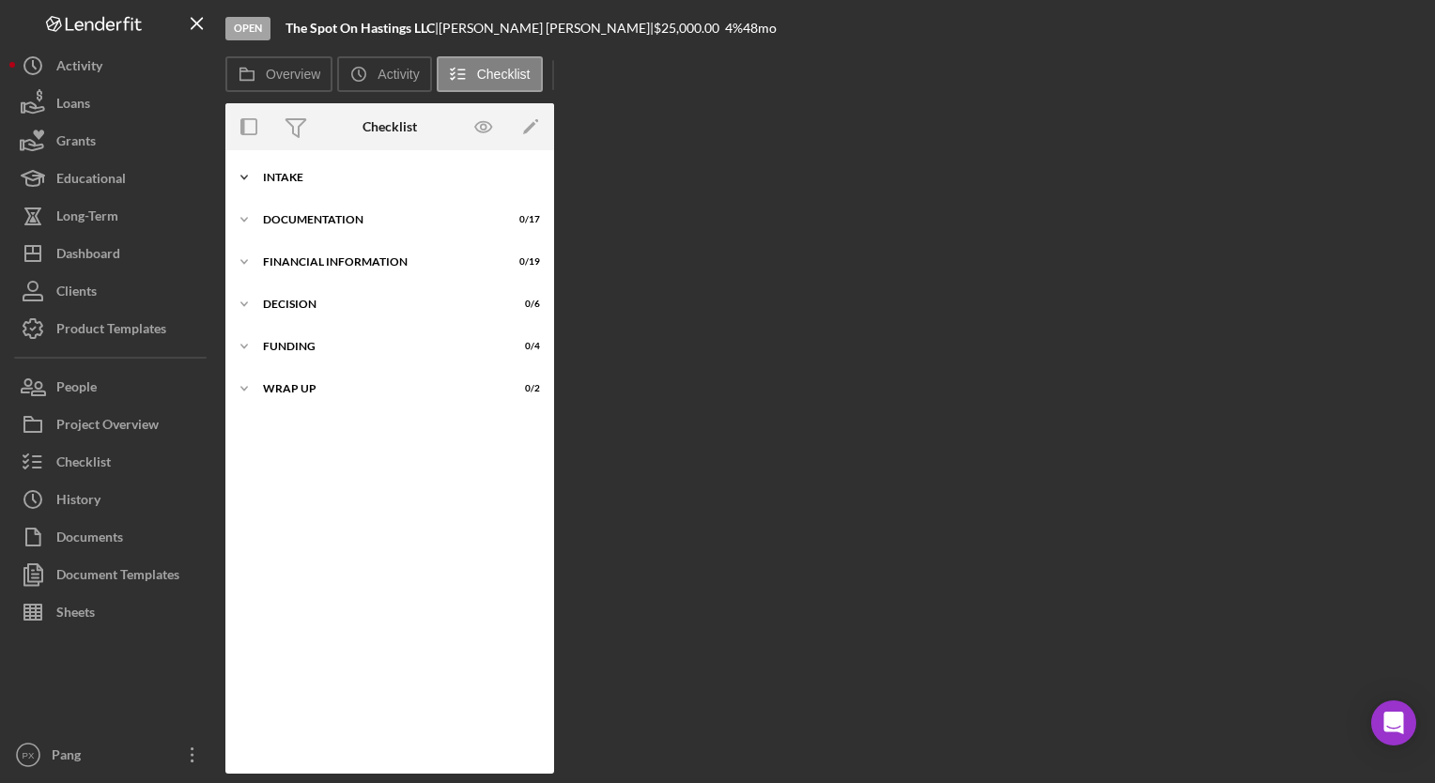
click at [381, 160] on div "Icon/Expander Intake 0 / 9" at bounding box center [389, 178] width 329 height 38
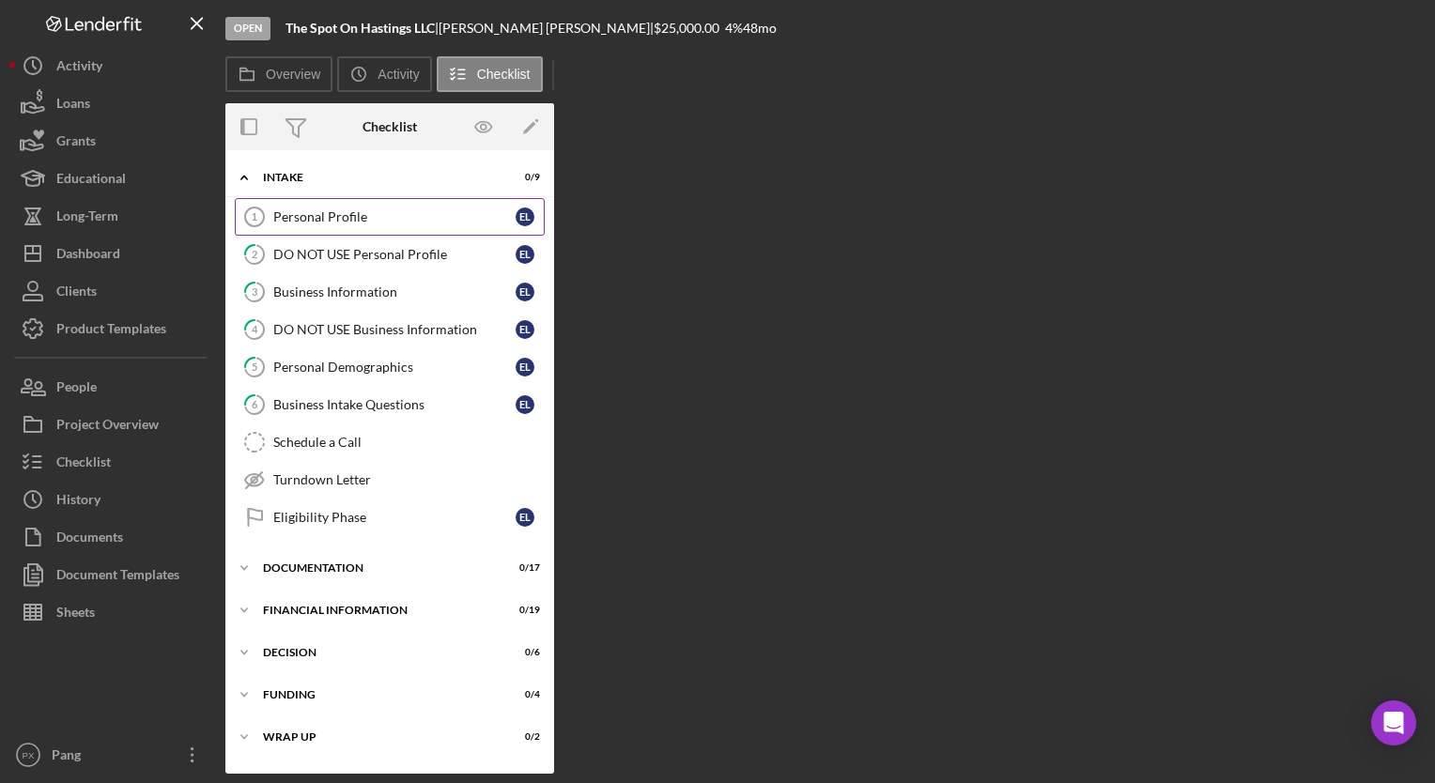
click at [369, 211] on div "Personal Profile" at bounding box center [394, 216] width 242 height 15
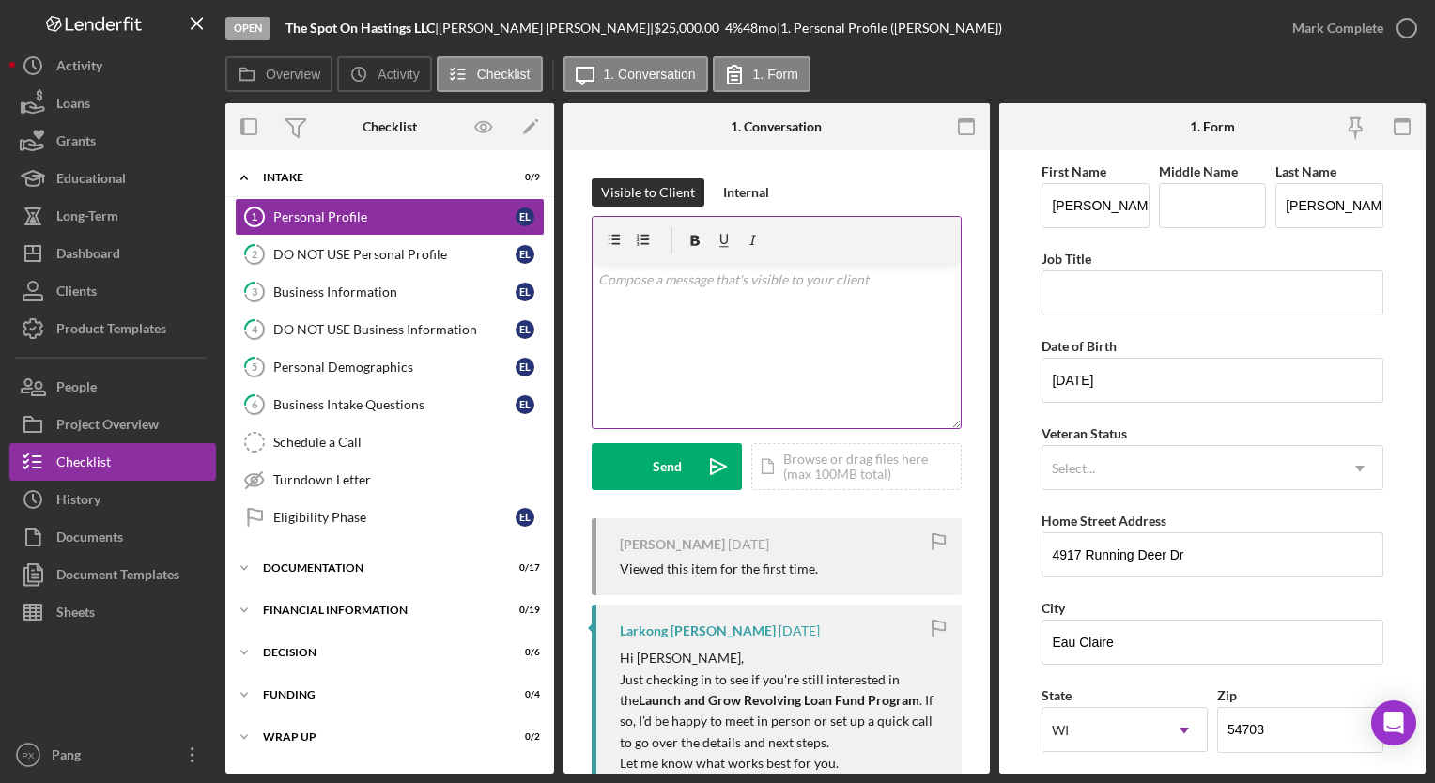
click at [700, 287] on p at bounding box center [777, 280] width 358 height 21
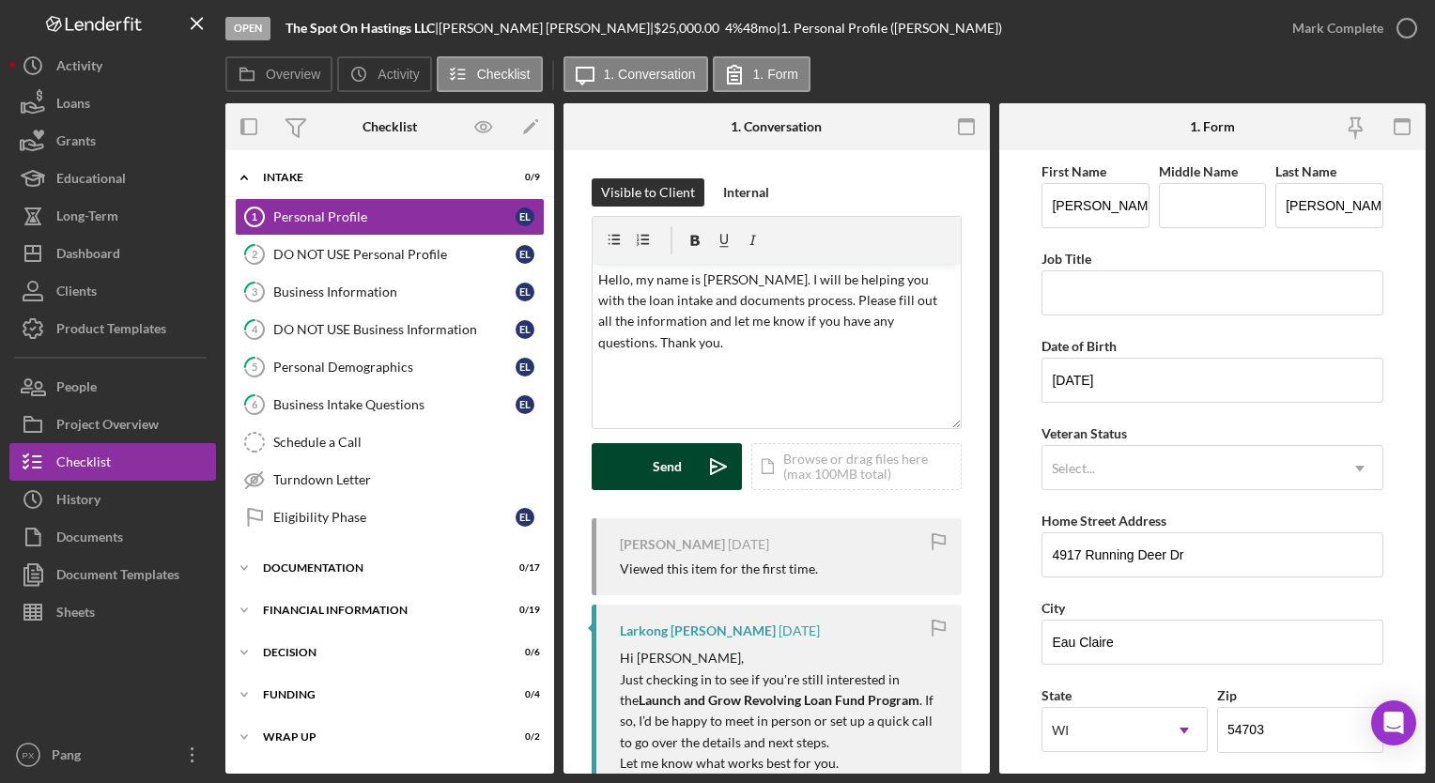
click at [642, 455] on button "Send Icon/icon-invite-send" at bounding box center [667, 466] width 150 height 47
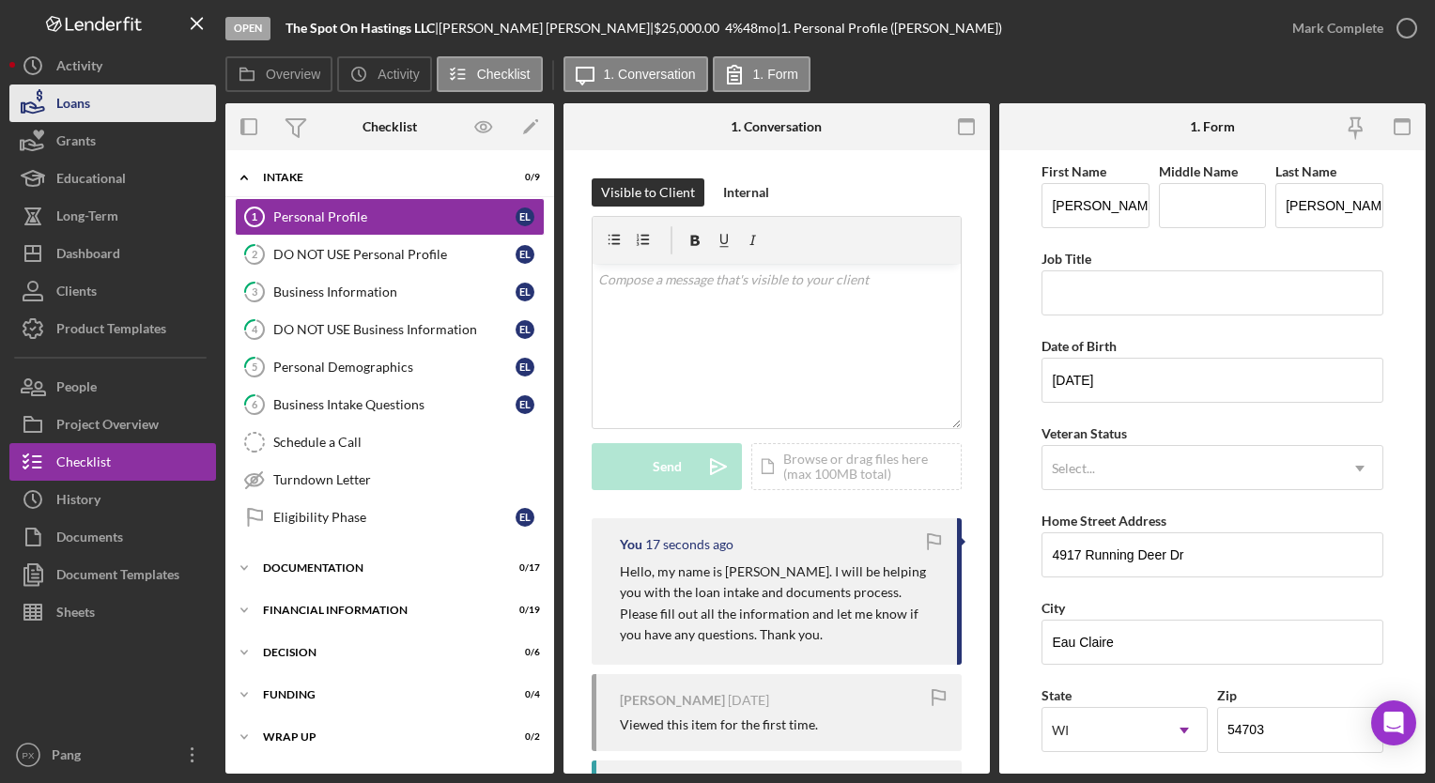
click at [137, 100] on button "Loans" at bounding box center [112, 104] width 207 height 38
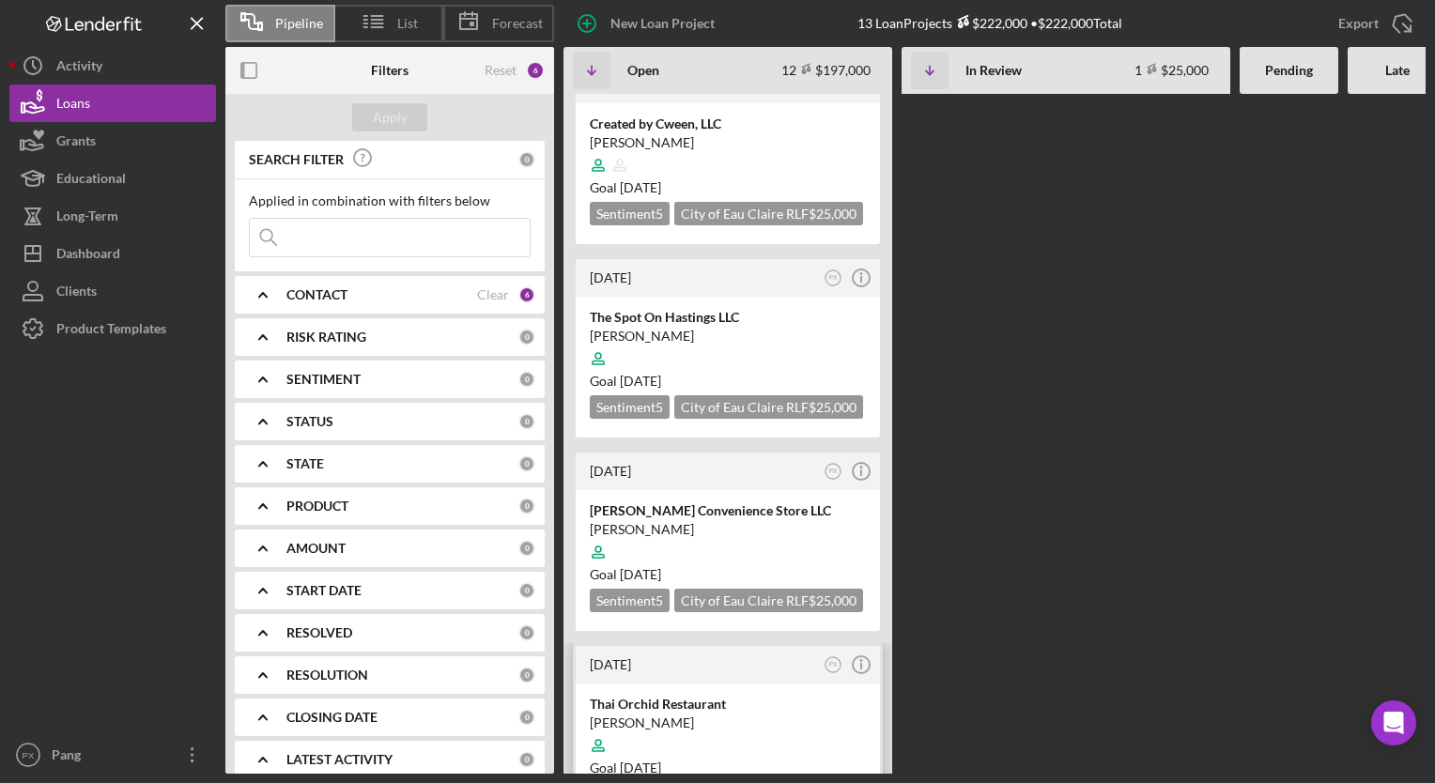
scroll to position [1642, 0]
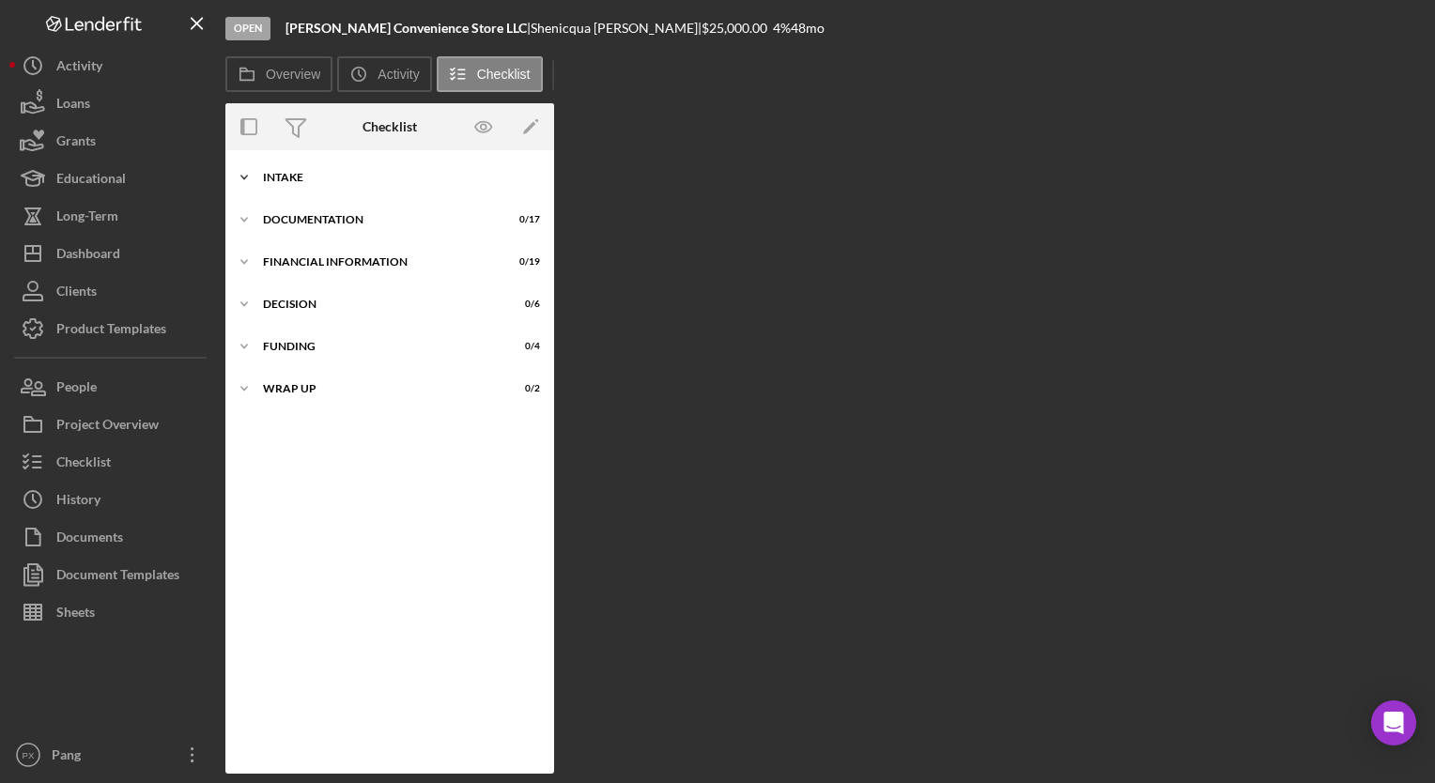
click at [324, 177] on div "Intake" at bounding box center [397, 177] width 268 height 11
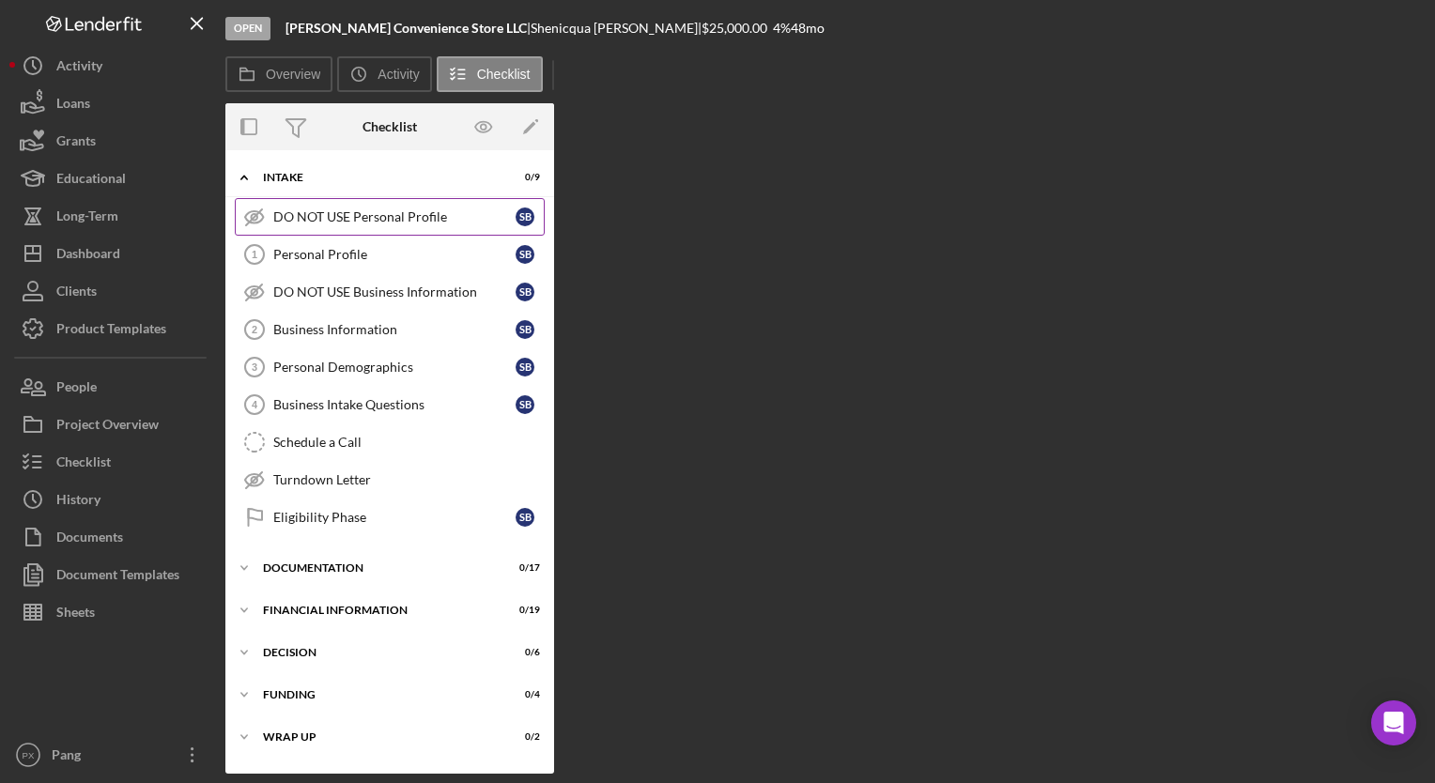
click at [373, 221] on div "DO NOT USE Personal Profile" at bounding box center [394, 216] width 242 height 15
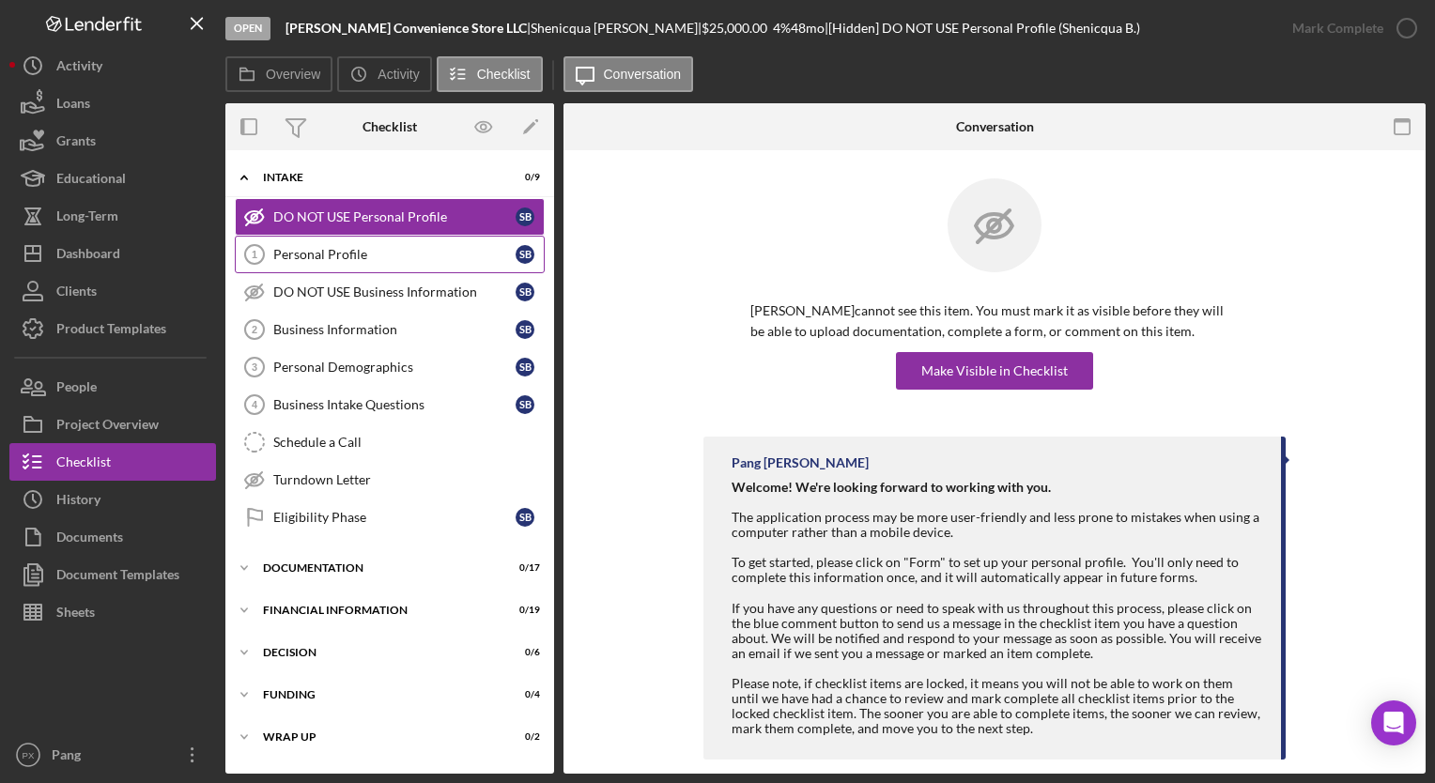
click at [347, 257] on div "Personal Profile" at bounding box center [394, 254] width 242 height 15
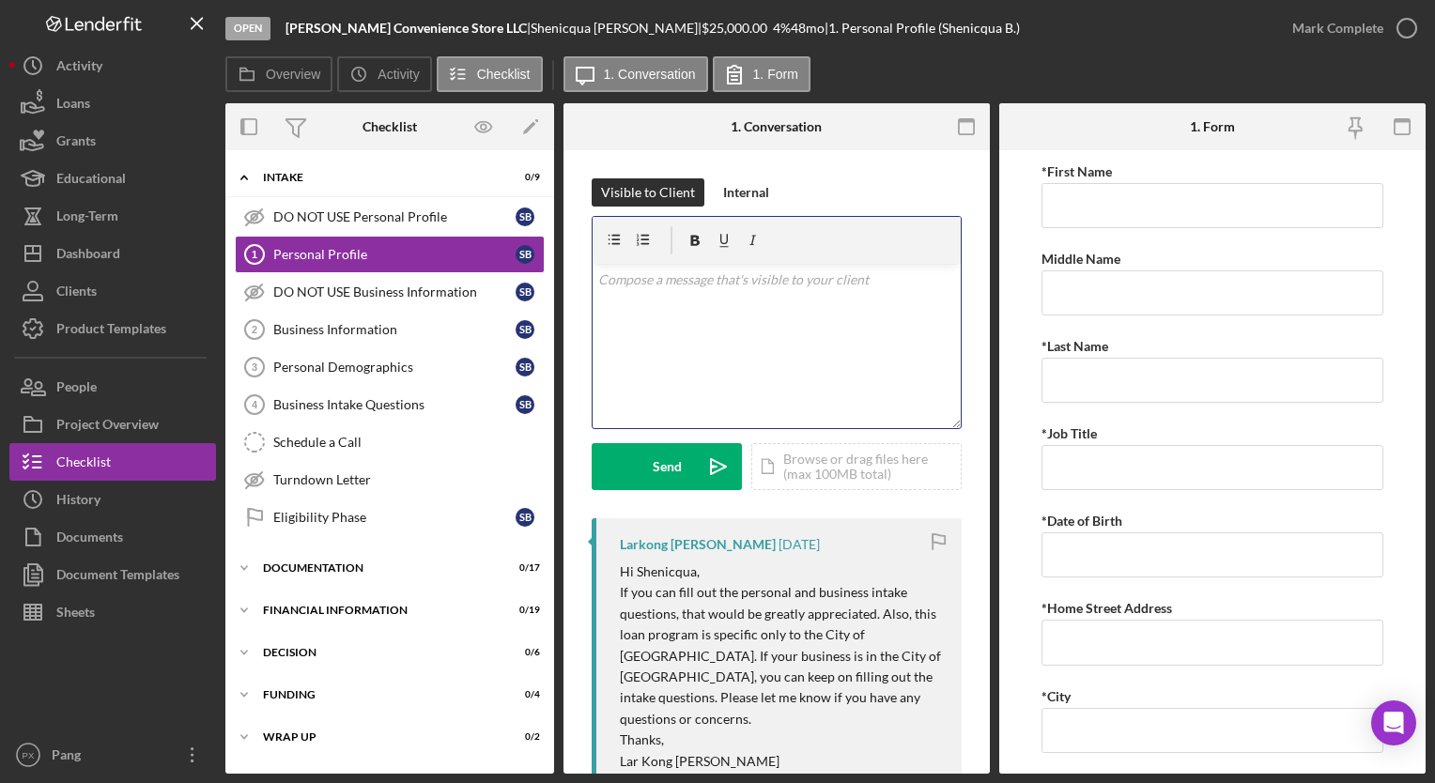
click at [764, 306] on div "v Color teal Color pink Remove color Add row above Add row below Add column bef…" at bounding box center [777, 346] width 368 height 164
click at [767, 304] on div "v Color teal Color pink Remove color Add row above Add row below Add column bef…" at bounding box center [777, 346] width 368 height 164
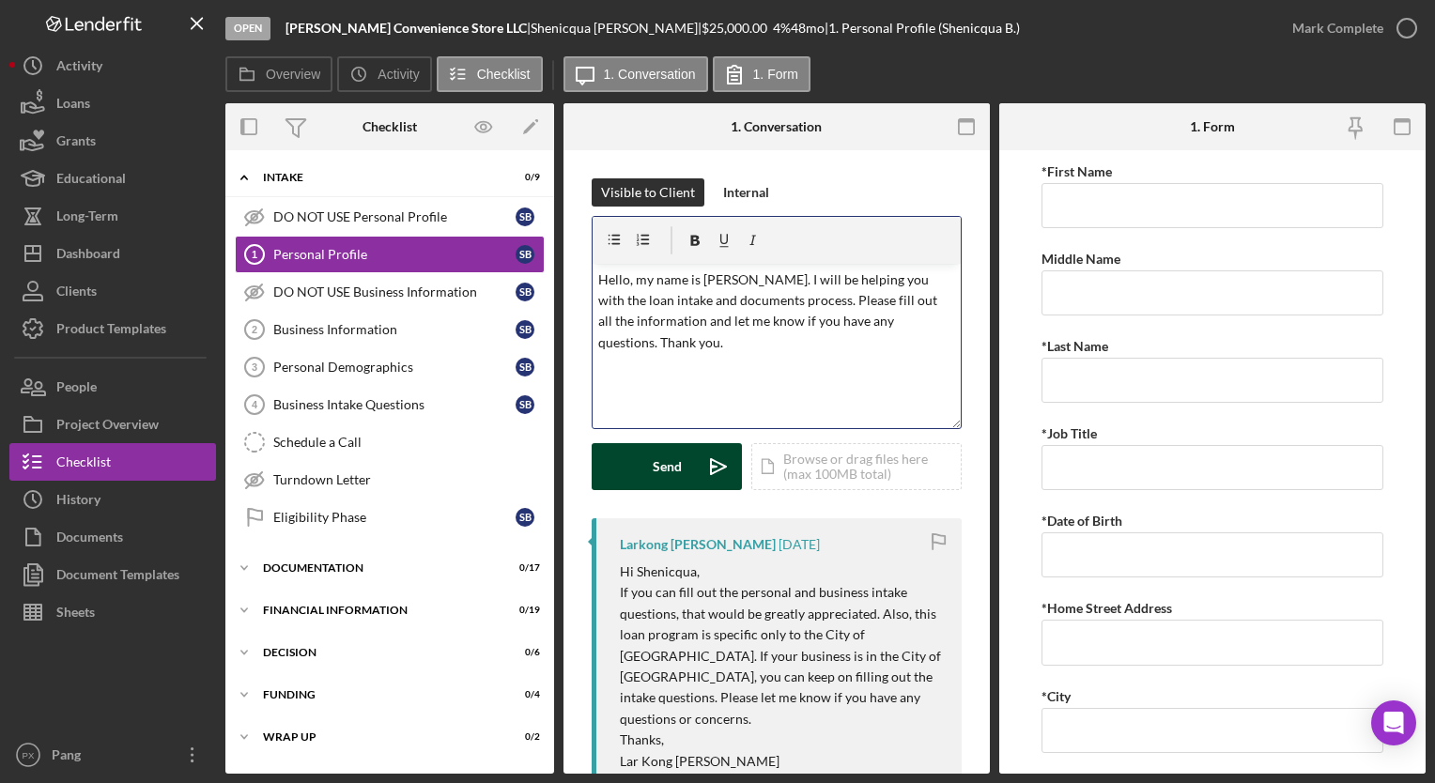
click at [660, 477] on div "Send" at bounding box center [667, 466] width 29 height 47
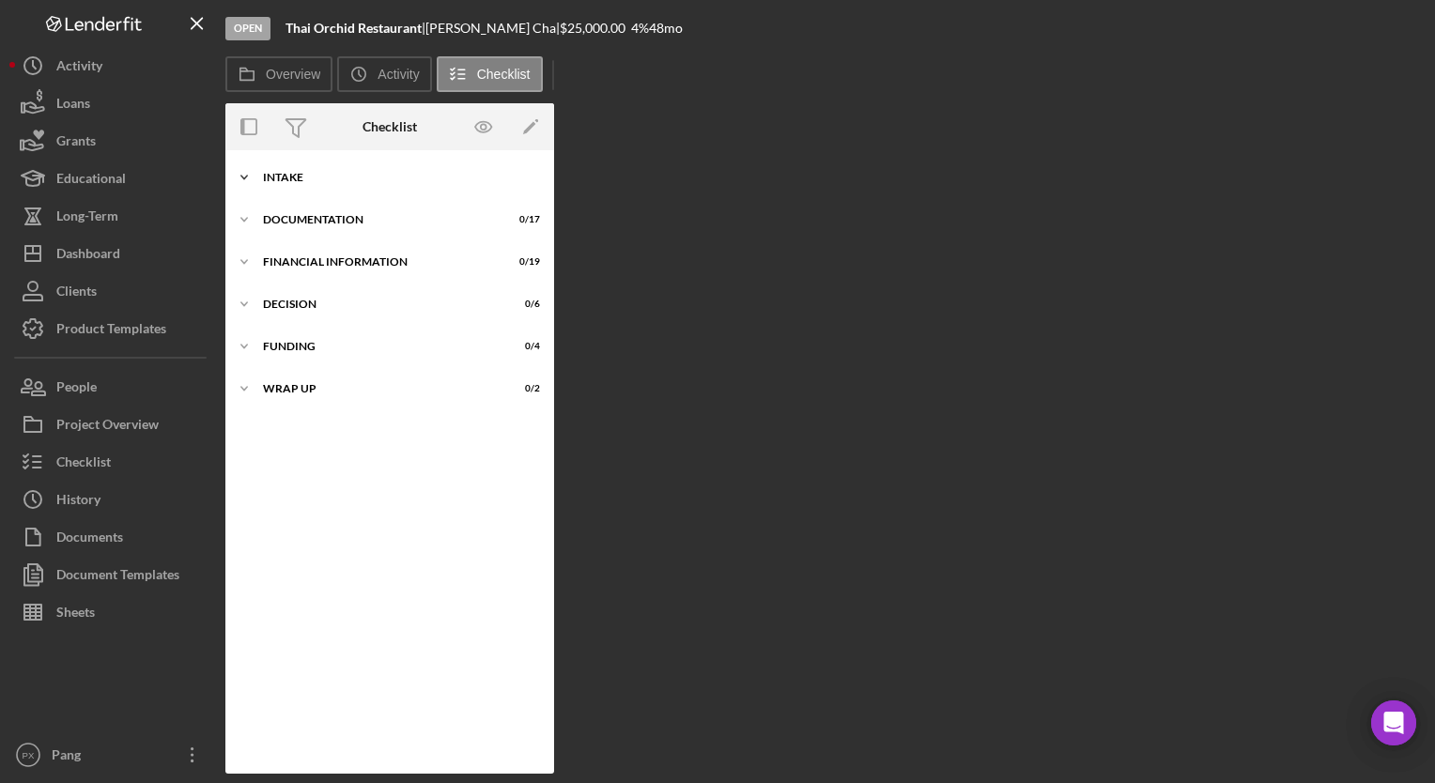
click at [301, 167] on div "Icon/Expander Intake 0 / 7" at bounding box center [389, 178] width 329 height 38
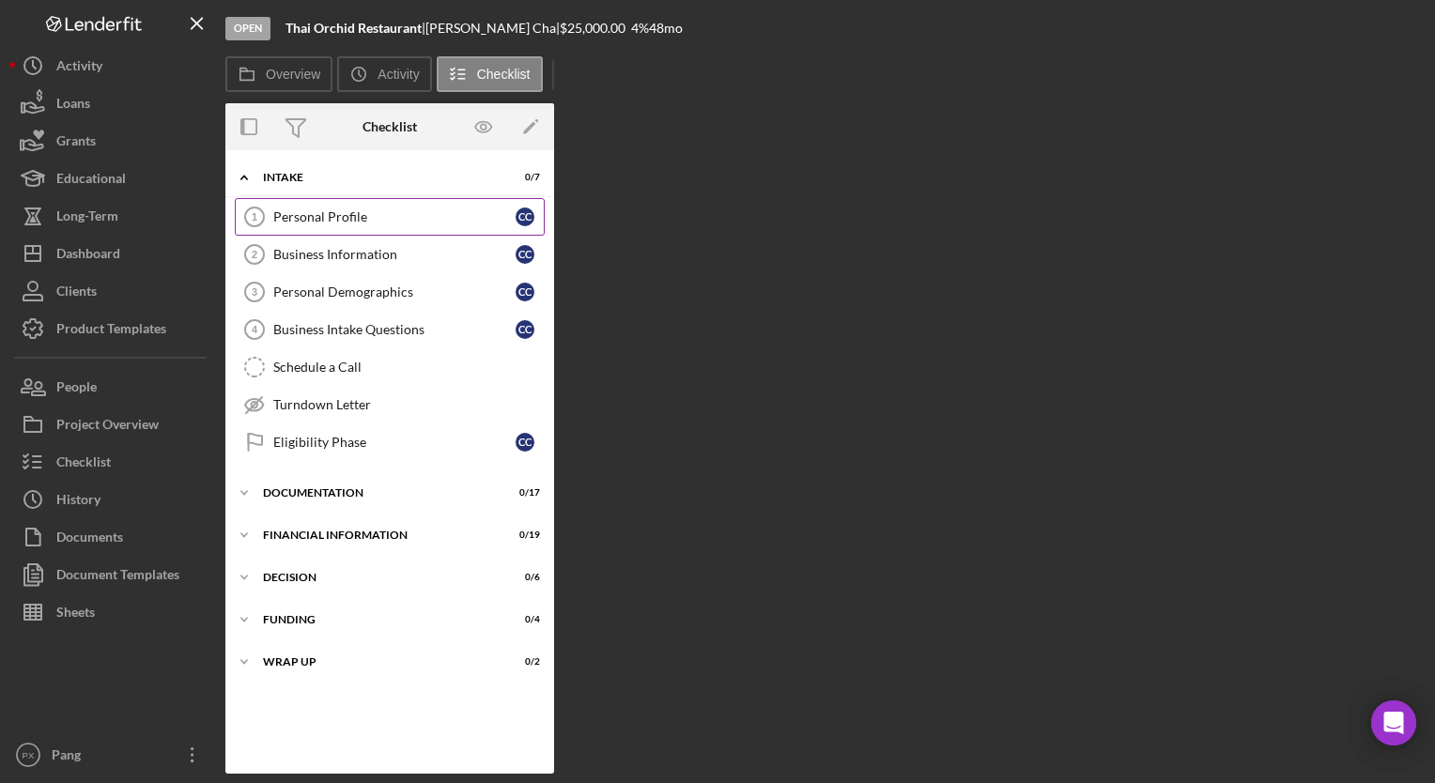
click at [334, 218] on div "Personal Profile" at bounding box center [394, 216] width 242 height 15
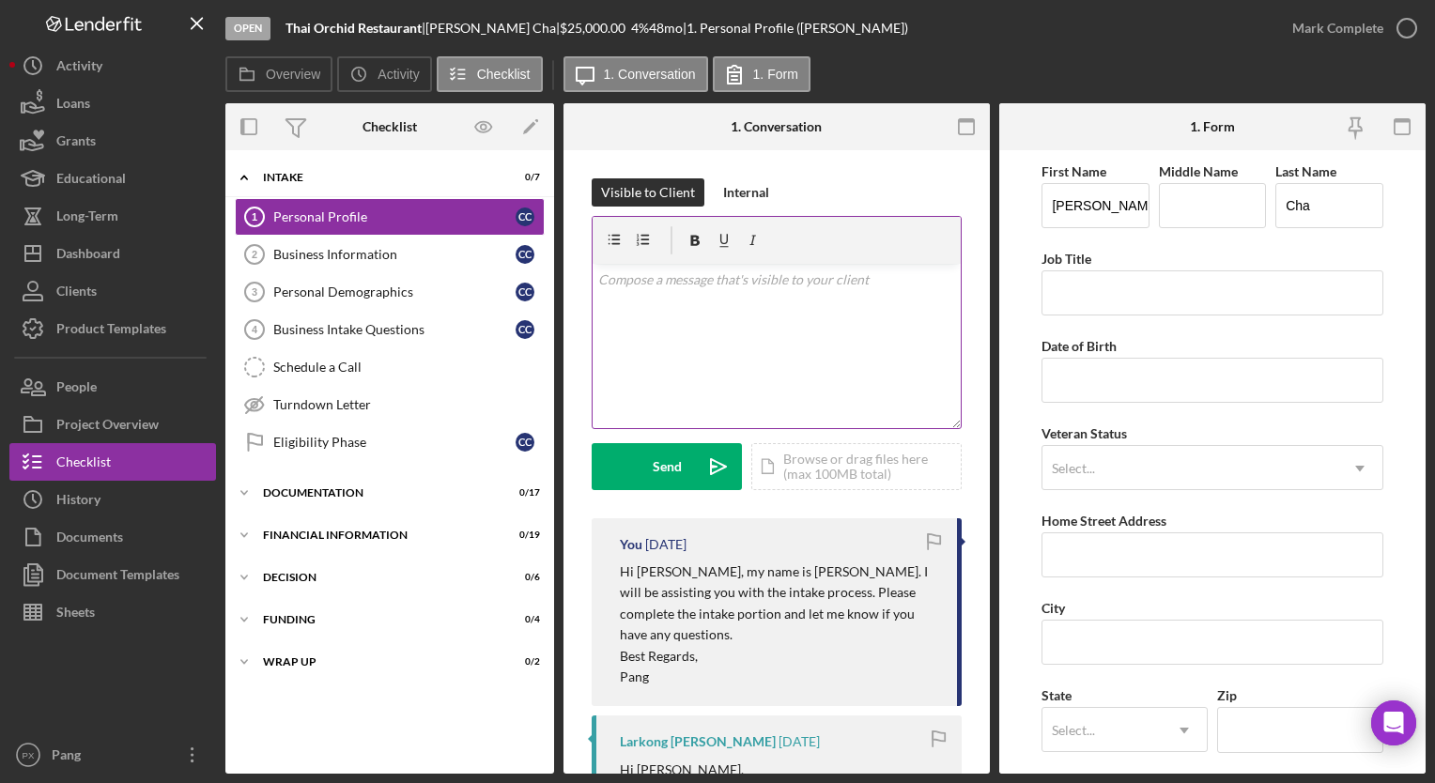
click at [812, 295] on div "v Color teal Color pink Remove color Add row above Add row below Add column bef…" at bounding box center [777, 346] width 368 height 164
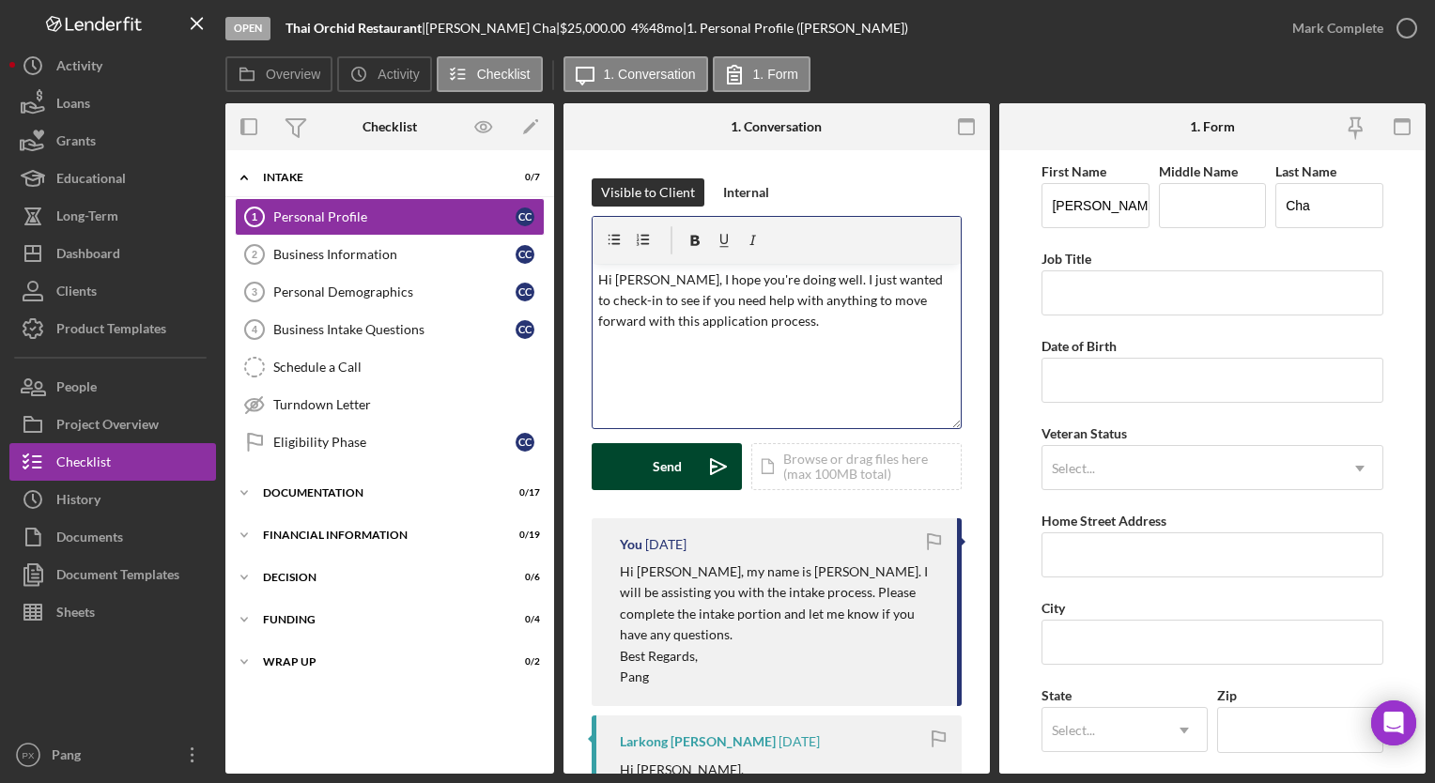
click at [646, 460] on button "Send Icon/icon-invite-send" at bounding box center [667, 466] width 150 height 47
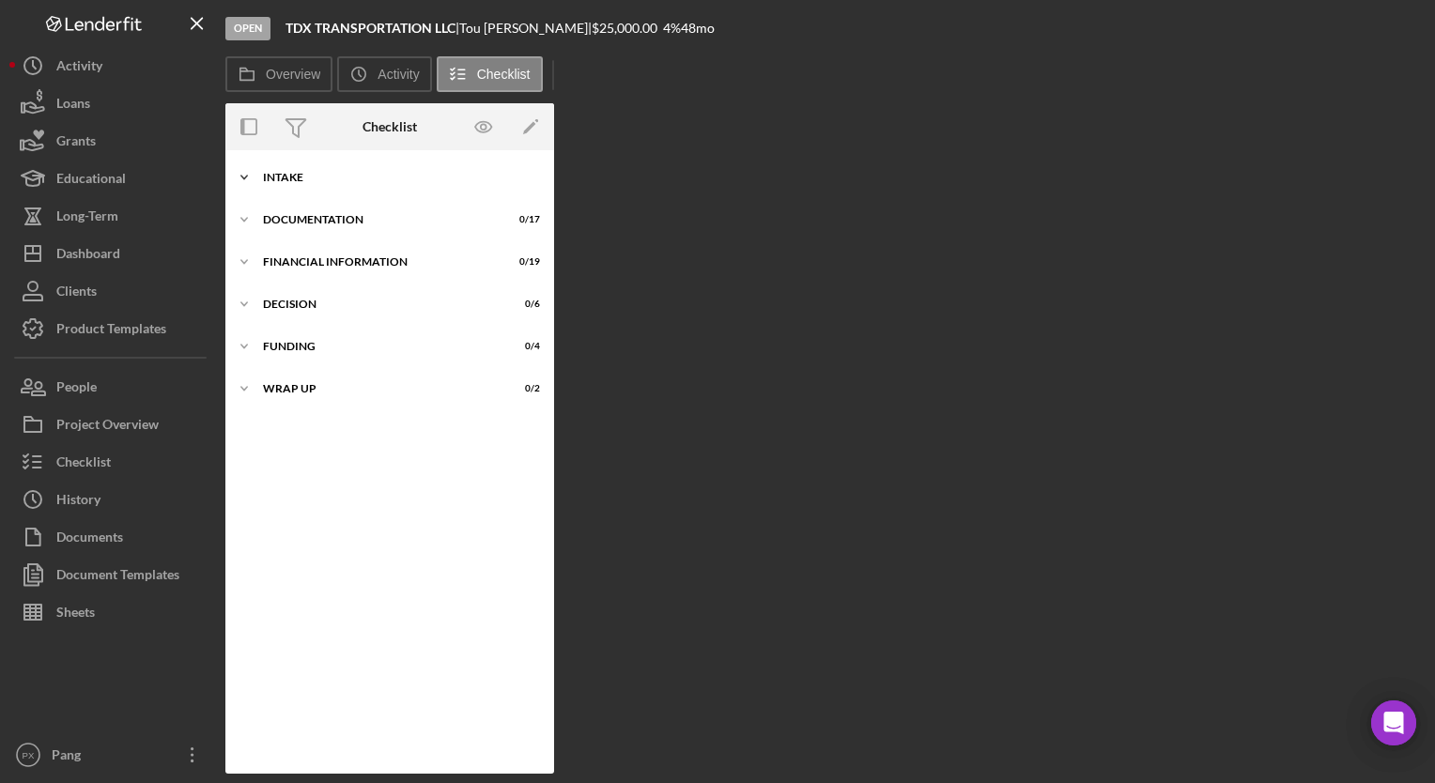
click at [342, 179] on div "Intake" at bounding box center [397, 177] width 268 height 11
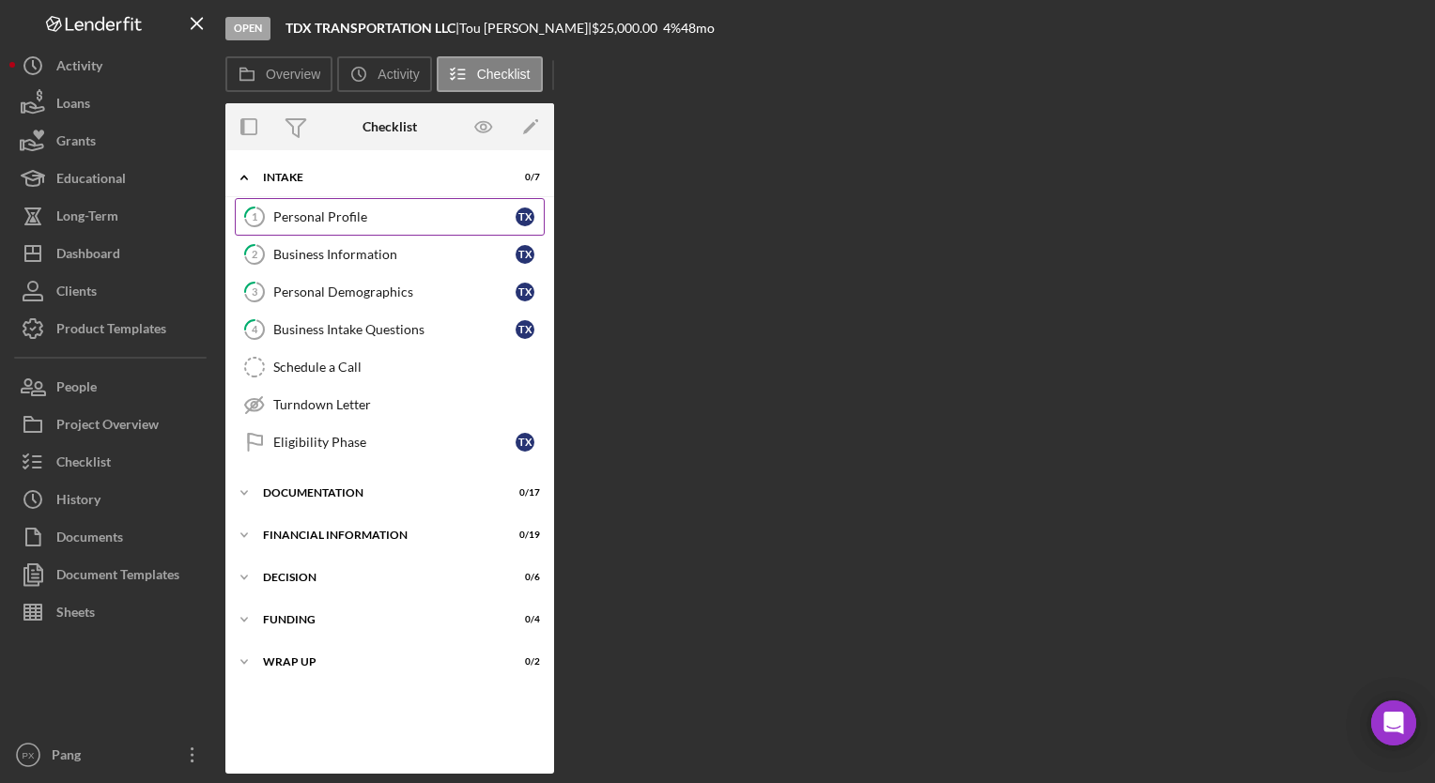
click at [391, 223] on div "Personal Profile" at bounding box center [394, 216] width 242 height 15
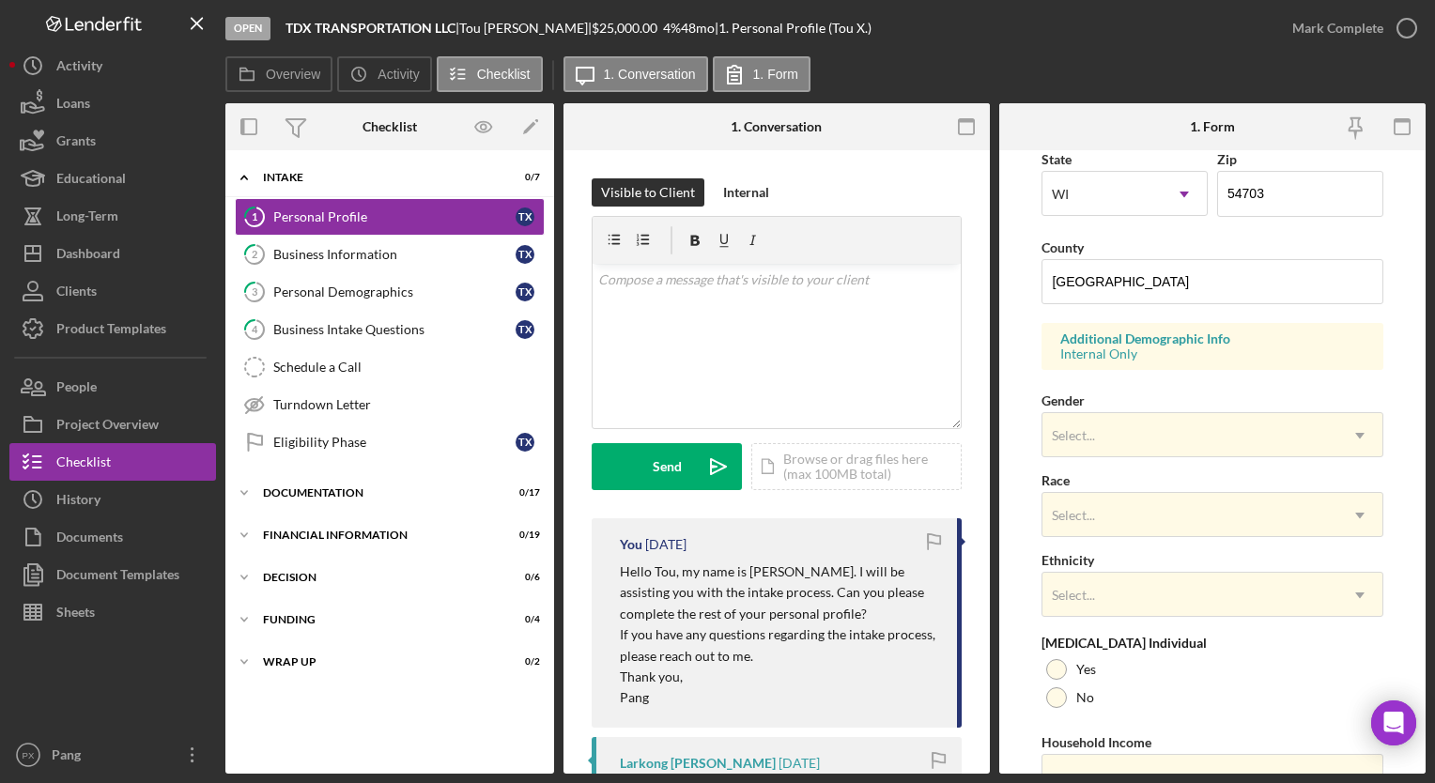
scroll to position [564, 0]
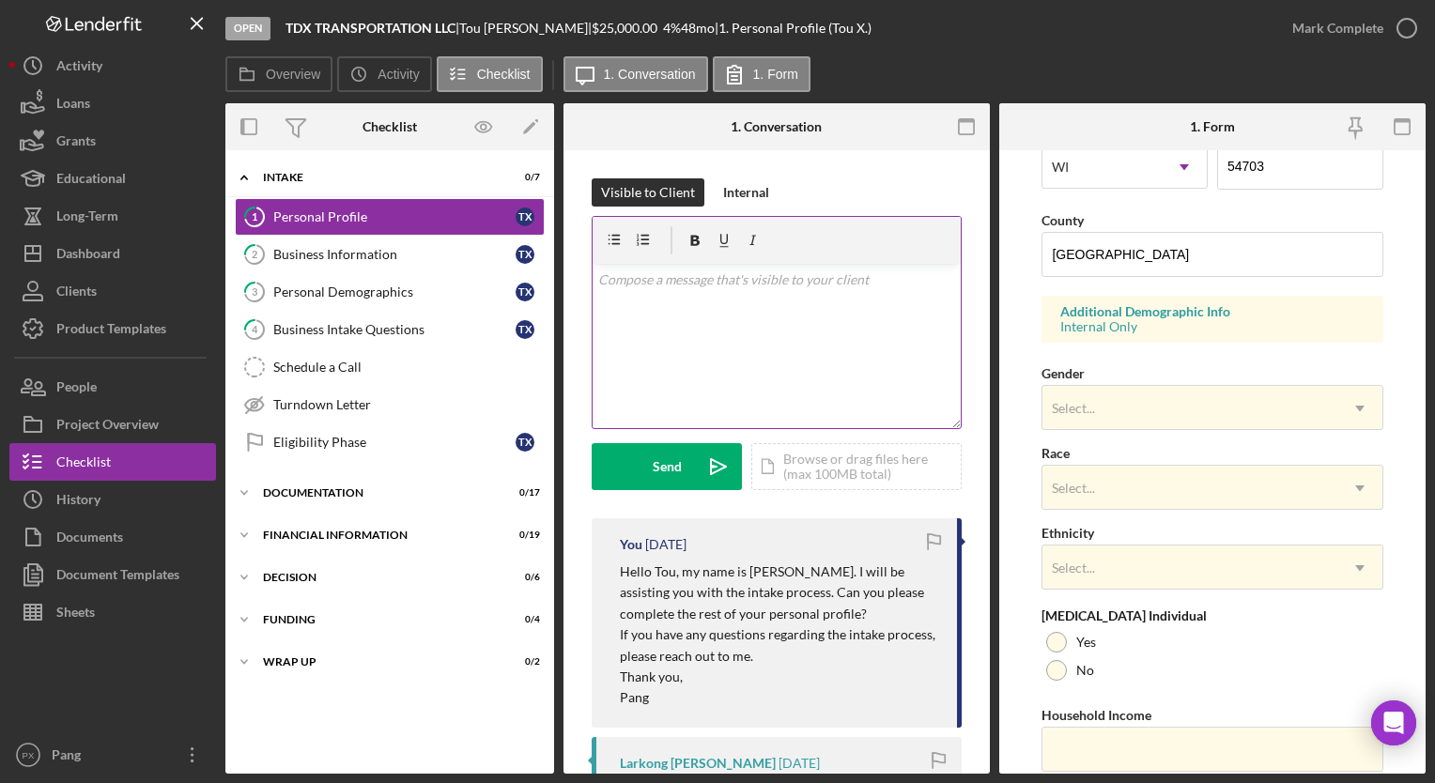
click at [772, 313] on div "v Color teal Color pink Remove color Add row above Add row below Add column bef…" at bounding box center [777, 346] width 368 height 164
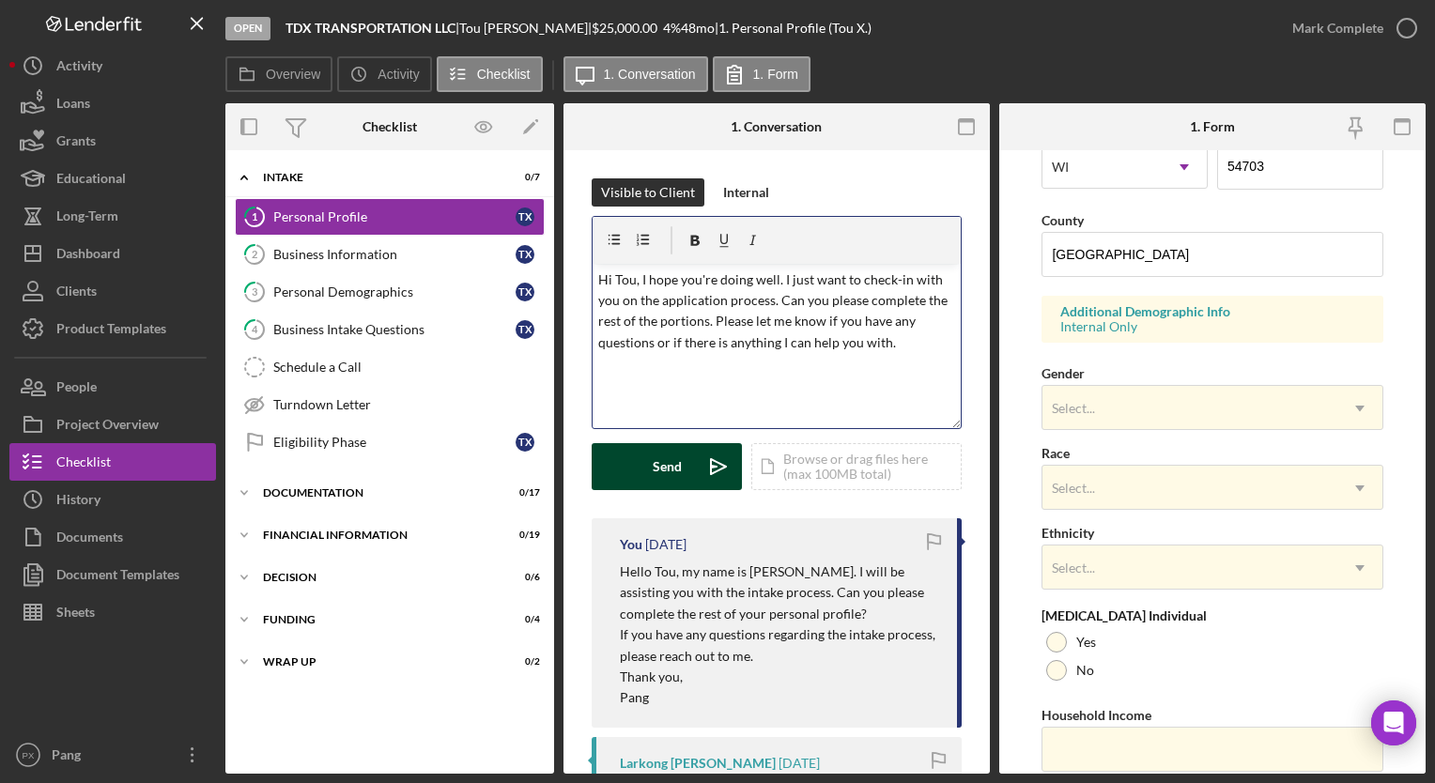
click at [684, 472] on button "Send Icon/icon-invite-send" at bounding box center [667, 466] width 150 height 47
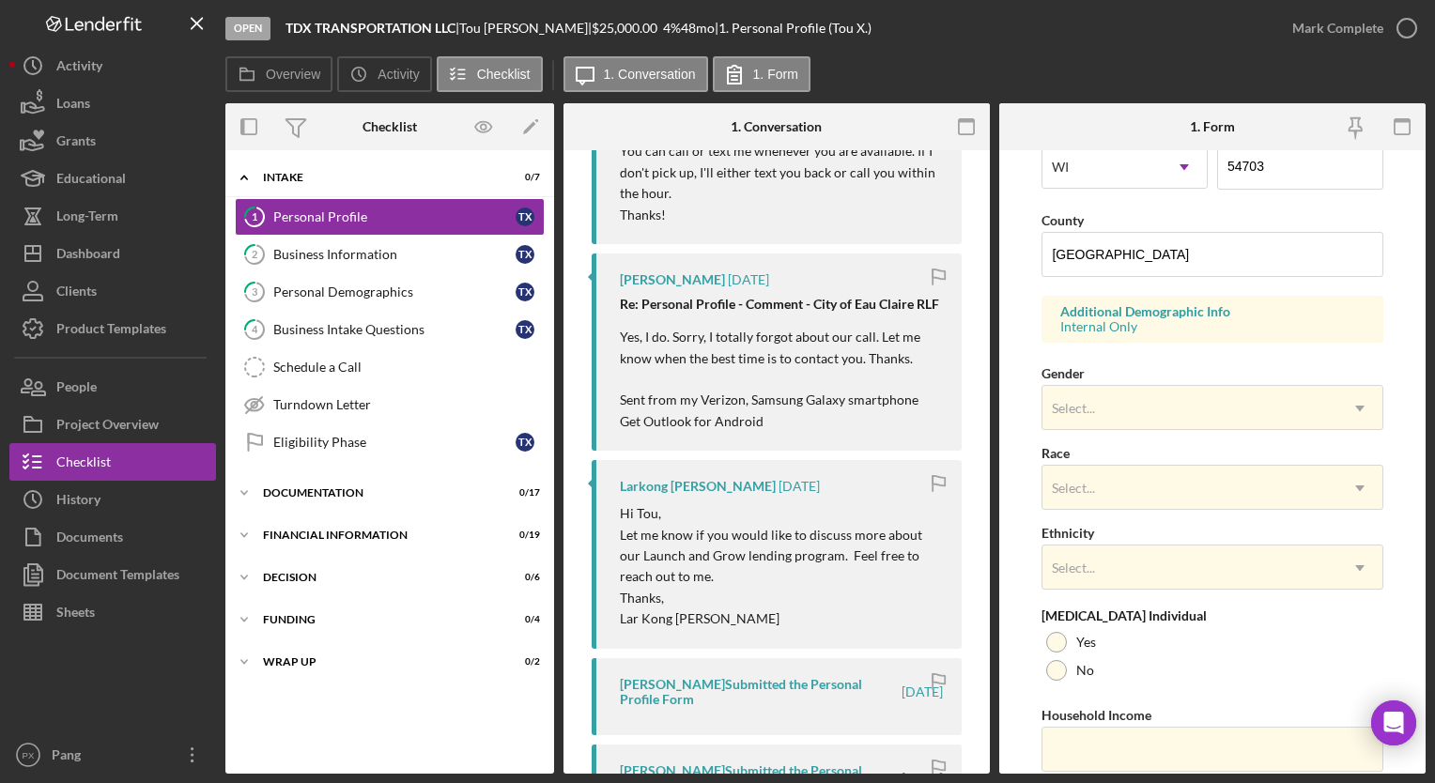
scroll to position [939, 0]
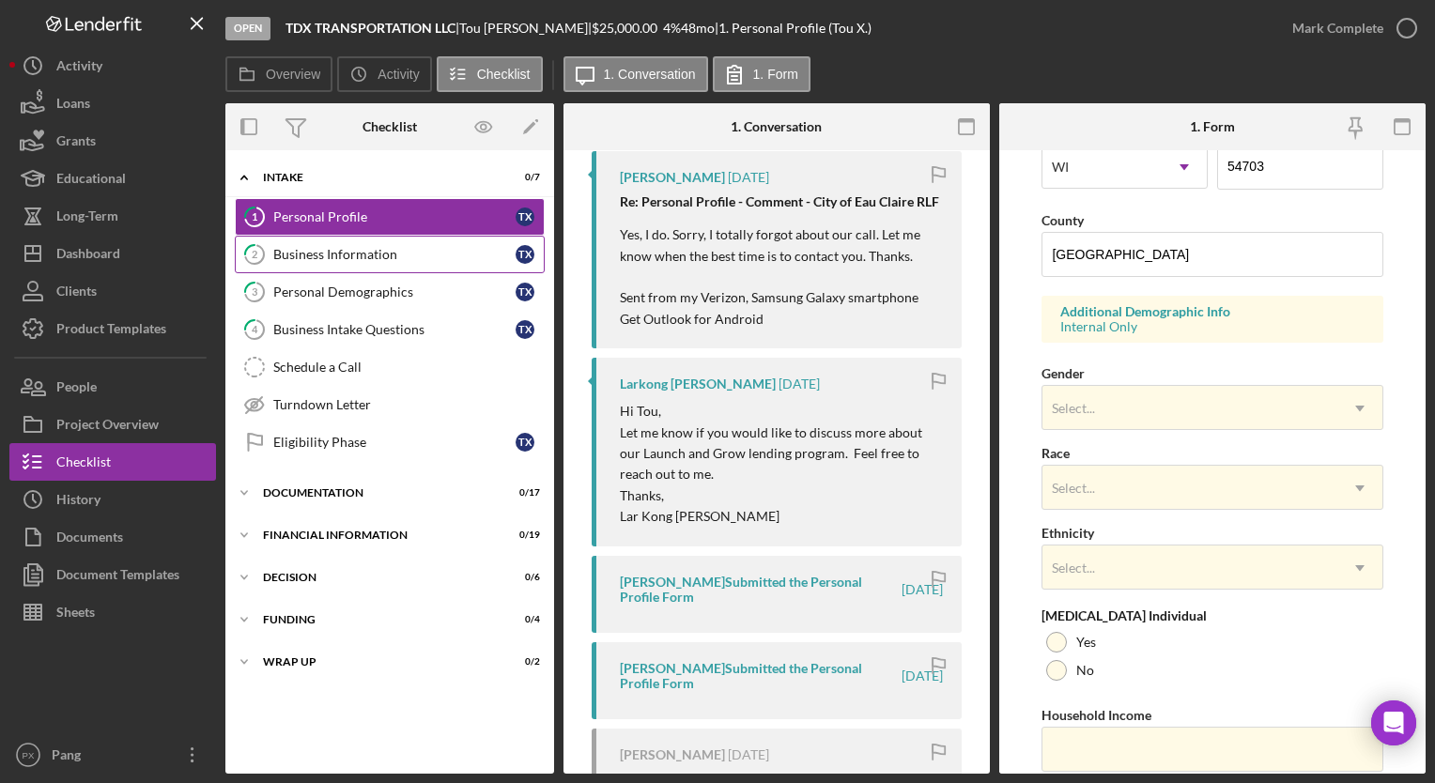
click at [391, 240] on link "2 Business Information T X" at bounding box center [390, 255] width 310 height 38
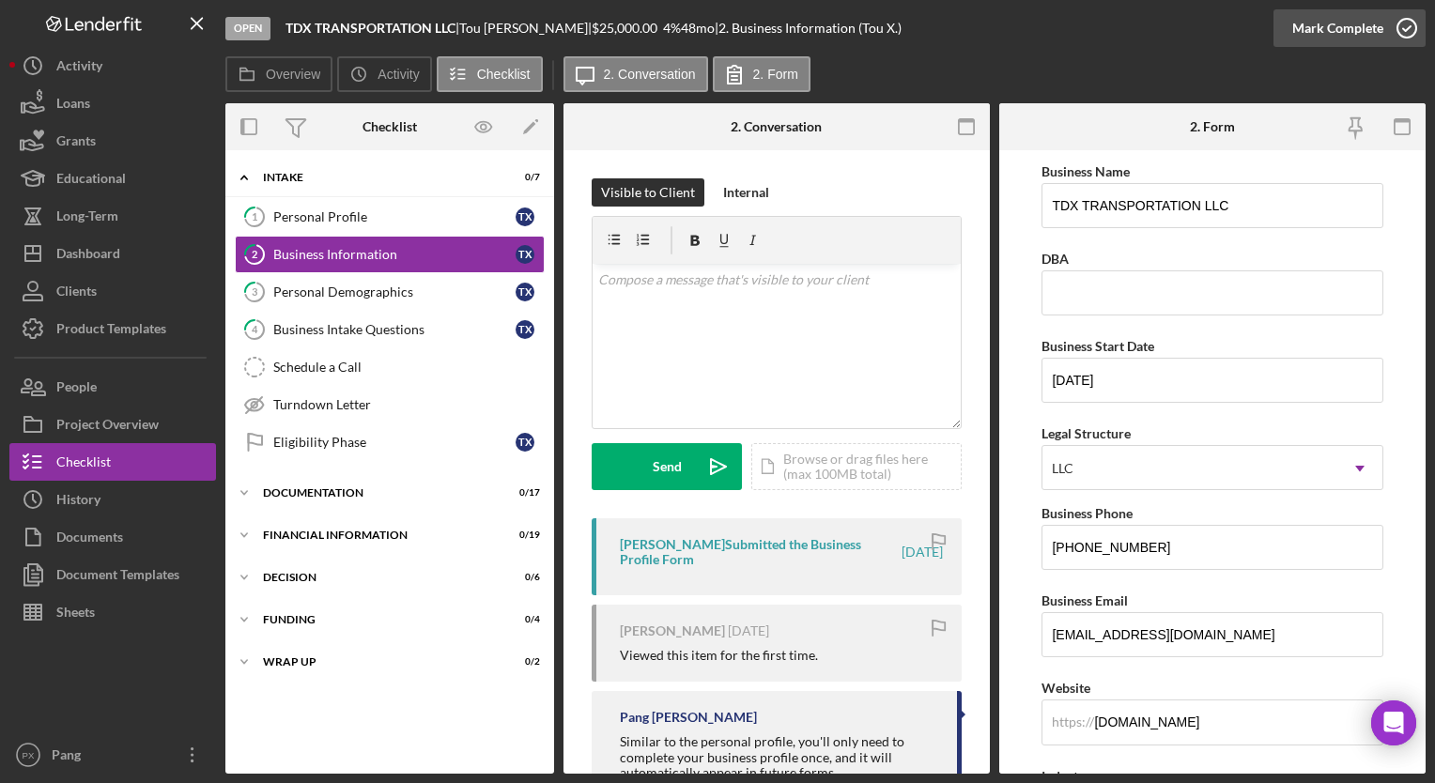
click at [1407, 31] on icon "button" at bounding box center [1407, 28] width 47 height 47
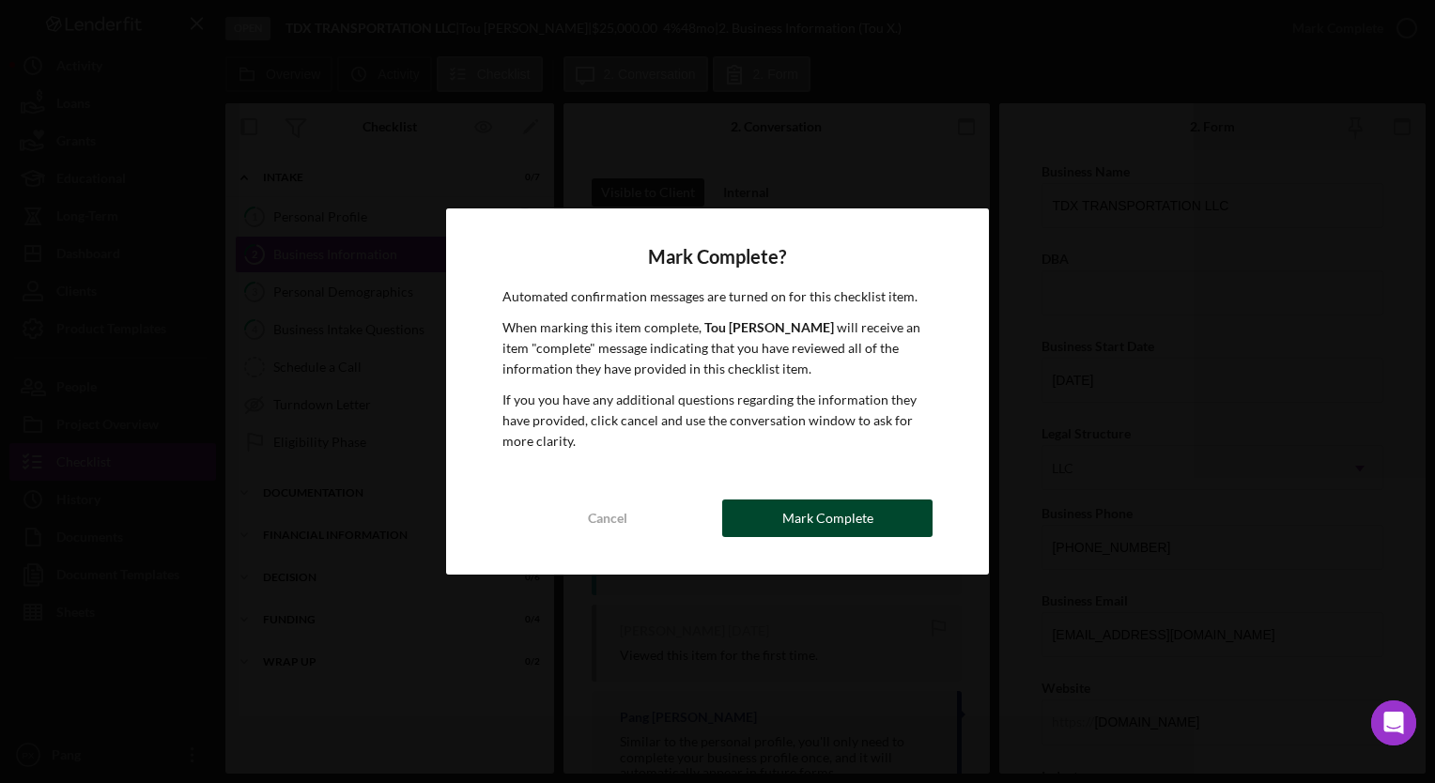
click at [798, 513] on div "Mark Complete" at bounding box center [828, 519] width 91 height 38
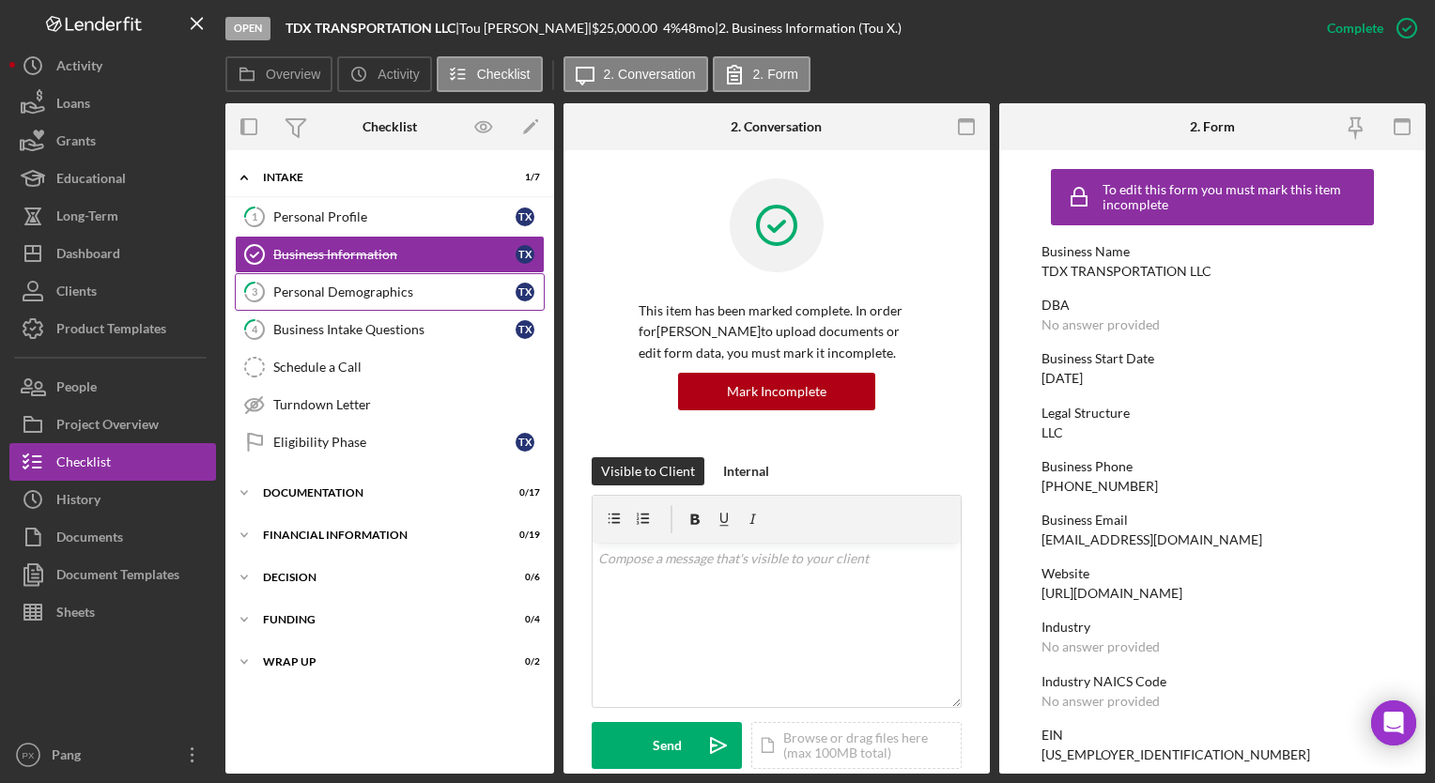
click at [395, 293] on div "Personal Demographics" at bounding box center [394, 292] width 242 height 15
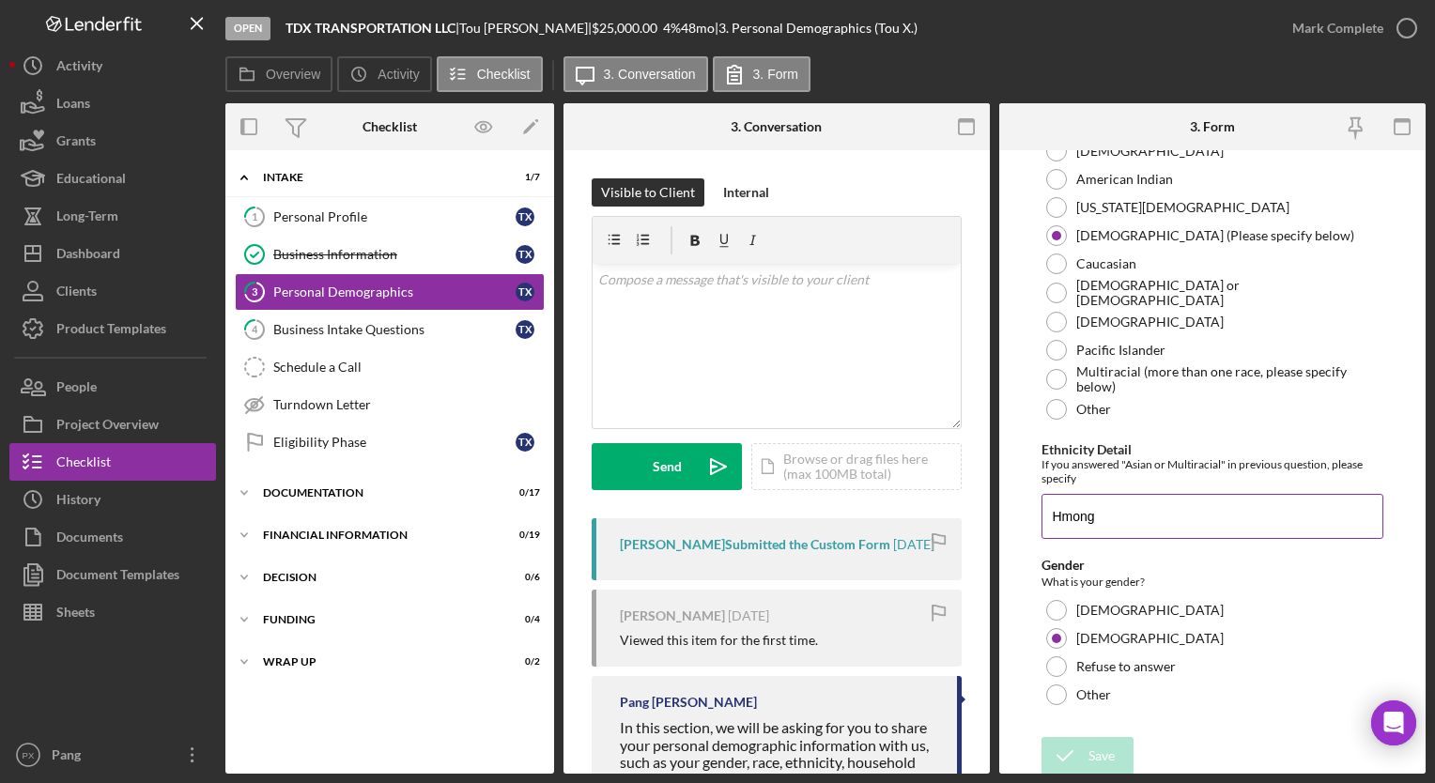
scroll to position [270, 0]
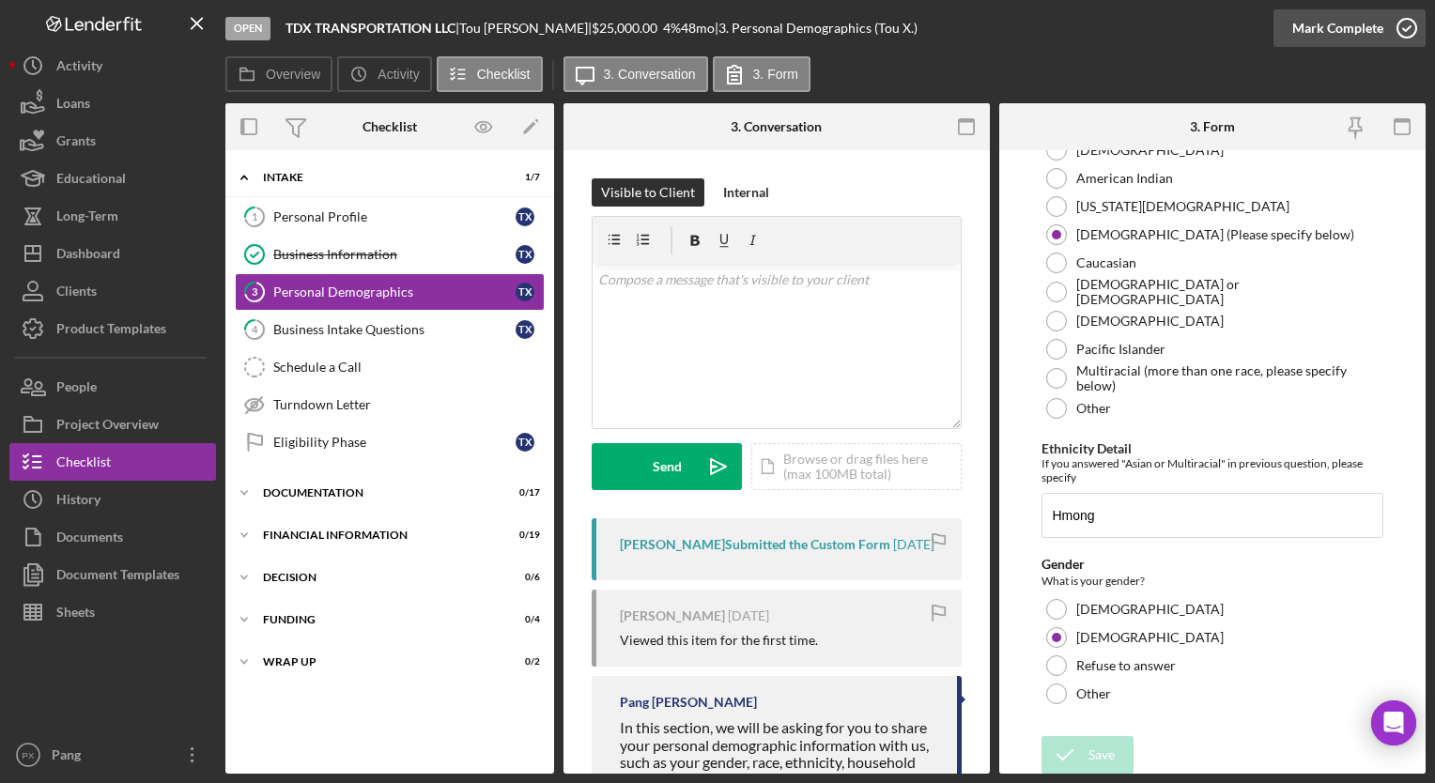
click at [1403, 23] on icon "button" at bounding box center [1407, 28] width 47 height 47
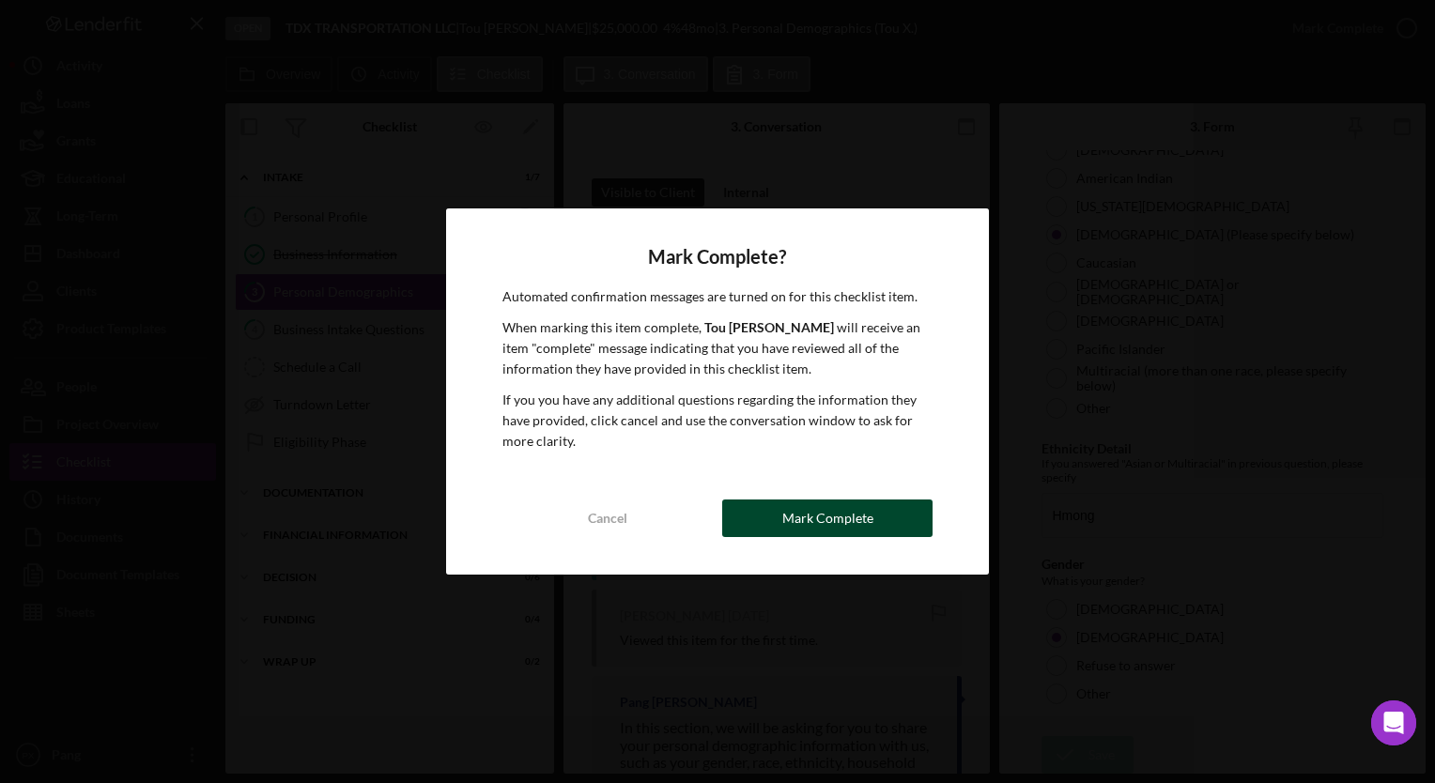
click at [835, 519] on div "Mark Complete" at bounding box center [828, 519] width 91 height 38
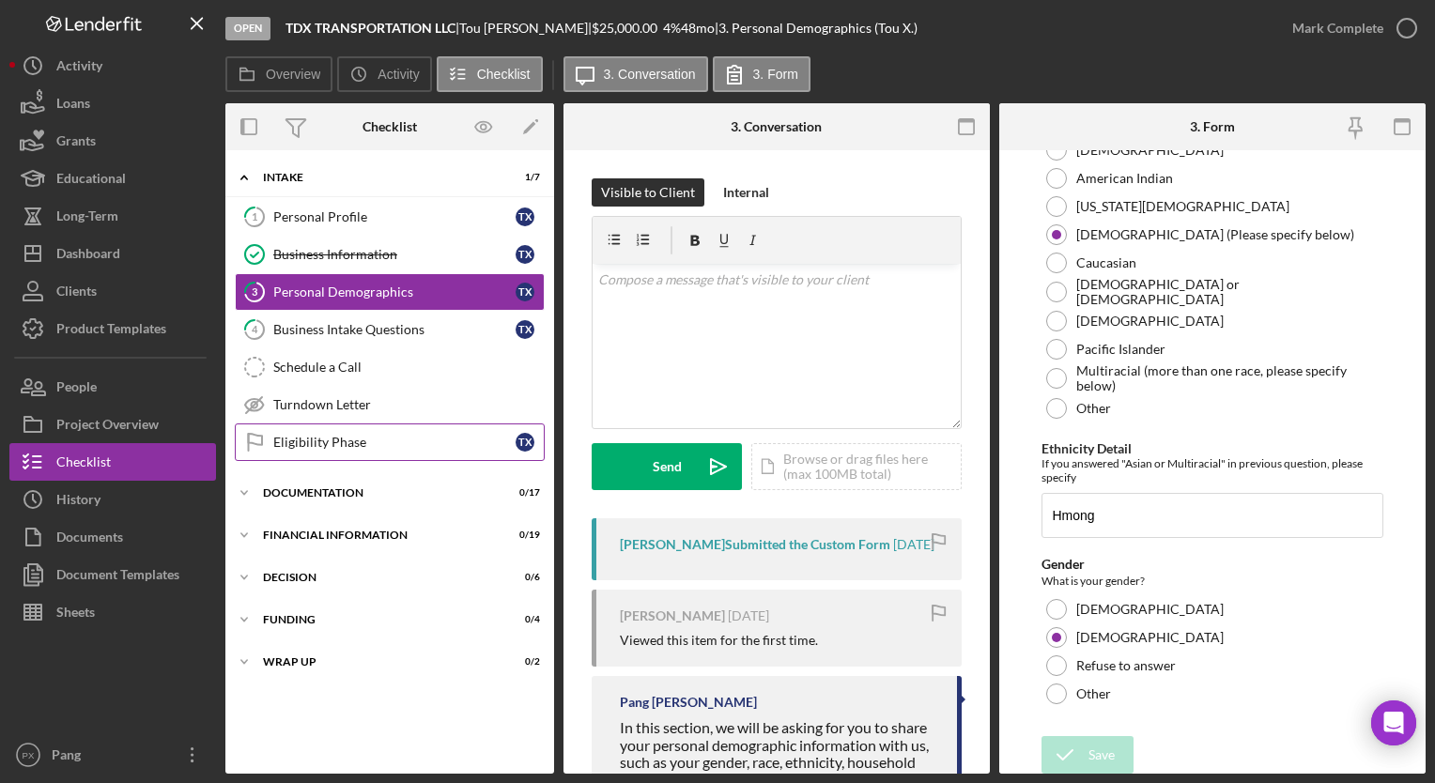
scroll to position [345, 0]
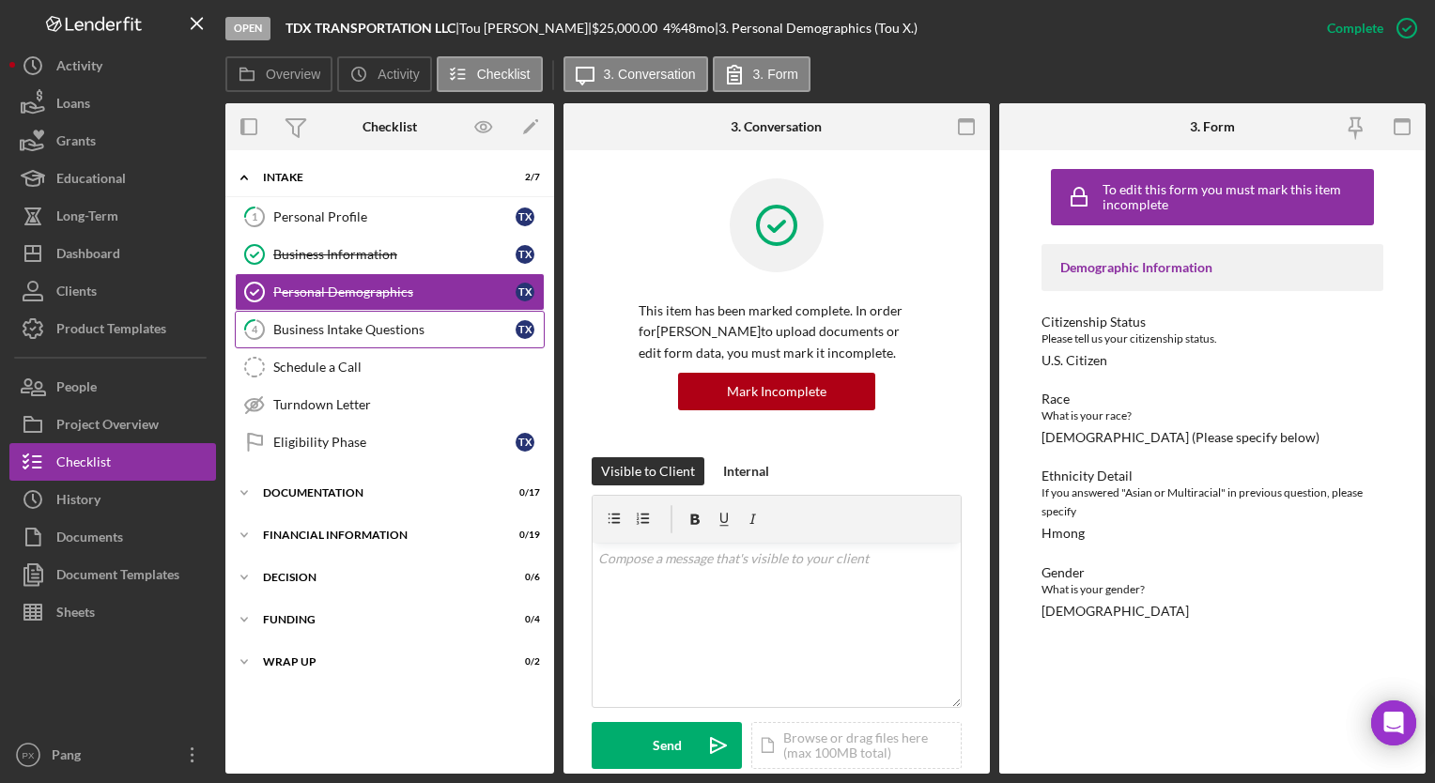
click at [333, 333] on div "Business Intake Questions" at bounding box center [394, 329] width 242 height 15
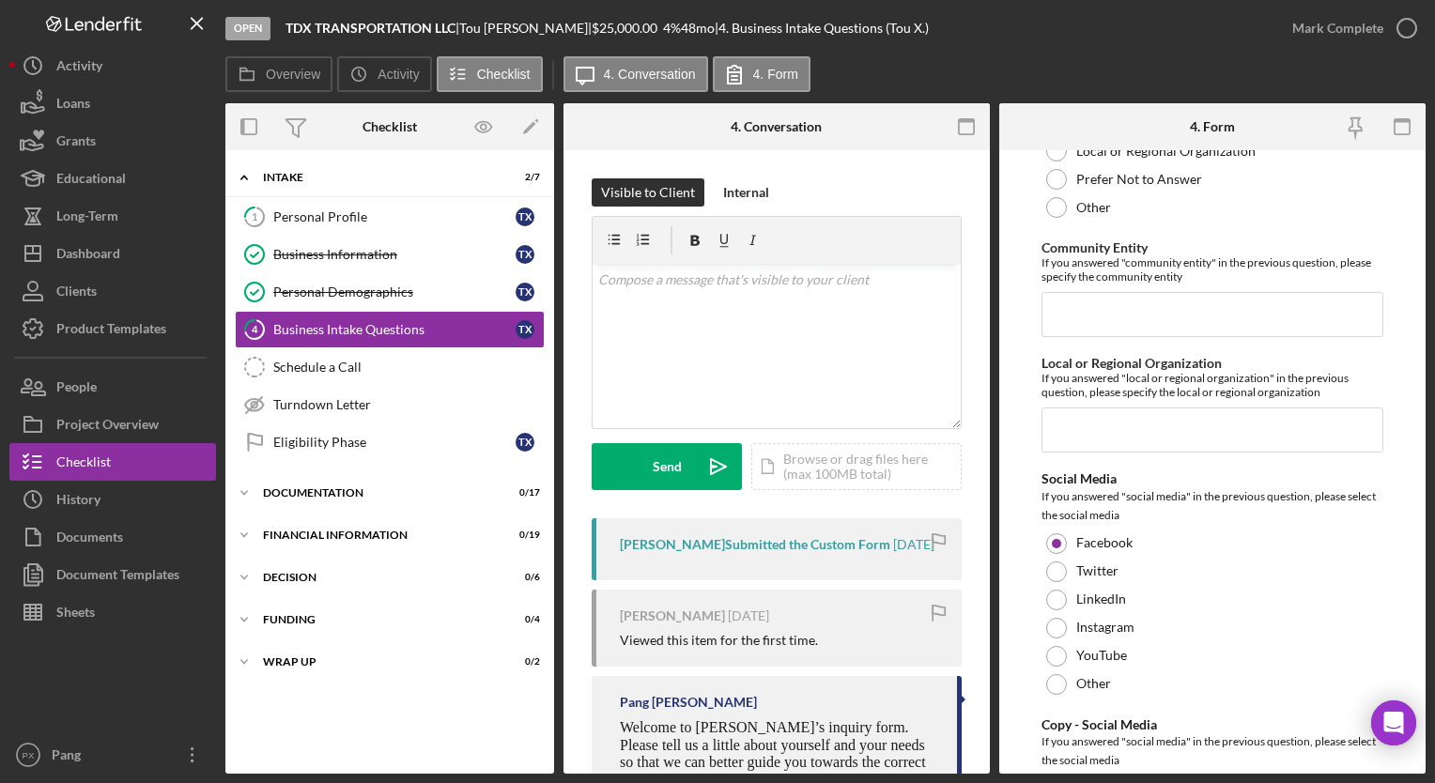
scroll to position [4953, 0]
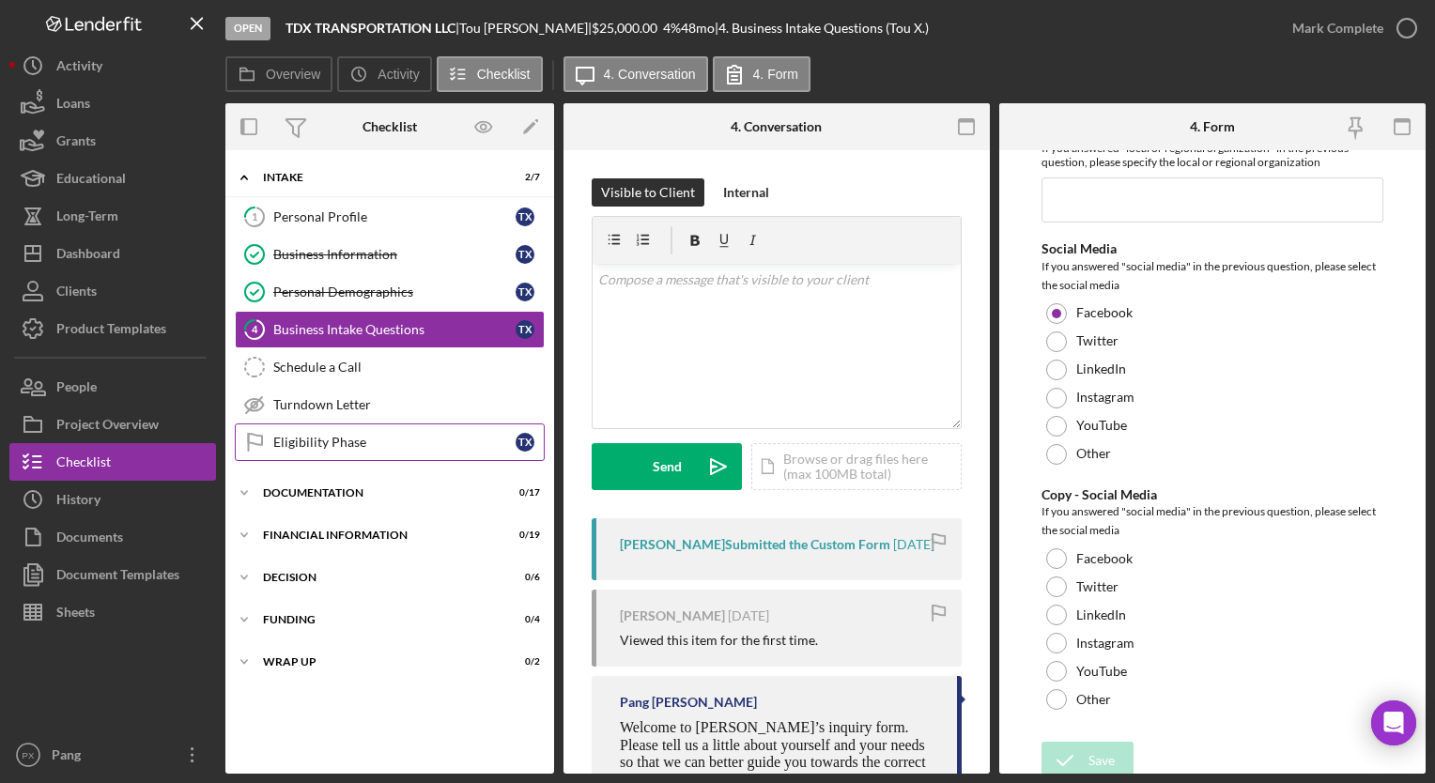
click at [344, 442] on div "Eligibility Phase" at bounding box center [394, 442] width 242 height 15
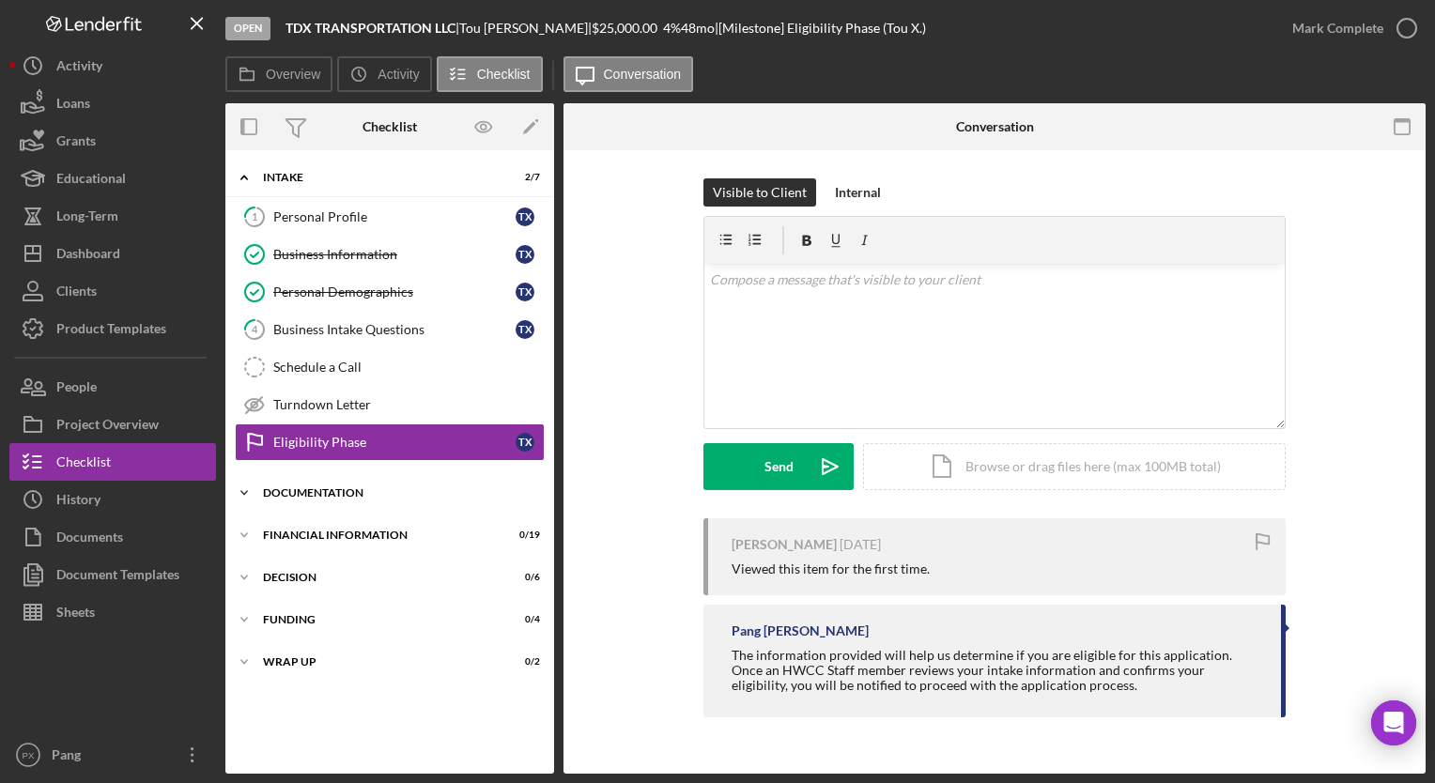
click at [328, 497] on div "Icon/Expander Documentation 0 / 17" at bounding box center [389, 493] width 329 height 38
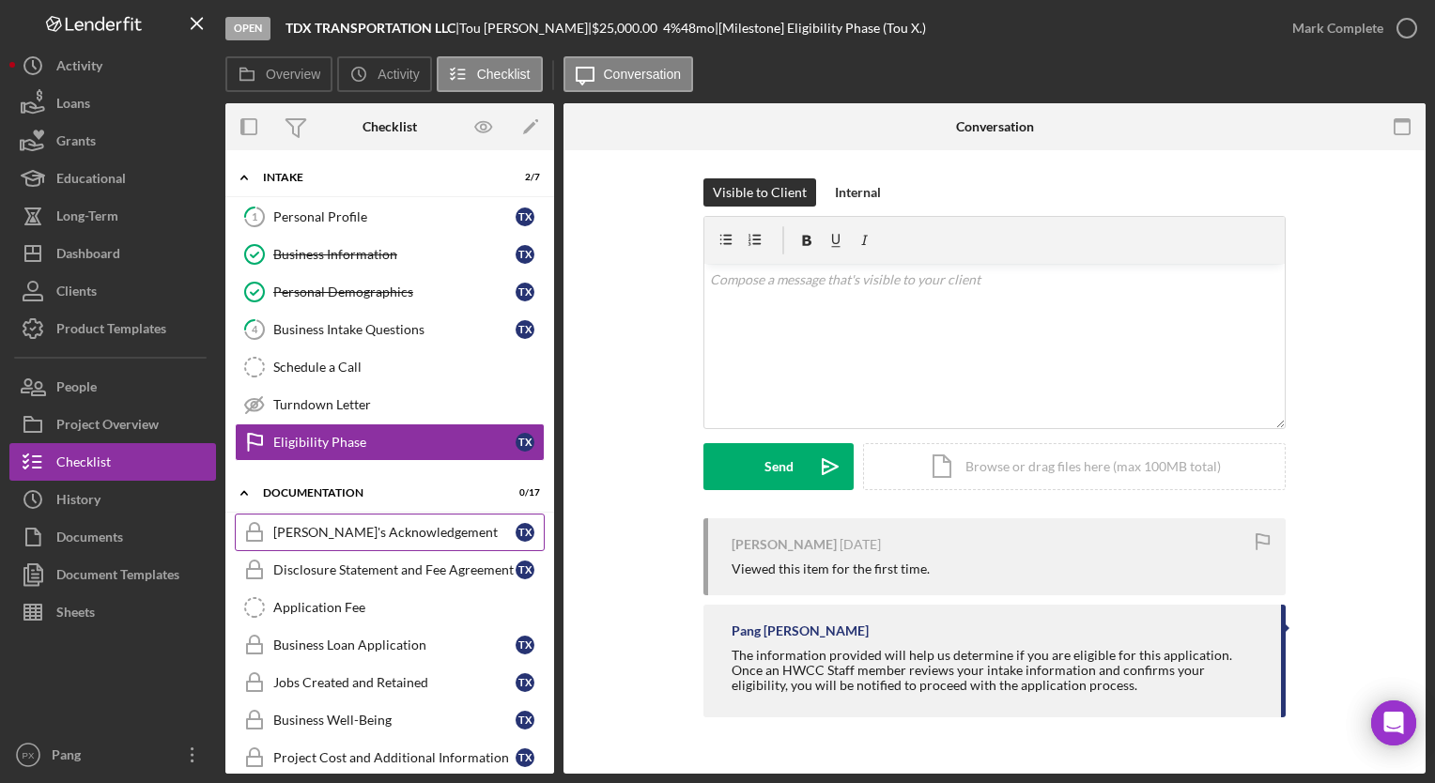
click at [380, 536] on div "[PERSON_NAME]'s Acknowledgement" at bounding box center [394, 532] width 242 height 15
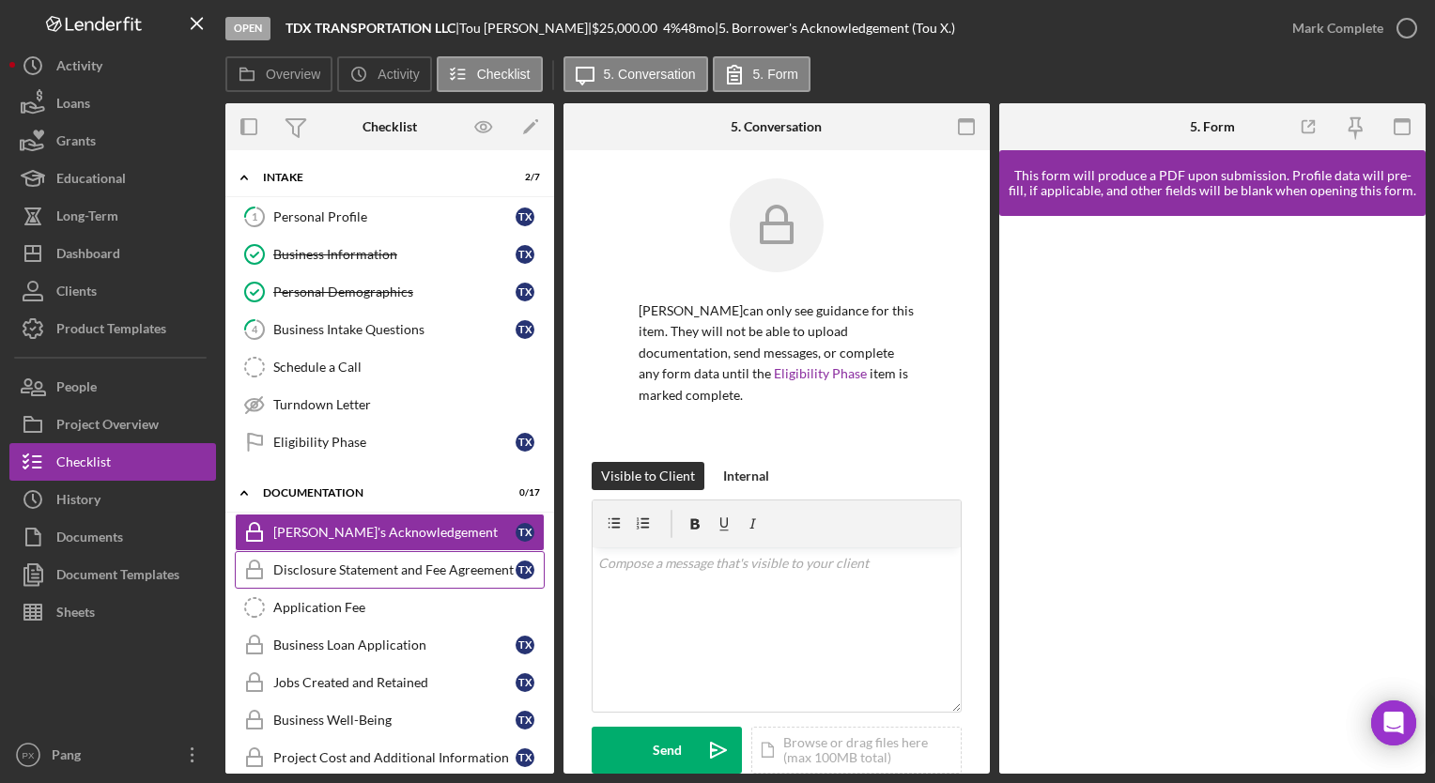
click at [373, 574] on div "Disclosure Statement and Fee Agreement" at bounding box center [394, 570] width 242 height 15
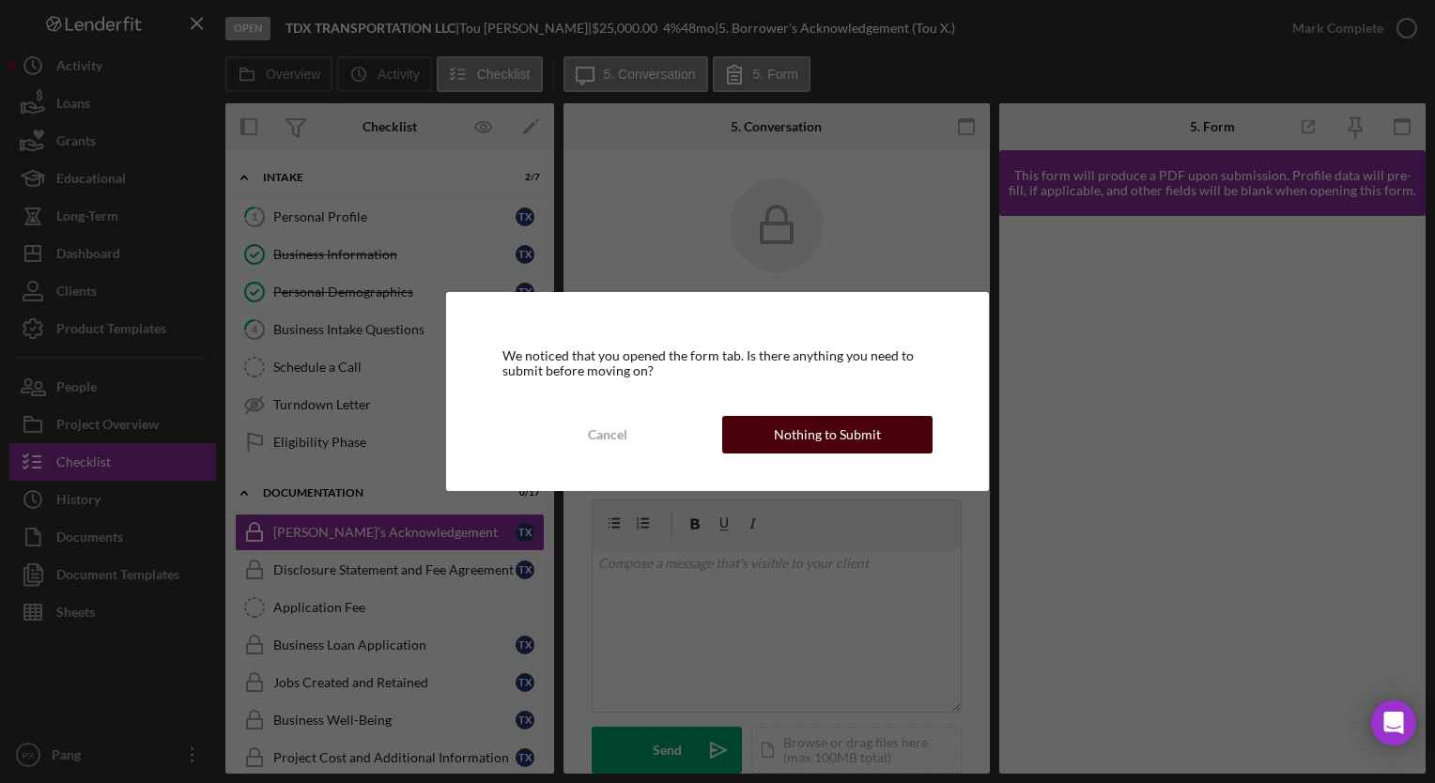
click at [847, 438] on div "Nothing to Submit" at bounding box center [827, 435] width 107 height 38
